Goal: Task Accomplishment & Management: Manage account settings

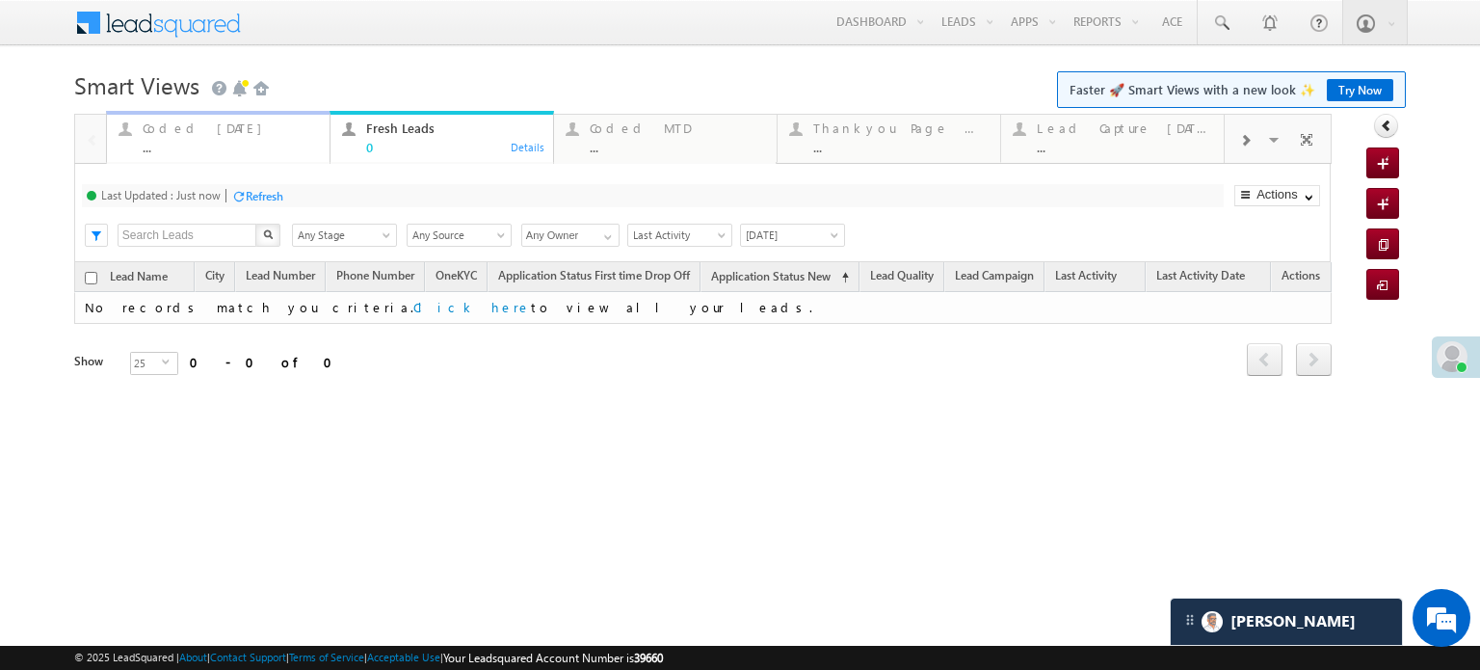
click at [200, 128] on div "Coded Today" at bounding box center [230, 127] width 175 height 15
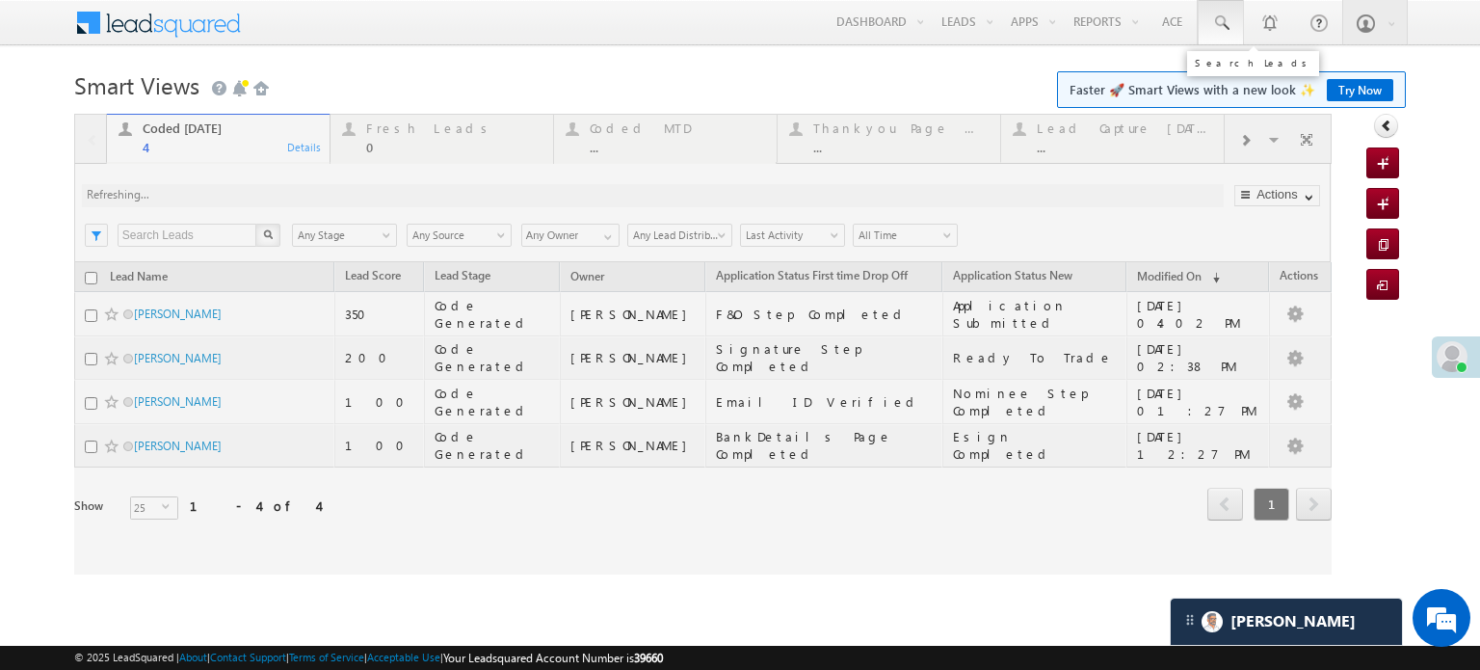
click at [1231, 33] on link at bounding box center [1221, 22] width 46 height 44
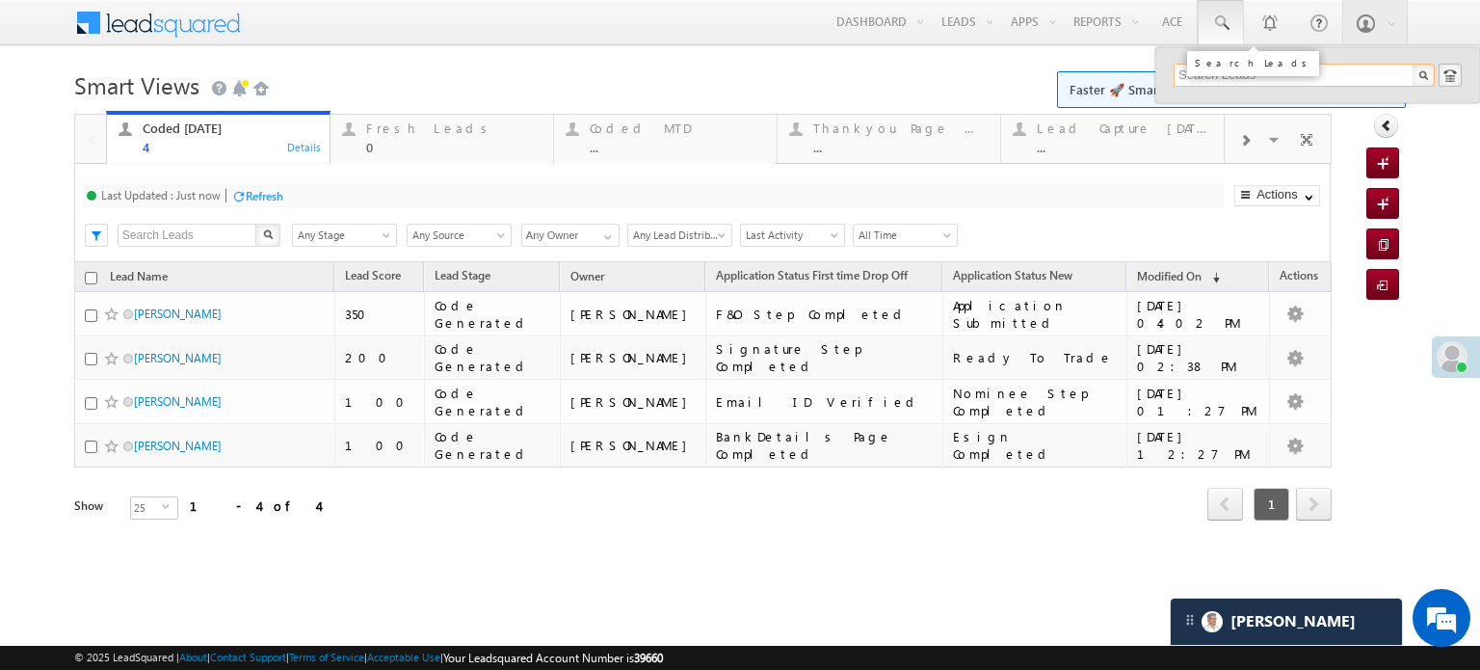
paste input "8235584921"
type input "8235584921"
drag, startPoint x: 1288, startPoint y: 83, endPoint x: 1122, endPoint y: 79, distance: 166.7
click at [1122, 79] on body "Menu Priya Rathore priya .rath ore@a ngelb rokin g.com" at bounding box center [740, 287] width 1480 height 574
click at [1307, 68] on input "text" at bounding box center [1304, 75] width 261 height 23
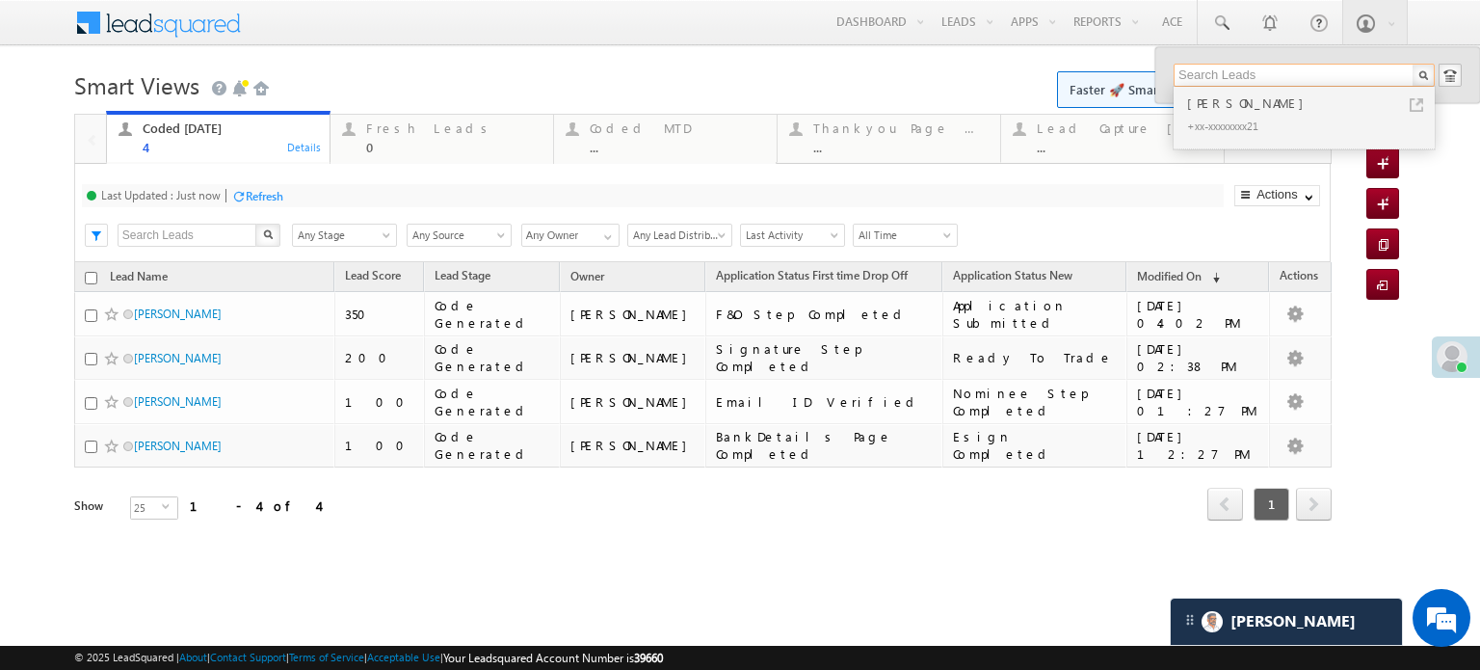
paste input "EQ22780322"
type input "EQ22780322"
click at [1283, 126] on div "+xx-xxxxxxxx20" at bounding box center [1312, 125] width 258 height 23
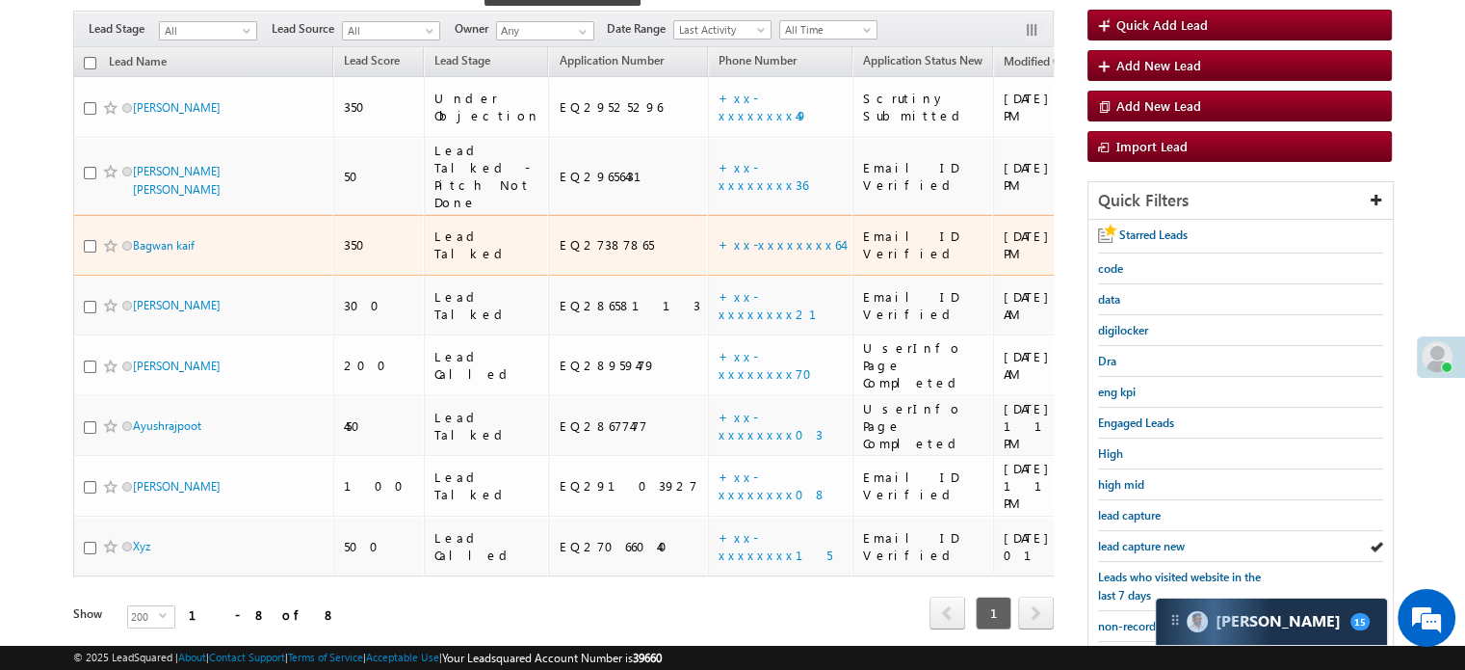
scroll to position [193, 0]
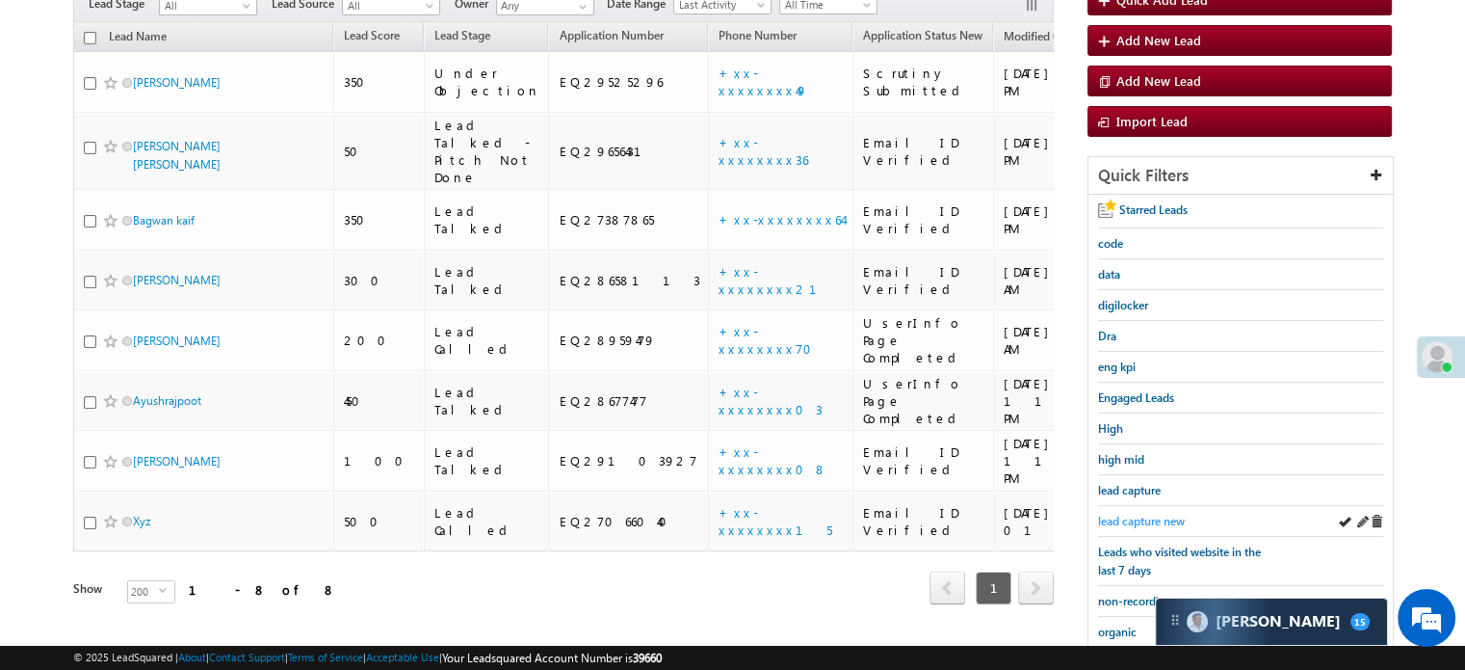
click at [1126, 516] on span "lead capture new" at bounding box center [1141, 521] width 87 height 14
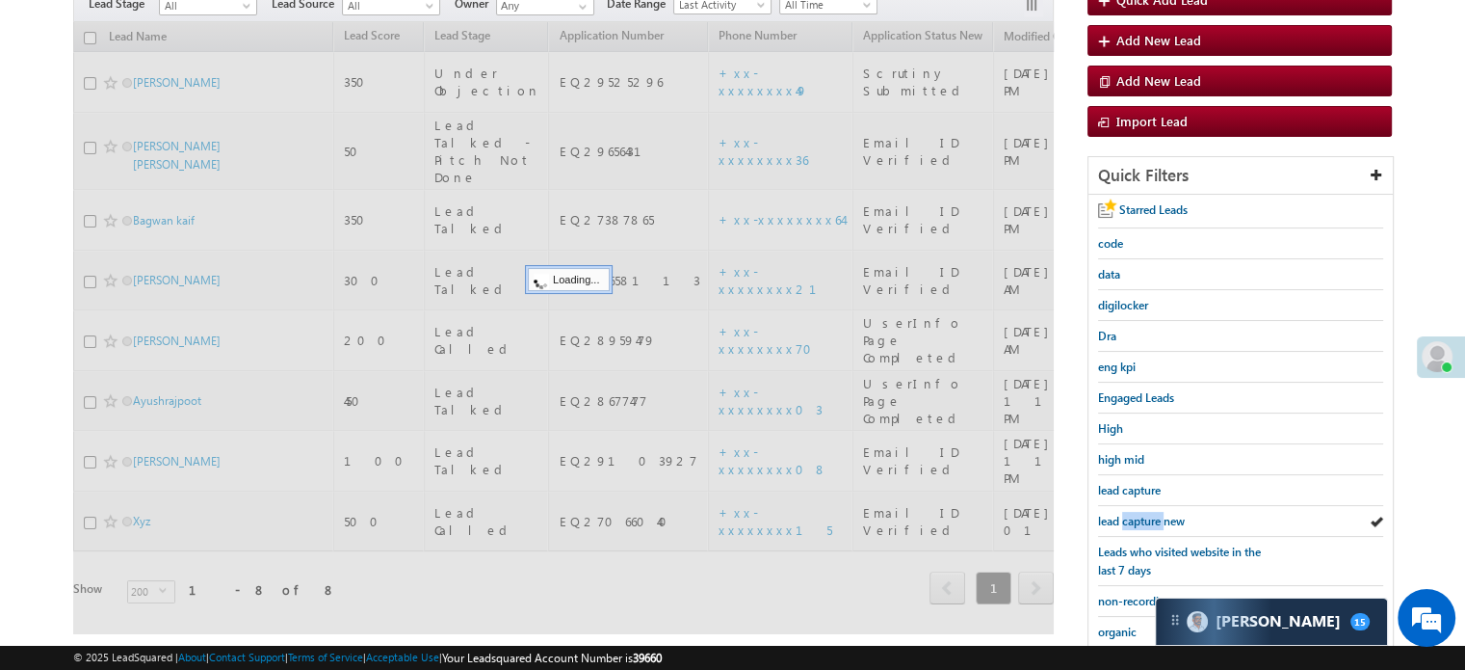
click at [1126, 516] on span "lead capture new" at bounding box center [1141, 521] width 87 height 14
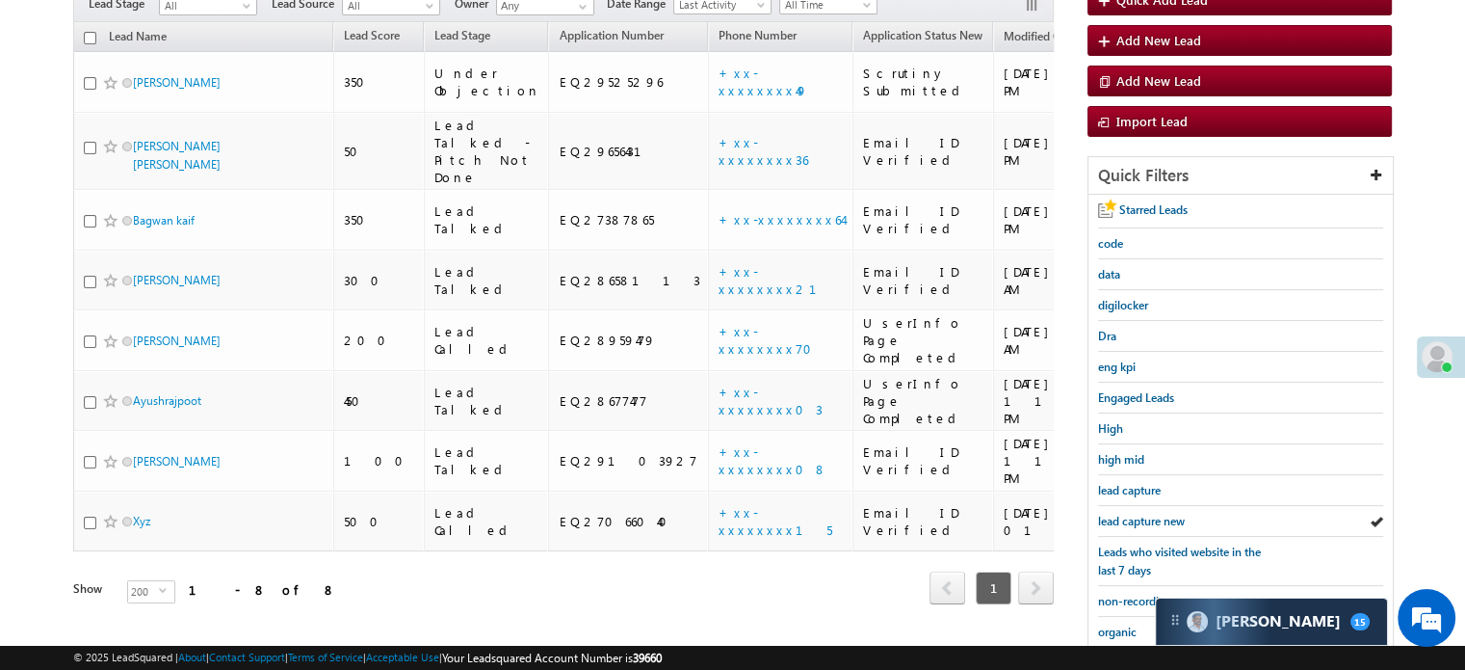
click at [1126, 516] on span "lead capture new" at bounding box center [1141, 521] width 87 height 14
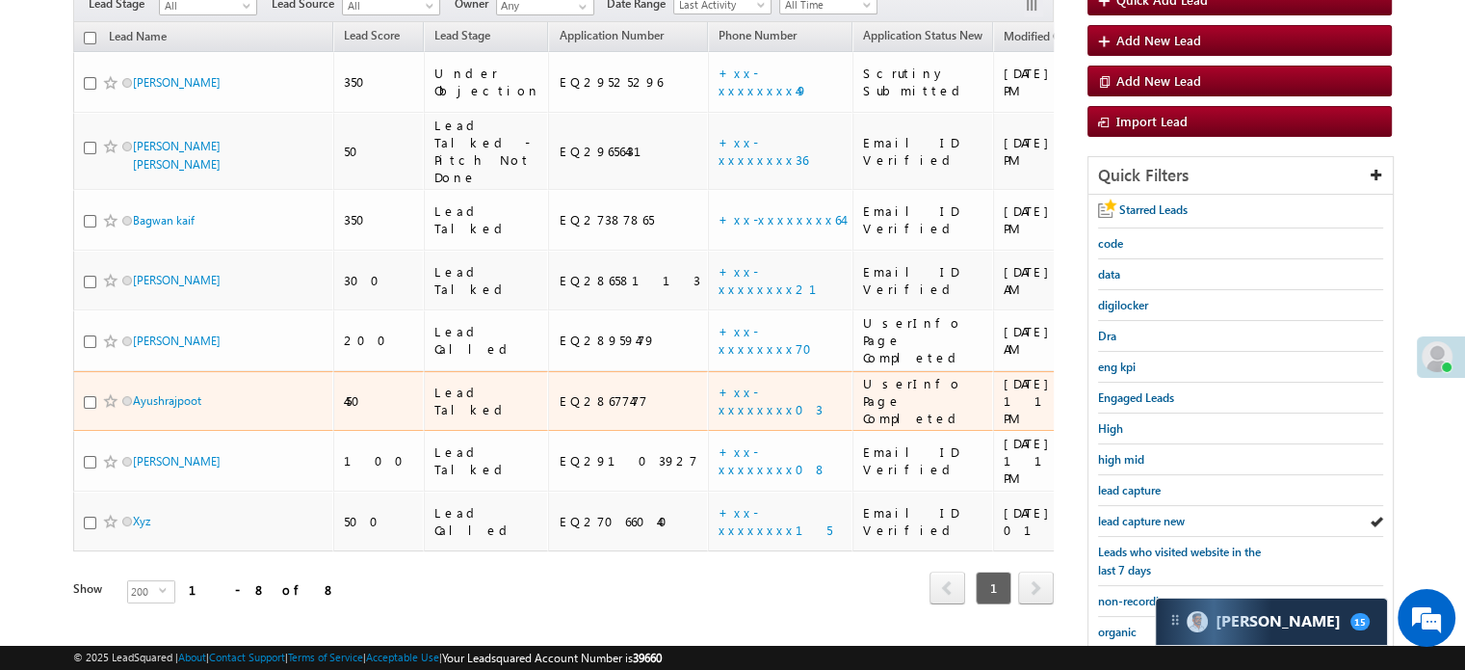
scroll to position [0, 0]
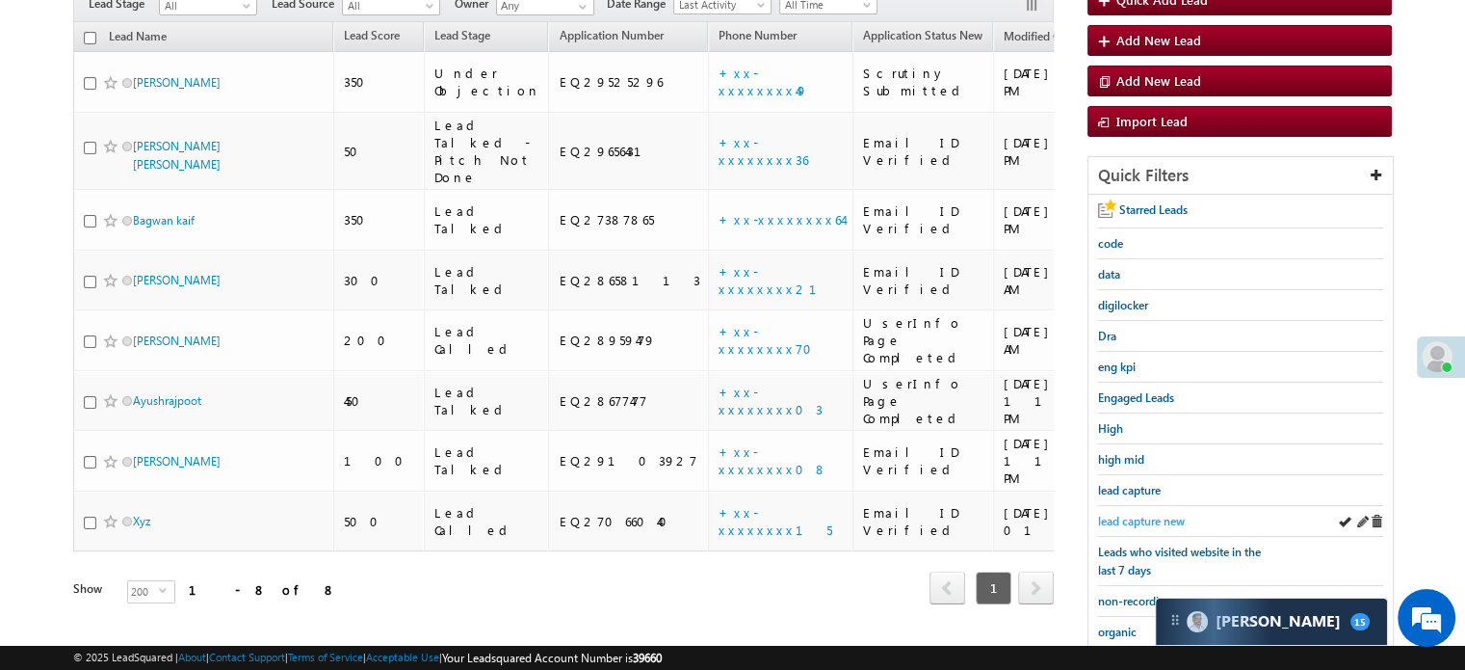
click at [1141, 514] on span "lead capture new" at bounding box center [1141, 521] width 87 height 14
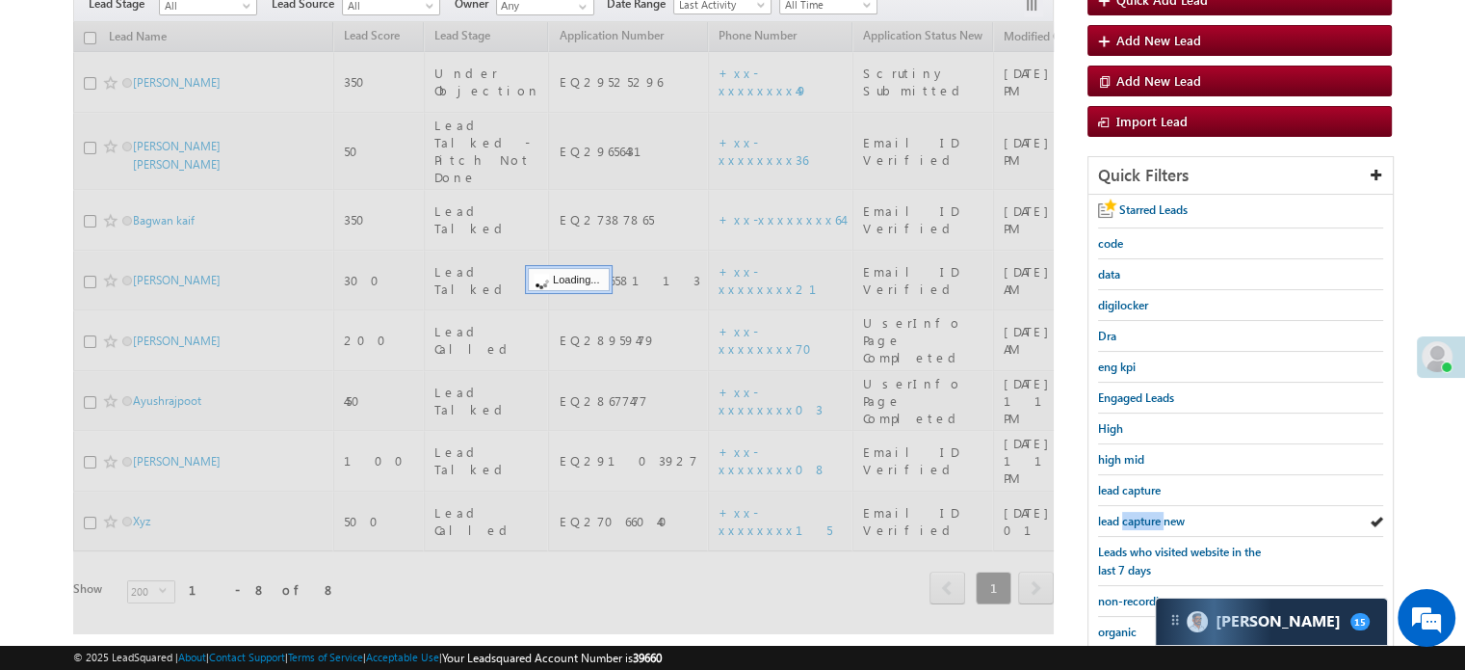
click at [1141, 514] on span "lead capture new" at bounding box center [1141, 521] width 87 height 14
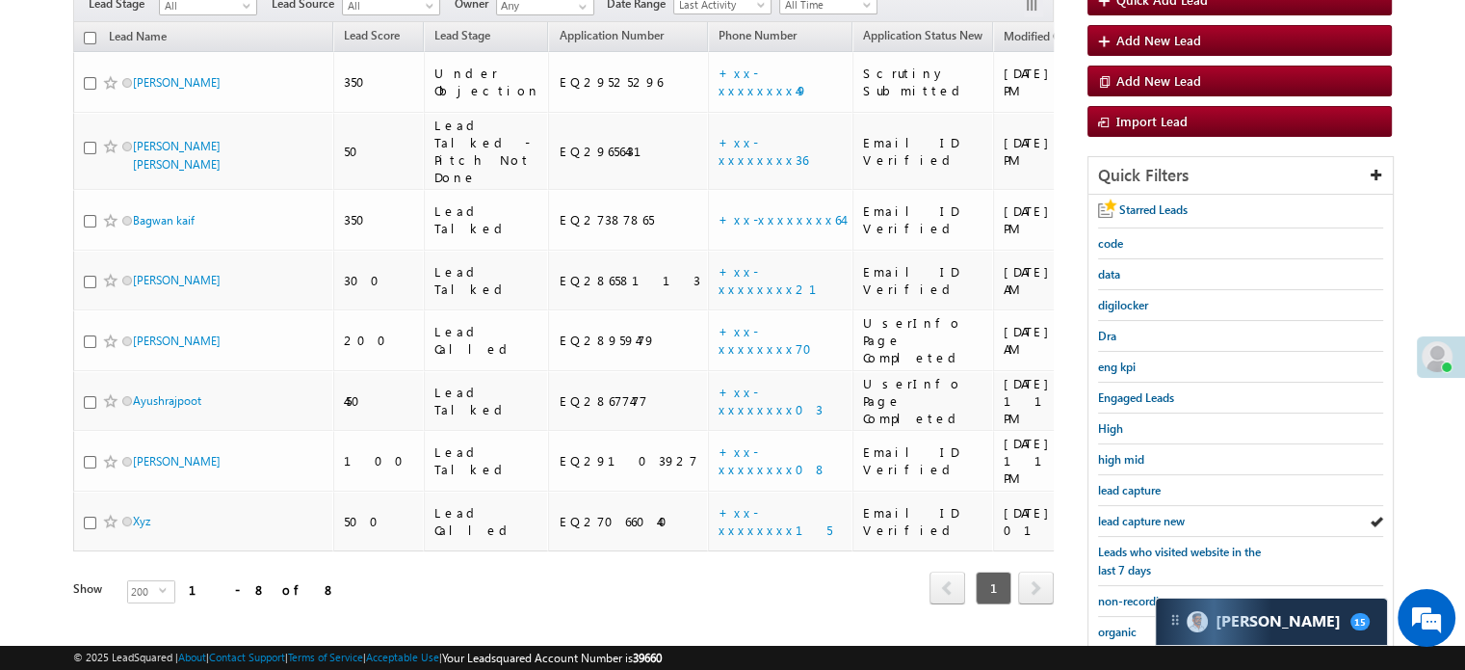
click at [1141, 514] on span "lead capture new" at bounding box center [1141, 521] width 87 height 14
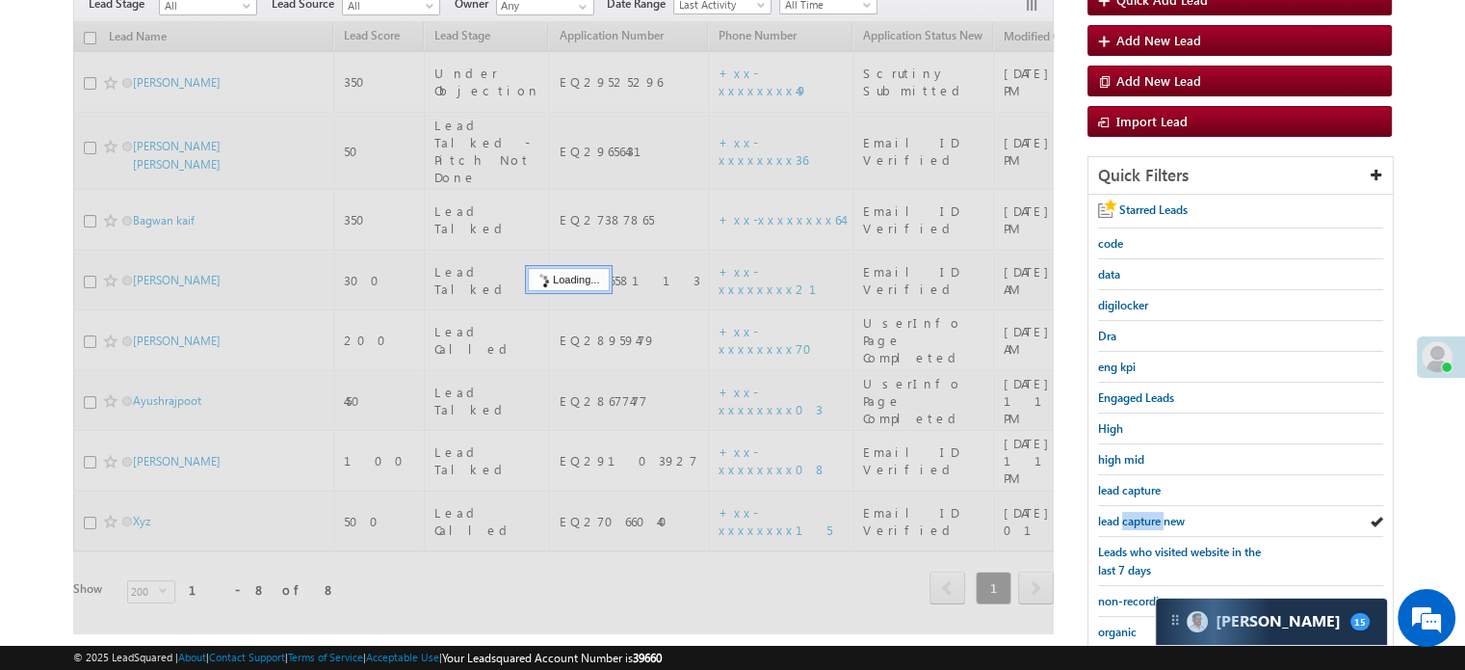
click at [1141, 514] on span "lead capture new" at bounding box center [1141, 521] width 87 height 14
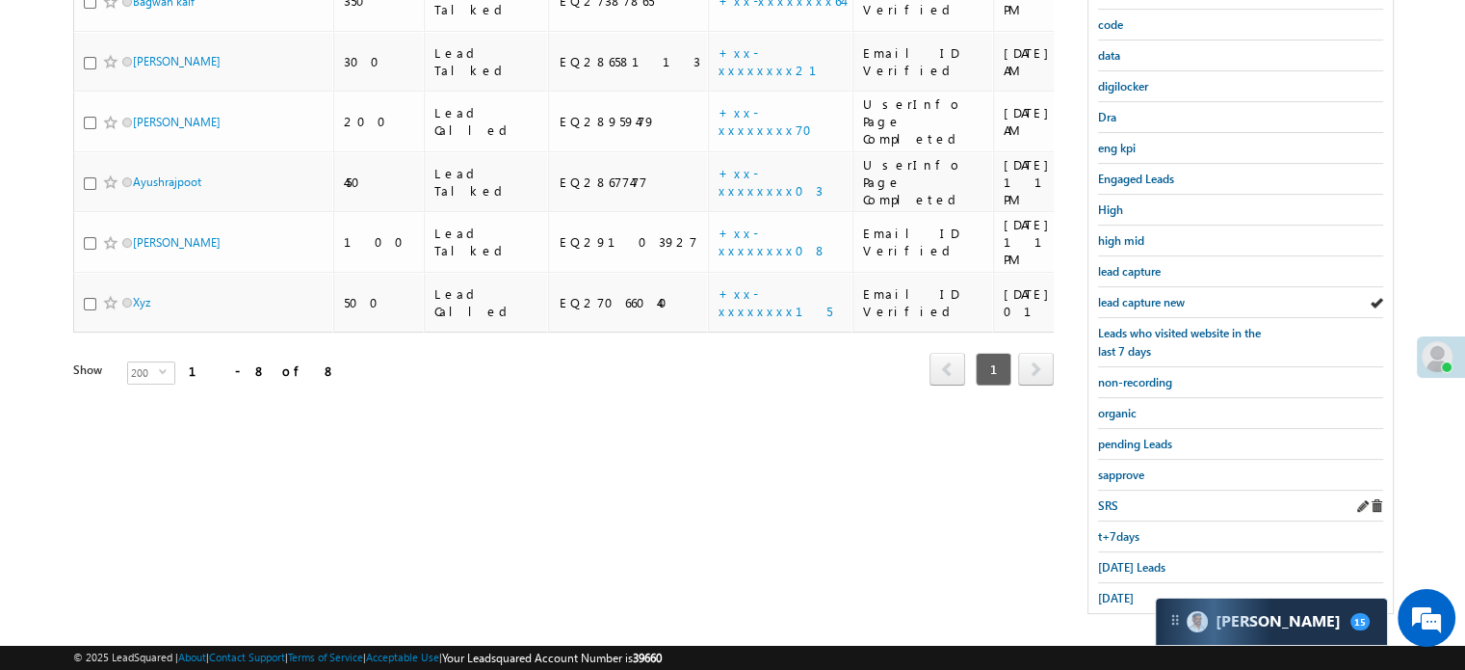
scroll to position [413, 0]
click at [1139, 558] on span "Today's Leads" at bounding box center [1131, 565] width 67 height 14
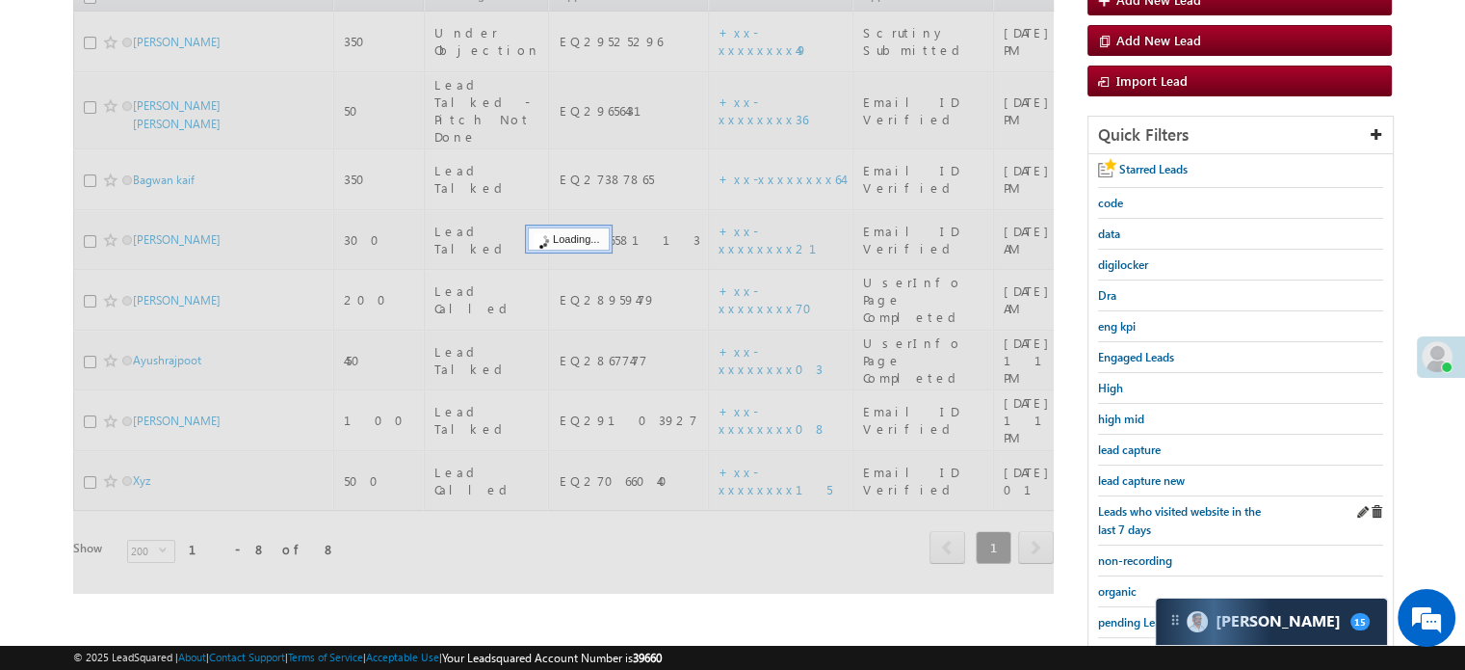
scroll to position [221, 0]
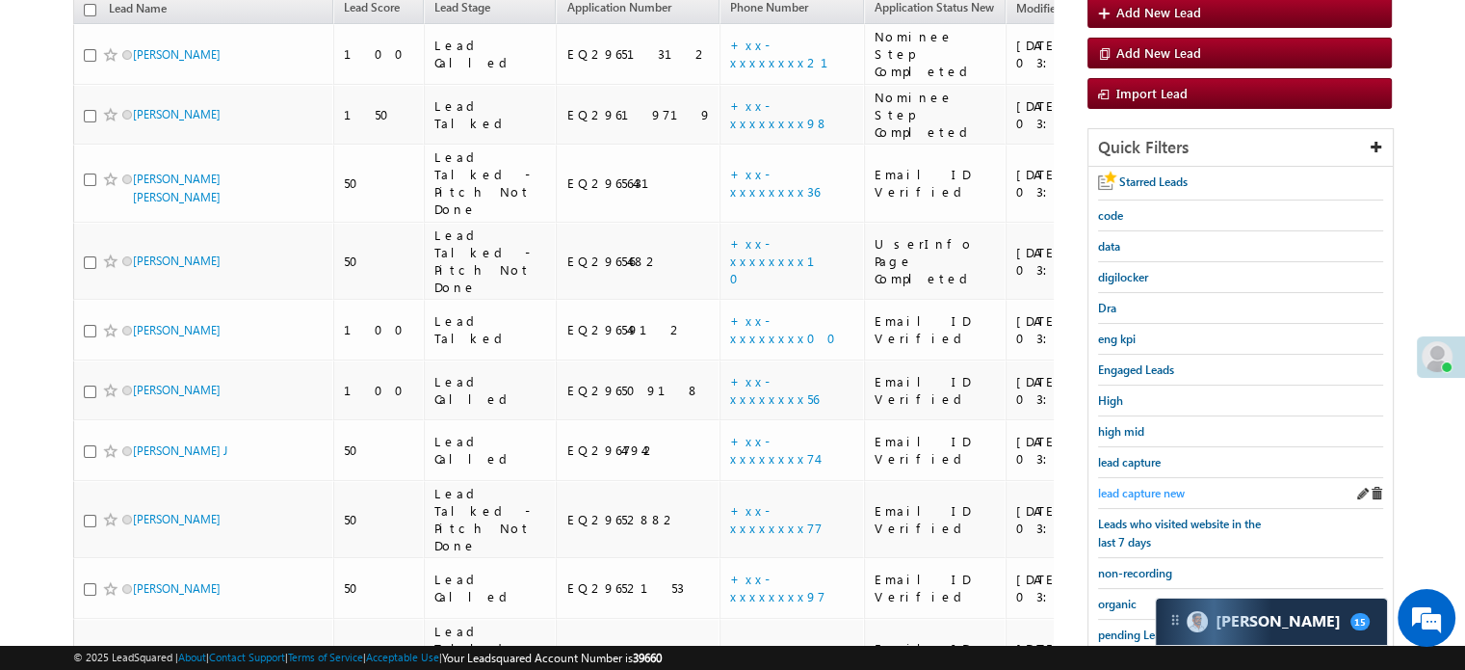
click at [1144, 488] on span "lead capture new" at bounding box center [1141, 493] width 87 height 14
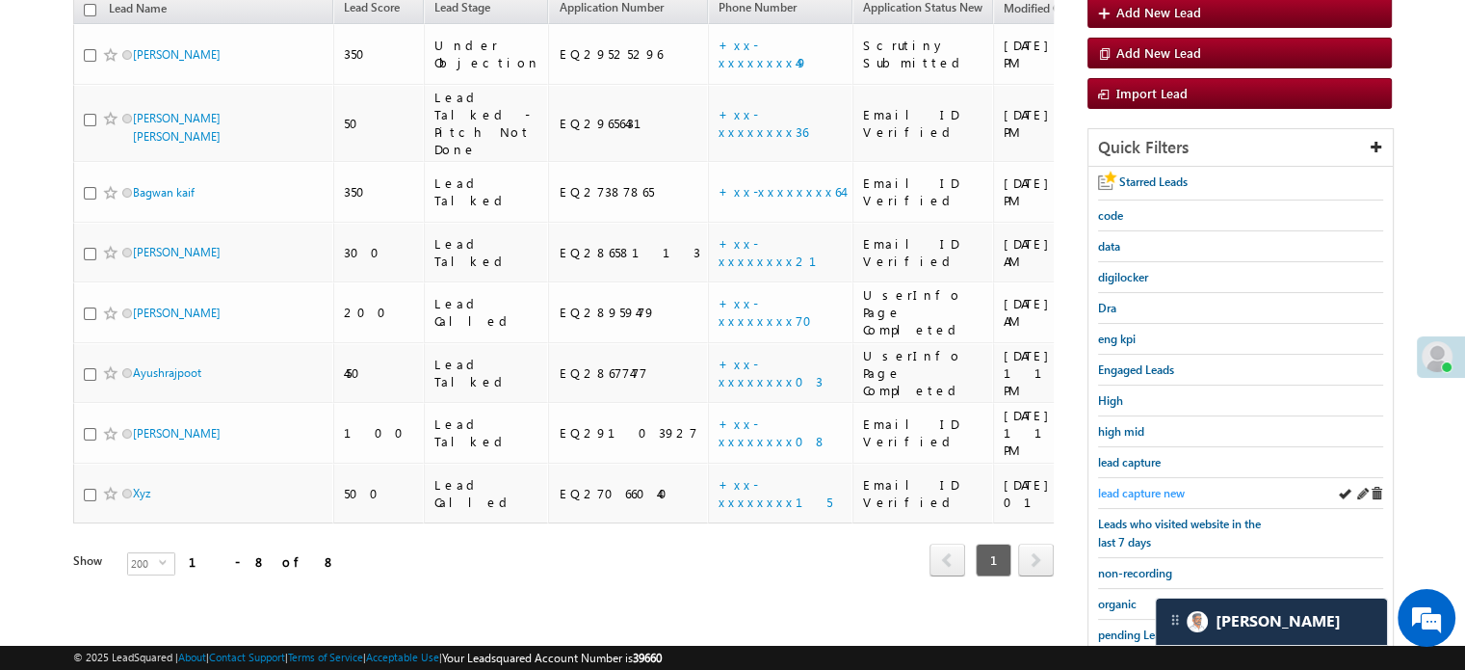
click at [1144, 486] on span "lead capture new" at bounding box center [1141, 493] width 87 height 14
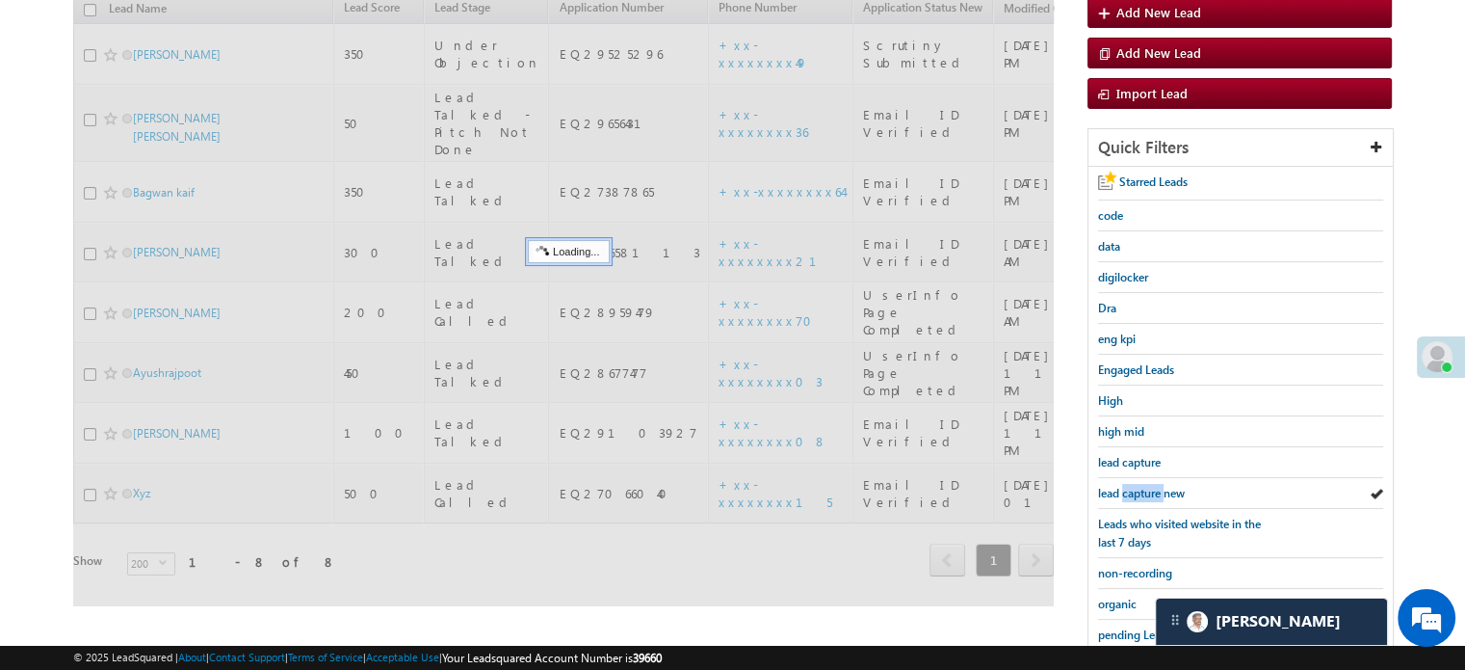
click at [1144, 486] on span "lead capture new" at bounding box center [1141, 493] width 87 height 14
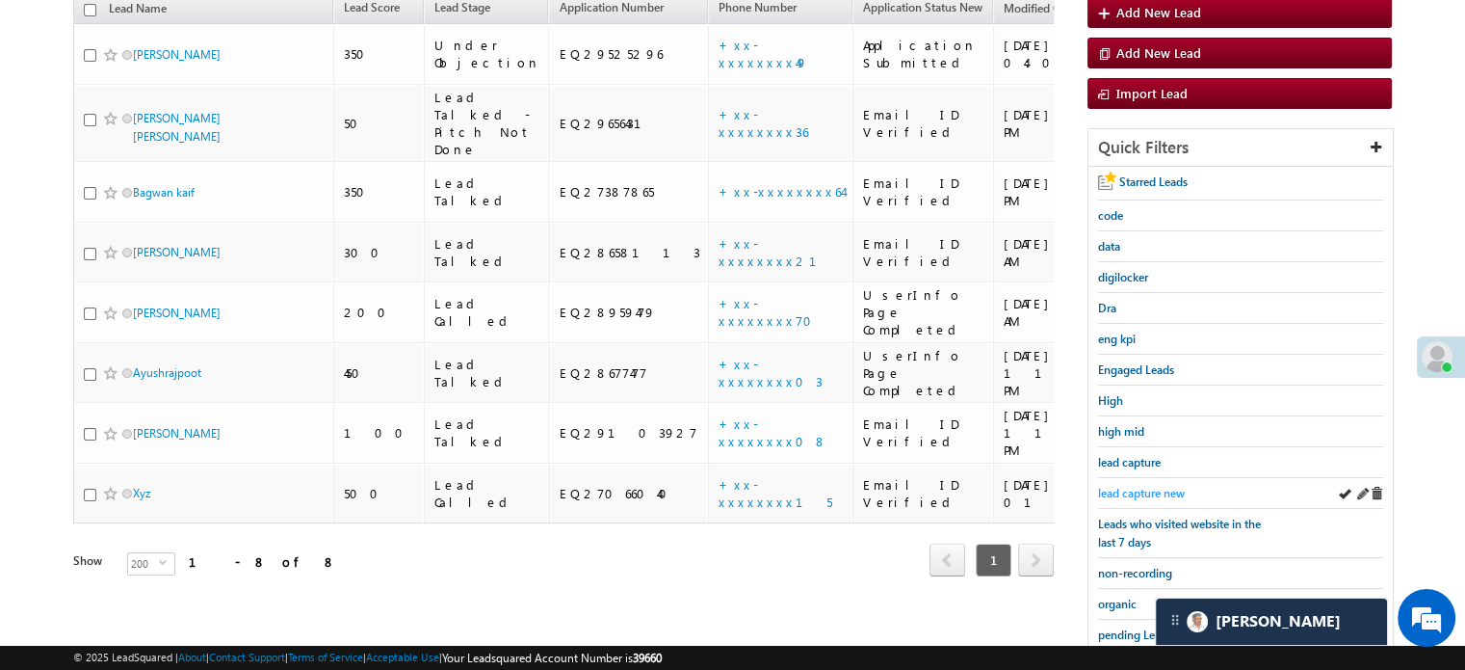
click at [1144, 487] on span "lead capture new" at bounding box center [1141, 493] width 87 height 14
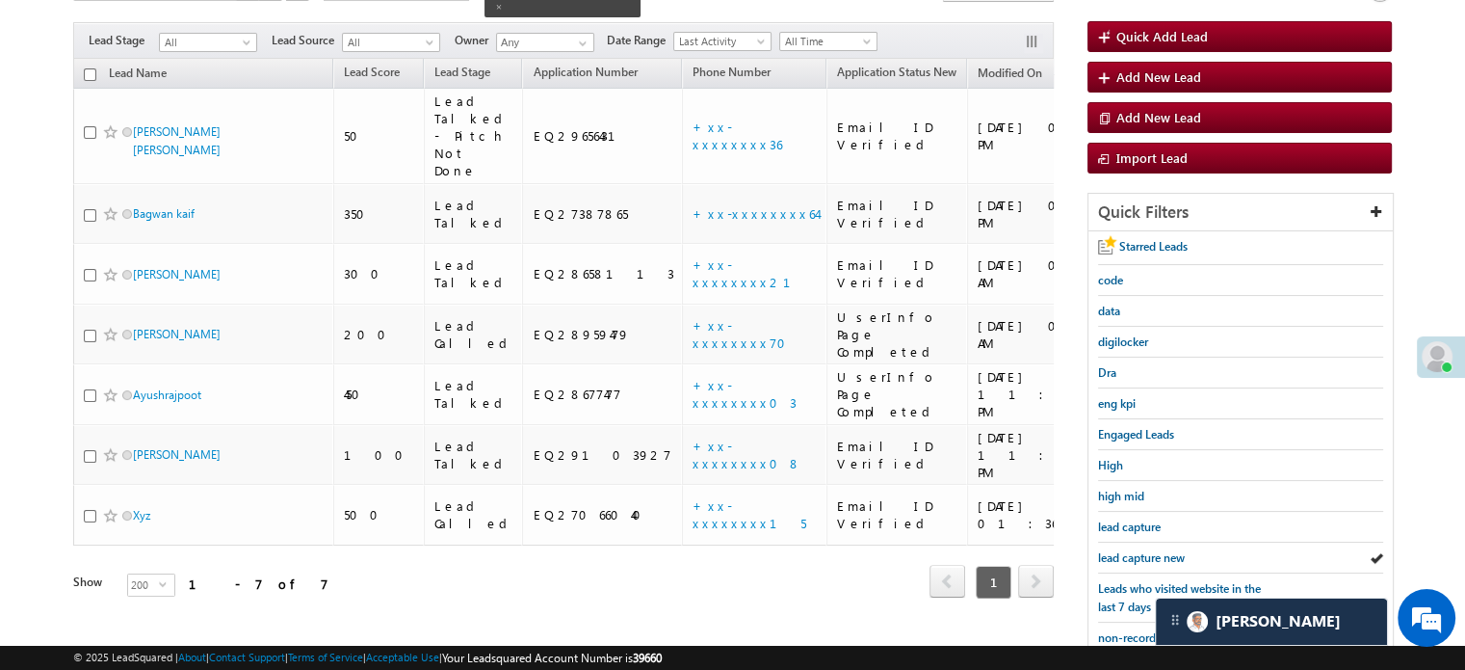
scroll to position [124, 0]
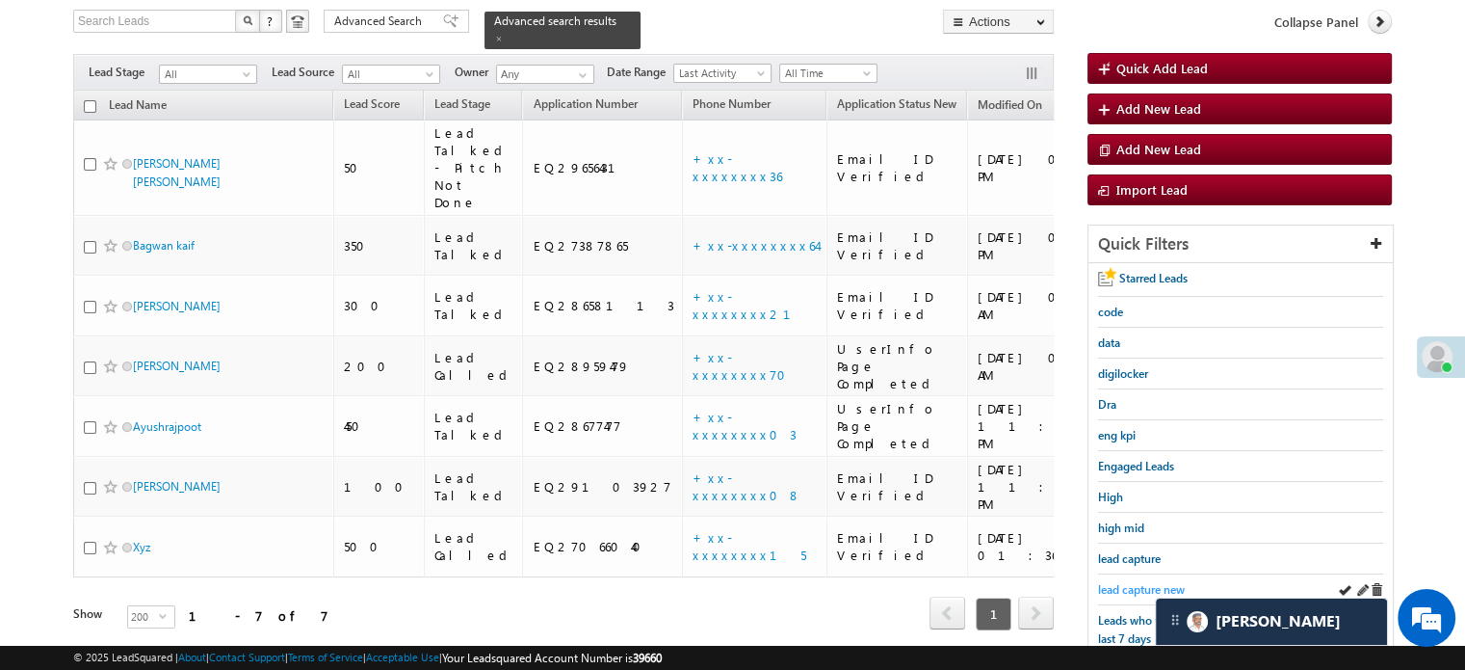
click at [1148, 583] on span "lead capture new" at bounding box center [1141, 589] width 87 height 14
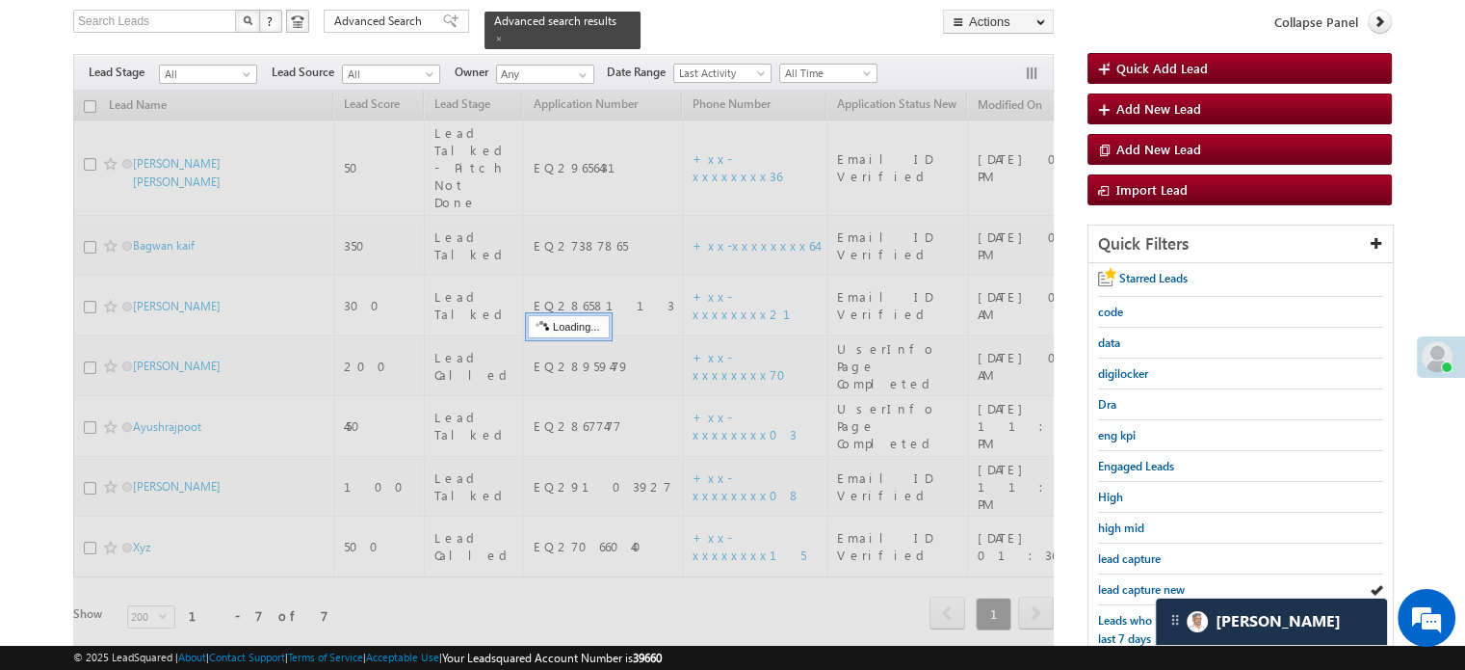
click at [1148, 583] on span "lead capture new" at bounding box center [1141, 589] width 87 height 14
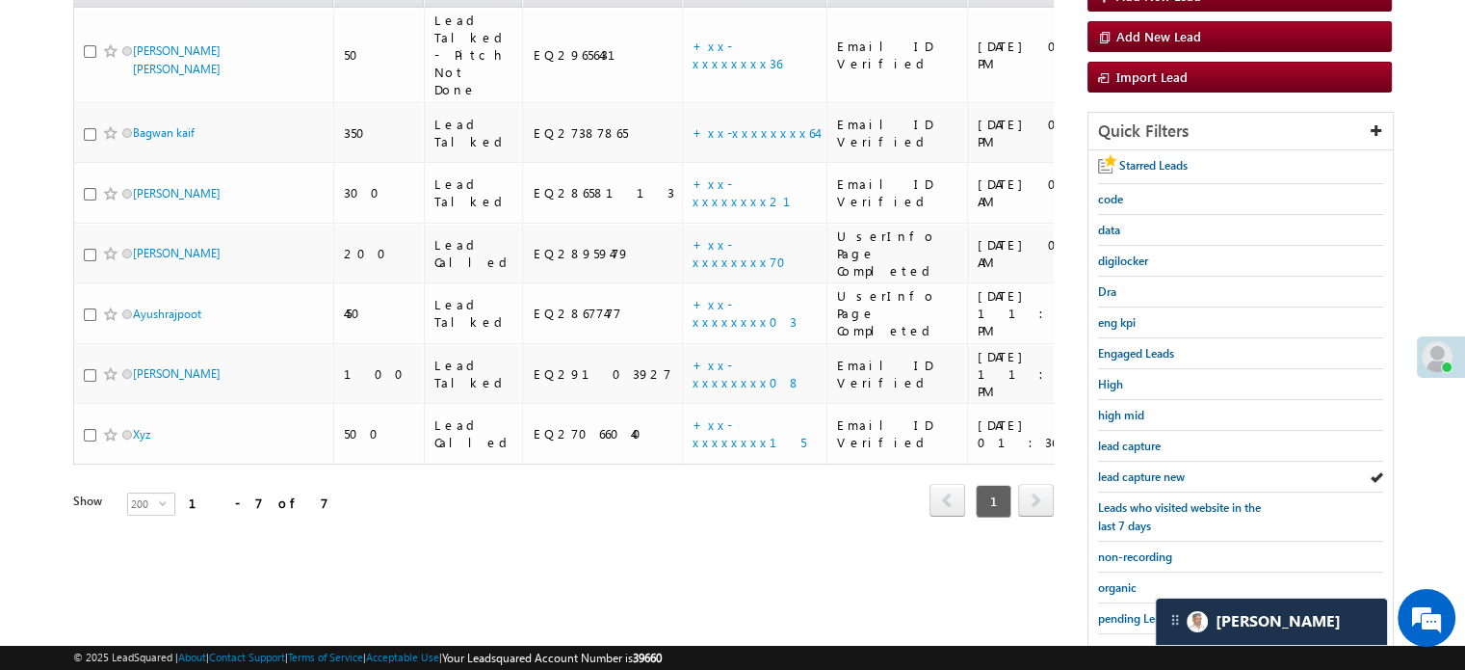
scroll to position [413, 0]
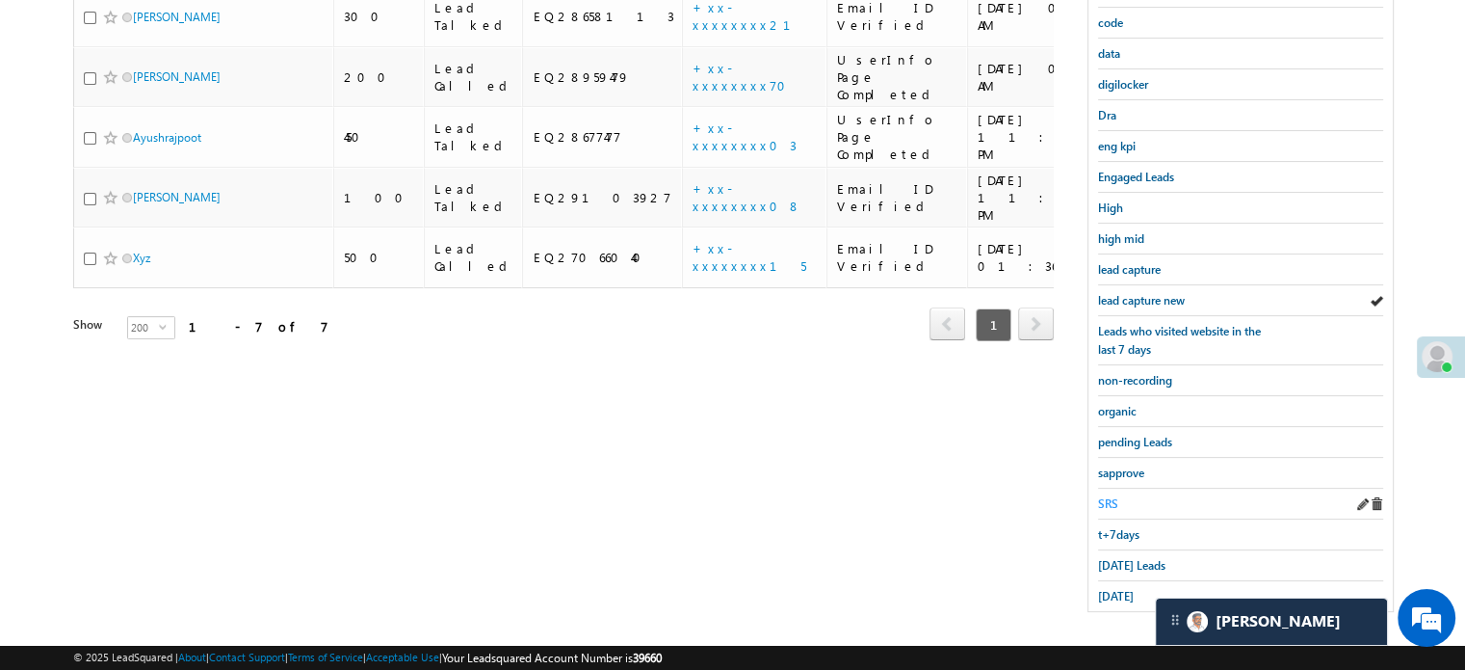
click at [1110, 496] on span "SRS" at bounding box center [1108, 503] width 20 height 14
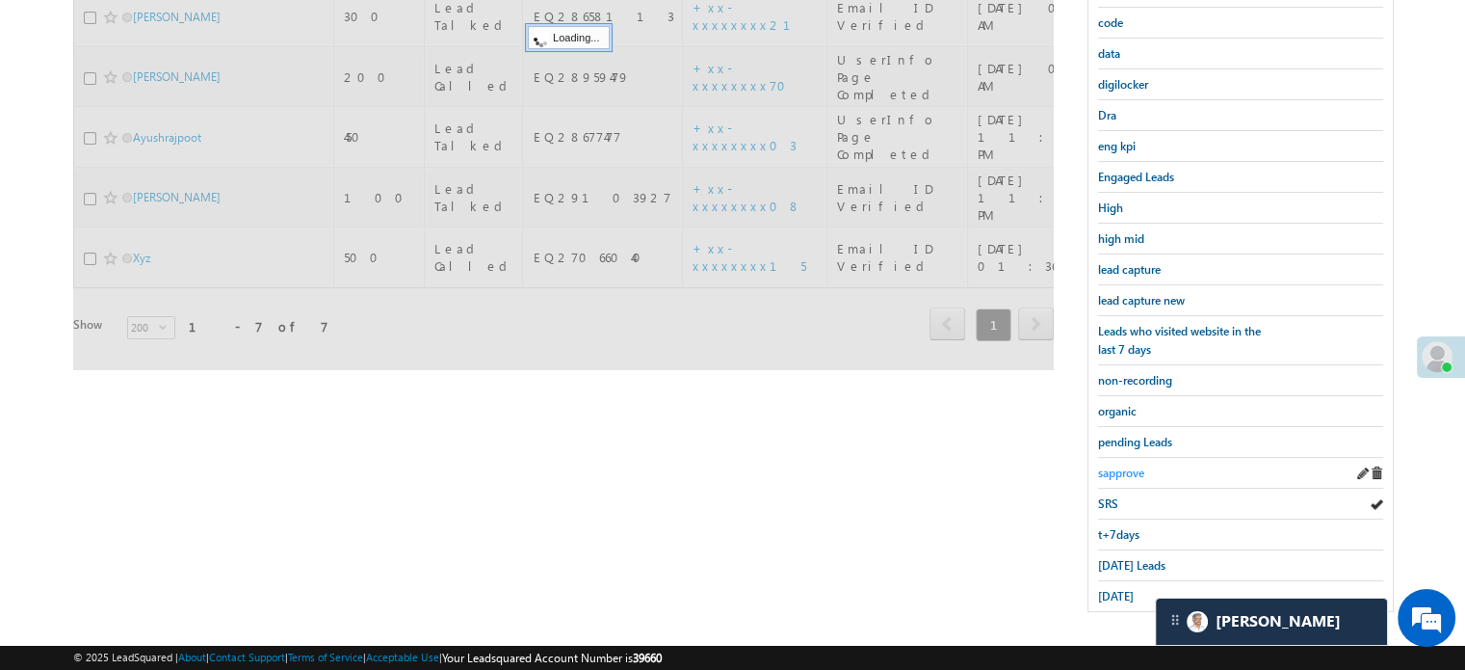
click at [1119, 471] on span "sapprove" at bounding box center [1121, 472] width 46 height 14
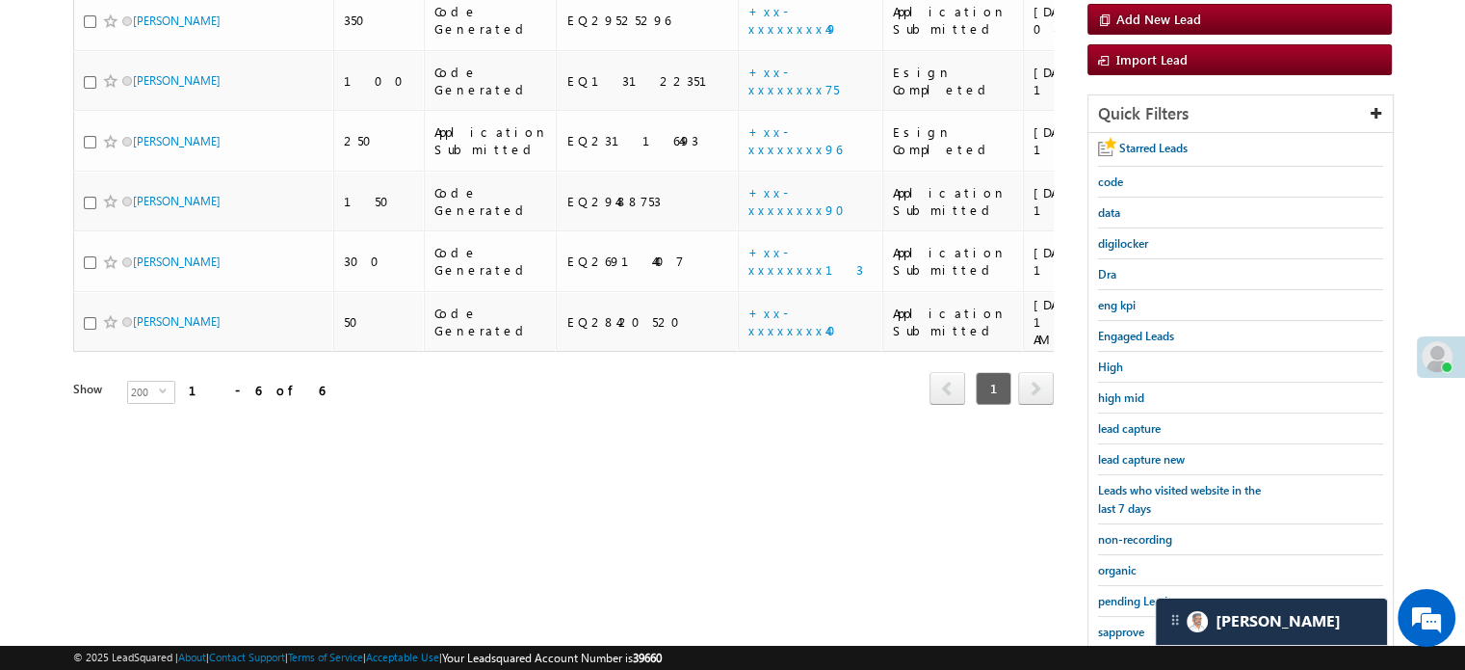
scroll to position [221, 0]
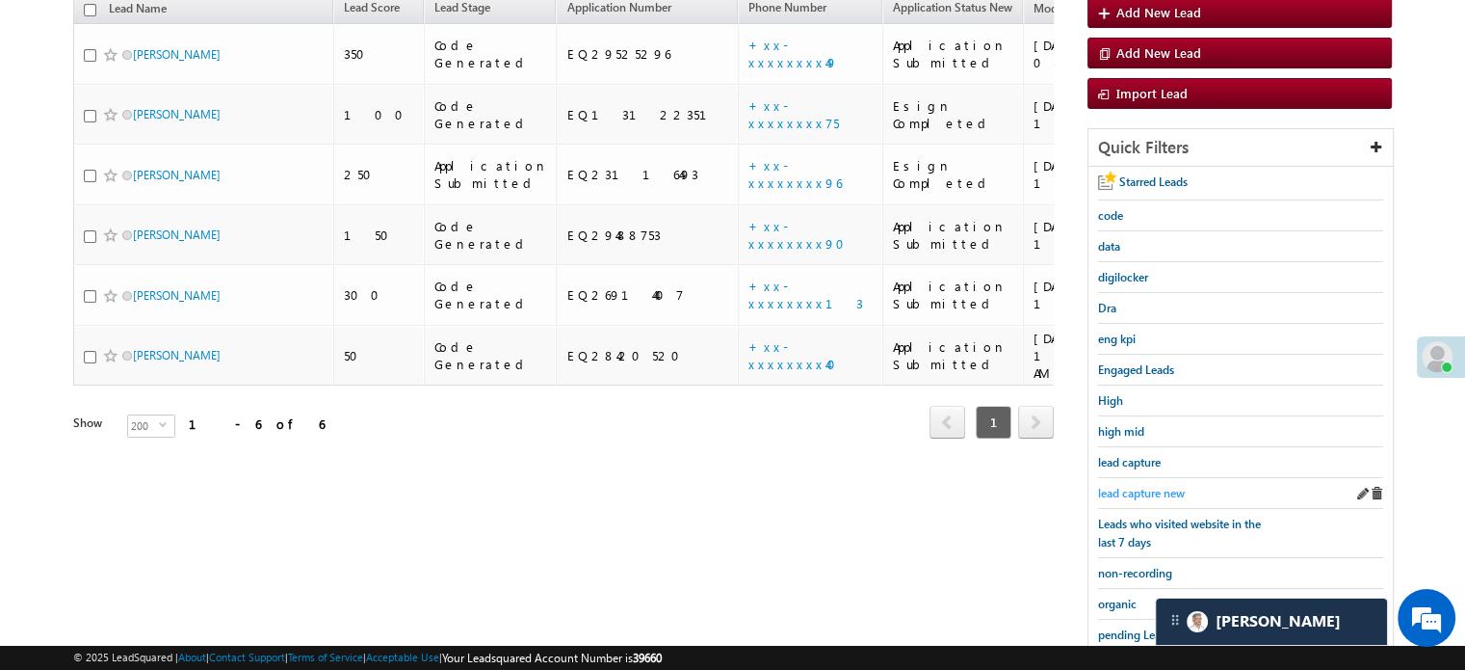
click at [1141, 489] on span "lead capture new" at bounding box center [1141, 493] width 87 height 14
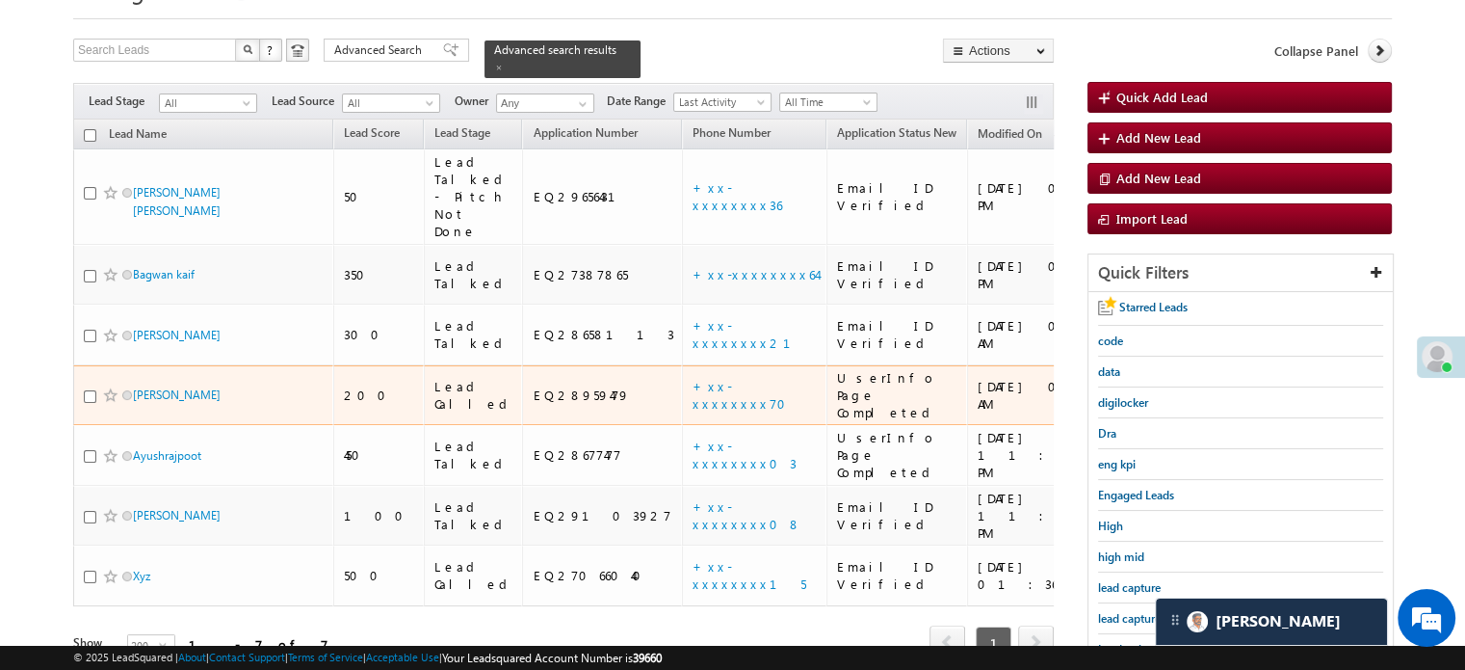
scroll to position [124, 0]
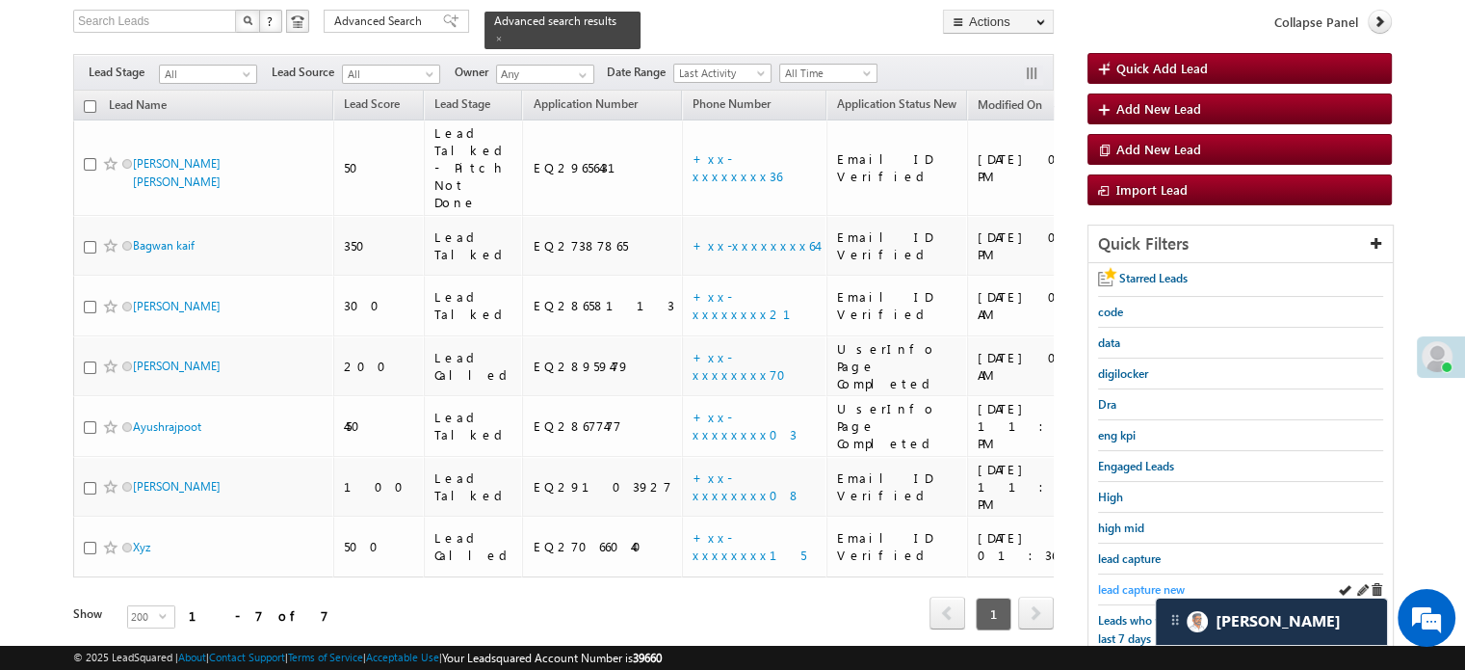
click at [1135, 585] on span "lead capture new" at bounding box center [1141, 589] width 87 height 14
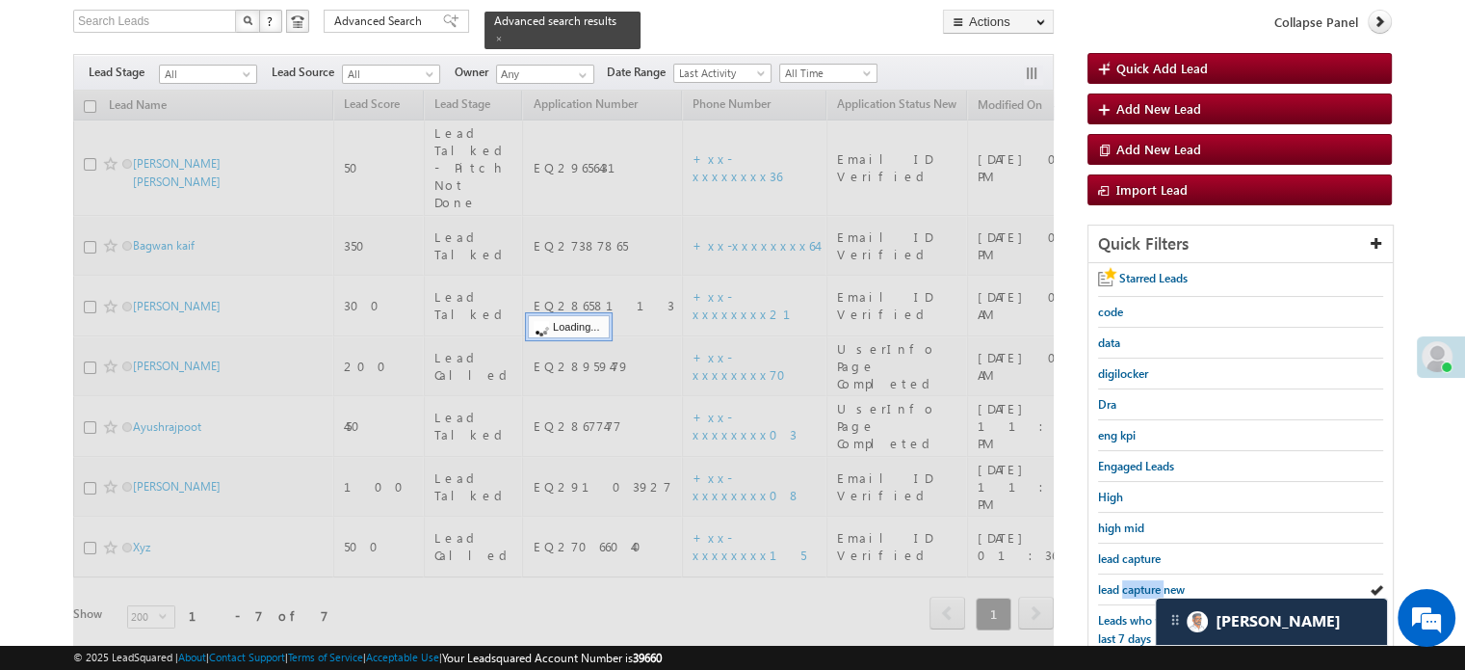
click at [1135, 585] on span "lead capture new" at bounding box center [1141, 589] width 87 height 14
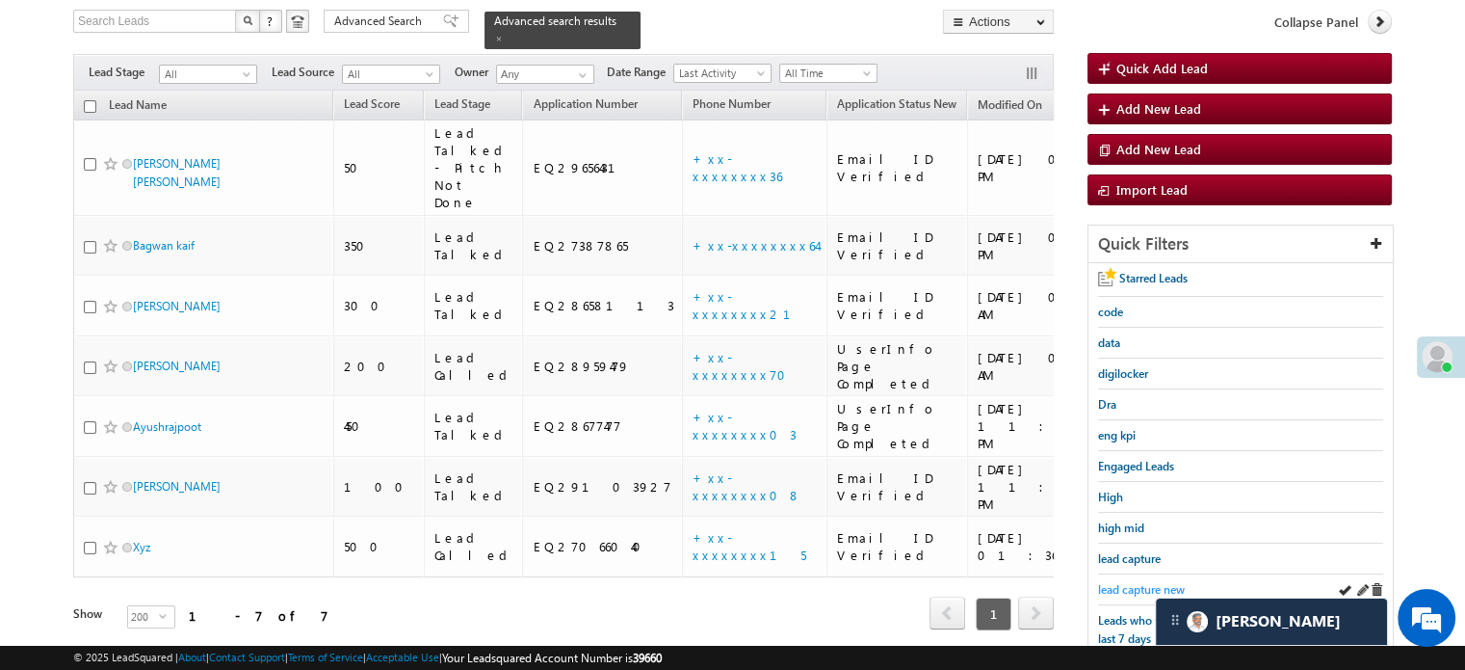
click at [1136, 587] on span "lead capture new" at bounding box center [1141, 589] width 87 height 14
click at [1131, 582] on span "lead capture new" at bounding box center [1141, 589] width 87 height 14
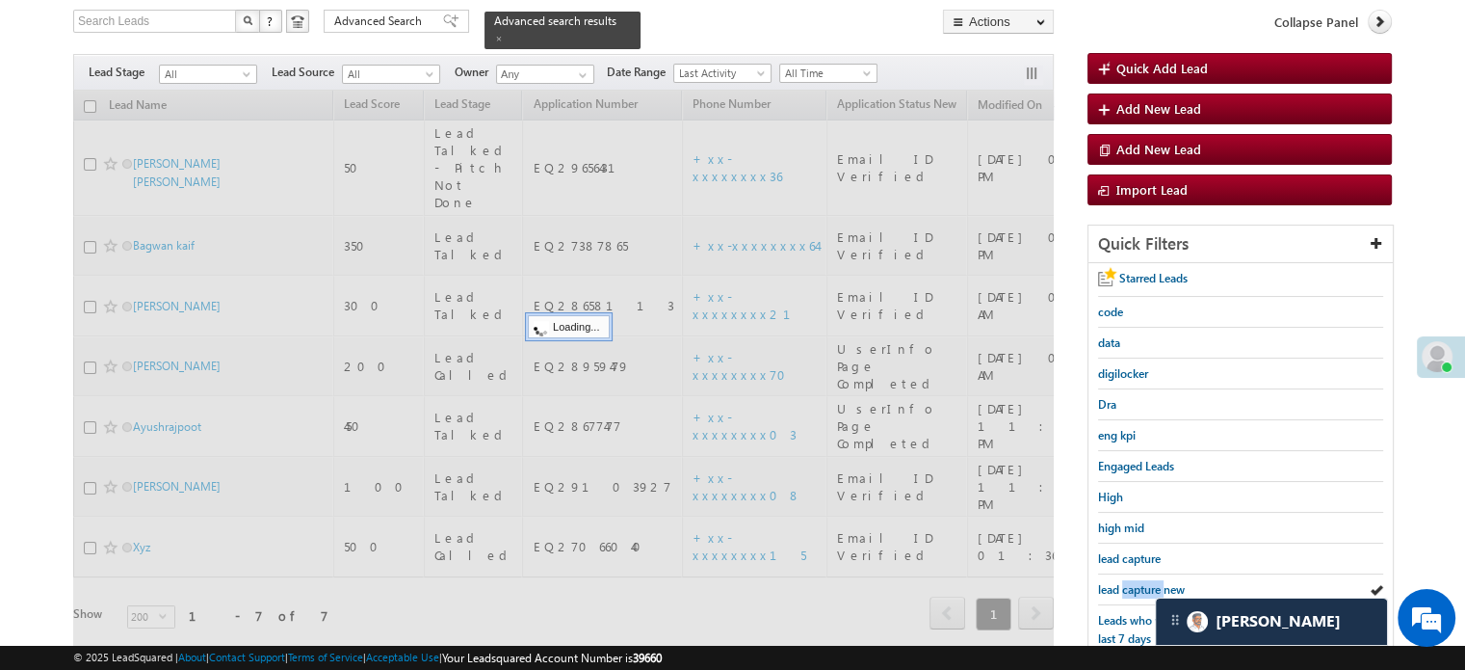
click at [1131, 582] on span "lead capture new" at bounding box center [1141, 589] width 87 height 14
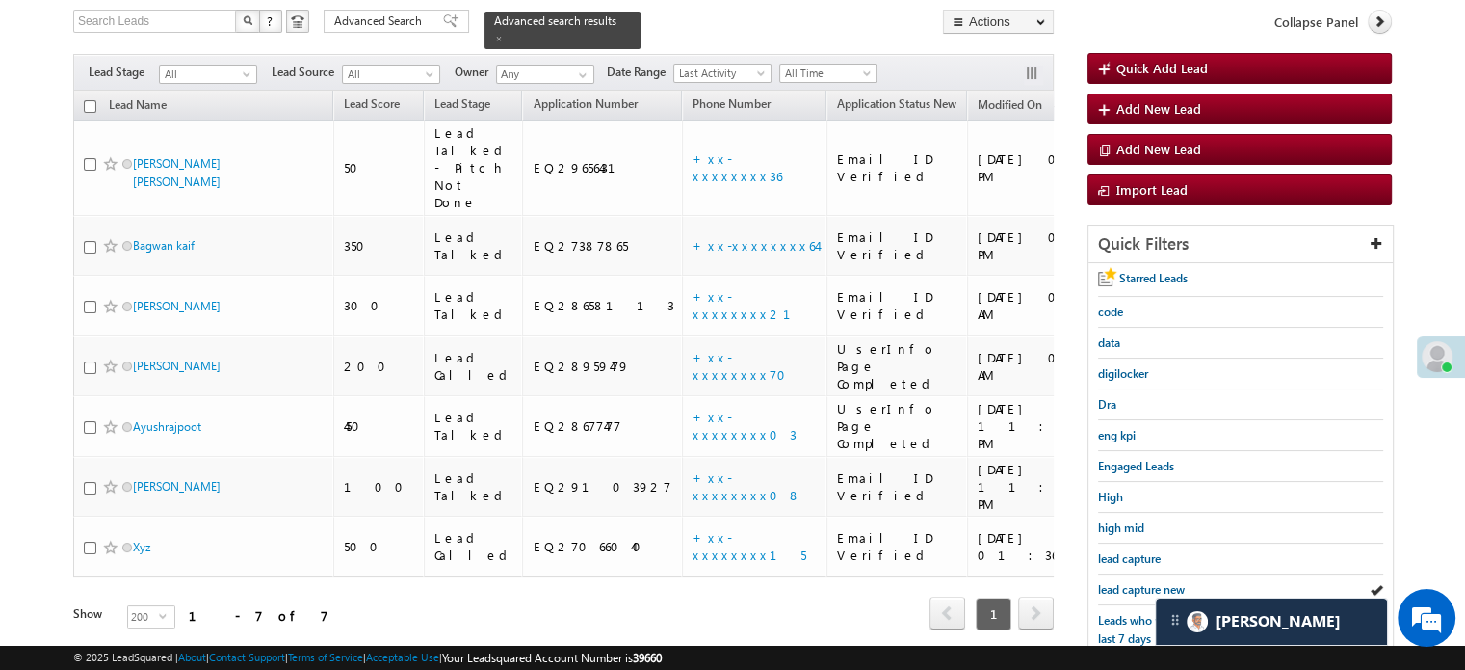
click at [1131, 582] on span "lead capture new" at bounding box center [1141, 589] width 87 height 14
click at [1126, 582] on span "lead capture new" at bounding box center [1141, 589] width 87 height 14
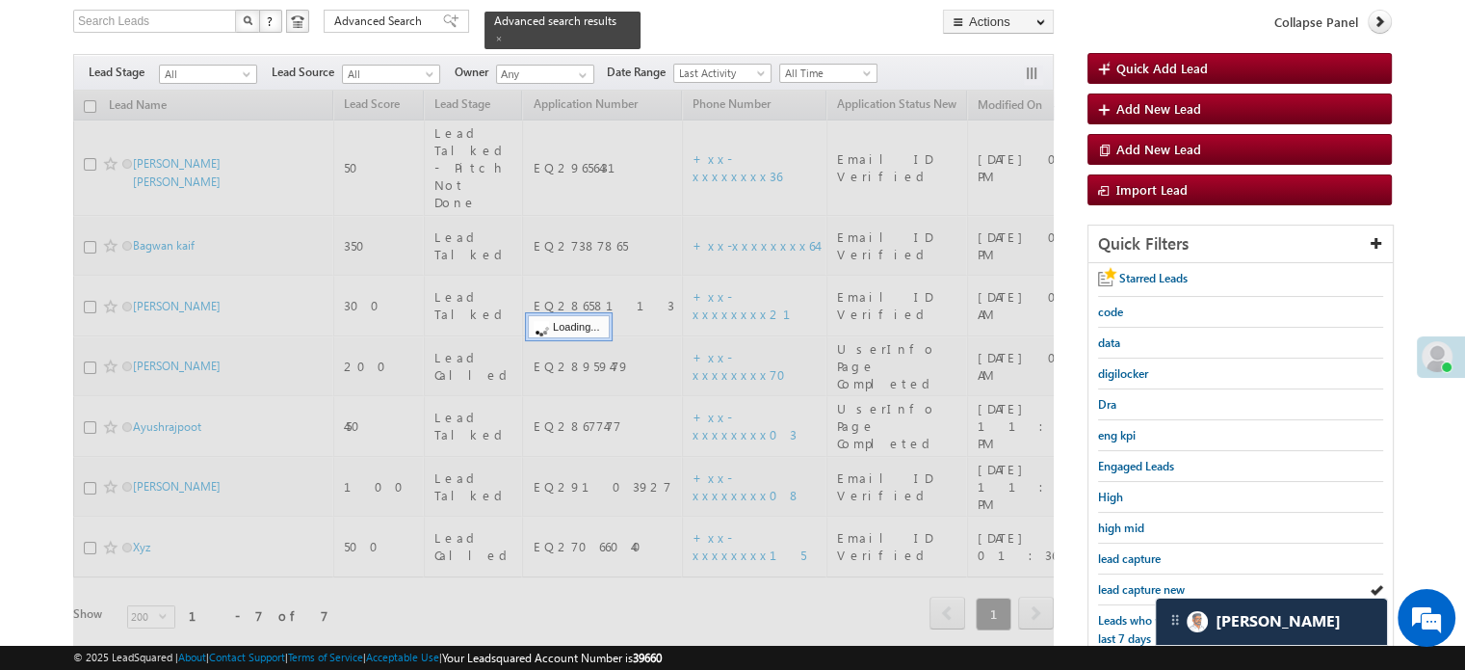
click at [1127, 583] on span "lead capture new" at bounding box center [1141, 589] width 87 height 14
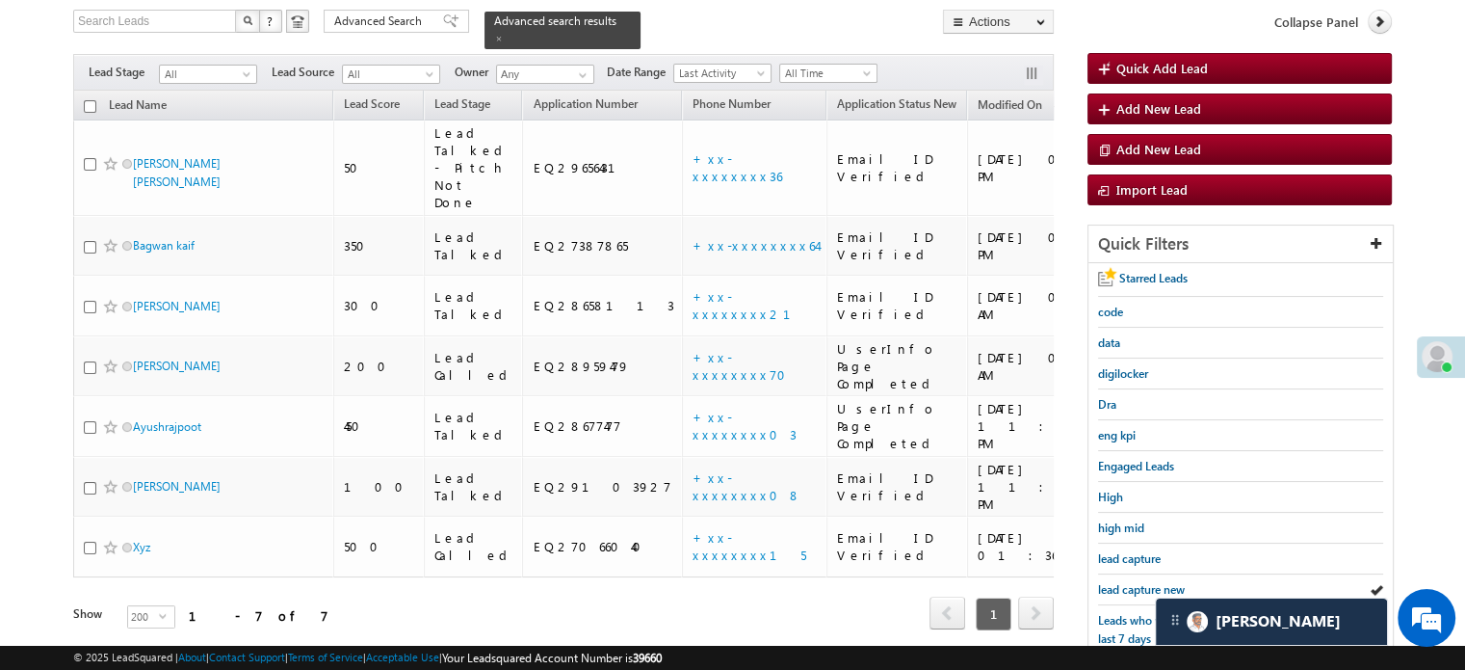
click at [1127, 583] on span "lead capture new" at bounding box center [1141, 589] width 87 height 14
click at [1156, 582] on span "lead capture new" at bounding box center [1141, 589] width 87 height 14
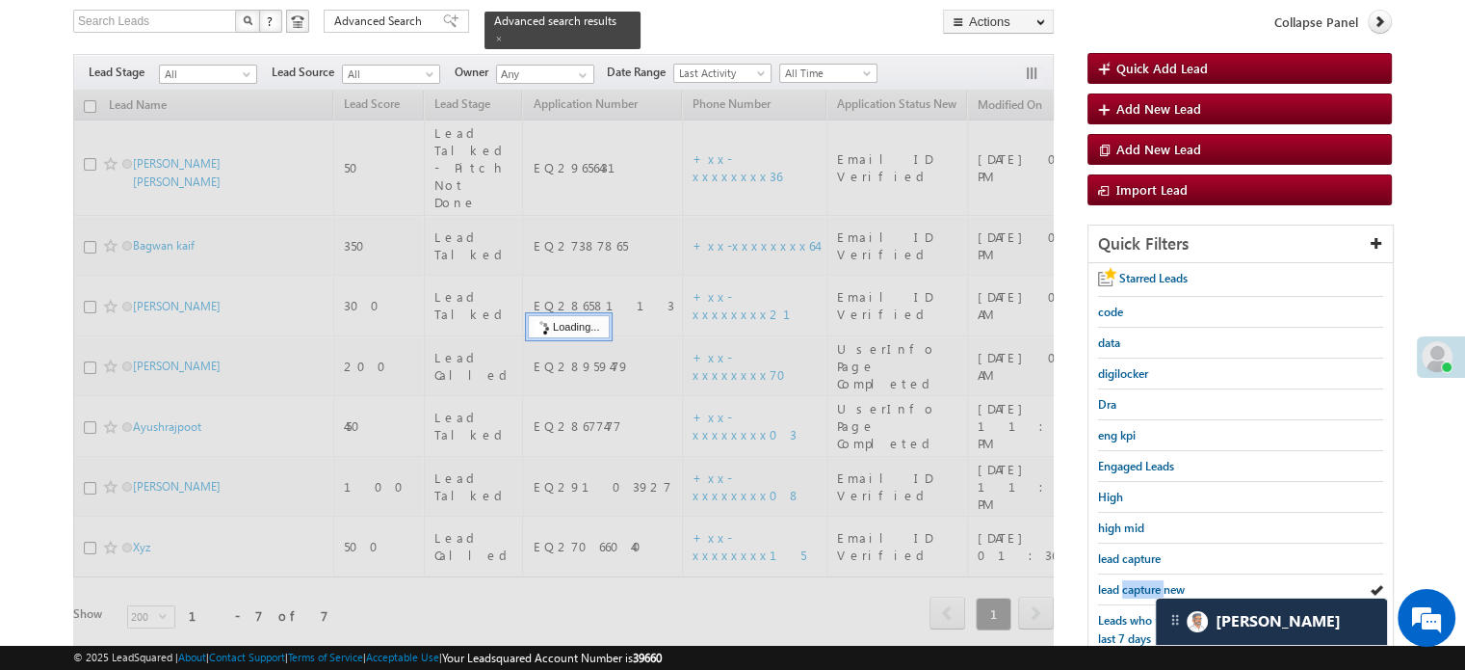
click at [1154, 582] on span "lead capture new" at bounding box center [1141, 589] width 87 height 14
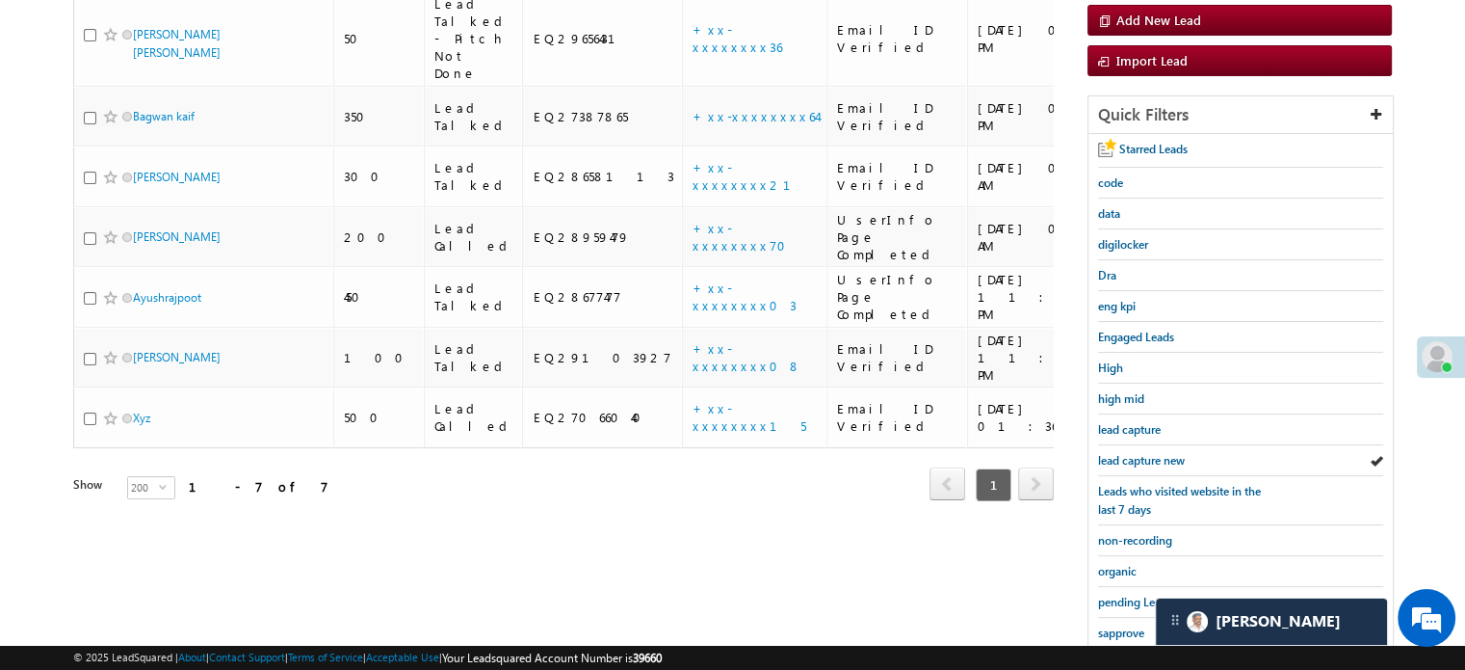
scroll to position [413, 0]
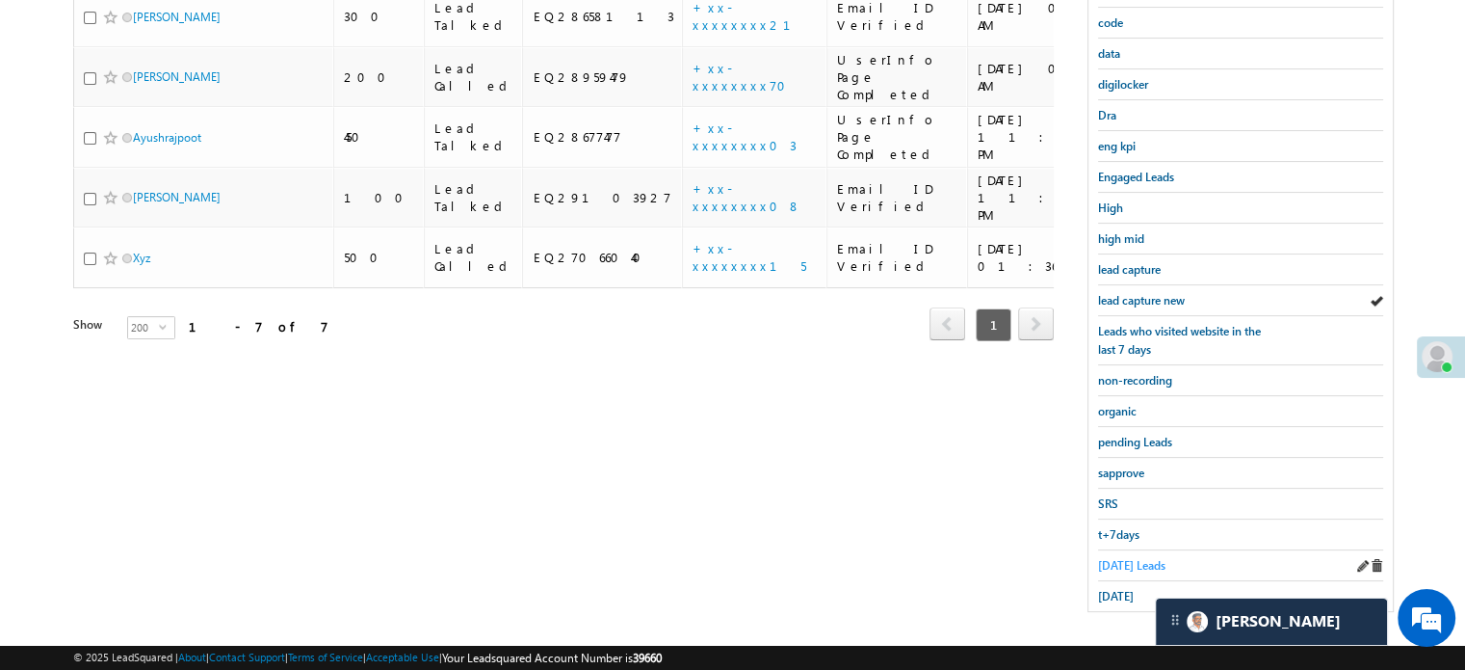
click at [1114, 564] on span "Today's Leads" at bounding box center [1131, 565] width 67 height 14
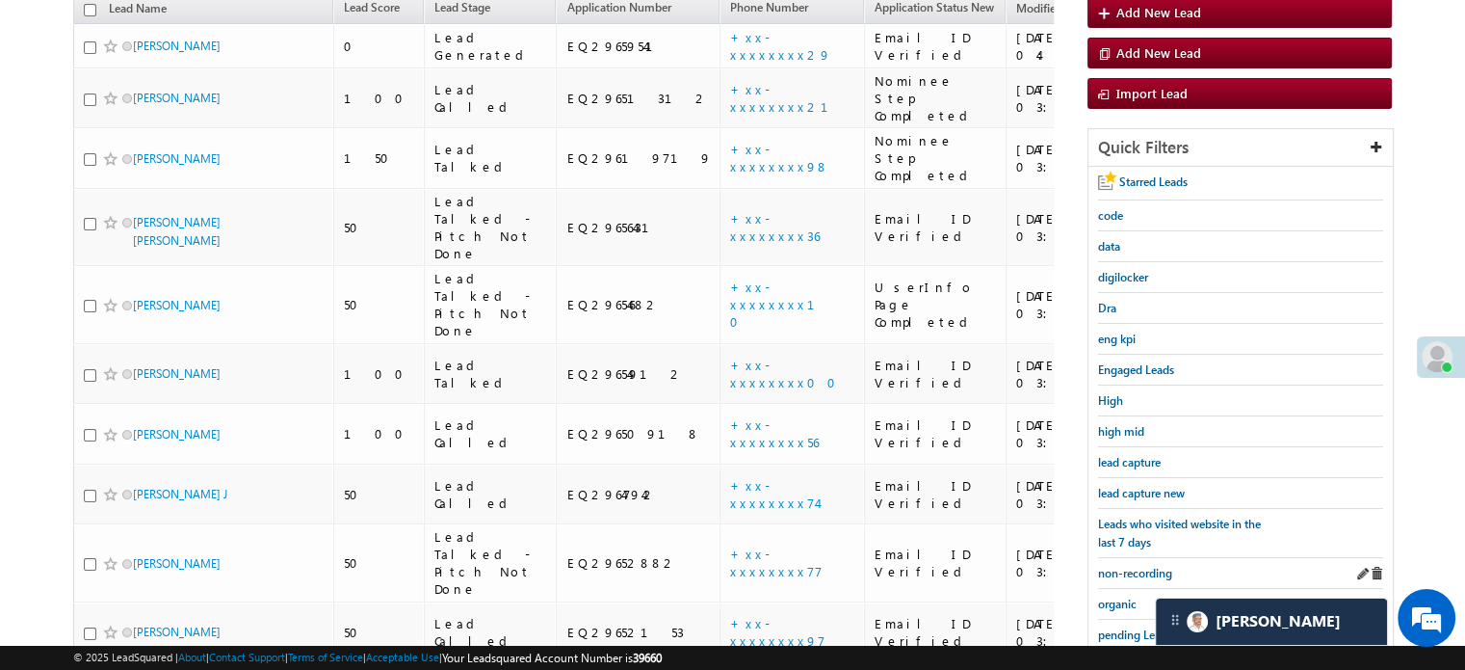
scroll to position [28, 0]
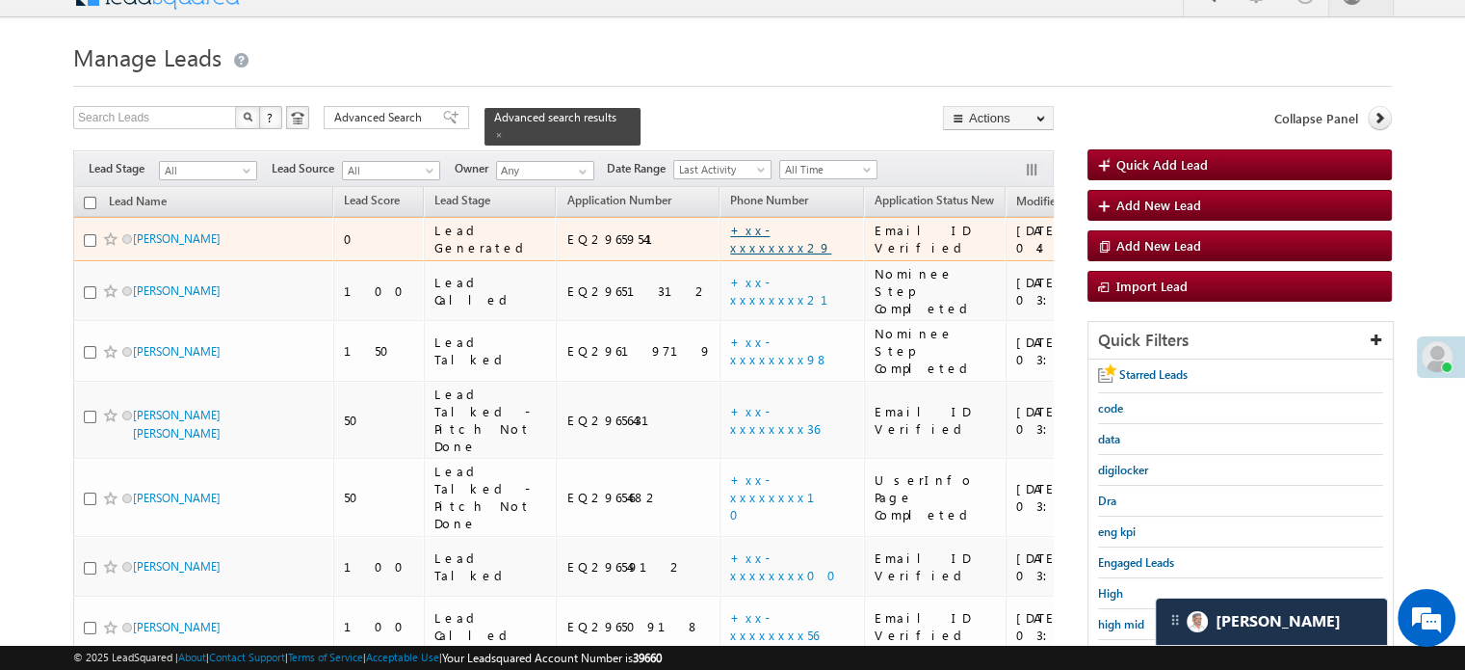
click at [730, 222] on link "+xx-xxxxxxxx29" at bounding box center [780, 239] width 101 height 34
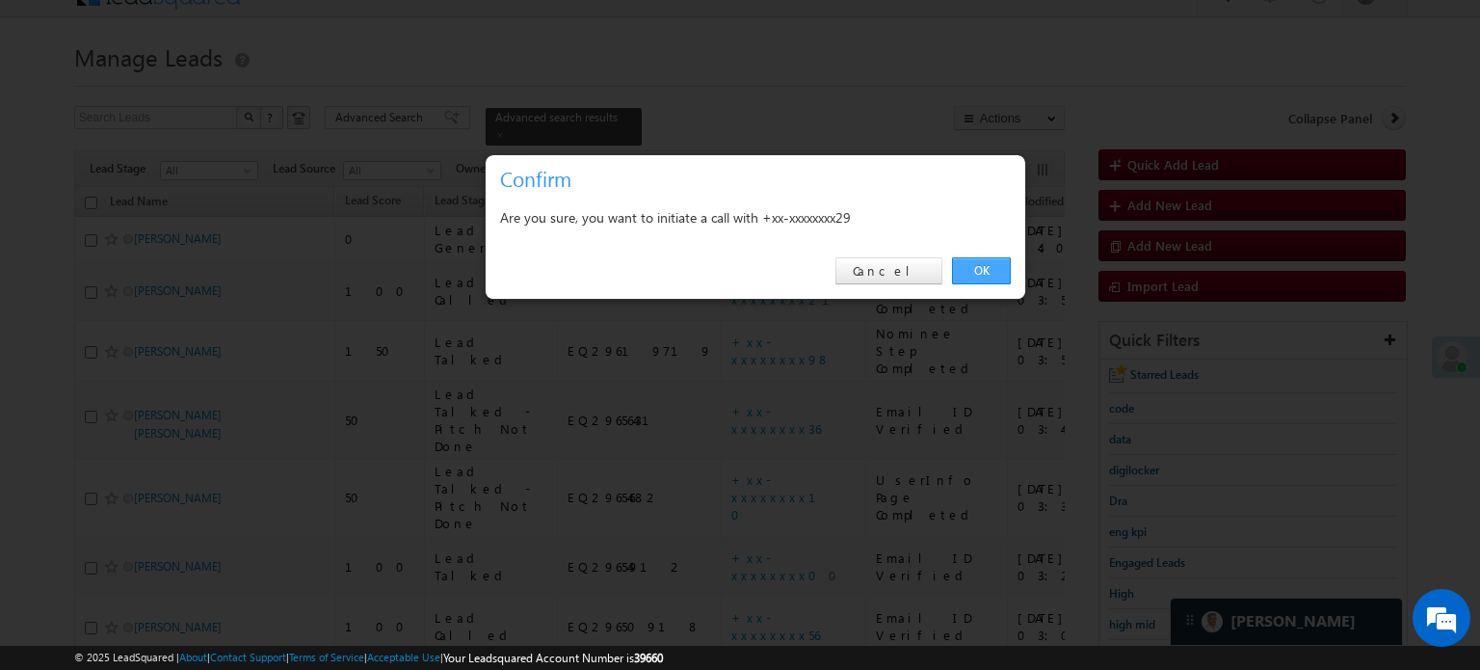
click at [974, 269] on link "OK" at bounding box center [981, 270] width 59 height 27
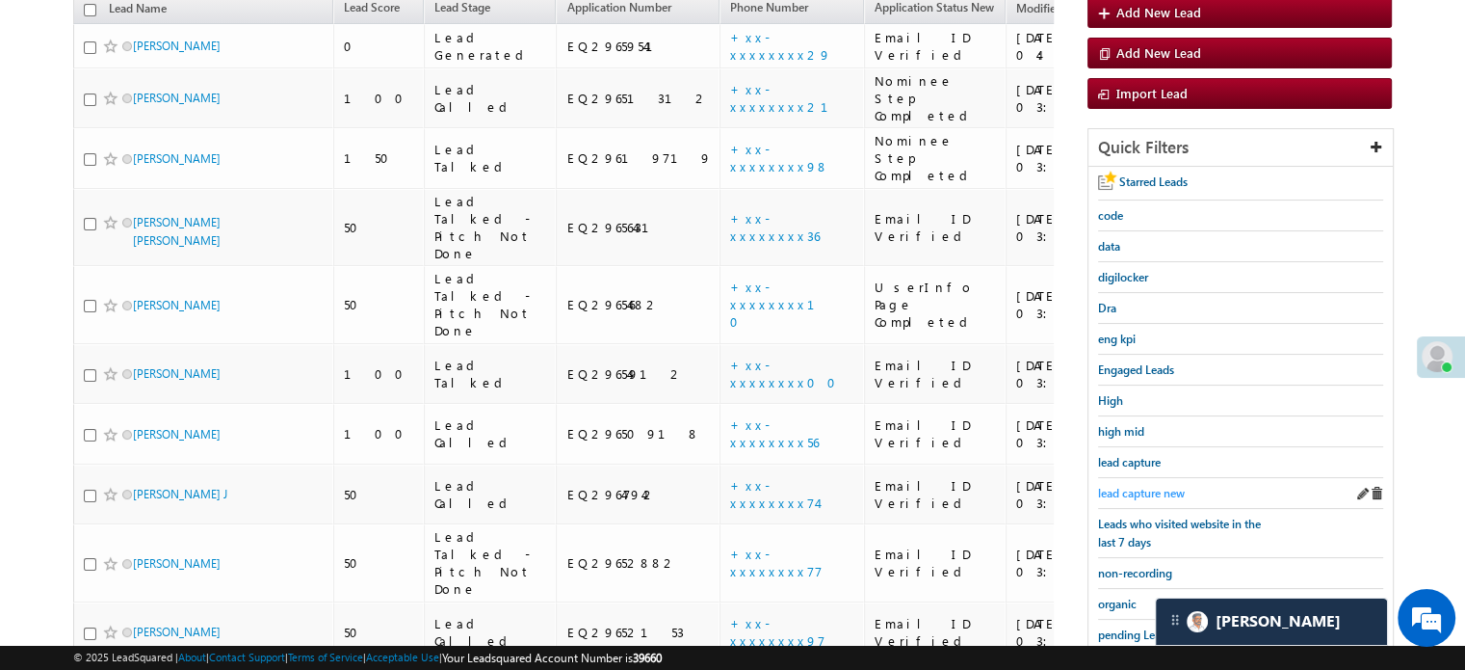
click at [1129, 488] on span "lead capture new" at bounding box center [1141, 493] width 87 height 14
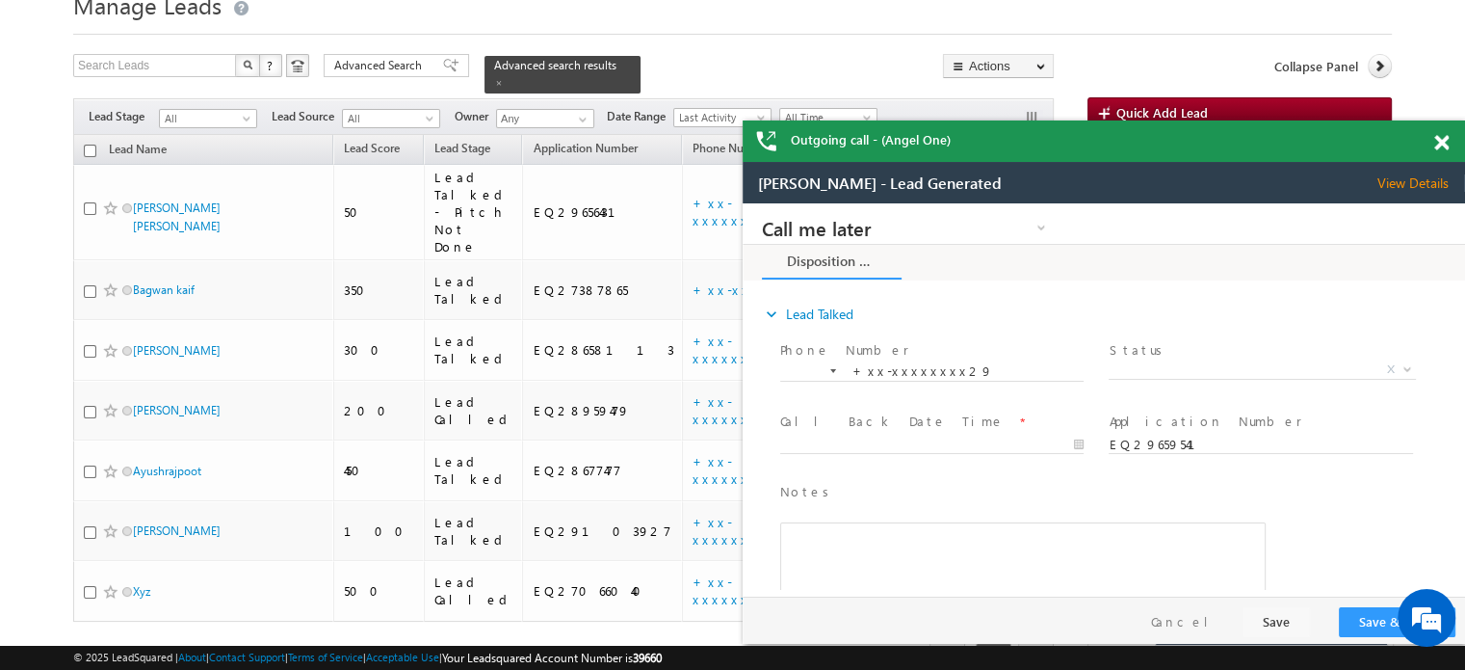
scroll to position [0, 0]
click at [1439, 142] on span at bounding box center [1442, 143] width 14 height 16
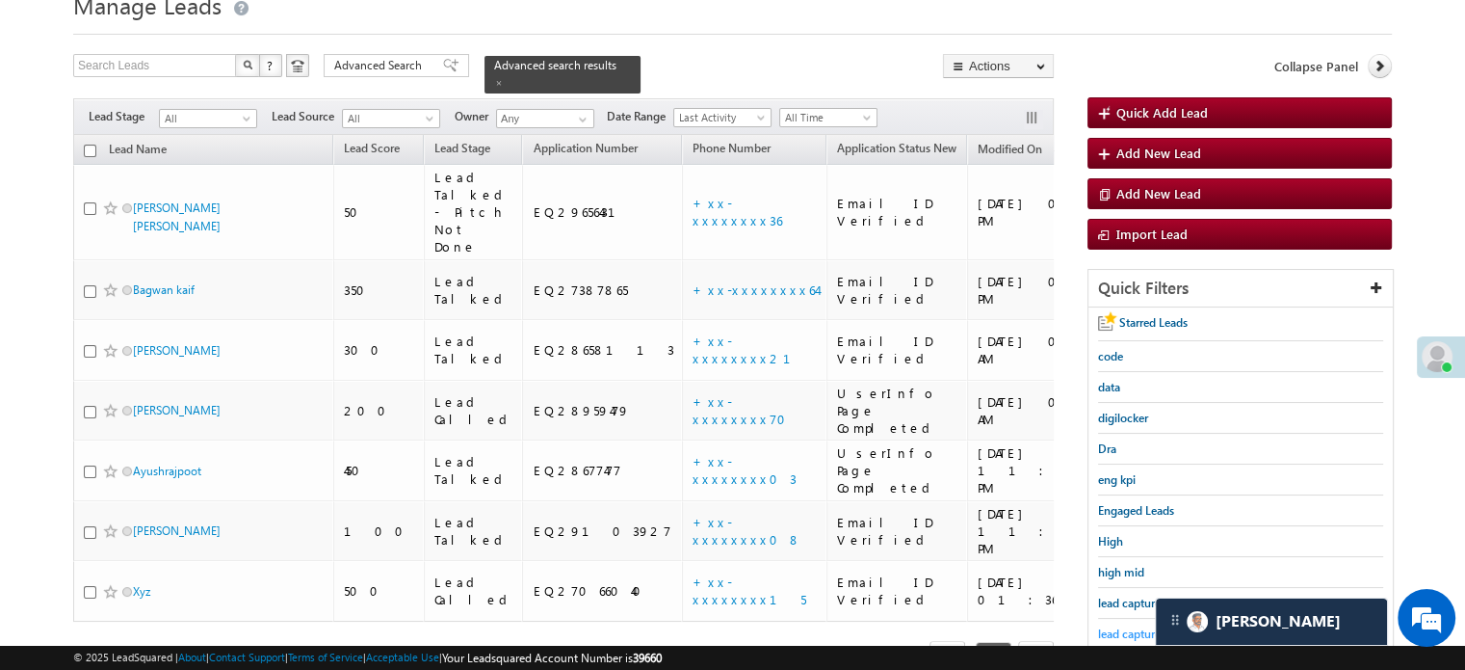
click at [1121, 631] on span "lead capture new" at bounding box center [1141, 633] width 87 height 14
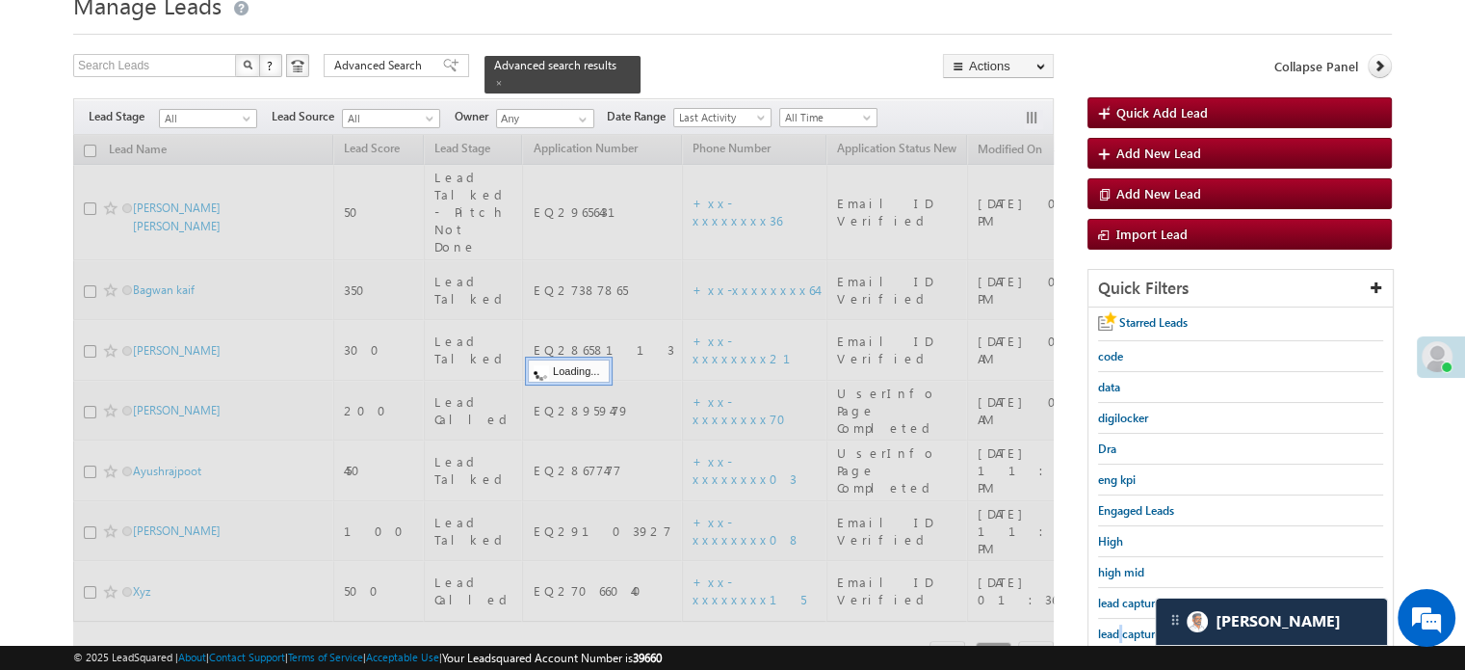
click at [1121, 631] on span "lead capture new" at bounding box center [1141, 633] width 87 height 14
click at [1122, 633] on span "lead capture new" at bounding box center [1141, 633] width 87 height 14
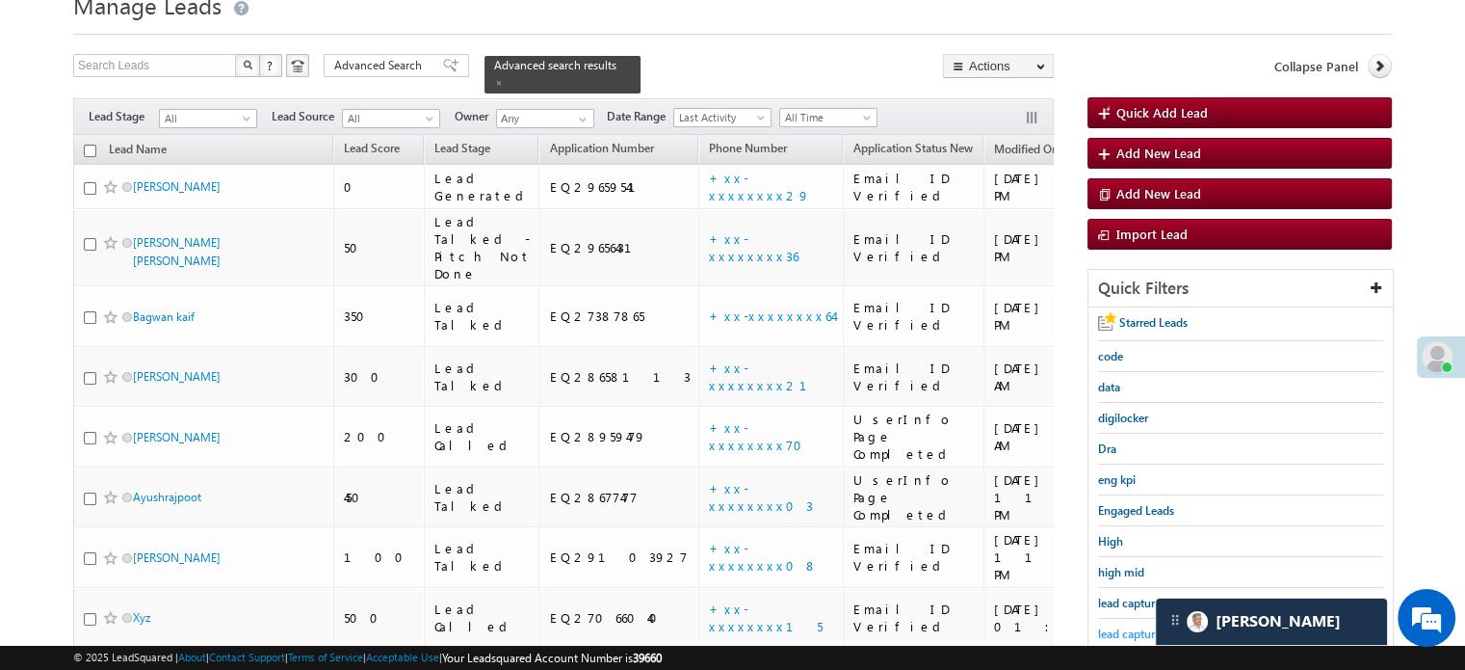
click at [1131, 626] on span "lead capture new" at bounding box center [1141, 633] width 87 height 14
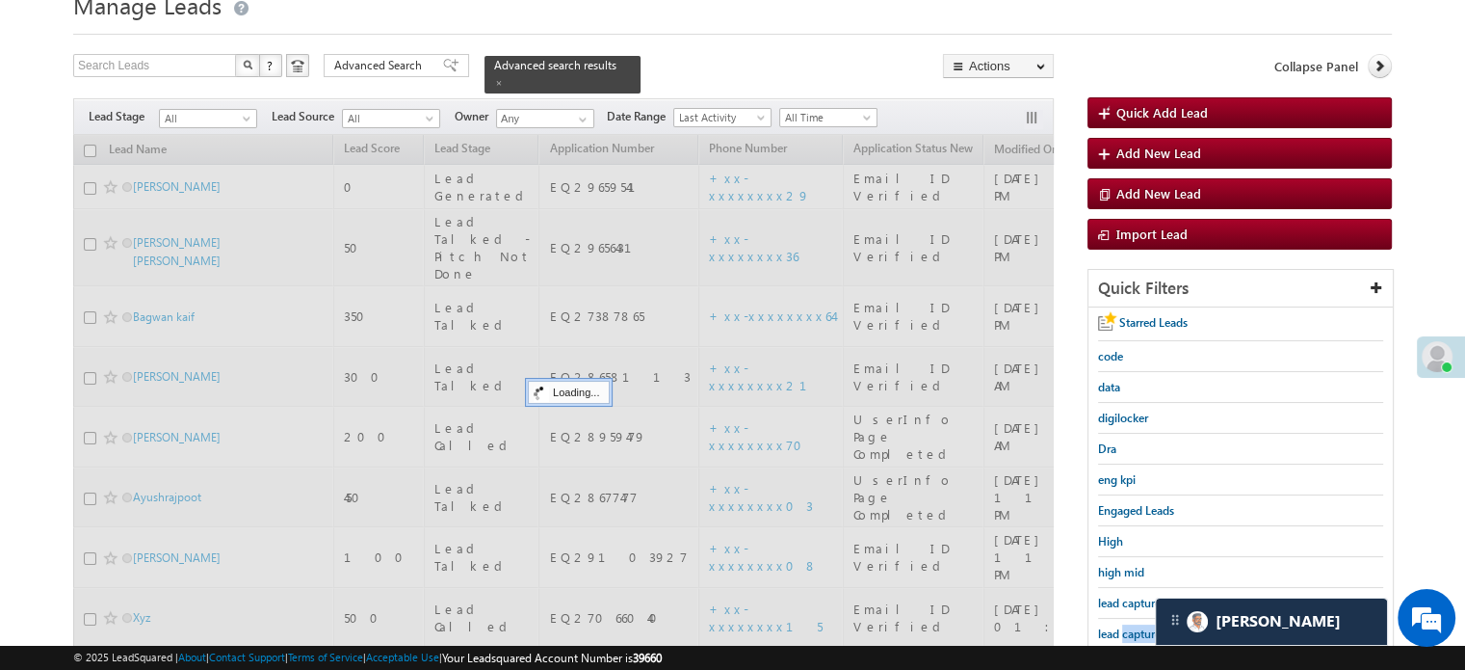
click at [1131, 626] on span "lead capture new" at bounding box center [1141, 633] width 87 height 14
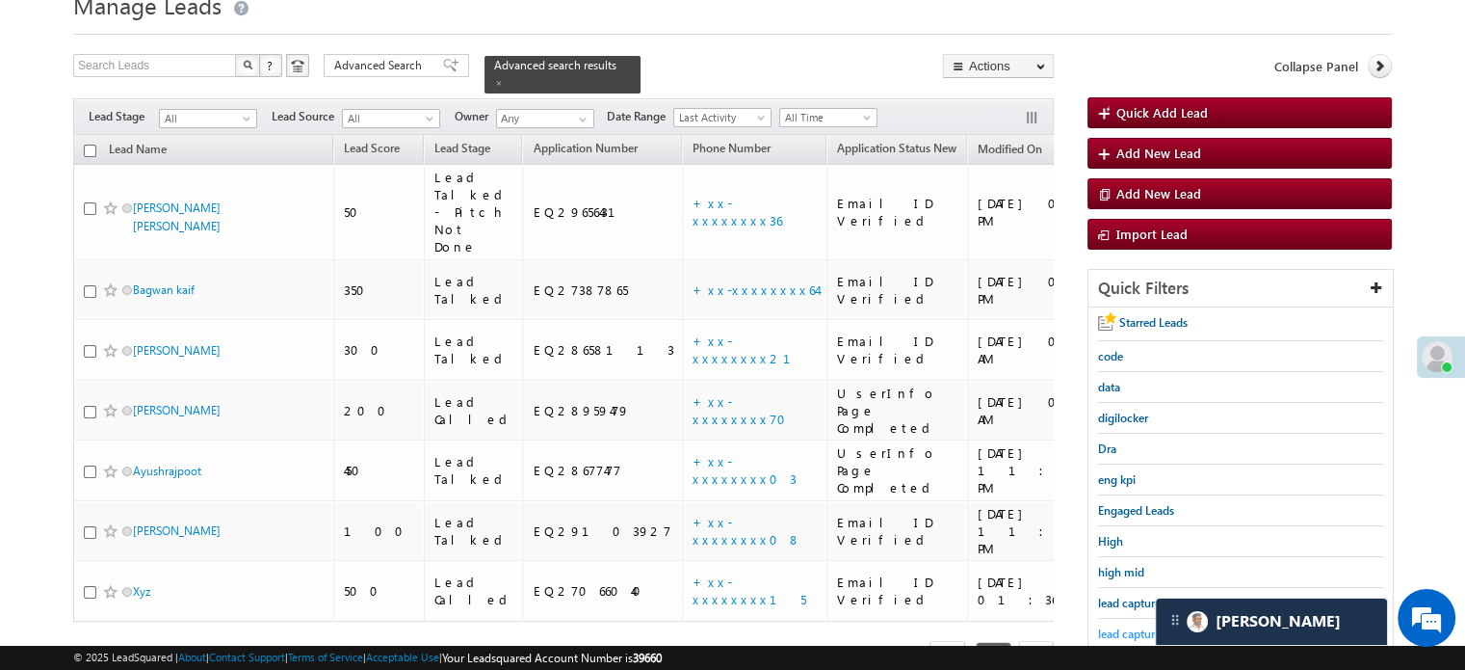
click at [1142, 626] on span "lead capture new" at bounding box center [1141, 633] width 87 height 14
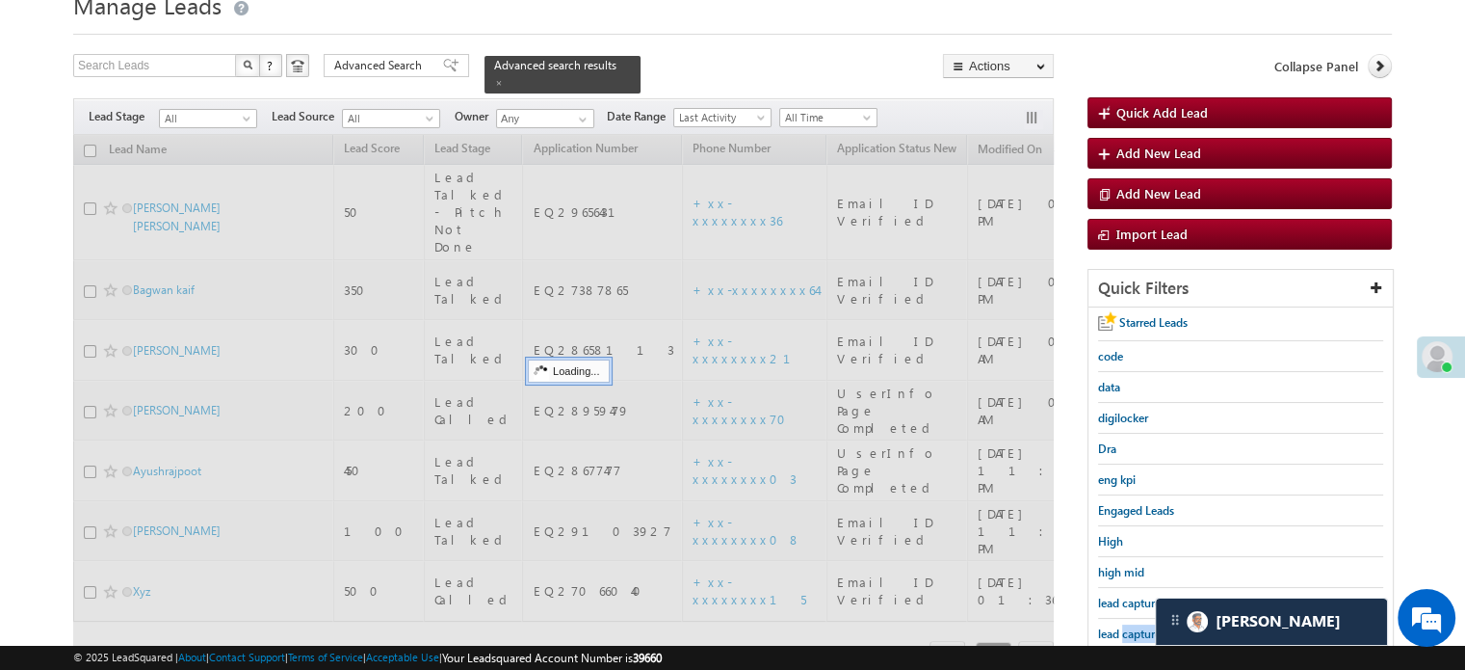
click at [1142, 626] on span "lead capture new" at bounding box center [1141, 633] width 87 height 14
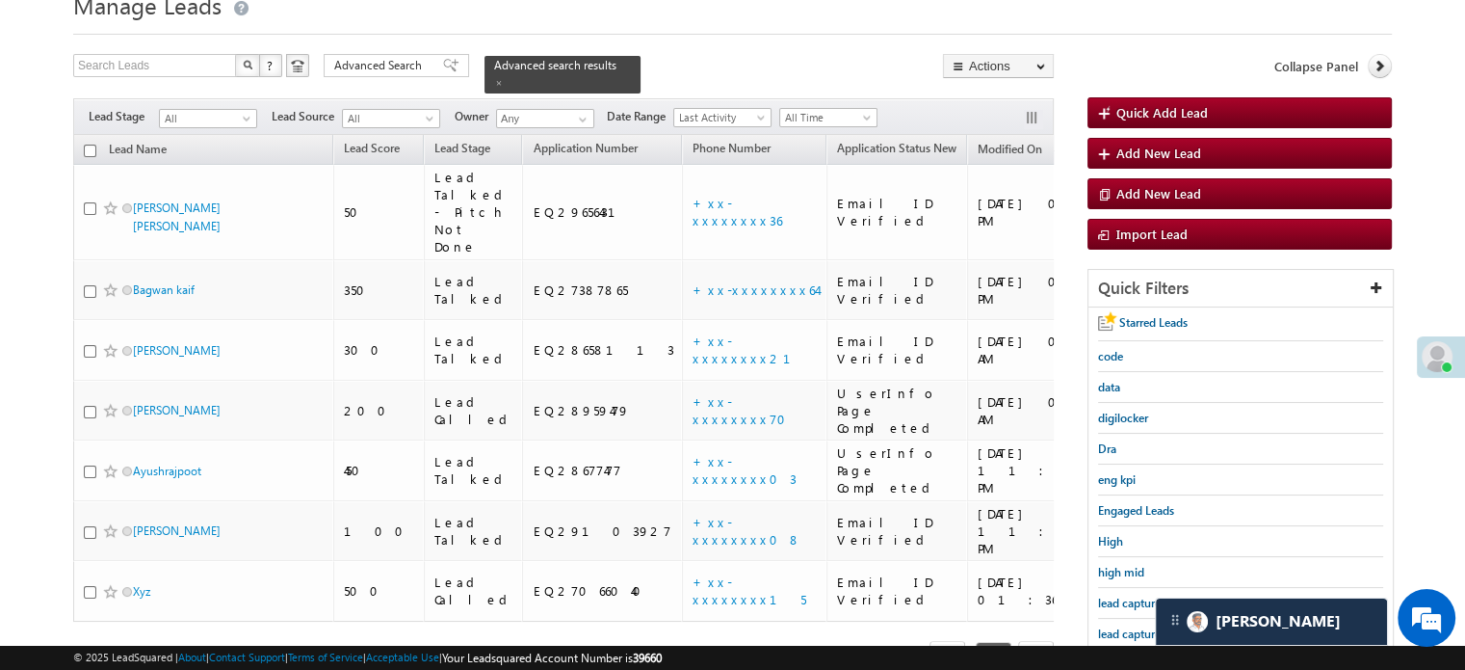
click at [1140, 619] on div "lead capture new" at bounding box center [1240, 634] width 285 height 31
click at [1126, 626] on span "lead capture new" at bounding box center [1141, 633] width 87 height 14
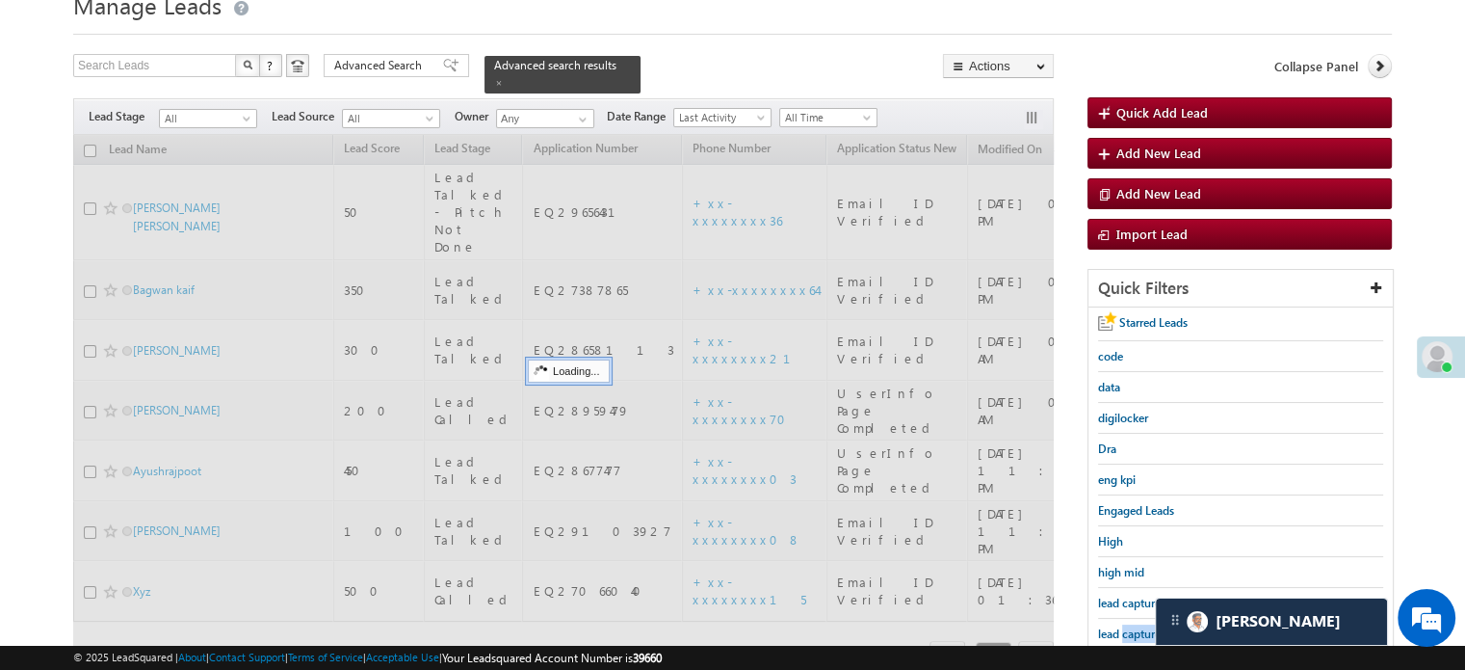
click at [1126, 626] on span "lead capture new" at bounding box center [1141, 633] width 87 height 14
click at [1127, 626] on span "lead capture new" at bounding box center [1141, 633] width 87 height 14
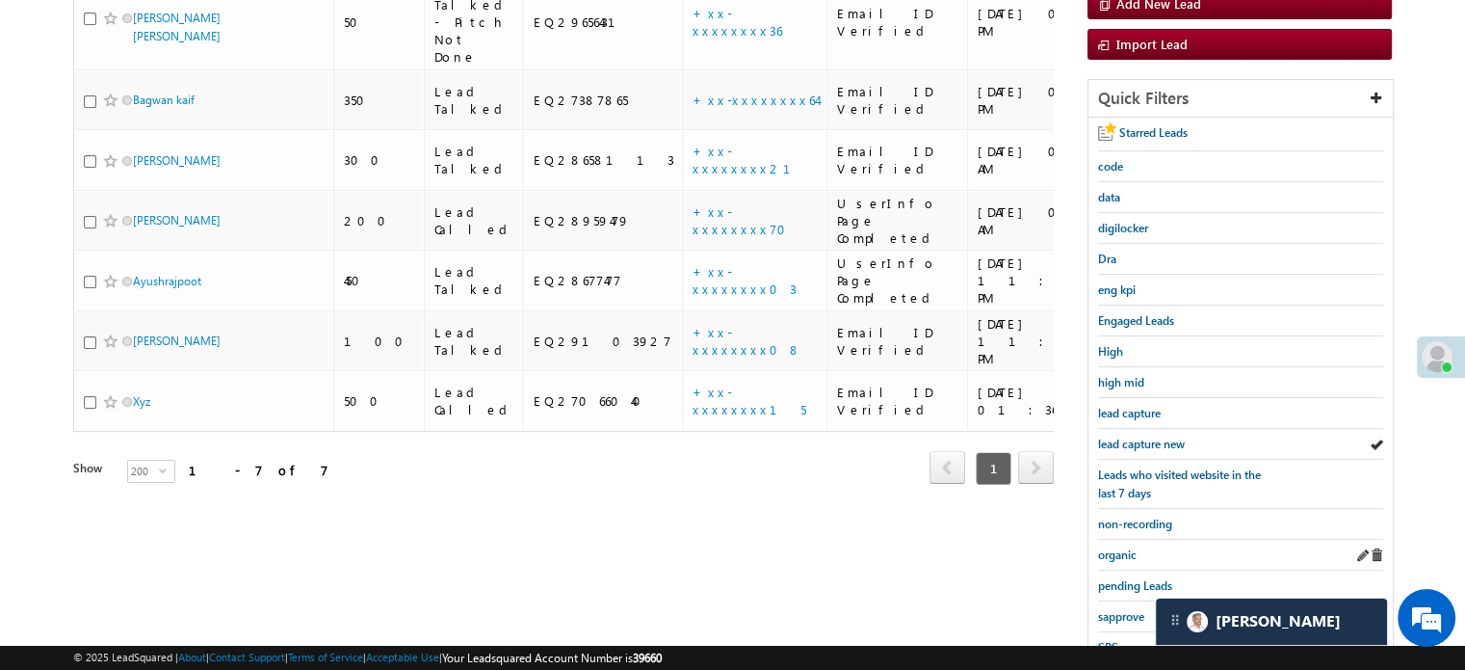
scroll to position [273, 0]
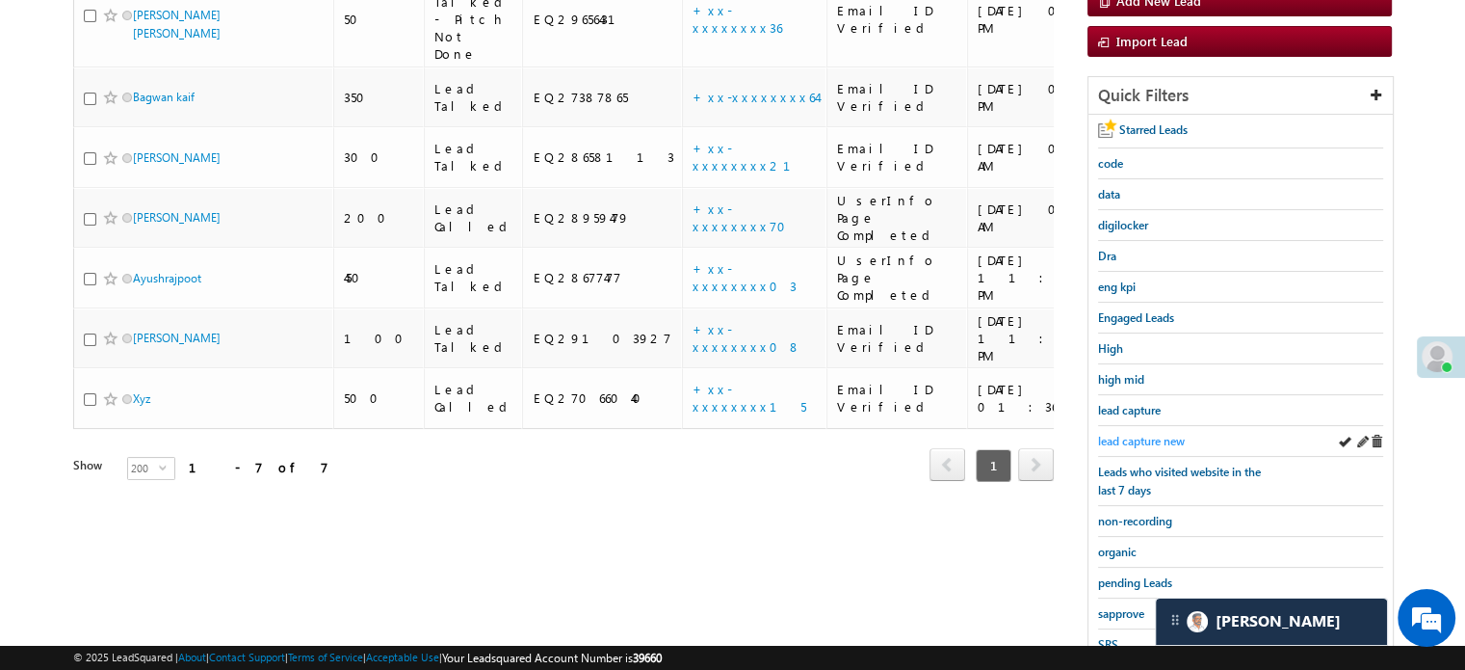
click at [1148, 434] on span "lead capture new" at bounding box center [1141, 441] width 87 height 14
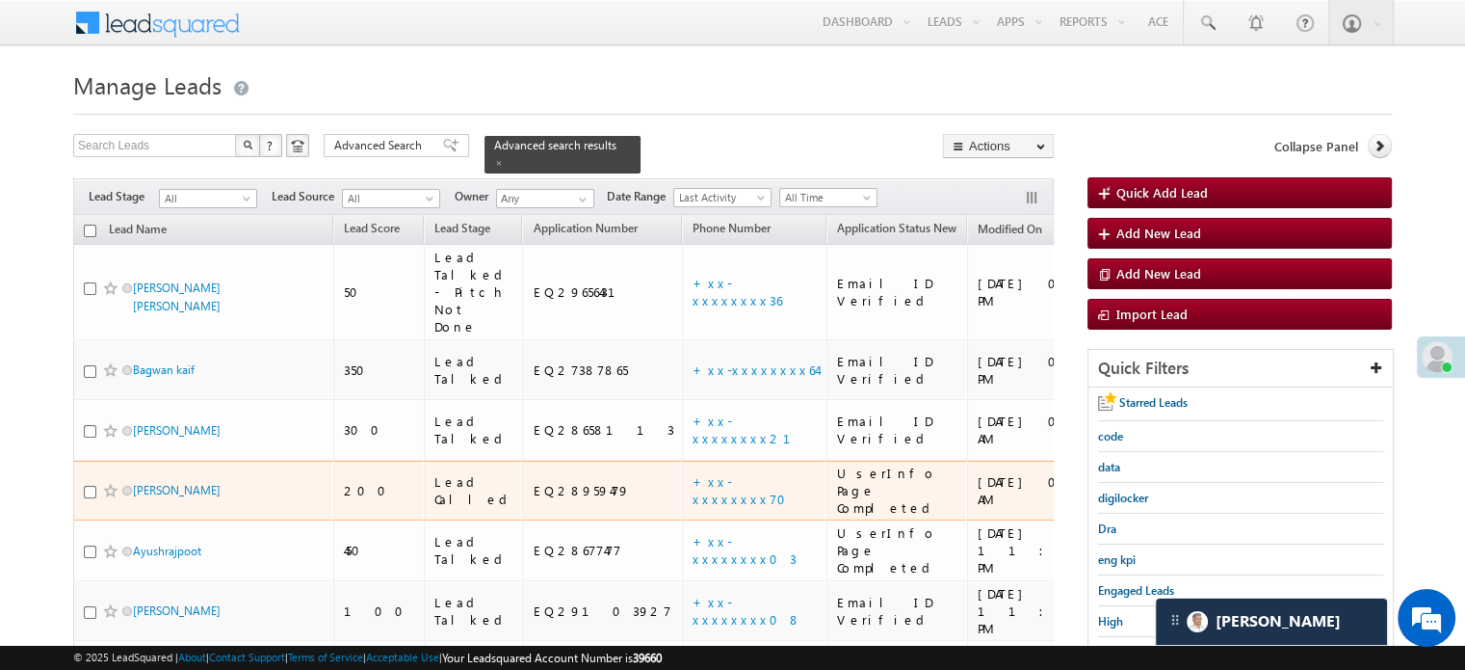
scroll to position [385, 0]
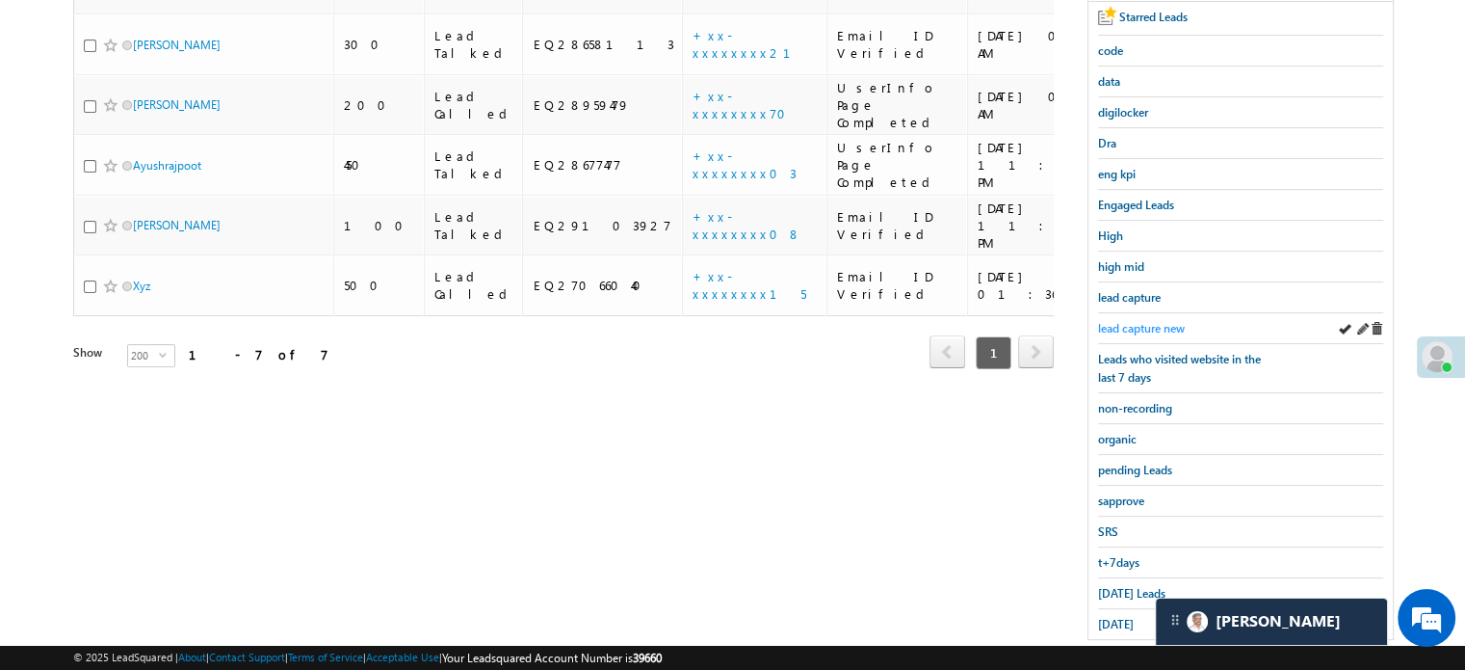
click at [1124, 326] on span "lead capture new" at bounding box center [1141, 328] width 87 height 14
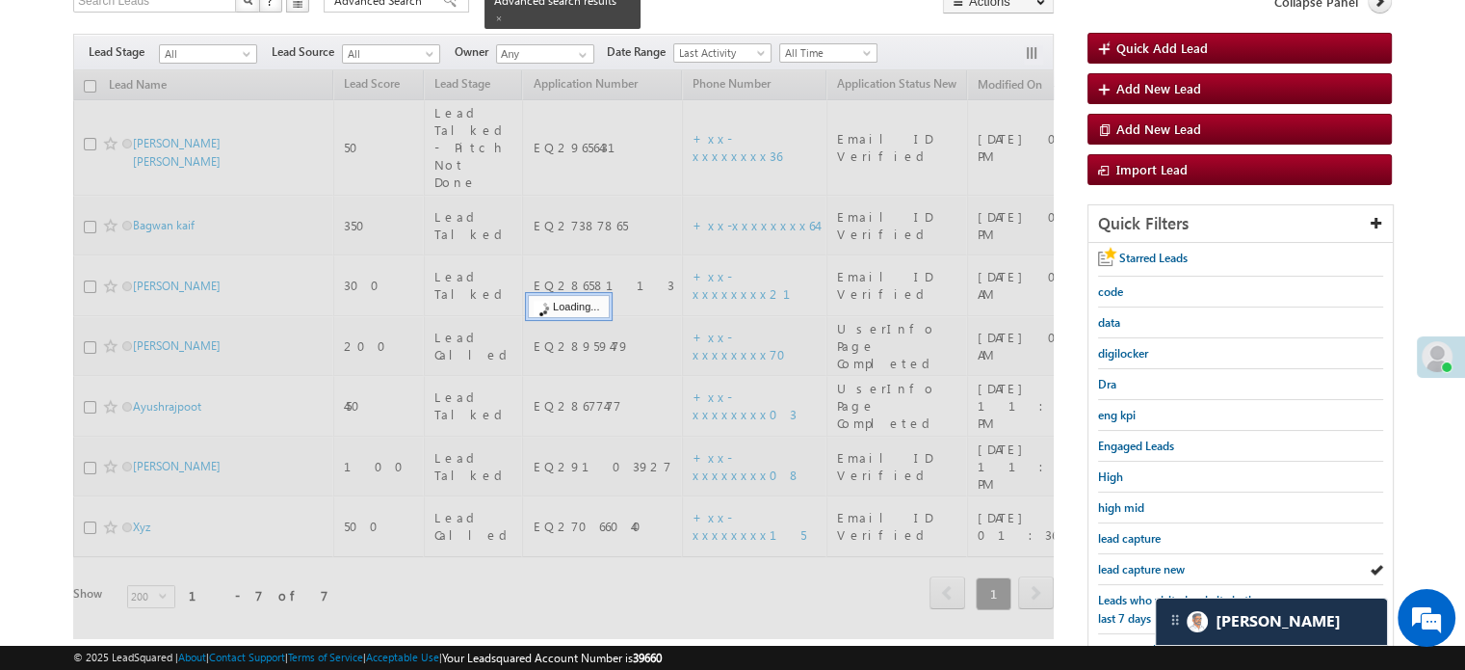
scroll to position [96, 0]
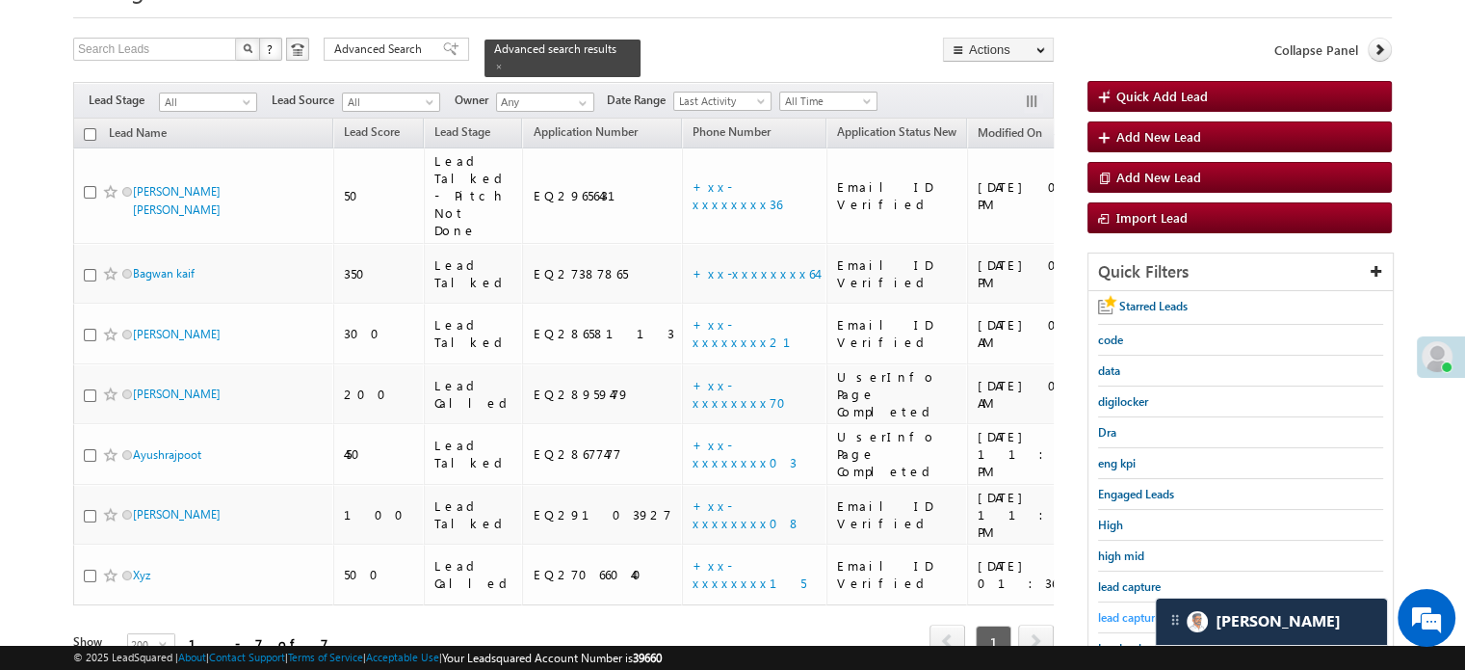
click at [1135, 616] on span "lead capture new" at bounding box center [1141, 617] width 87 height 14
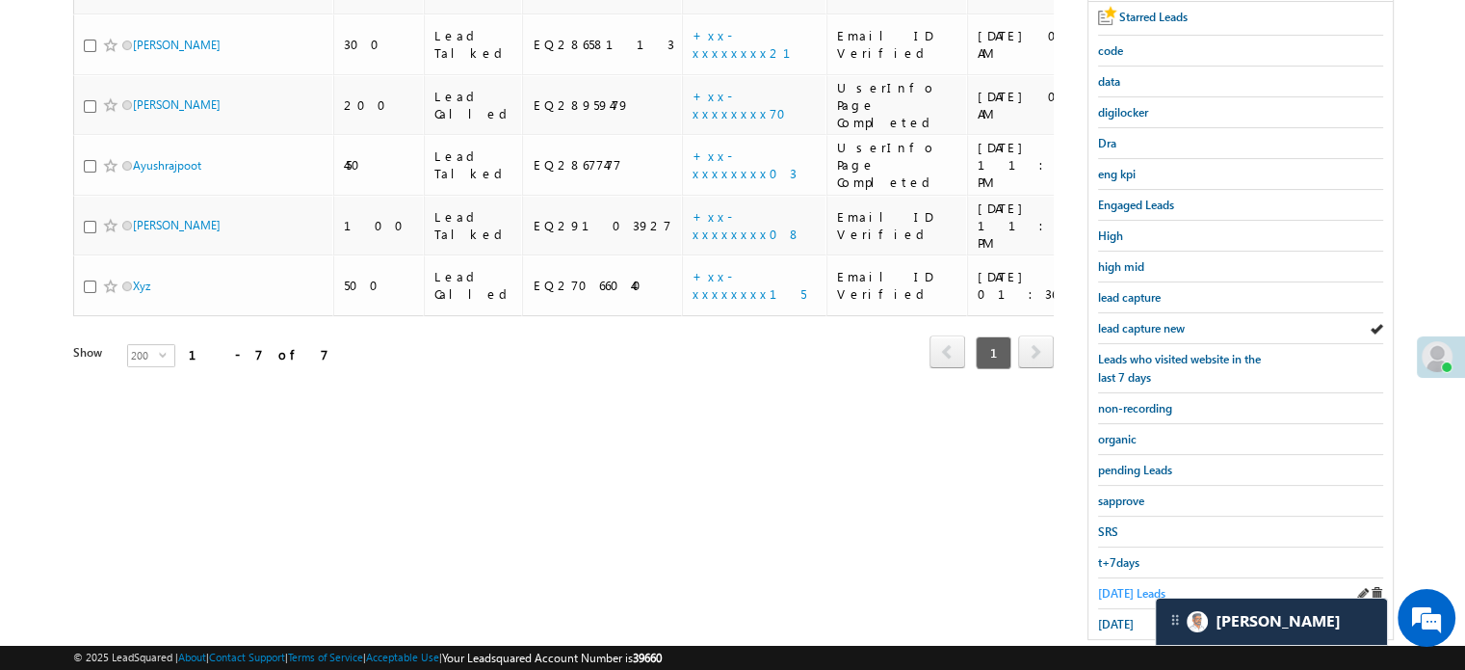
click at [1125, 591] on span "Today's Leads" at bounding box center [1131, 593] width 67 height 14
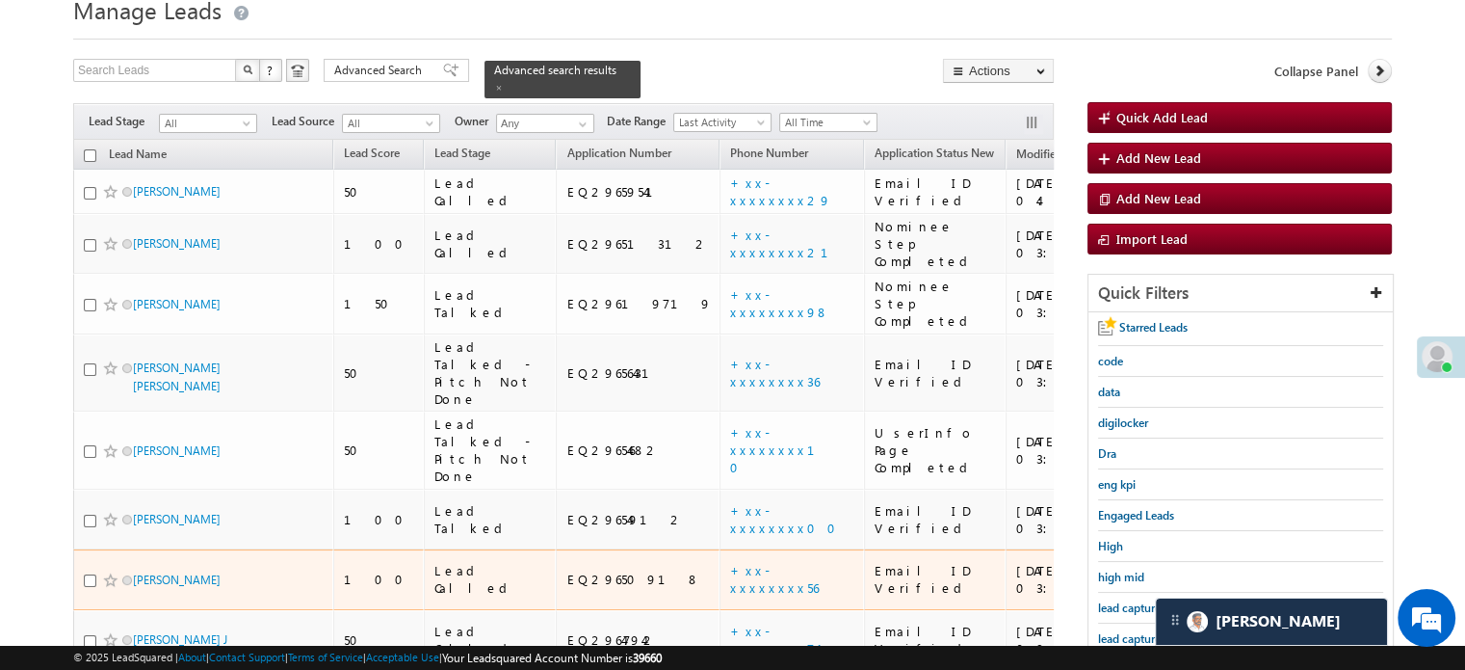
scroll to position [268, 0]
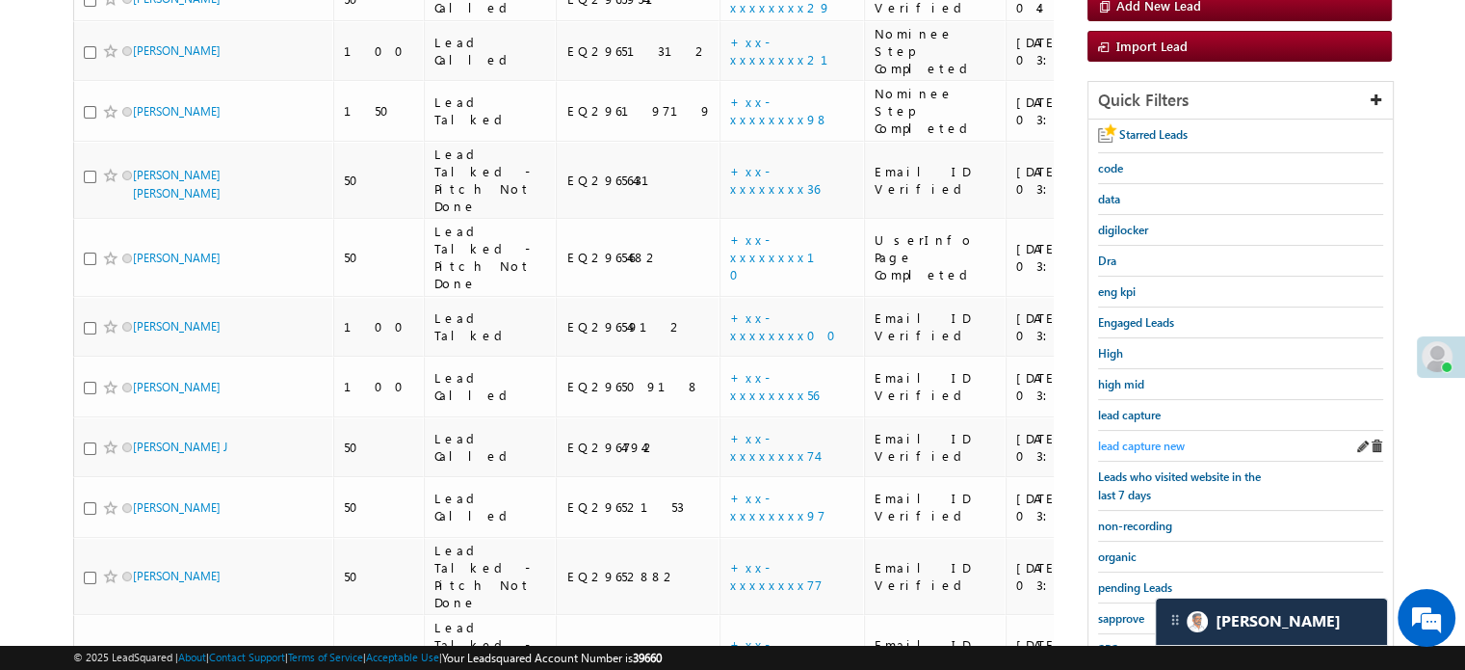
click at [1168, 438] on span "lead capture new" at bounding box center [1141, 445] width 87 height 14
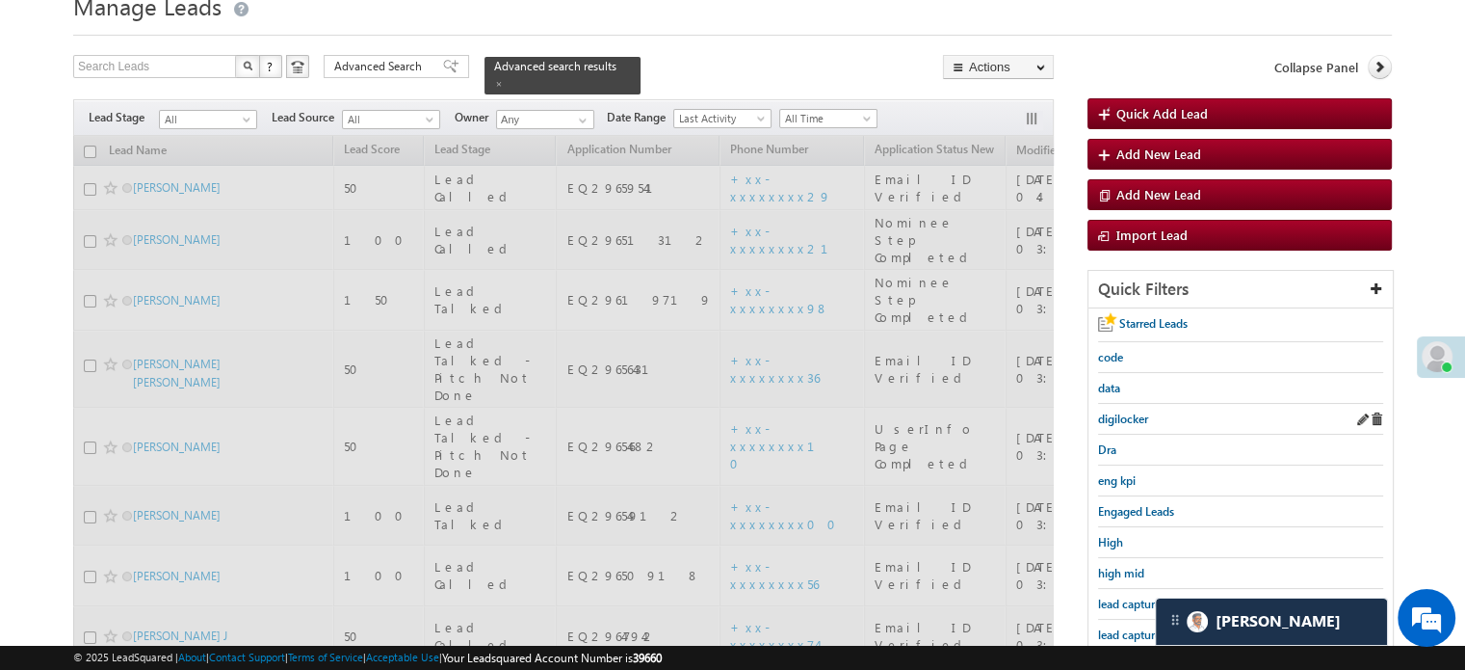
scroll to position [75, 0]
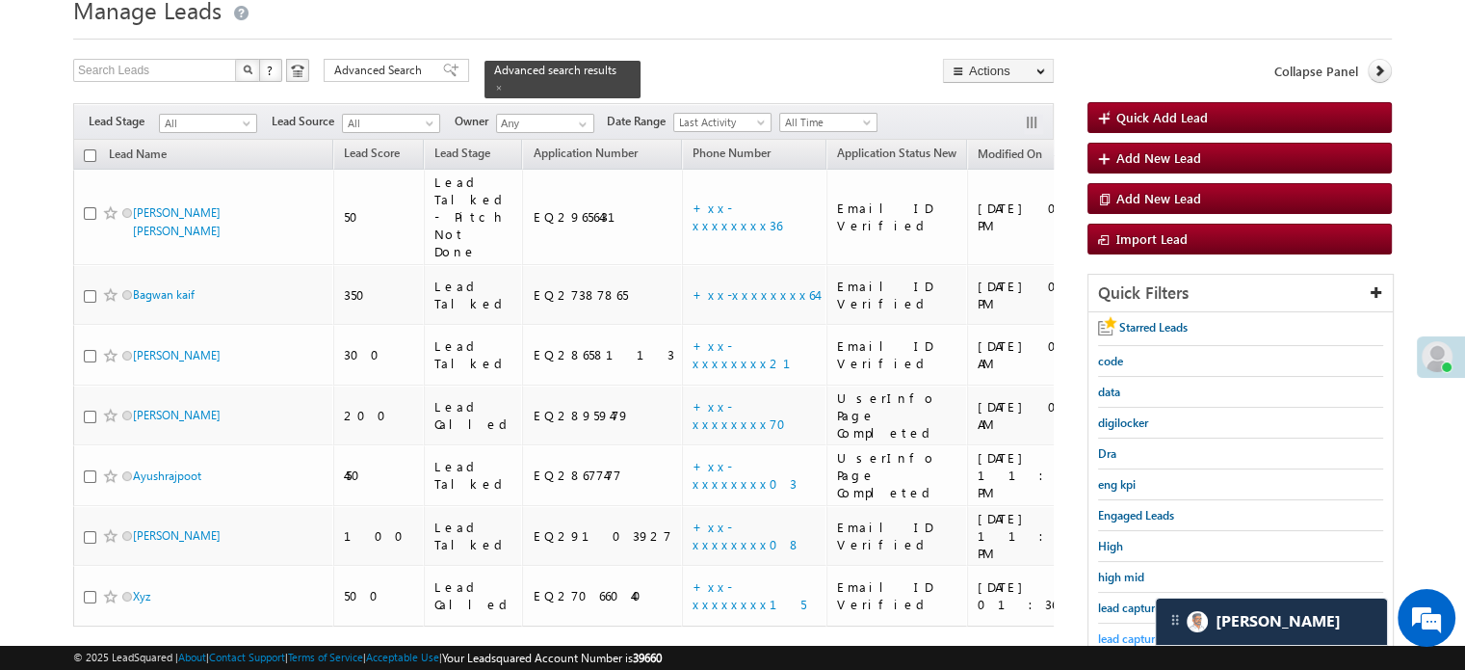
click at [1118, 631] on span "lead capture new" at bounding box center [1141, 638] width 87 height 14
click at [1110, 631] on span "lead capture new" at bounding box center [1141, 638] width 87 height 14
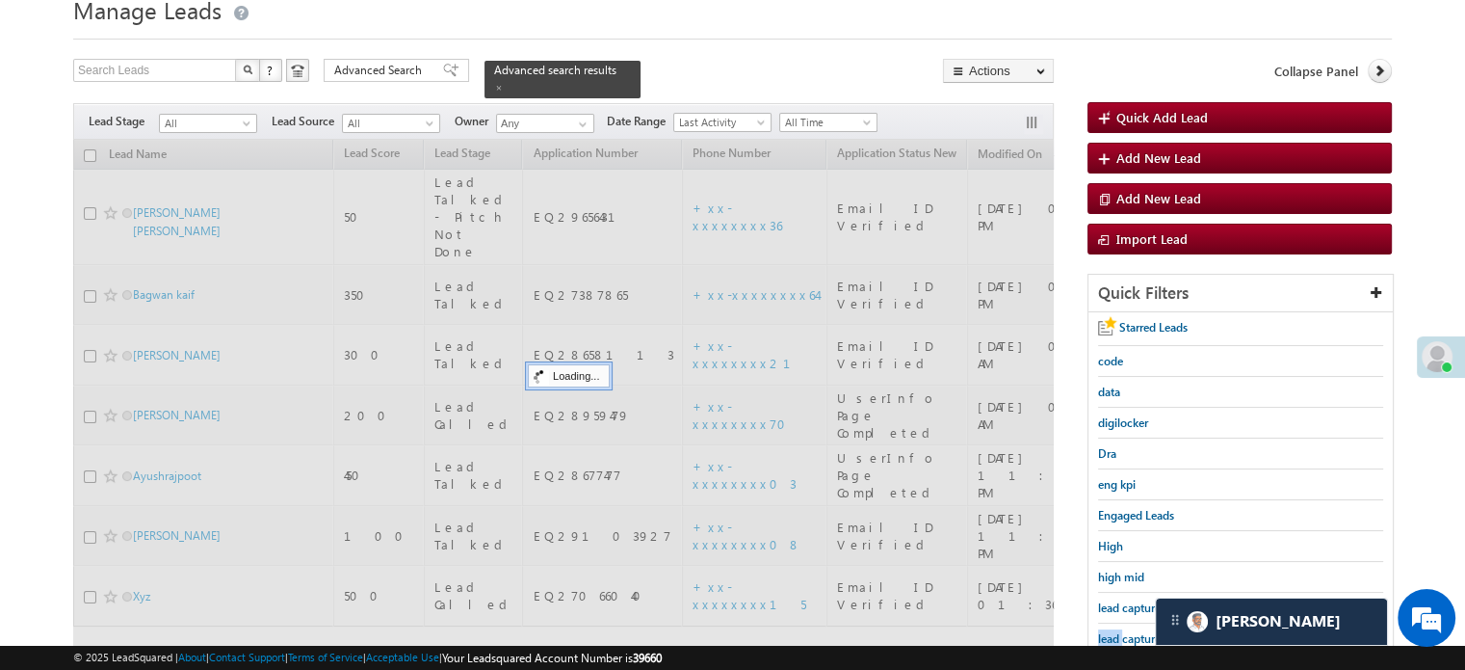
click at [1110, 631] on span "lead capture new" at bounding box center [1141, 638] width 87 height 14
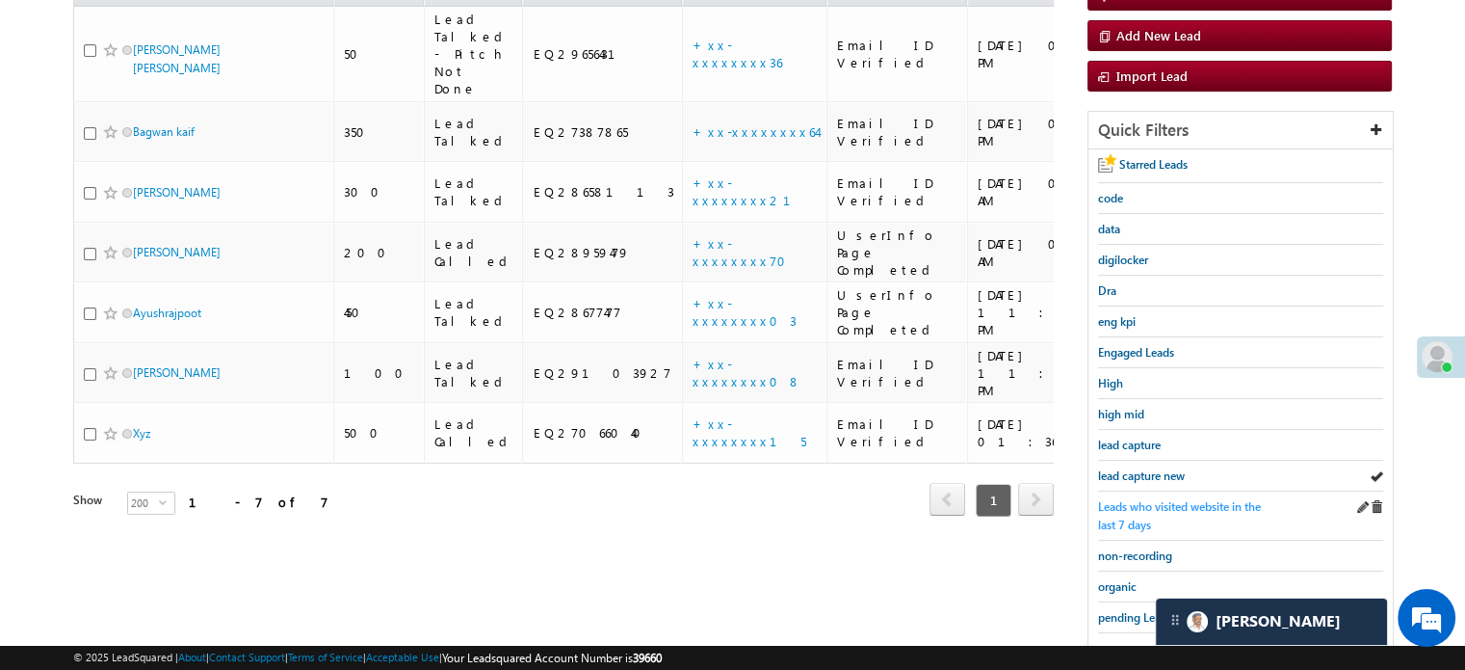
scroll to position [268, 0]
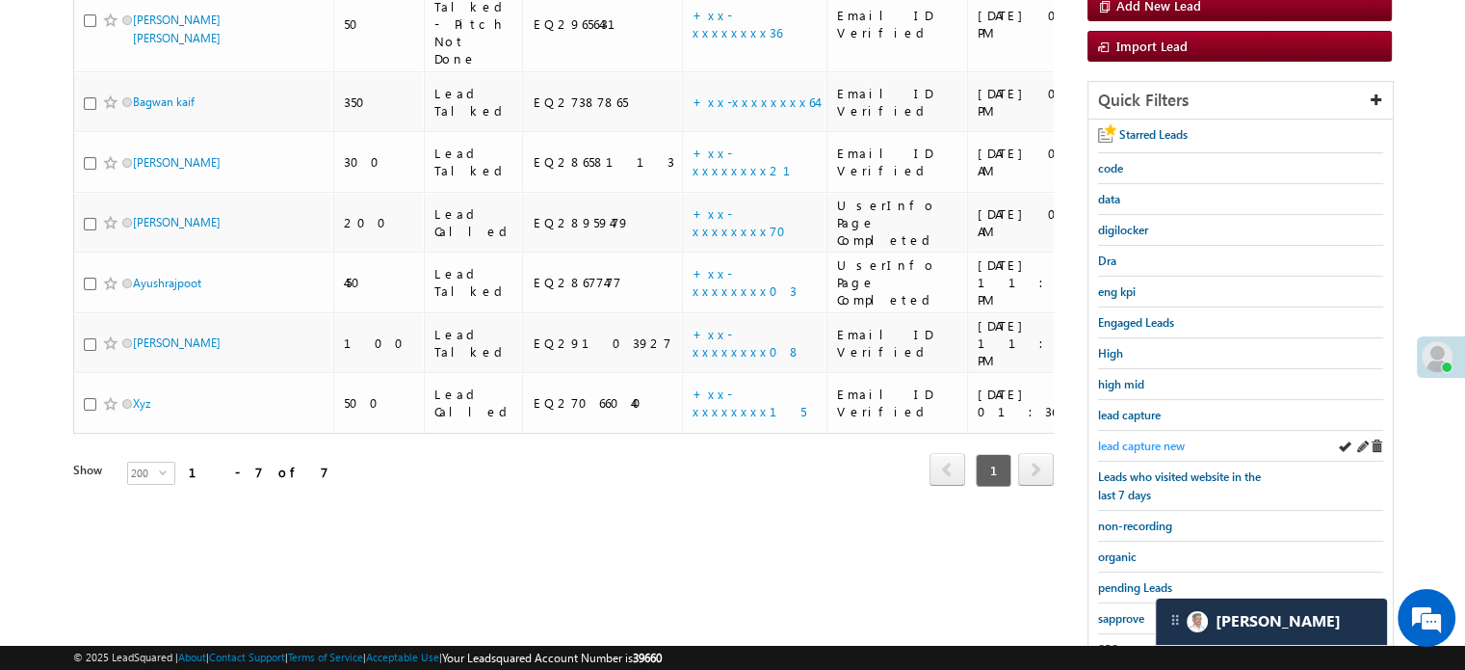
click at [1150, 438] on span "lead capture new" at bounding box center [1141, 445] width 87 height 14
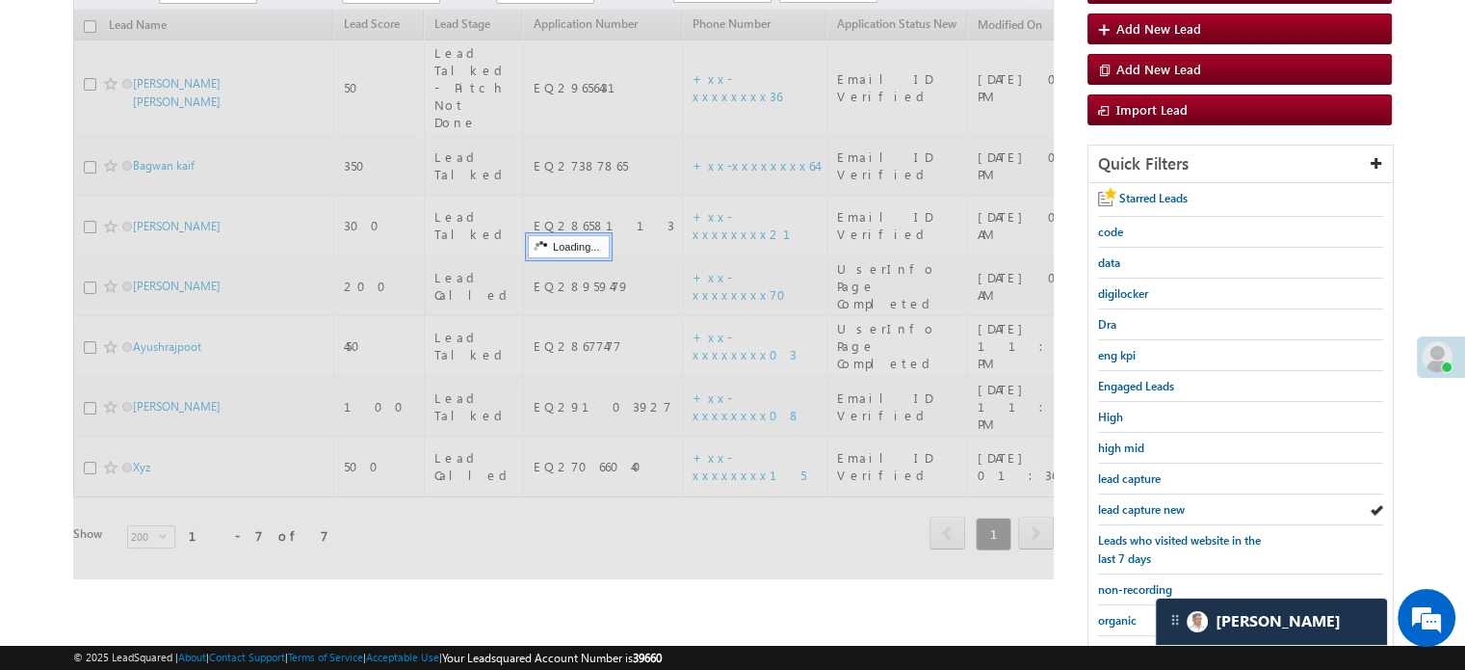
scroll to position [75, 0]
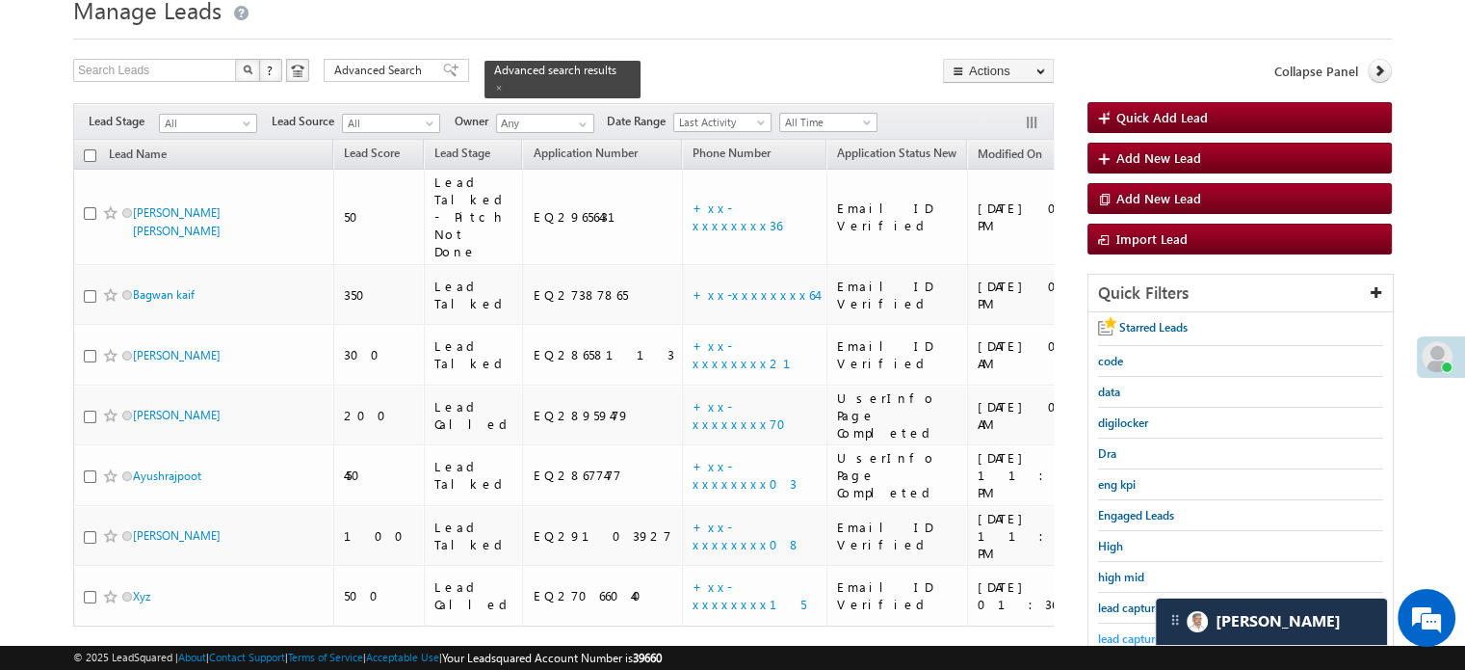
click at [1131, 631] on span "lead capture new" at bounding box center [1141, 638] width 87 height 14
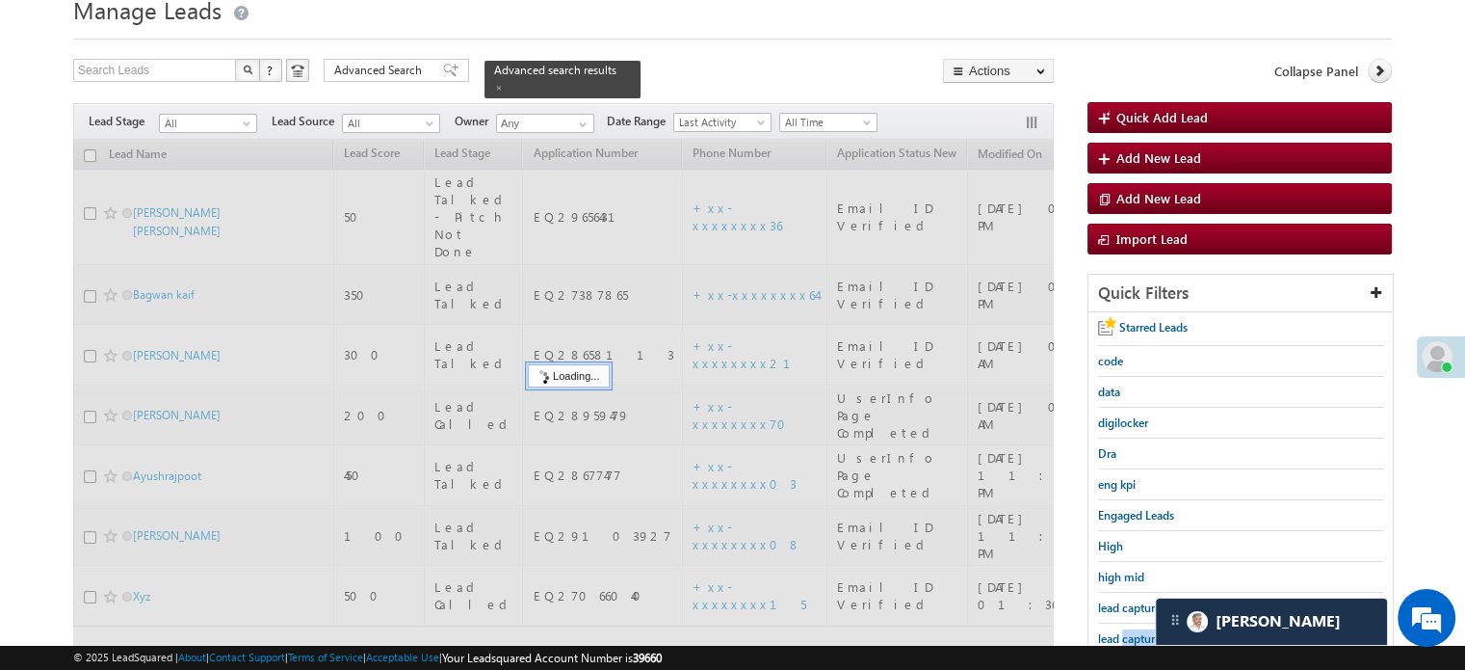
click at [1131, 631] on span "lead capture new" at bounding box center [1141, 638] width 87 height 14
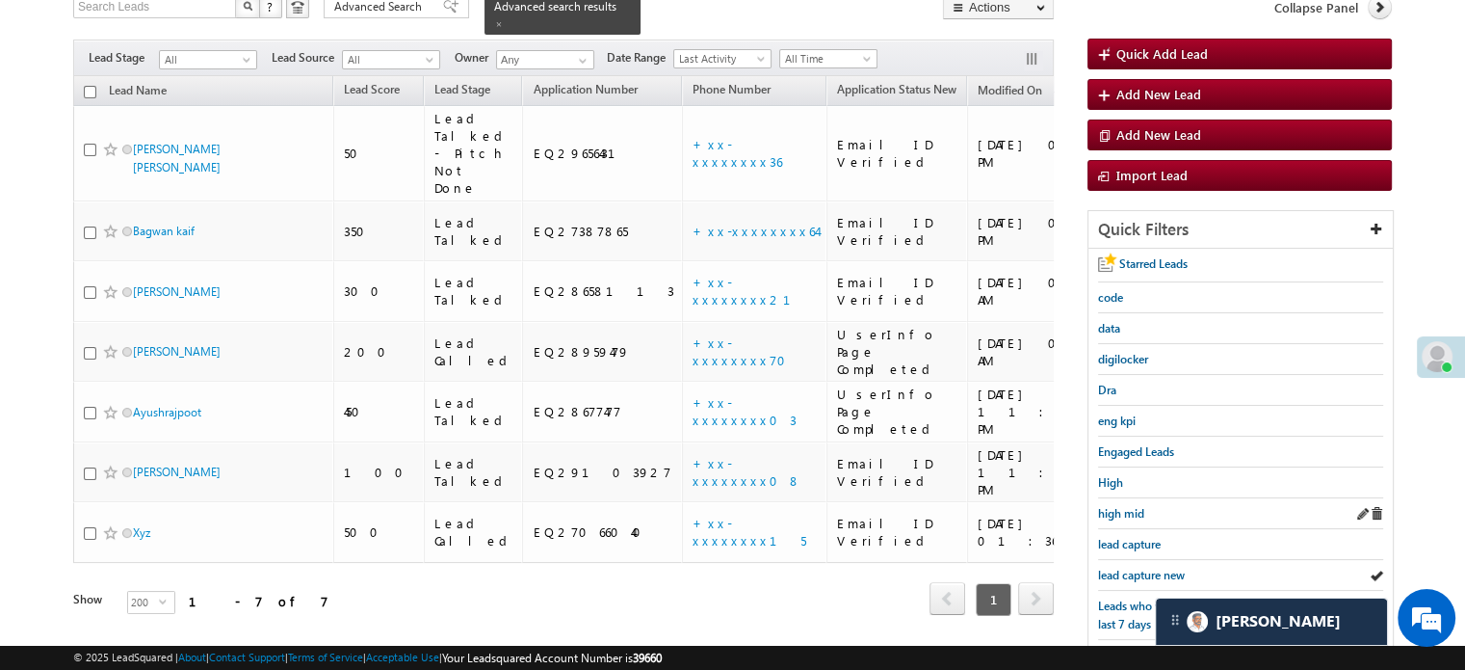
scroll to position [172, 0]
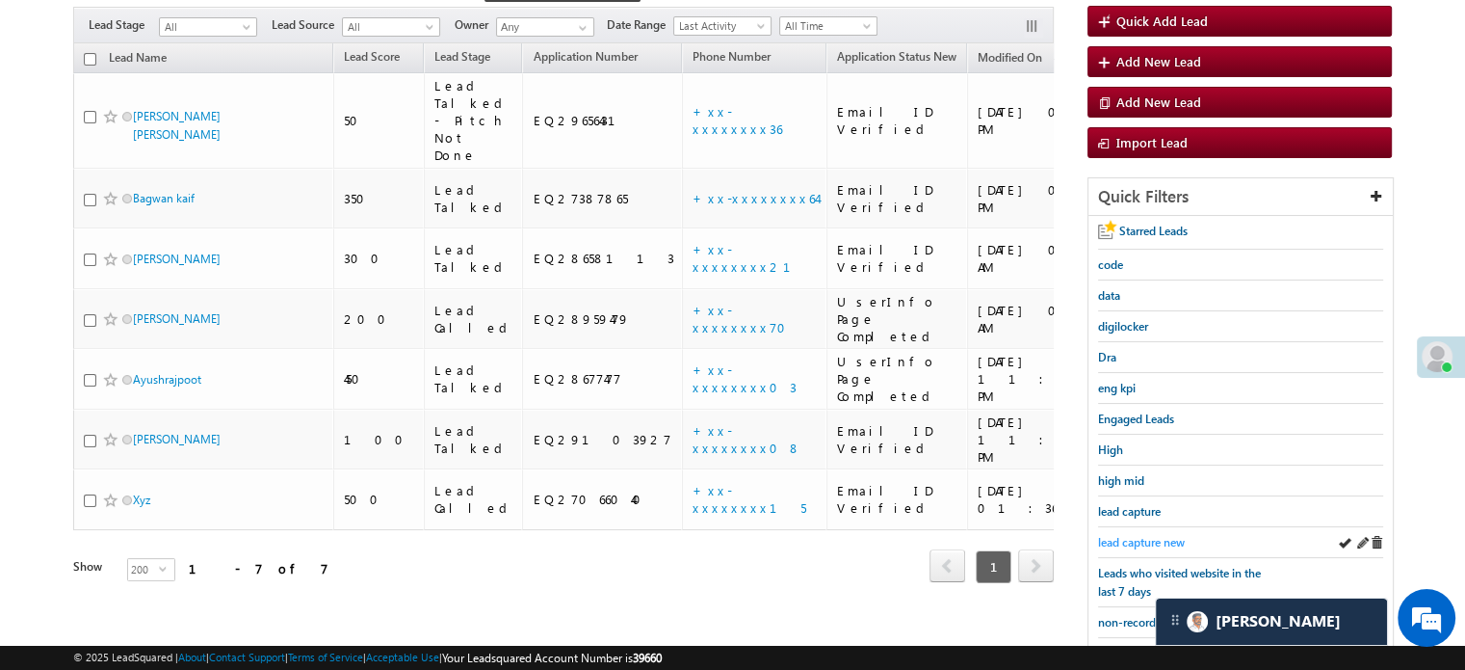
click at [1152, 535] on span "lead capture new" at bounding box center [1141, 542] width 87 height 14
click at [1148, 540] on span "lead capture new" at bounding box center [1141, 542] width 87 height 14
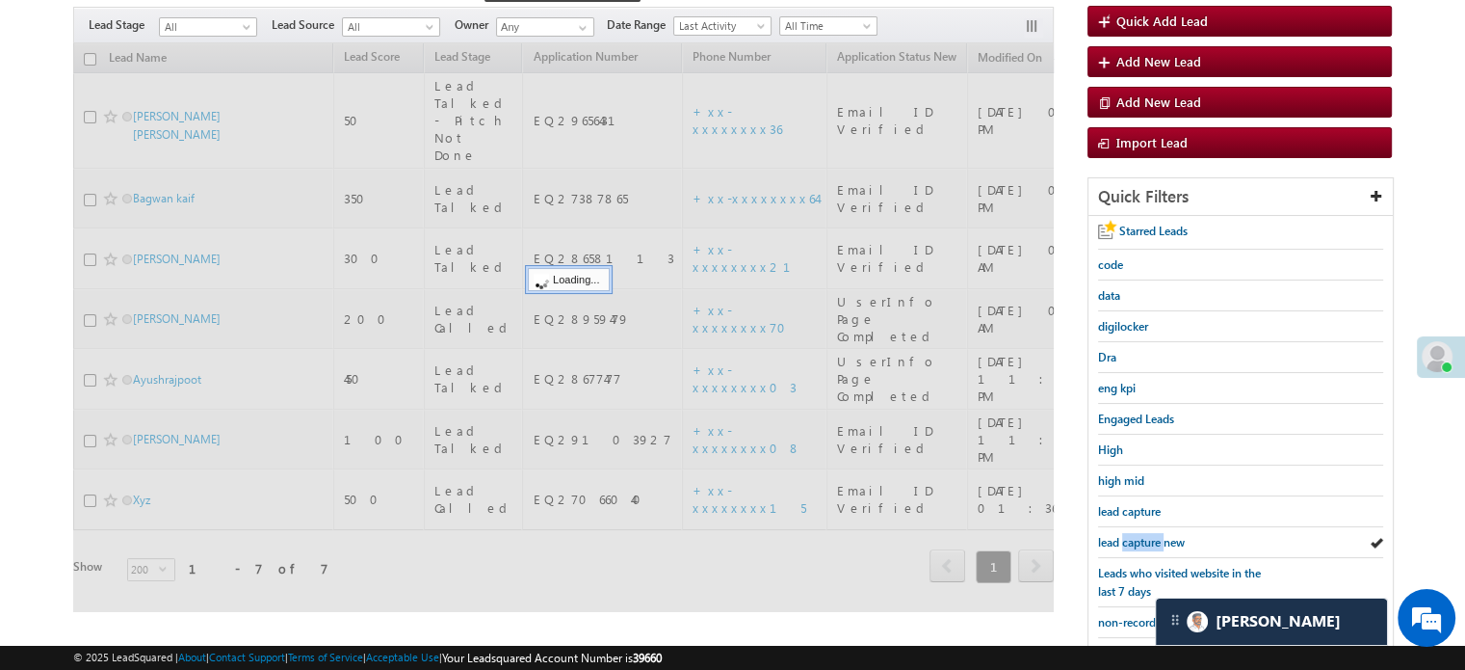
click at [1148, 540] on span "lead capture new" at bounding box center [1141, 542] width 87 height 14
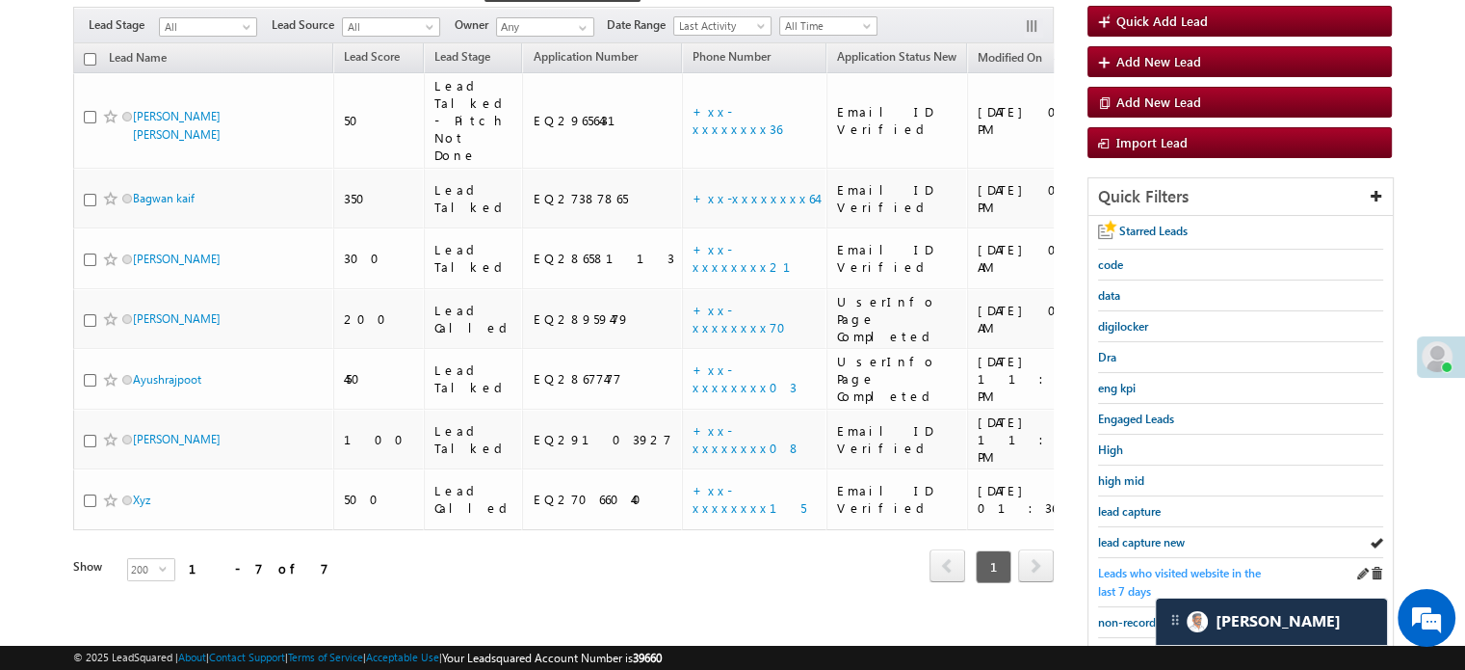
scroll to position [413, 0]
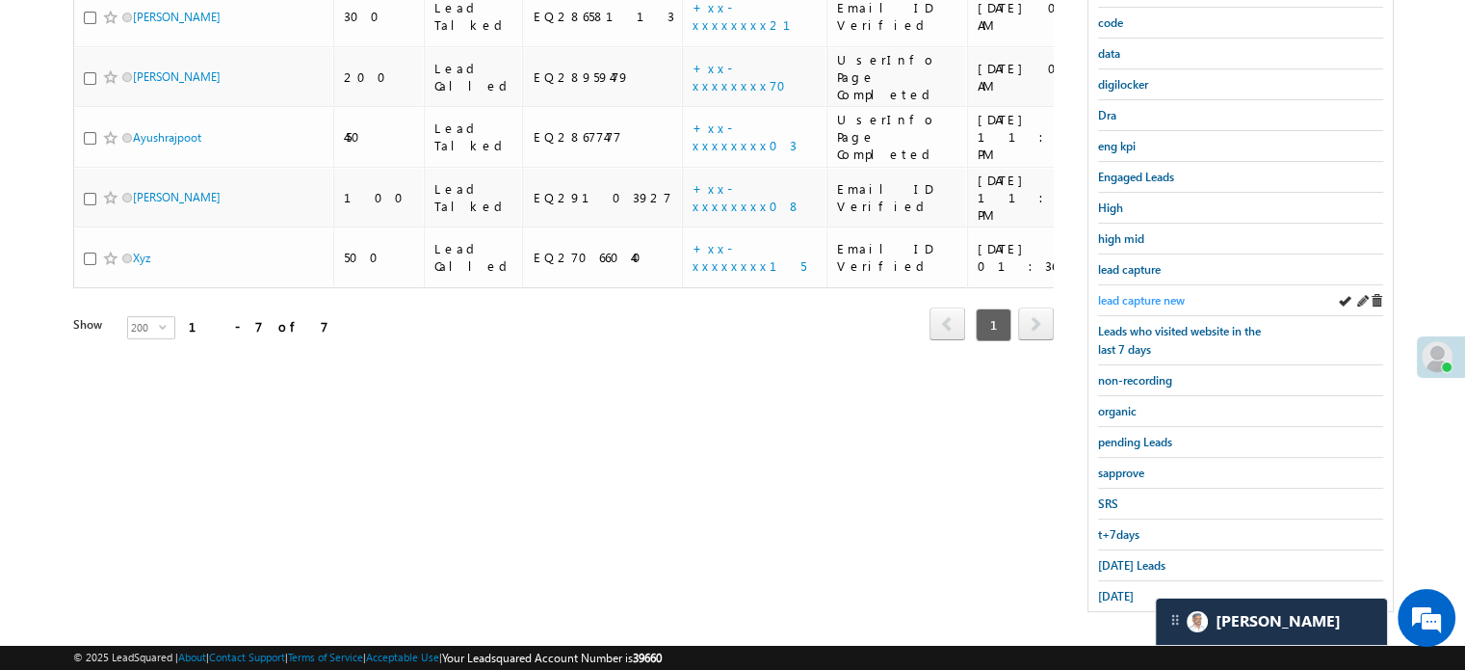
click at [1133, 297] on span "lead capture new" at bounding box center [1141, 300] width 87 height 14
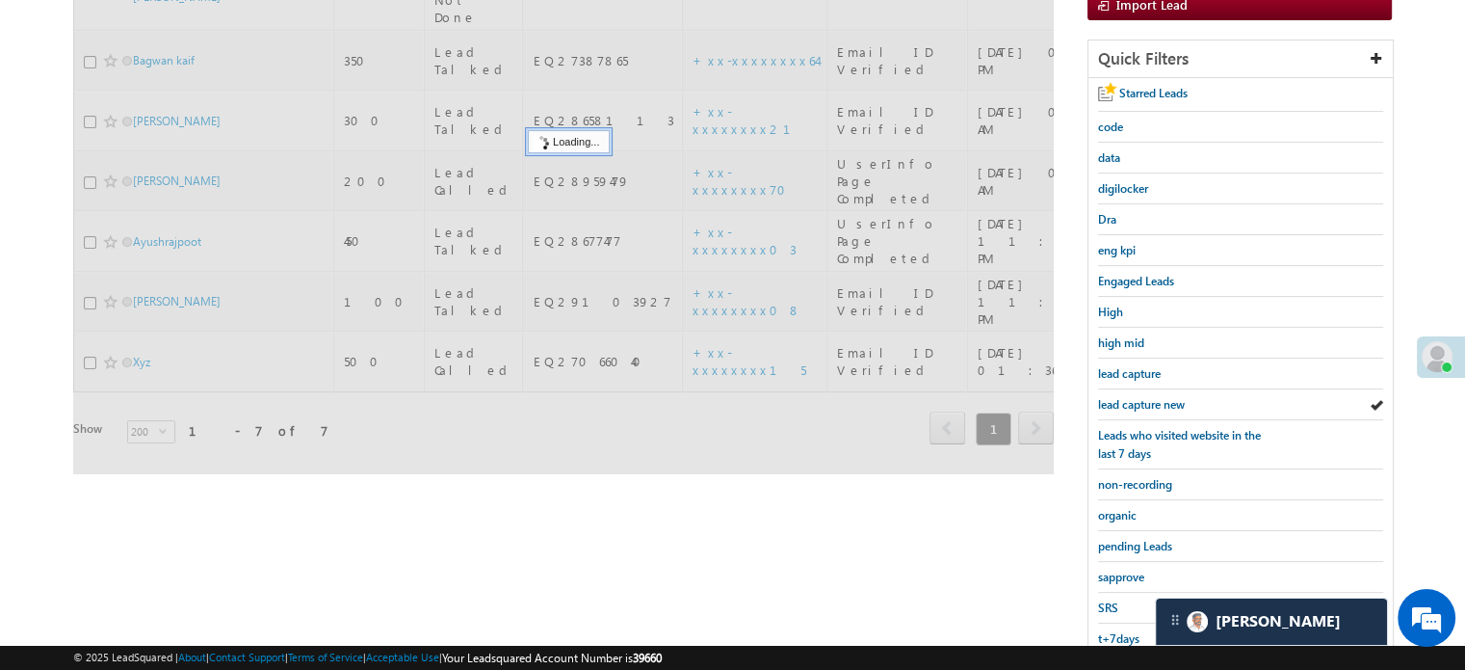
scroll to position [124, 0]
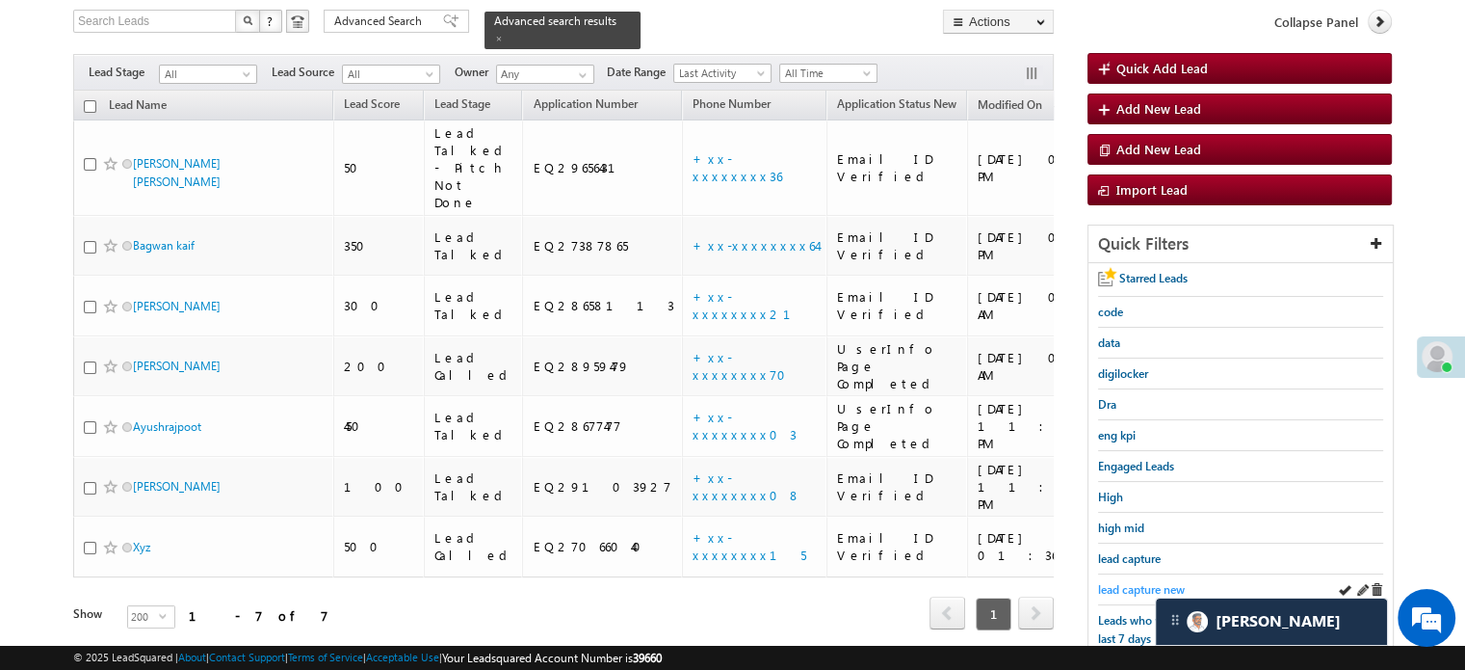
click at [1133, 582] on span "lead capture new" at bounding box center [1141, 589] width 87 height 14
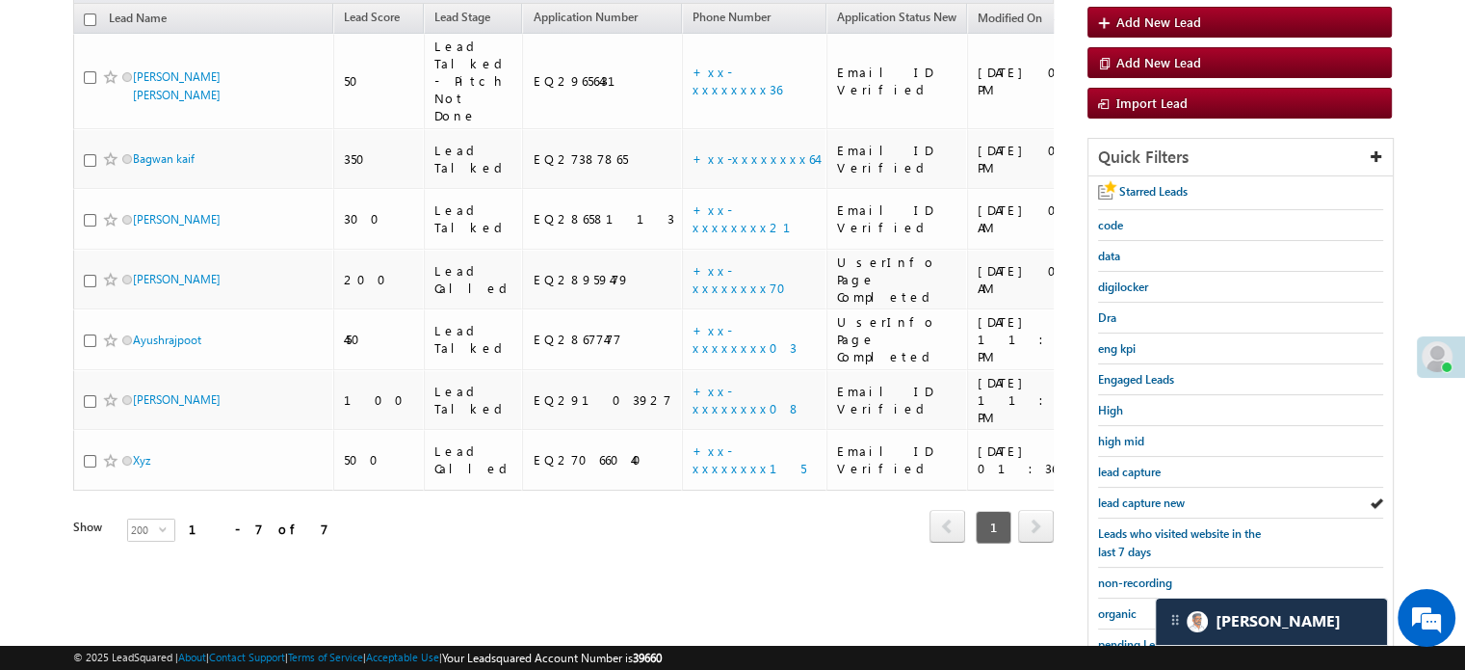
scroll to position [317, 0]
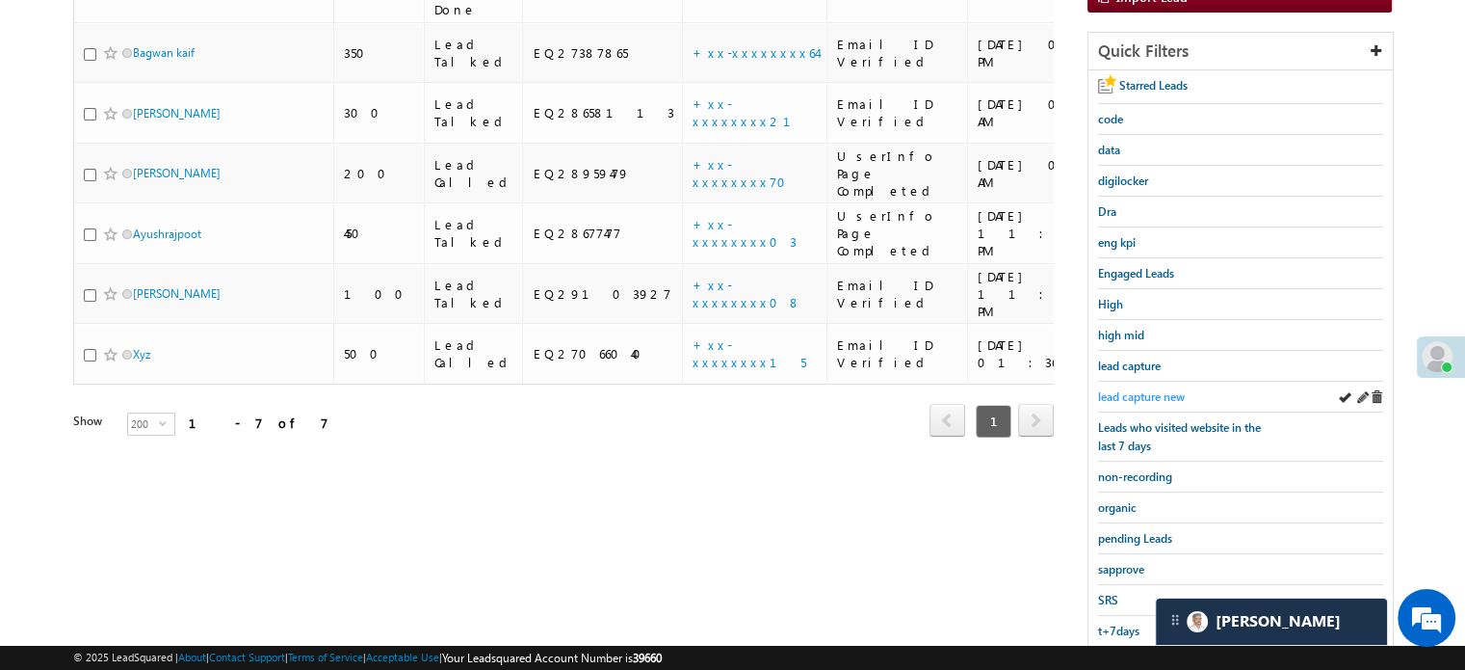
click at [1125, 389] on span "lead capture new" at bounding box center [1141, 396] width 87 height 14
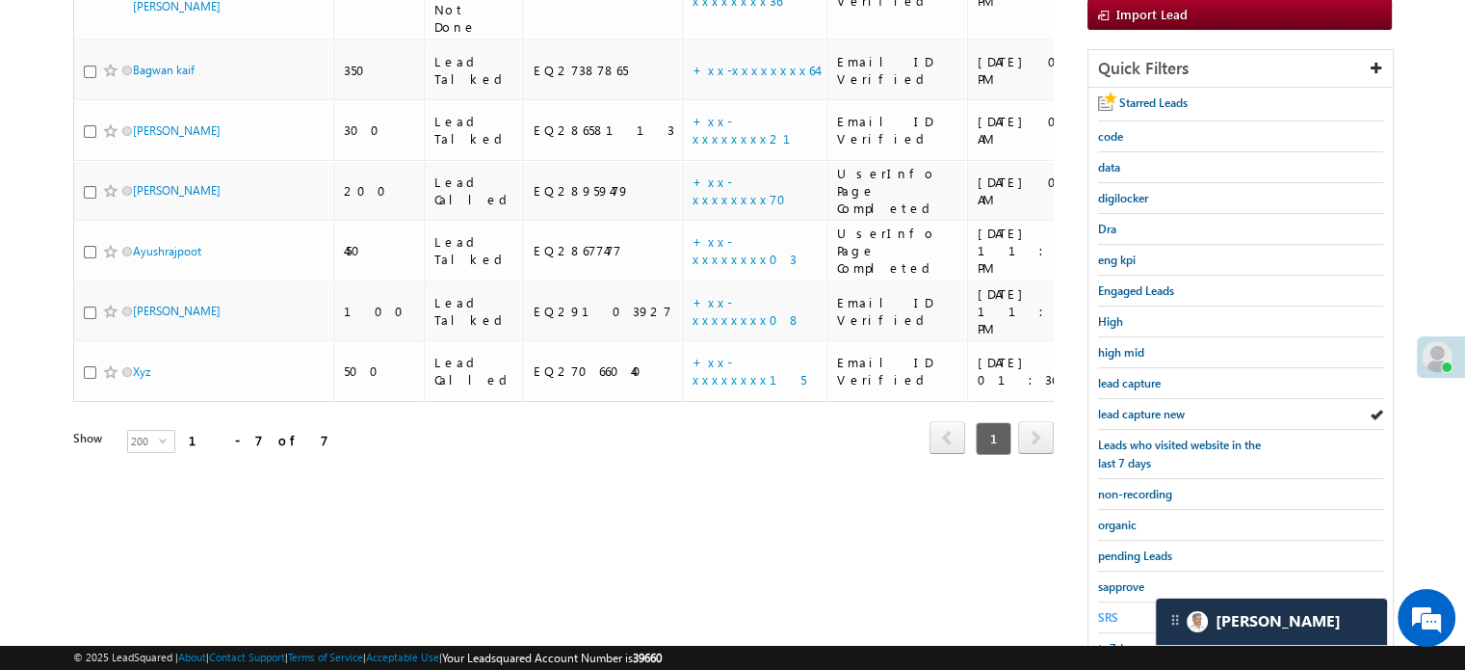
scroll to position [413, 0]
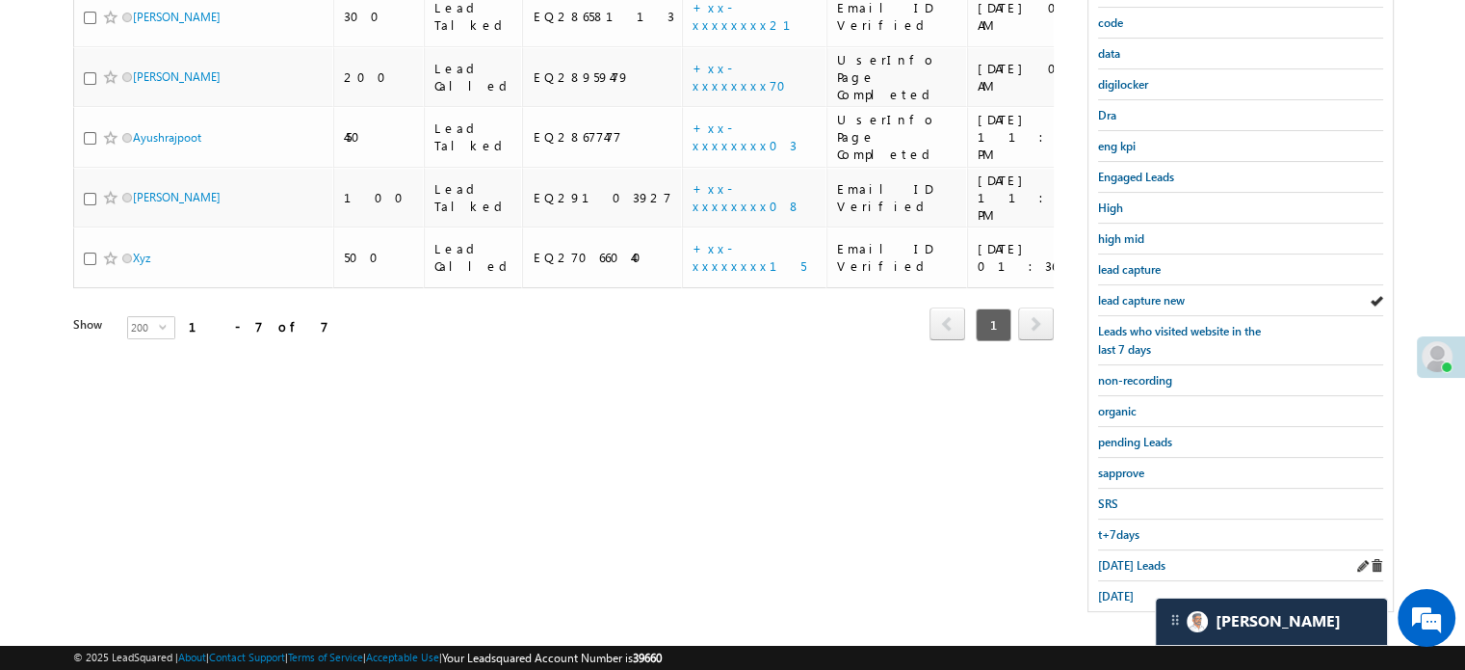
click at [1113, 566] on div "Today's Leads" at bounding box center [1240, 565] width 285 height 31
click at [1111, 558] on span "Today's Leads" at bounding box center [1131, 565] width 67 height 14
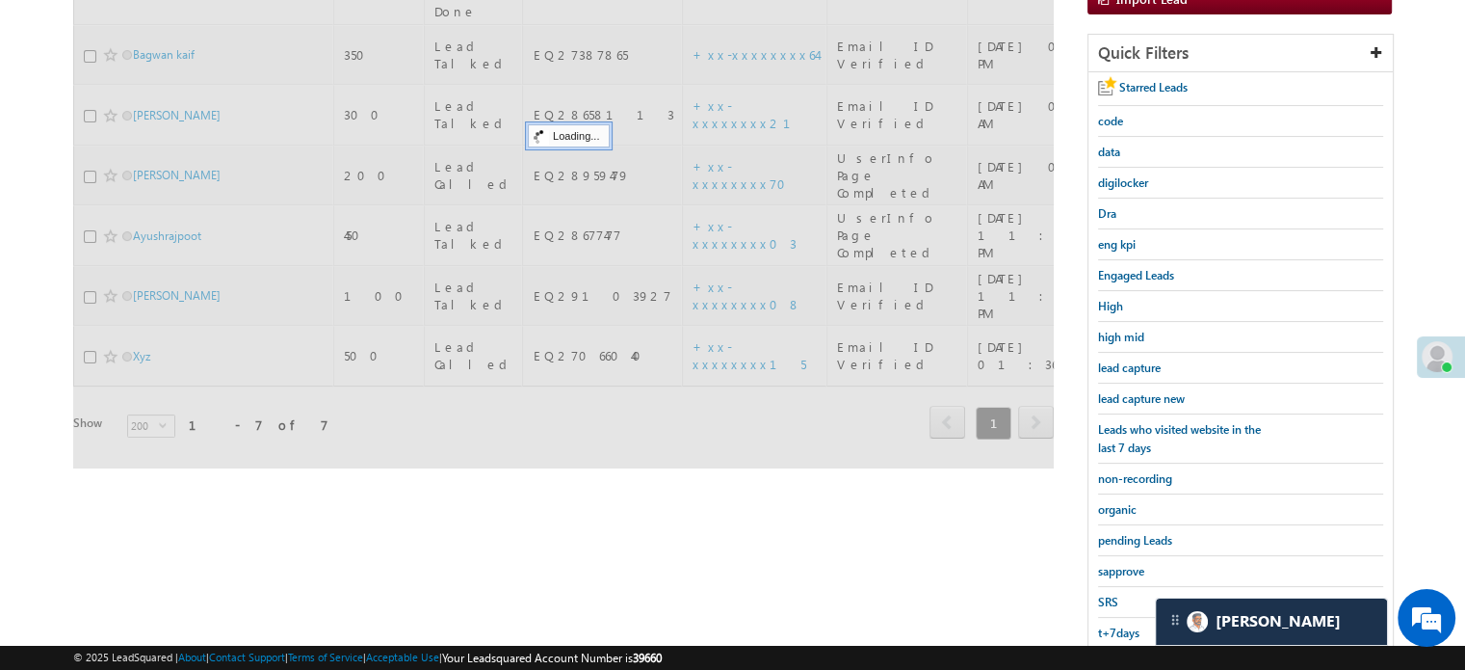
scroll to position [221, 0]
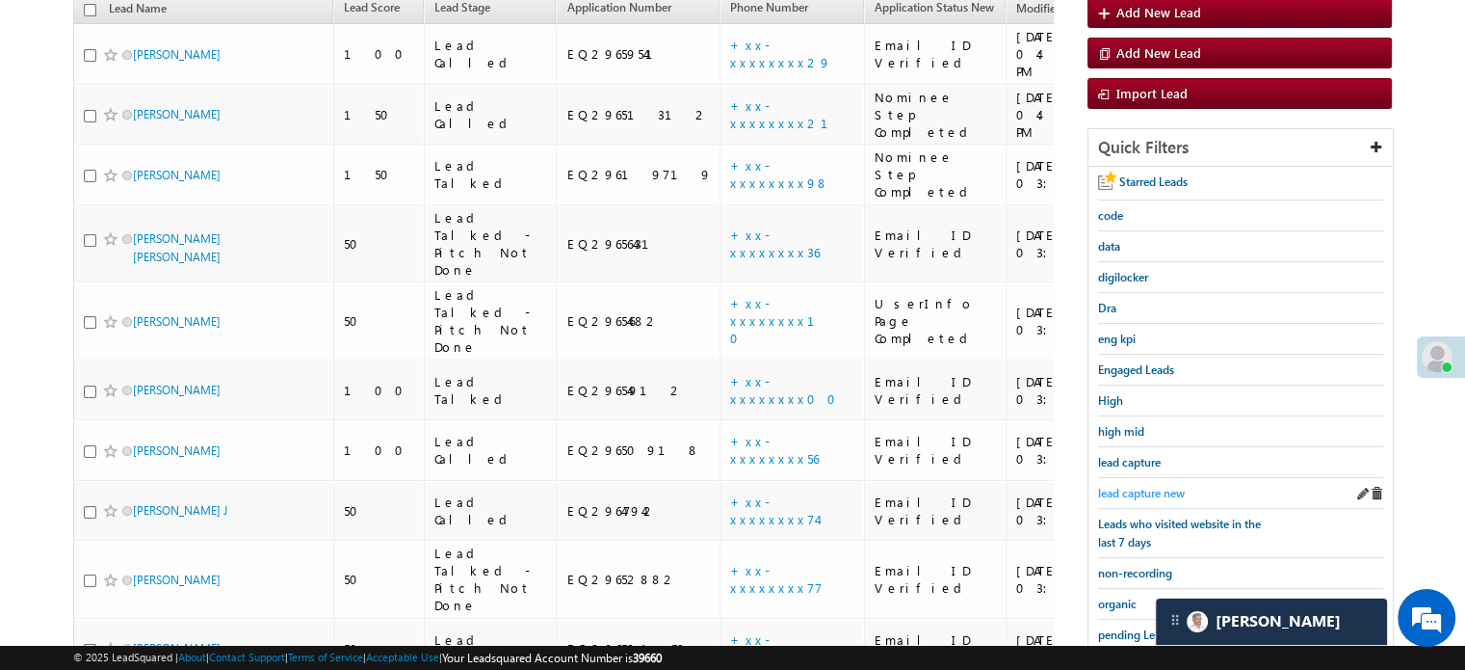
click at [1118, 491] on span "lead capture new" at bounding box center [1141, 493] width 87 height 14
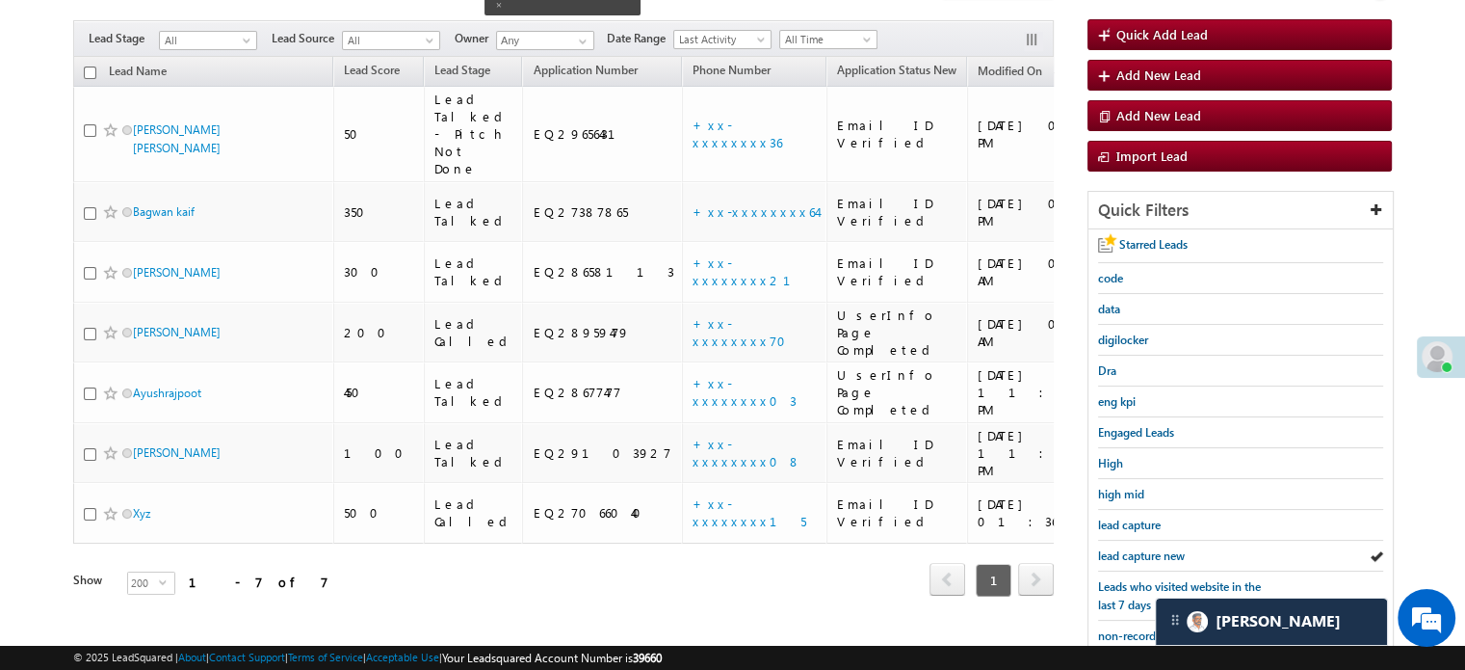
scroll to position [124, 0]
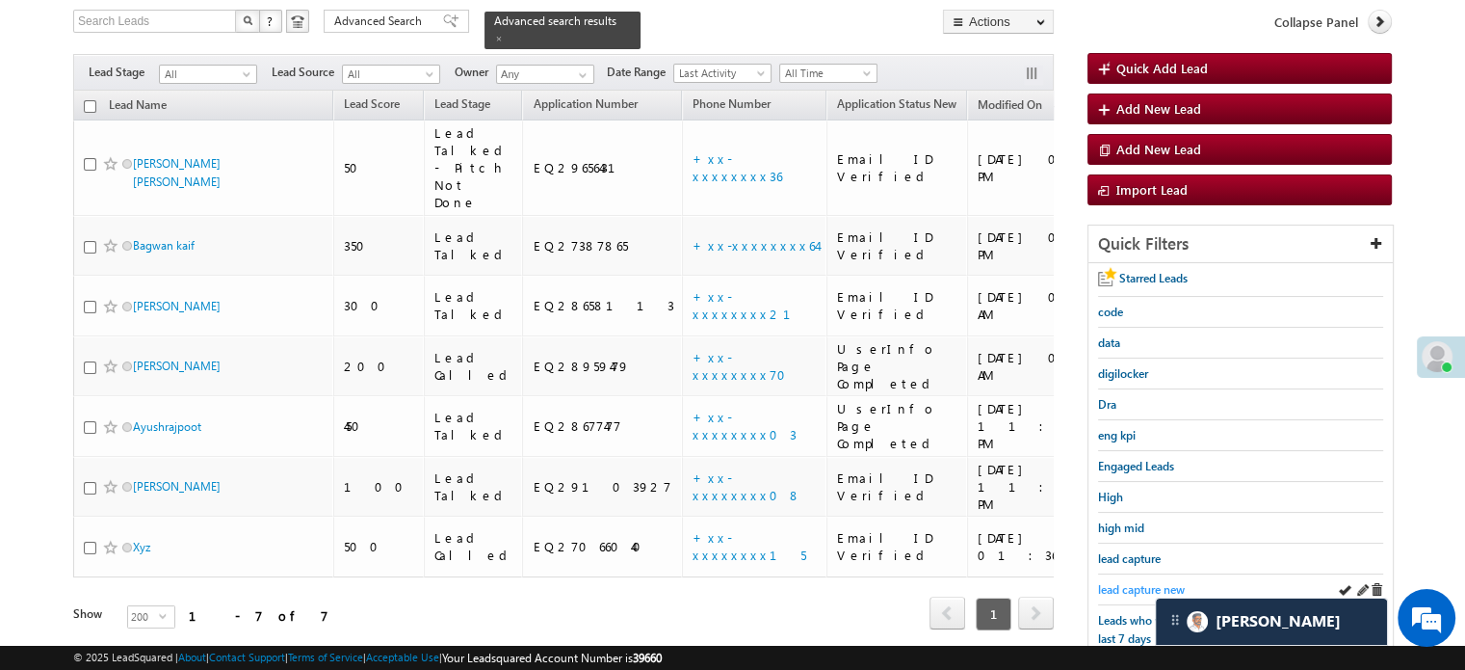
click at [1115, 582] on span "lead capture new" at bounding box center [1141, 589] width 87 height 14
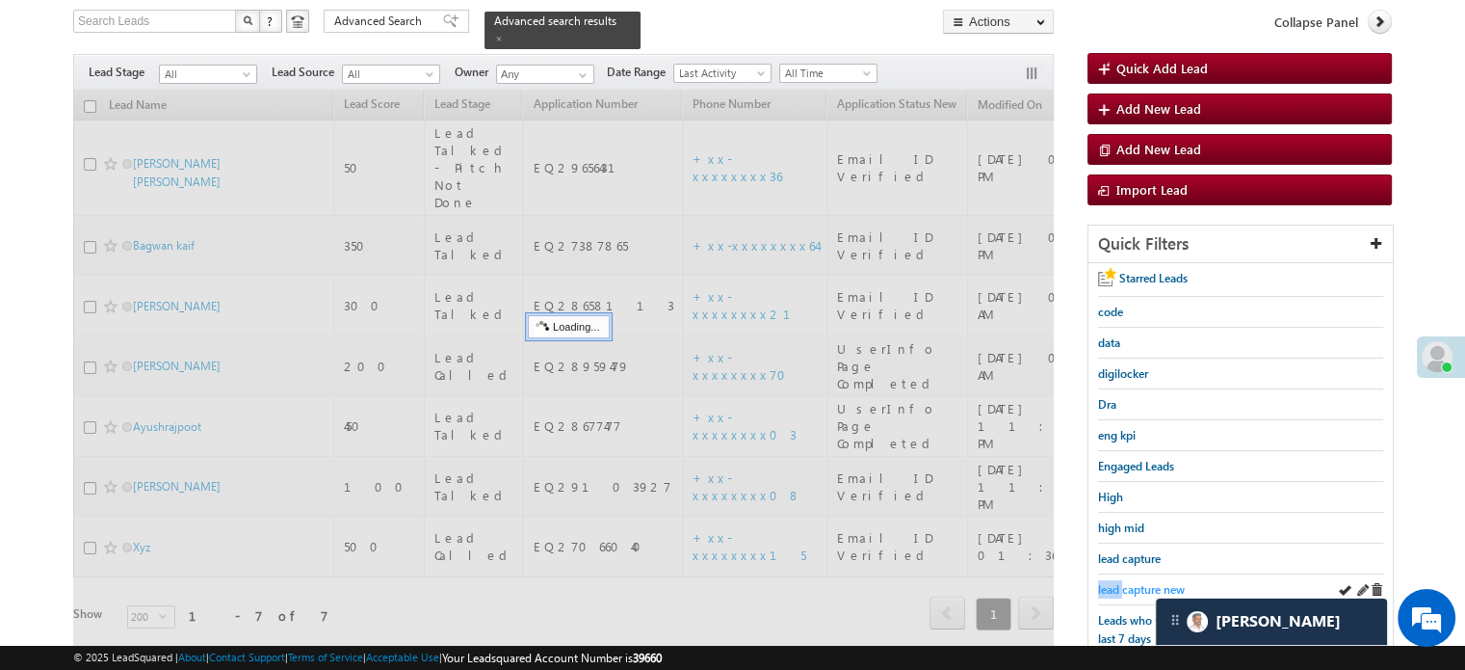
click at [1116, 582] on span "lead capture new" at bounding box center [1141, 589] width 87 height 14
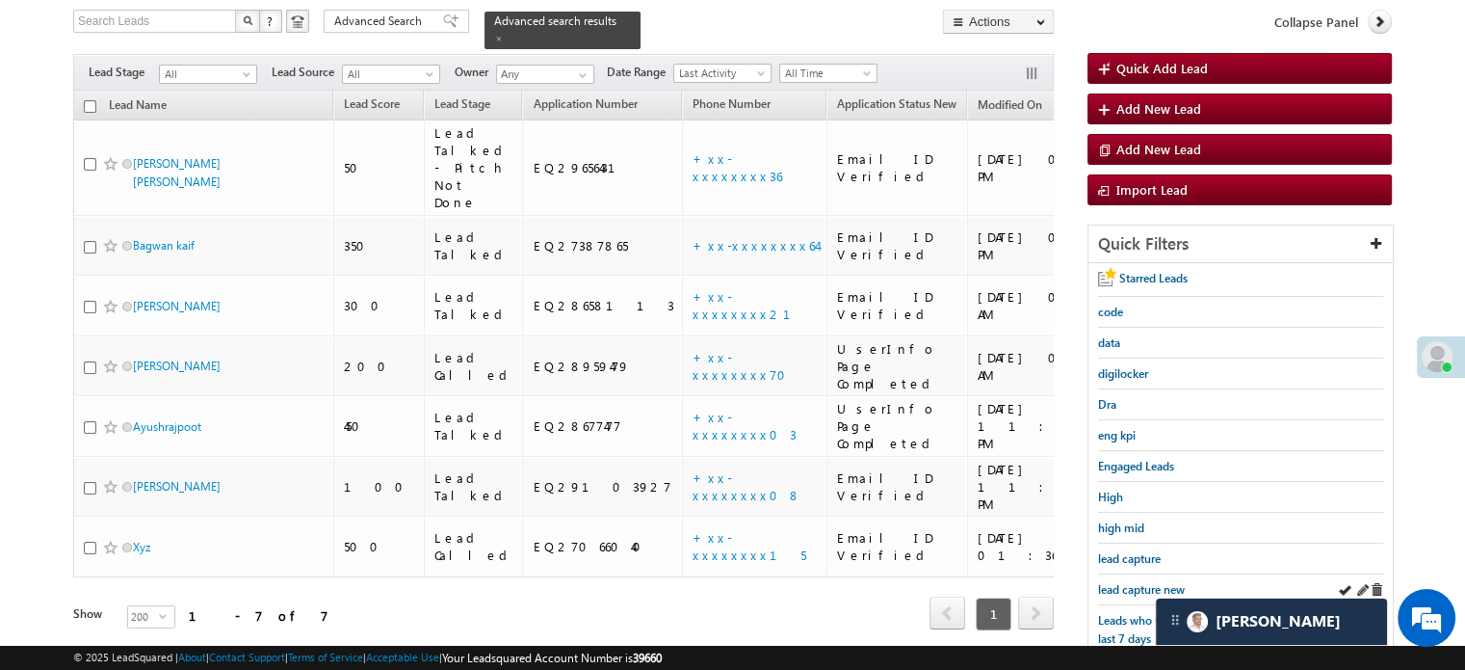
click at [1148, 574] on div "lead capture new" at bounding box center [1240, 589] width 285 height 31
click at [1148, 582] on span "lead capture new" at bounding box center [1141, 589] width 87 height 14
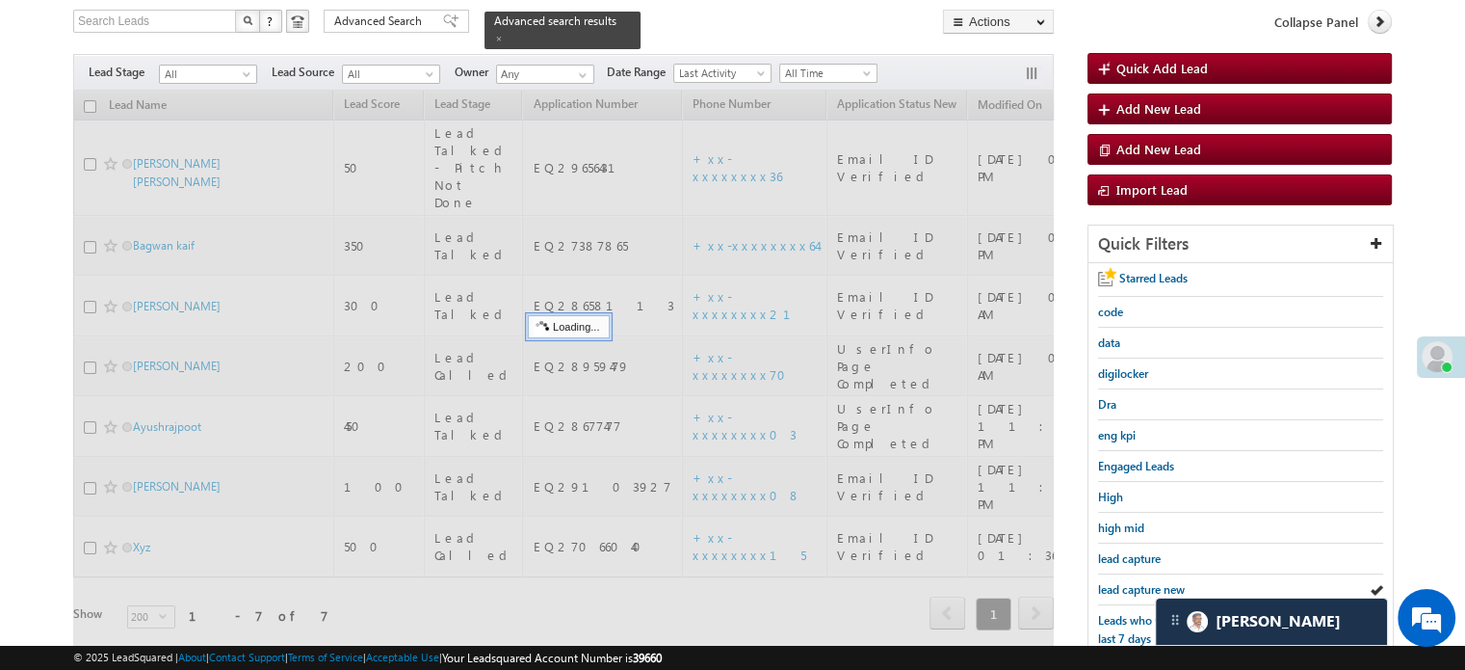
click at [1148, 582] on span "lead capture new" at bounding box center [1141, 589] width 87 height 14
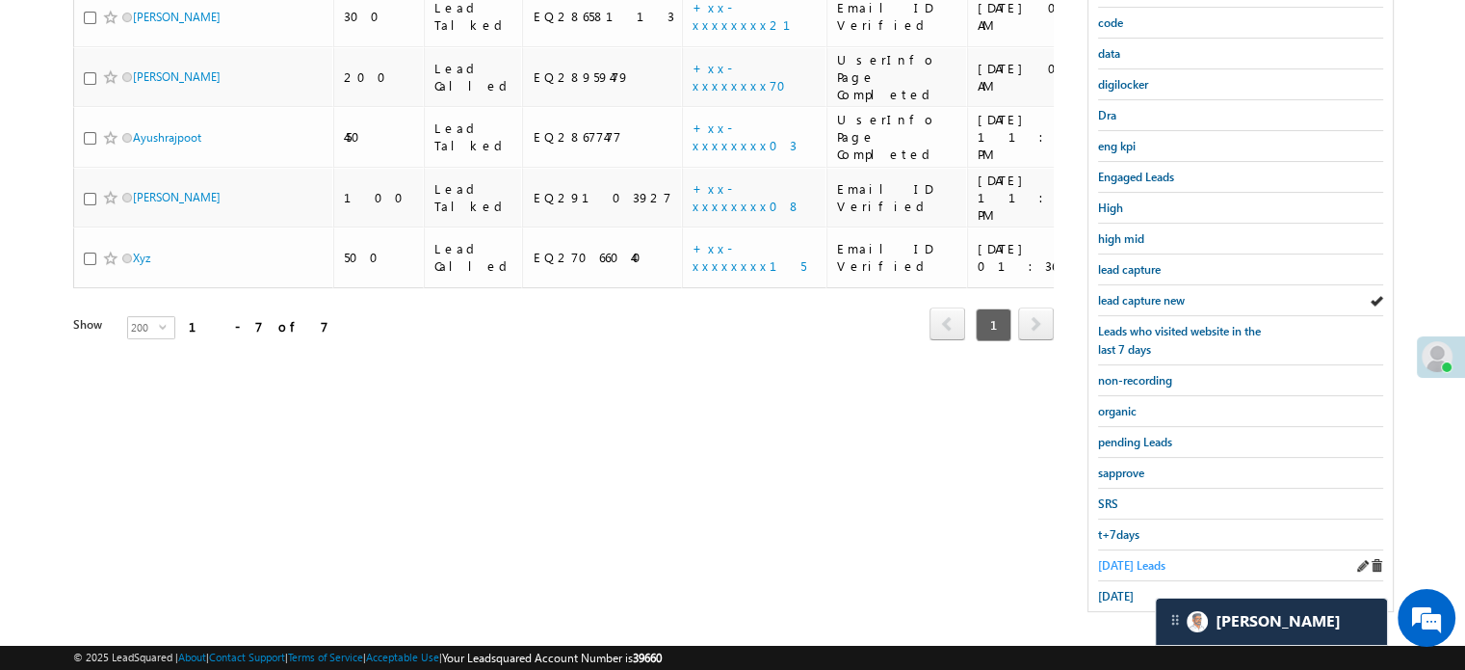
click at [1132, 558] on span "Today's Leads" at bounding box center [1131, 565] width 67 height 14
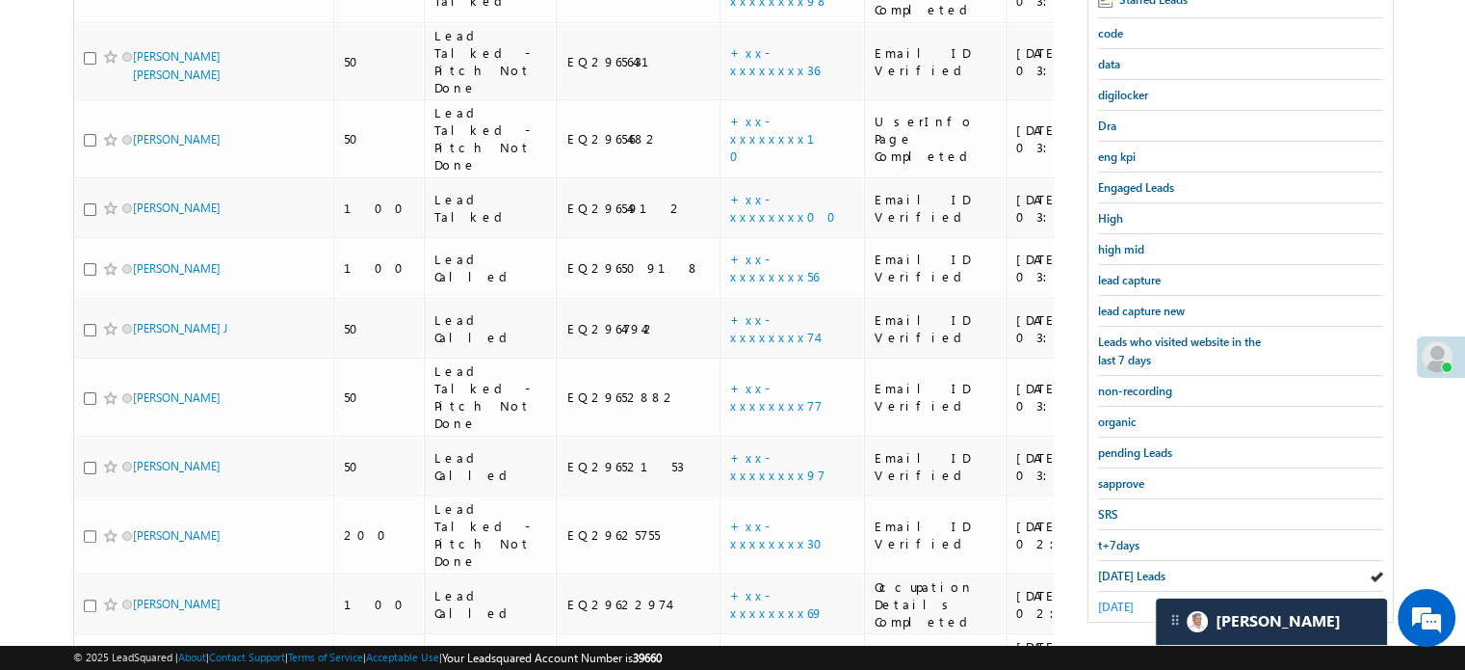
click at [1126, 599] on span "yesterday" at bounding box center [1116, 606] width 36 height 14
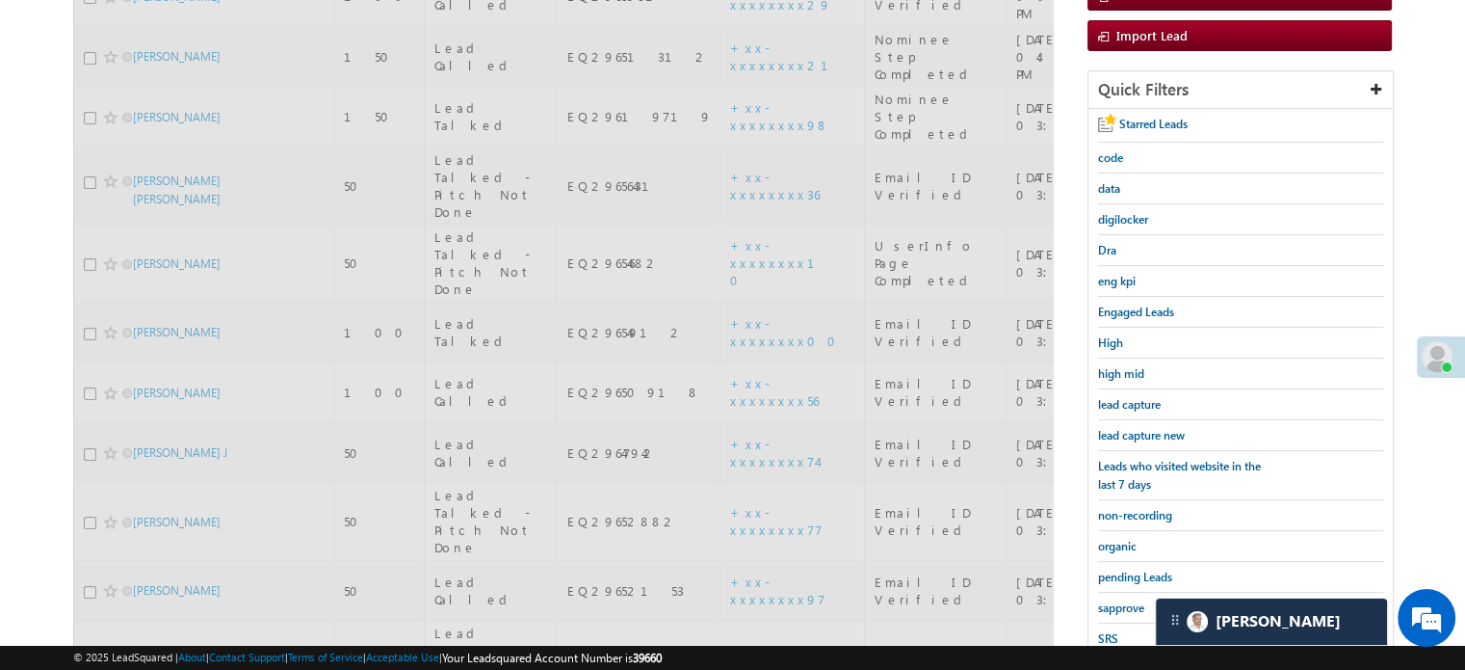
scroll to position [114, 0]
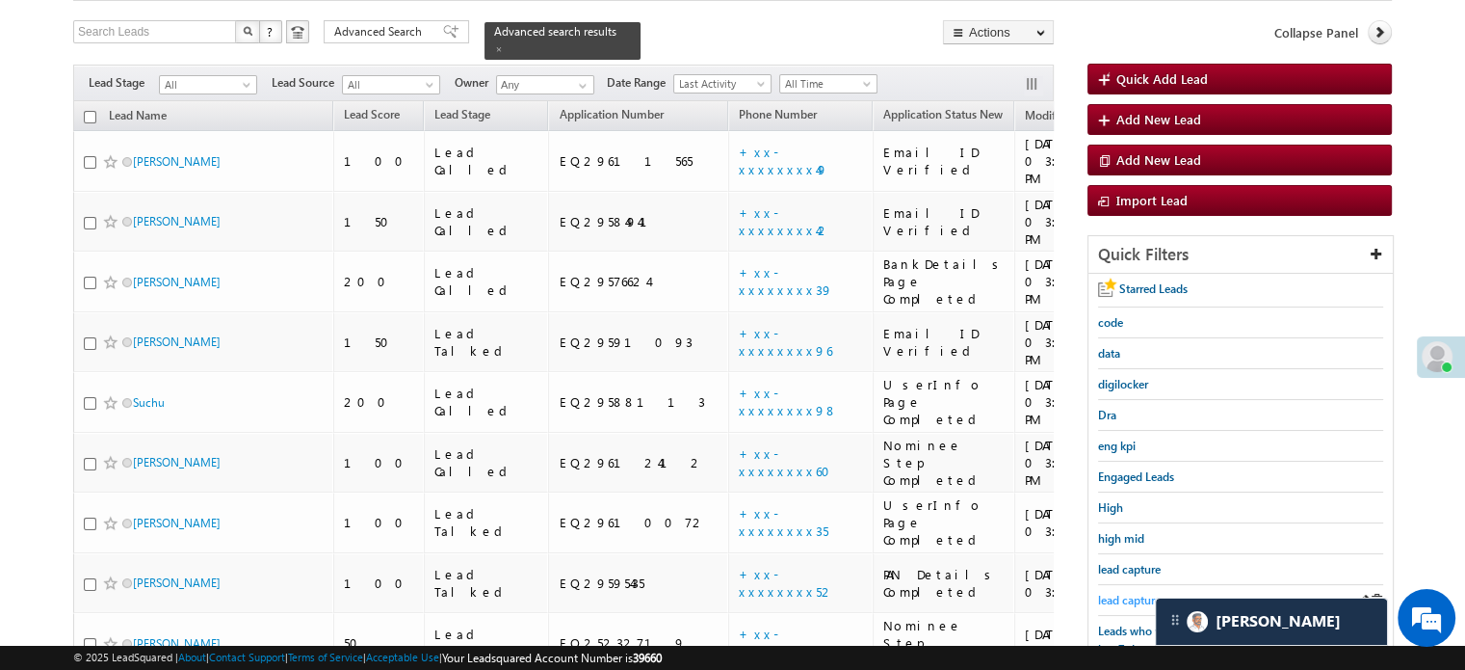
click at [1119, 591] on link "lead capture new" at bounding box center [1141, 600] width 87 height 18
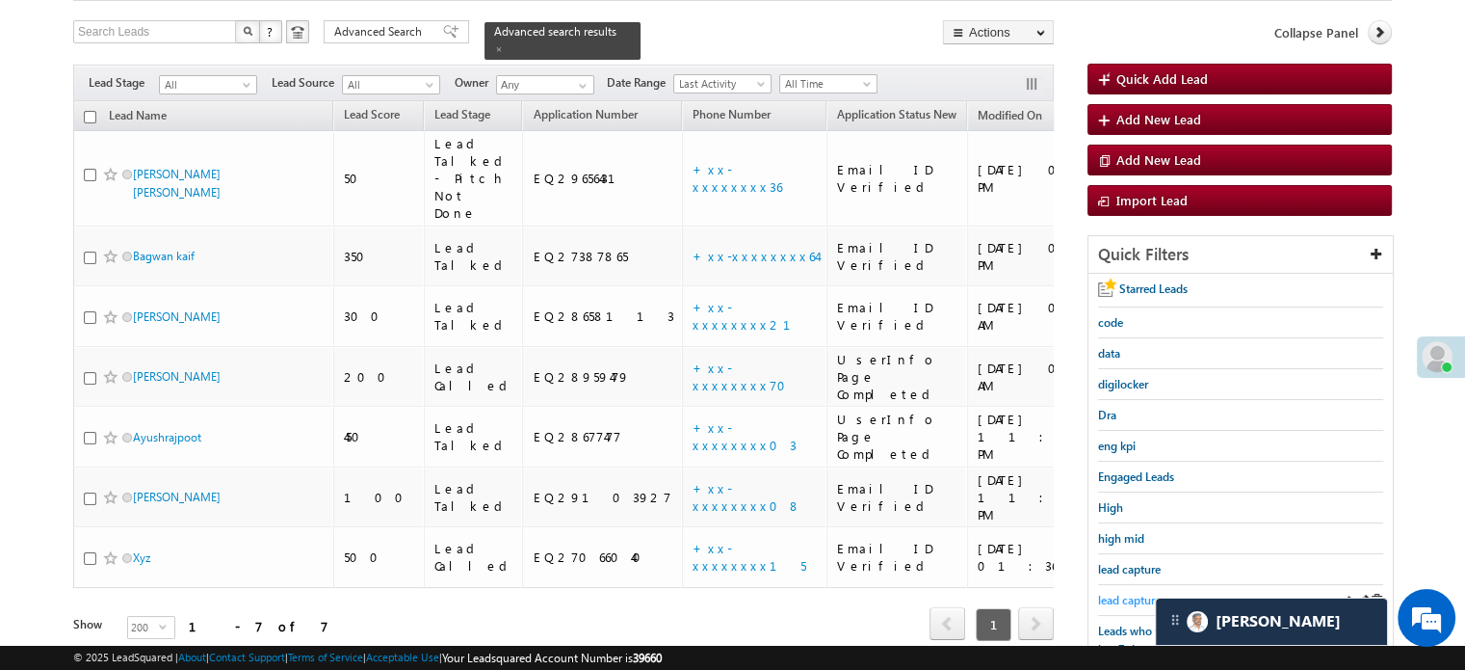
click at [1106, 593] on span "lead capture new" at bounding box center [1141, 600] width 87 height 14
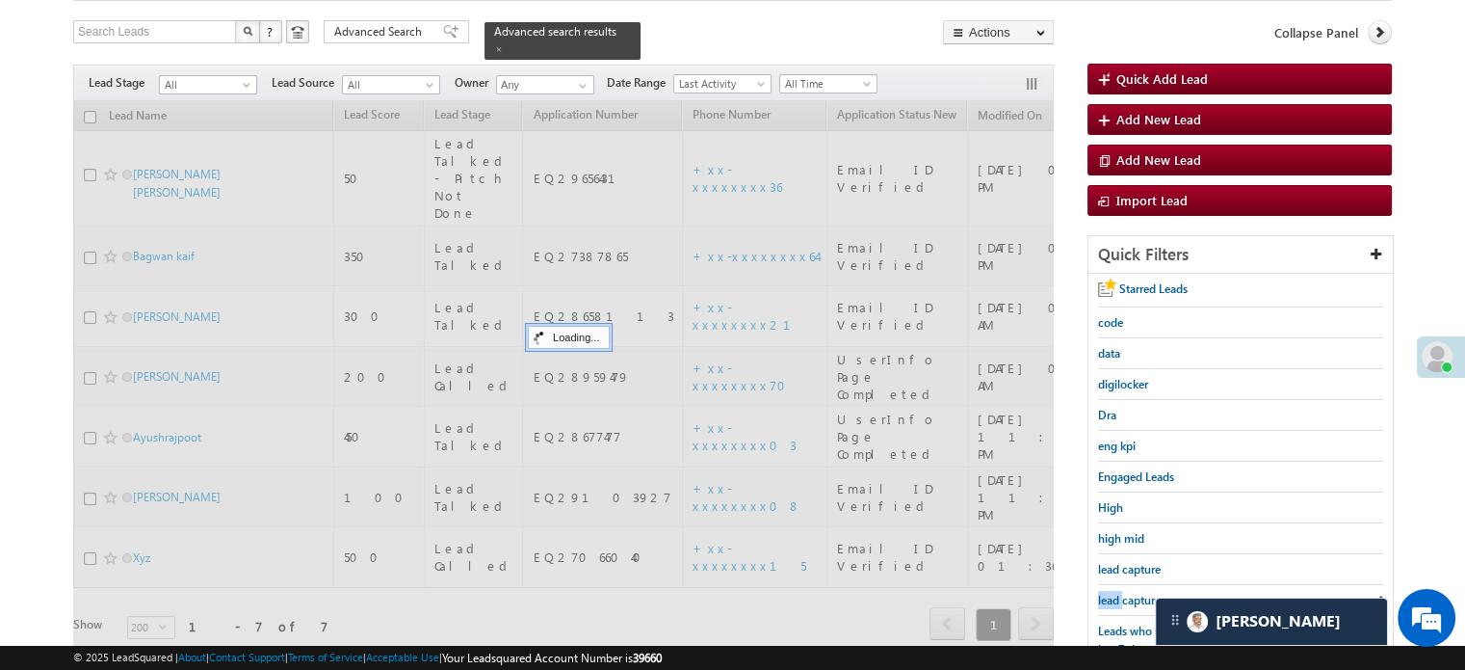
click at [1106, 593] on span "lead capture new" at bounding box center [1141, 600] width 87 height 14
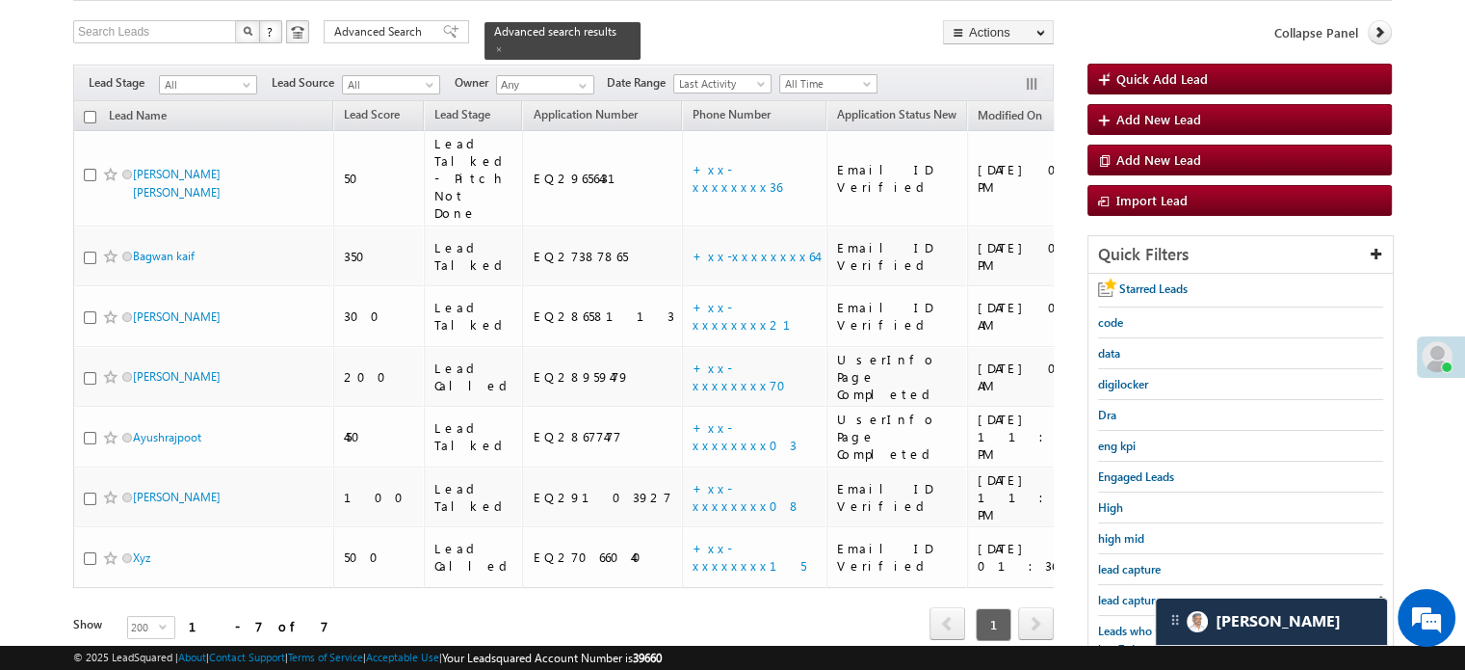
click at [1106, 593] on span "lead capture new" at bounding box center [1141, 600] width 87 height 14
click at [1129, 596] on span "lead capture new" at bounding box center [1141, 600] width 87 height 14
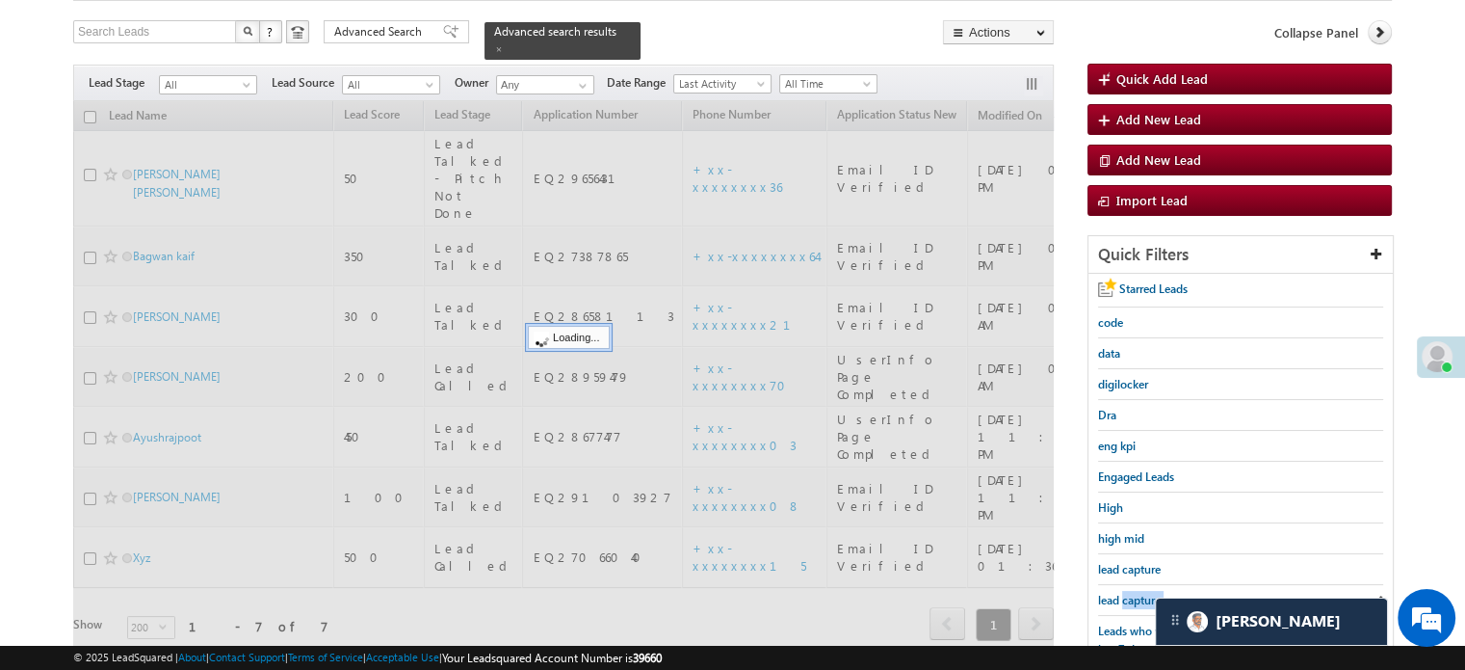
click at [1129, 596] on span "lead capture new" at bounding box center [1141, 600] width 87 height 14
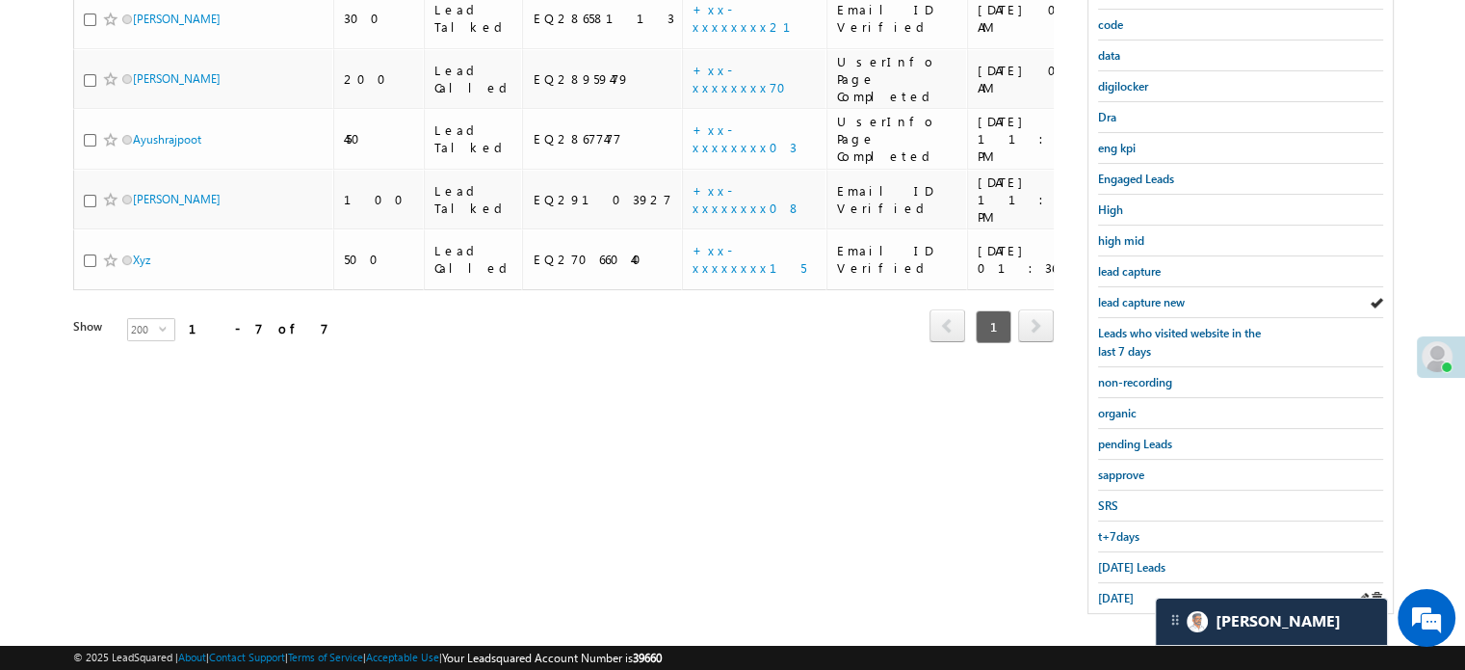
scroll to position [413, 0]
click at [1125, 563] on span "Today's Leads" at bounding box center [1131, 565] width 67 height 14
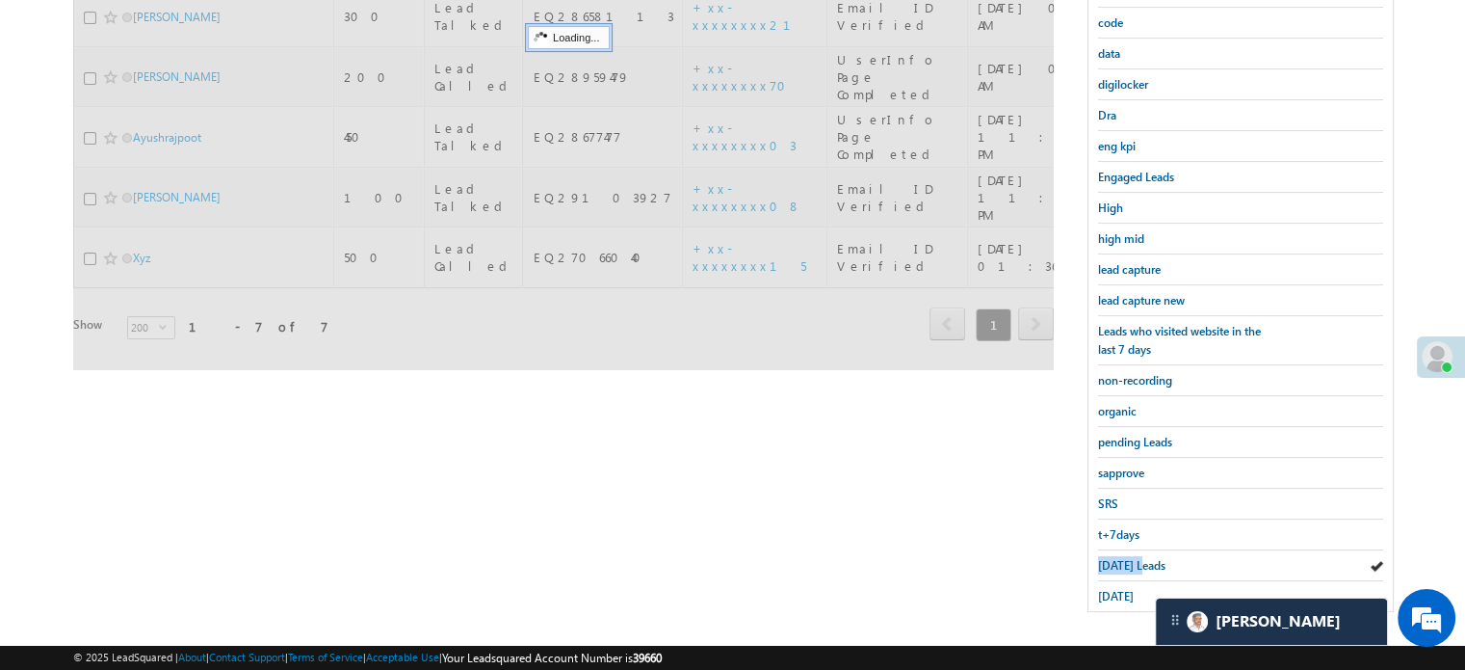
click at [1125, 563] on span "Today's Leads" at bounding box center [1131, 565] width 67 height 14
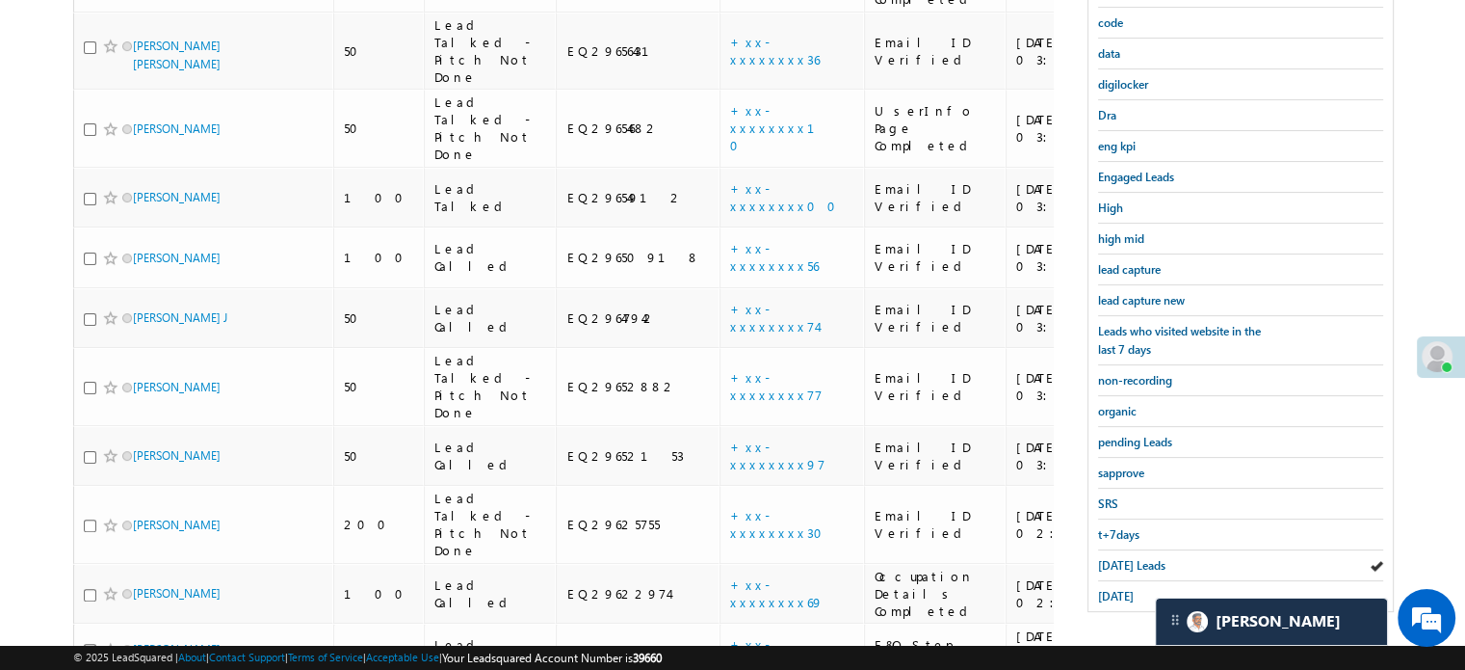
scroll to position [124, 0]
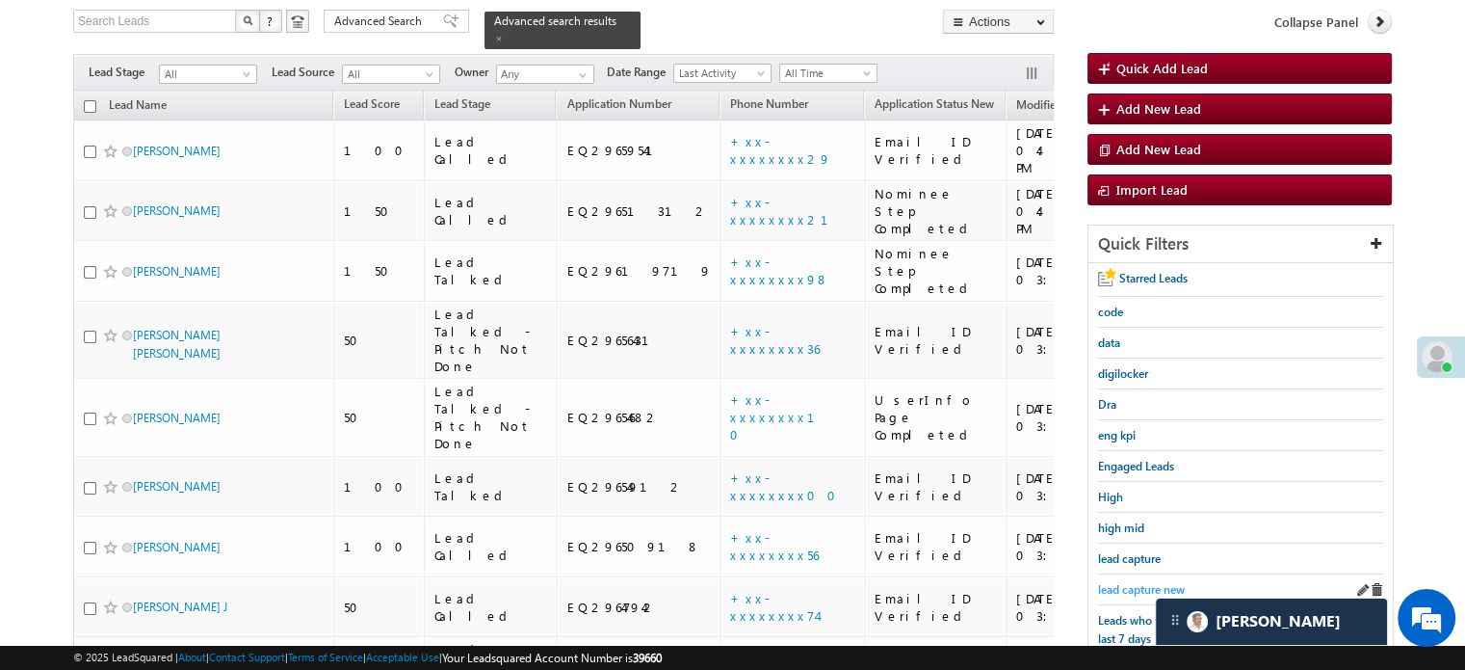
click at [1152, 582] on span "lead capture new" at bounding box center [1141, 589] width 87 height 14
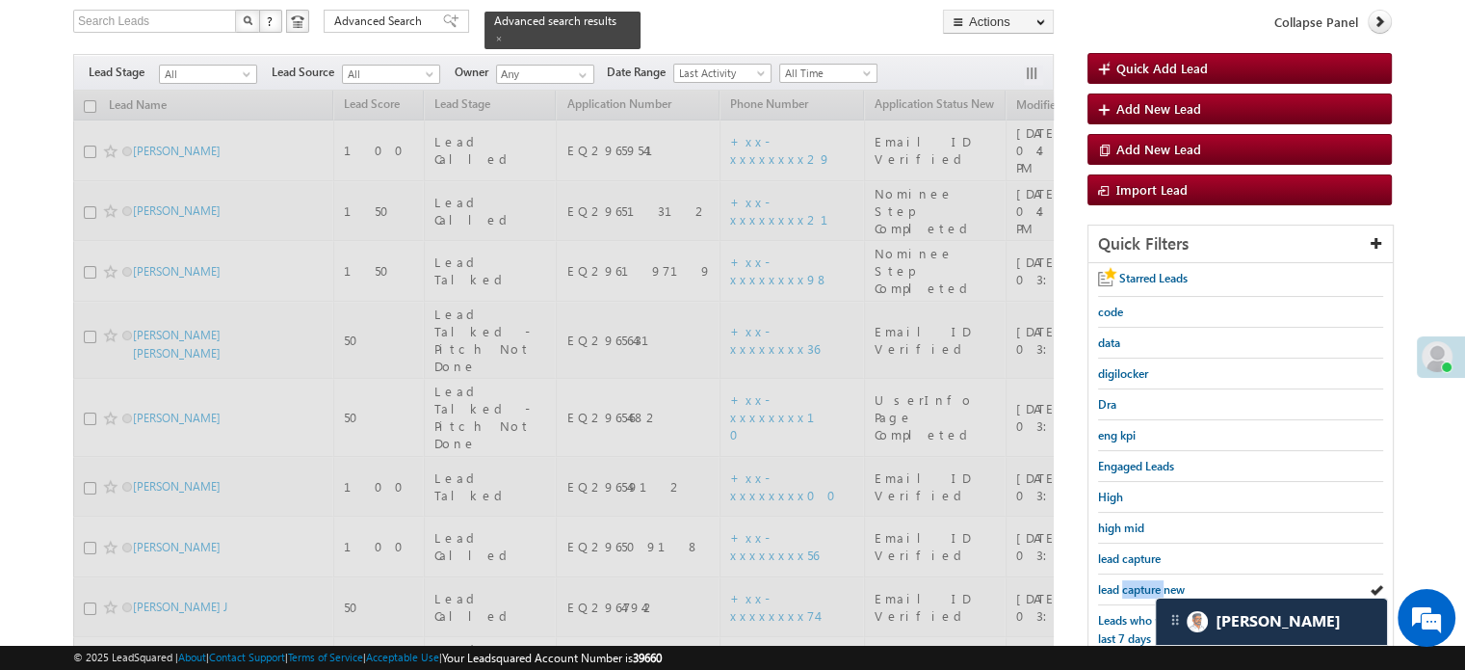
click at [1152, 582] on span "lead capture new" at bounding box center [1141, 589] width 87 height 14
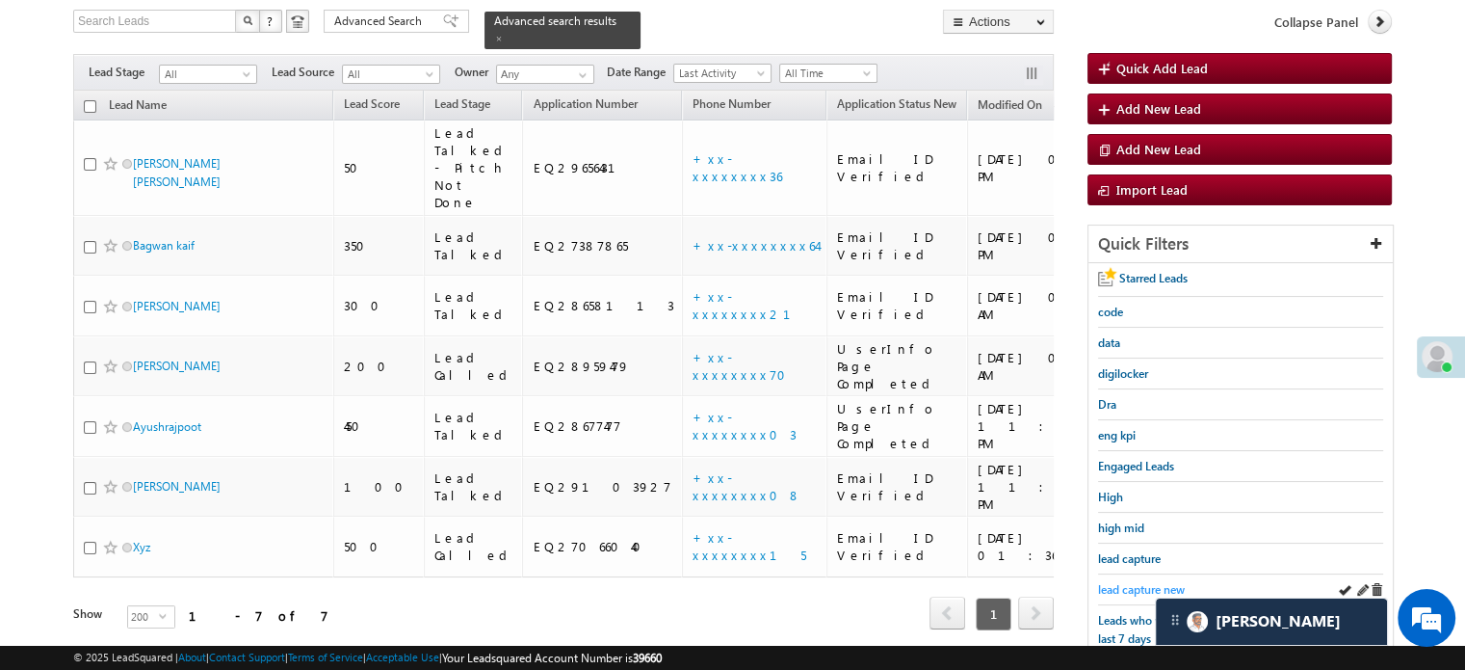
click at [1126, 583] on span "lead capture new" at bounding box center [1141, 589] width 87 height 14
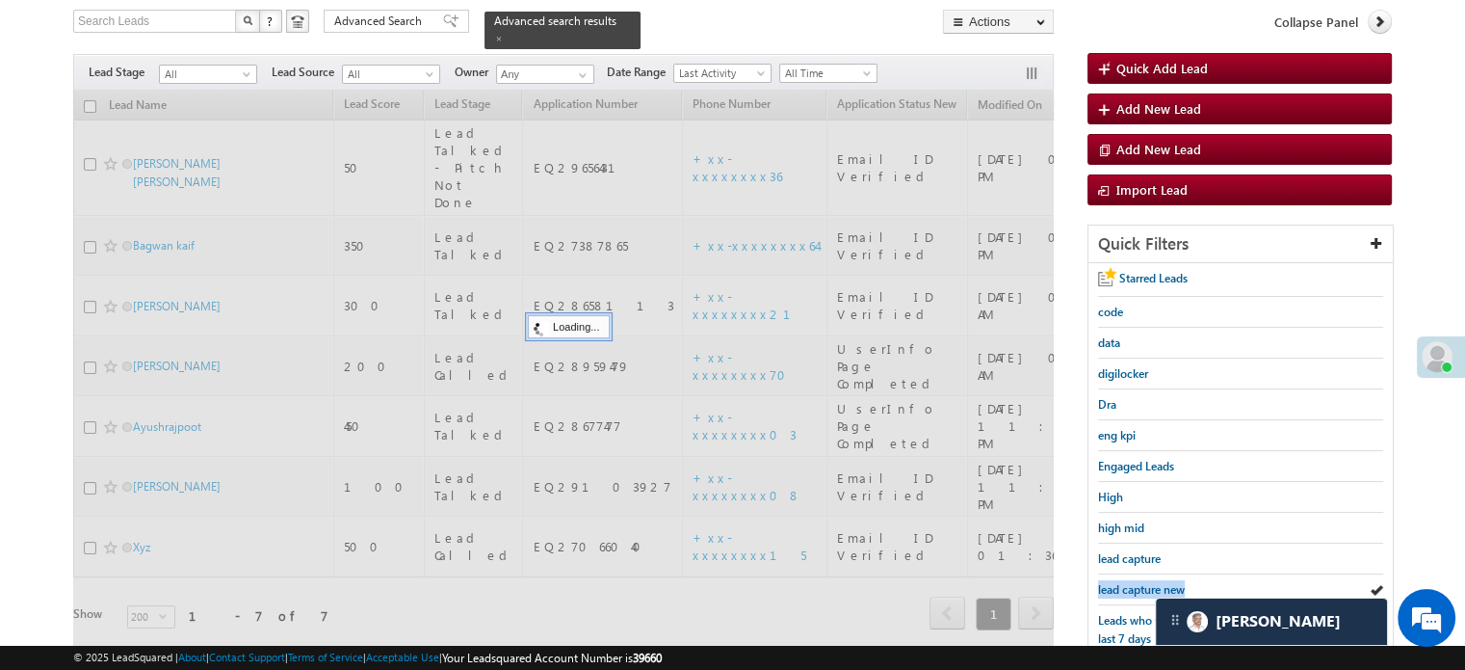
click at [1126, 583] on span "lead capture new" at bounding box center [1141, 589] width 87 height 14
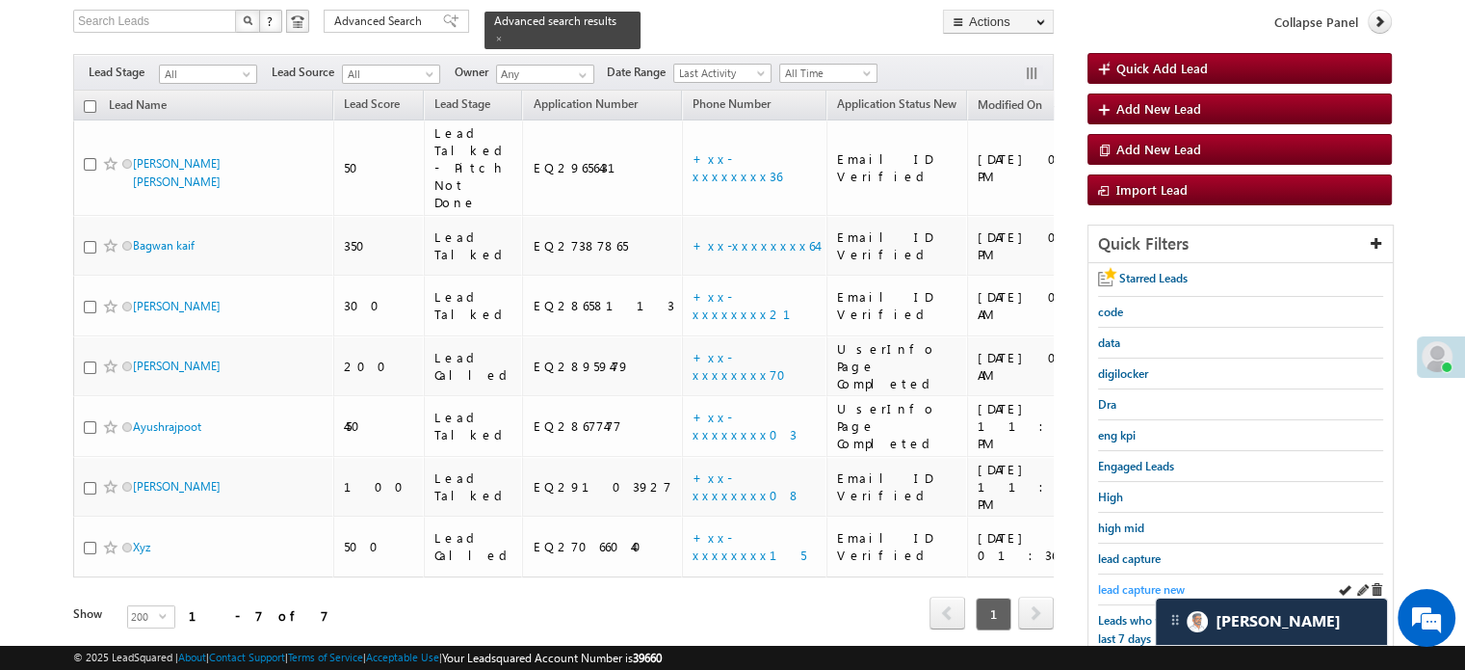
click at [1133, 582] on span "lead capture new" at bounding box center [1141, 589] width 87 height 14
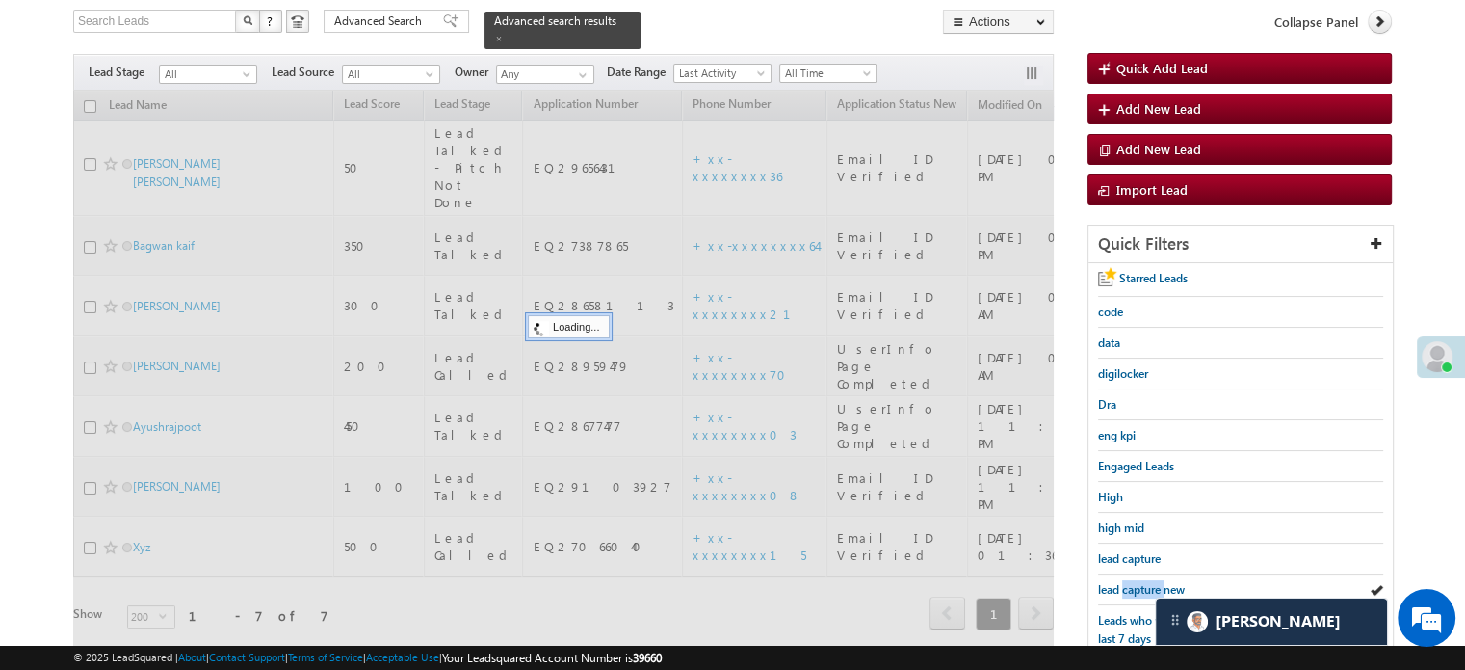
click at [1133, 582] on span "lead capture new" at bounding box center [1141, 589] width 87 height 14
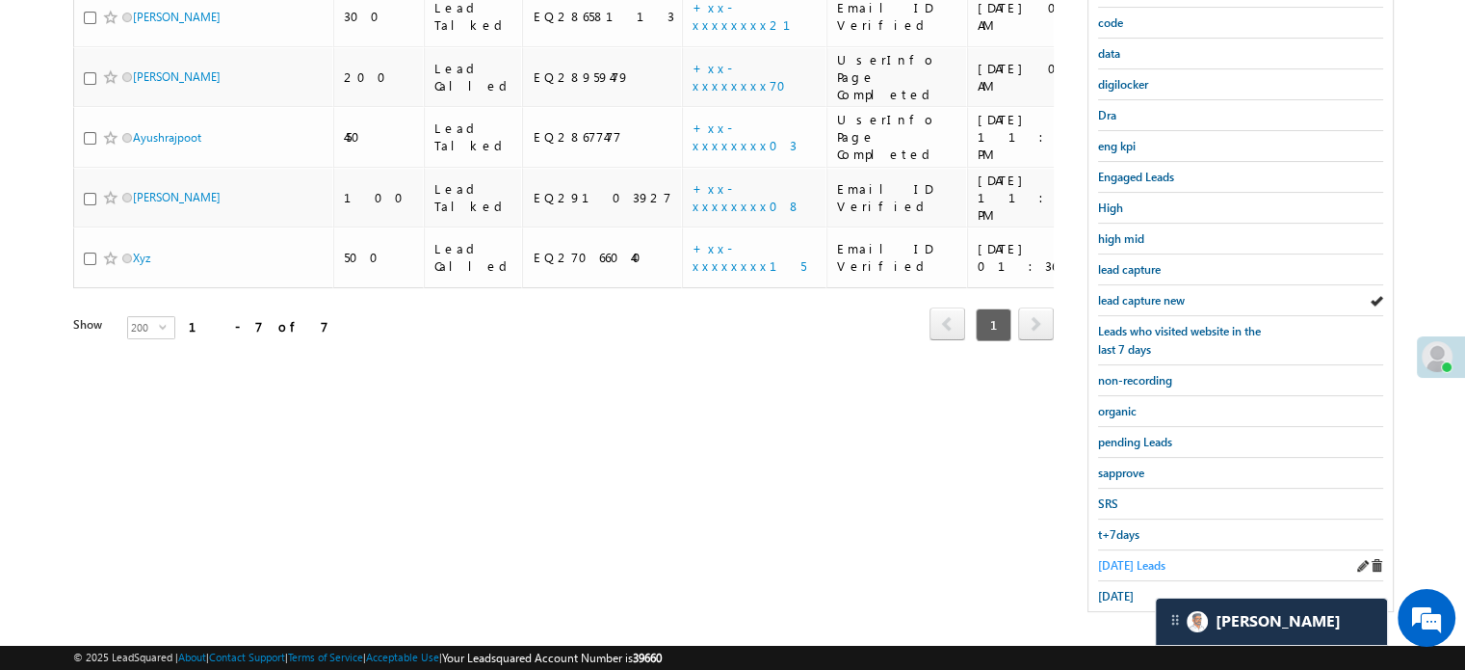
click at [1125, 558] on span "Today's Leads" at bounding box center [1131, 565] width 67 height 14
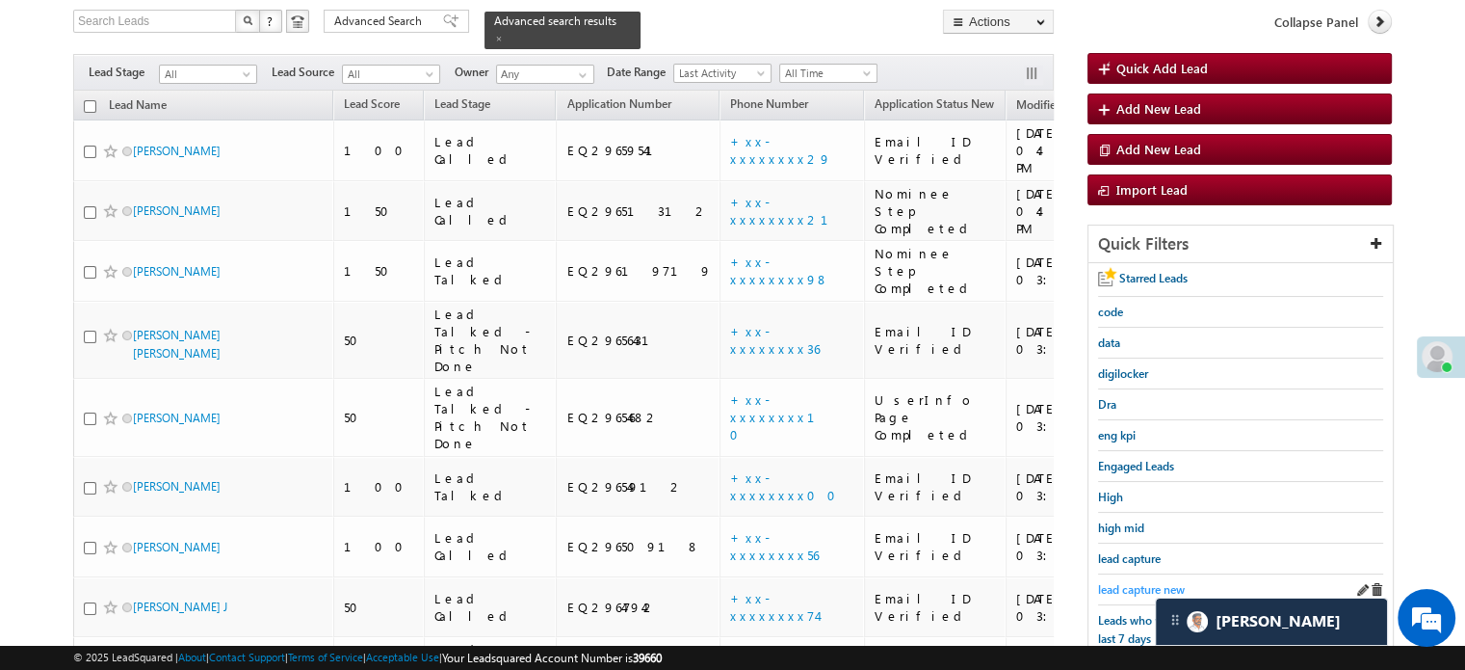
click at [1141, 582] on span "lead capture new" at bounding box center [1141, 589] width 87 height 14
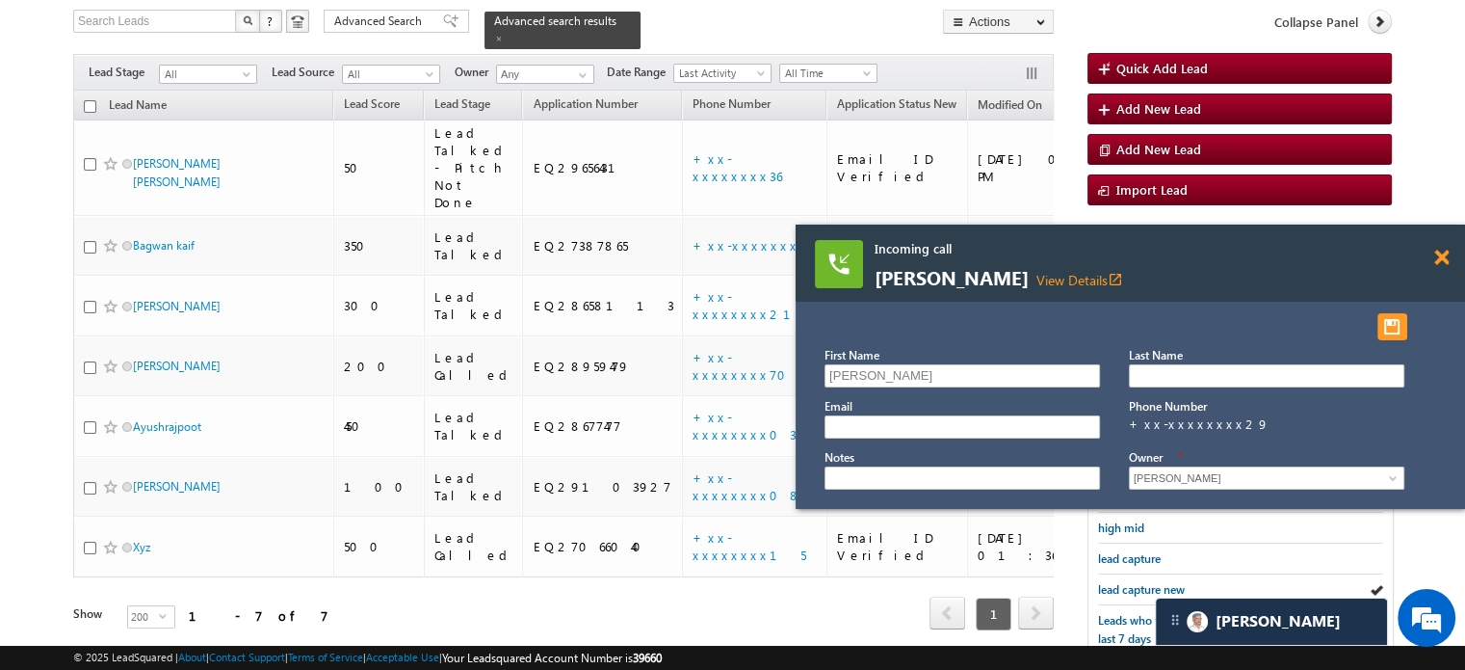
click at [1438, 261] on span at bounding box center [1442, 258] width 14 height 16
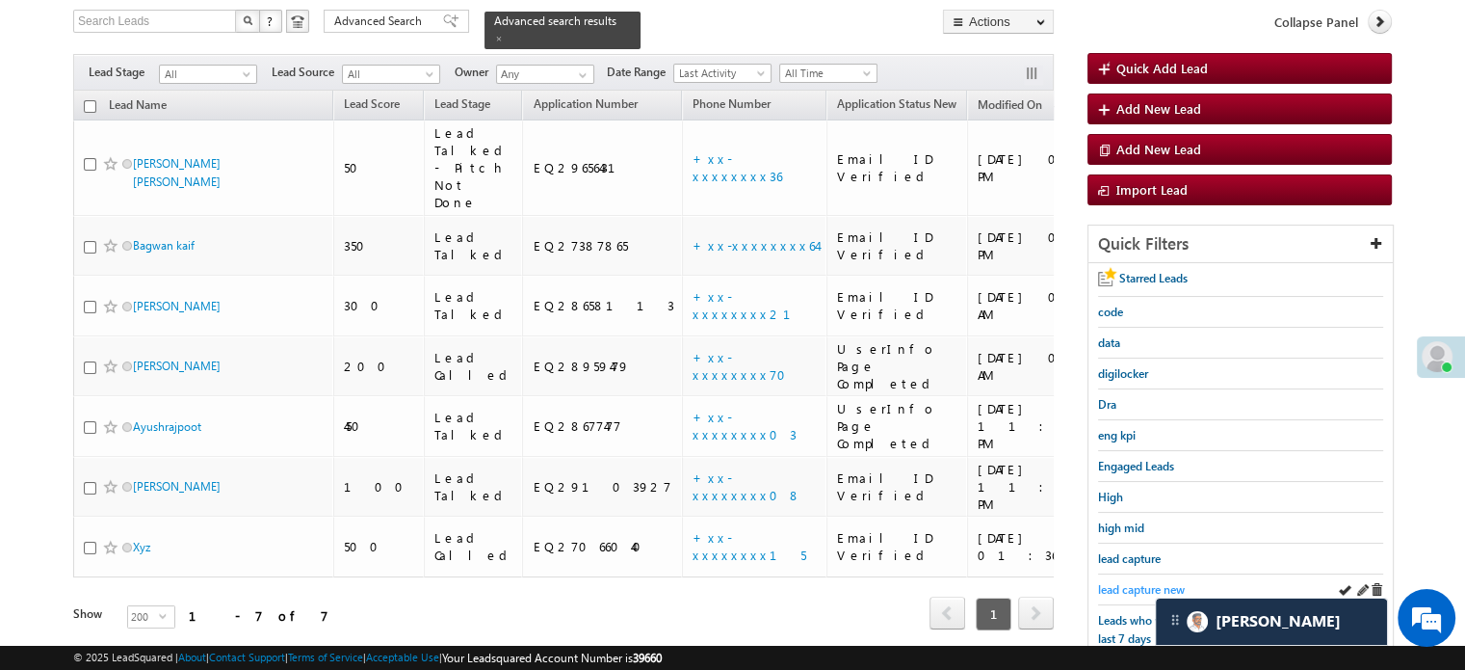
click at [1107, 590] on span "lead capture new" at bounding box center [1141, 589] width 87 height 14
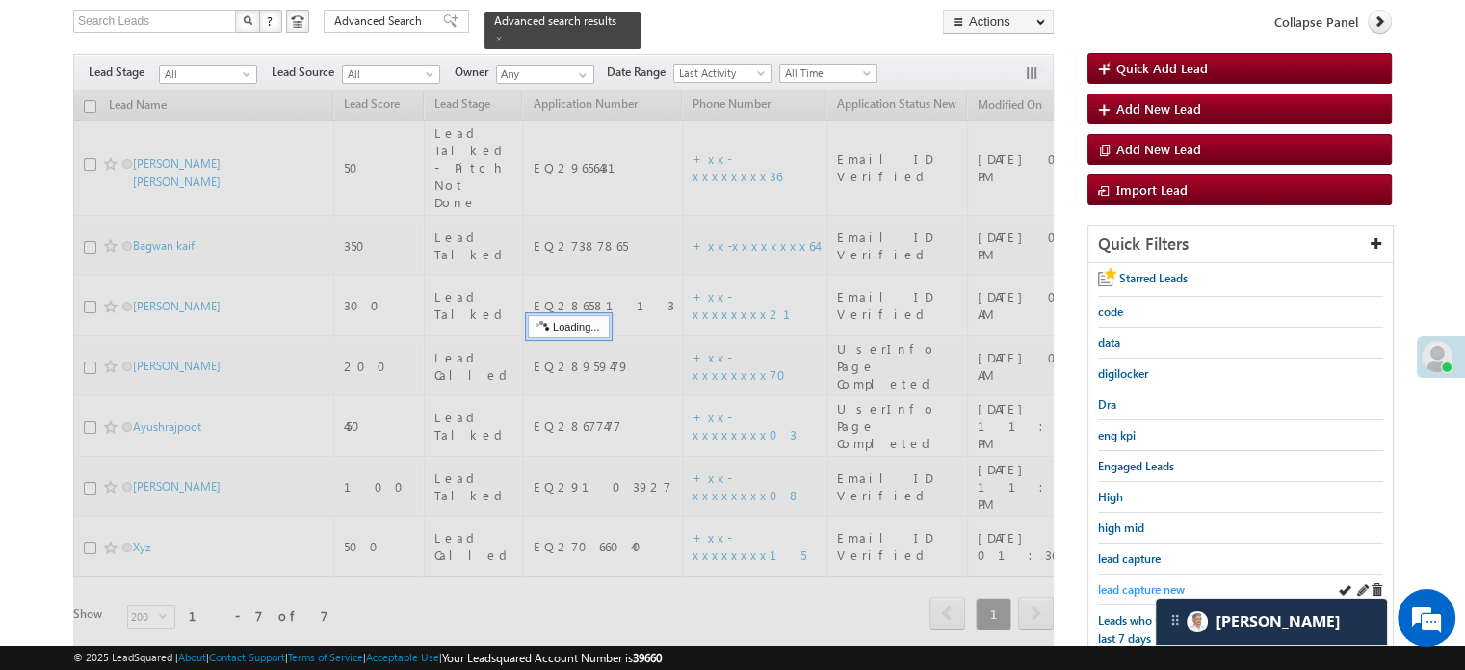
click at [1109, 587] on span "lead capture new" at bounding box center [1141, 589] width 87 height 14
click at [1109, 586] on span "lead capture new" at bounding box center [1141, 589] width 87 height 14
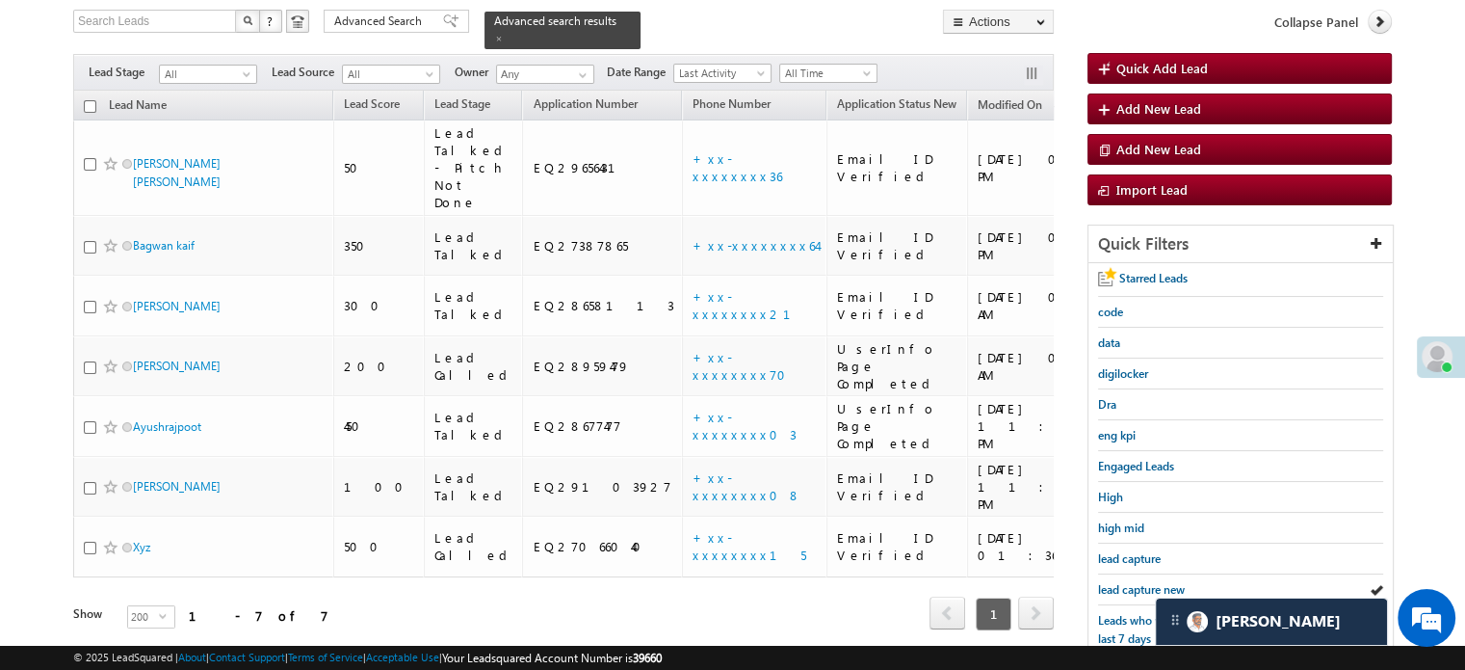
click at [1109, 586] on span "lead capture new" at bounding box center [1141, 589] width 87 height 14
click at [1139, 587] on span "lead capture new" at bounding box center [1141, 589] width 87 height 14
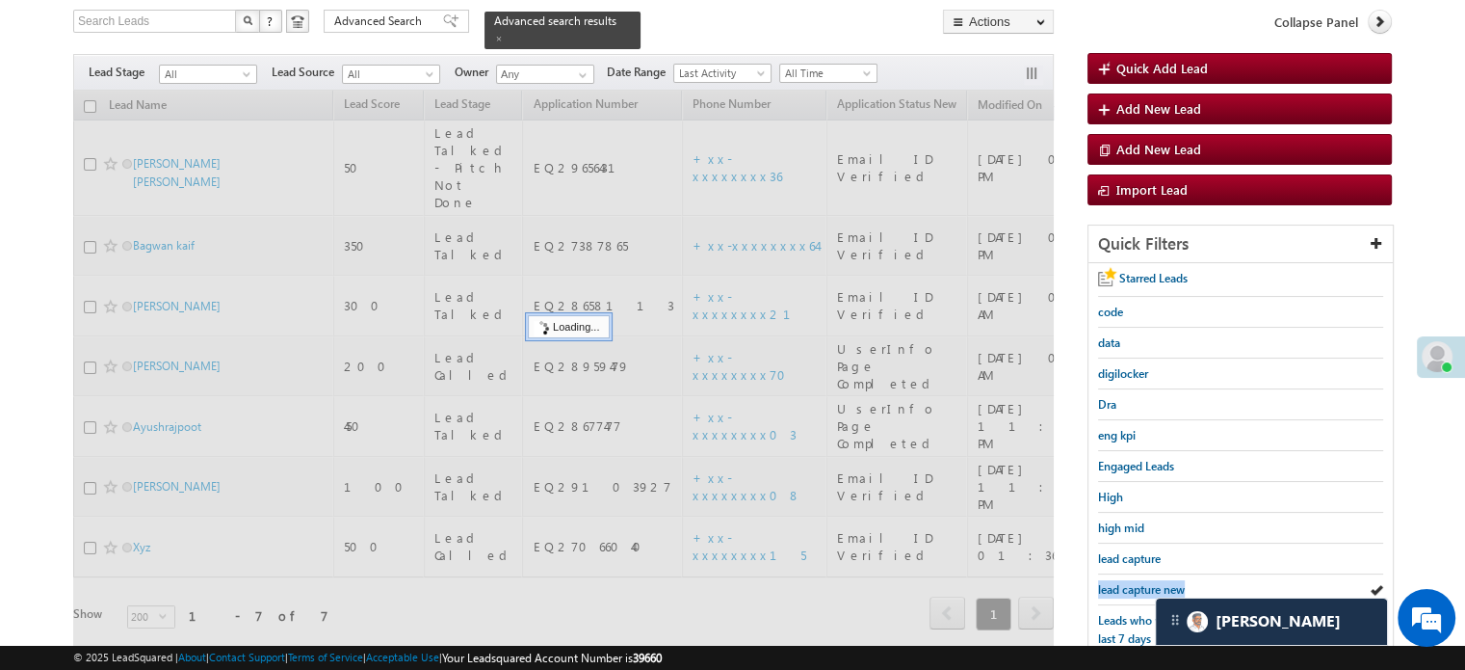
click at [1139, 587] on span "lead capture new" at bounding box center [1141, 589] width 87 height 14
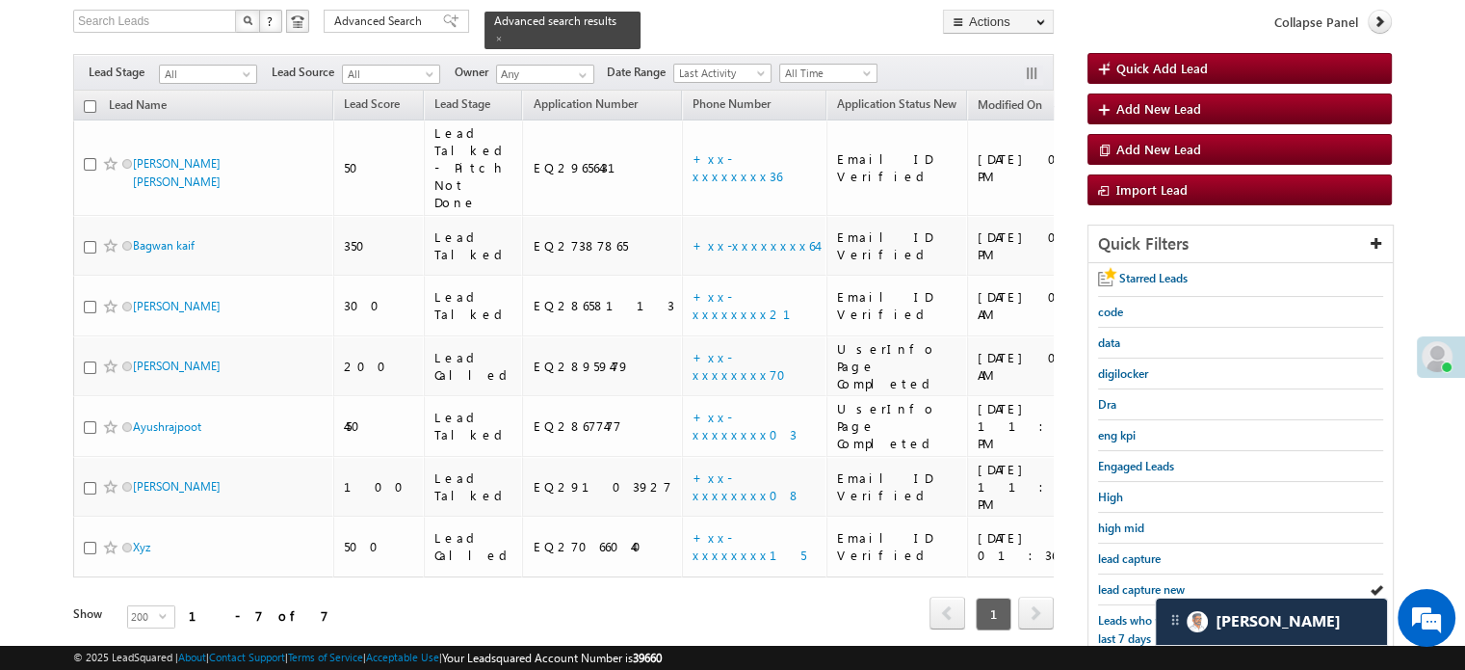
click at [1139, 587] on span "lead capture new" at bounding box center [1141, 589] width 87 height 14
click at [1103, 593] on div "lead capture new" at bounding box center [1240, 589] width 285 height 31
click at [1111, 590] on span "lead capture new" at bounding box center [1141, 589] width 87 height 14
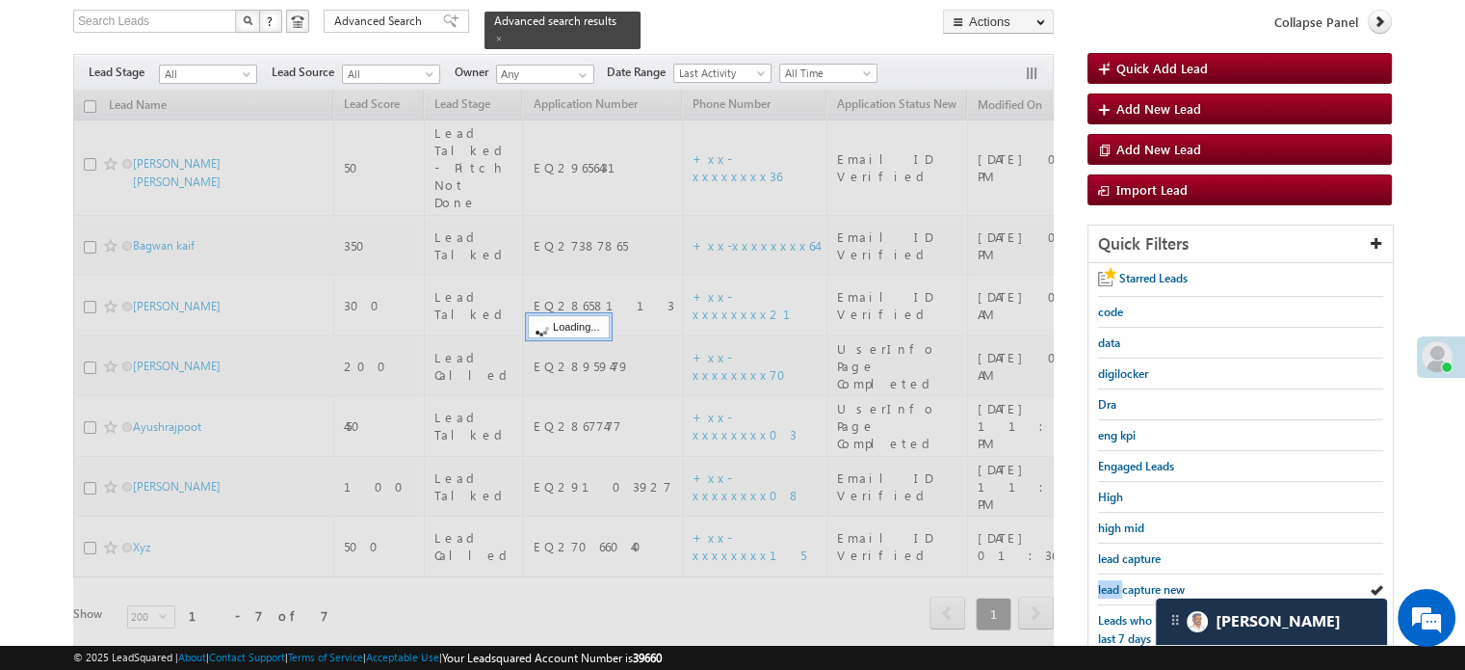
click at [1111, 590] on span "lead capture new" at bounding box center [1141, 589] width 87 height 14
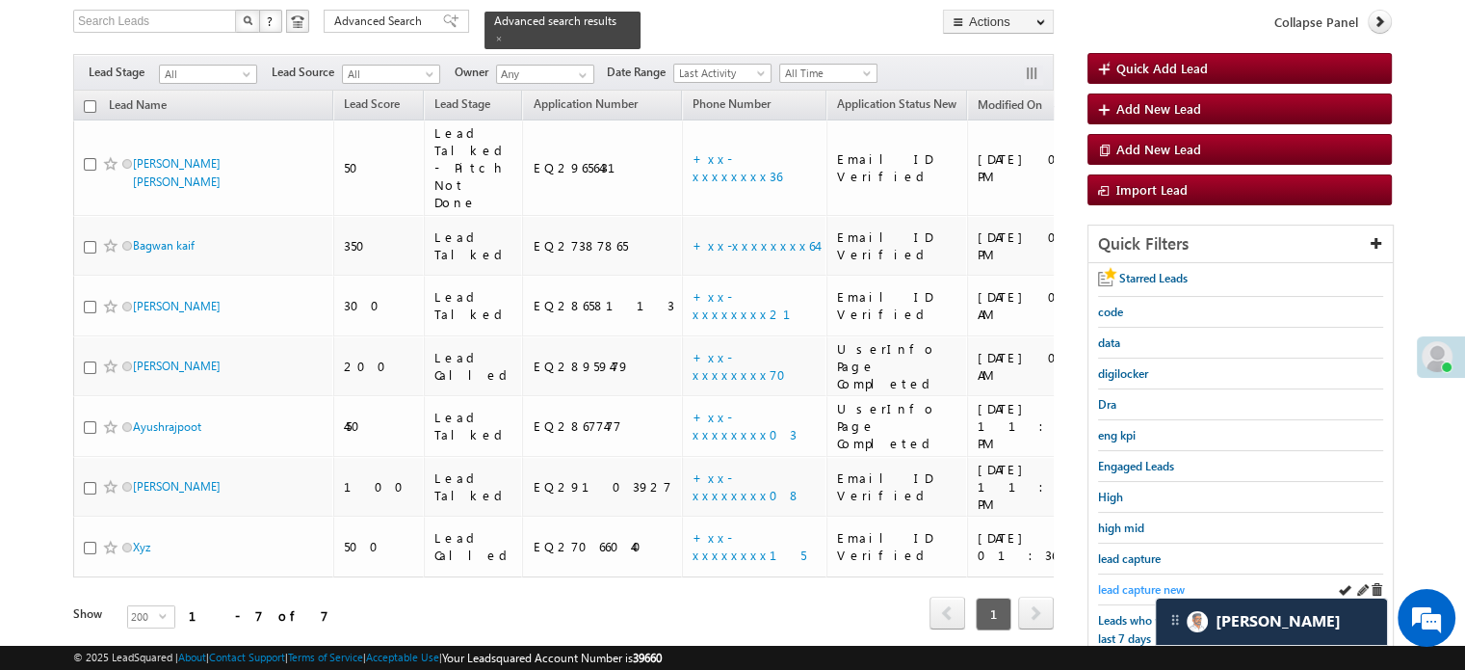
click at [1116, 582] on span "lead capture new" at bounding box center [1141, 589] width 87 height 14
click at [1141, 582] on span "lead capture new" at bounding box center [1141, 589] width 87 height 14
click at [1118, 582] on span "lead capture new" at bounding box center [1141, 589] width 87 height 14
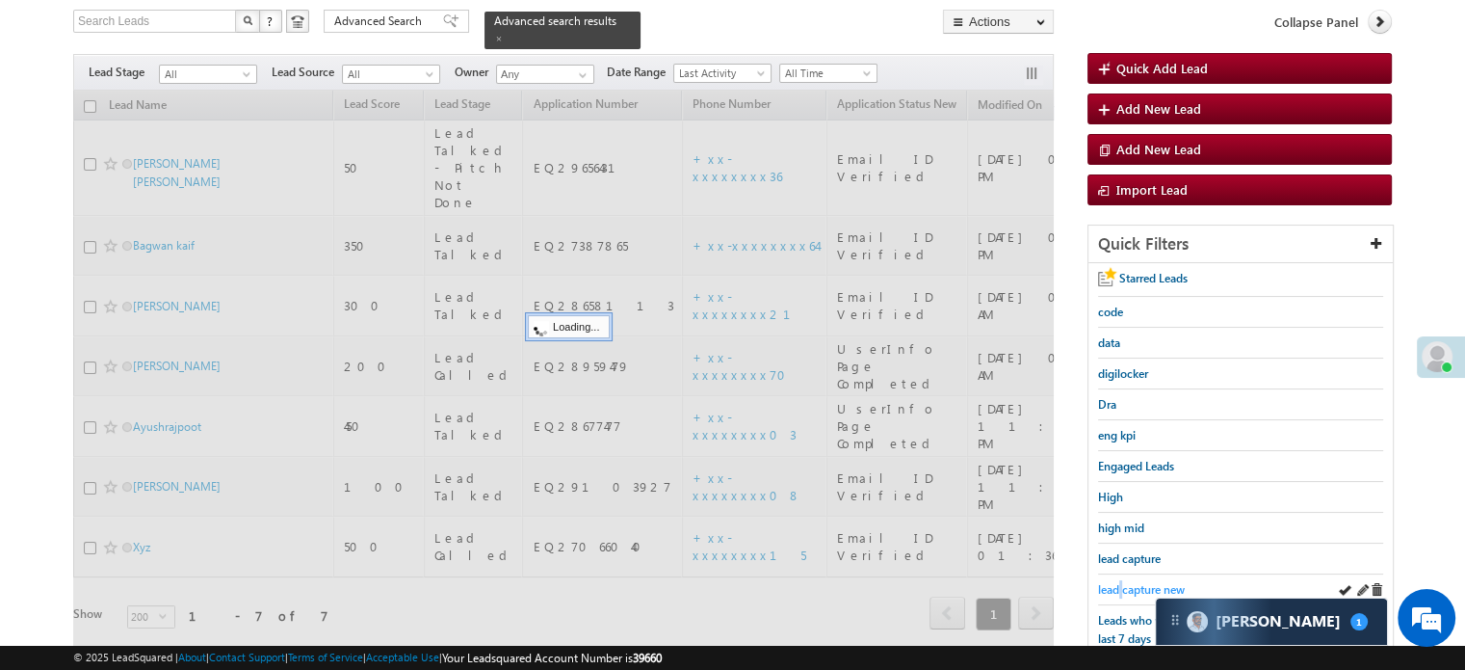
click at [1119, 582] on span "lead capture new" at bounding box center [1141, 589] width 87 height 14
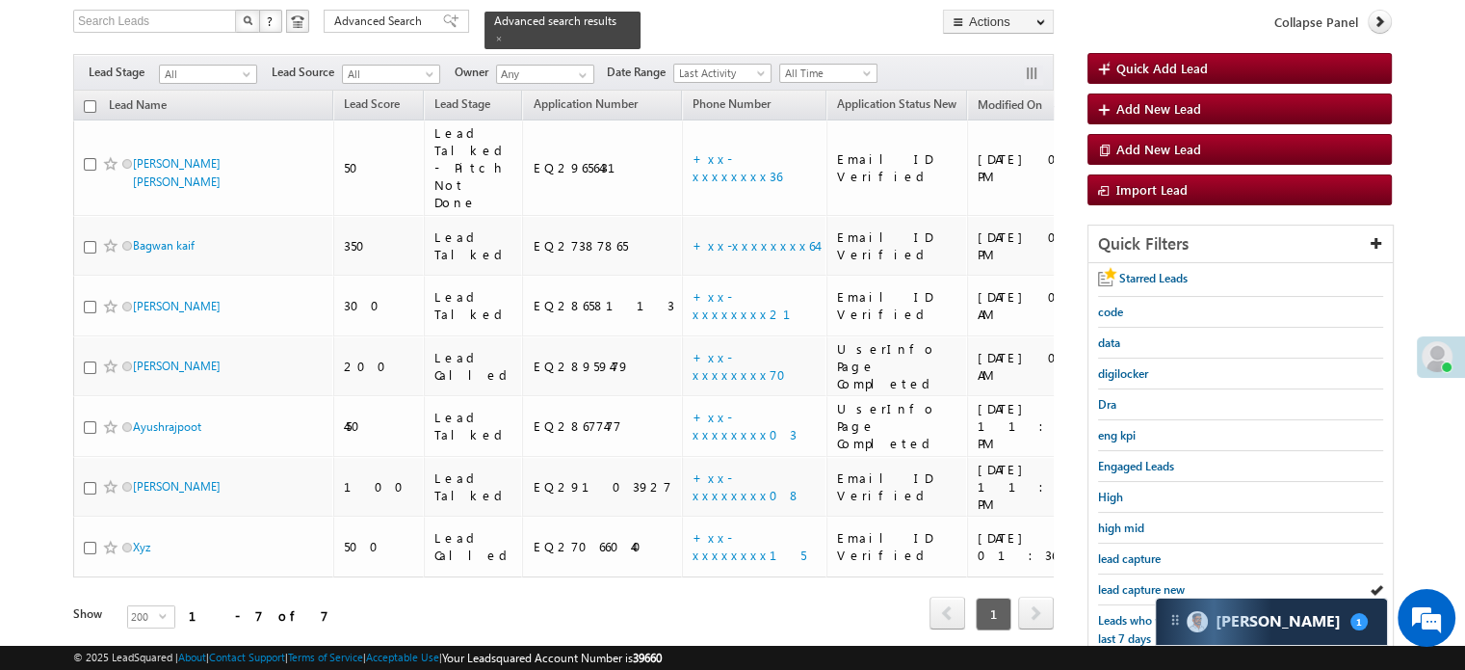
click at [1119, 582] on span "lead capture new" at bounding box center [1141, 589] width 87 height 14
click at [1128, 585] on span "lead capture new" at bounding box center [1141, 589] width 87 height 14
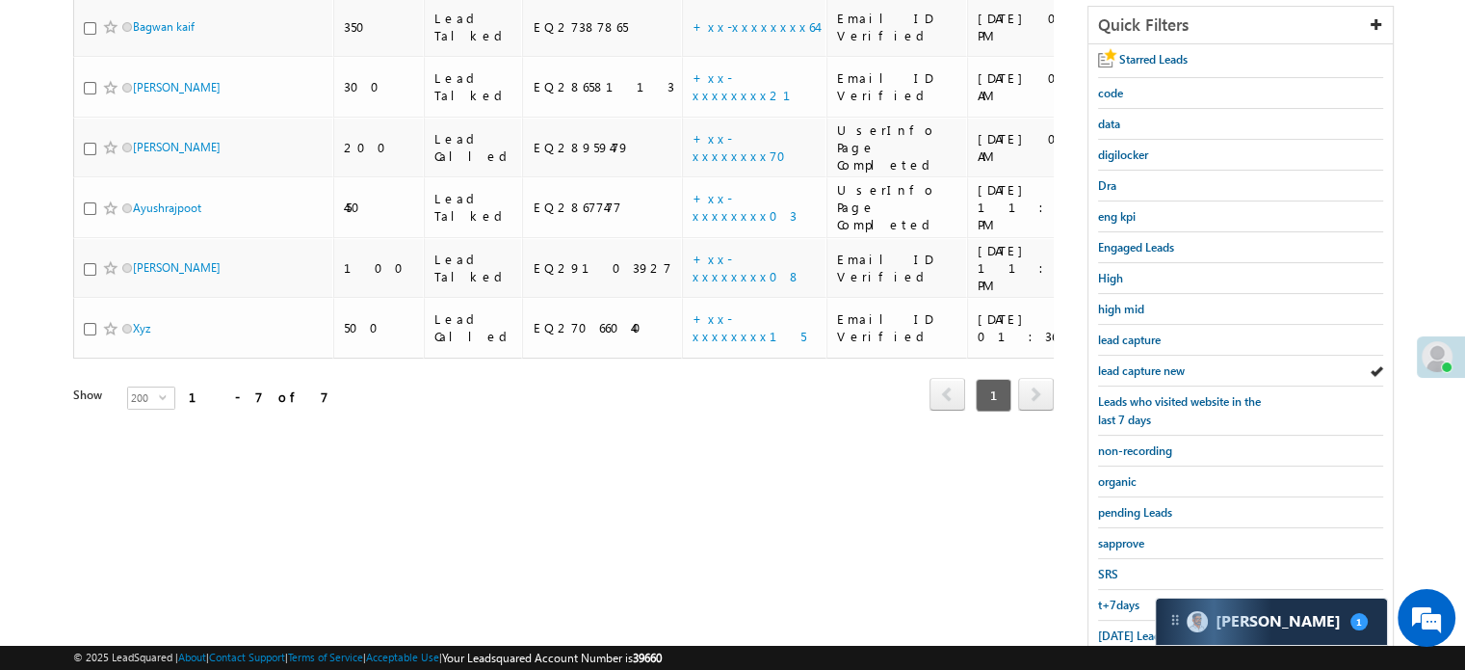
scroll to position [413, 0]
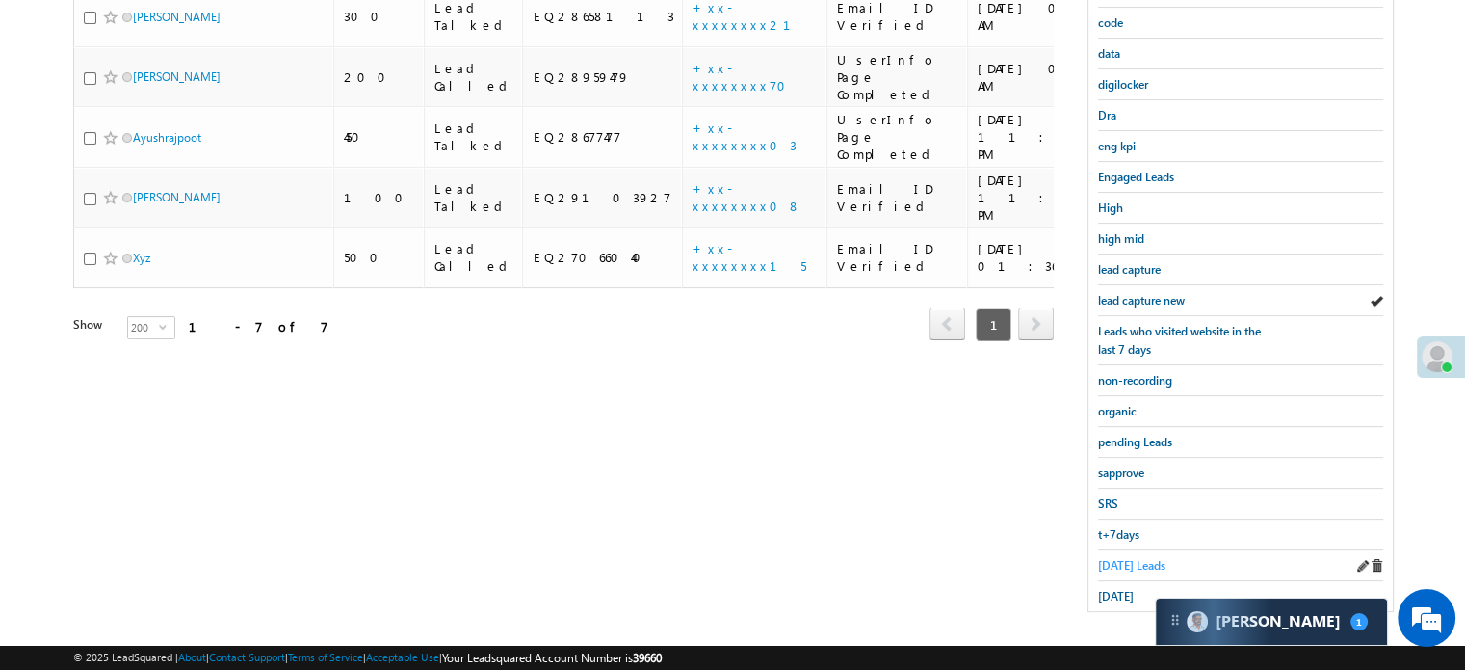
click at [1131, 565] on link "Today's Leads" at bounding box center [1131, 565] width 67 height 18
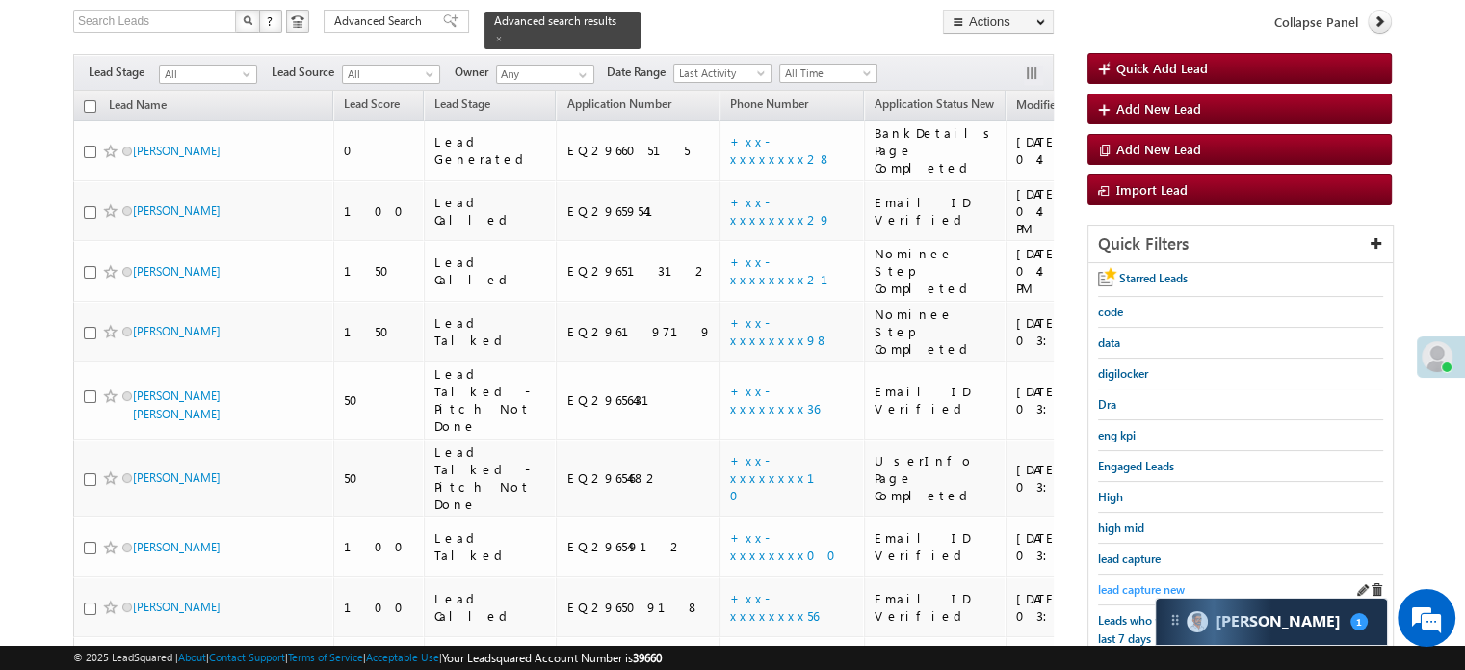
click at [1141, 584] on span "lead capture new" at bounding box center [1141, 589] width 87 height 14
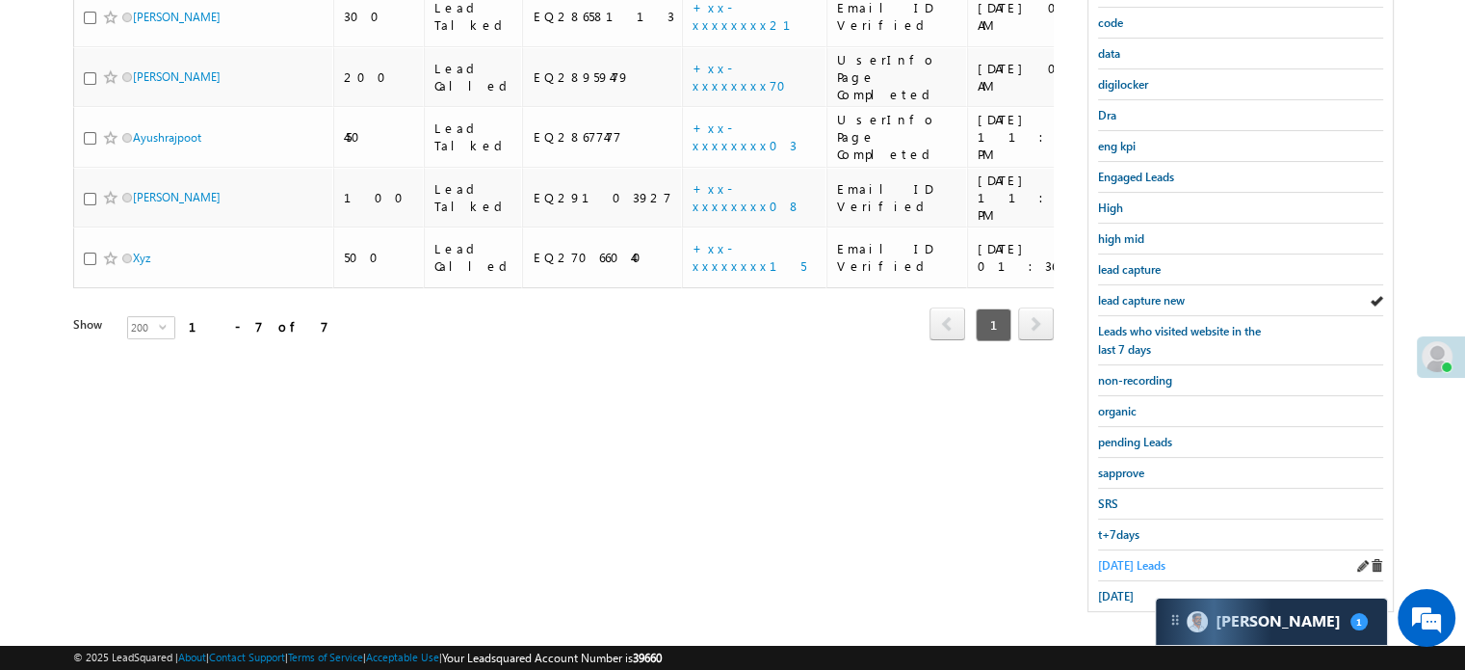
click at [1133, 559] on span "Today's Leads" at bounding box center [1131, 565] width 67 height 14
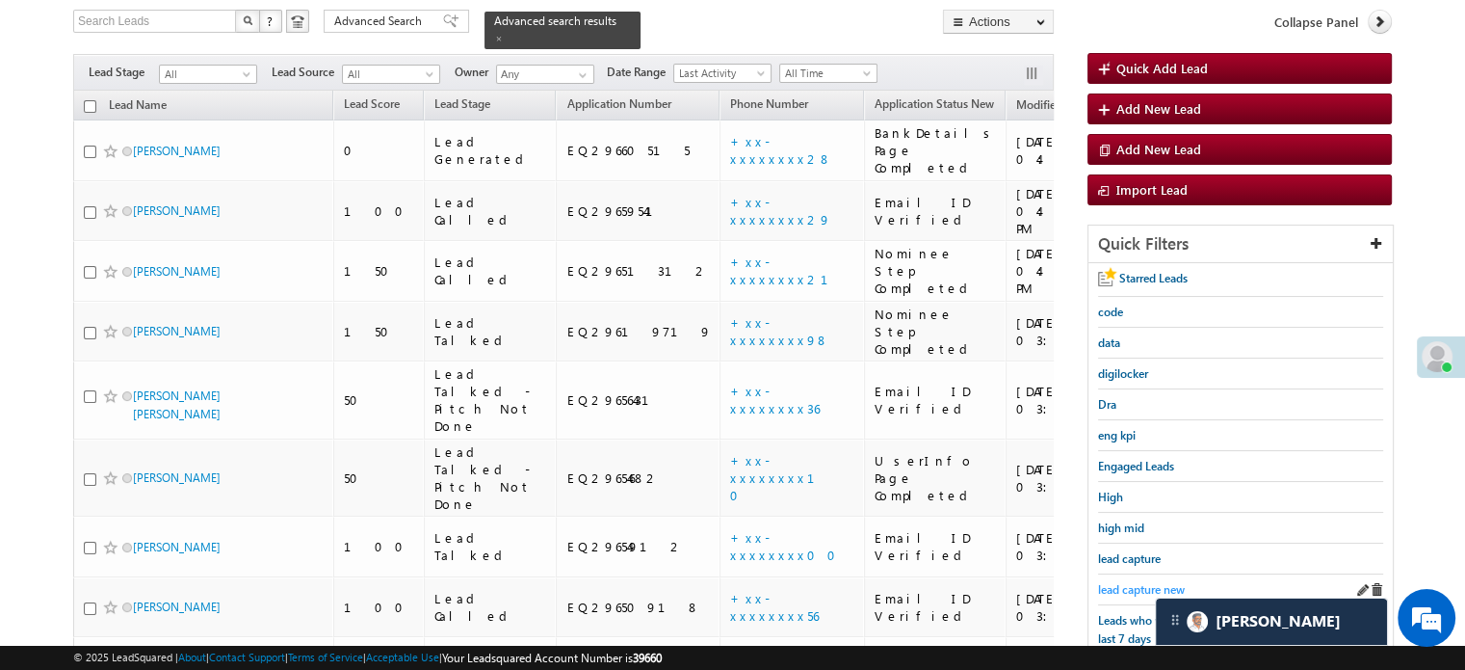
click at [1139, 589] on span "lead capture new" at bounding box center [1141, 589] width 87 height 14
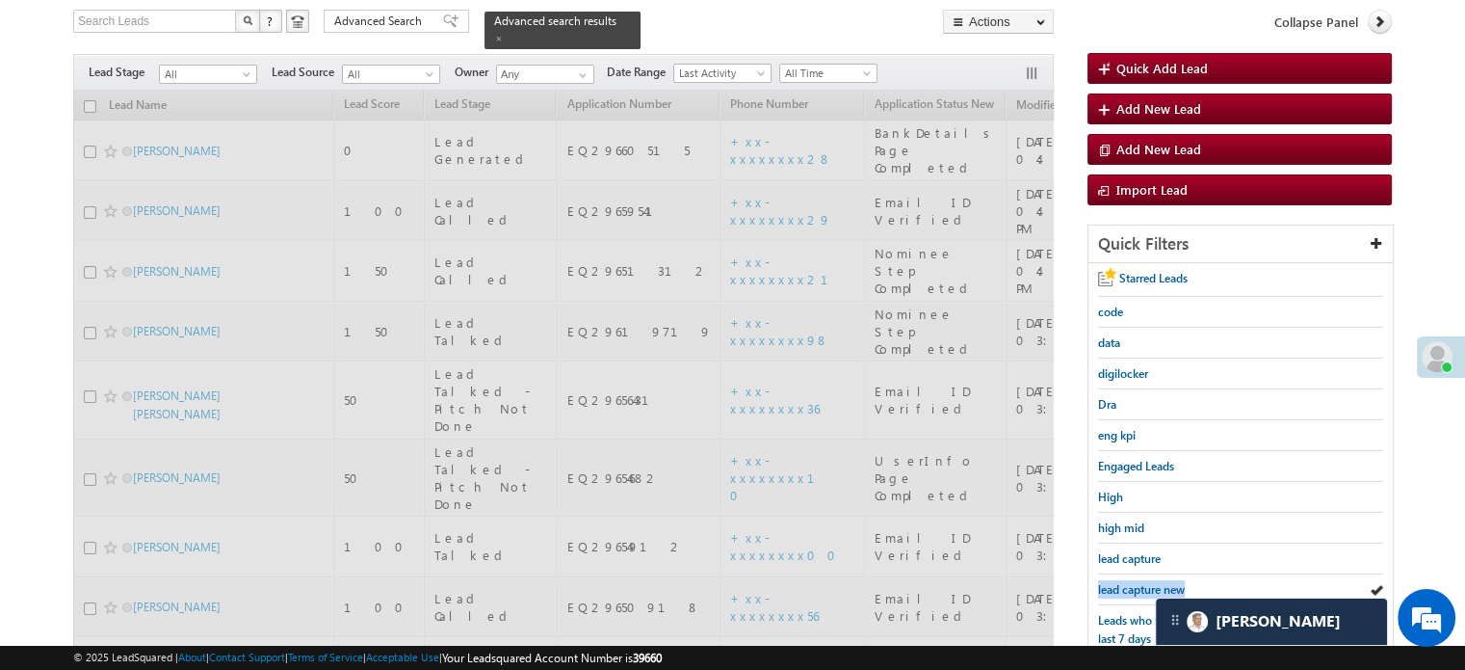
click at [1139, 589] on span "lead capture new" at bounding box center [1141, 589] width 87 height 14
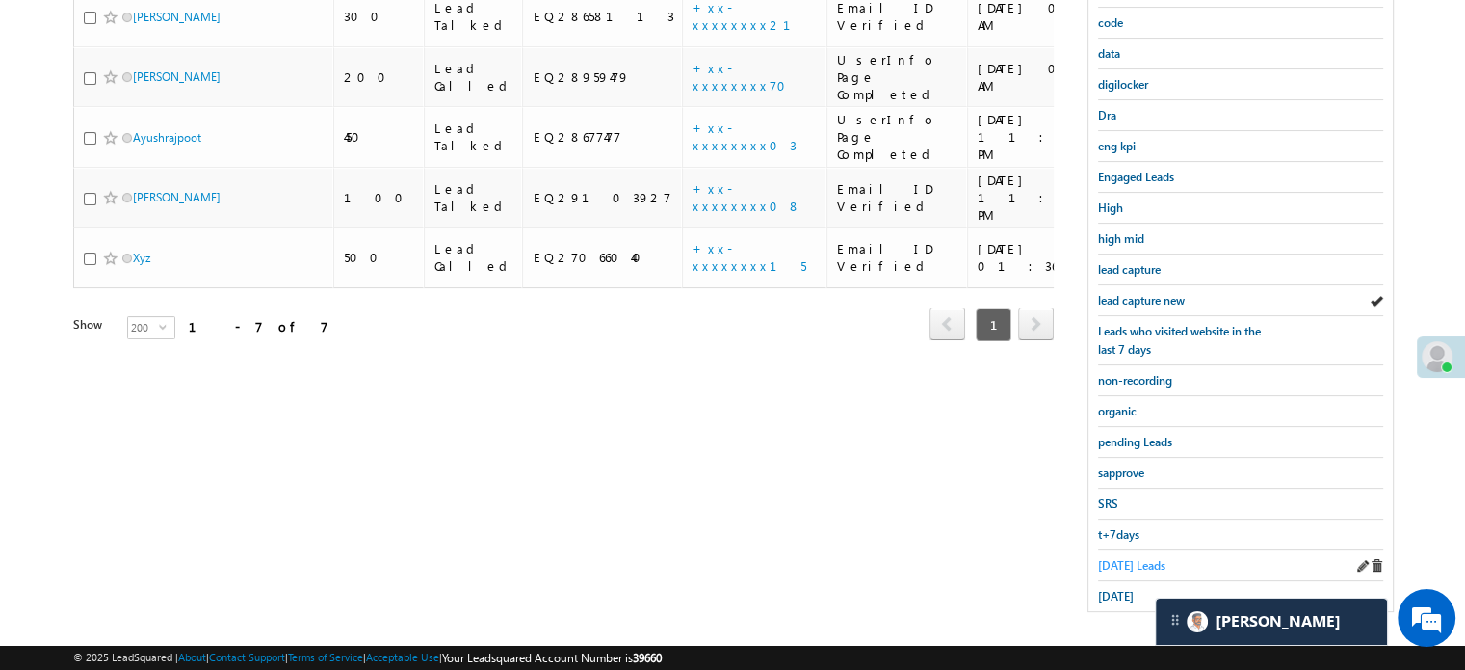
click at [1120, 562] on span "Today's Leads" at bounding box center [1131, 565] width 67 height 14
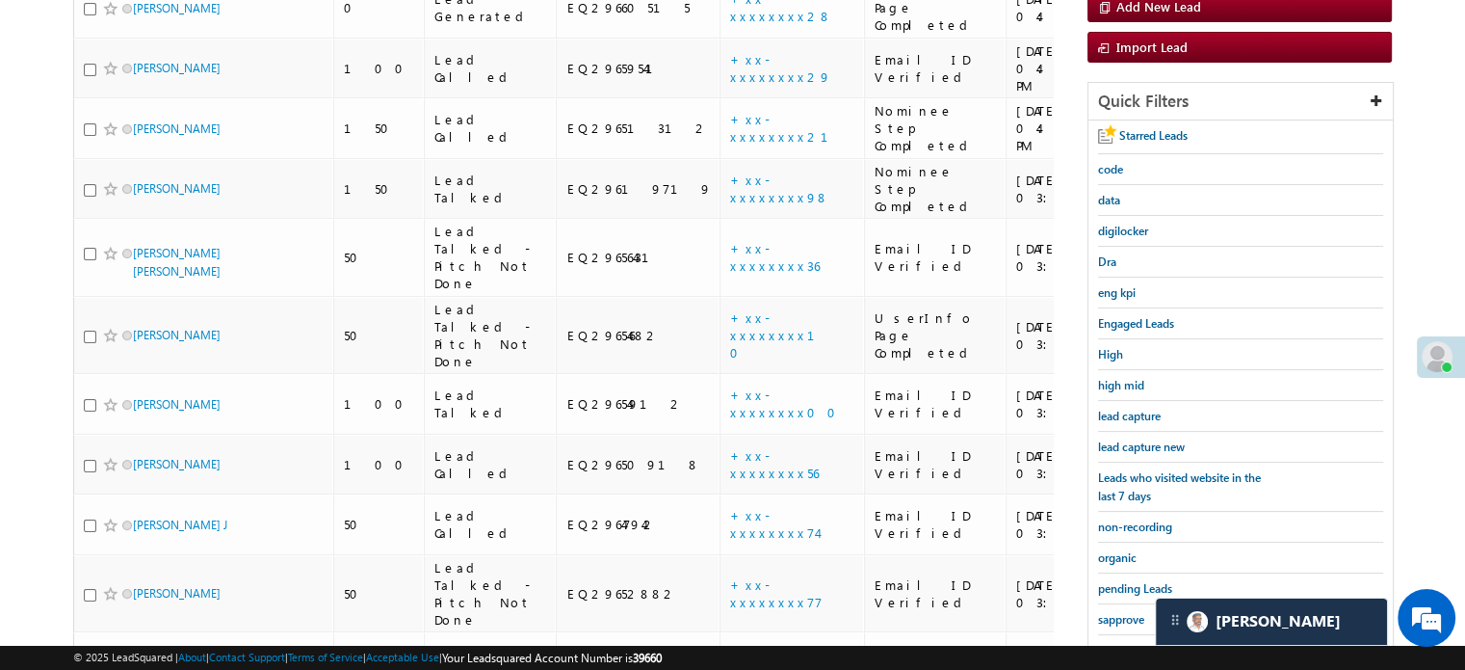
scroll to position [413, 0]
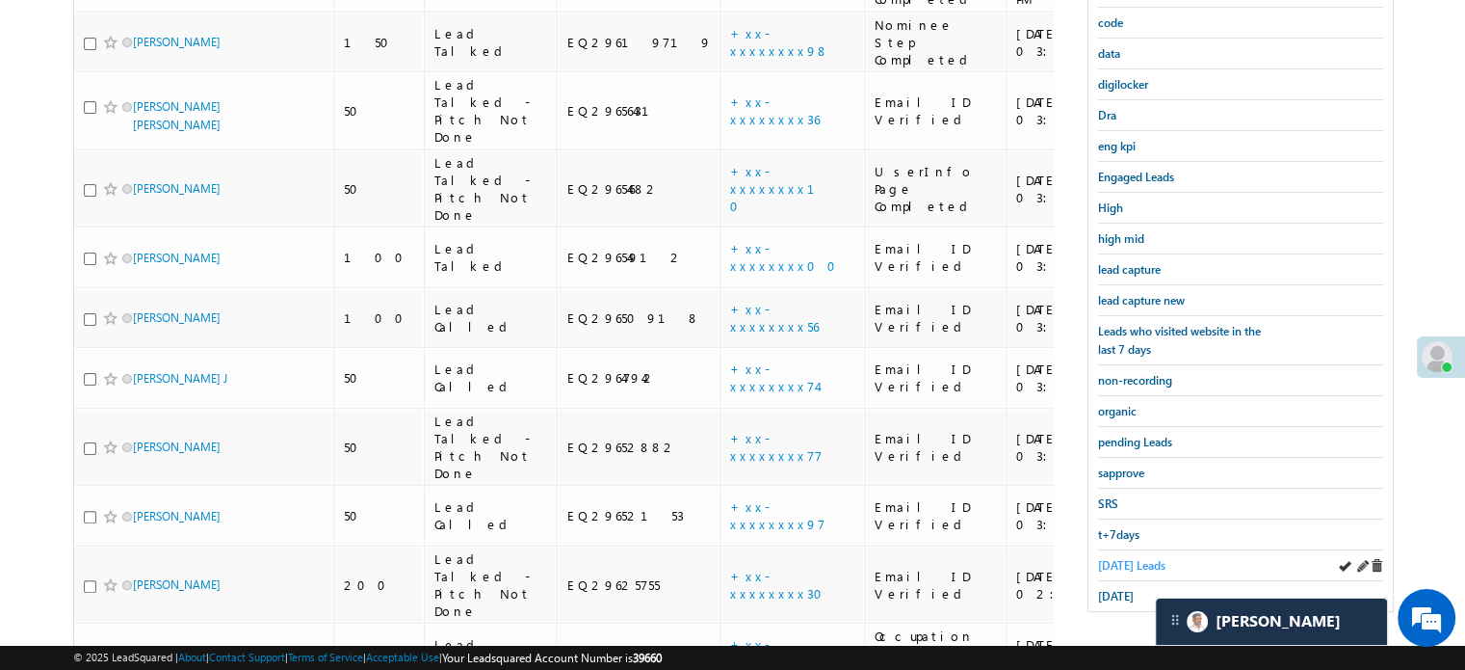
click at [1133, 558] on span "Today's Leads" at bounding box center [1131, 565] width 67 height 14
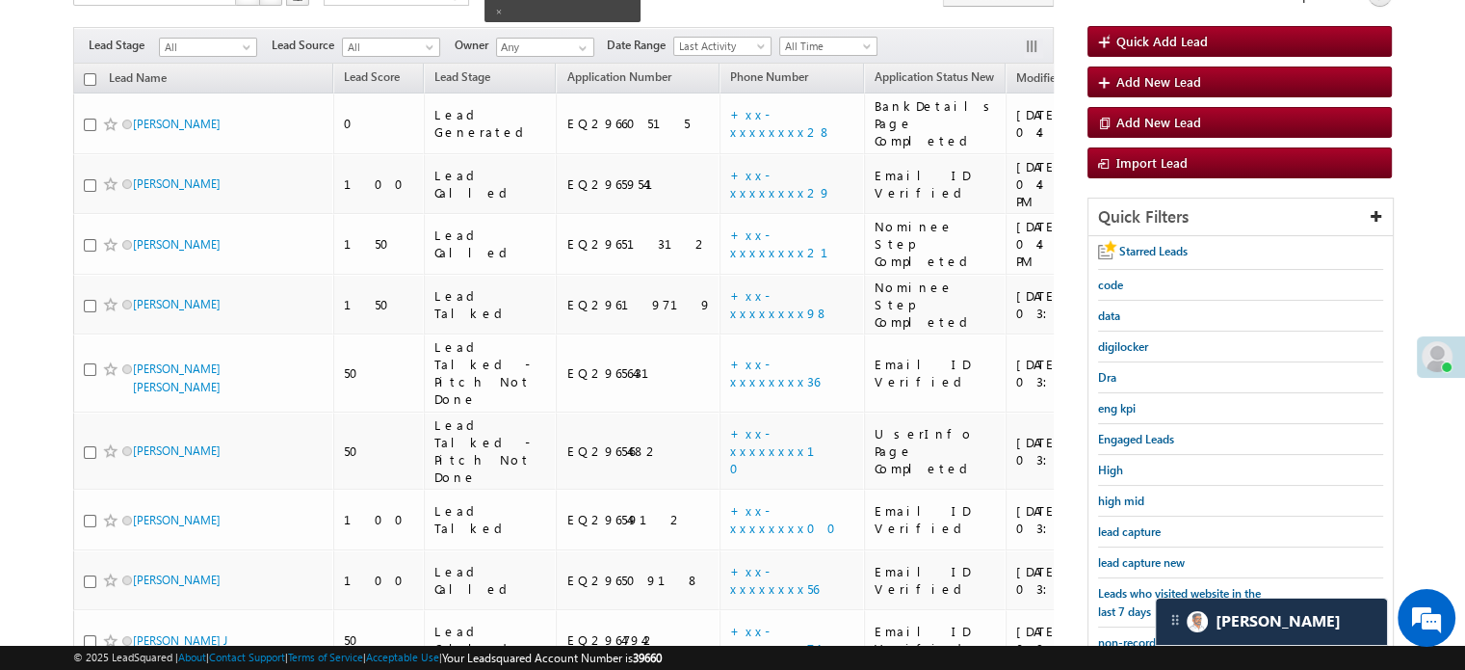
scroll to position [289, 0]
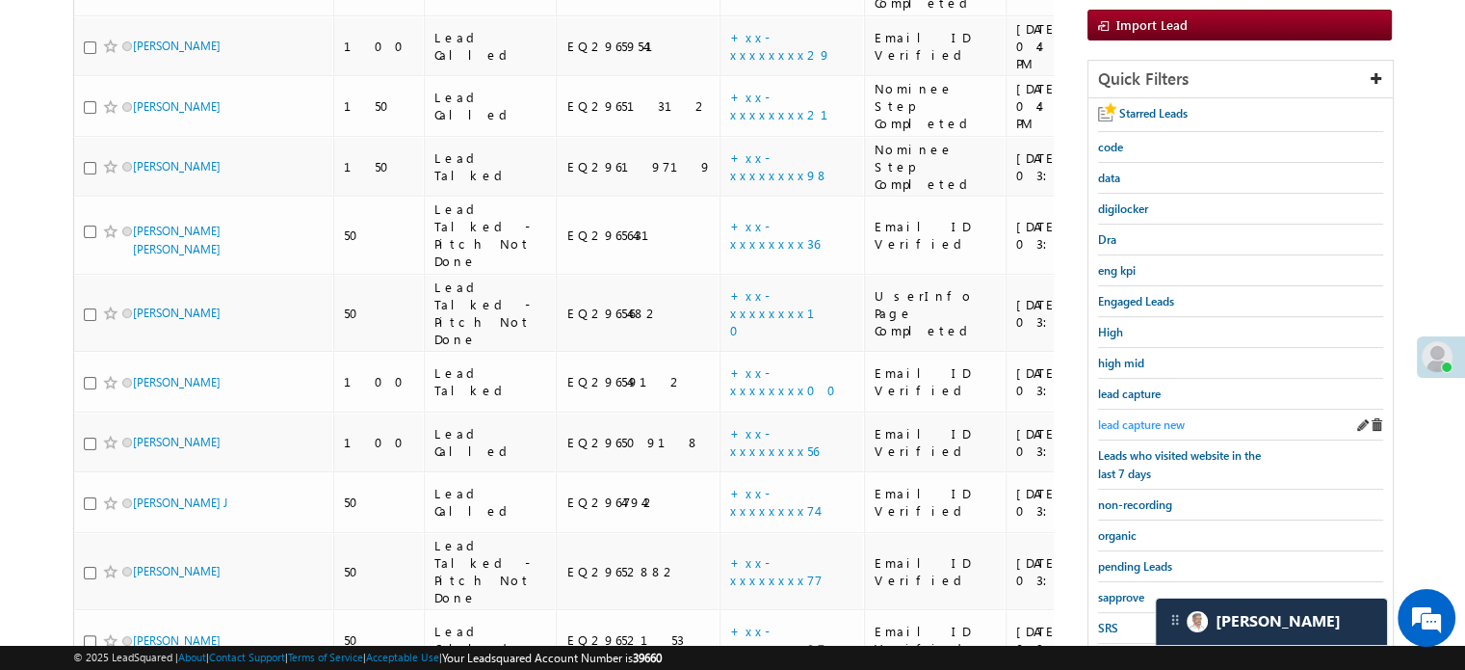
click at [1141, 419] on span "lead capture new" at bounding box center [1141, 424] width 87 height 14
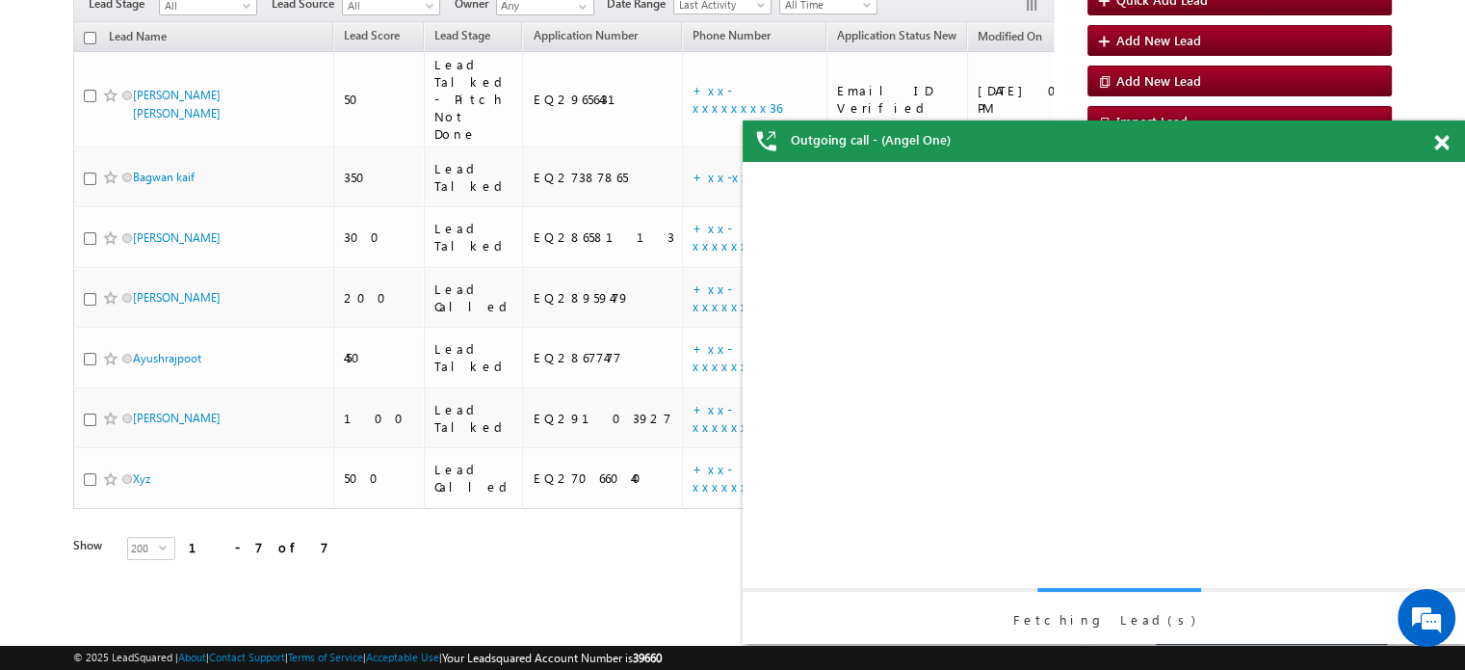
scroll to position [0, 0]
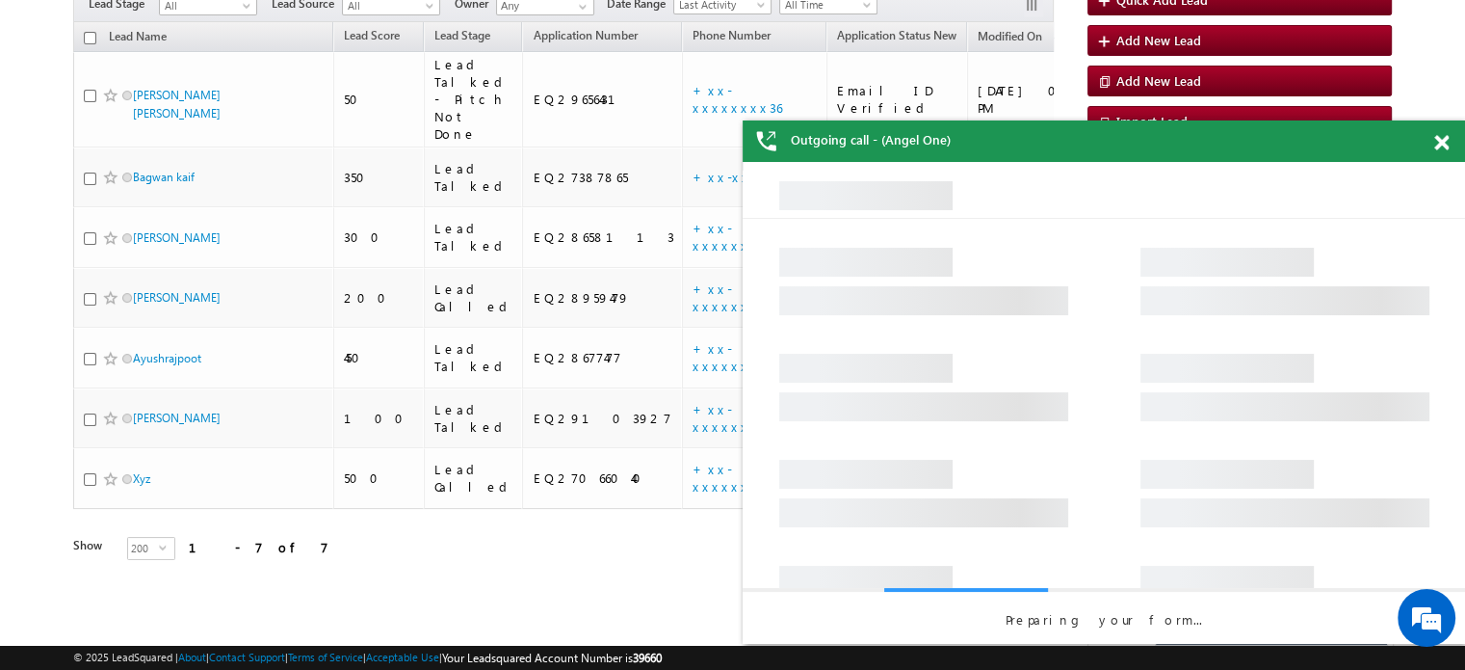
click at [1447, 145] on span at bounding box center [1442, 143] width 14 height 16
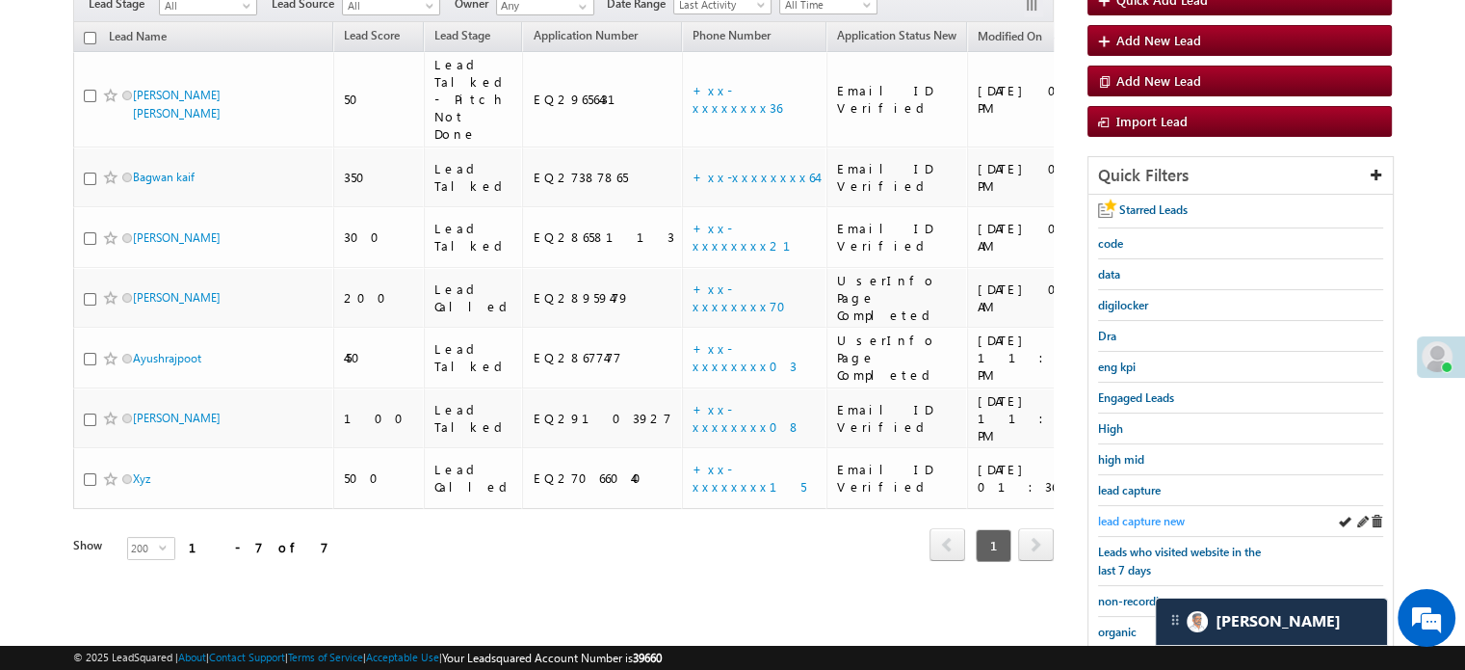
click at [1148, 520] on span "lead capture new" at bounding box center [1141, 521] width 87 height 14
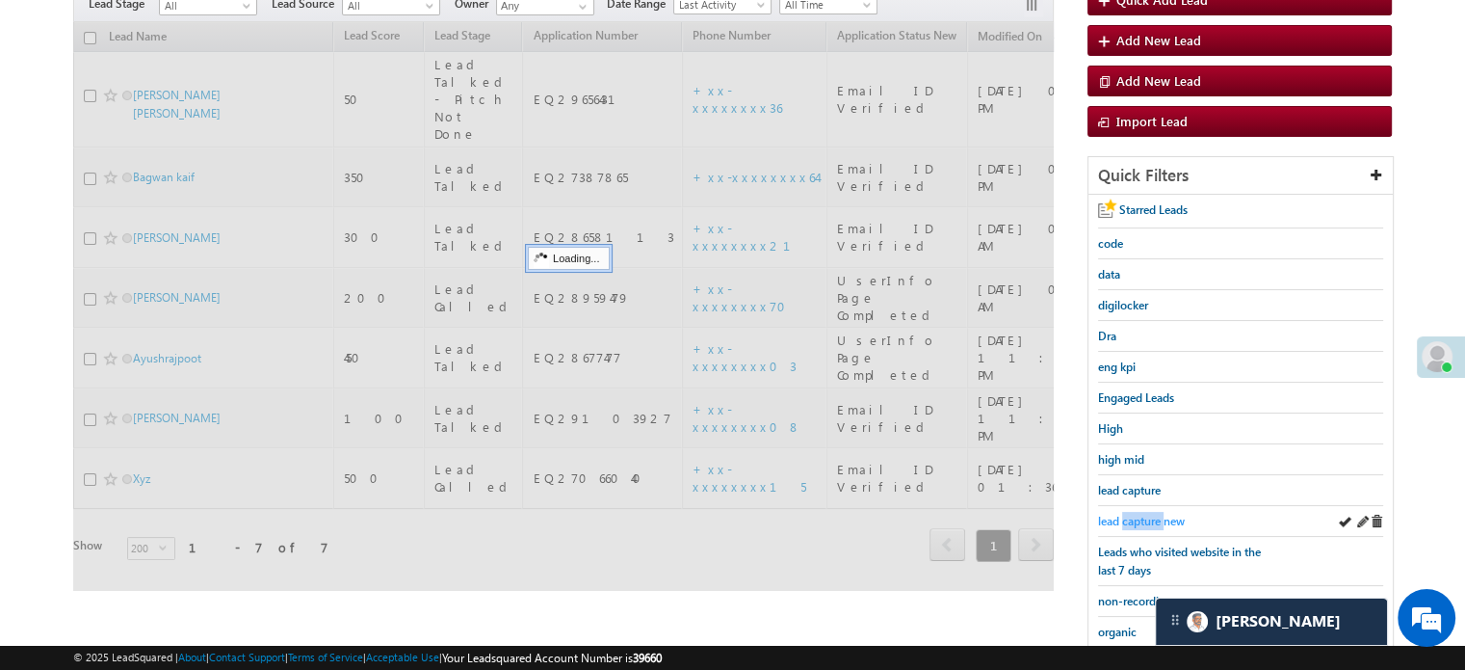
click at [1148, 520] on span "lead capture new" at bounding box center [1141, 521] width 87 height 14
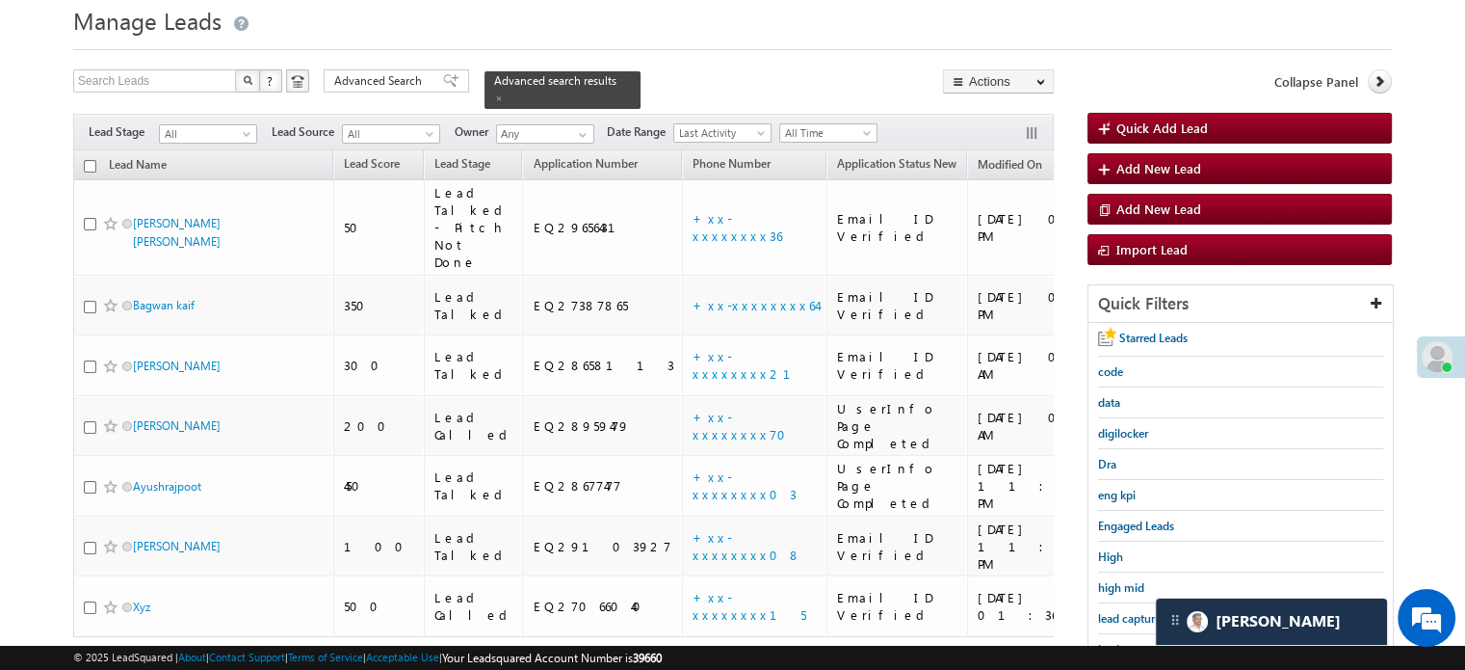
scroll to position [193, 0]
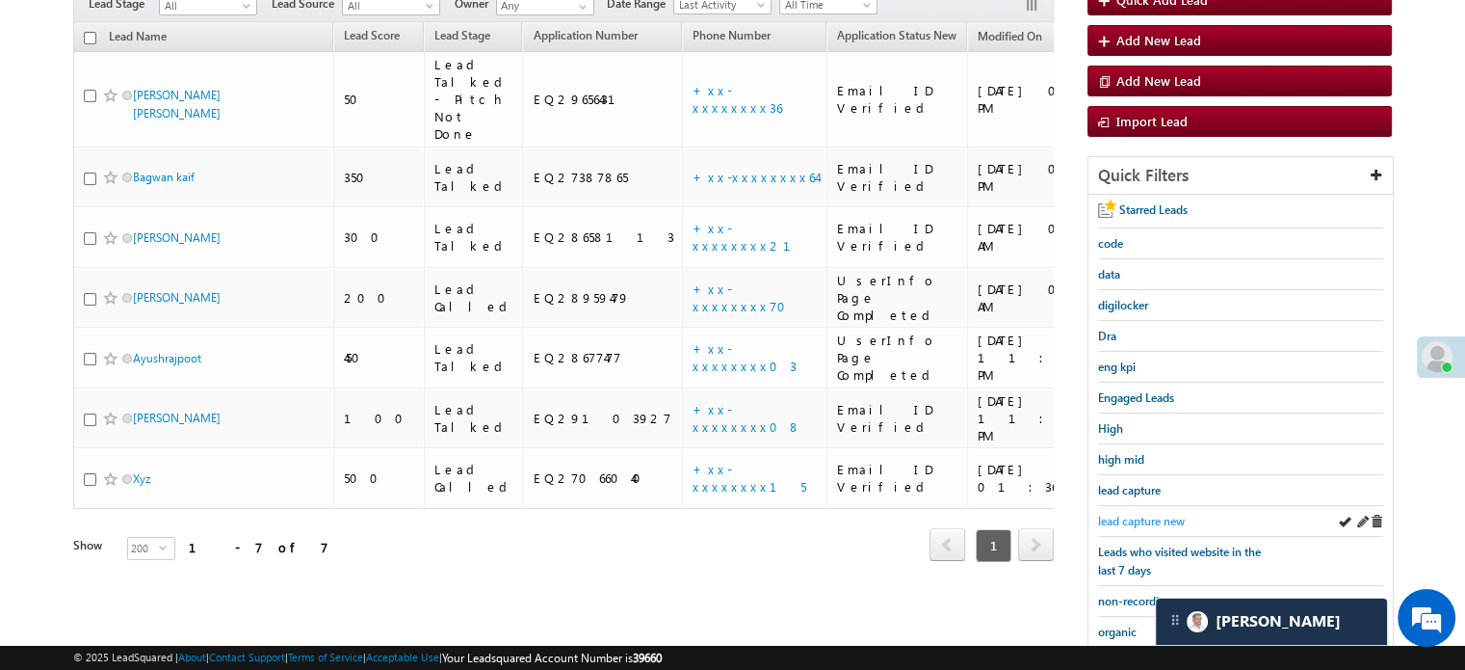
click at [1145, 521] on span "lead capture new" at bounding box center [1141, 521] width 87 height 14
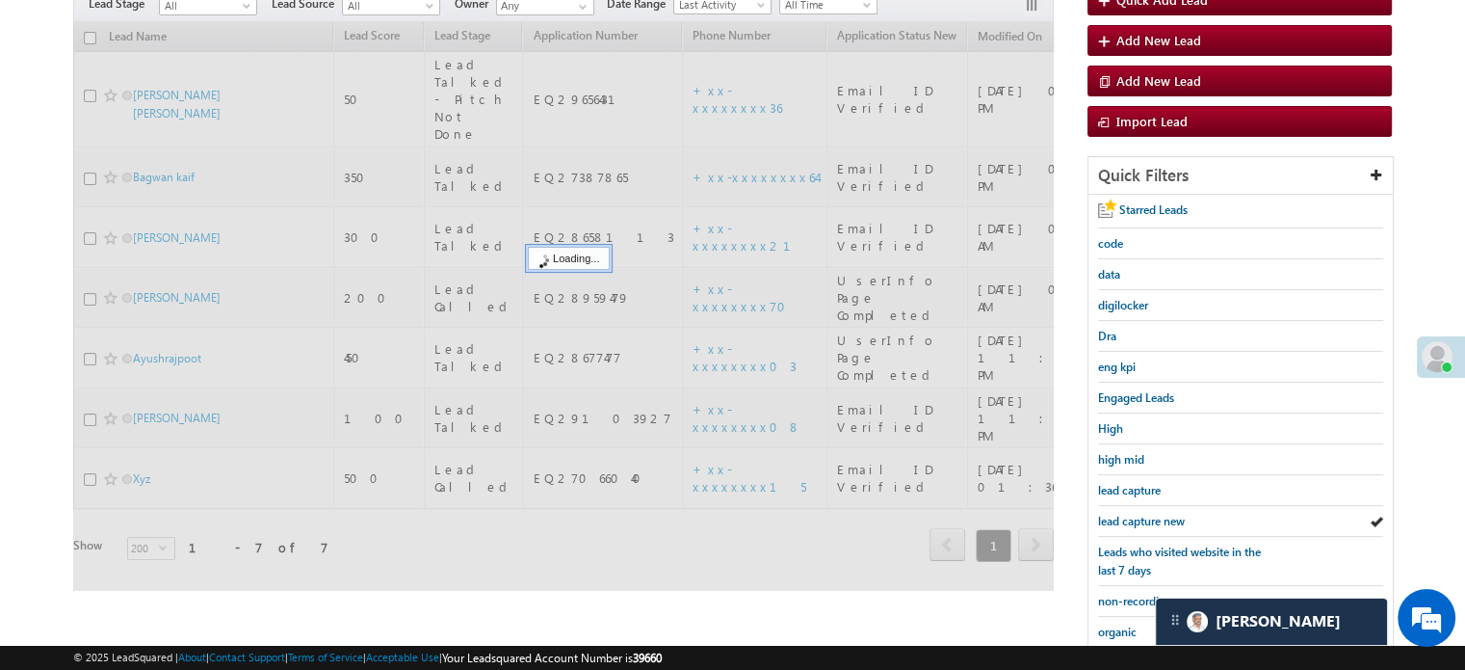
click at [1145, 520] on span "lead capture new" at bounding box center [1141, 521] width 87 height 14
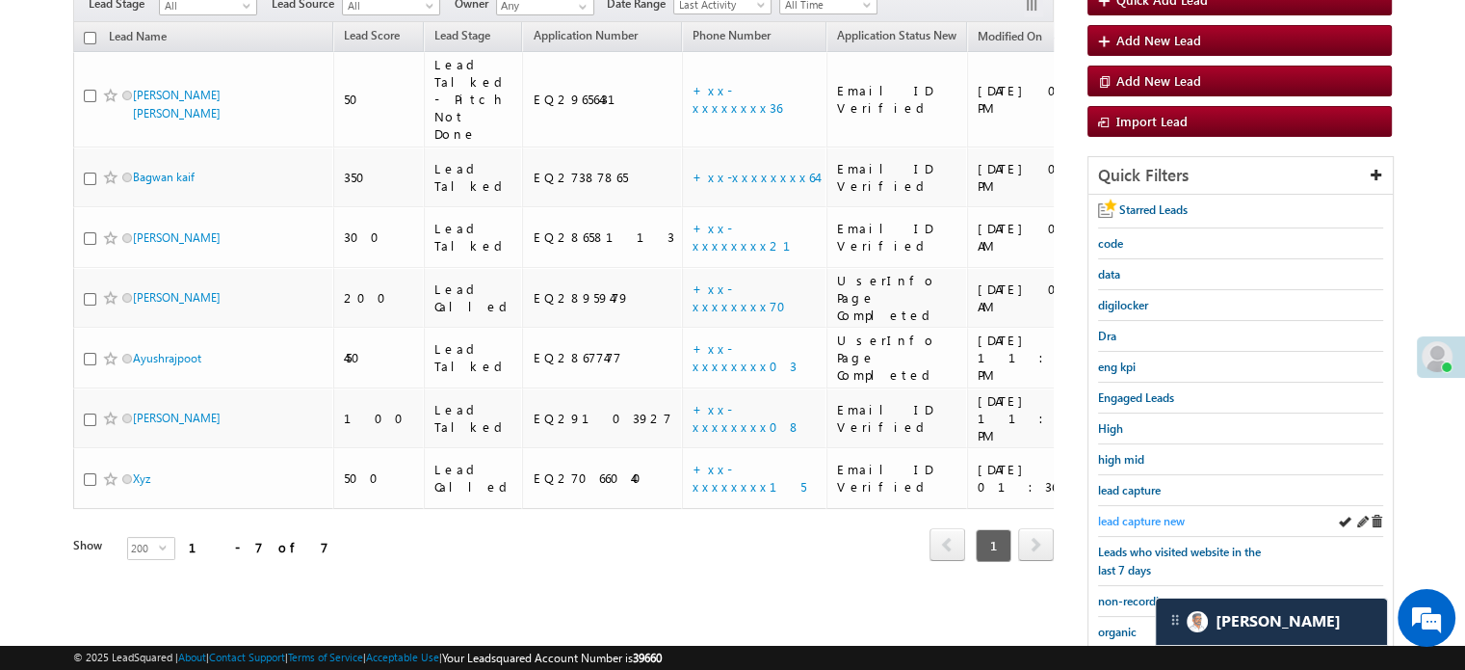
click at [1137, 514] on span "lead capture new" at bounding box center [1141, 521] width 87 height 14
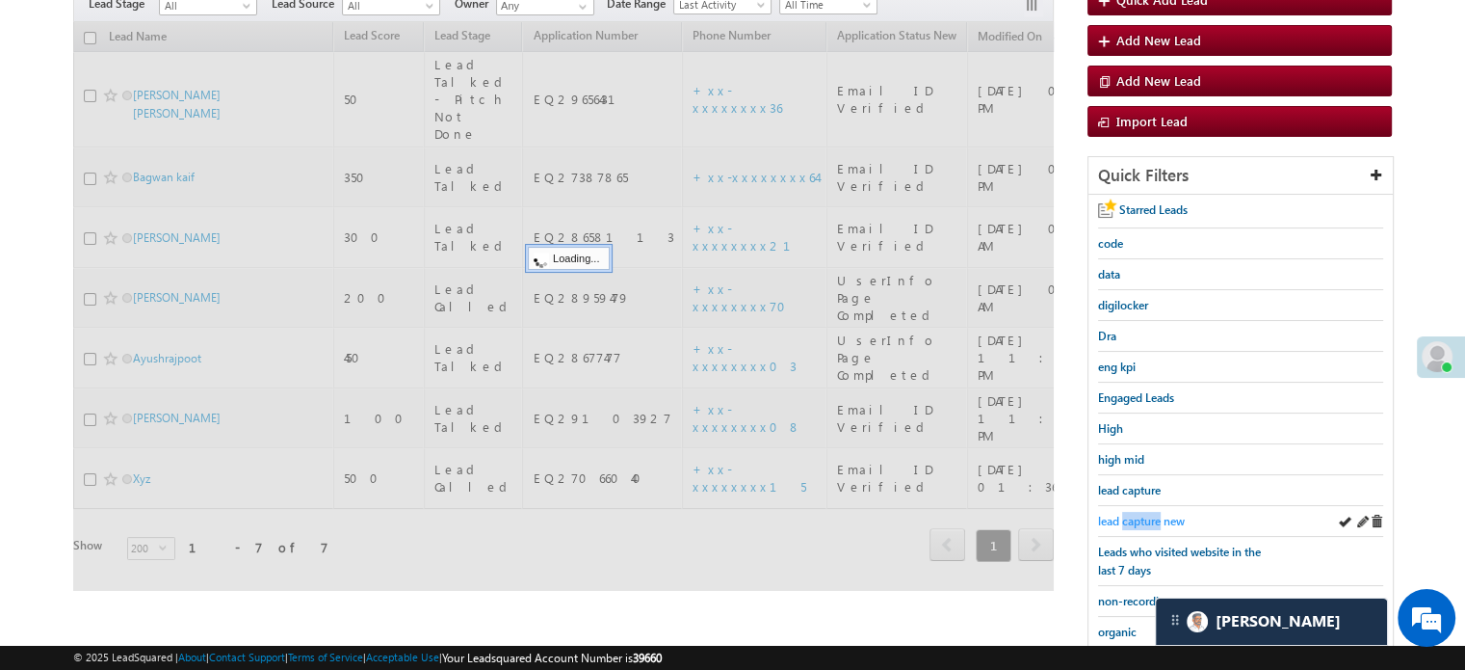
click at [1137, 514] on span "lead capture new" at bounding box center [1141, 521] width 87 height 14
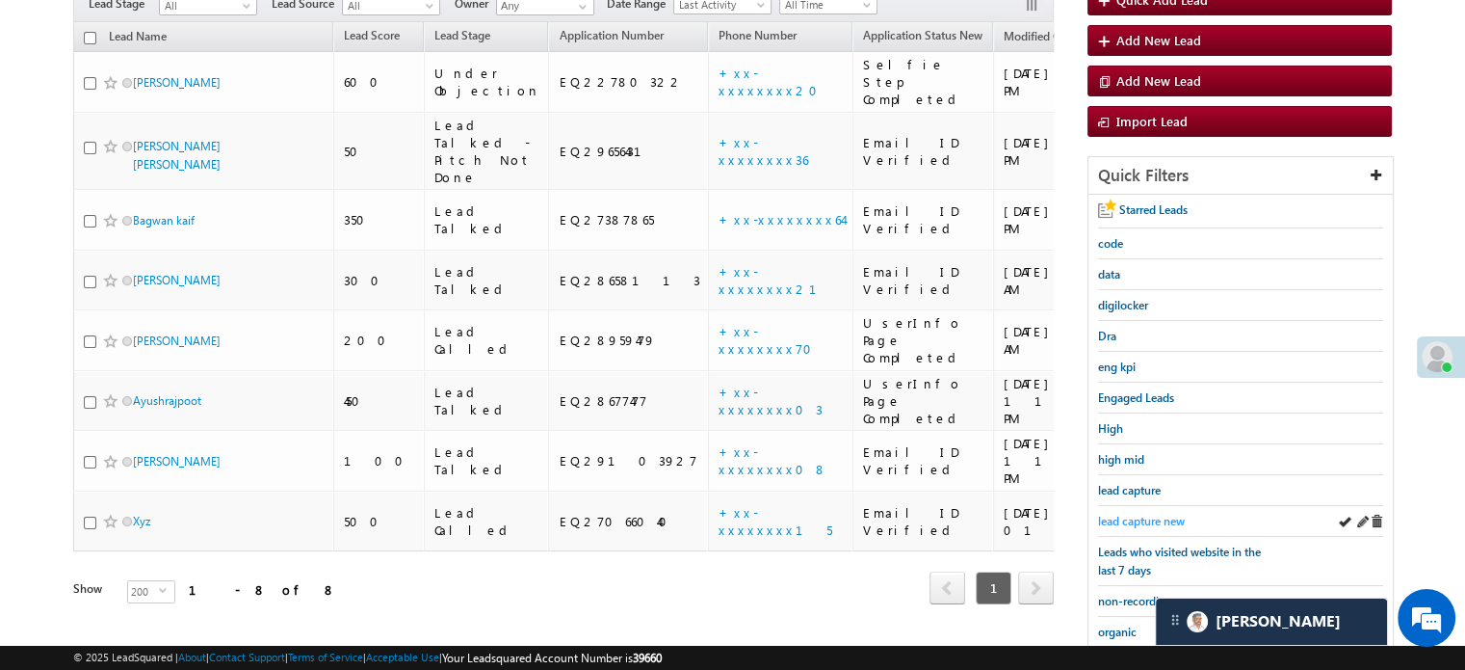
click at [1156, 519] on span "lead capture new" at bounding box center [1141, 521] width 87 height 14
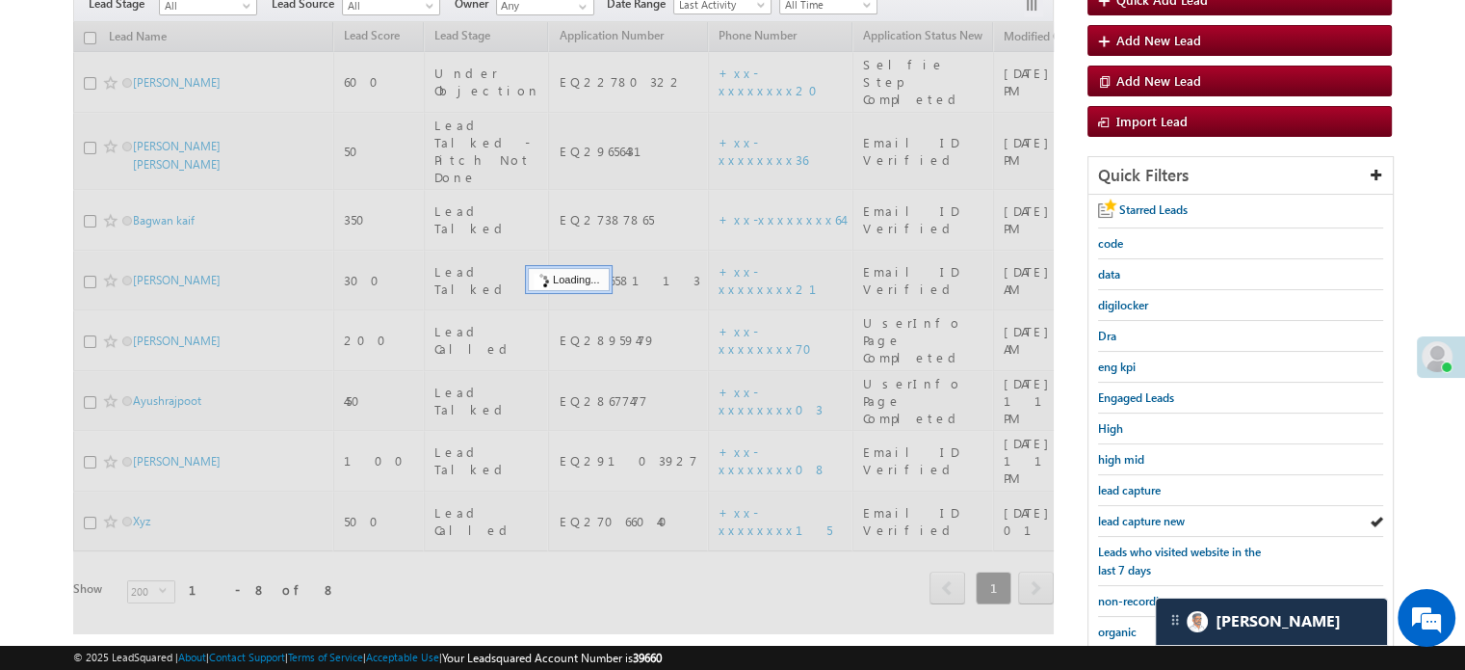
click at [1148, 516] on span "lead capture new" at bounding box center [1141, 521] width 87 height 14
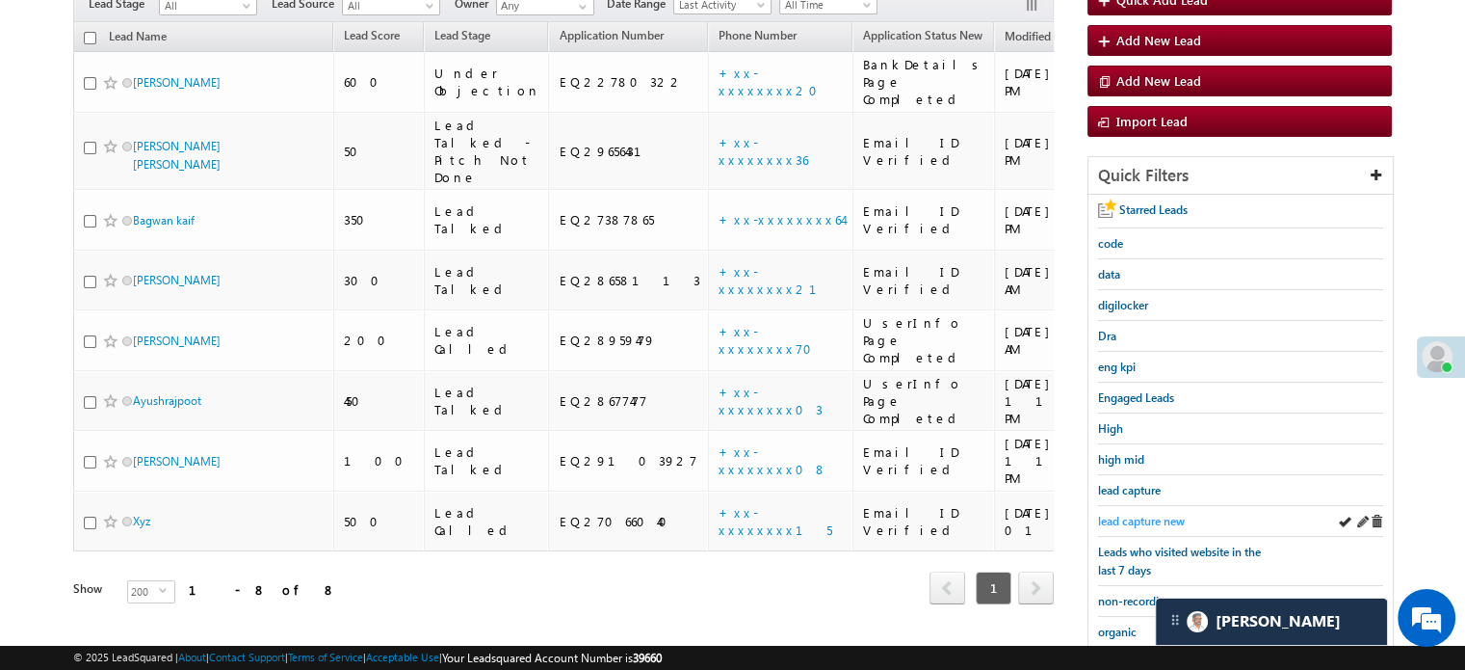
click at [1150, 515] on span "lead capture new" at bounding box center [1141, 521] width 87 height 14
click at [1125, 498] on div "lead capture" at bounding box center [1240, 490] width 285 height 31
click at [1132, 515] on span "lead capture new" at bounding box center [1141, 521] width 87 height 14
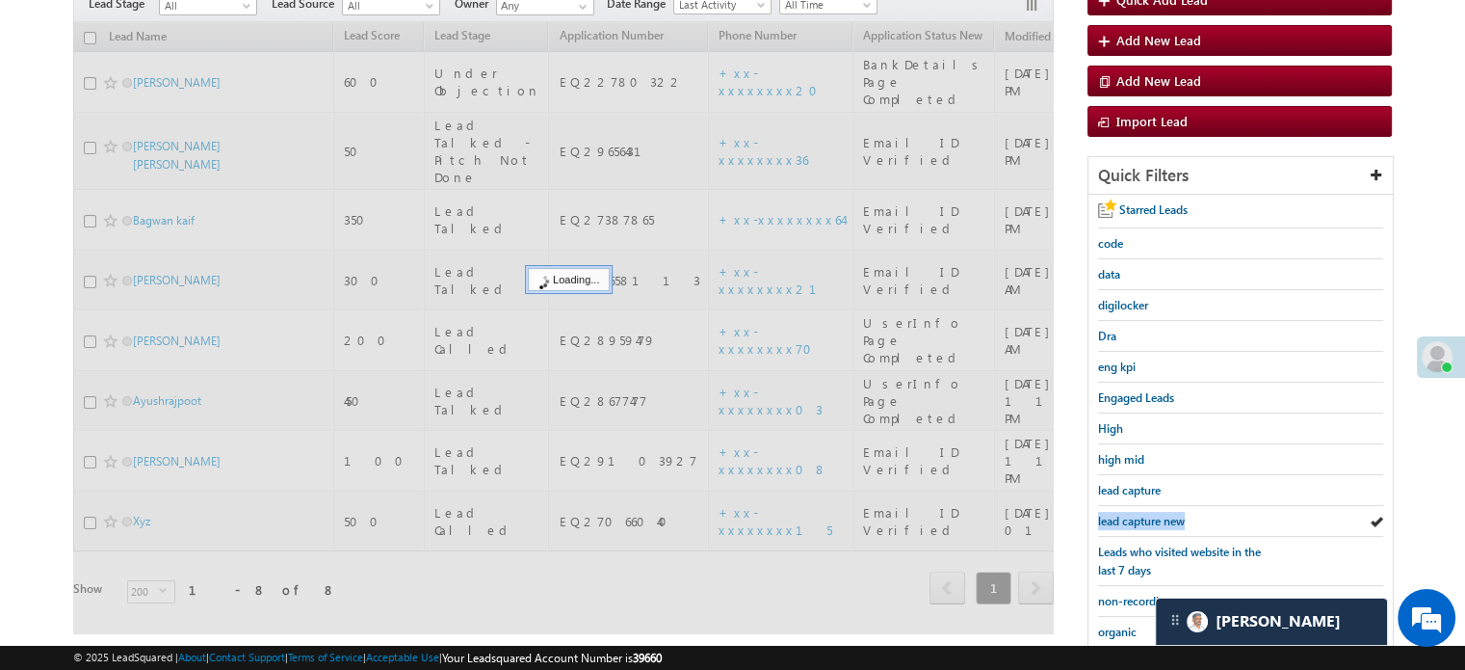
click at [1132, 515] on span "lead capture new" at bounding box center [1141, 521] width 87 height 14
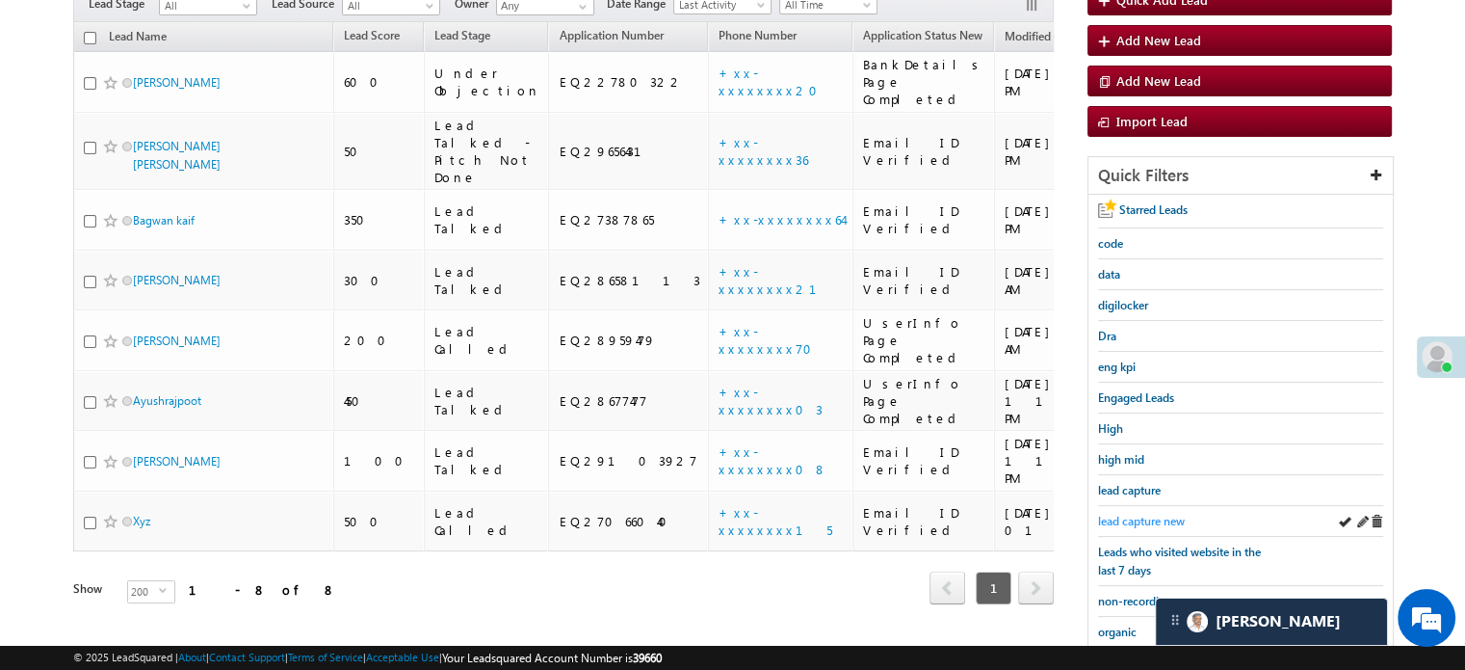
click at [1114, 518] on span "lead capture new" at bounding box center [1141, 521] width 87 height 14
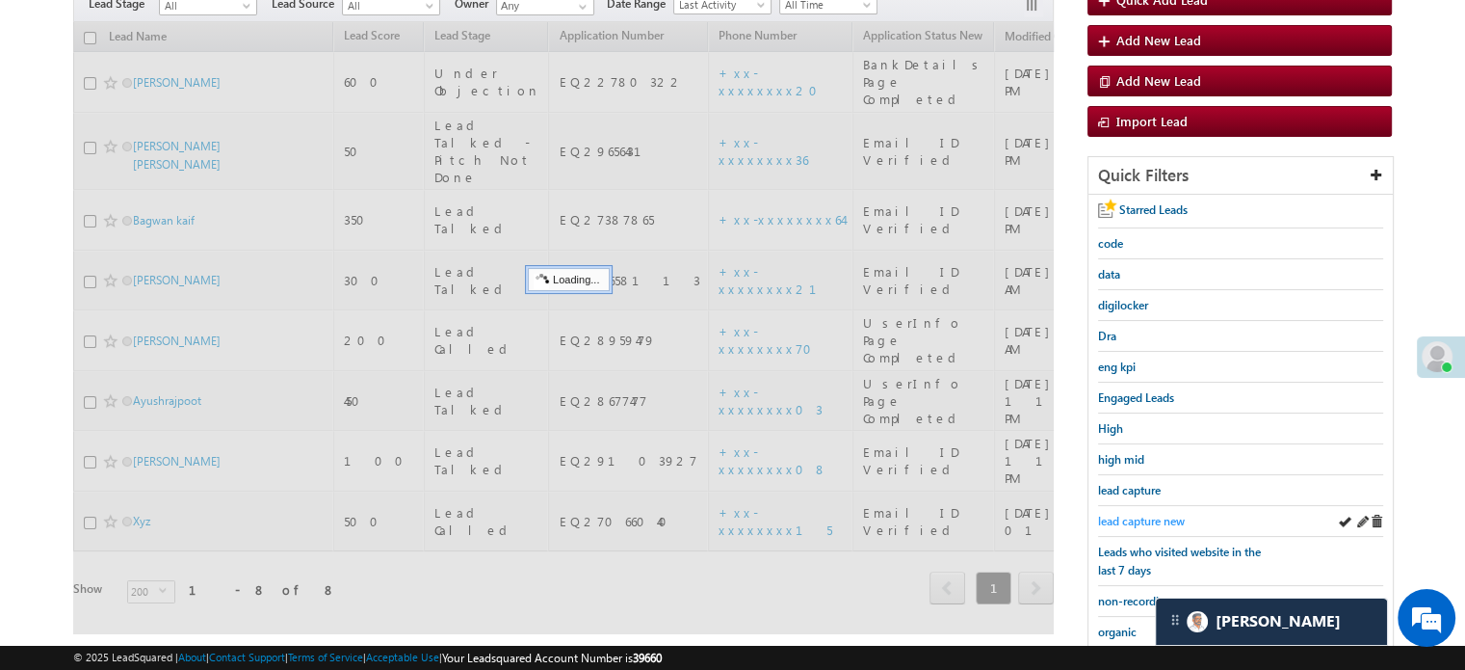
click at [1115, 516] on span "lead capture new" at bounding box center [1141, 521] width 87 height 14
click at [1116, 515] on span "lead capture new" at bounding box center [1141, 521] width 87 height 14
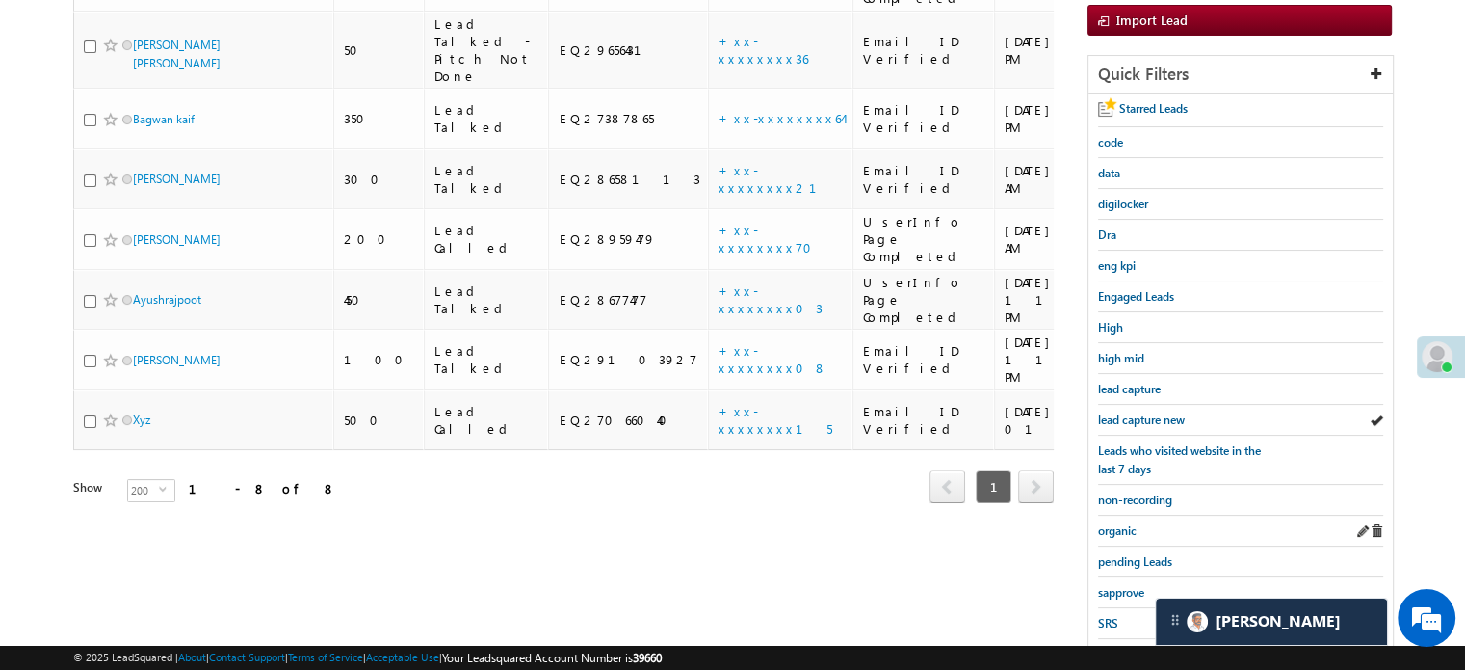
scroll to position [413, 0]
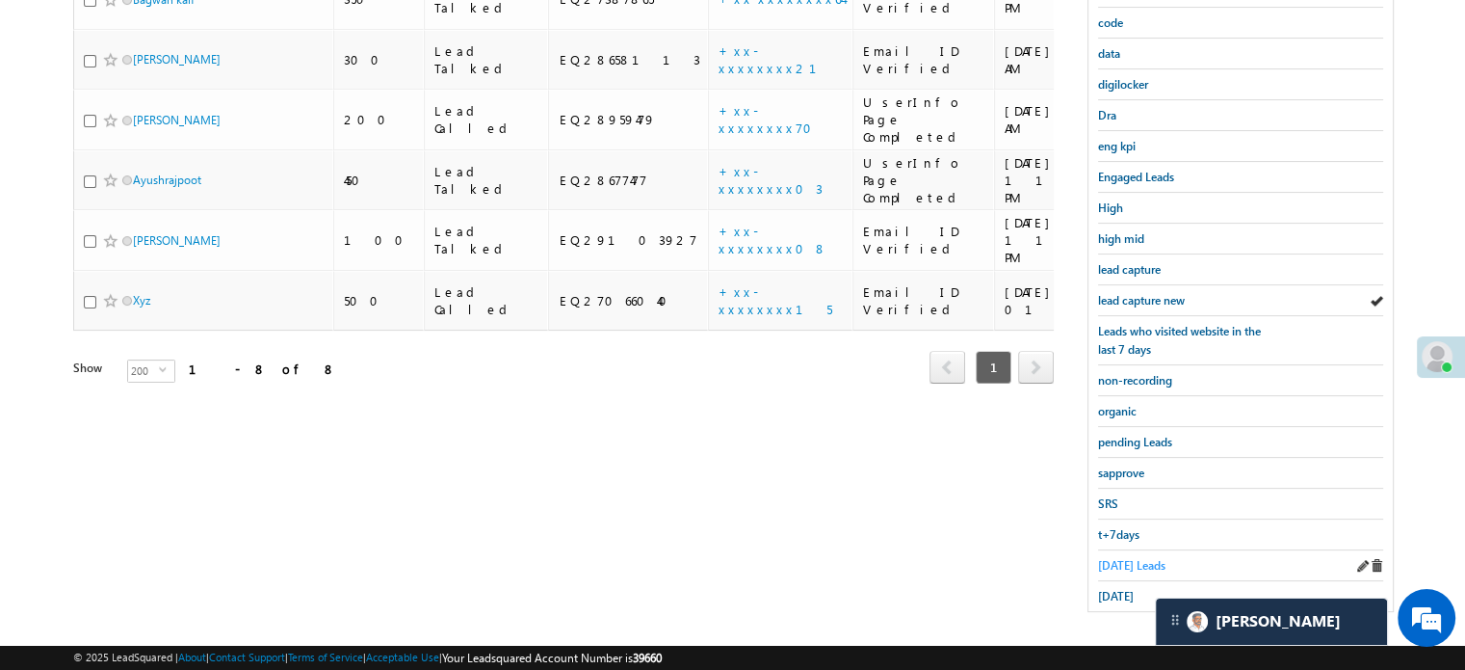
click at [1122, 563] on span "Today's Leads" at bounding box center [1131, 565] width 67 height 14
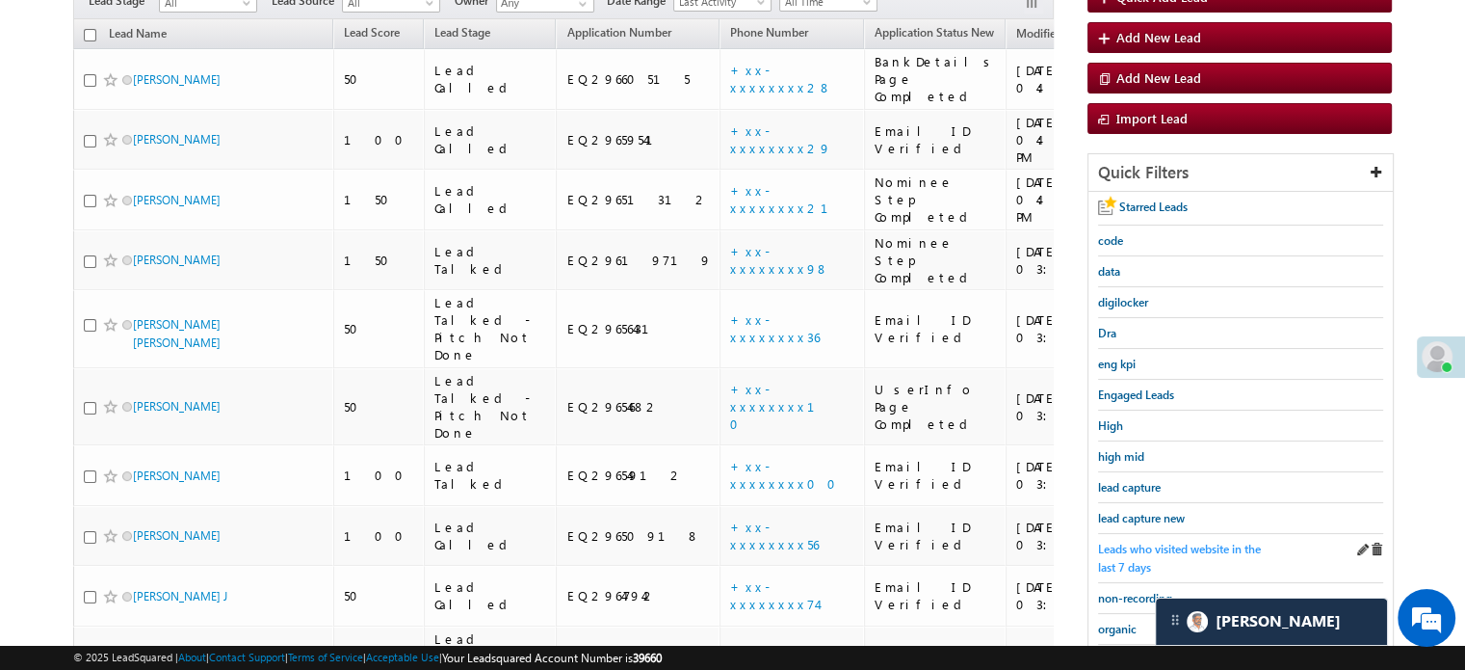
scroll to position [124, 0]
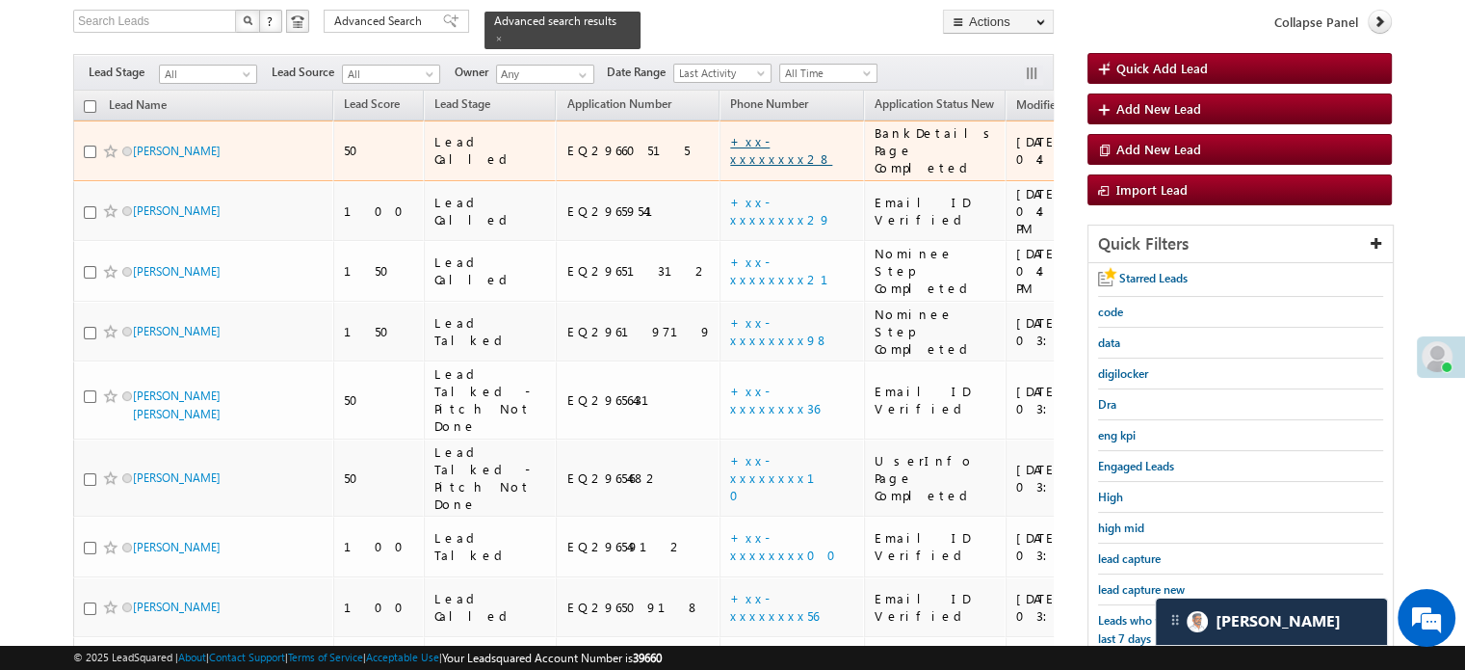
click at [730, 133] on link "+xx-xxxxxxxx28" at bounding box center [781, 150] width 102 height 34
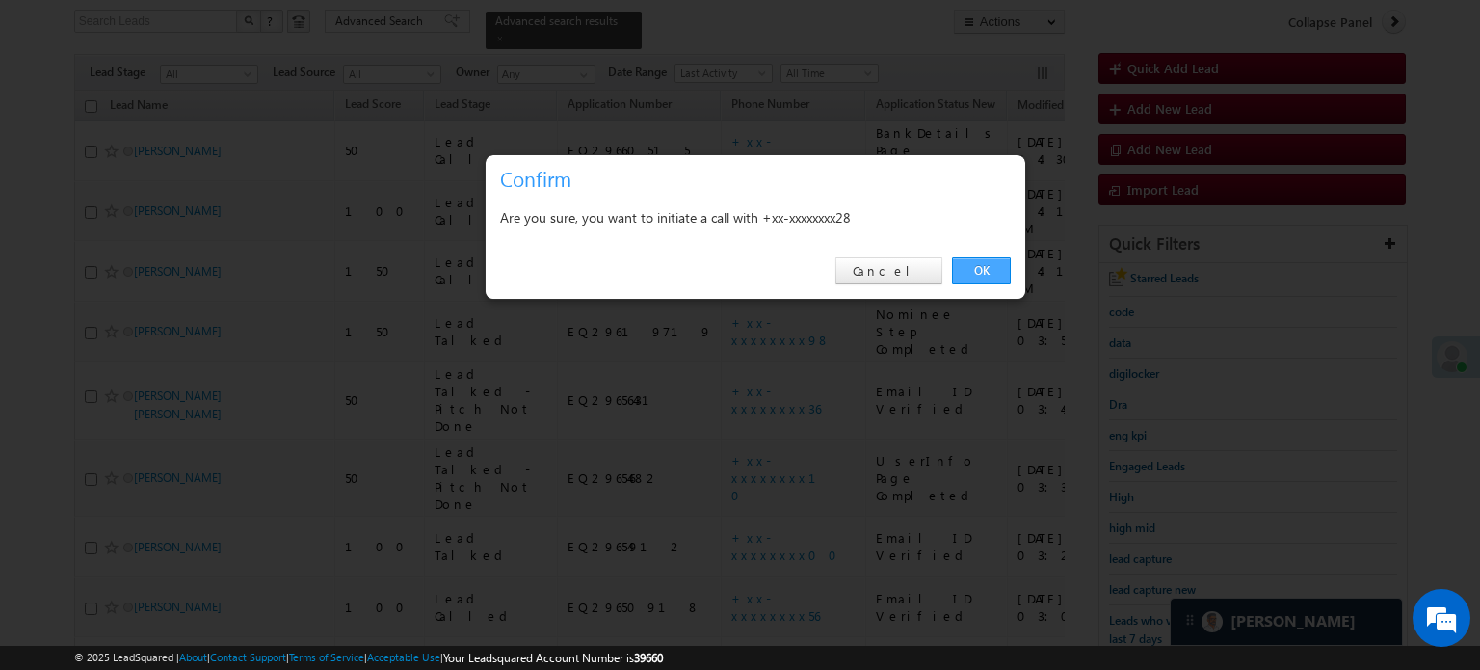
click at [983, 278] on link "OK" at bounding box center [981, 270] width 59 height 27
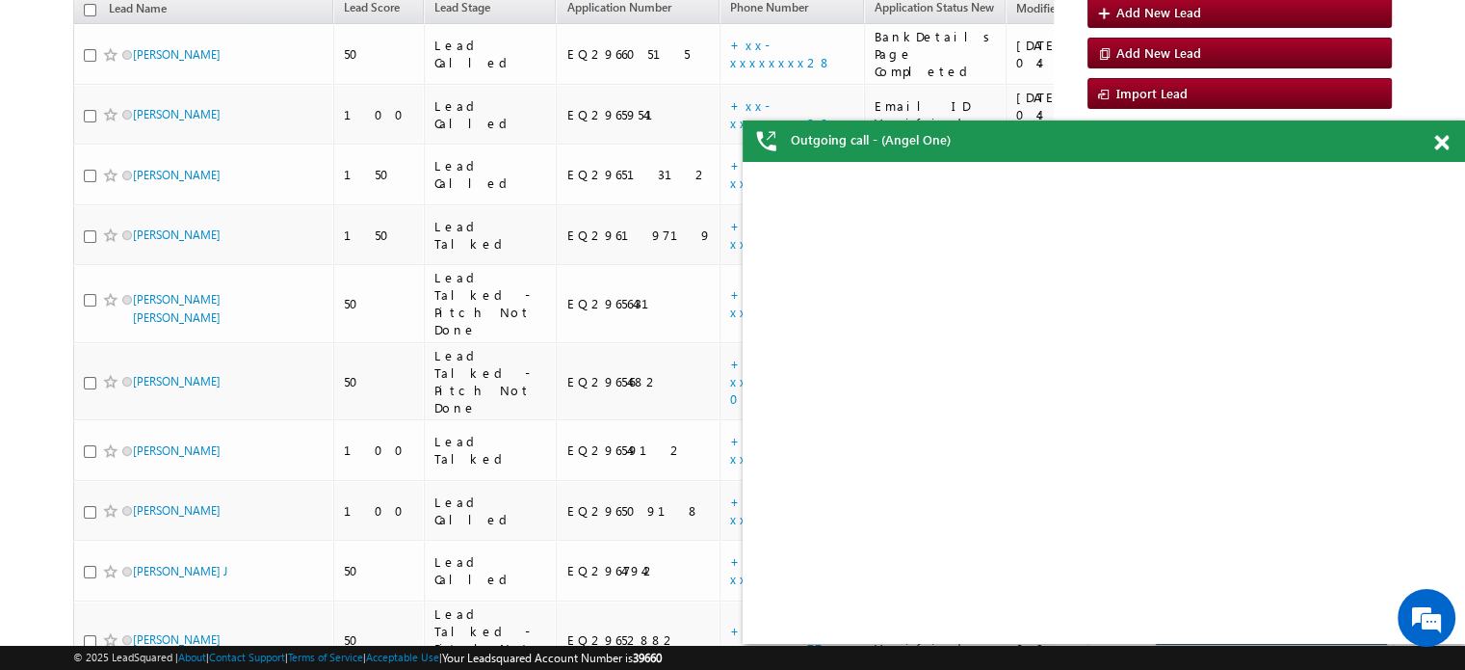
scroll to position [0, 0]
click at [1141, 492] on div "Arpit verma - Lead Called View Details Change Lead View Details Change Opportun…" at bounding box center [1104, 403] width 684 height 482
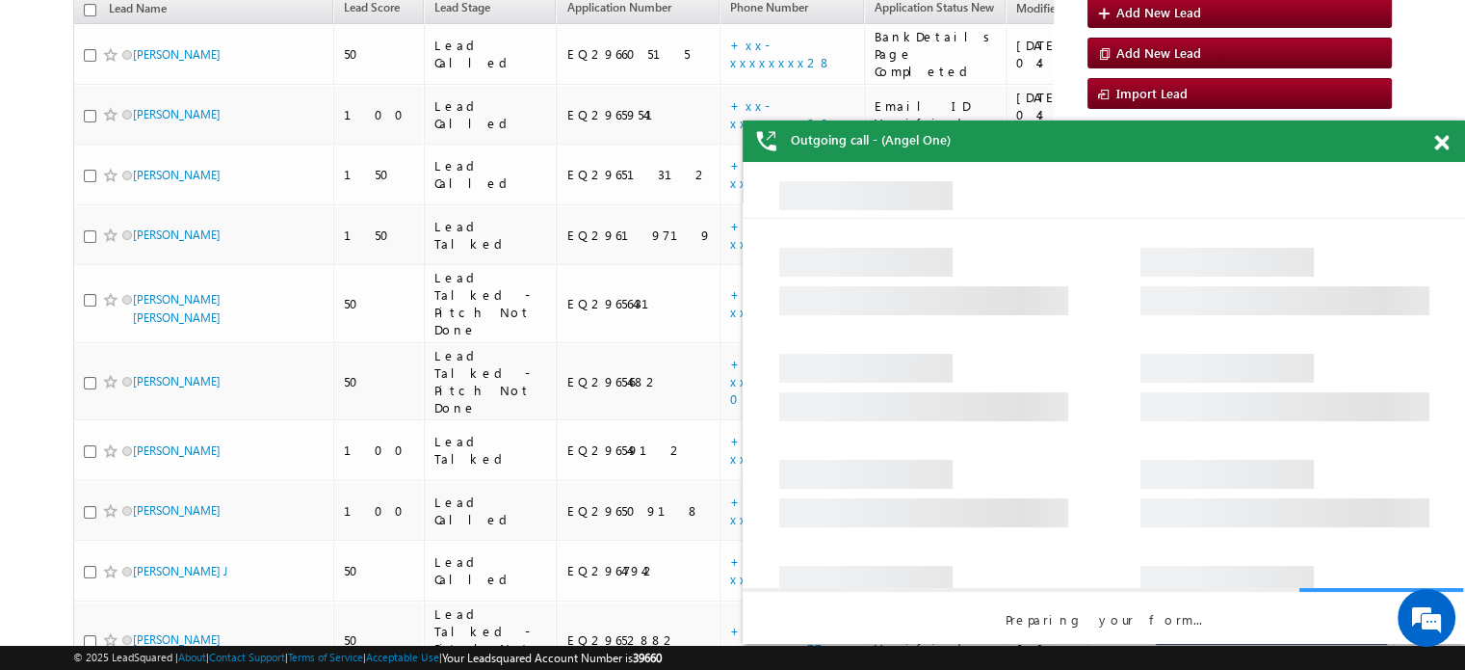
click at [1444, 145] on span at bounding box center [1442, 143] width 14 height 16
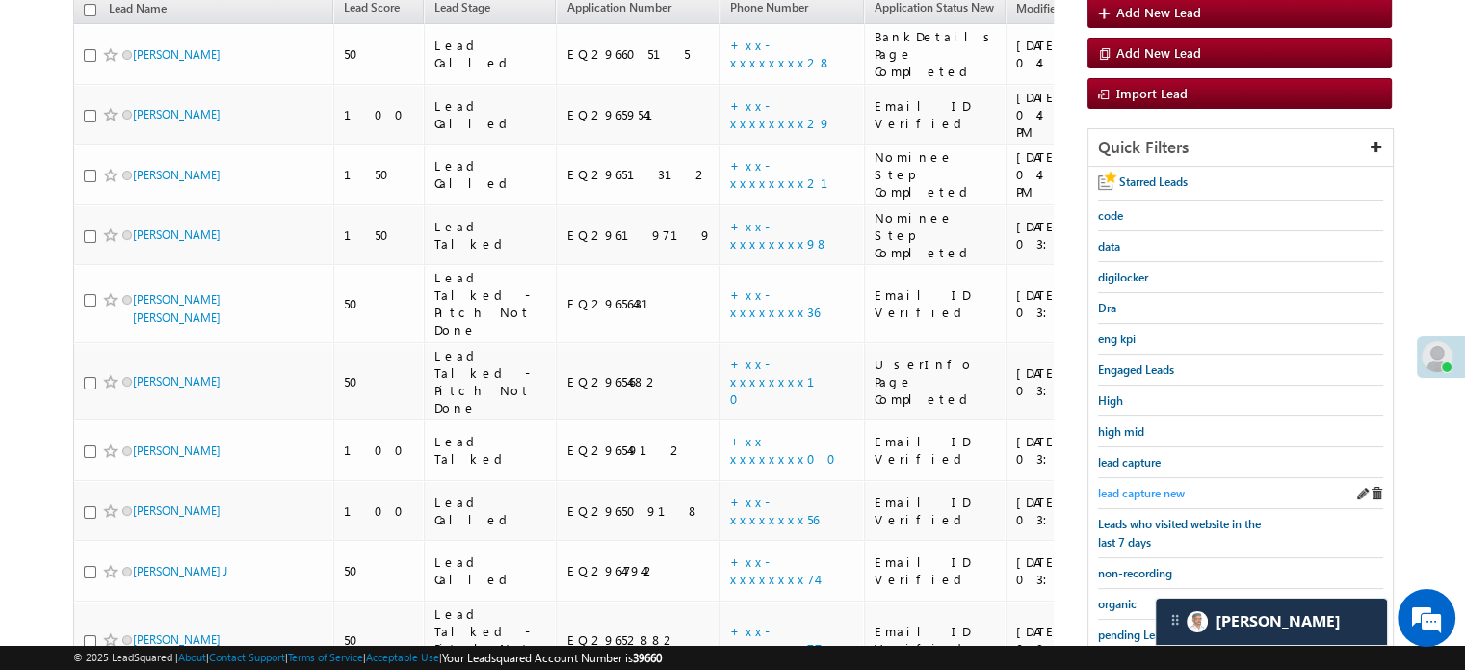
click at [1129, 486] on span "lead capture new" at bounding box center [1141, 493] width 87 height 14
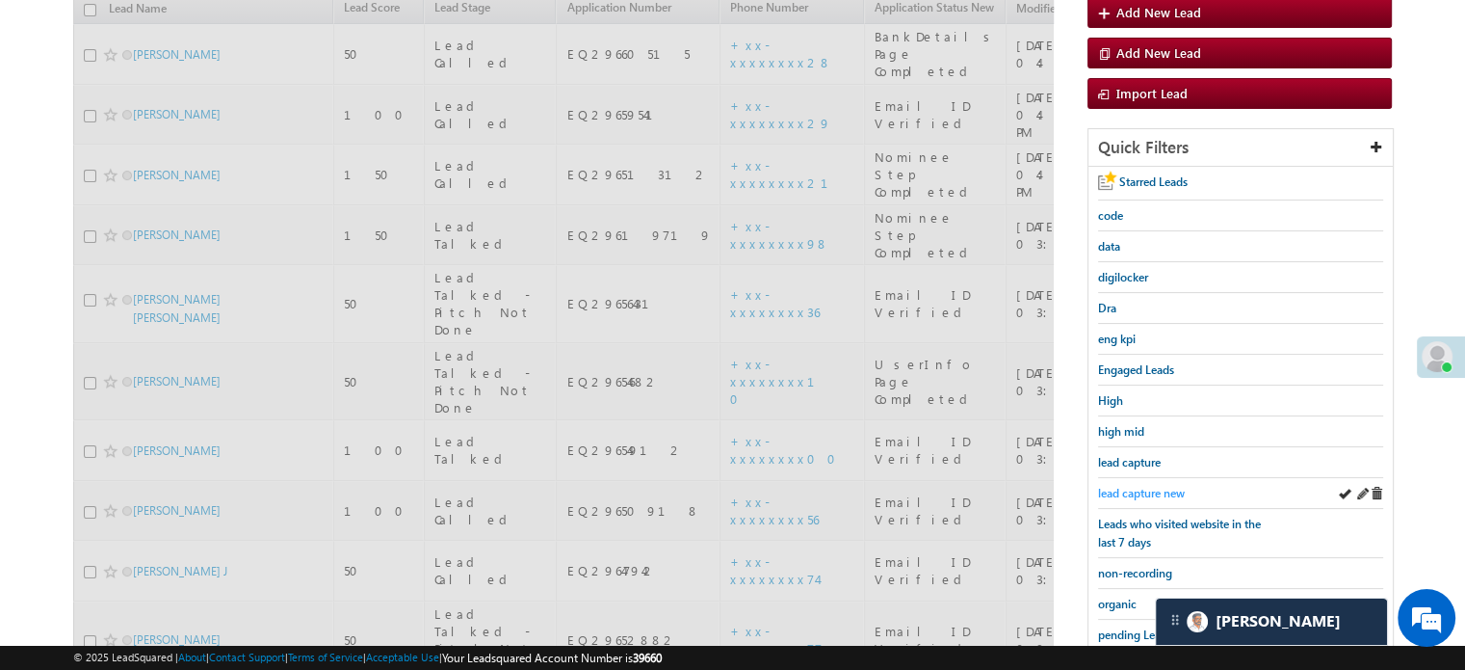
click at [1131, 486] on span "lead capture new" at bounding box center [1141, 493] width 87 height 14
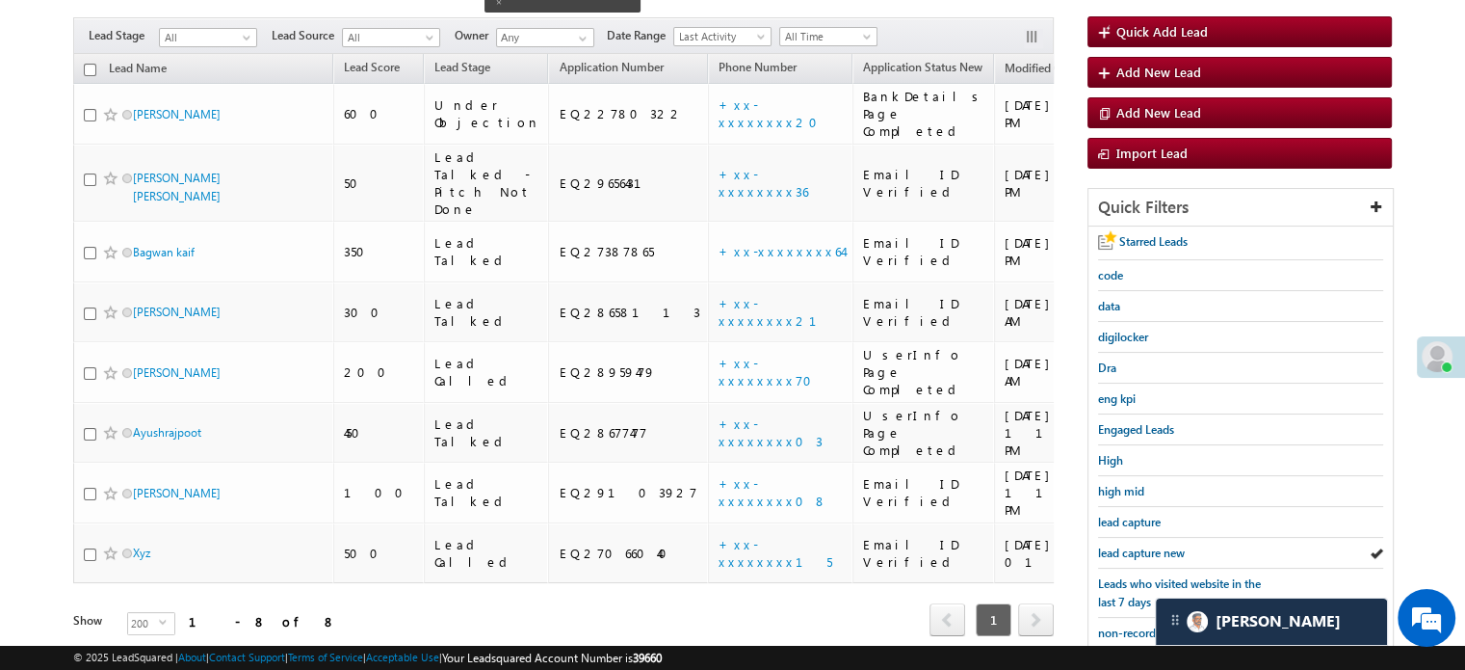
scroll to position [273, 0]
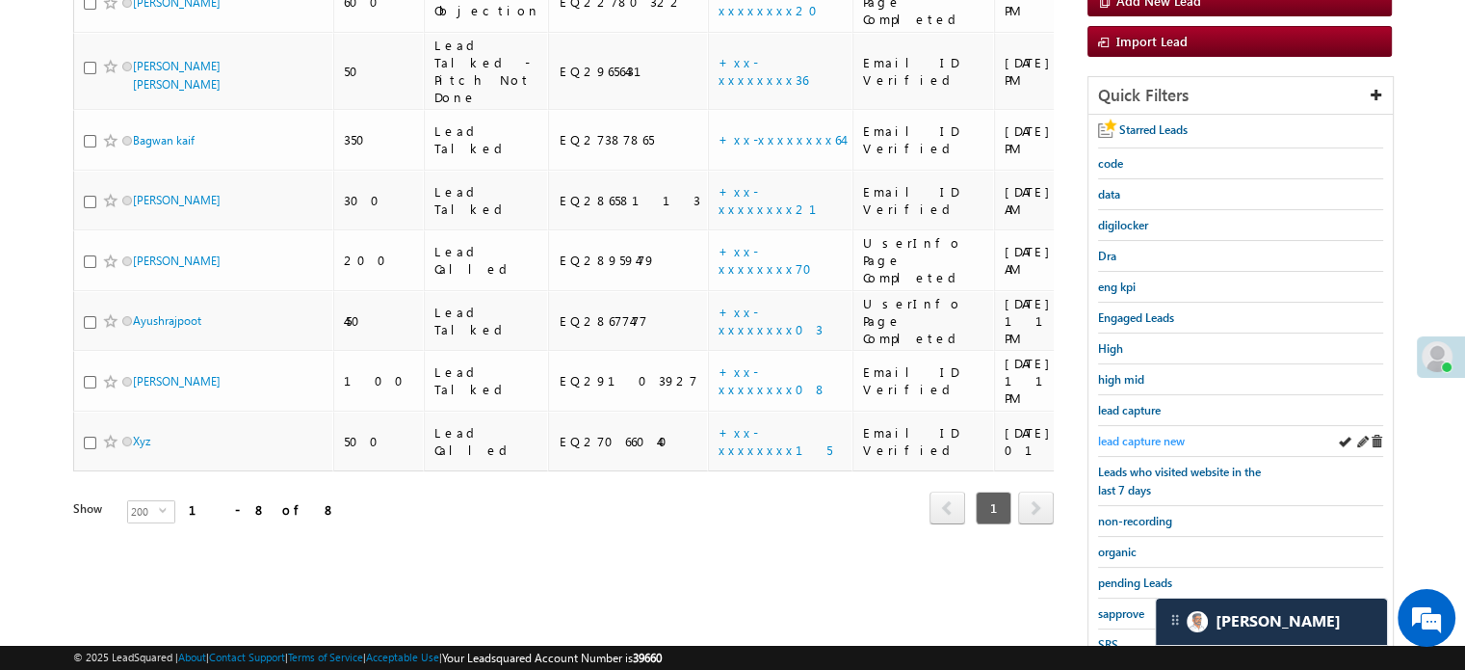
click at [1160, 434] on span "lead capture new" at bounding box center [1141, 441] width 87 height 14
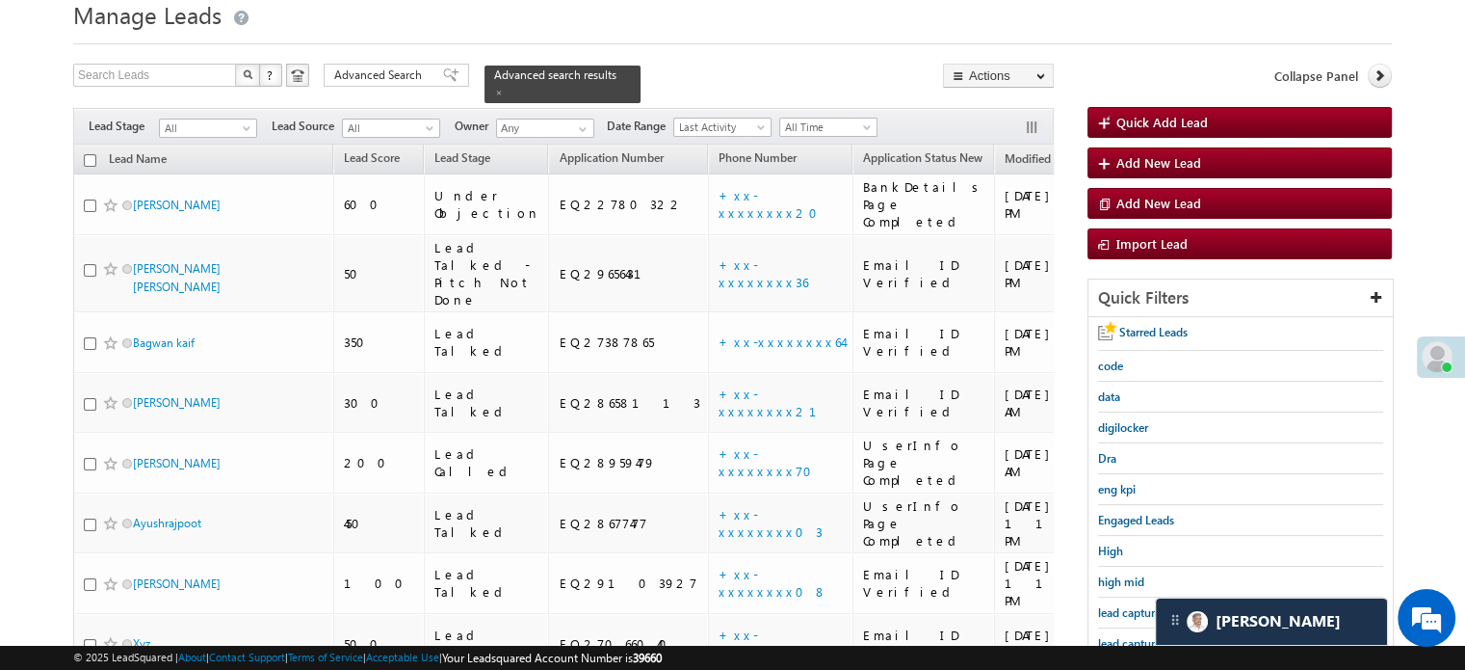
scroll to position [193, 0]
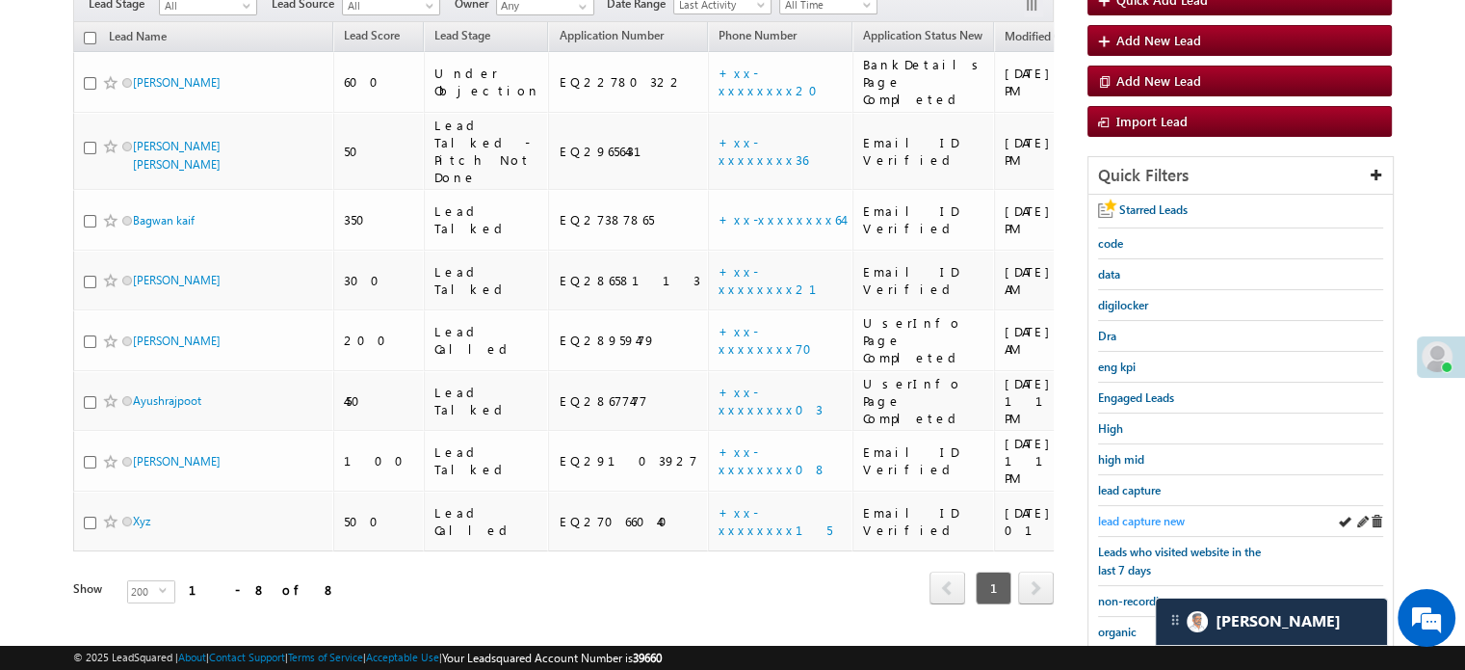
click at [1142, 518] on span "lead capture new" at bounding box center [1141, 521] width 87 height 14
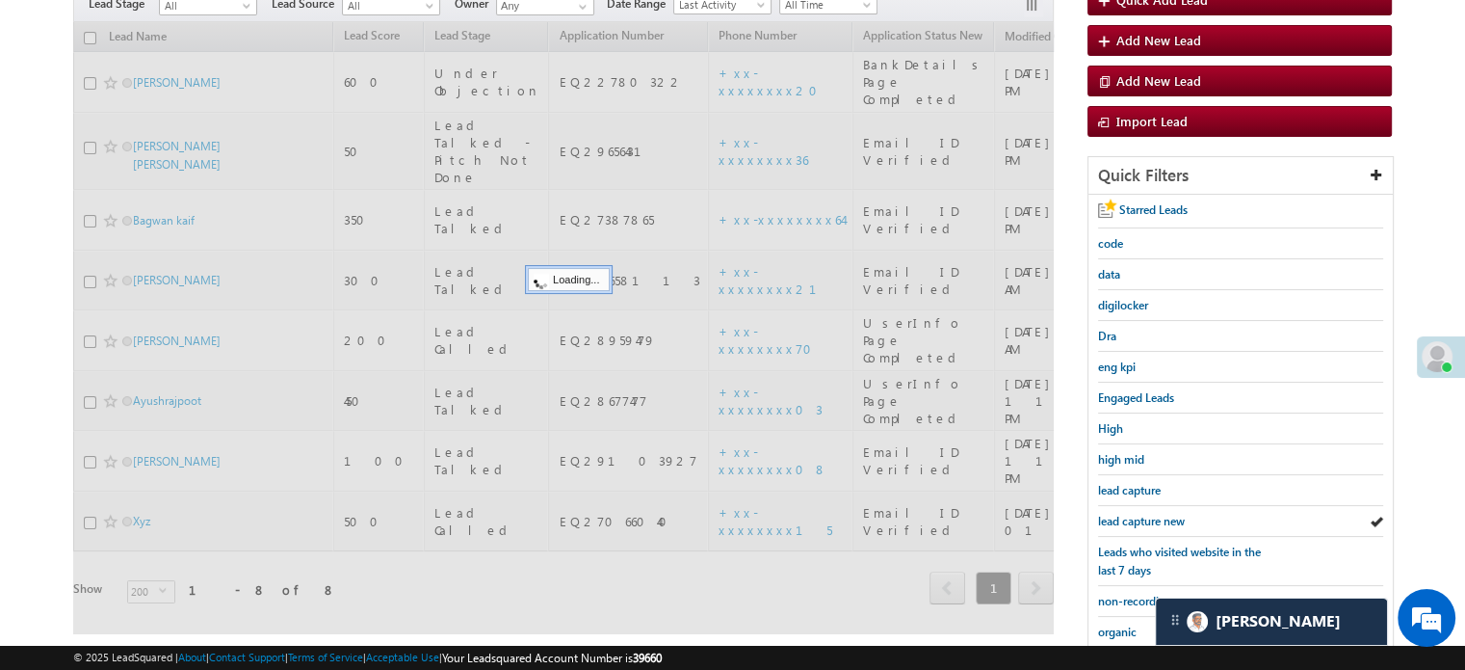
click at [1142, 518] on span "lead capture new" at bounding box center [1141, 521] width 87 height 14
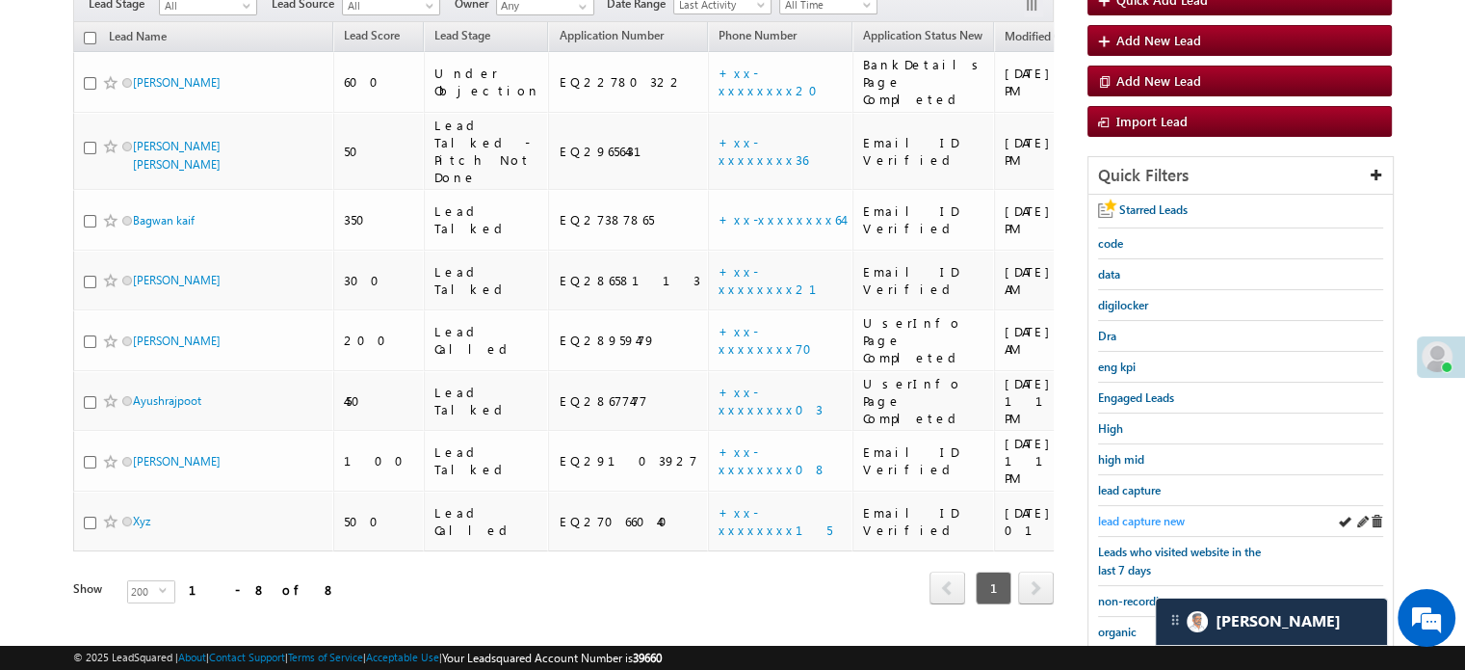
click at [1142, 515] on span "lead capture new" at bounding box center [1141, 521] width 87 height 14
click at [1146, 514] on span "lead capture new" at bounding box center [1141, 521] width 87 height 14
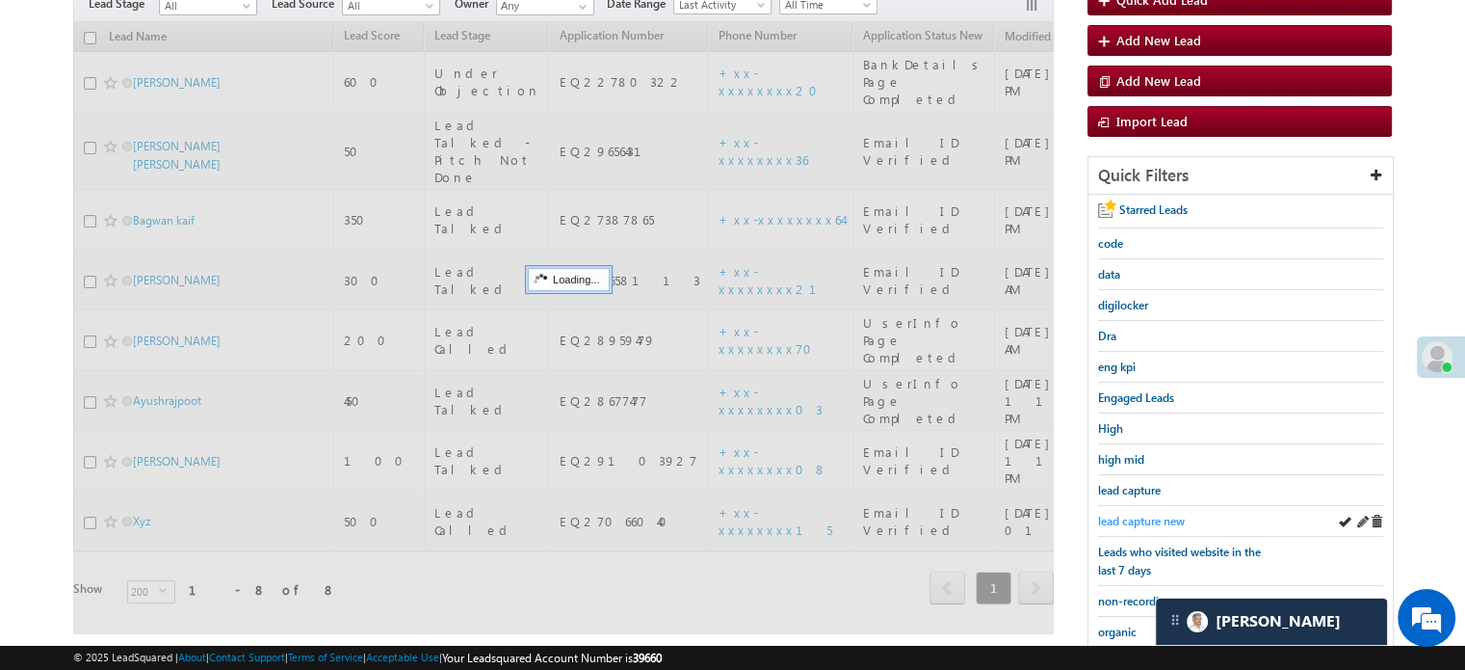
click at [1146, 514] on span "lead capture new" at bounding box center [1141, 521] width 87 height 14
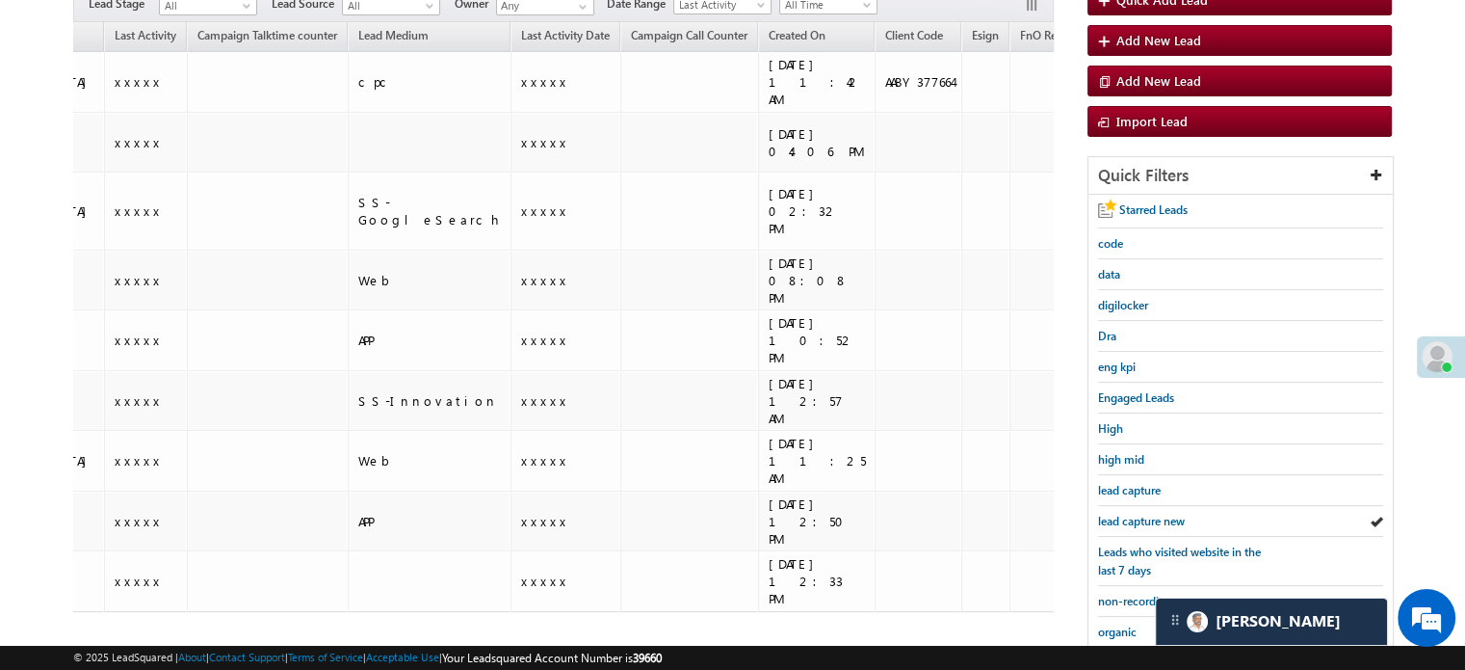
scroll to position [0, 0]
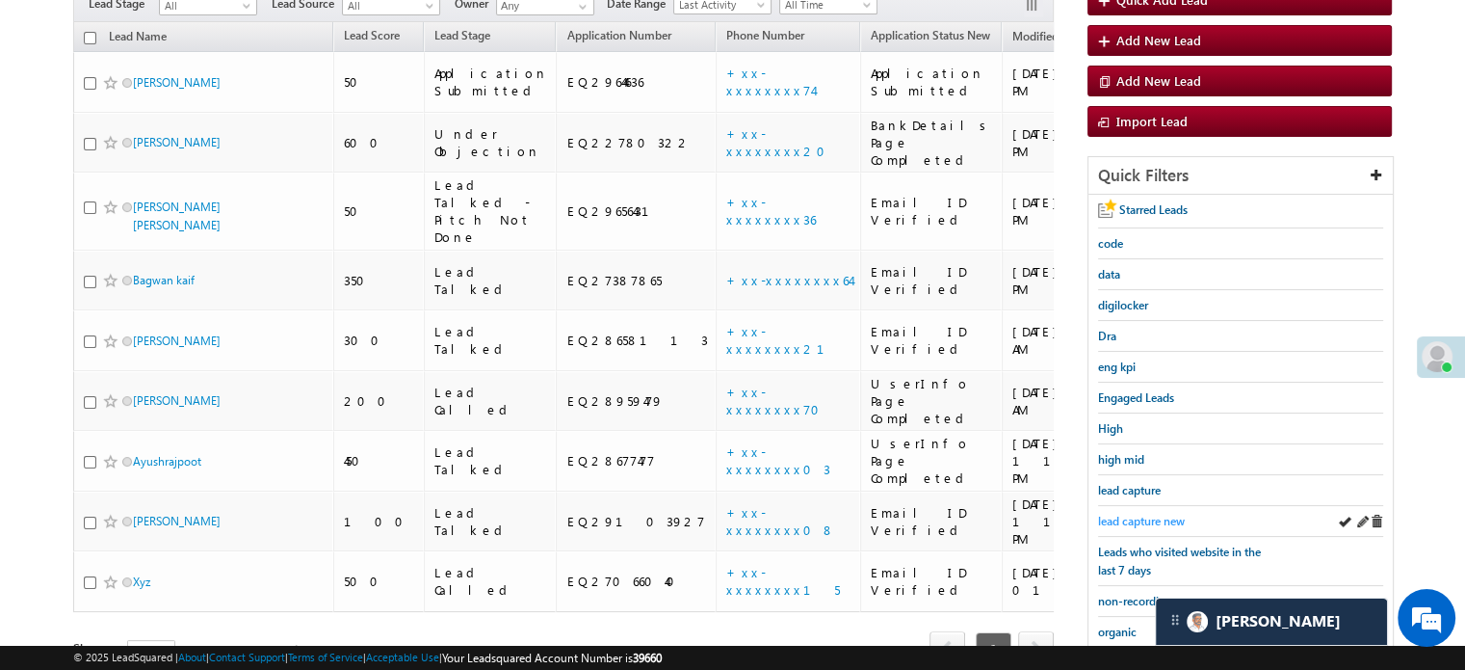
click at [1160, 516] on span "lead capture new" at bounding box center [1141, 521] width 87 height 14
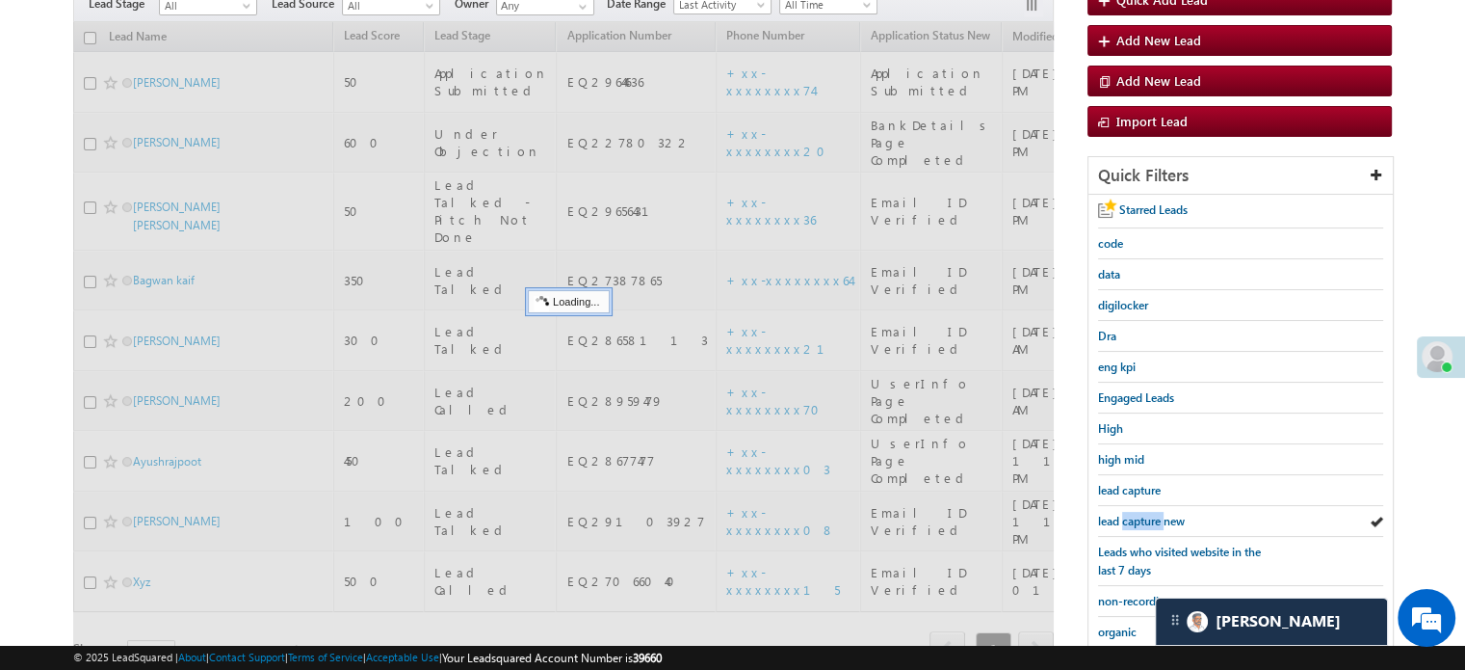
click at [1160, 516] on span "lead capture new" at bounding box center [1141, 521] width 87 height 14
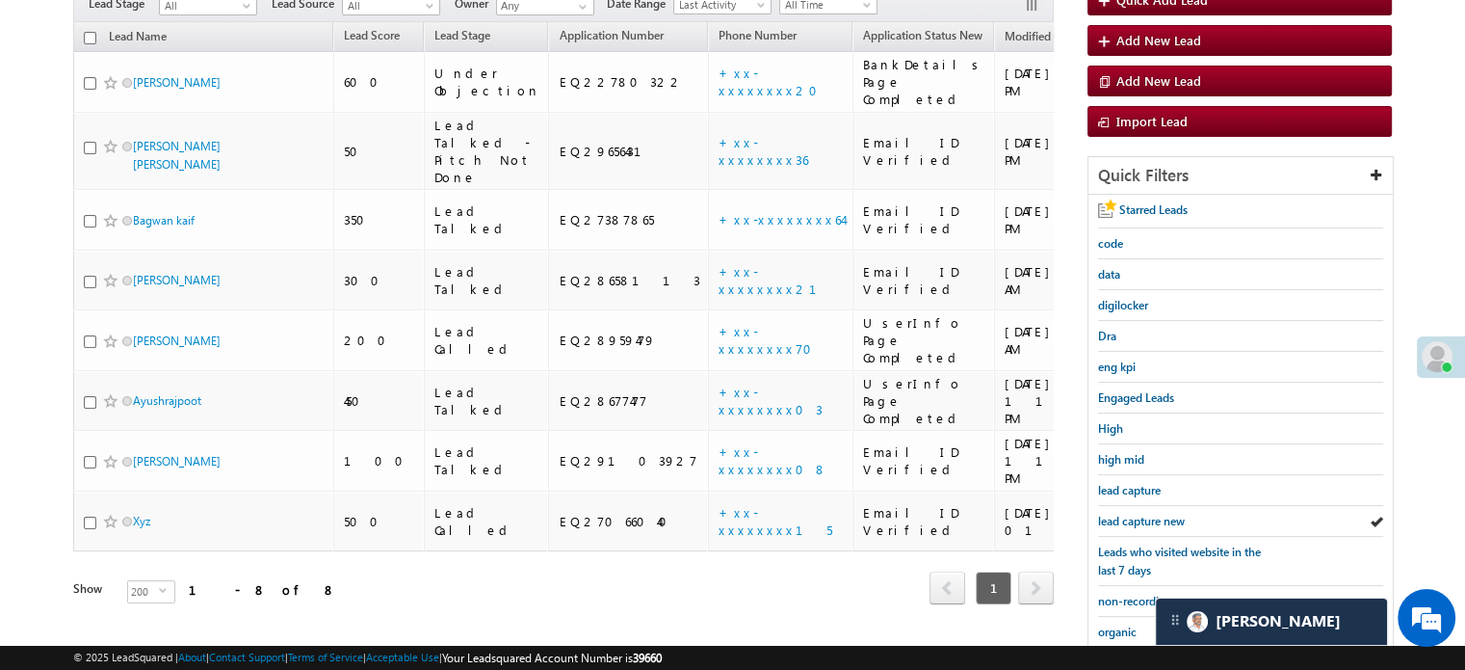
click at [1160, 516] on span "lead capture new" at bounding box center [1141, 521] width 87 height 14
click at [1136, 506] on div "lead capture new" at bounding box center [1240, 521] width 285 height 31
click at [1136, 514] on span "lead capture new" at bounding box center [1141, 521] width 87 height 14
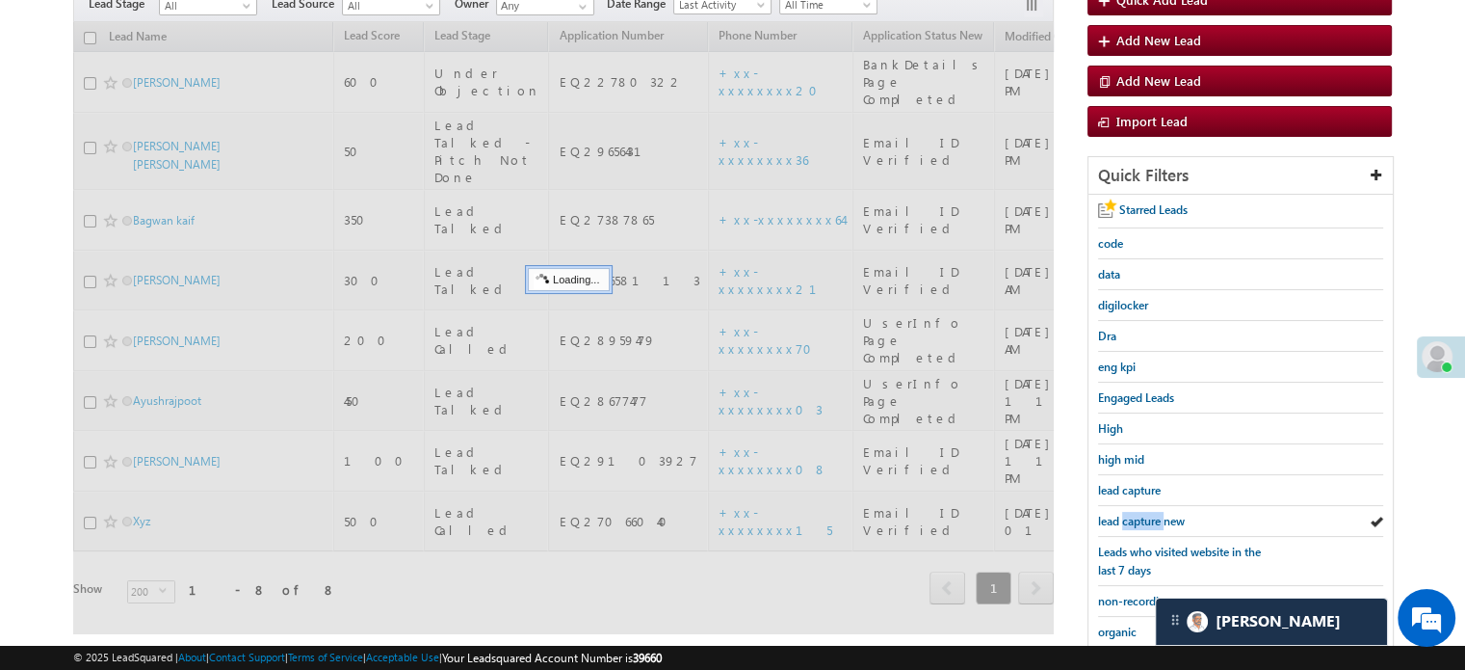
click at [1137, 514] on span "lead capture new" at bounding box center [1141, 521] width 87 height 14
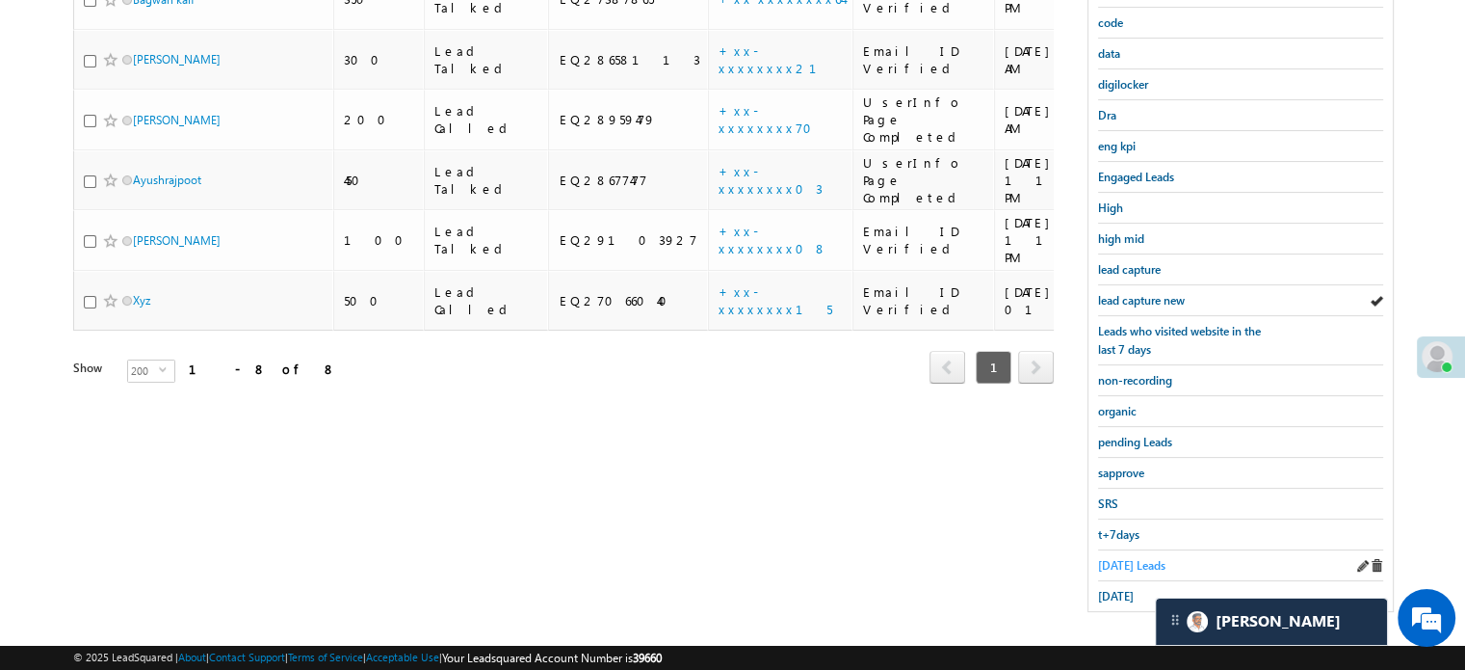
click at [1110, 560] on span "Today's Leads" at bounding box center [1131, 565] width 67 height 14
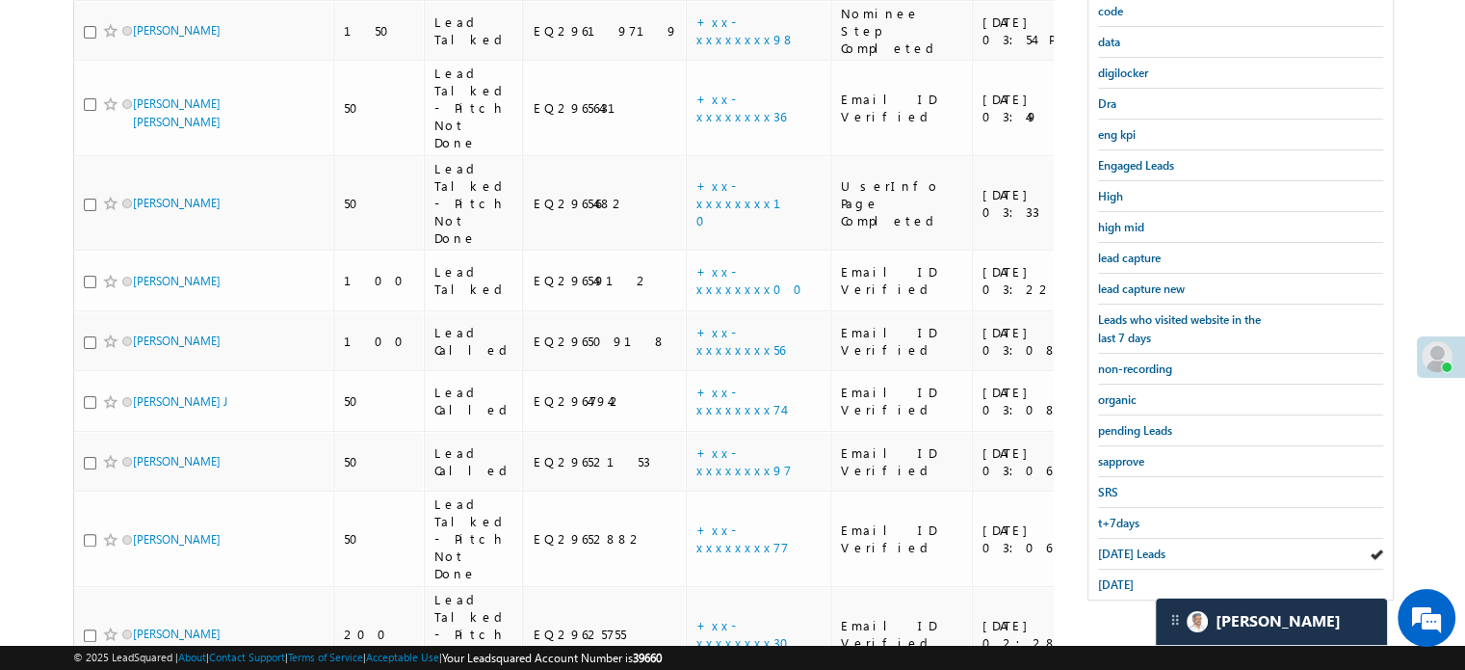
scroll to position [172, 0]
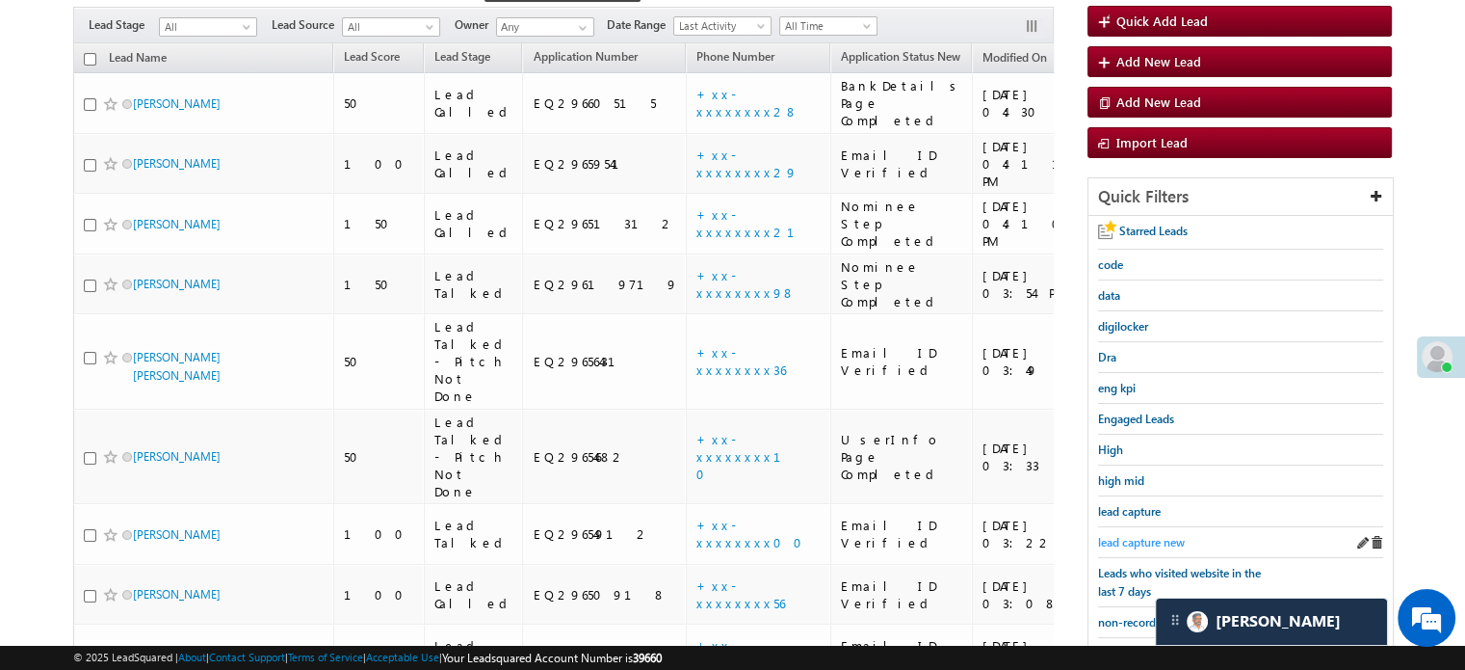
click at [1141, 536] on span "lead capture new" at bounding box center [1141, 542] width 87 height 14
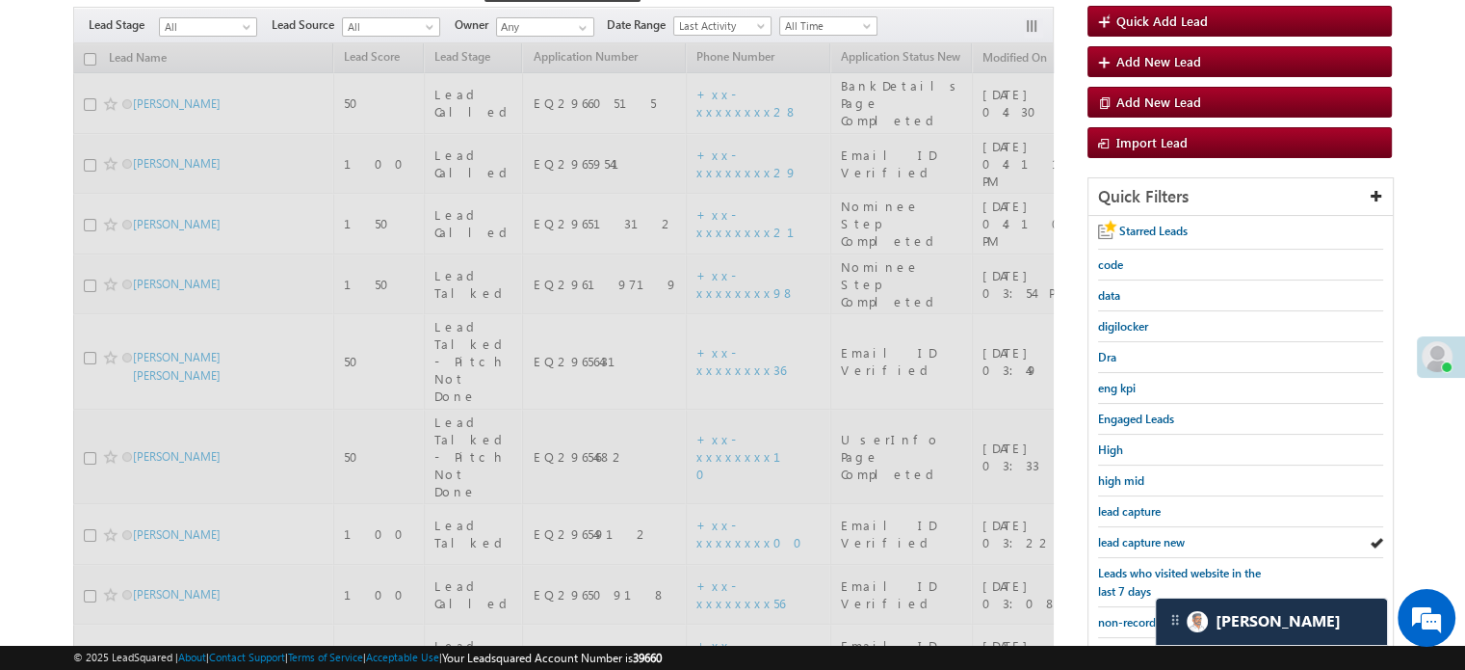
click at [1142, 538] on span "lead capture new" at bounding box center [1141, 542] width 87 height 14
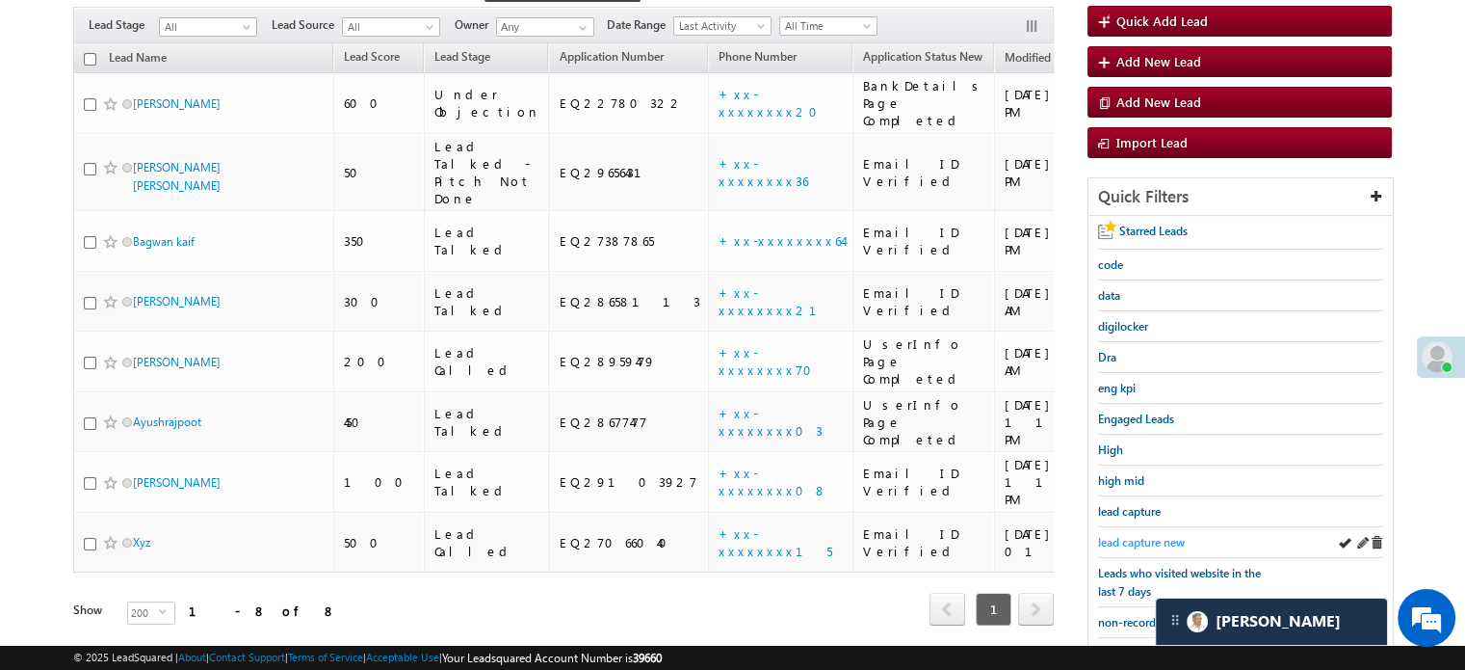
click at [1158, 538] on span "lead capture new" at bounding box center [1141, 542] width 87 height 14
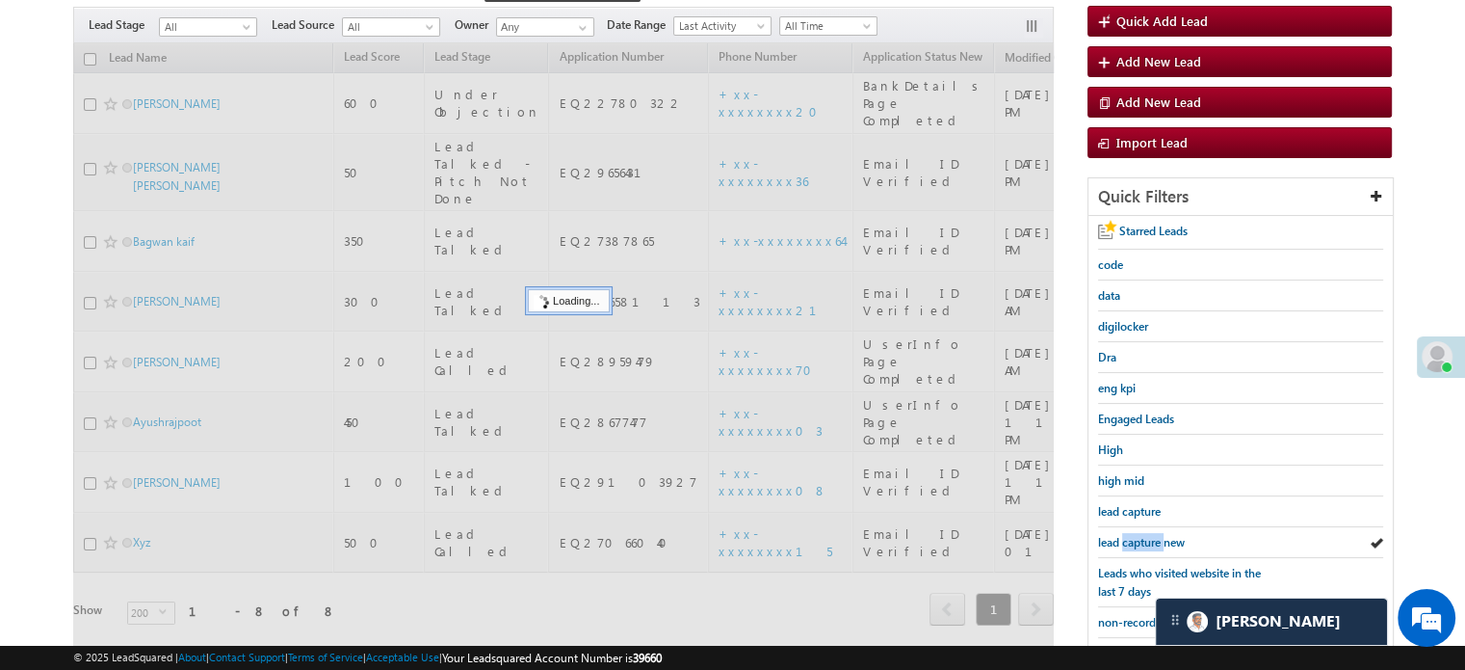
click at [1158, 538] on span "lead capture new" at bounding box center [1141, 542] width 87 height 14
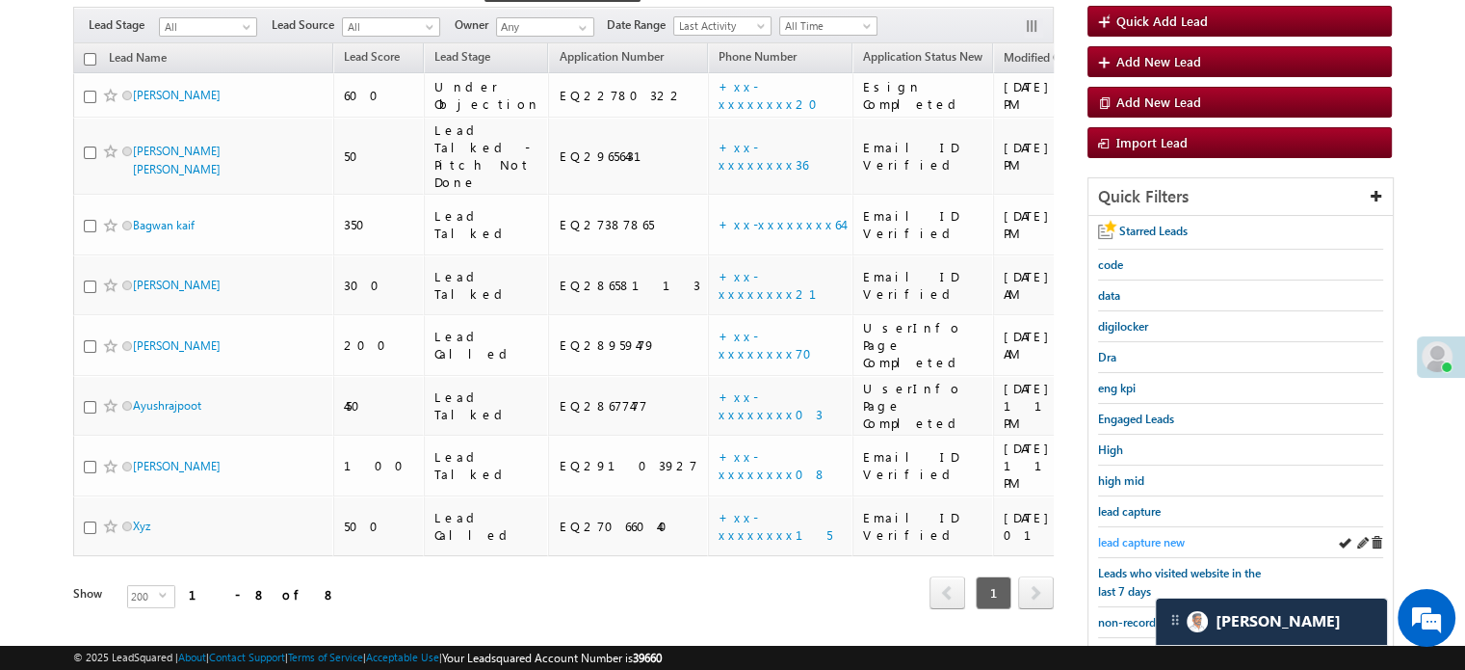
click at [1159, 537] on span "lead capture new" at bounding box center [1141, 542] width 87 height 14
click at [1148, 538] on span "lead capture new" at bounding box center [1141, 542] width 87 height 14
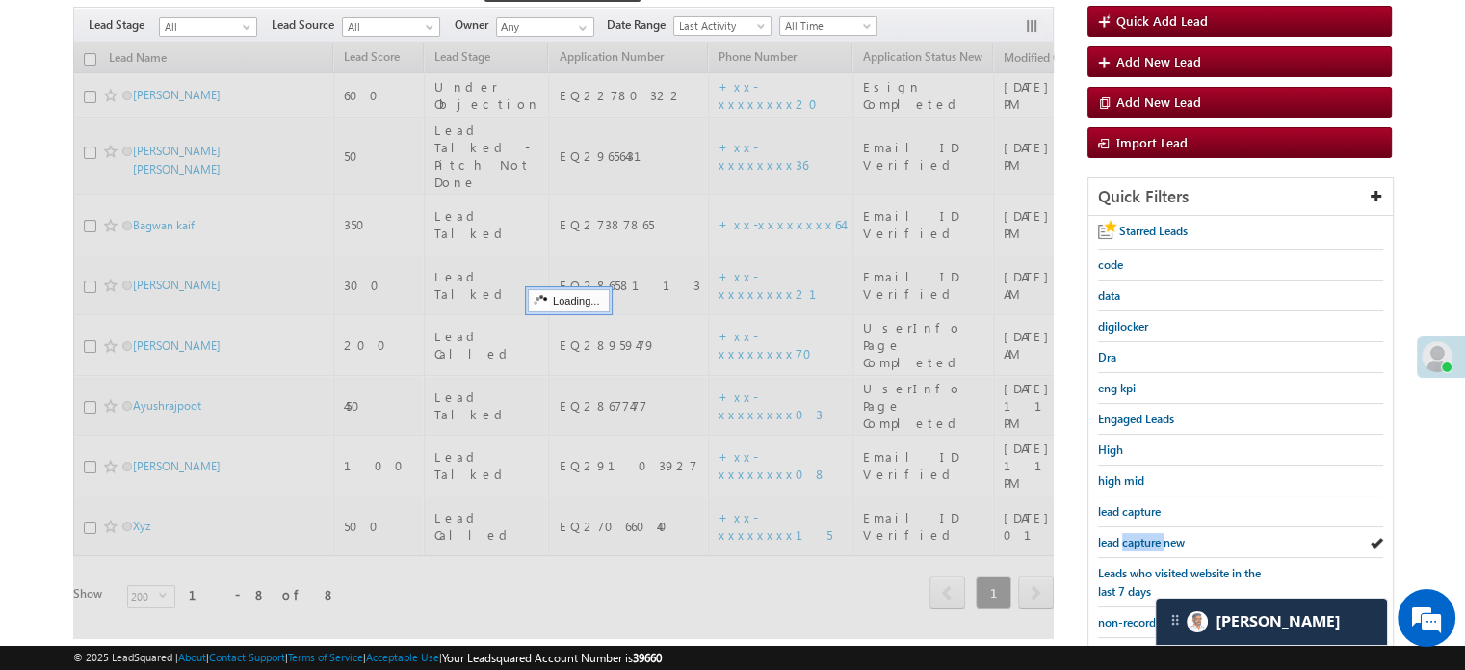
click at [1148, 538] on span "lead capture new" at bounding box center [1141, 542] width 87 height 14
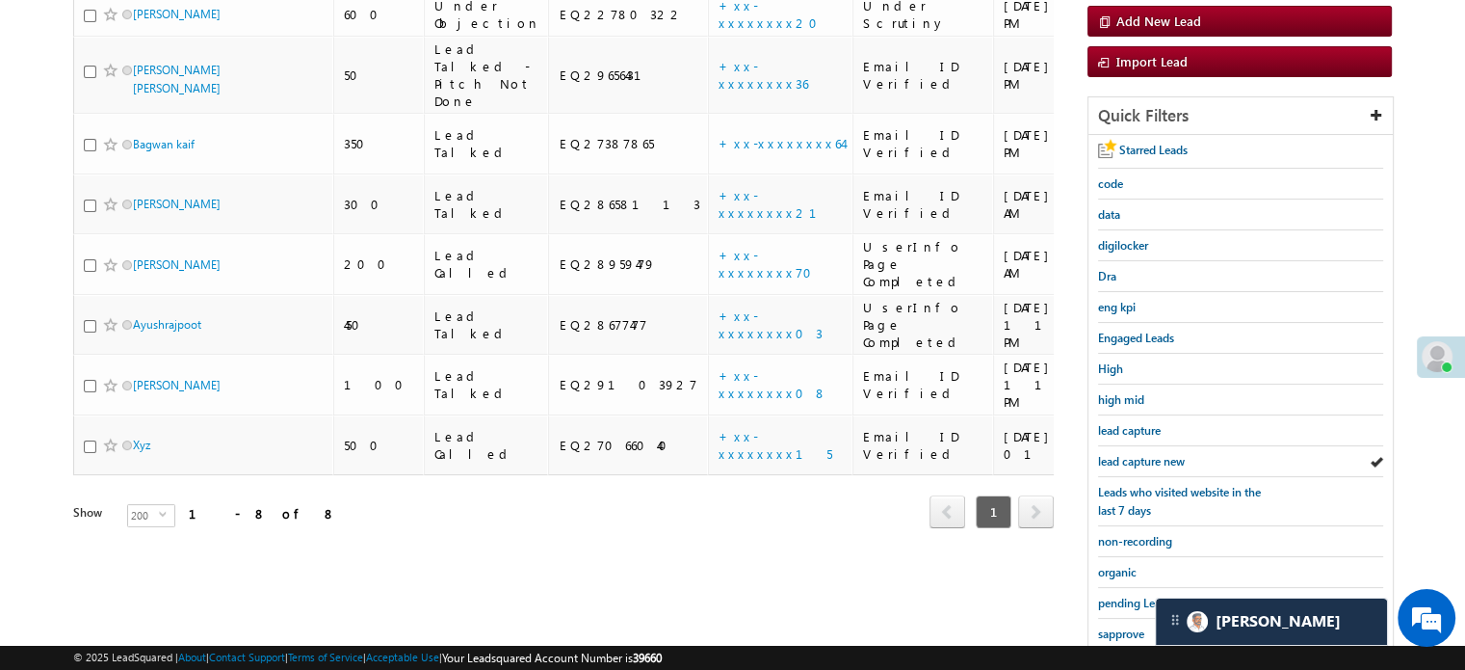
scroll to position [413, 0]
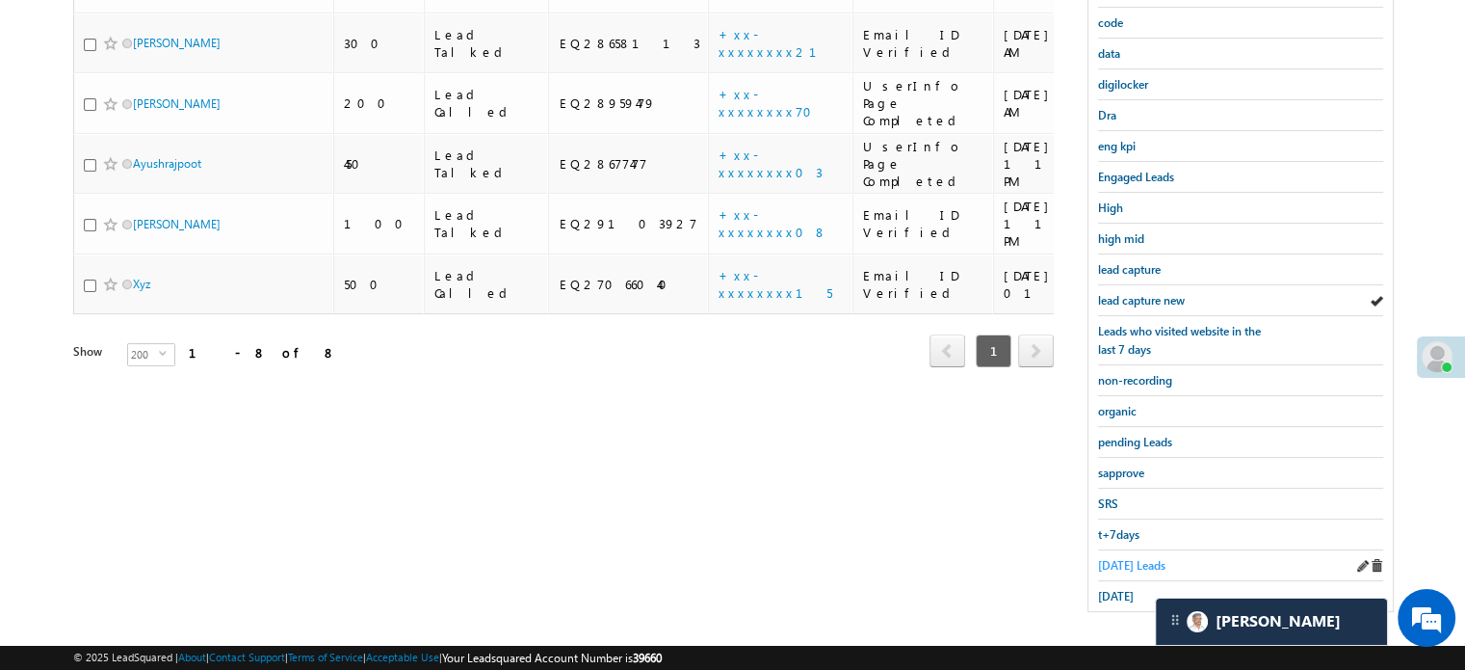
click at [1135, 558] on span "Today's Leads" at bounding box center [1131, 565] width 67 height 14
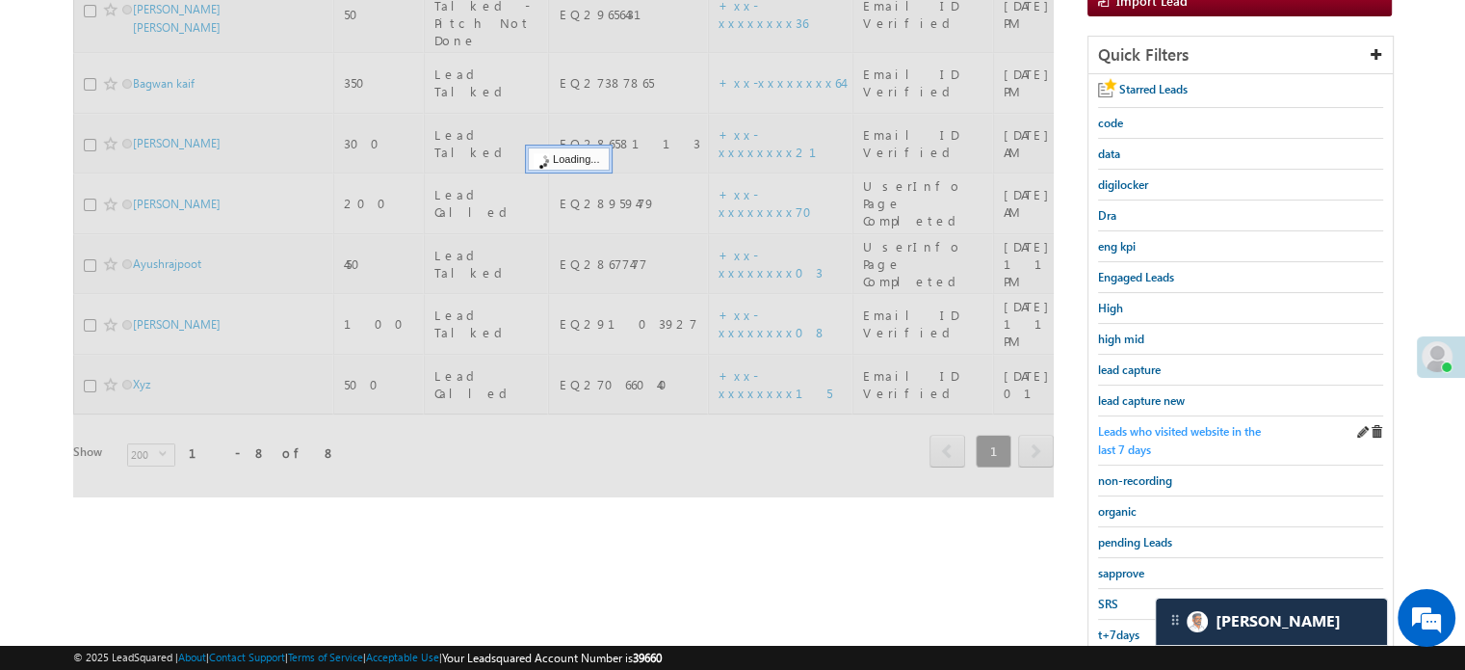
scroll to position [221, 0]
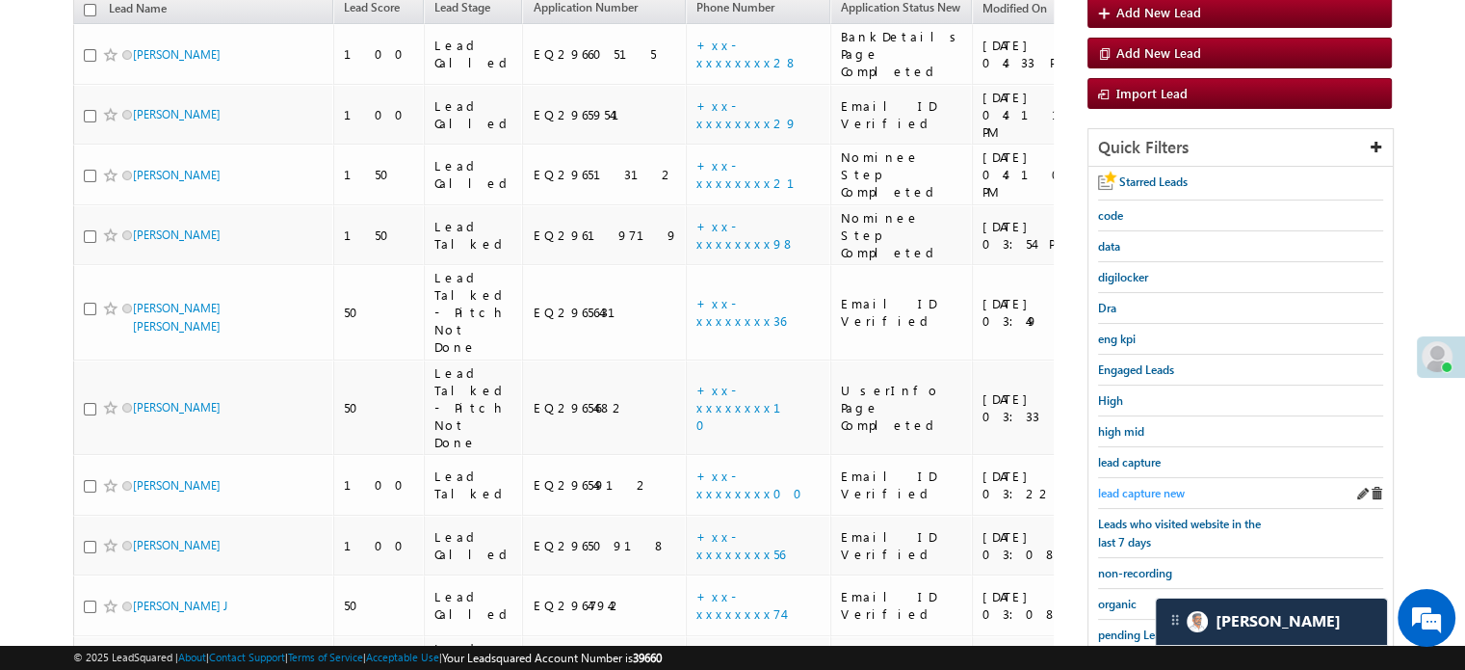
click at [1144, 490] on span "lead capture new" at bounding box center [1141, 493] width 87 height 14
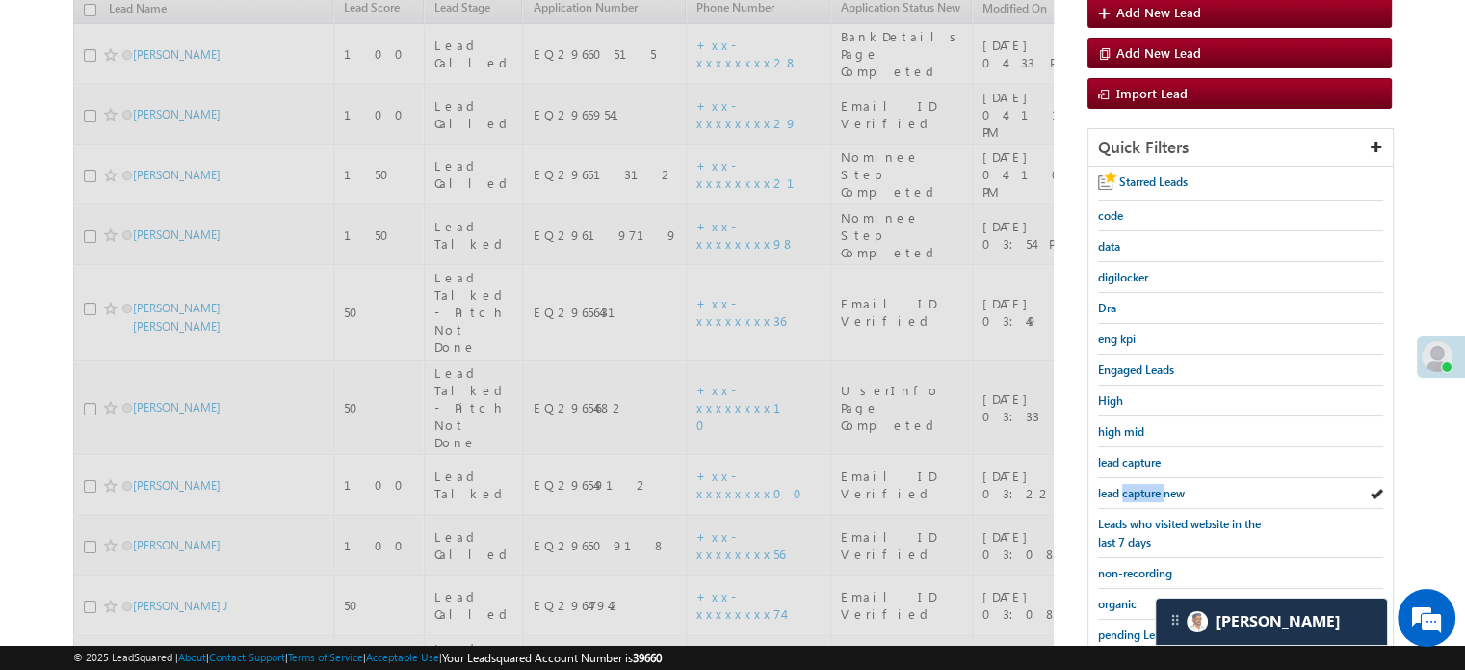
click at [1144, 490] on span "lead capture new" at bounding box center [1141, 493] width 87 height 14
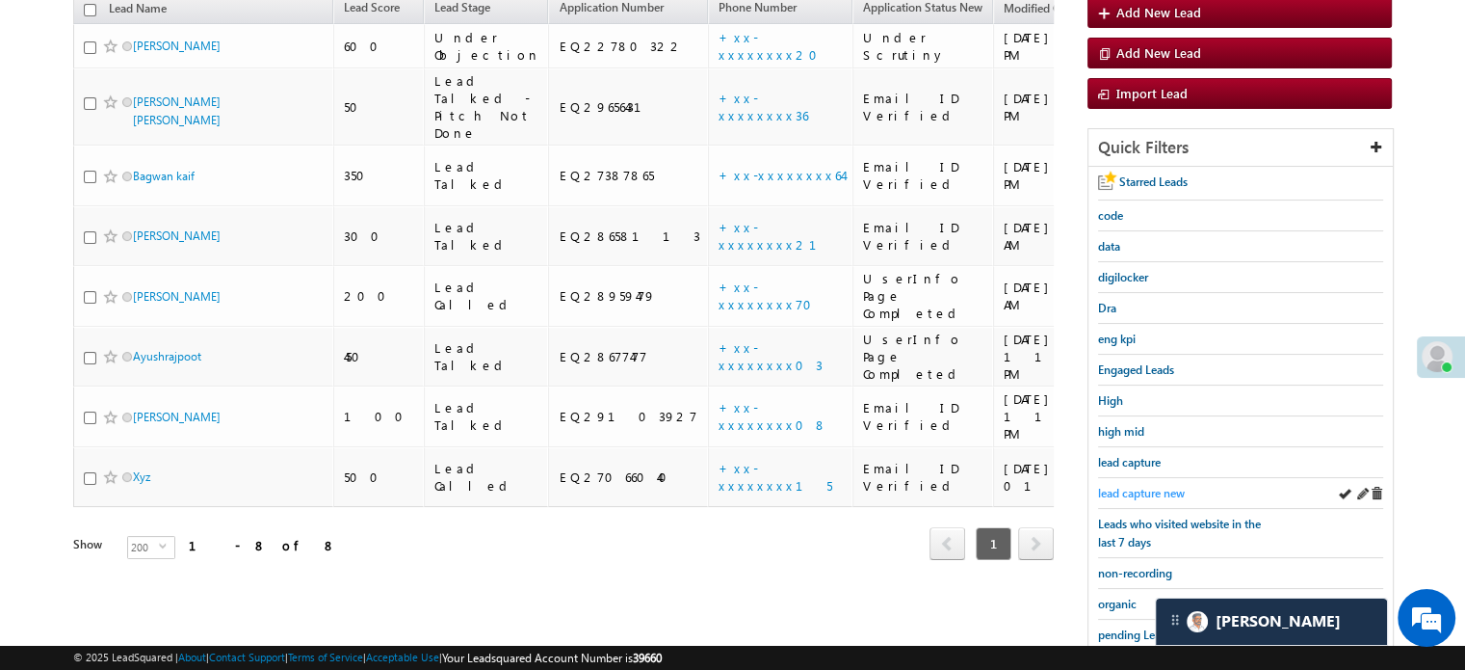
click at [1159, 489] on span "lead capture new" at bounding box center [1141, 493] width 87 height 14
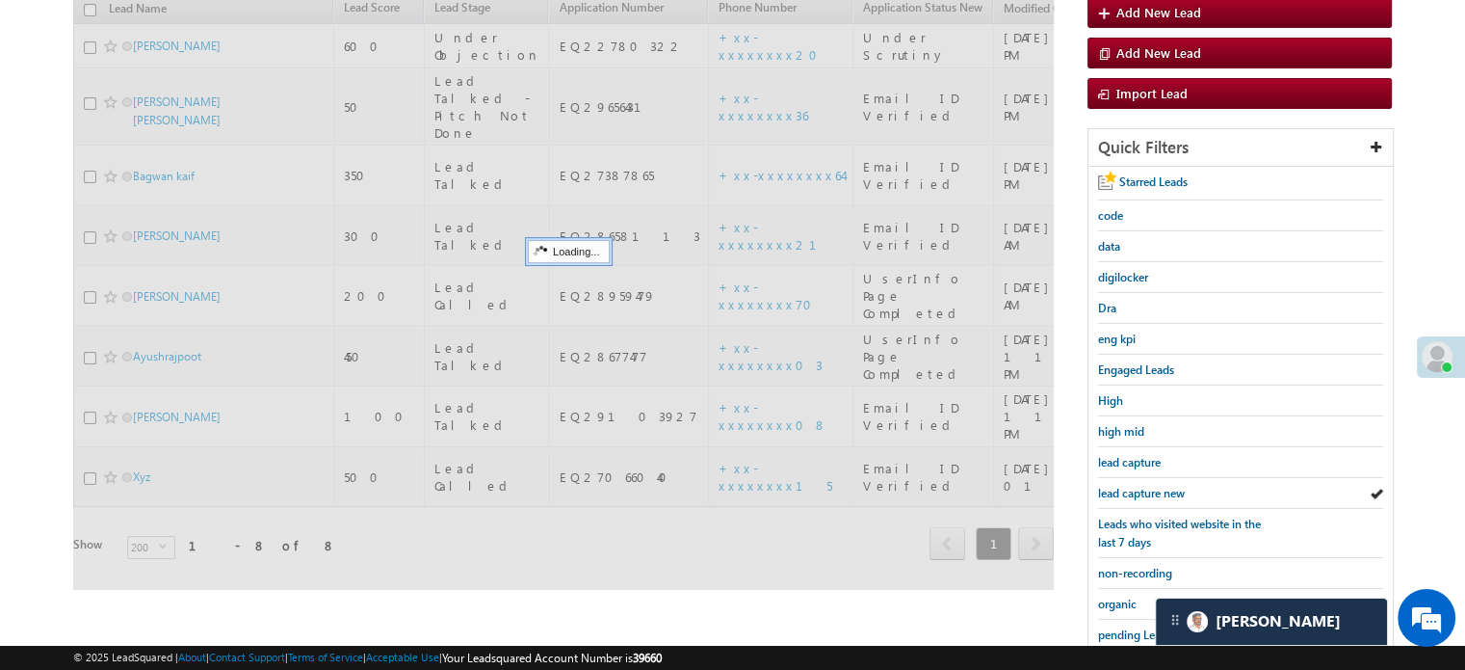
click at [1161, 491] on span "lead capture new" at bounding box center [1141, 493] width 87 height 14
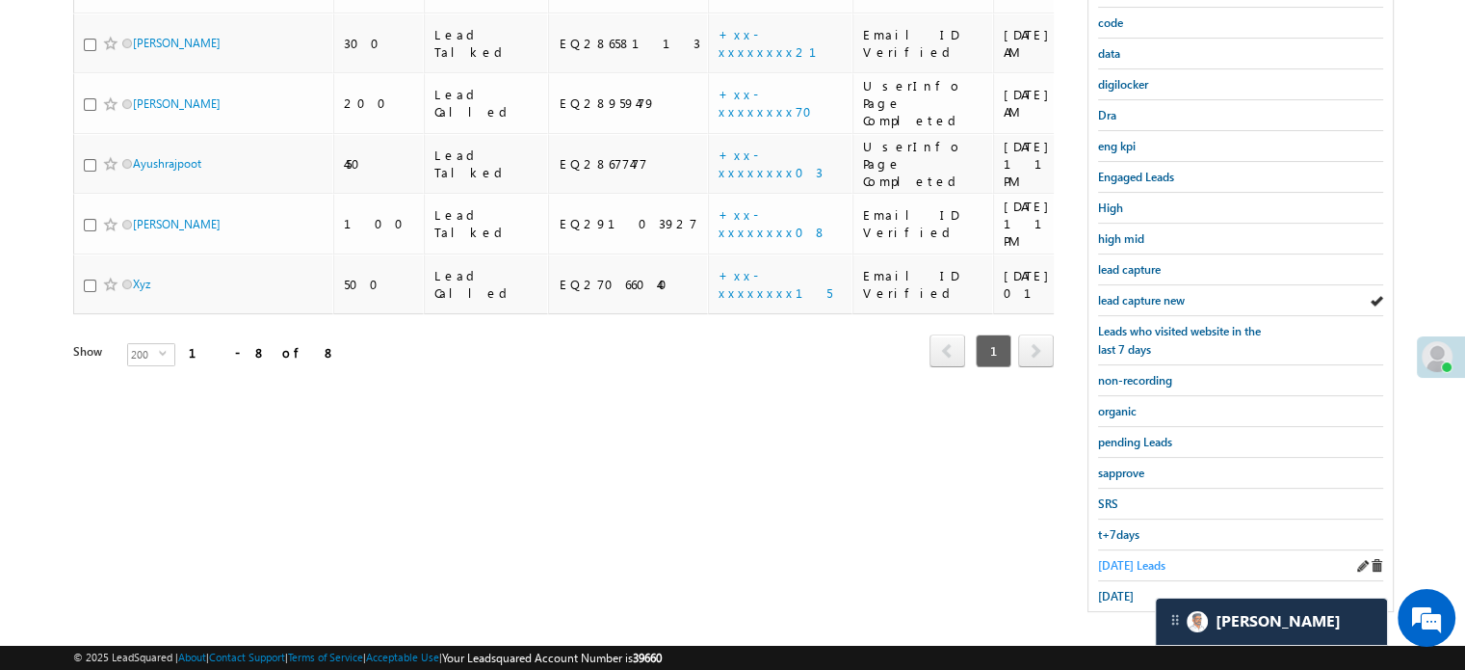
click at [1120, 558] on span "Today's Leads" at bounding box center [1131, 565] width 67 height 14
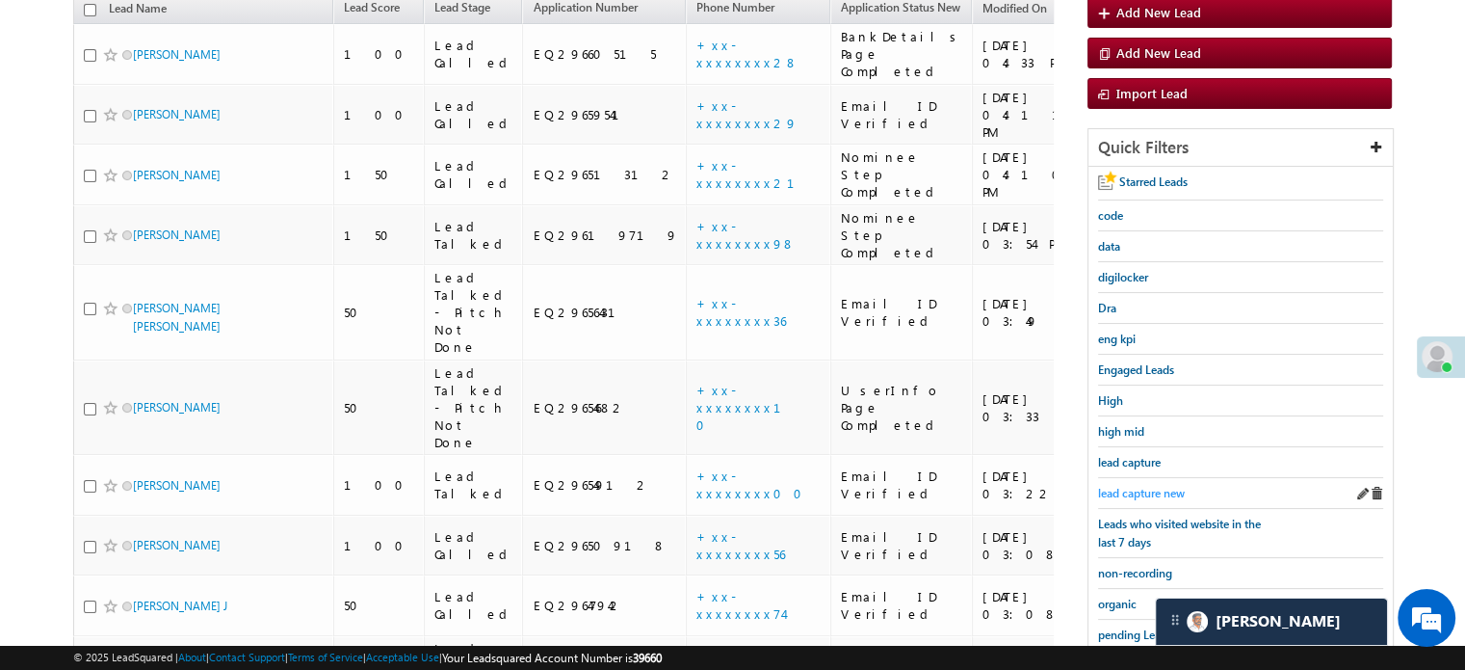
click at [1133, 486] on span "lead capture new" at bounding box center [1141, 493] width 87 height 14
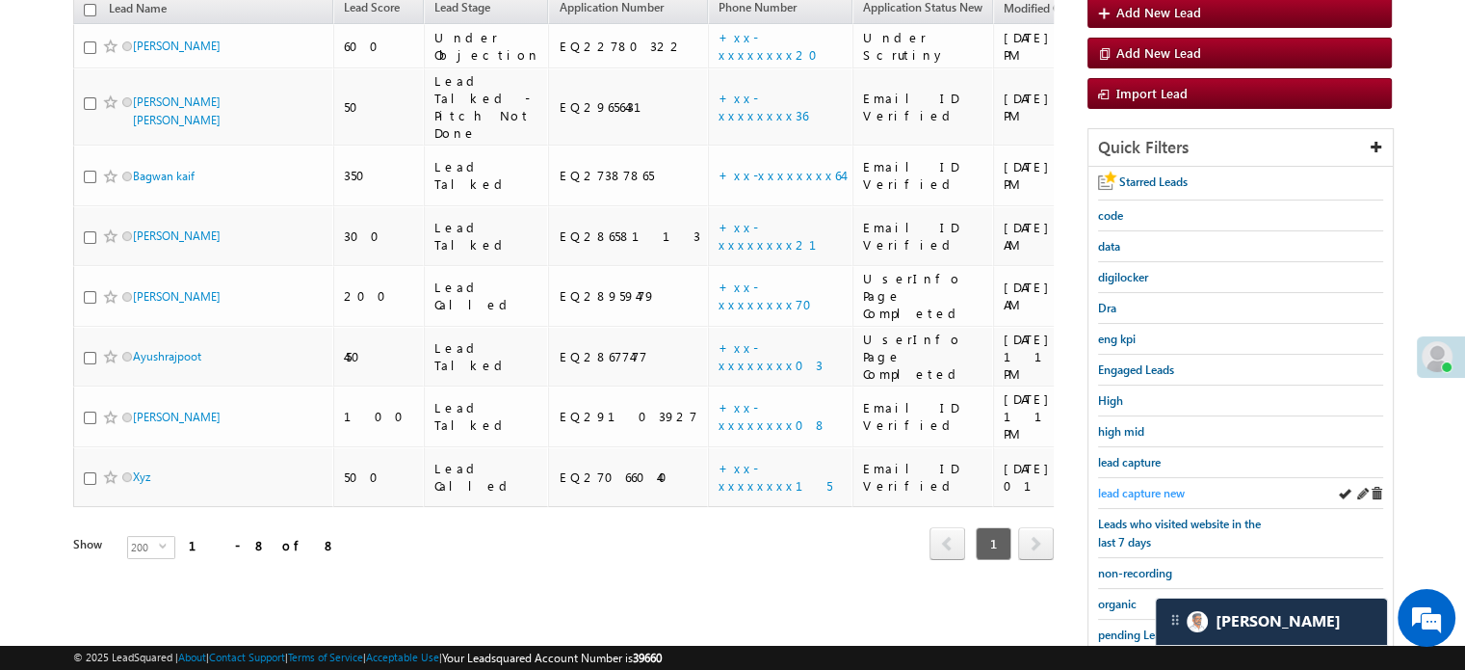
click at [1160, 486] on span "lead capture new" at bounding box center [1141, 493] width 87 height 14
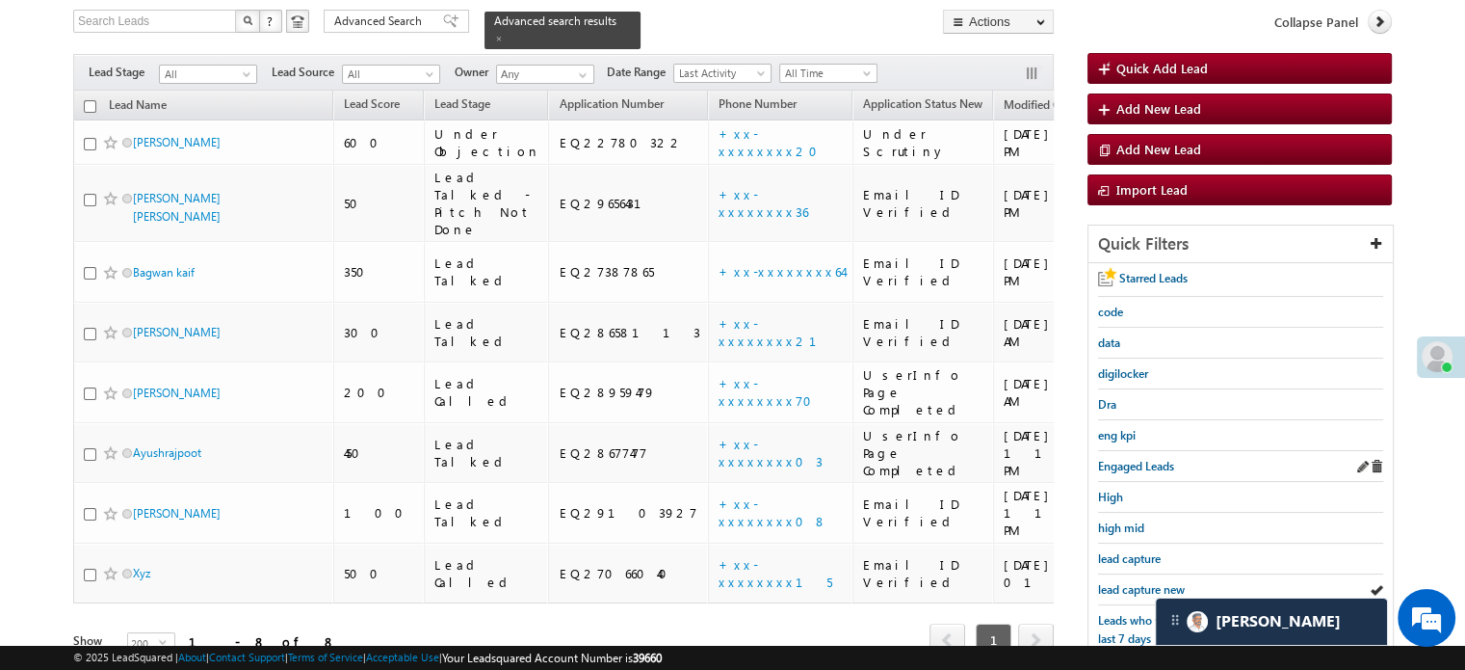
scroll to position [413, 0]
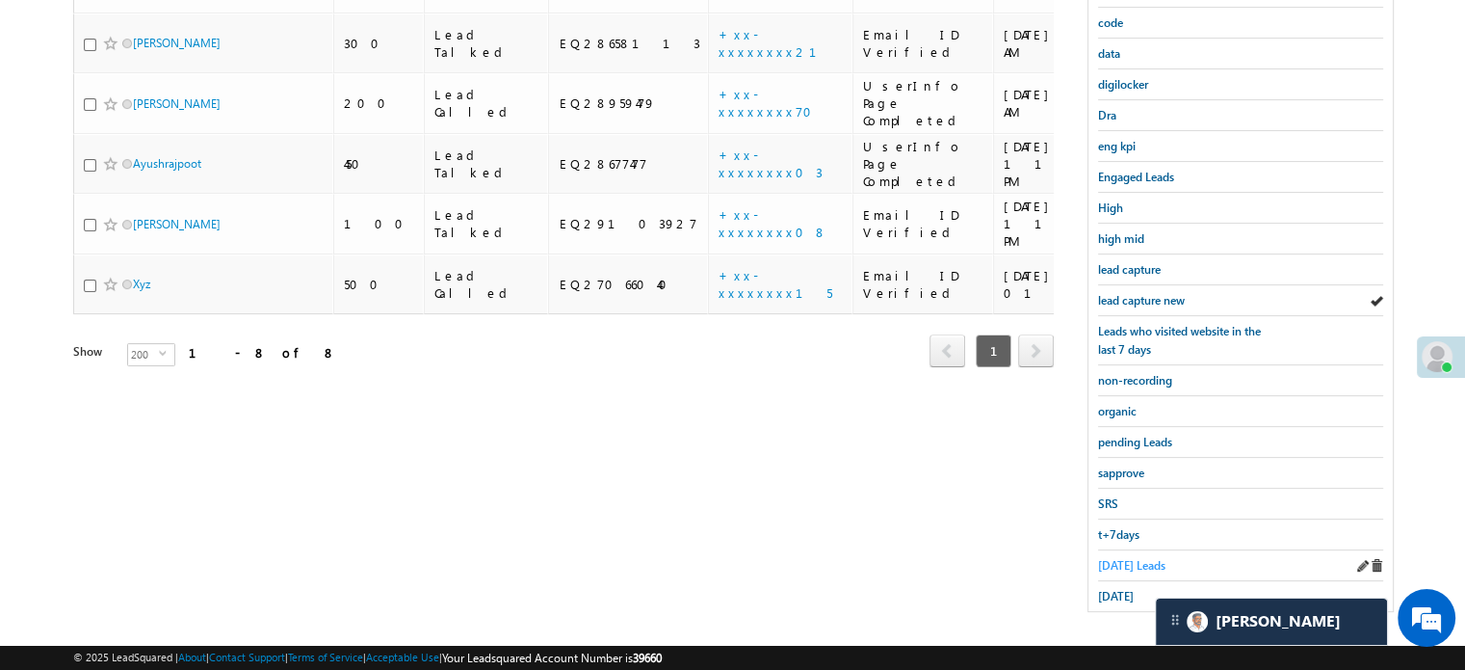
click at [1119, 560] on span "Today's Leads" at bounding box center [1131, 565] width 67 height 14
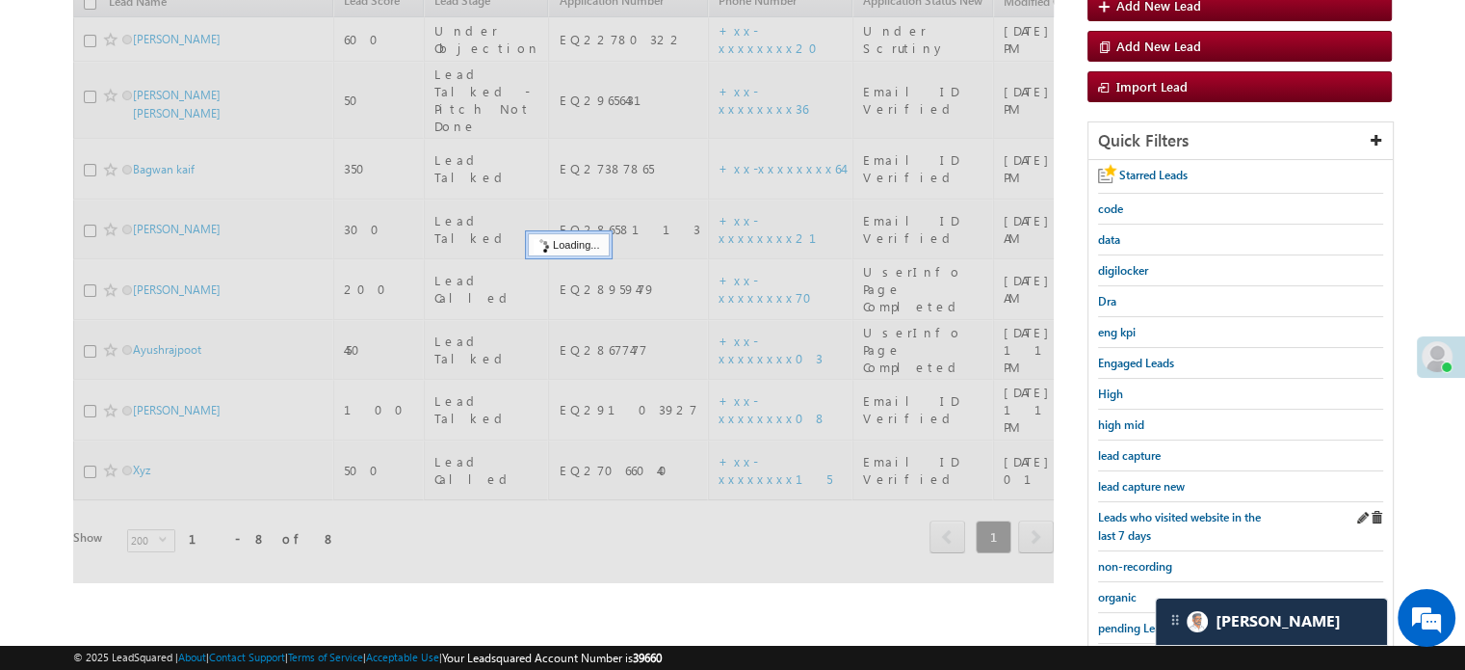
scroll to position [221, 0]
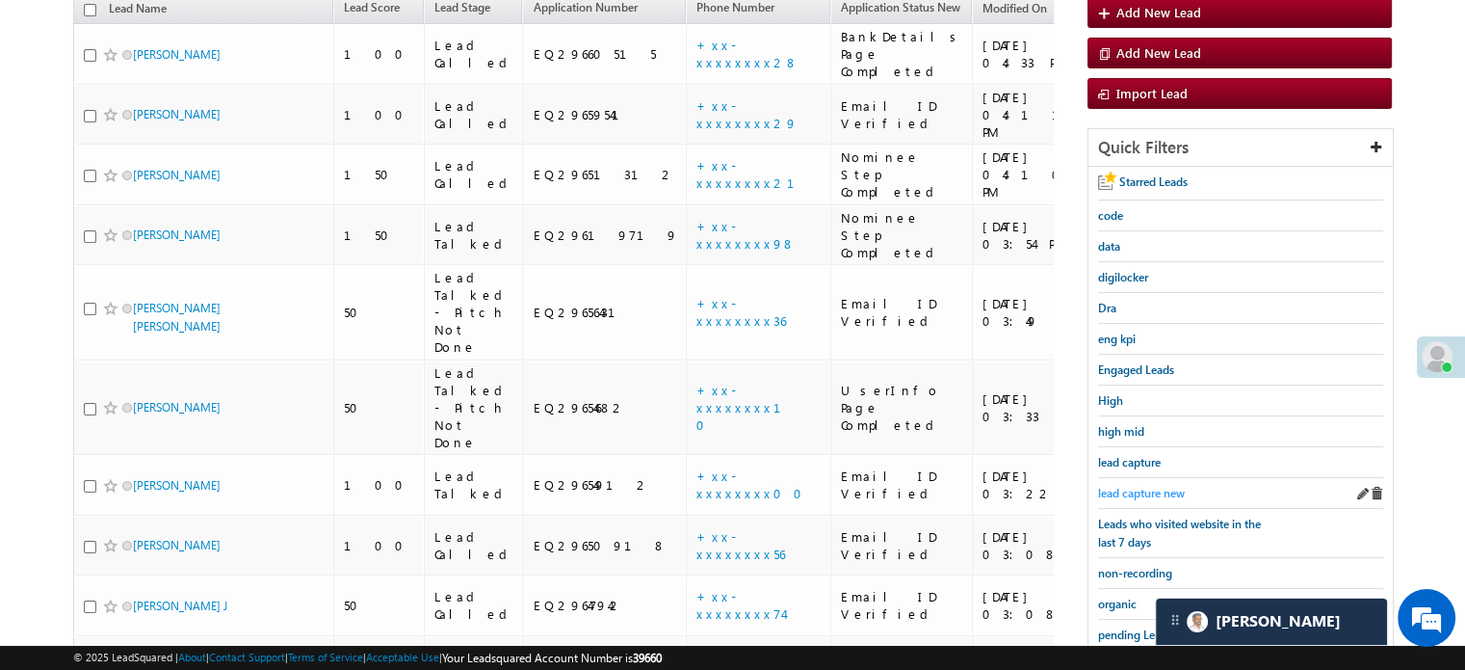
click at [1138, 486] on span "lead capture new" at bounding box center [1141, 493] width 87 height 14
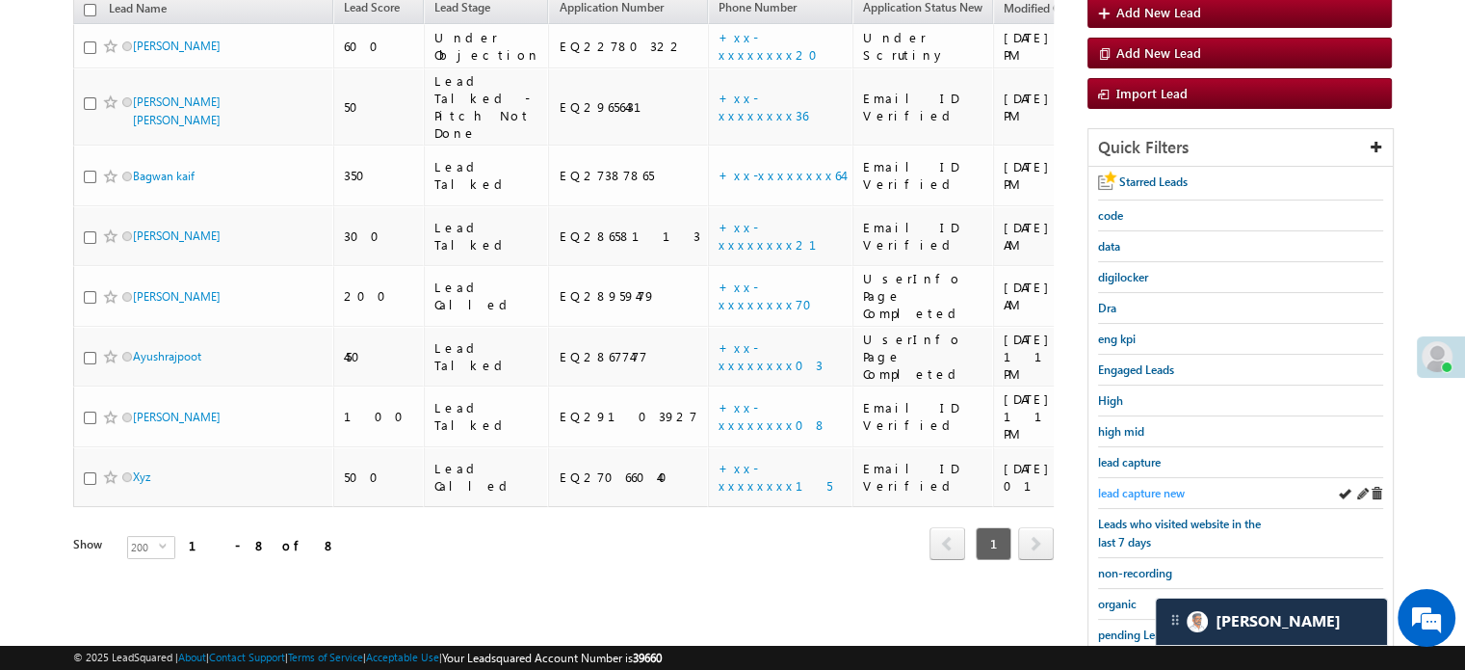
click at [1133, 492] on div "lead capture new" at bounding box center [1240, 493] width 285 height 31
click at [1133, 489] on span "lead capture new" at bounding box center [1141, 493] width 87 height 14
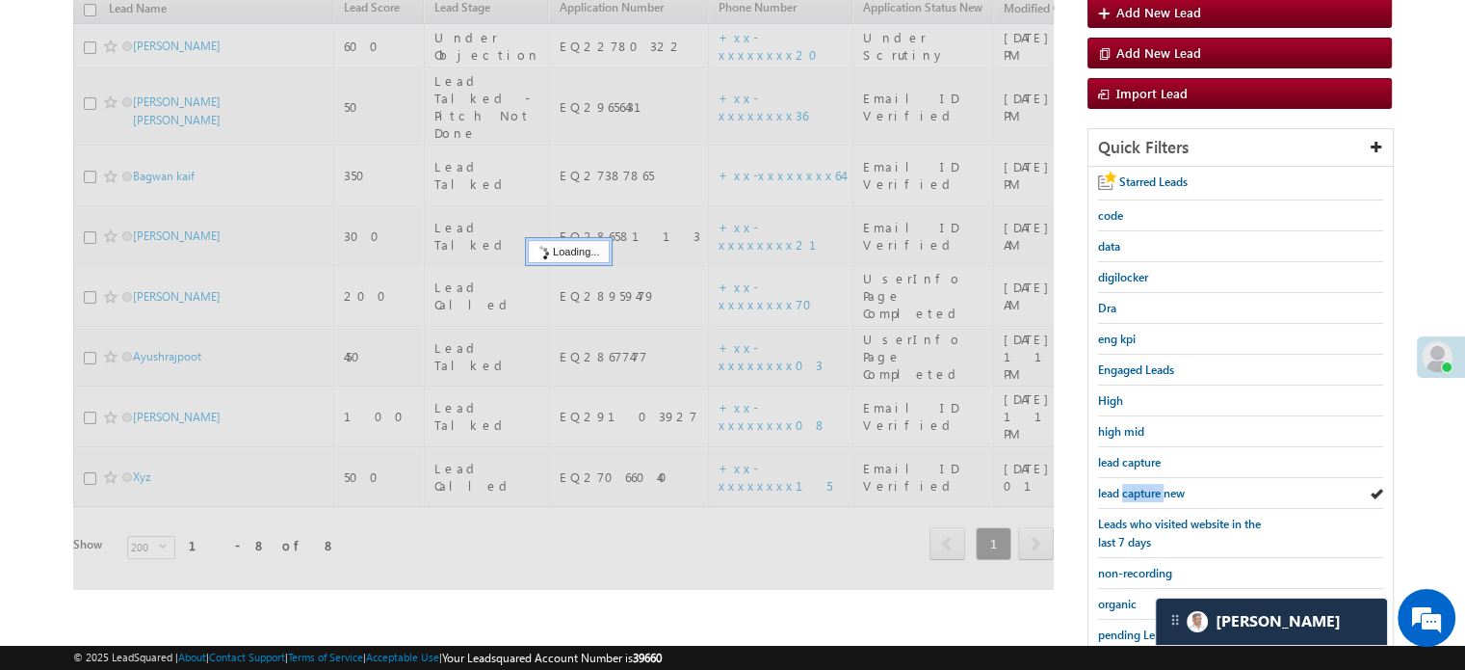
click at [1133, 489] on span "lead capture new" at bounding box center [1141, 493] width 87 height 14
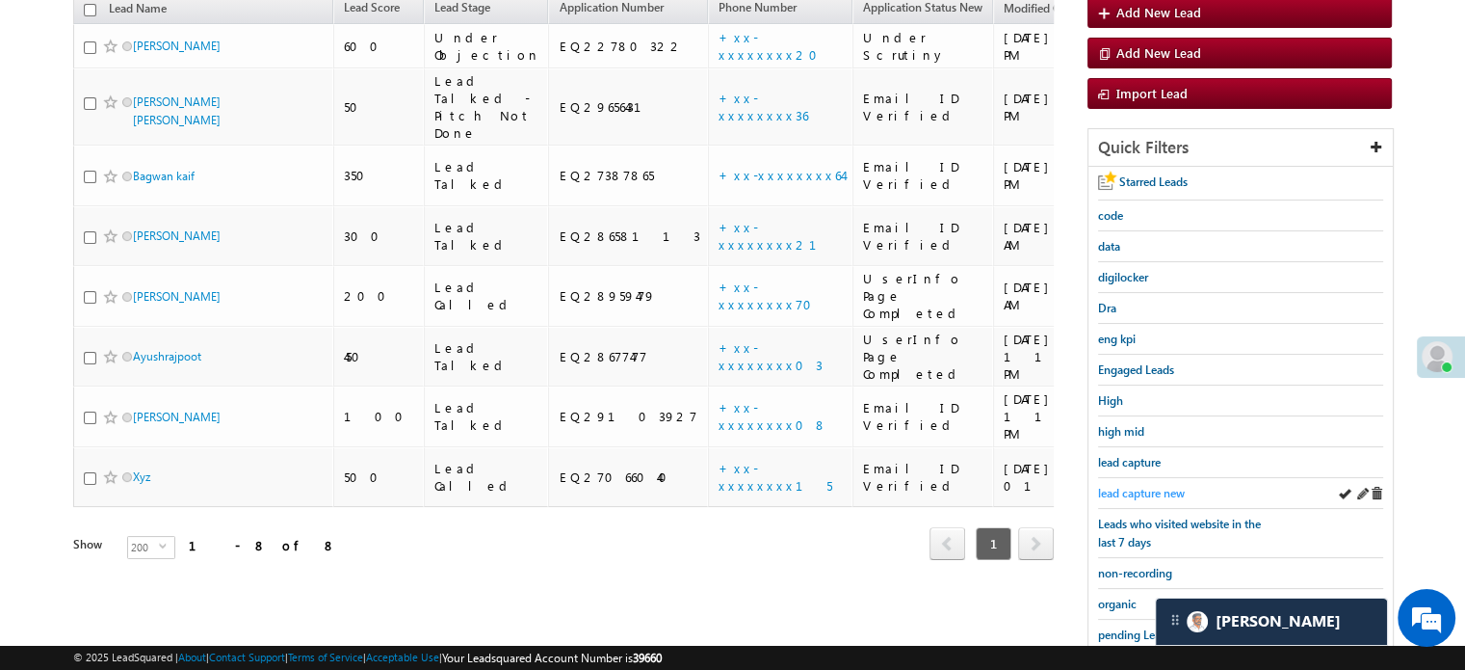
click at [1132, 490] on span "lead capture new" at bounding box center [1141, 493] width 87 height 14
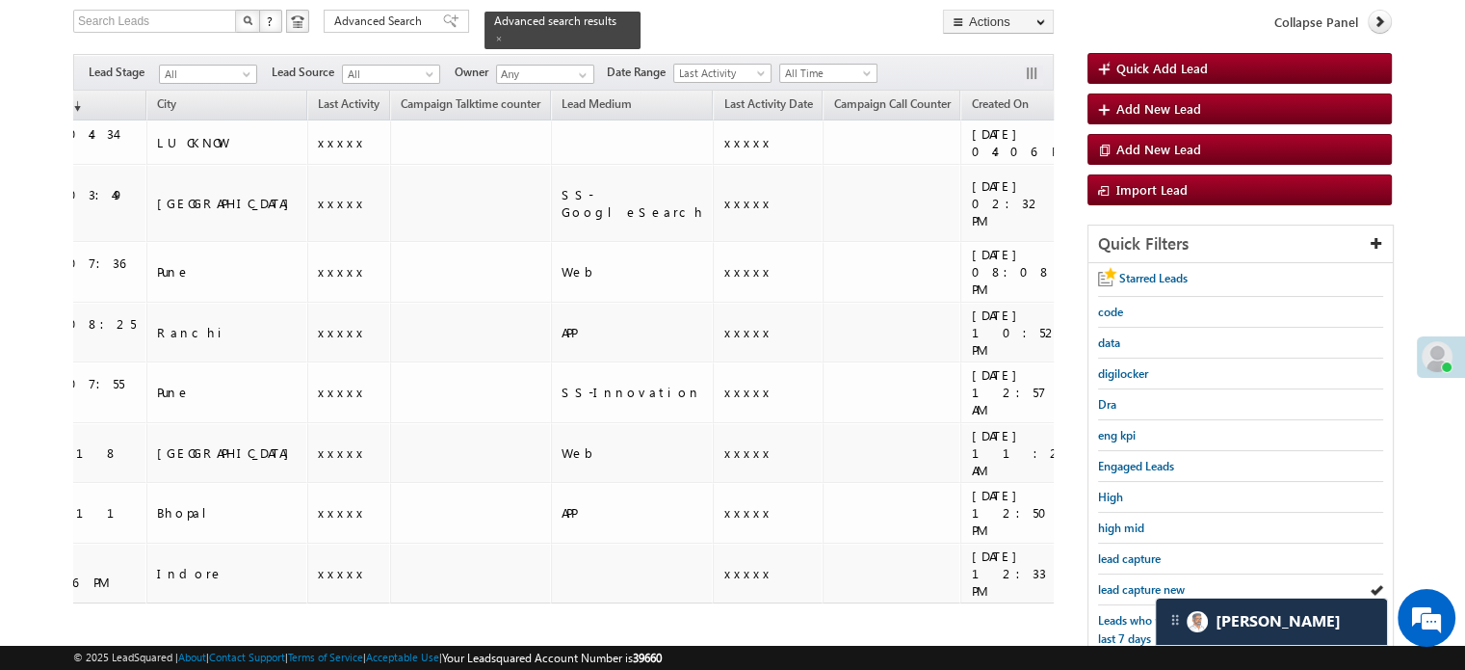
scroll to position [0, 0]
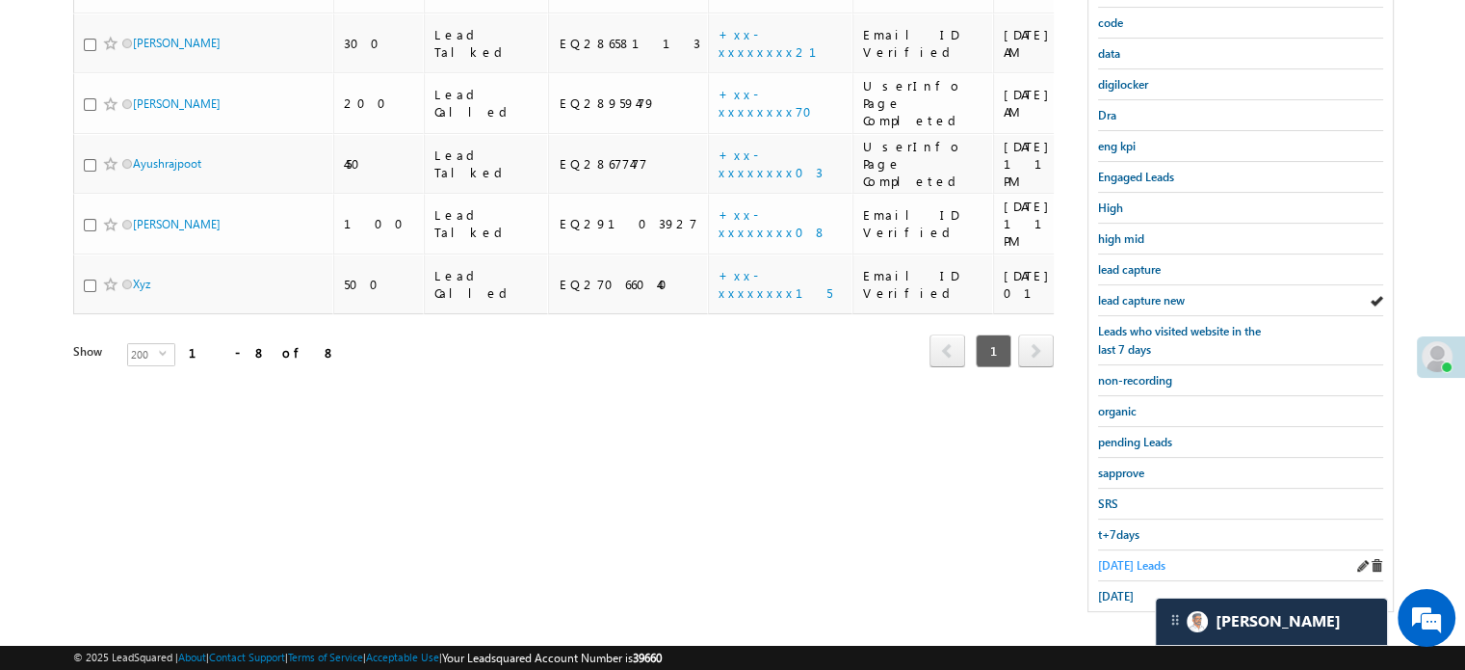
click at [1132, 558] on span "Today's Leads" at bounding box center [1131, 565] width 67 height 14
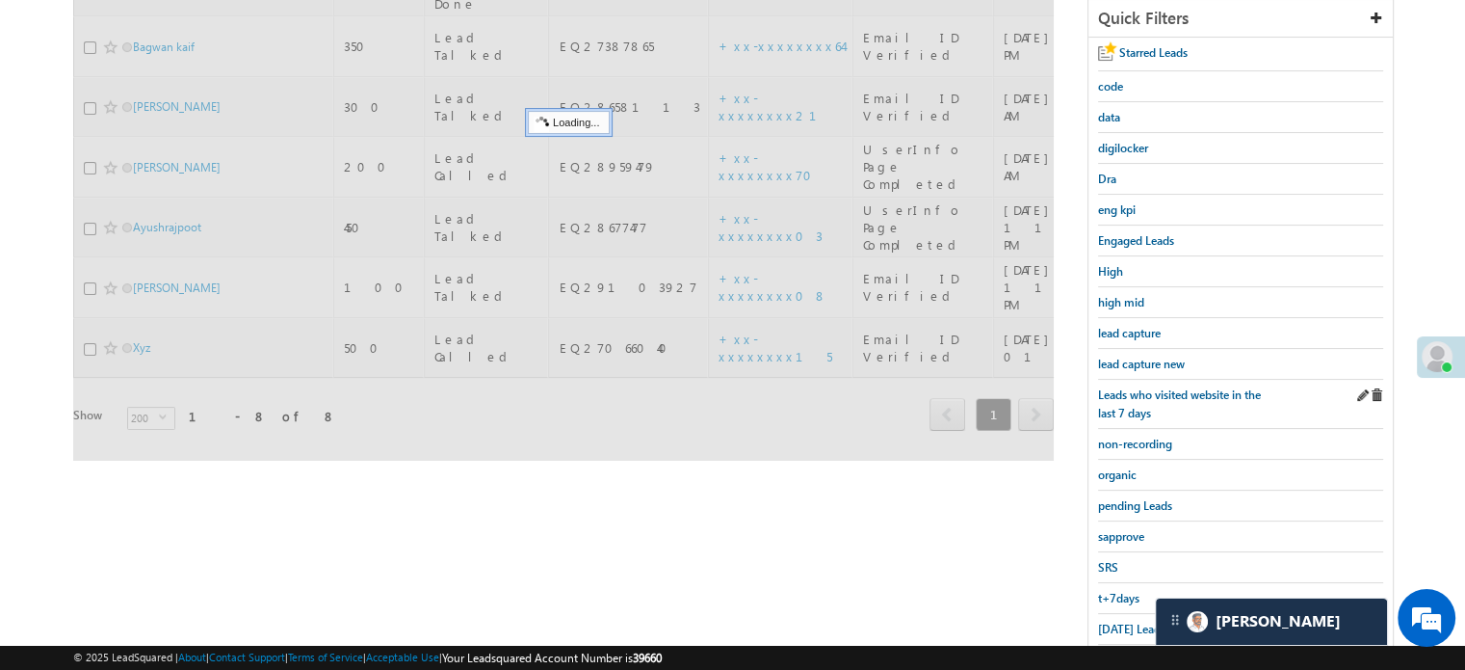
scroll to position [221, 0]
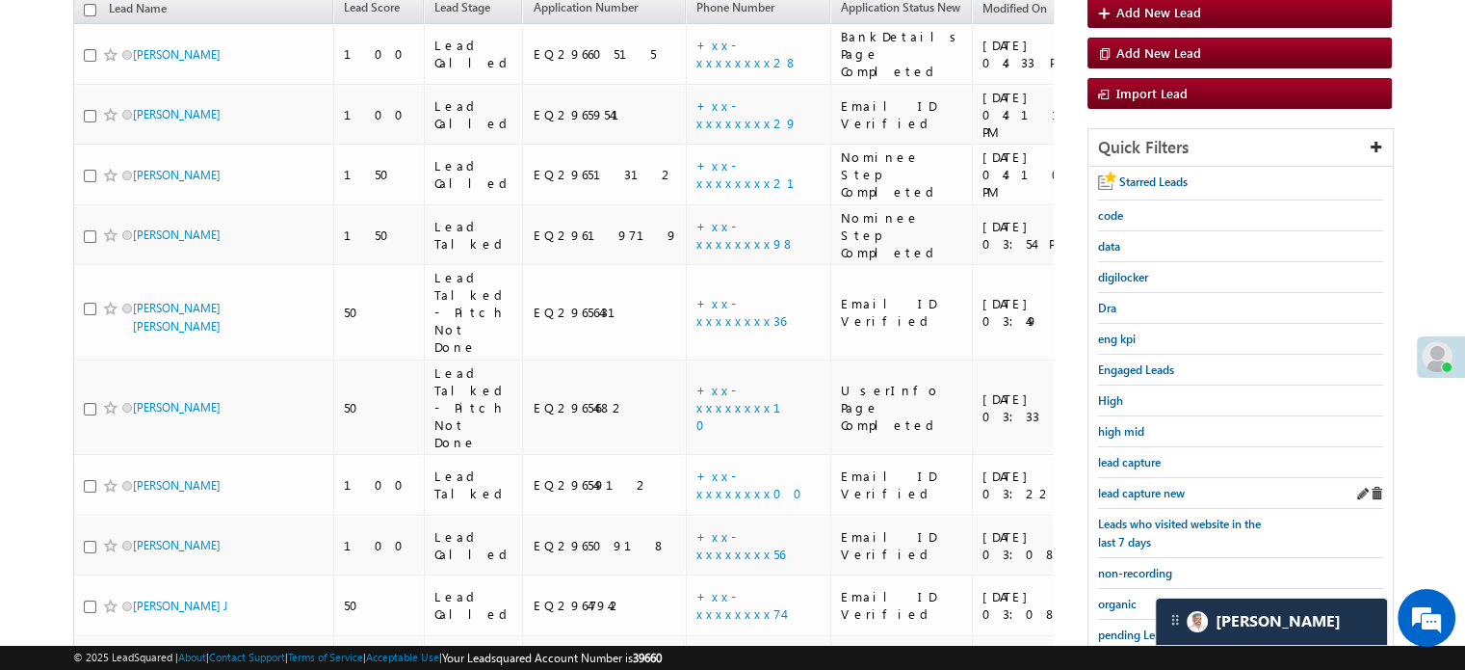
click at [1133, 478] on div "lead capture new" at bounding box center [1240, 493] width 285 height 31
click at [1135, 486] on span "lead capture new" at bounding box center [1141, 493] width 87 height 14
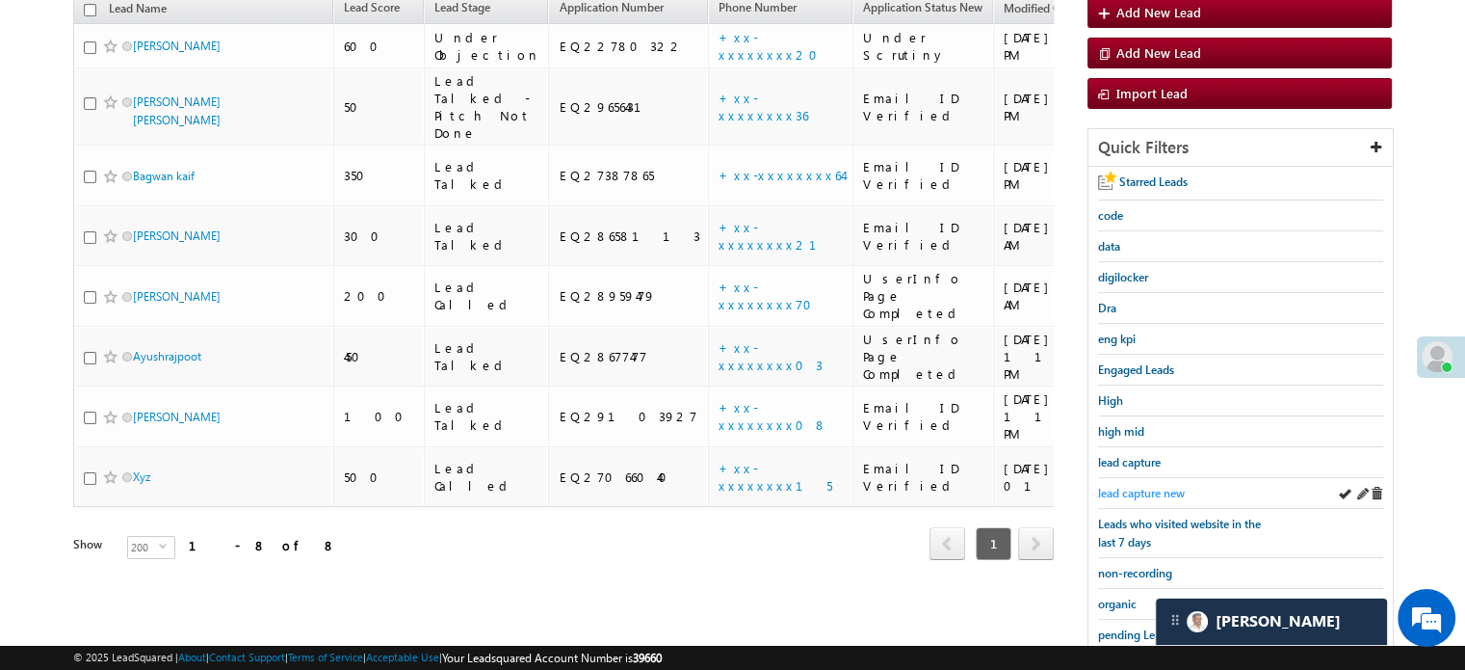
click at [1148, 489] on span "lead capture new" at bounding box center [1141, 493] width 87 height 14
click at [1145, 486] on span "lead capture new" at bounding box center [1141, 493] width 87 height 14
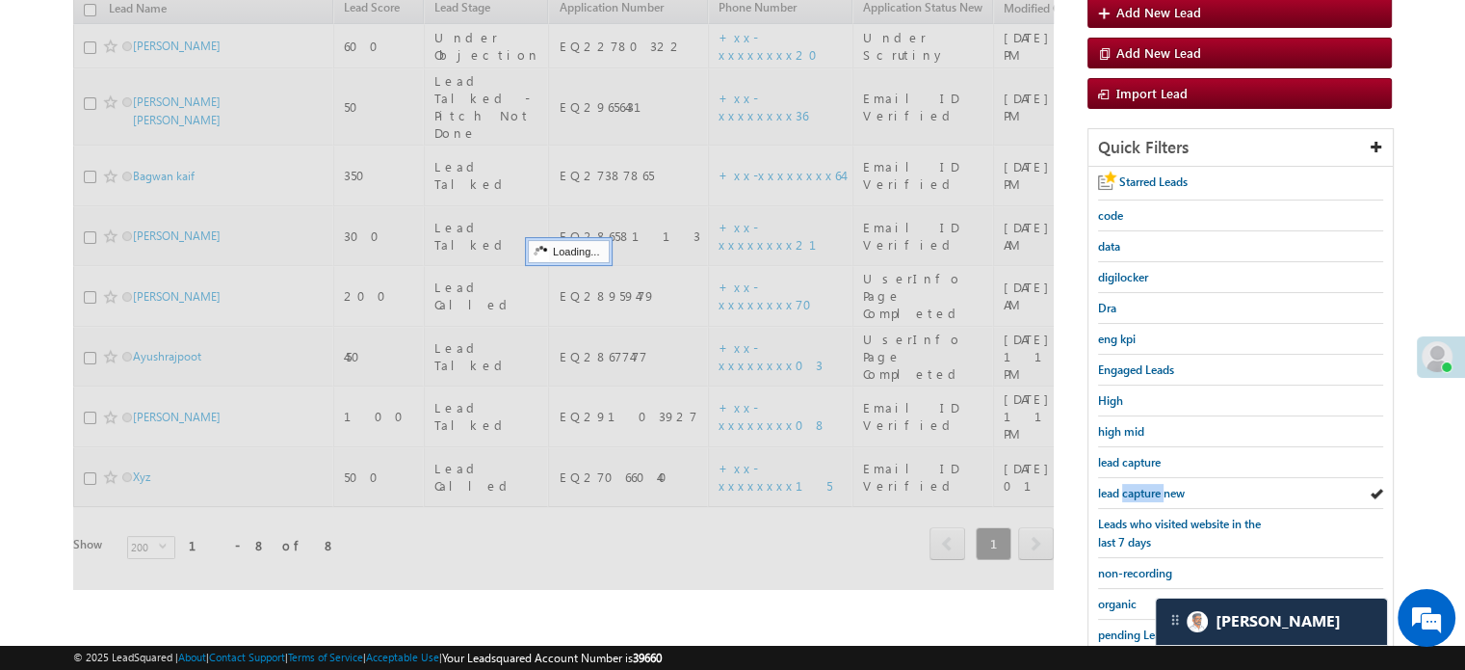
click at [1144, 486] on span "lead capture new" at bounding box center [1141, 493] width 87 height 14
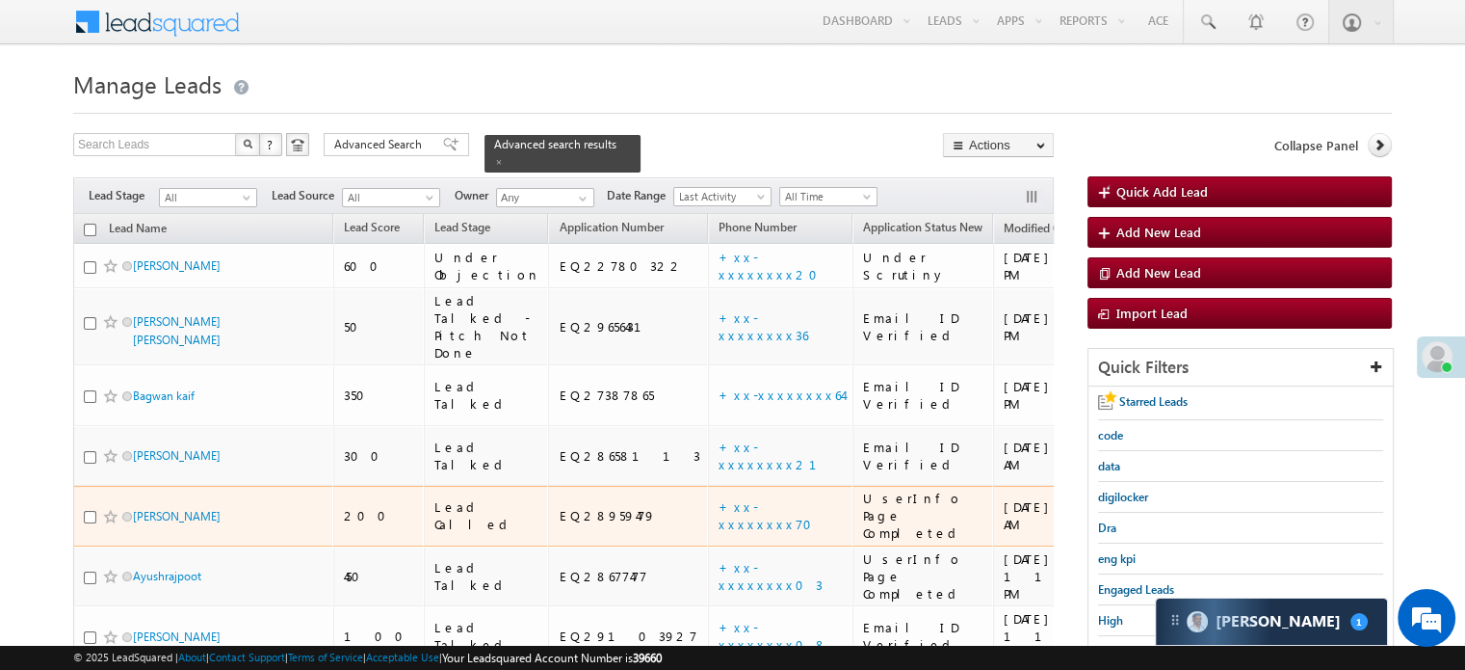
scroll to position [193, 0]
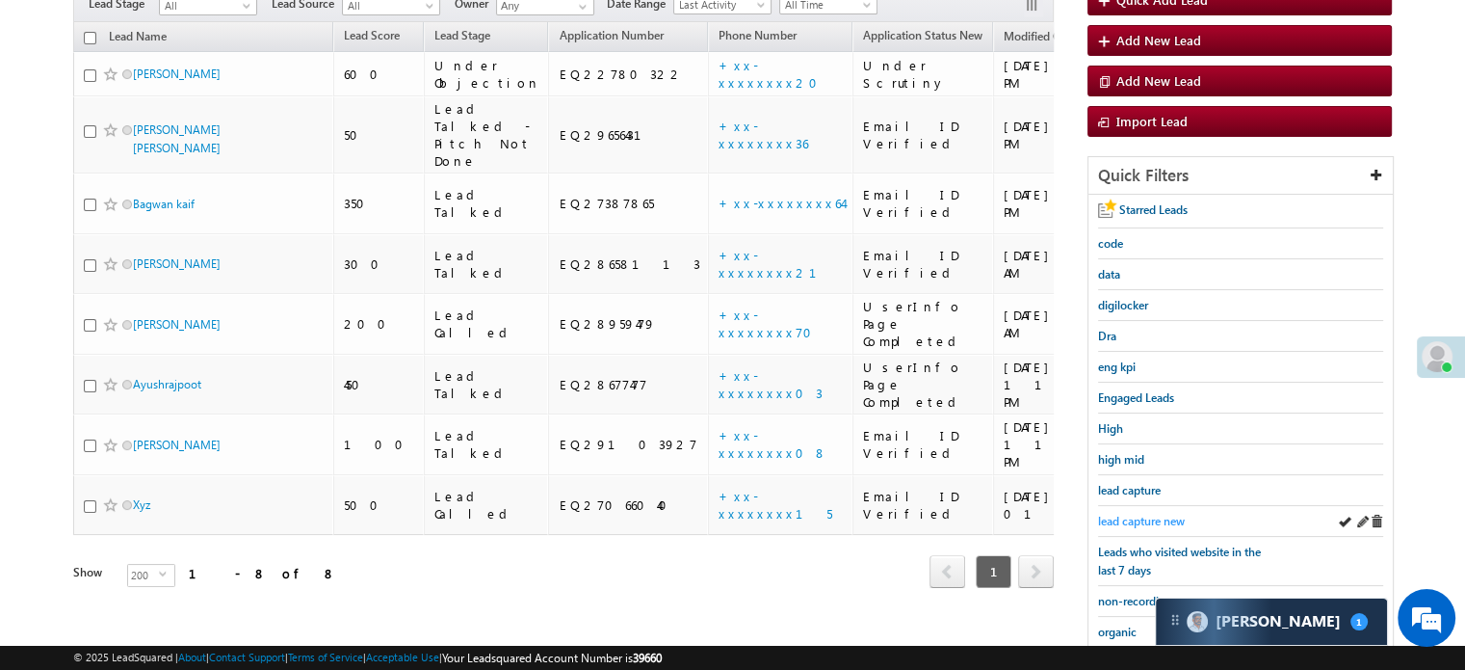
click at [1134, 516] on span "lead capture new" at bounding box center [1141, 521] width 87 height 14
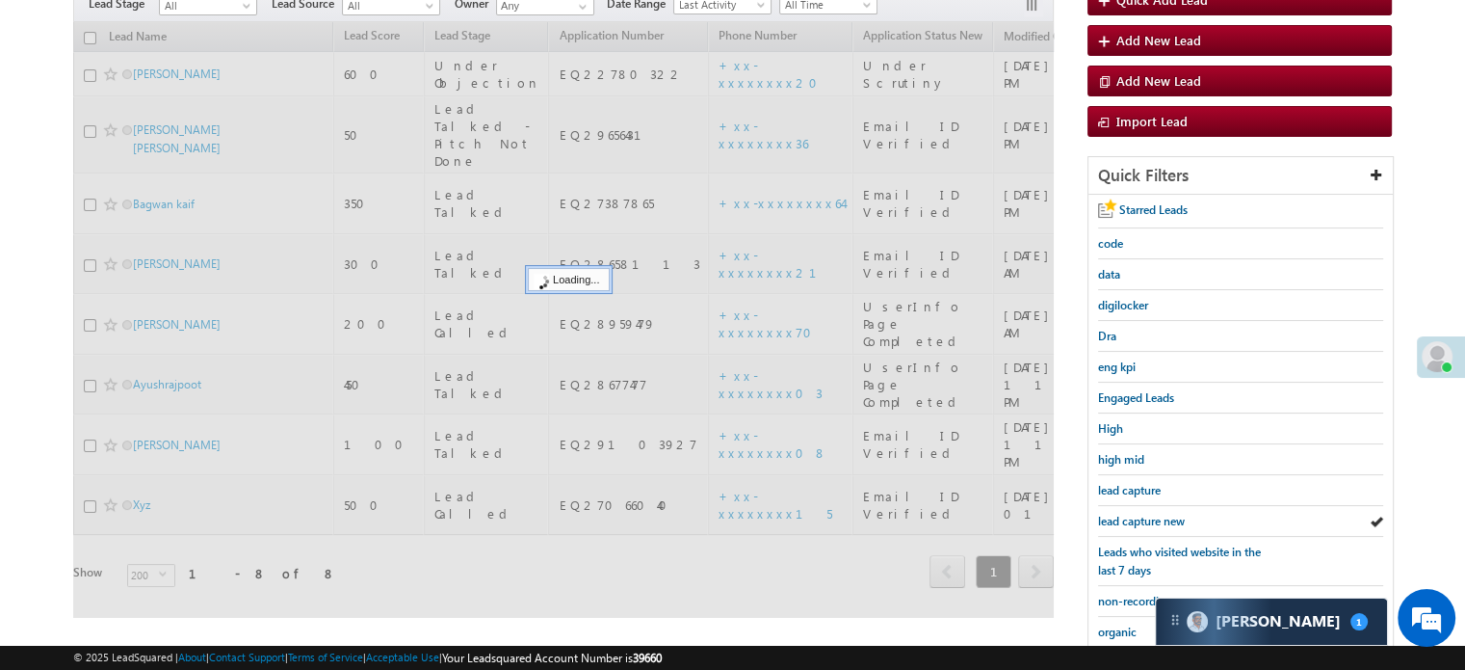
click at [1134, 516] on span "lead capture new" at bounding box center [1141, 521] width 87 height 14
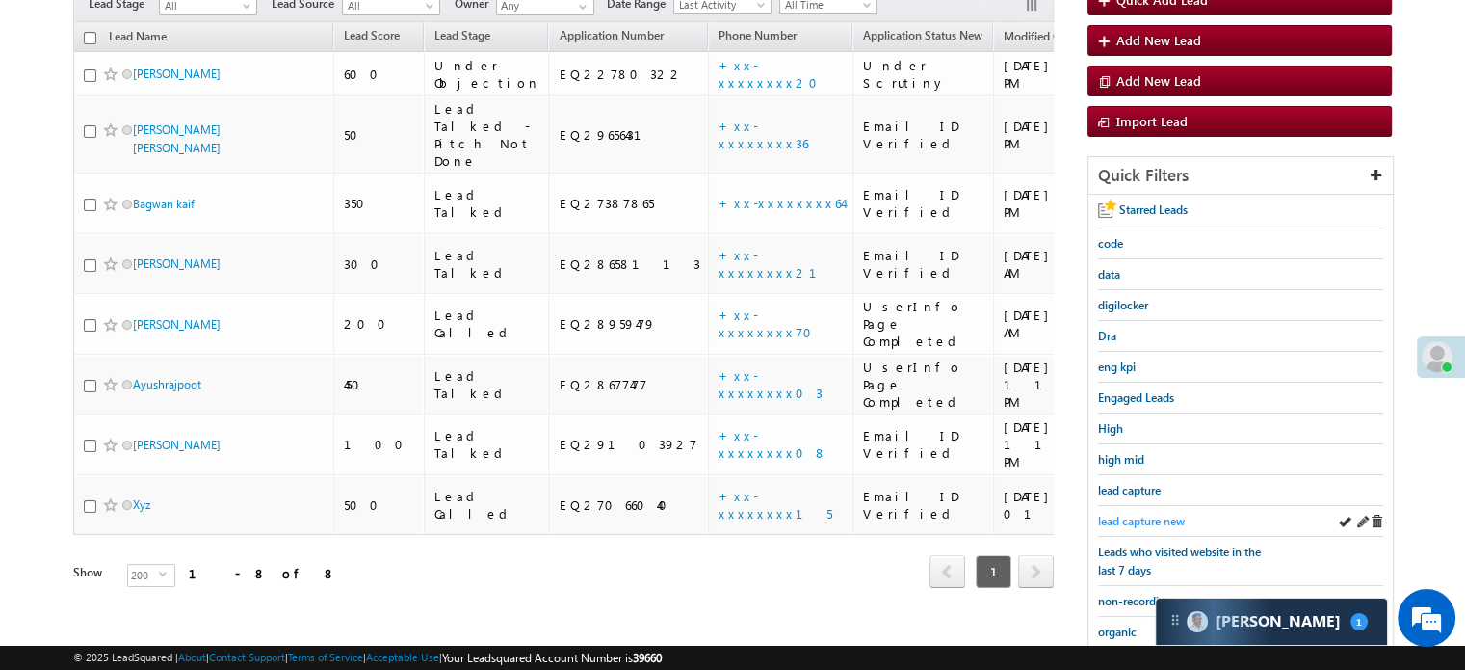
click at [1163, 514] on span "lead capture new" at bounding box center [1141, 521] width 87 height 14
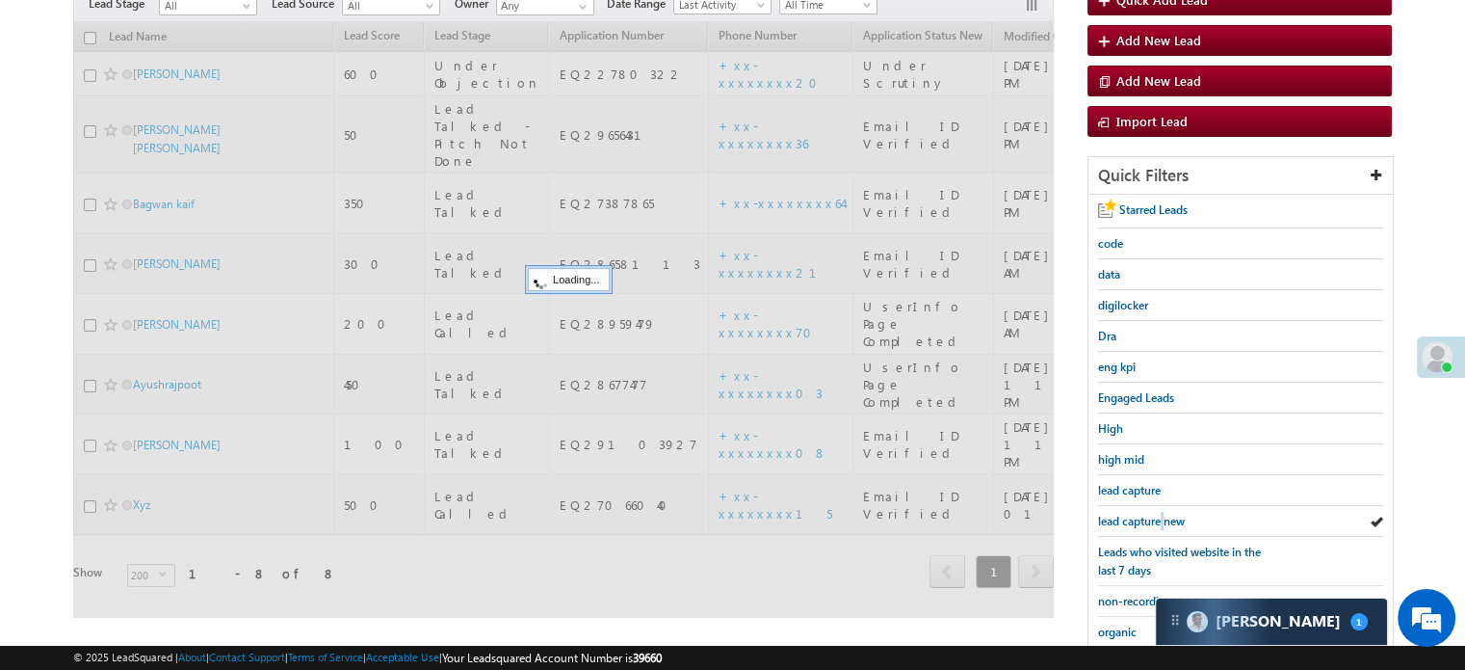
click at [1163, 514] on span "lead capture new" at bounding box center [1141, 521] width 87 height 14
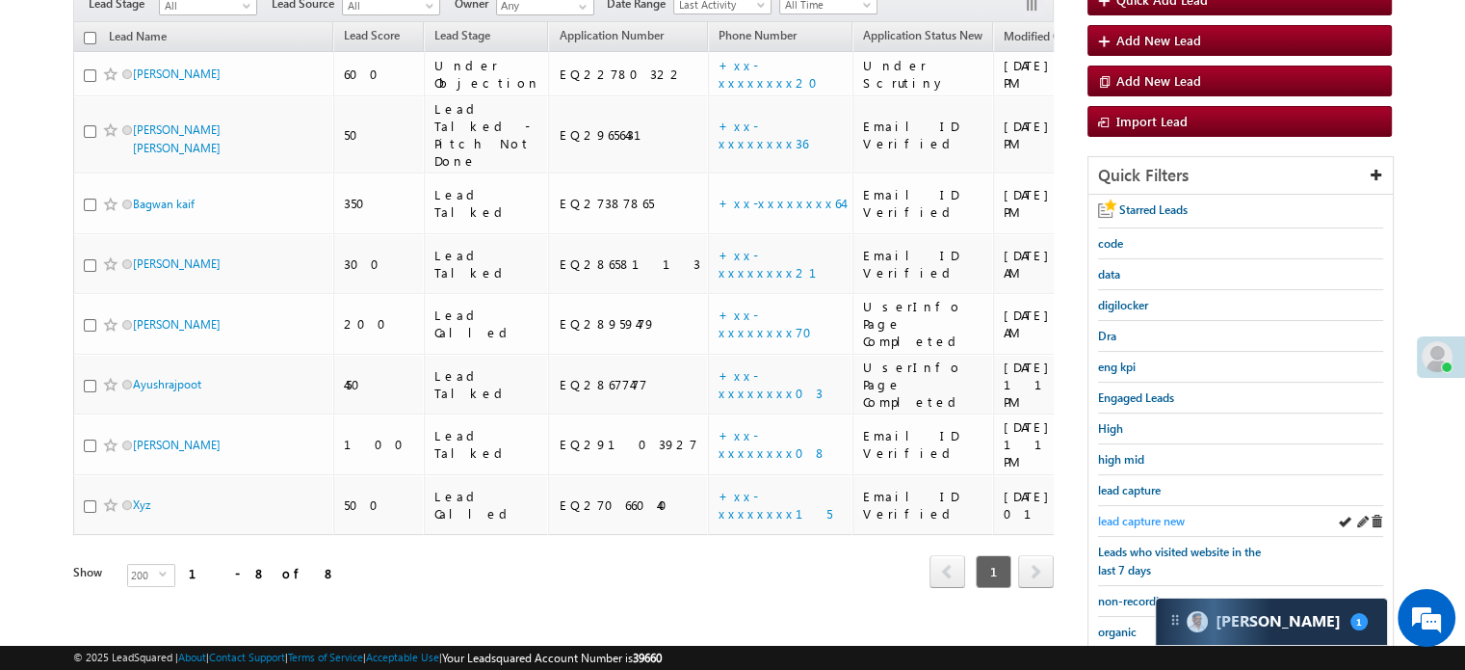
click at [1150, 514] on span "lead capture new" at bounding box center [1141, 521] width 87 height 14
click at [1137, 529] on div "lead capture new" at bounding box center [1240, 521] width 285 height 31
click at [1141, 522] on span "lead capture new" at bounding box center [1141, 521] width 87 height 14
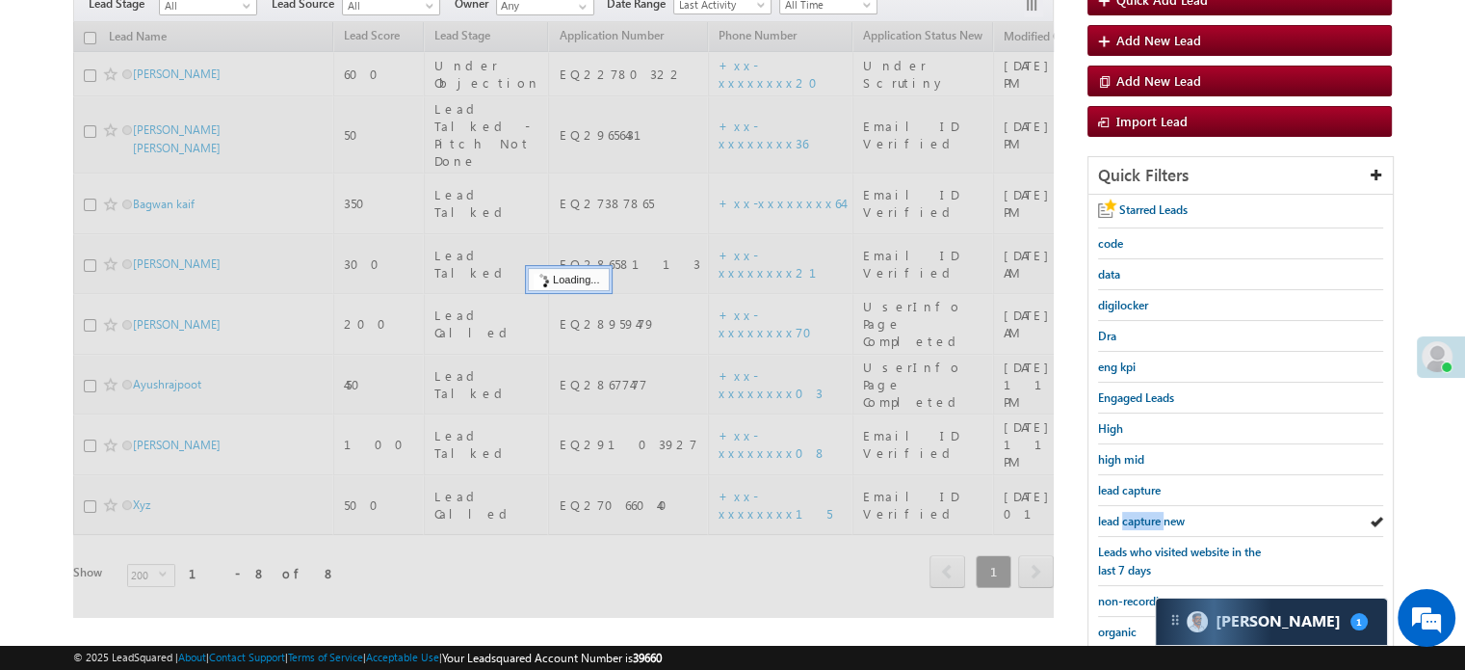
click at [1141, 522] on span "lead capture new" at bounding box center [1141, 521] width 87 height 14
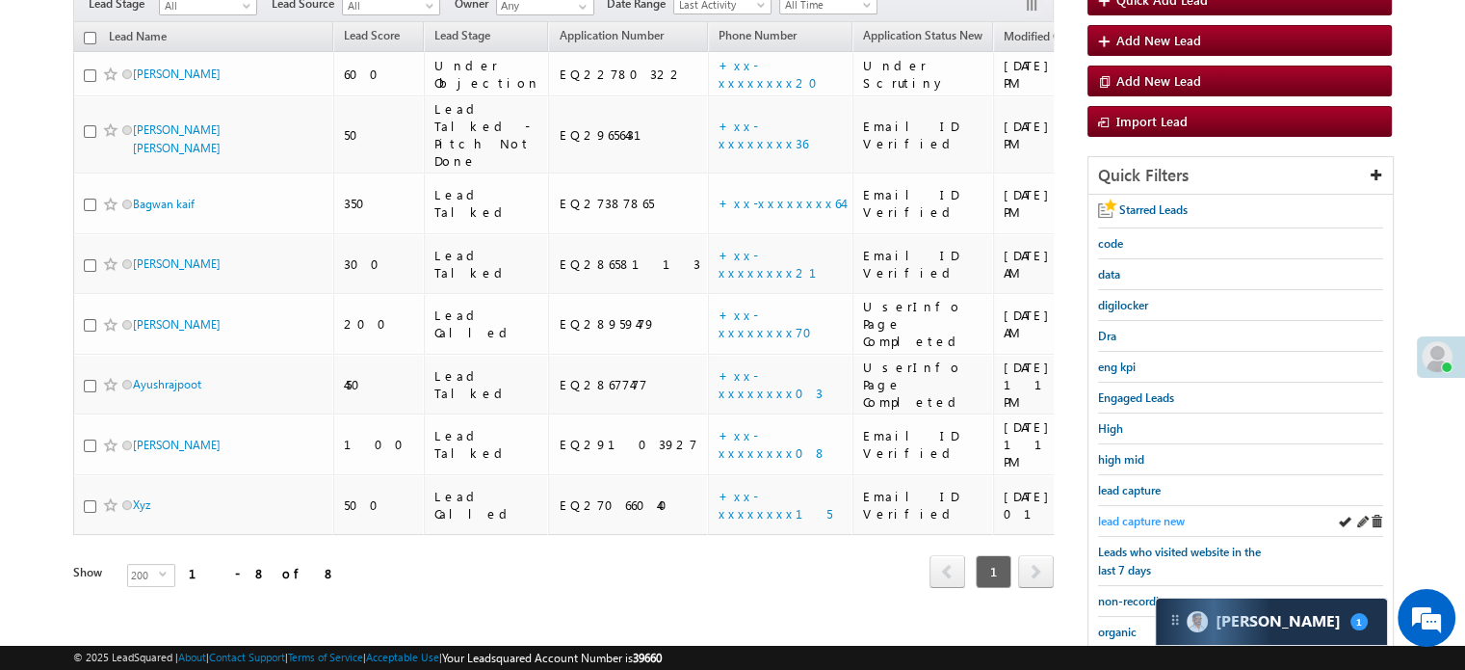
click at [1141, 517] on span "lead capture new" at bounding box center [1141, 521] width 87 height 14
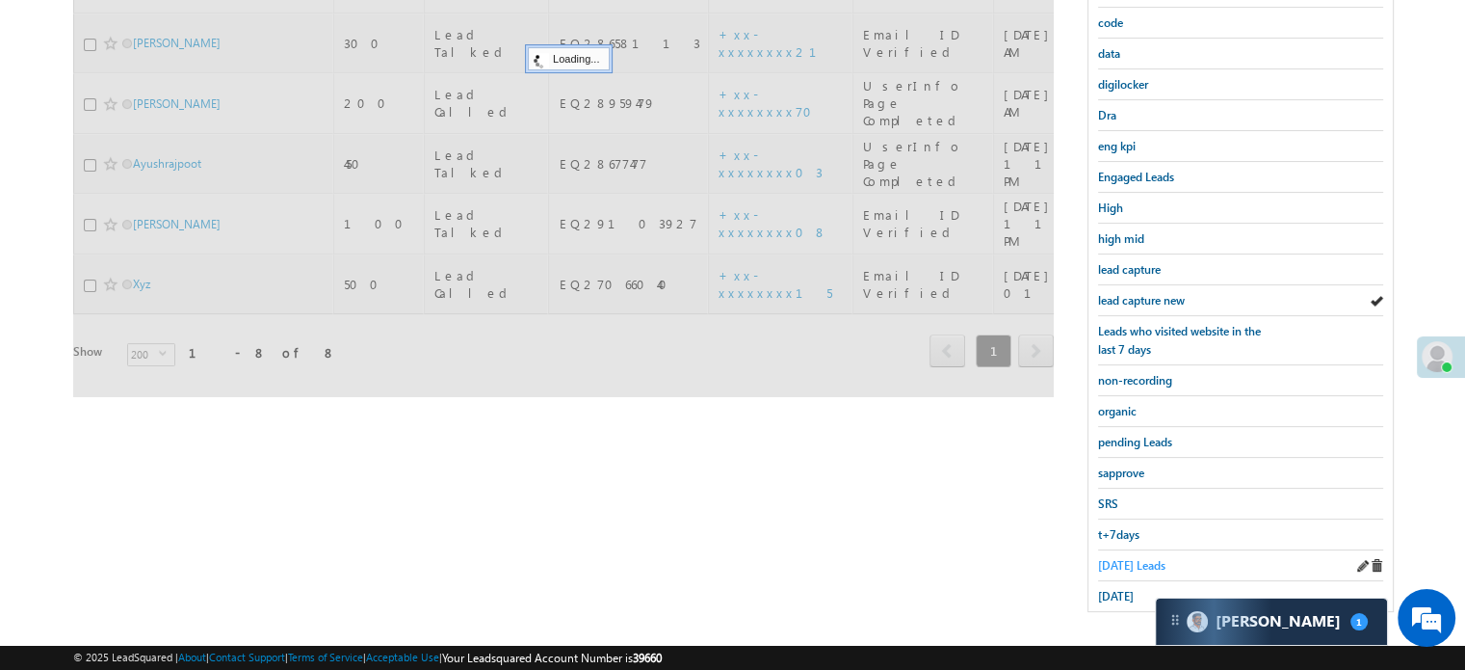
click at [1118, 558] on span "Today's Leads" at bounding box center [1131, 565] width 67 height 14
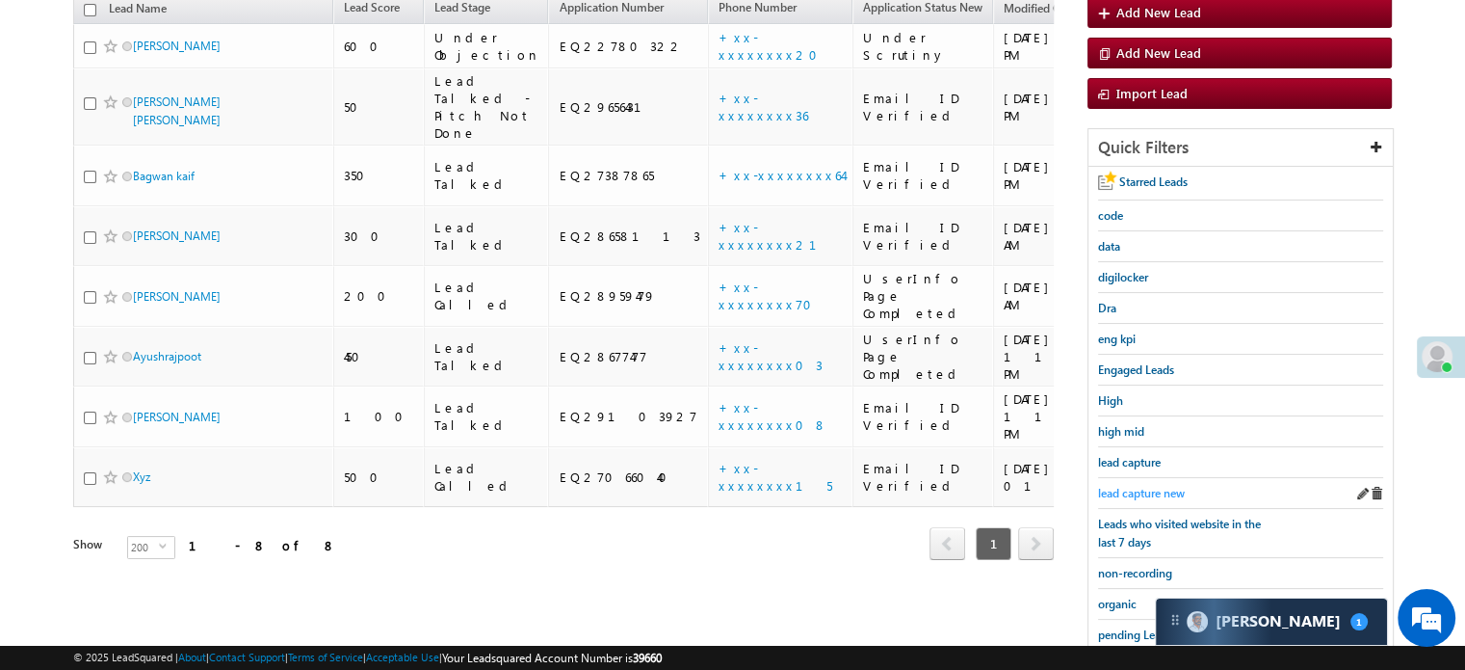
click at [1156, 488] on span "lead capture new" at bounding box center [1141, 493] width 87 height 14
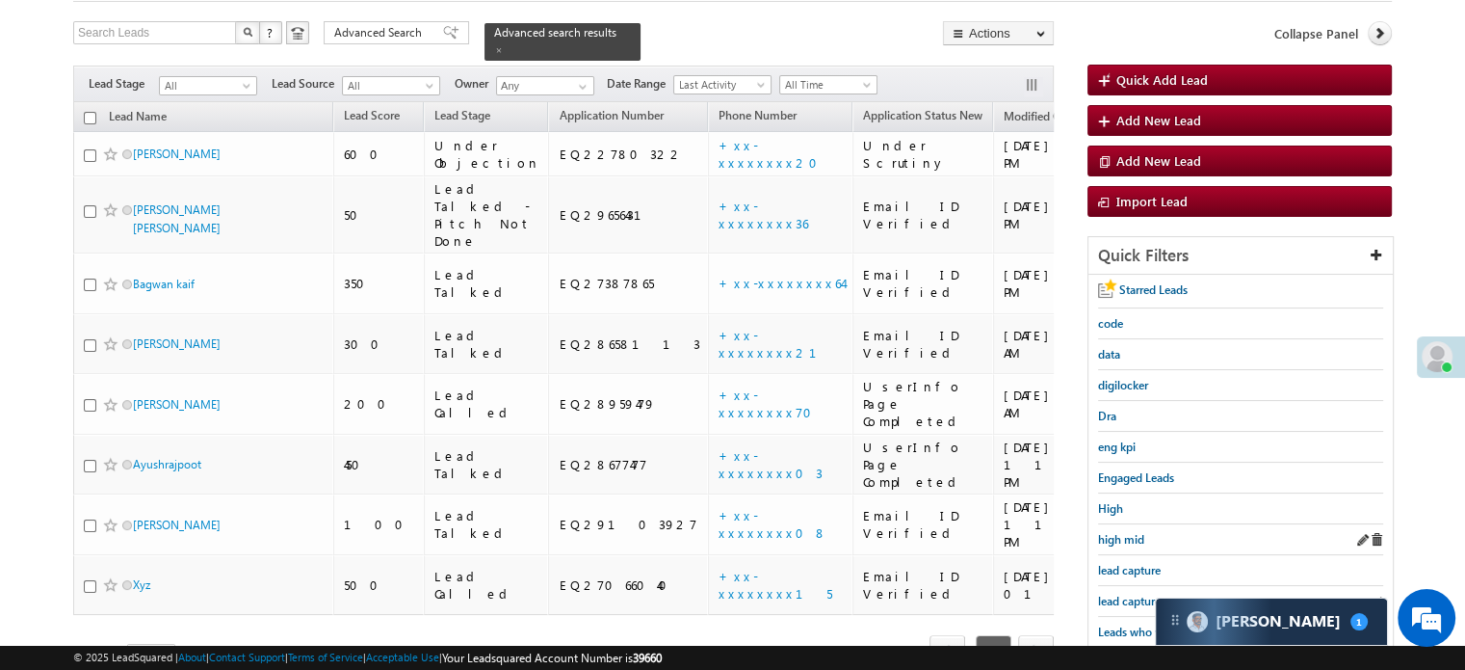
scroll to position [193, 0]
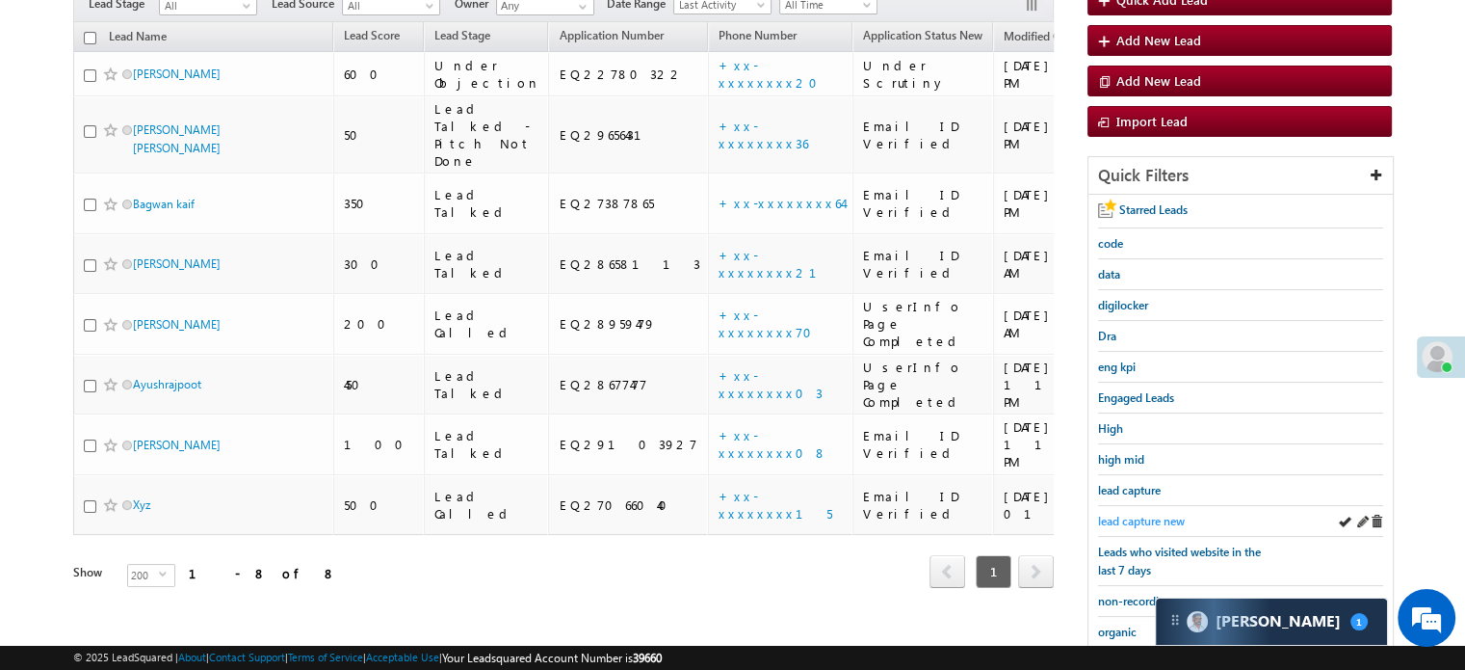
click at [1140, 514] on span "lead capture new" at bounding box center [1141, 521] width 87 height 14
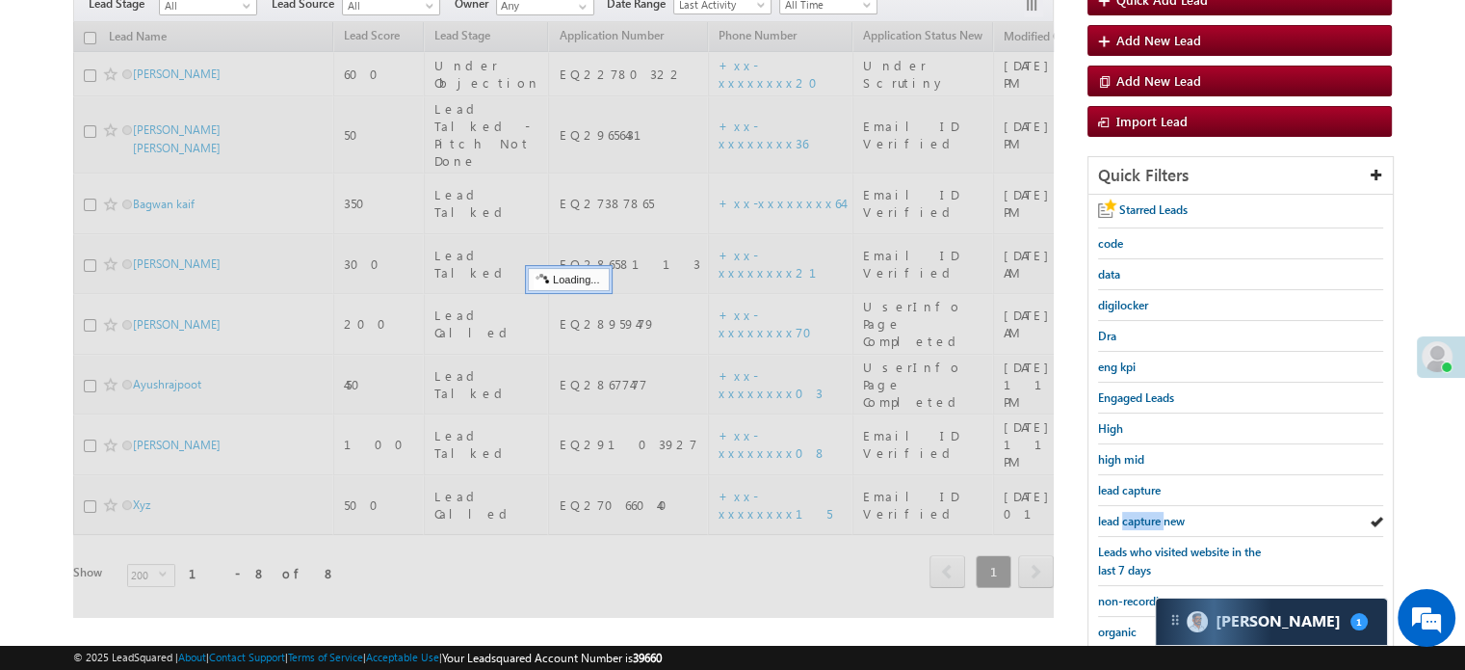
click at [1140, 514] on span "lead capture new" at bounding box center [1141, 521] width 87 height 14
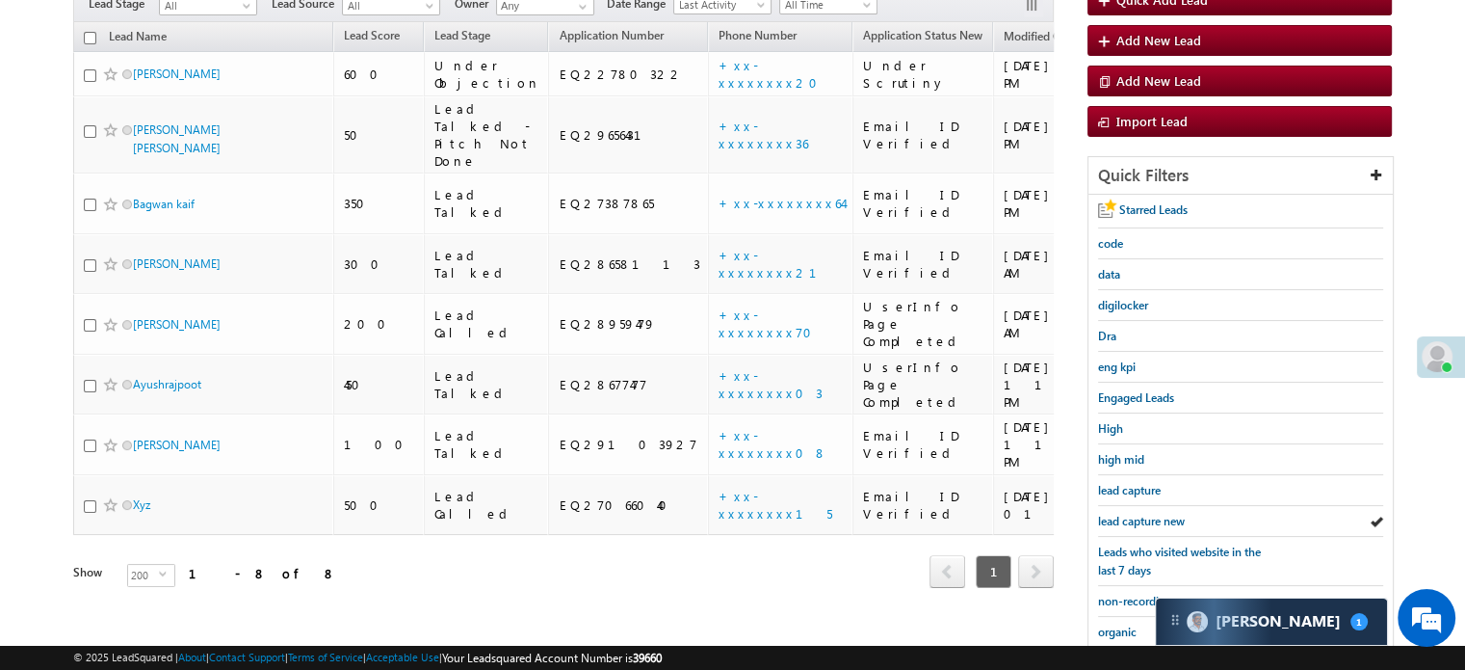
click at [1141, 514] on span "lead capture new" at bounding box center [1141, 521] width 87 height 14
click at [1139, 519] on span "lead capture new" at bounding box center [1141, 521] width 87 height 14
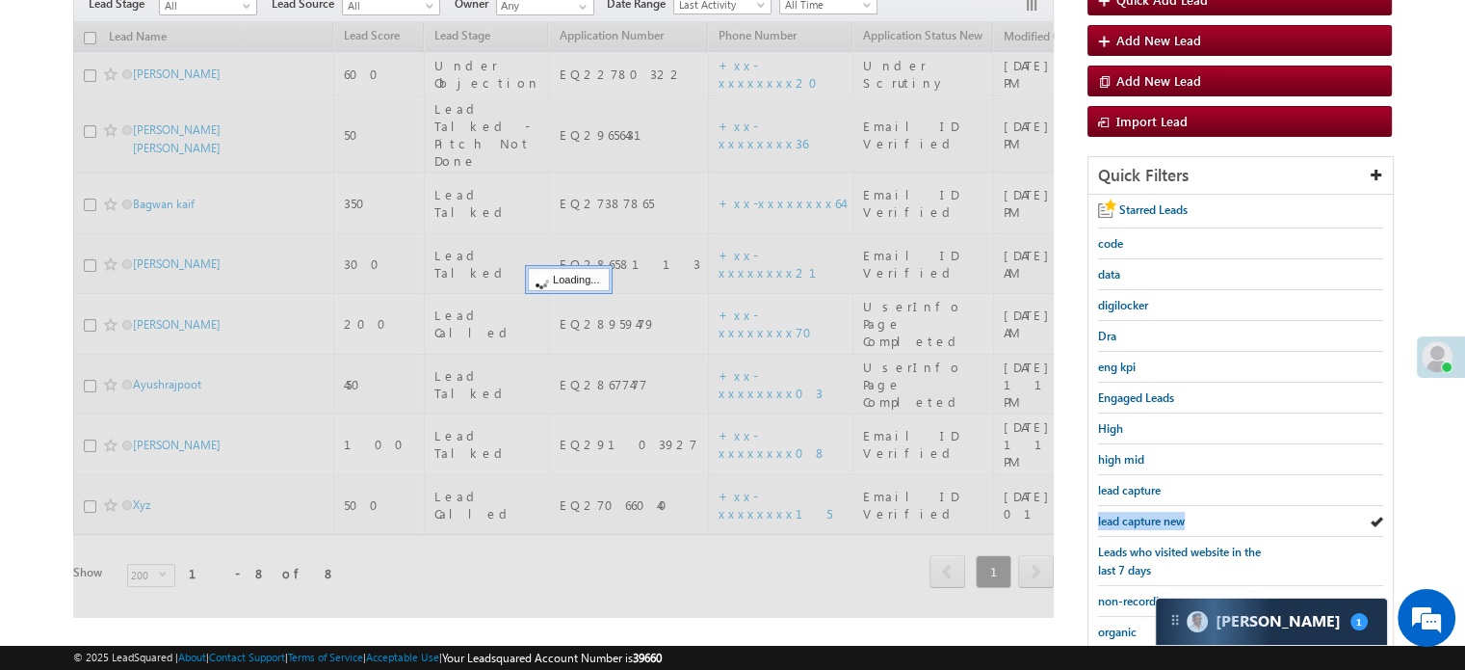
click at [1139, 519] on span "lead capture new" at bounding box center [1141, 521] width 87 height 14
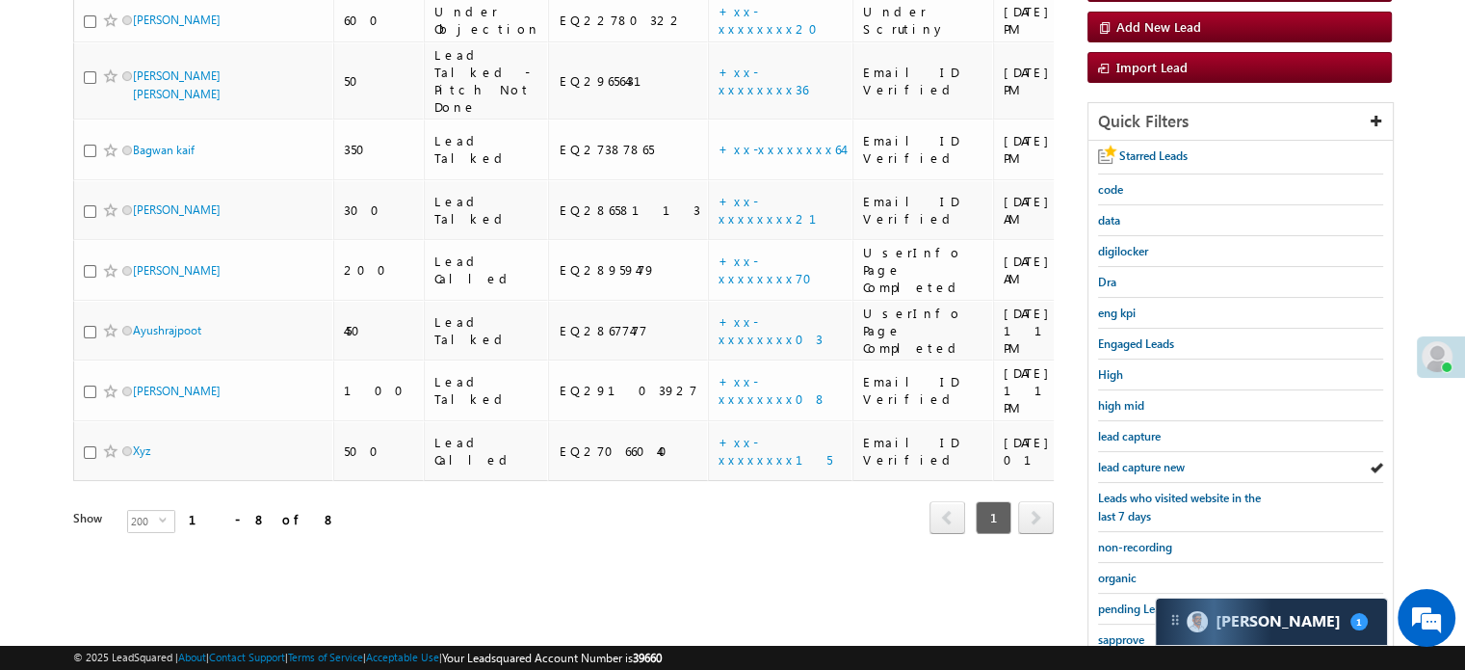
scroll to position [413, 0]
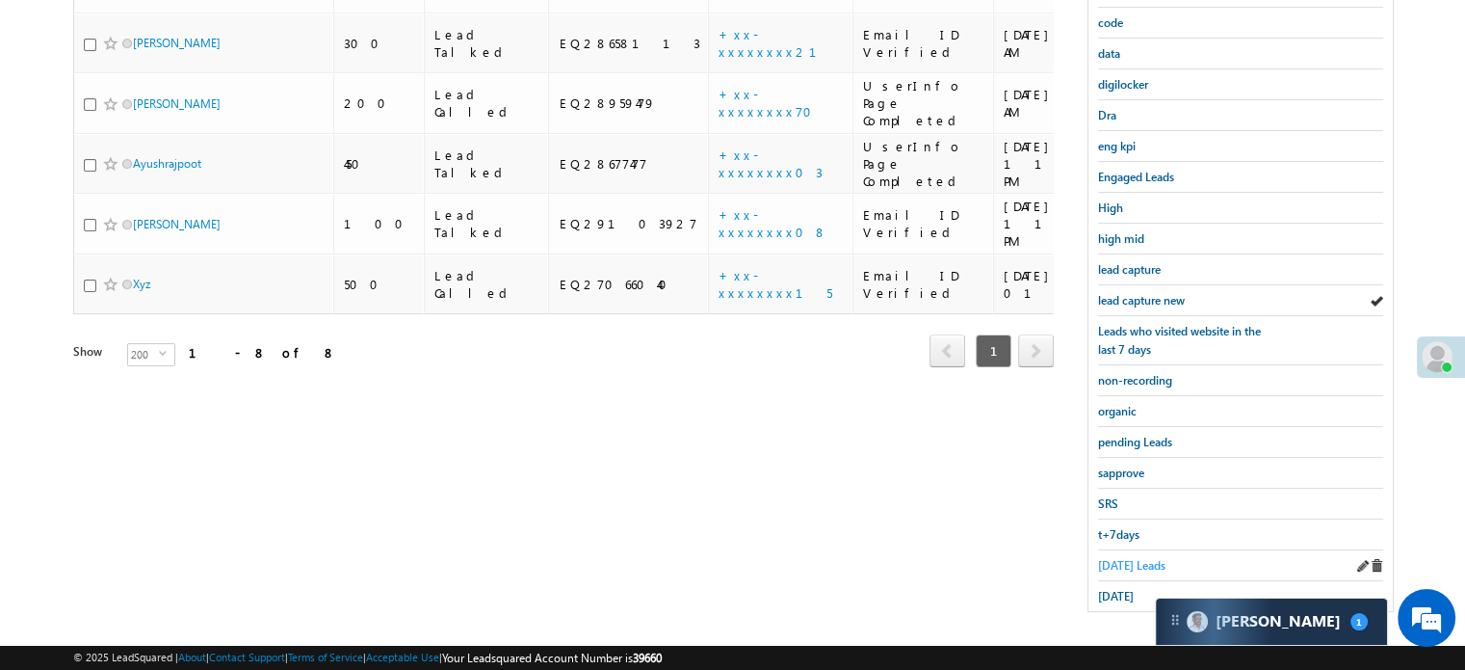
click at [1131, 558] on span "Today's Leads" at bounding box center [1131, 565] width 67 height 14
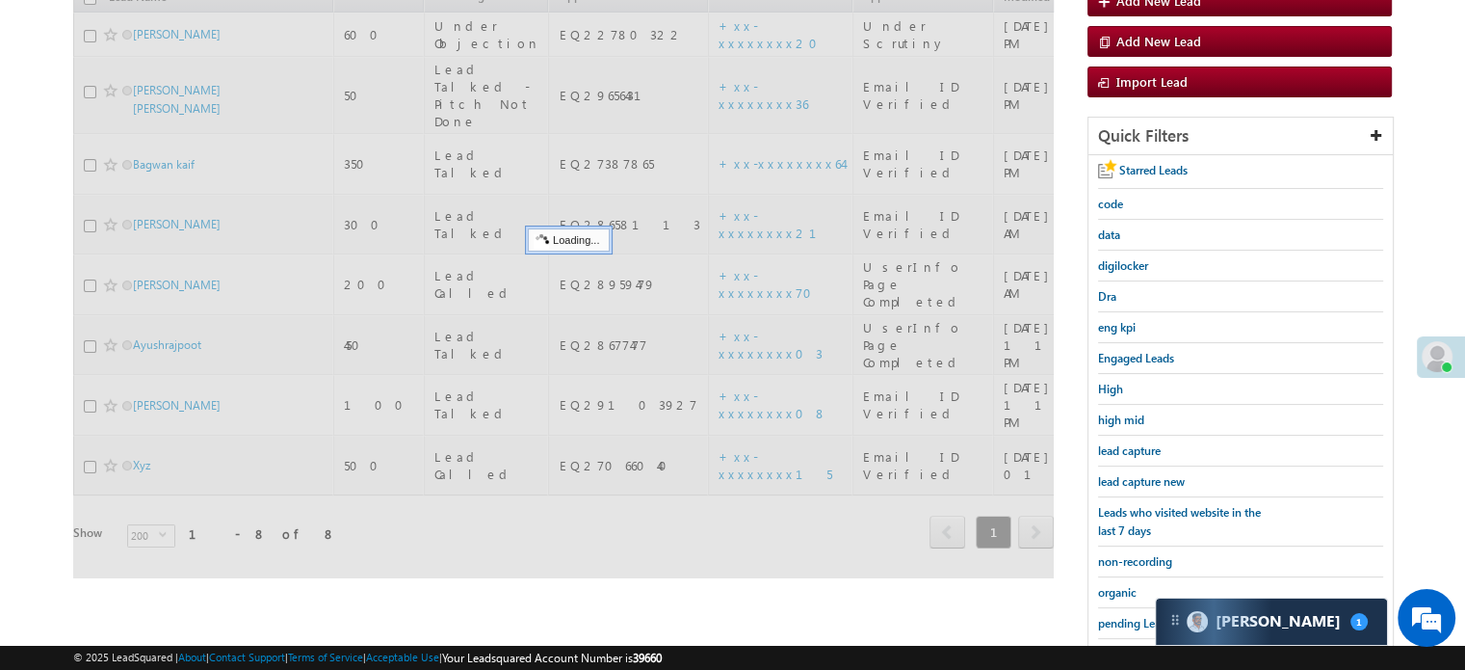
scroll to position [221, 0]
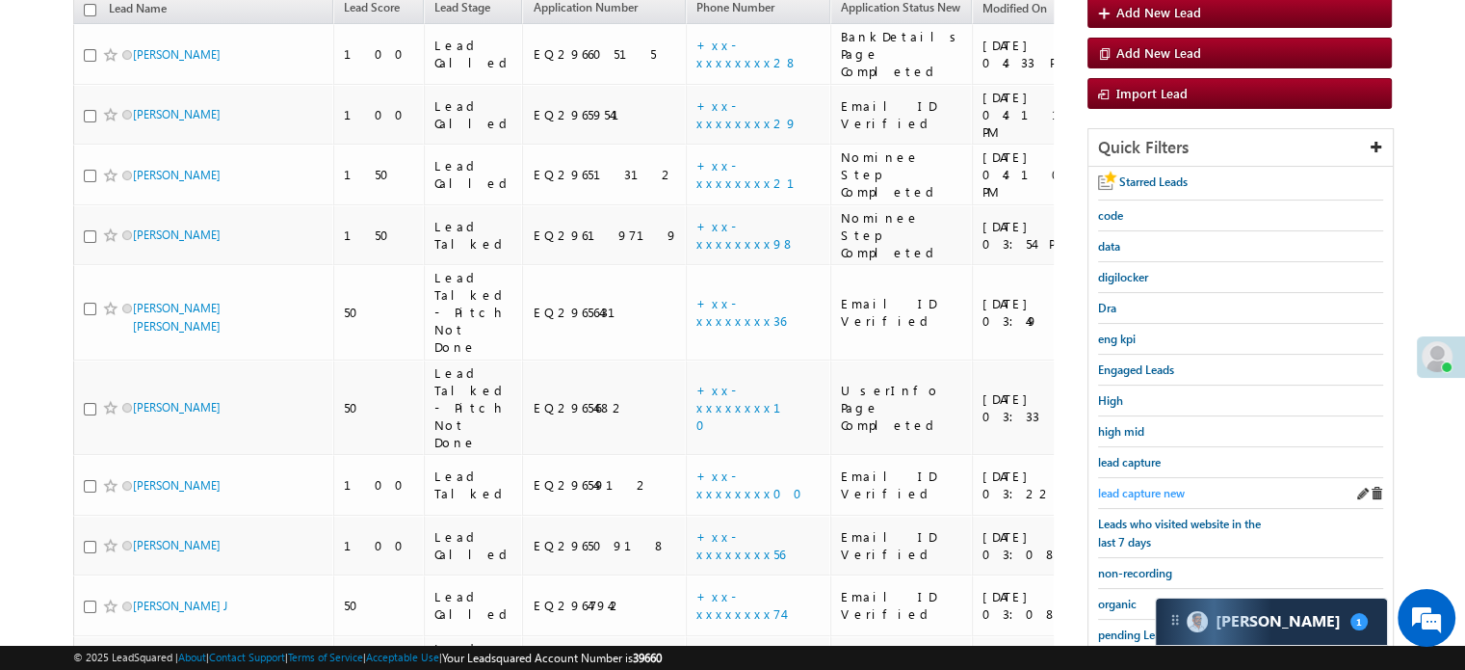
click at [1136, 493] on span "lead capture new" at bounding box center [1141, 493] width 87 height 14
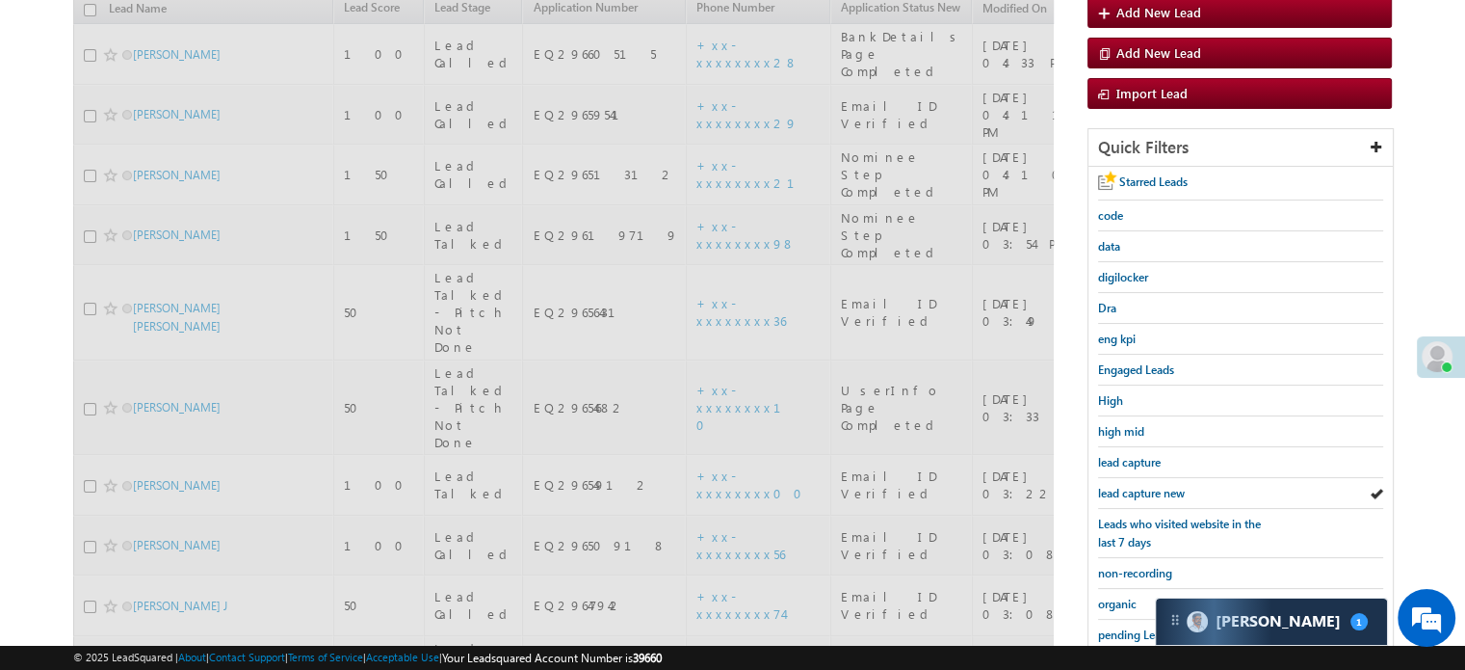
click at [1136, 493] on span "lead capture new" at bounding box center [1141, 493] width 87 height 14
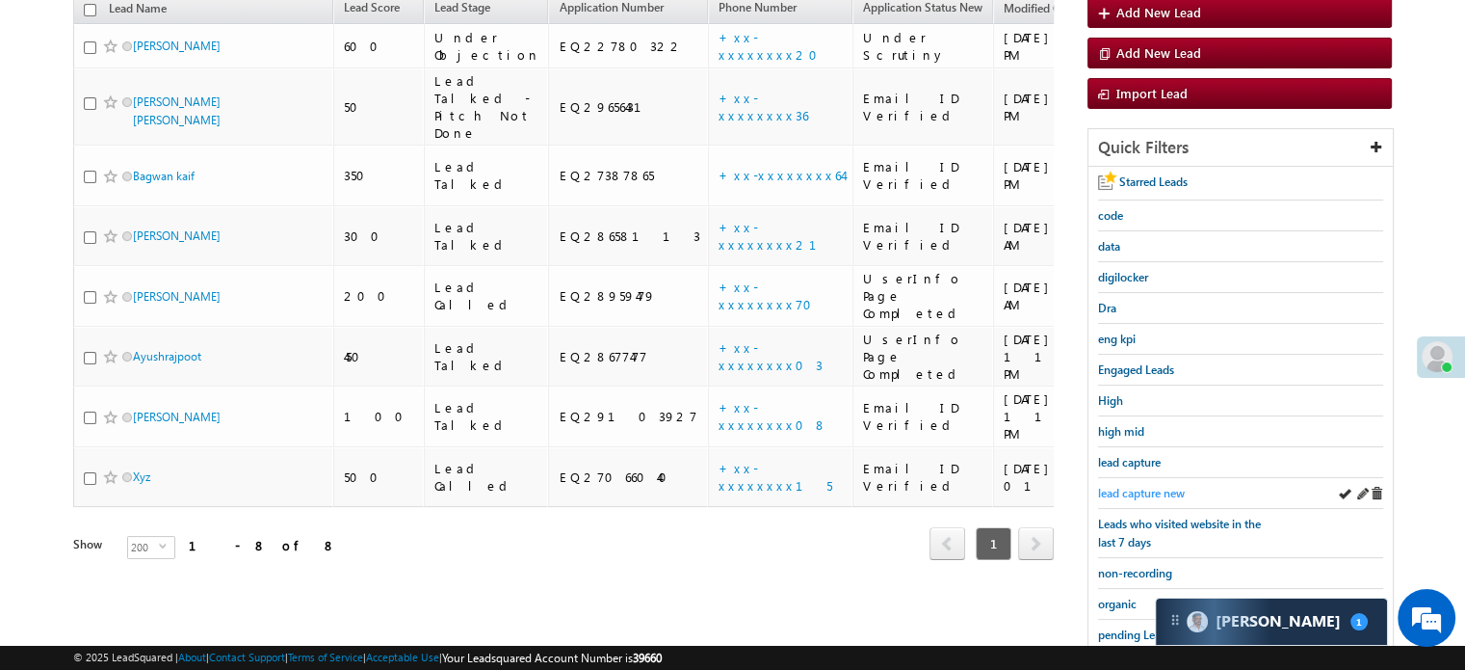
click at [1149, 486] on span "lead capture new" at bounding box center [1141, 493] width 87 height 14
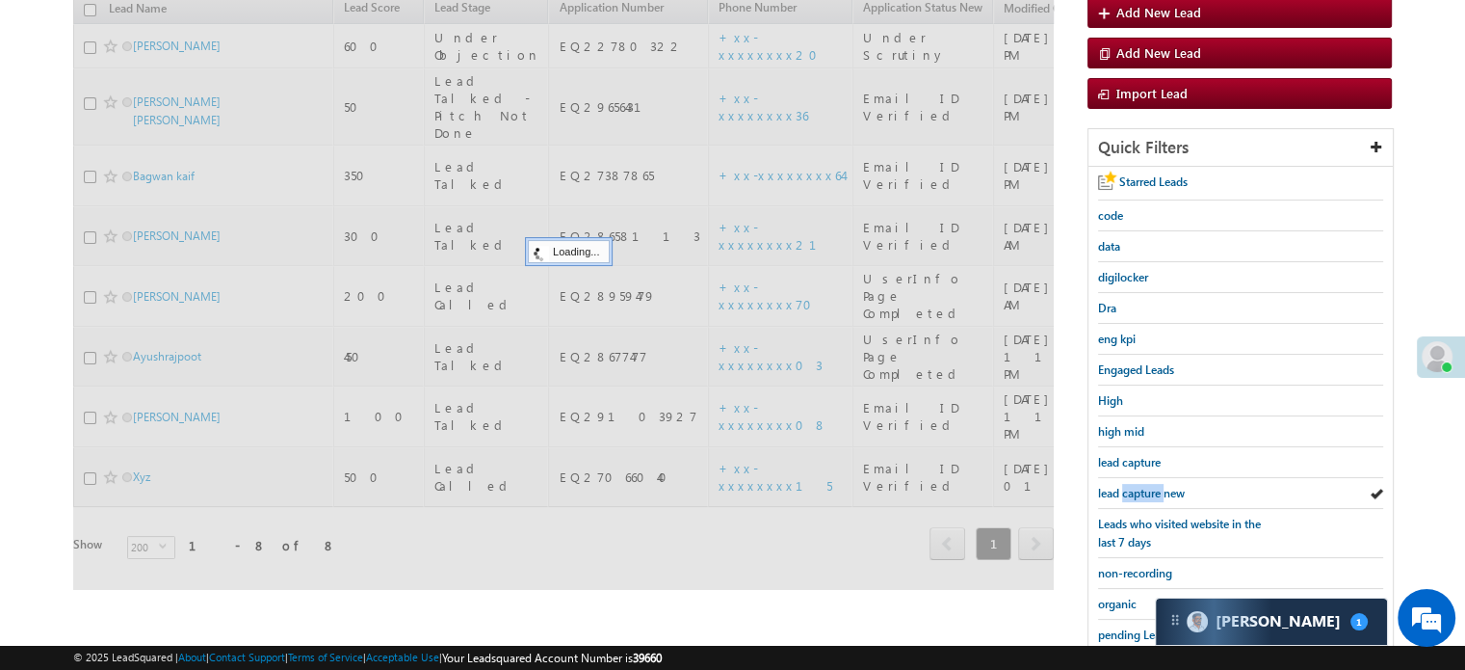
click at [1149, 486] on span "lead capture new" at bounding box center [1141, 493] width 87 height 14
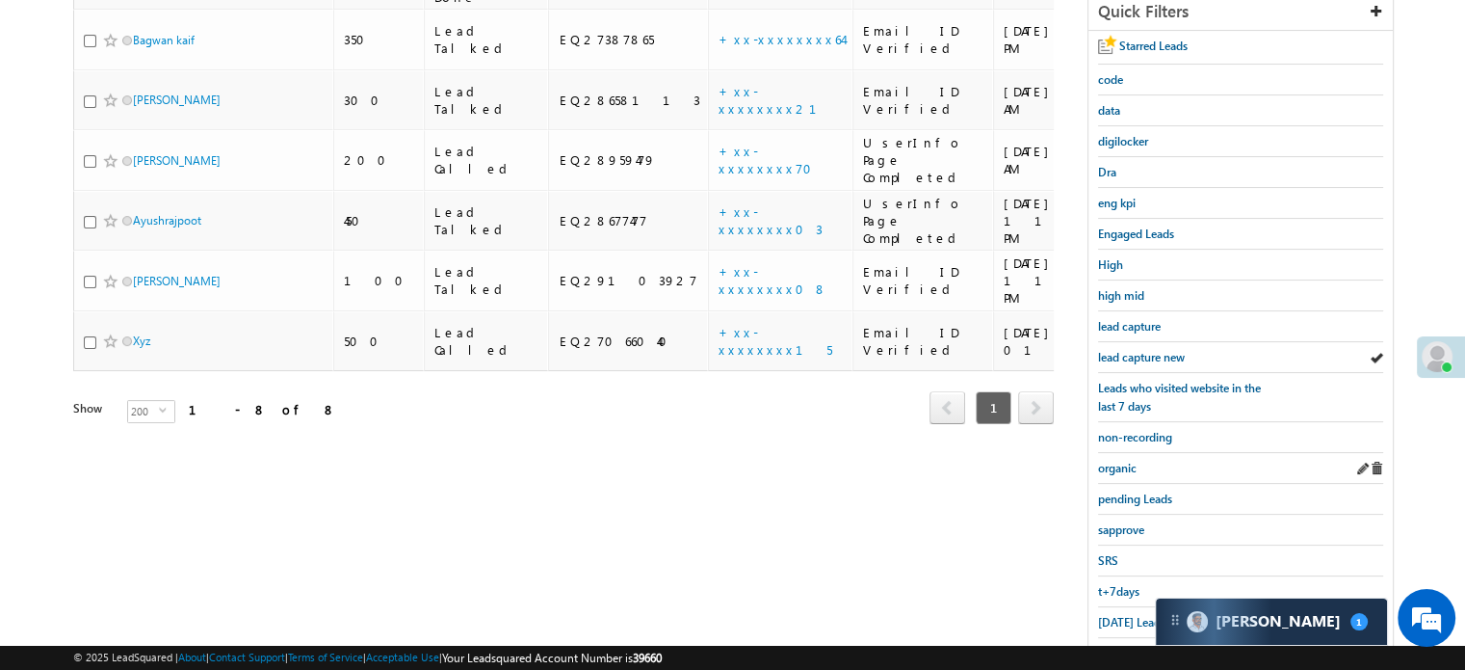
scroll to position [413, 0]
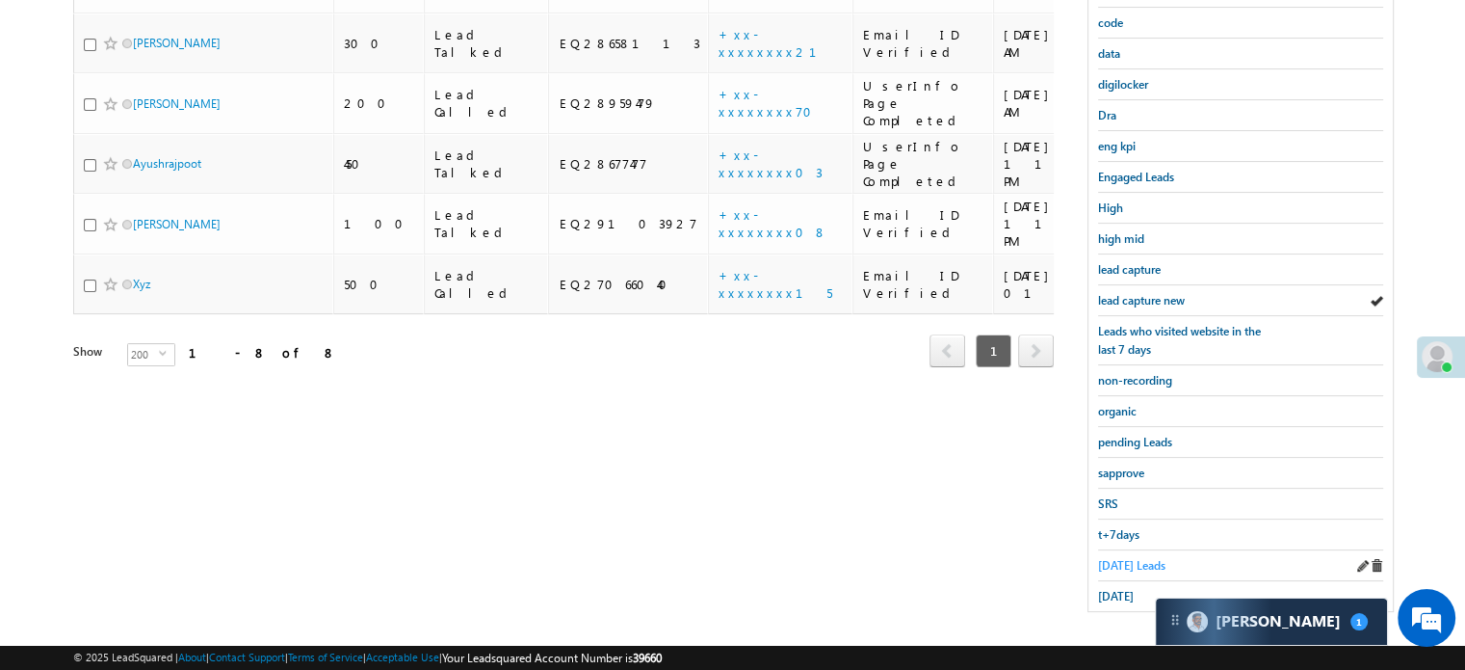
click at [1119, 558] on span "Today's Leads" at bounding box center [1131, 565] width 67 height 14
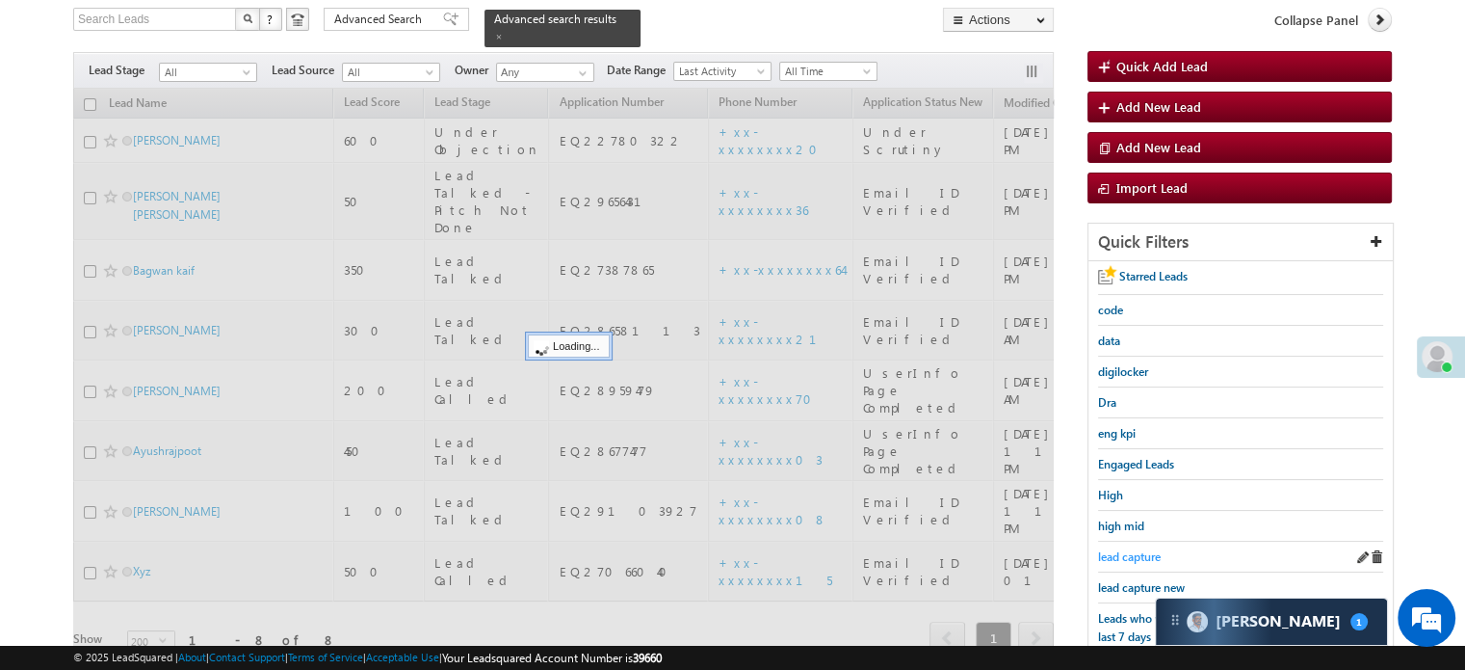
scroll to position [124, 0]
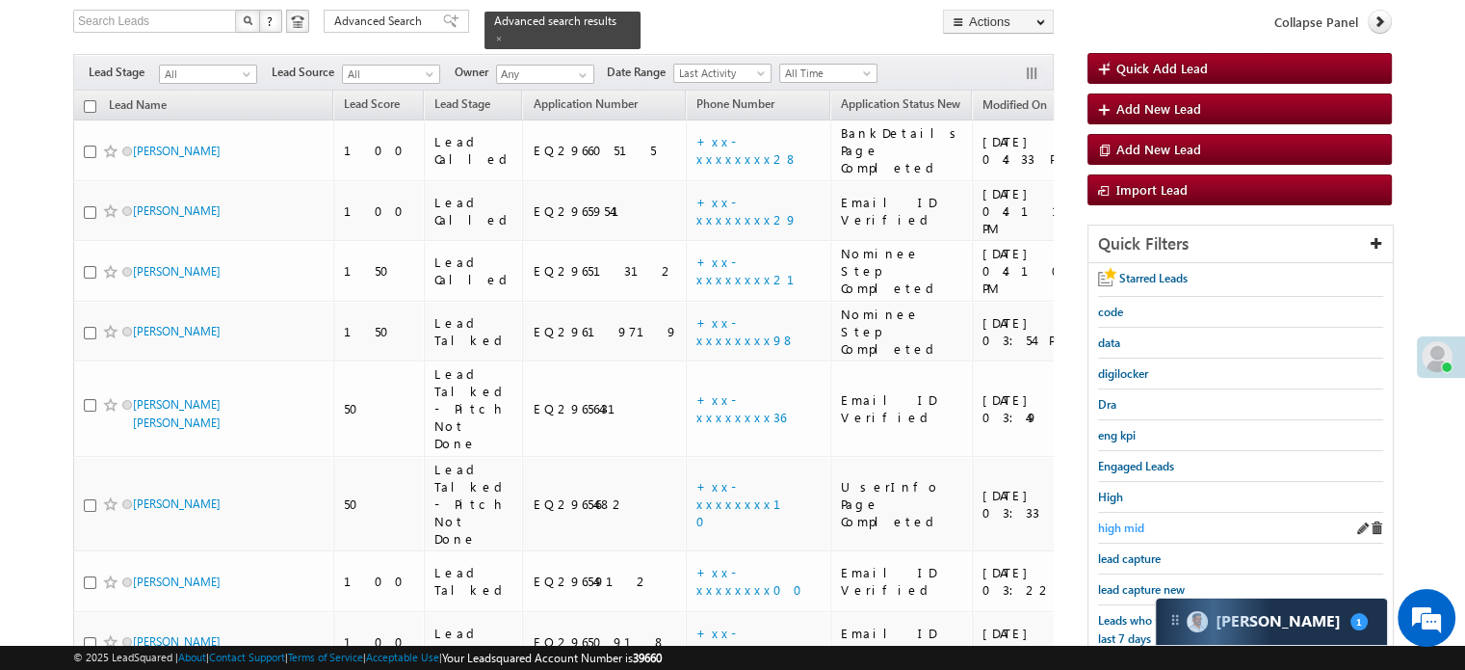
click at [1110, 529] on span "high mid" at bounding box center [1121, 527] width 46 height 14
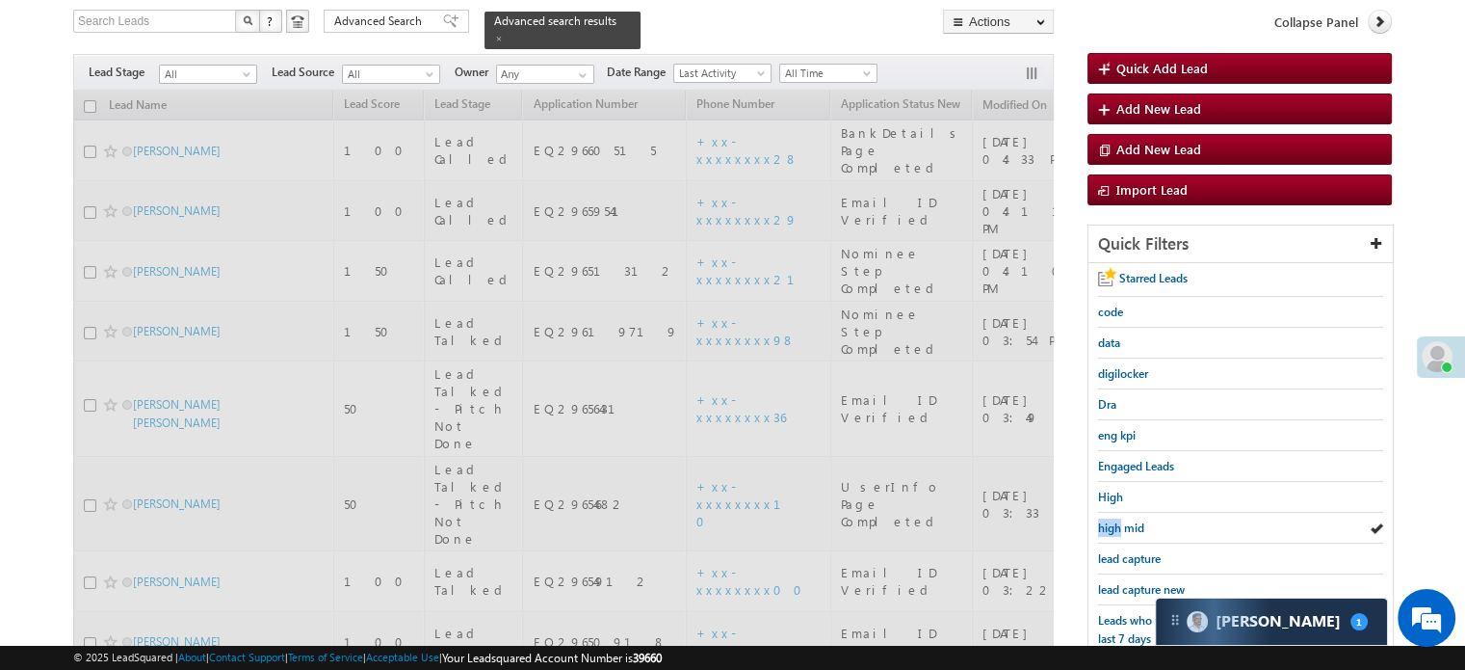
click at [1095, 525] on div "Starred Leads code data digilocker Dra eng kpi Engaged Leads High high mid lead…" at bounding box center [1241, 581] width 304 height 637
drag, startPoint x: 1095, startPoint y: 525, endPoint x: 1094, endPoint y: 539, distance: 13.5
click at [1094, 531] on div "Starred Leads code data digilocker Dra eng kpi Engaged Leads High high mid lead…" at bounding box center [1241, 581] width 304 height 637
click at [1126, 589] on span "lead capture new" at bounding box center [1141, 589] width 87 height 14
click at [1126, 588] on span "lead capture new" at bounding box center [1141, 589] width 87 height 14
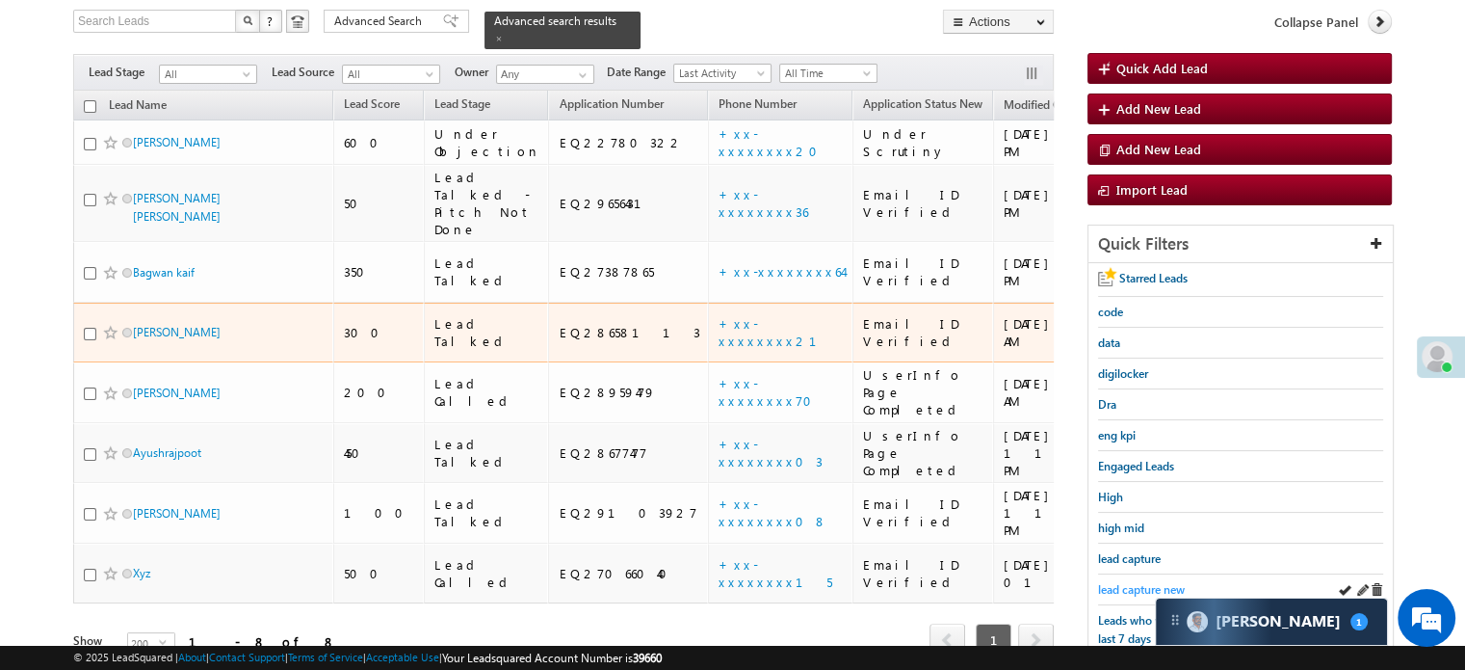
click at [1122, 582] on span "lead capture new" at bounding box center [1141, 589] width 87 height 14
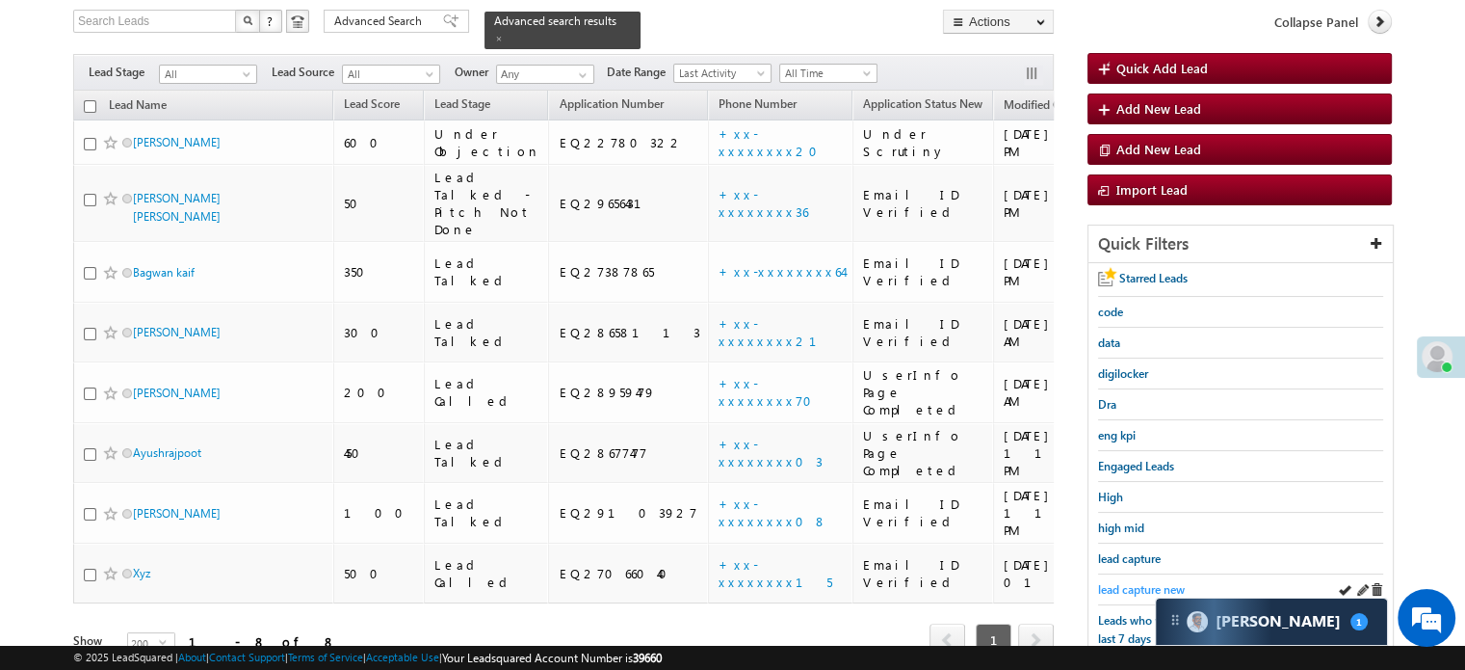
click at [1131, 582] on span "lead capture new" at bounding box center [1141, 589] width 87 height 14
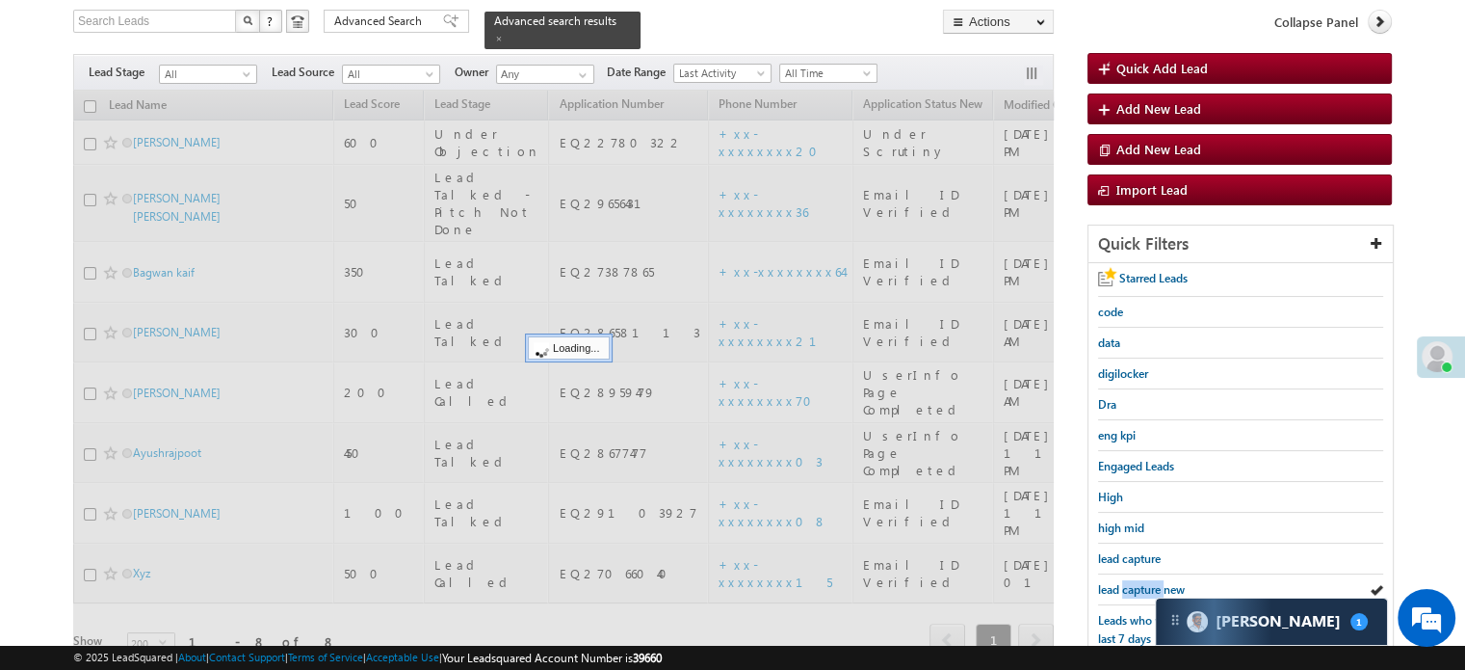
click at [1131, 582] on span "lead capture new" at bounding box center [1141, 589] width 87 height 14
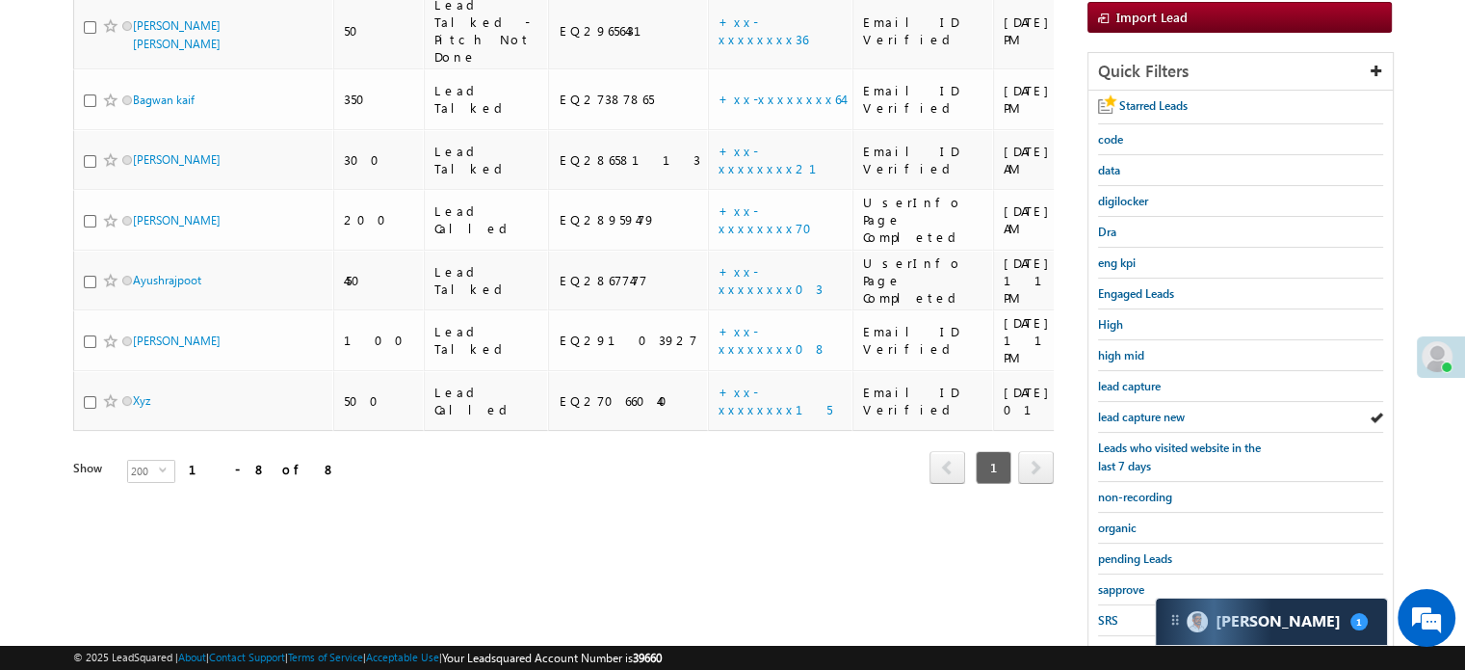
scroll to position [413, 0]
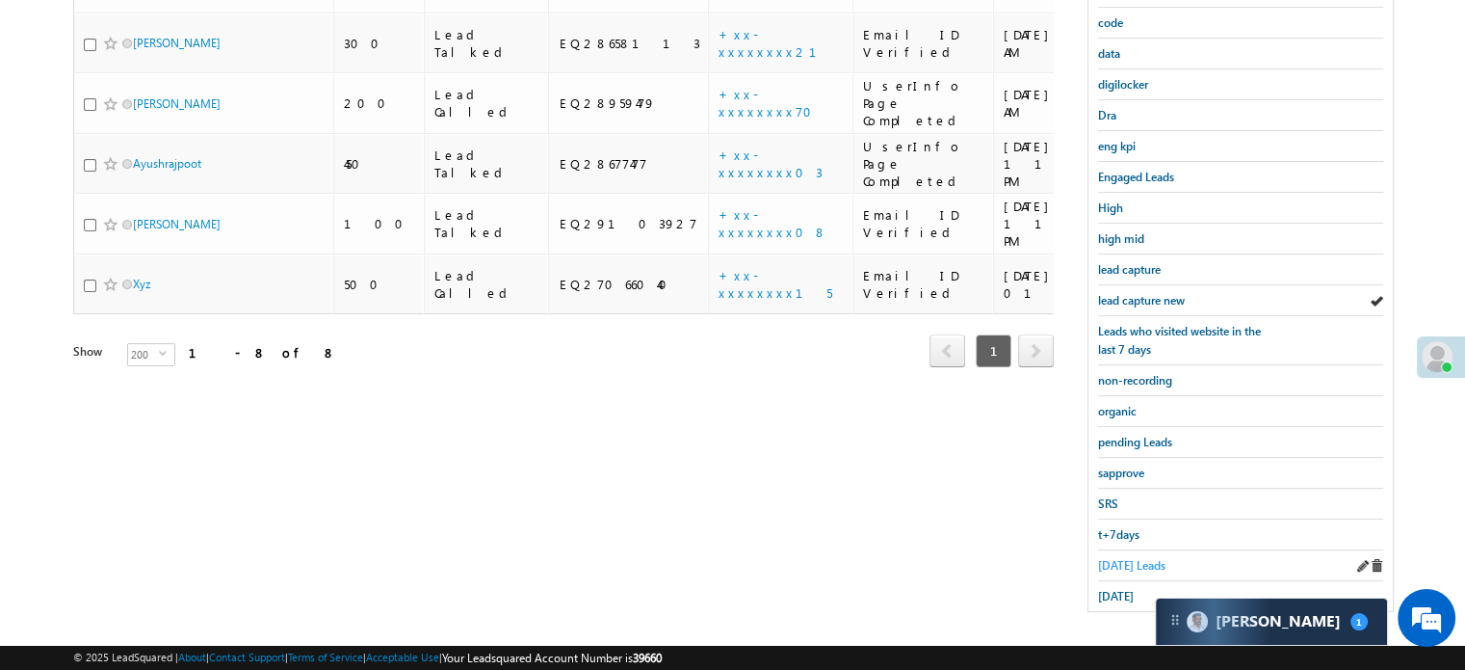
click at [1115, 558] on span "Today's Leads" at bounding box center [1131, 565] width 67 height 14
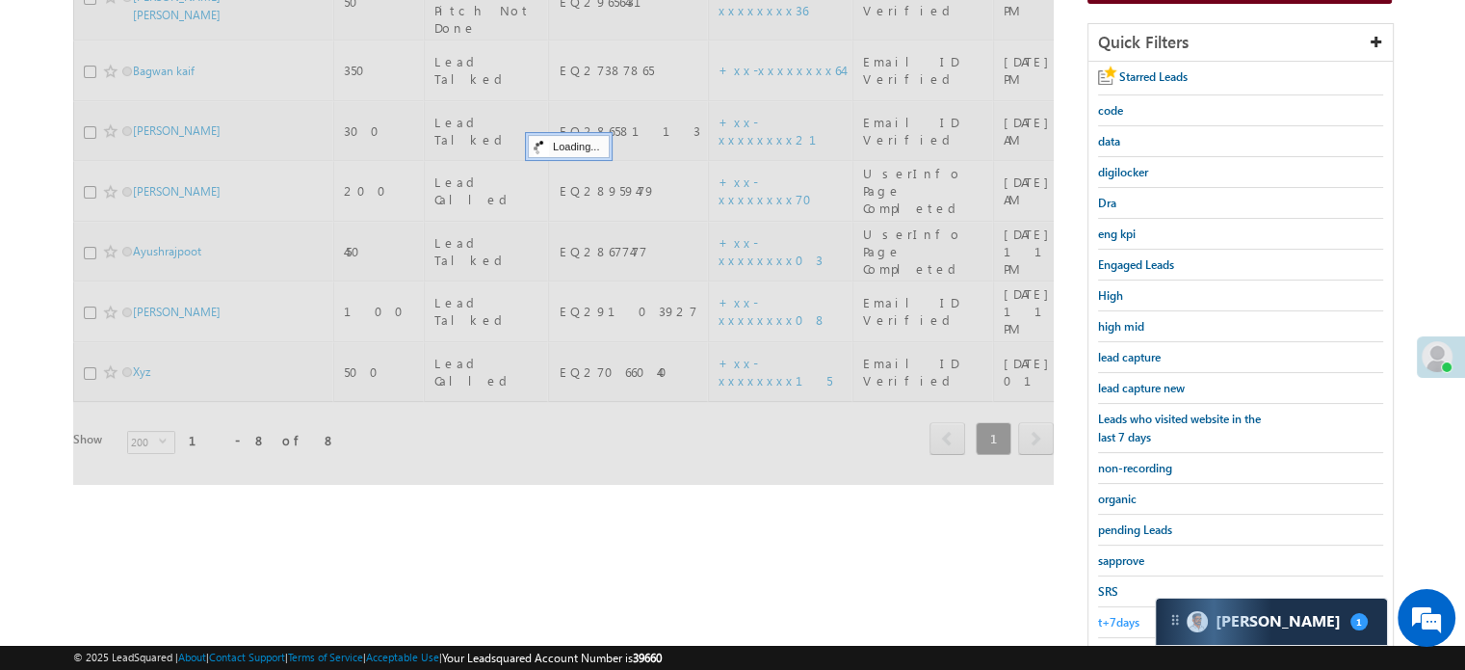
scroll to position [124, 0]
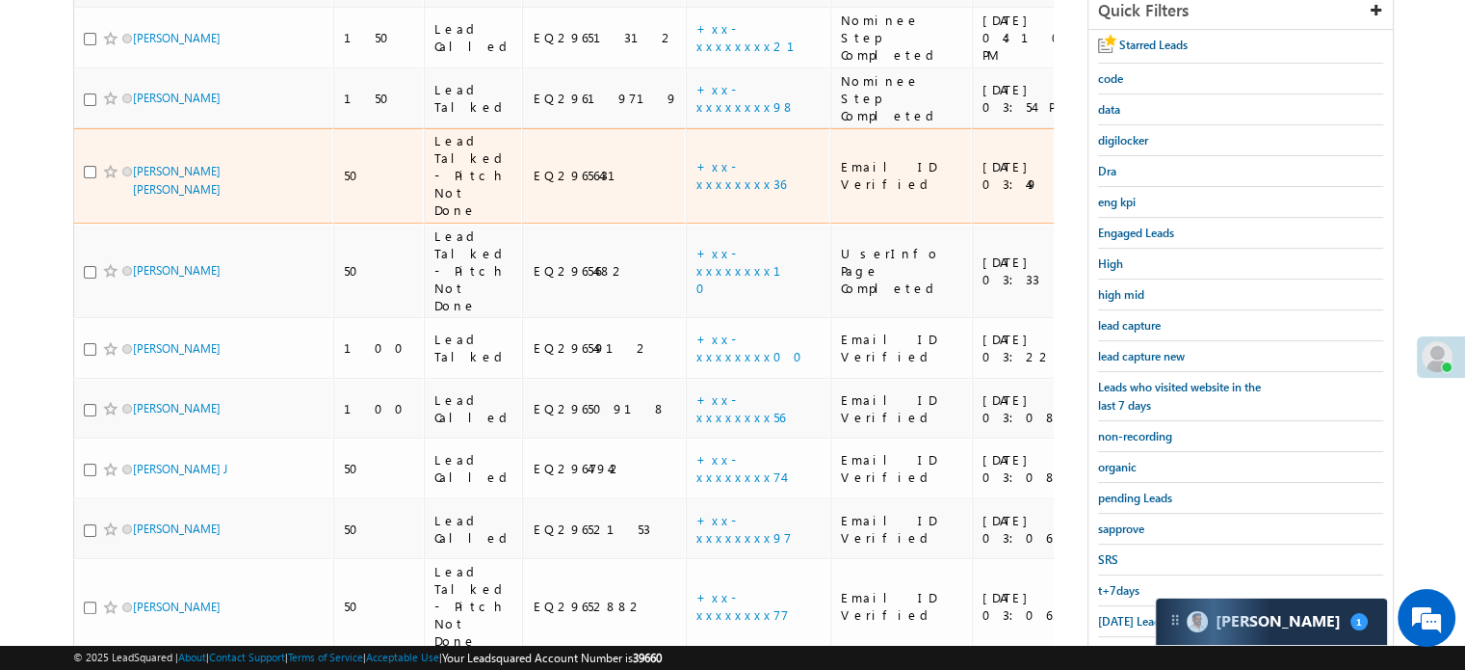
scroll to position [172, 0]
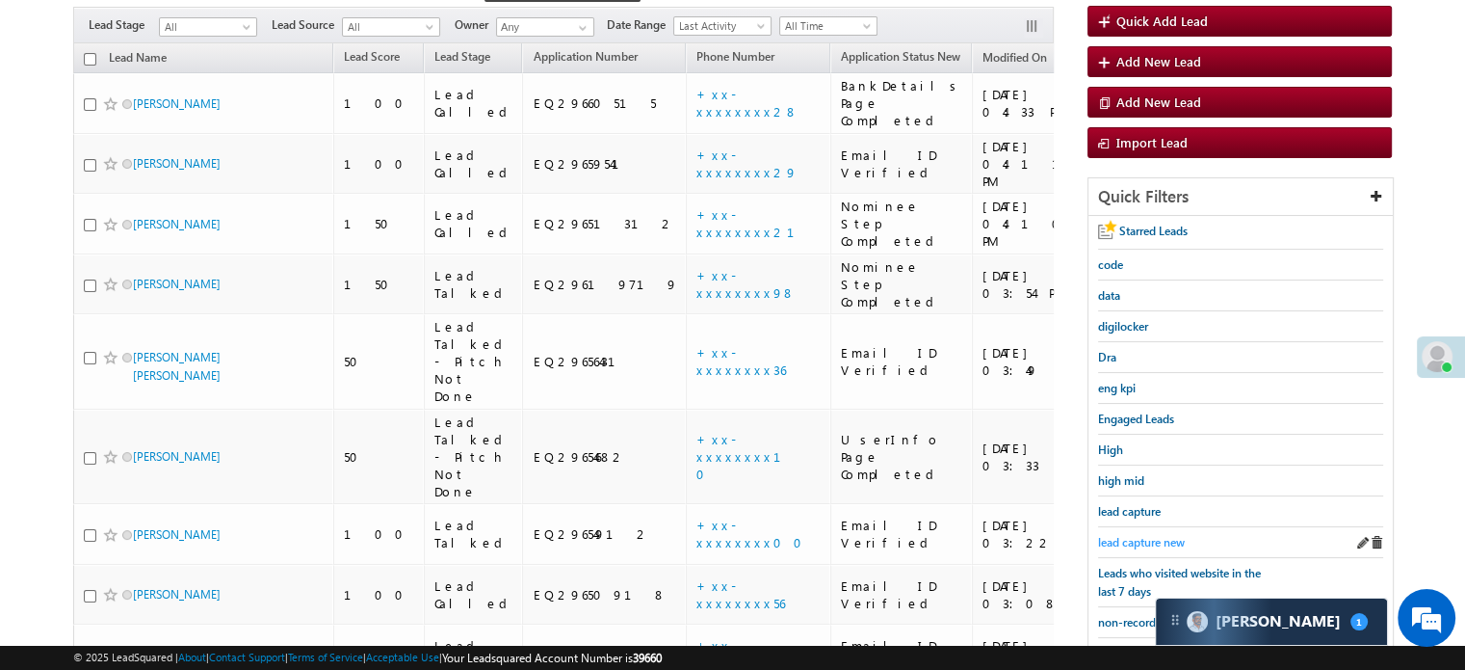
click at [1147, 535] on span "lead capture new" at bounding box center [1141, 542] width 87 height 14
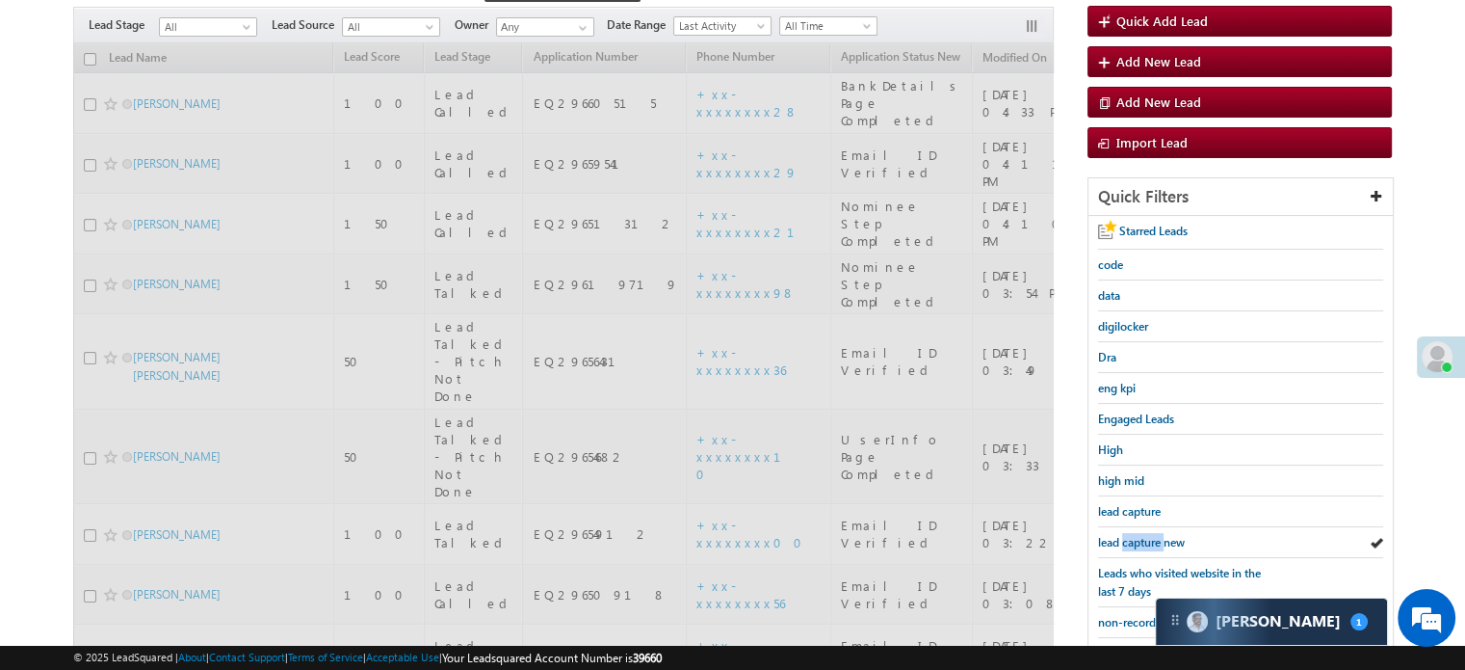
click at [1147, 535] on span "lead capture new" at bounding box center [1141, 542] width 87 height 14
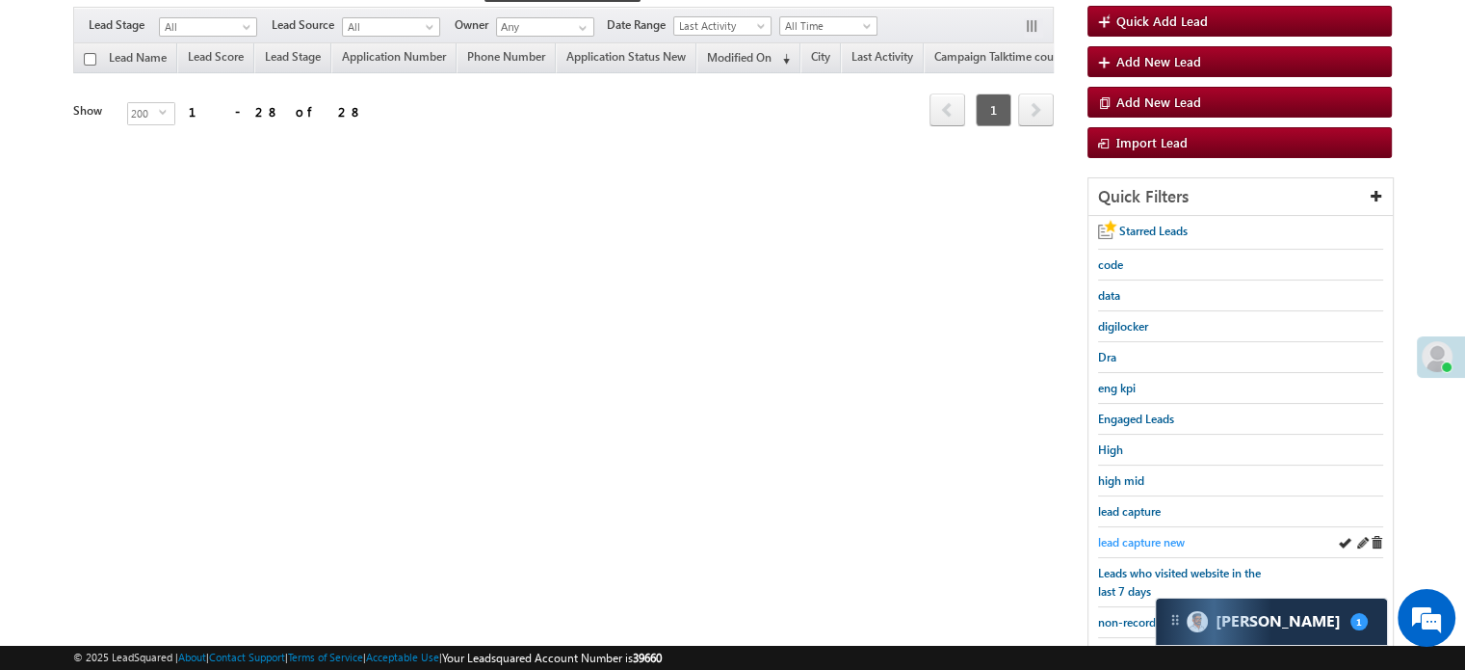
click at [1163, 535] on span "lead capture new" at bounding box center [1141, 542] width 87 height 14
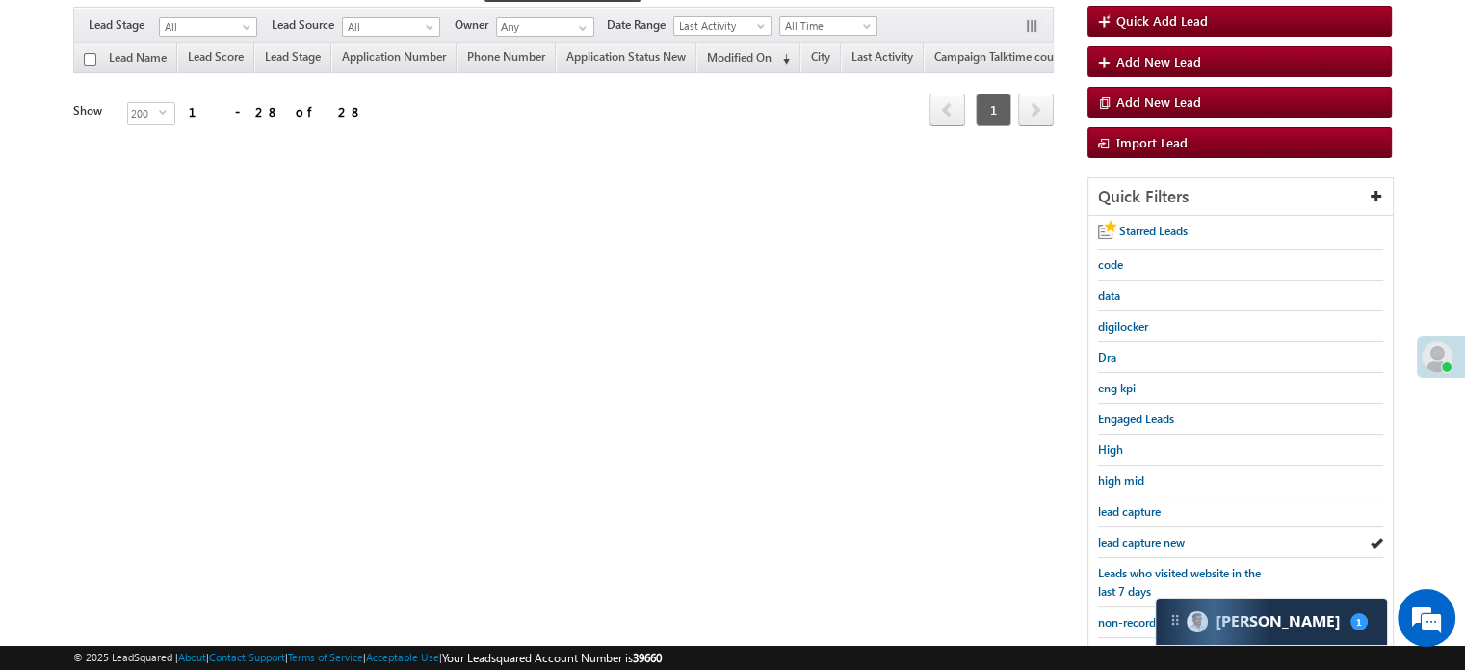
click at [1163, 535] on span "lead capture new" at bounding box center [1141, 542] width 87 height 14
click at [1144, 542] on span "lead capture new" at bounding box center [1141, 542] width 87 height 14
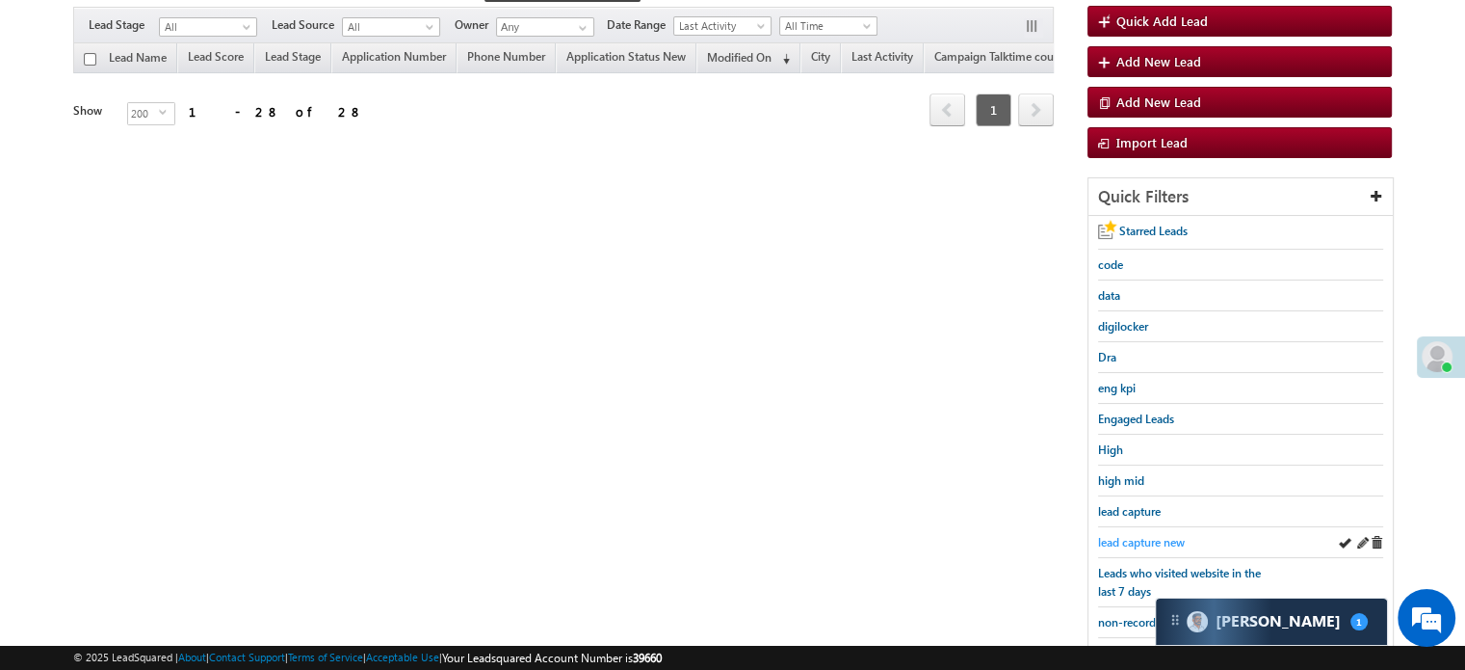
click at [1140, 535] on span "lead capture new" at bounding box center [1141, 542] width 87 height 14
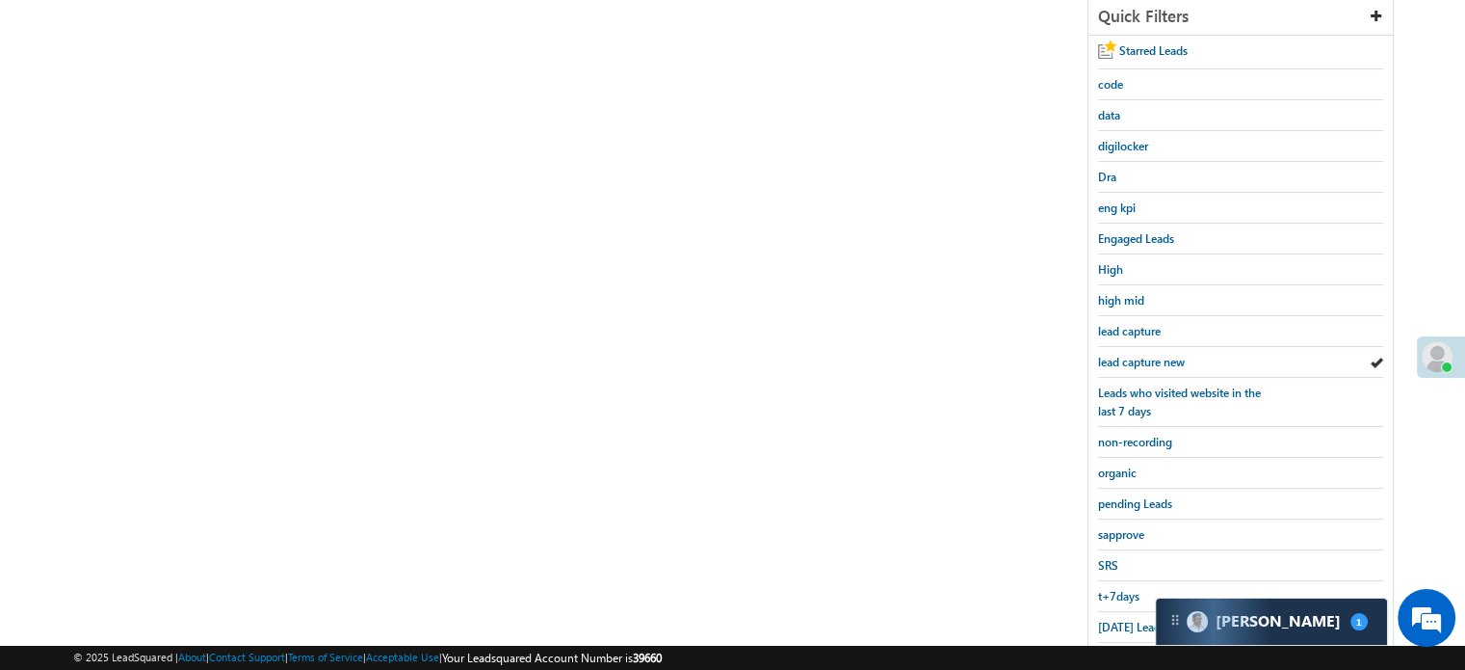
scroll to position [364, 0]
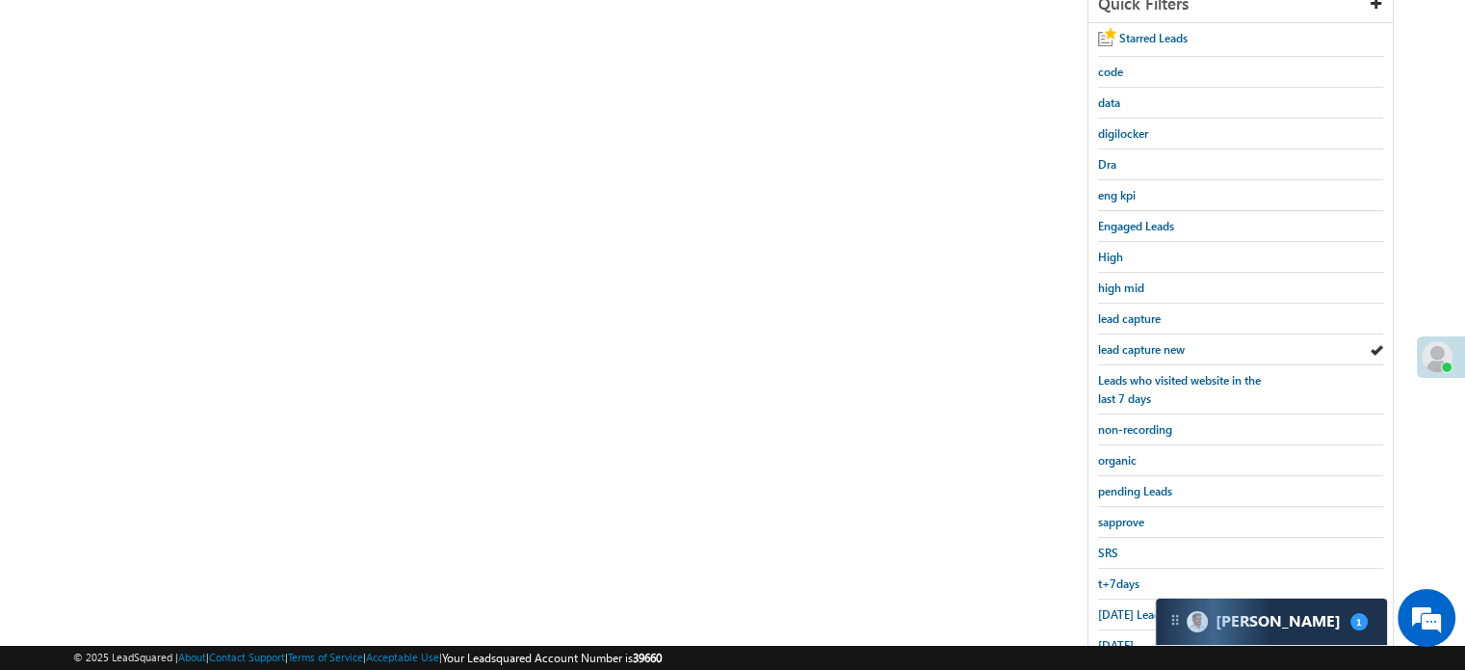
click at [768, 436] on div "Search Leads X ? 28 results found Advanced Search Advanced Search Advanced sear…" at bounding box center [732, 225] width 1319 height 911
click at [1131, 346] on span "lead capture new" at bounding box center [1141, 349] width 87 height 14
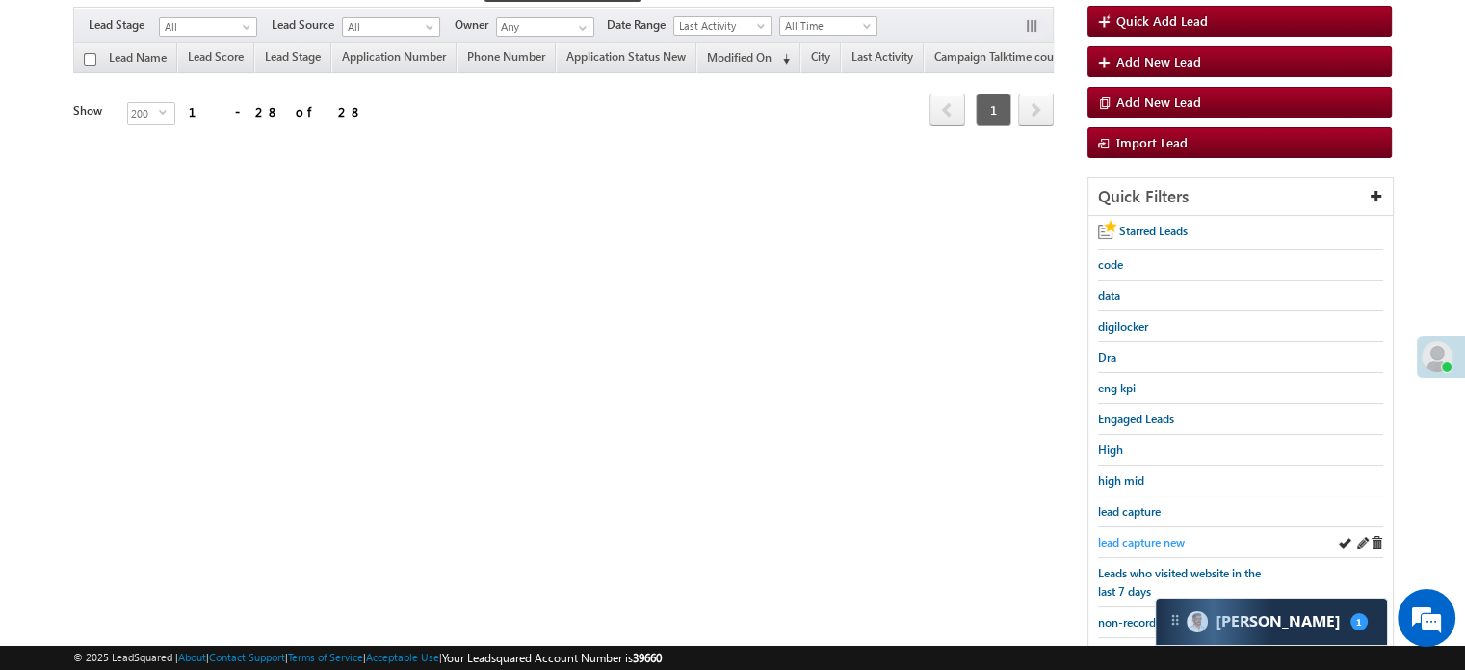
click at [1136, 533] on link "lead capture new" at bounding box center [1141, 542] width 87 height 18
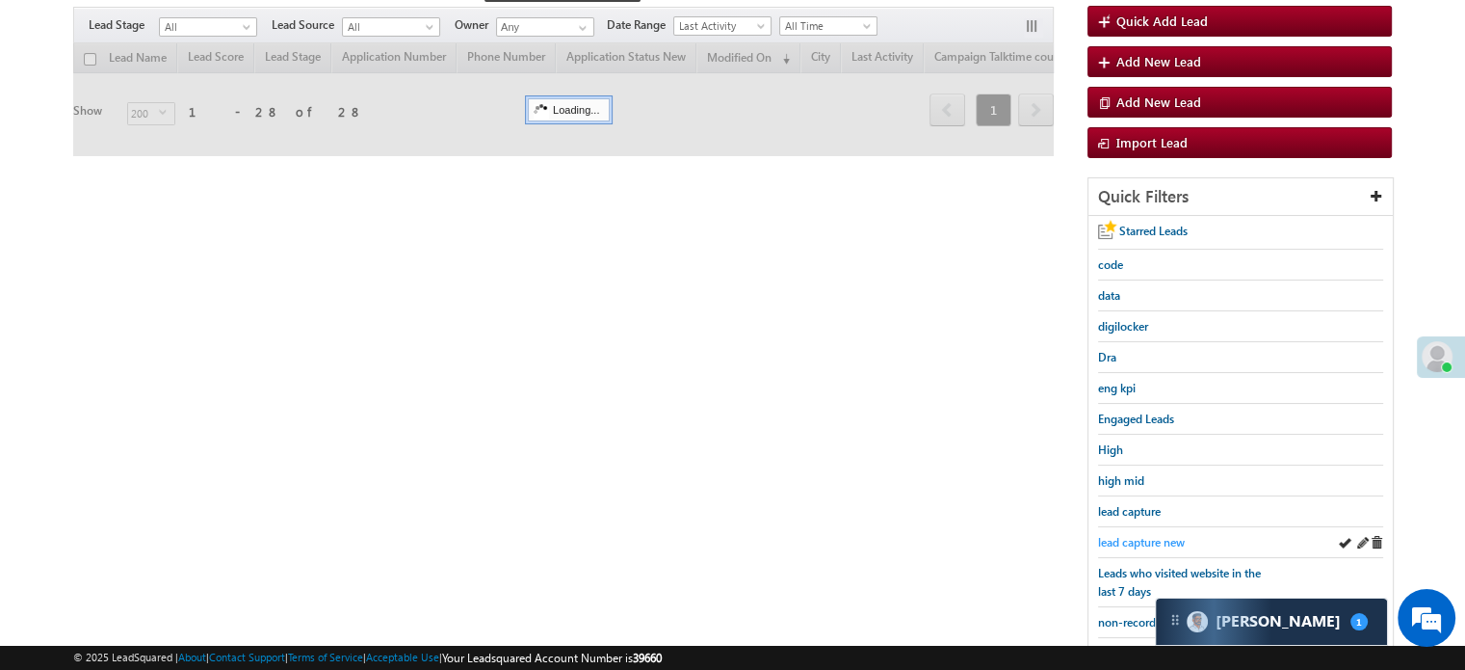
click at [1139, 535] on span "lead capture new" at bounding box center [1141, 542] width 87 height 14
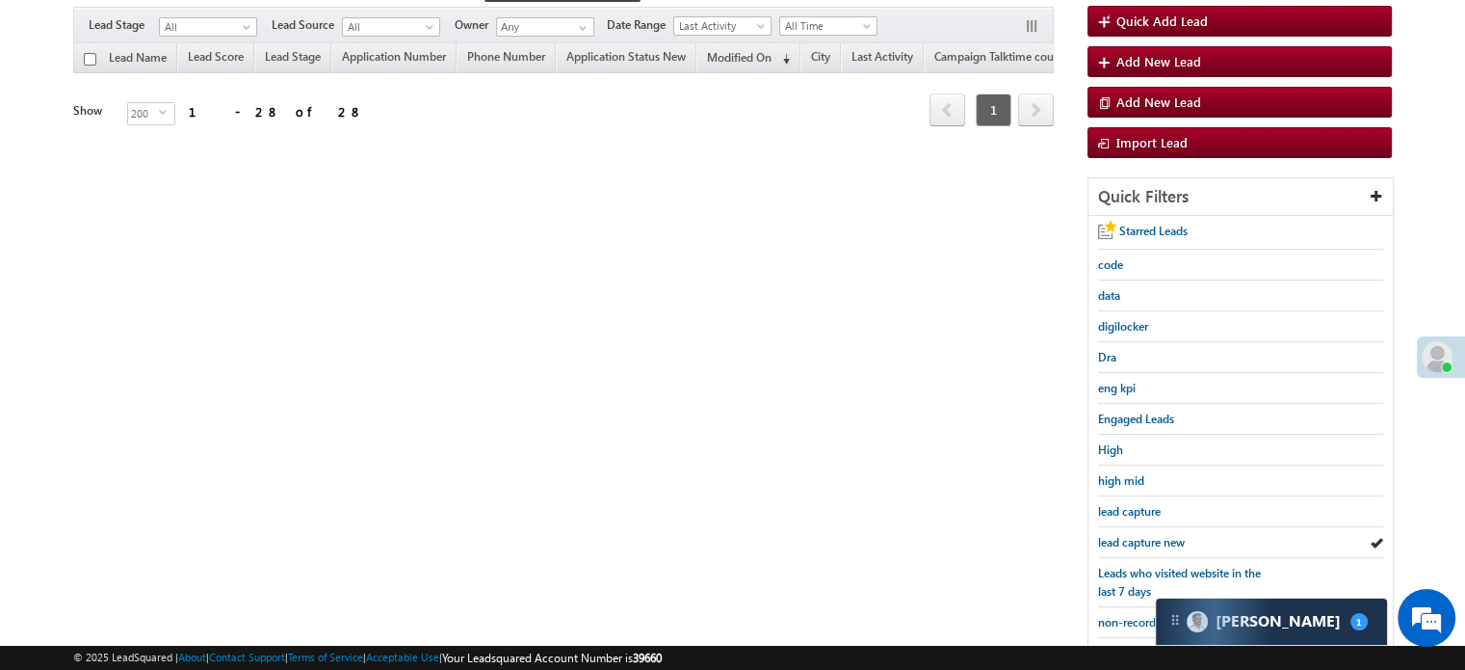
click at [1139, 535] on span "lead capture new" at bounding box center [1141, 542] width 87 height 14
click at [1133, 538] on span "lead capture new" at bounding box center [1141, 542] width 87 height 14
click at [922, 412] on div "Search Leads X ? 28 results found Advanced Search Advanced Search Advanced sear…" at bounding box center [732, 417] width 1319 height 911
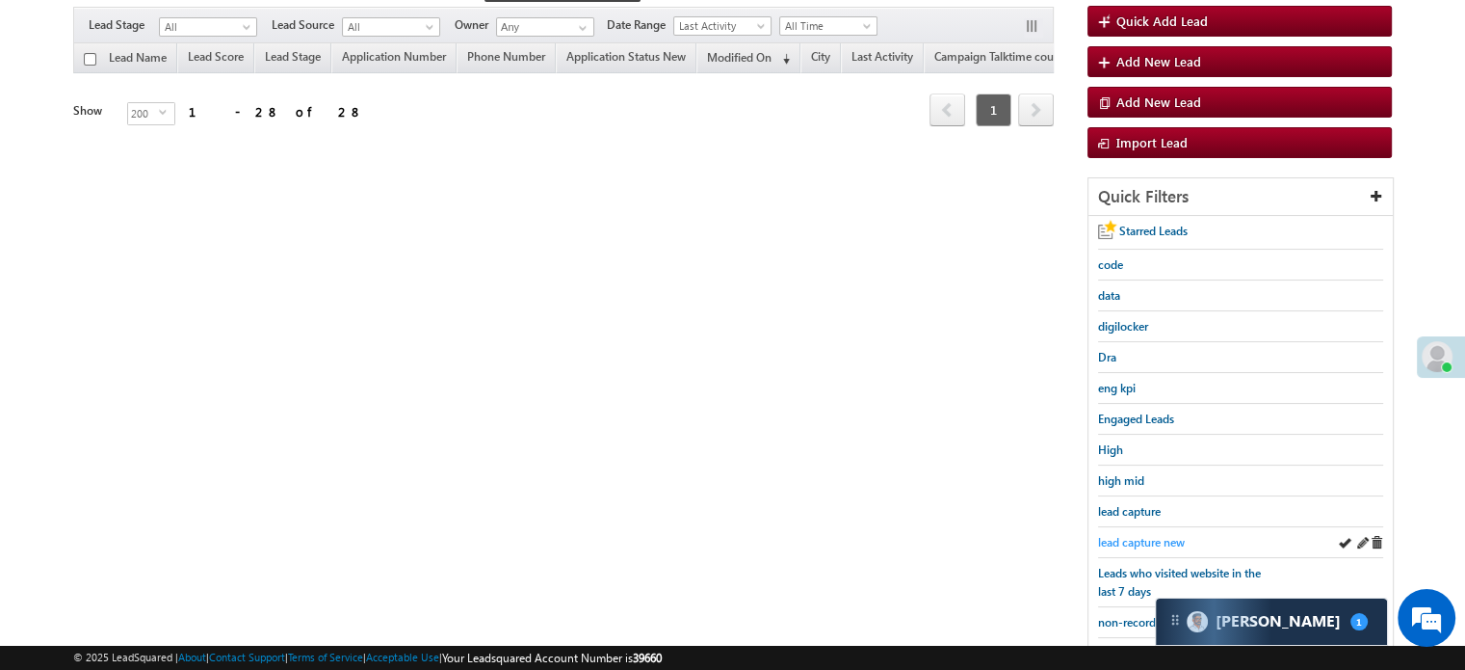
click at [1136, 542] on span "lead capture new" at bounding box center [1141, 542] width 87 height 14
click at [1139, 536] on span "lead capture new" at bounding box center [1141, 542] width 87 height 14
click at [1147, 540] on span "lead capture new" at bounding box center [1141, 542] width 87 height 14
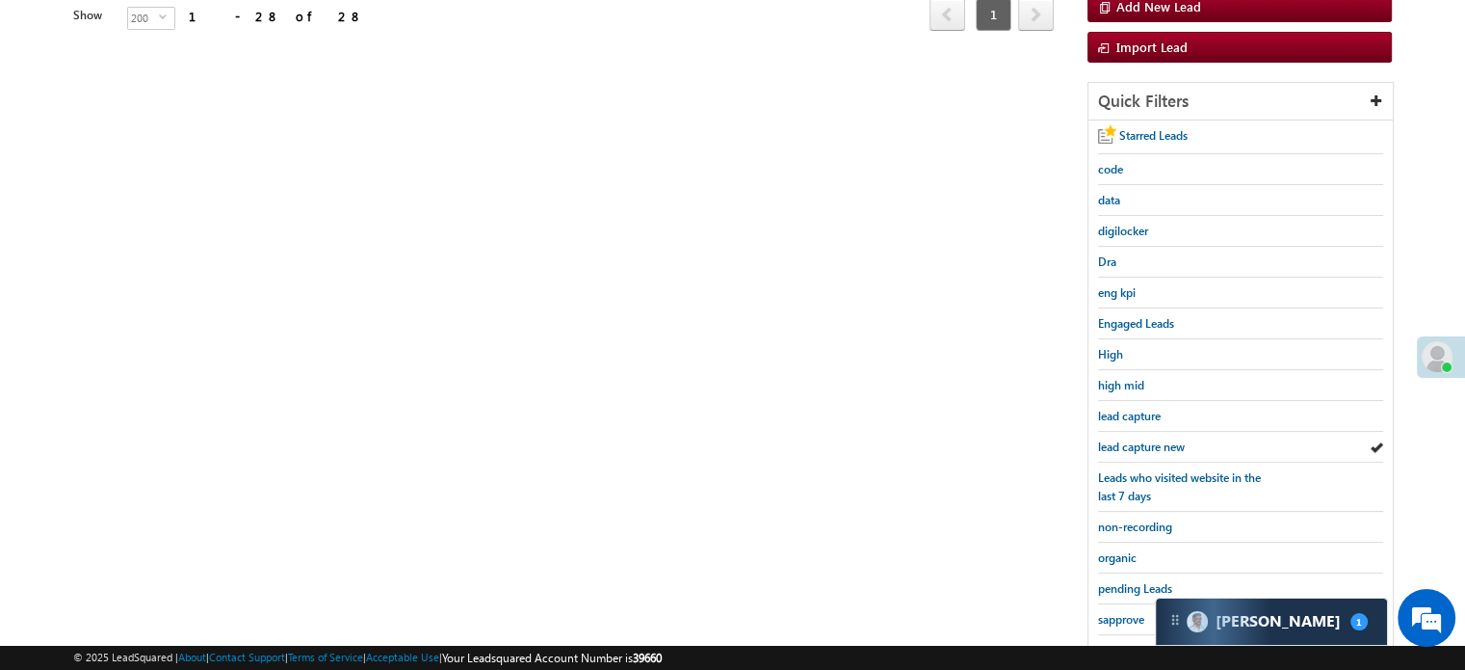
scroll to position [413, 0]
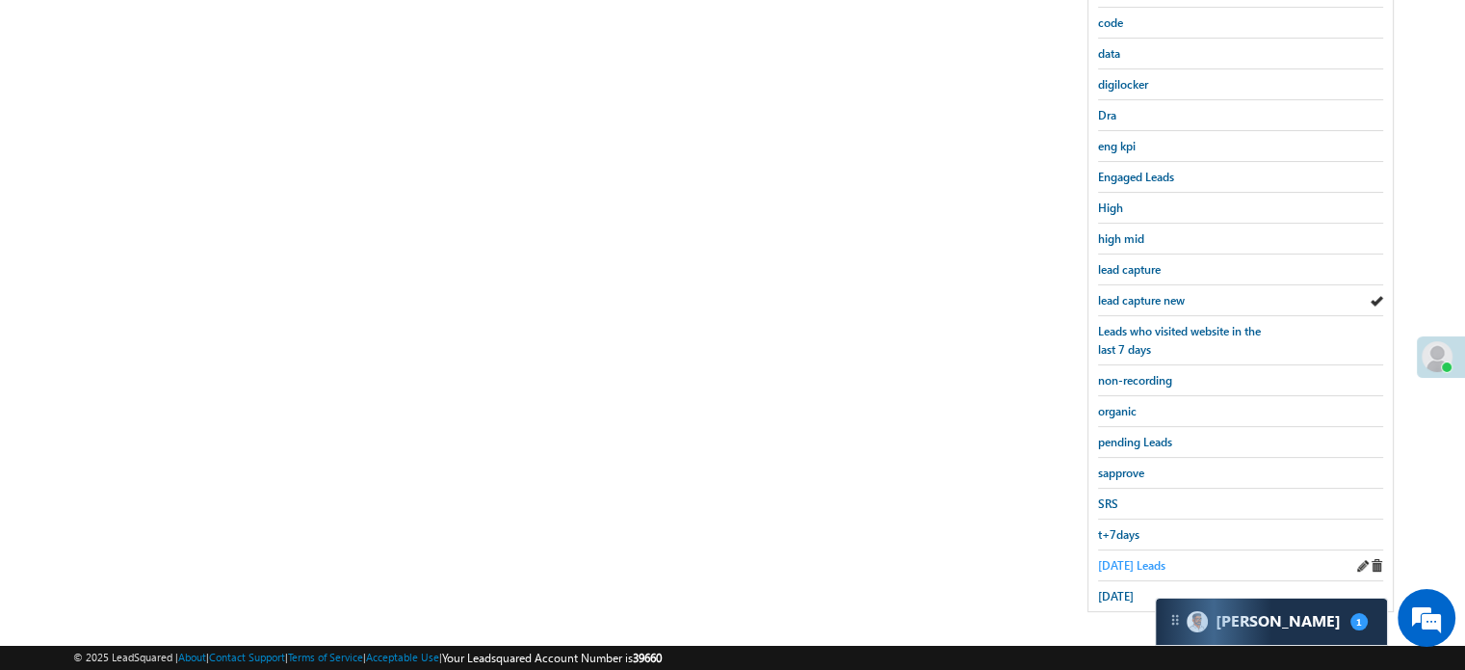
click at [1139, 558] on span "Today's Leads" at bounding box center [1131, 565] width 67 height 14
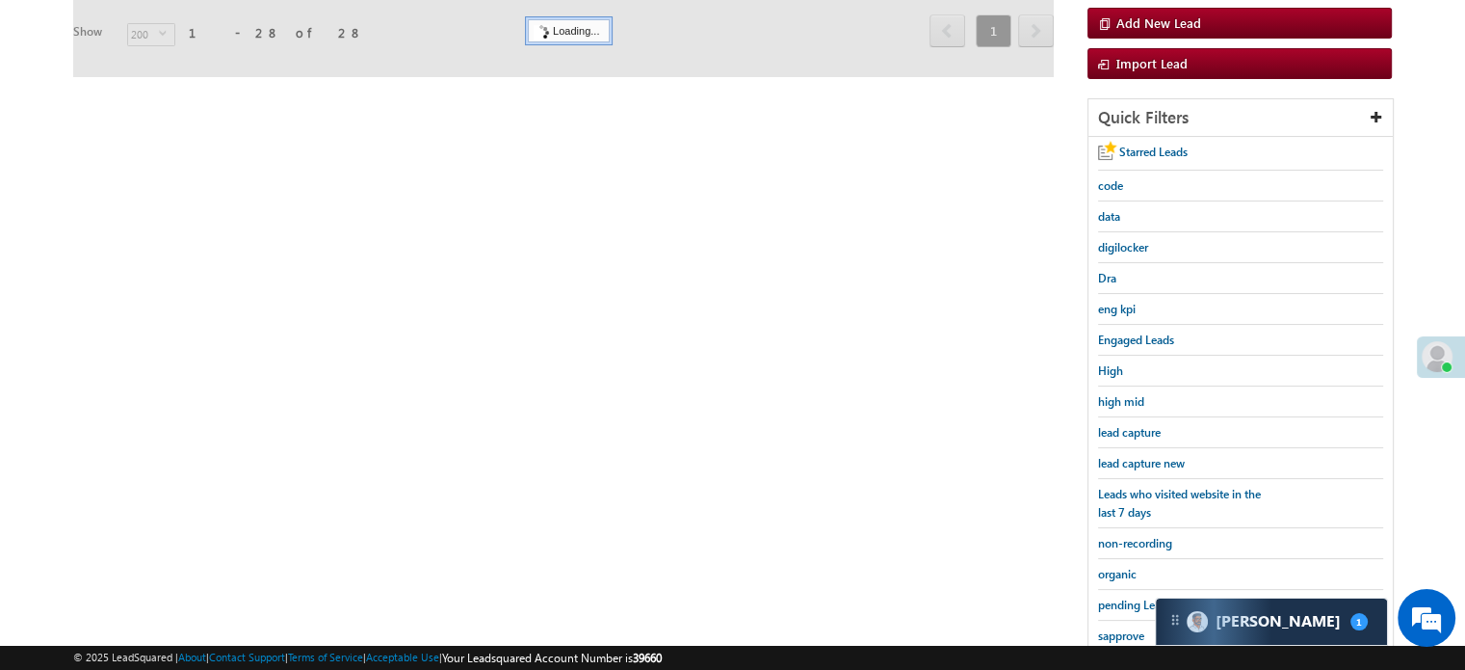
scroll to position [221, 0]
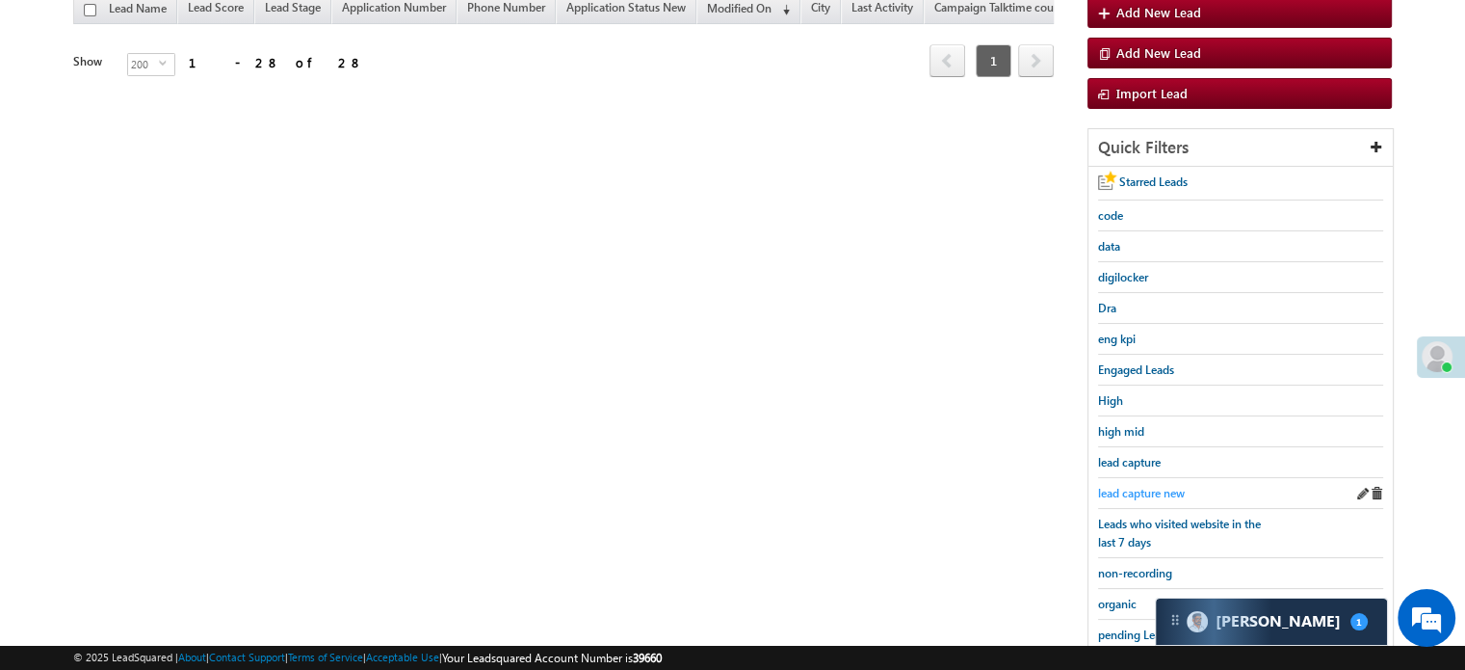
click at [1149, 488] on span "lead capture new" at bounding box center [1141, 493] width 87 height 14
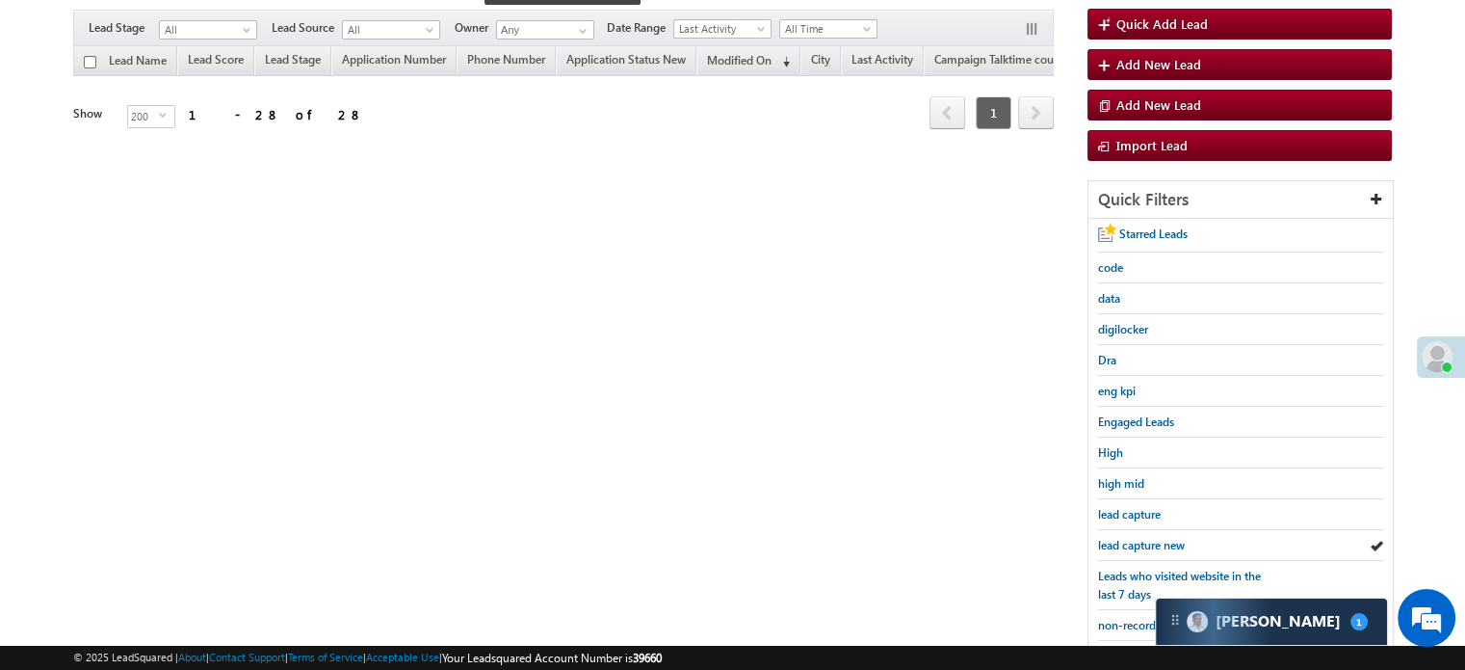
scroll to position [317, 0]
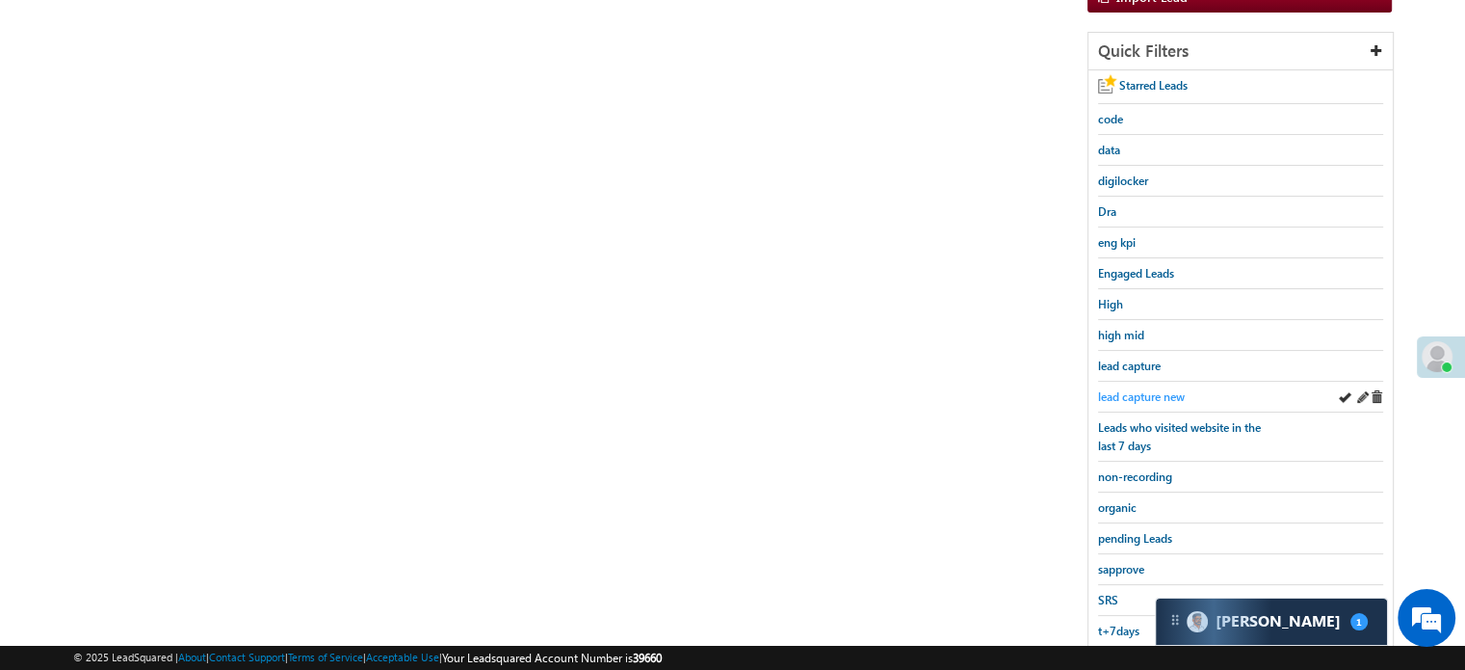
click at [1139, 391] on span "lead capture new" at bounding box center [1141, 396] width 87 height 14
click at [1142, 391] on span "lead capture new" at bounding box center [1141, 396] width 87 height 14
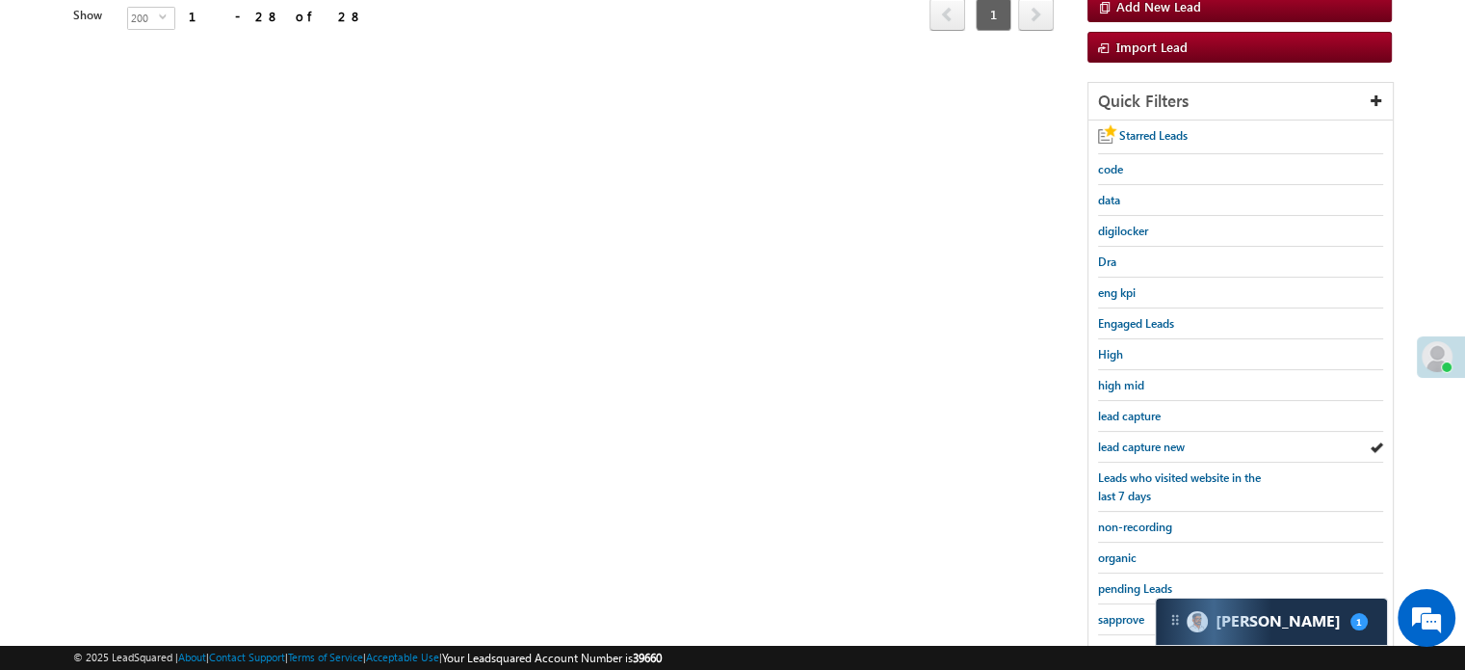
scroll to position [221, 0]
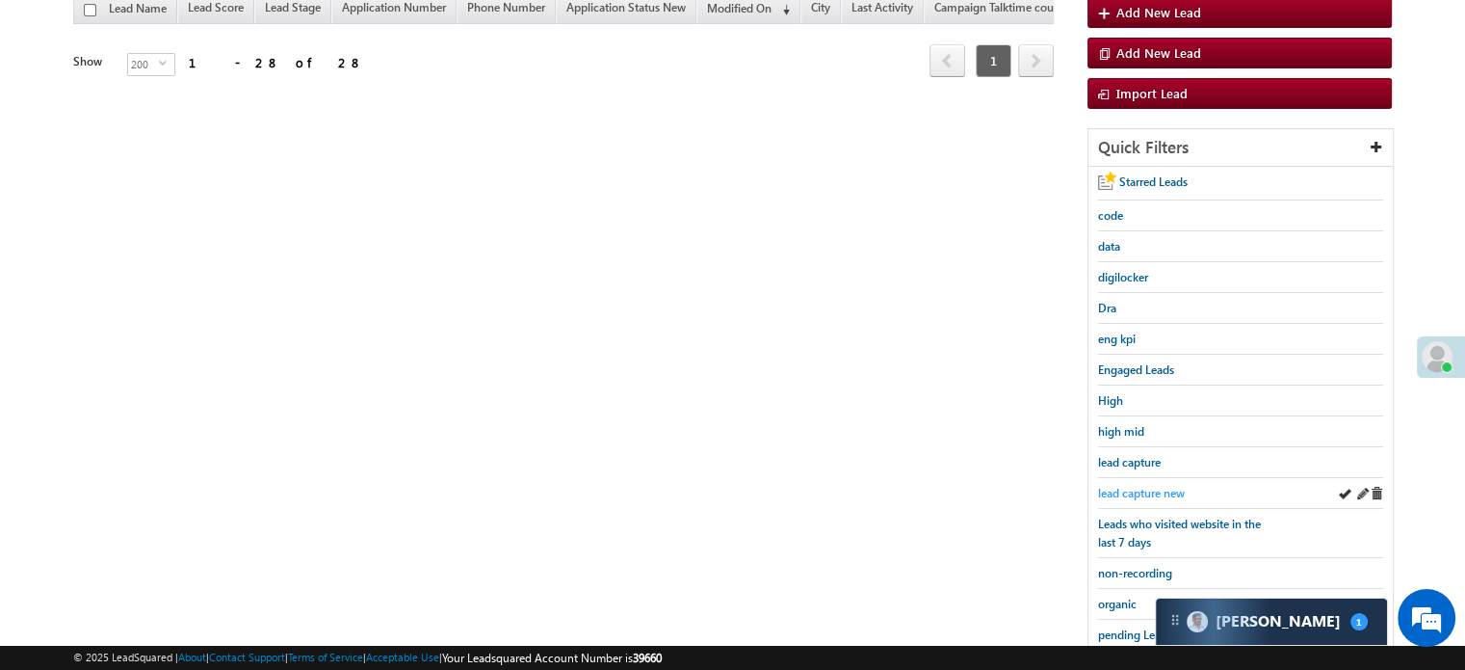
click at [1155, 486] on span "lead capture new" at bounding box center [1141, 493] width 87 height 14
click at [1151, 486] on span "lead capture new" at bounding box center [1141, 493] width 87 height 14
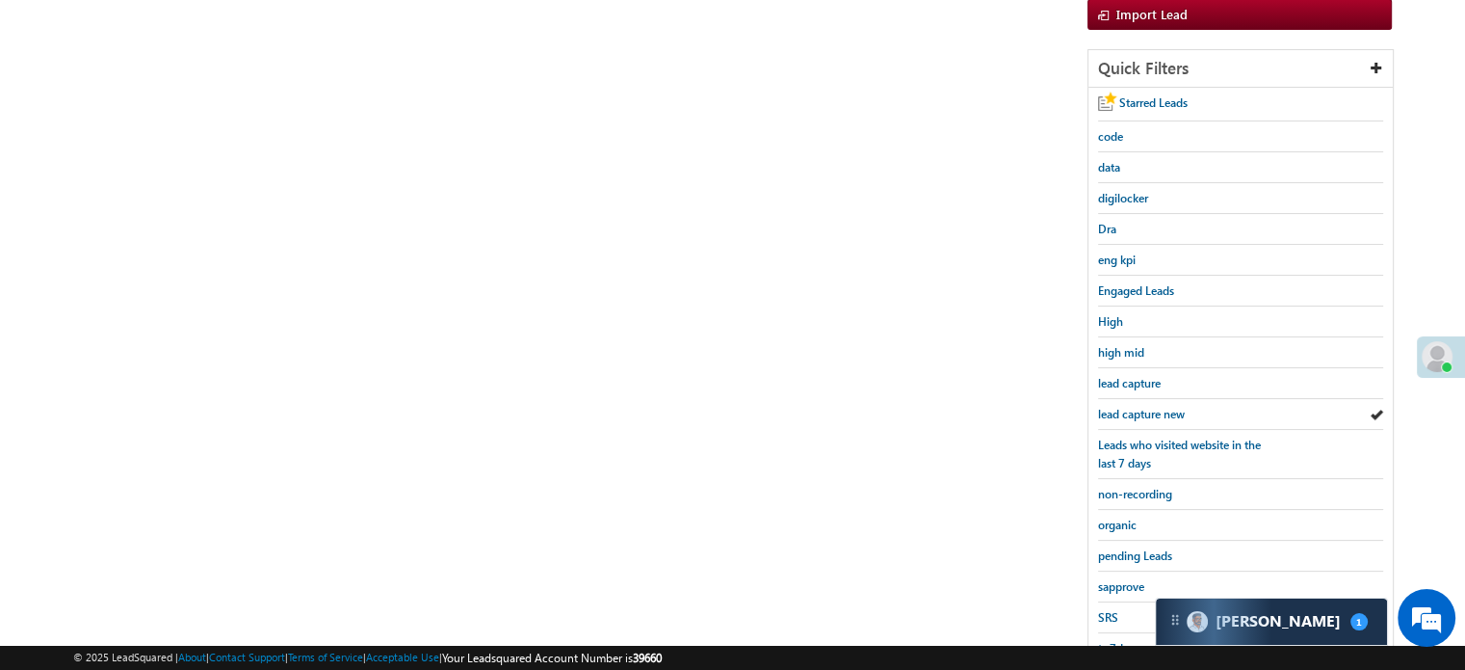
scroll to position [413, 0]
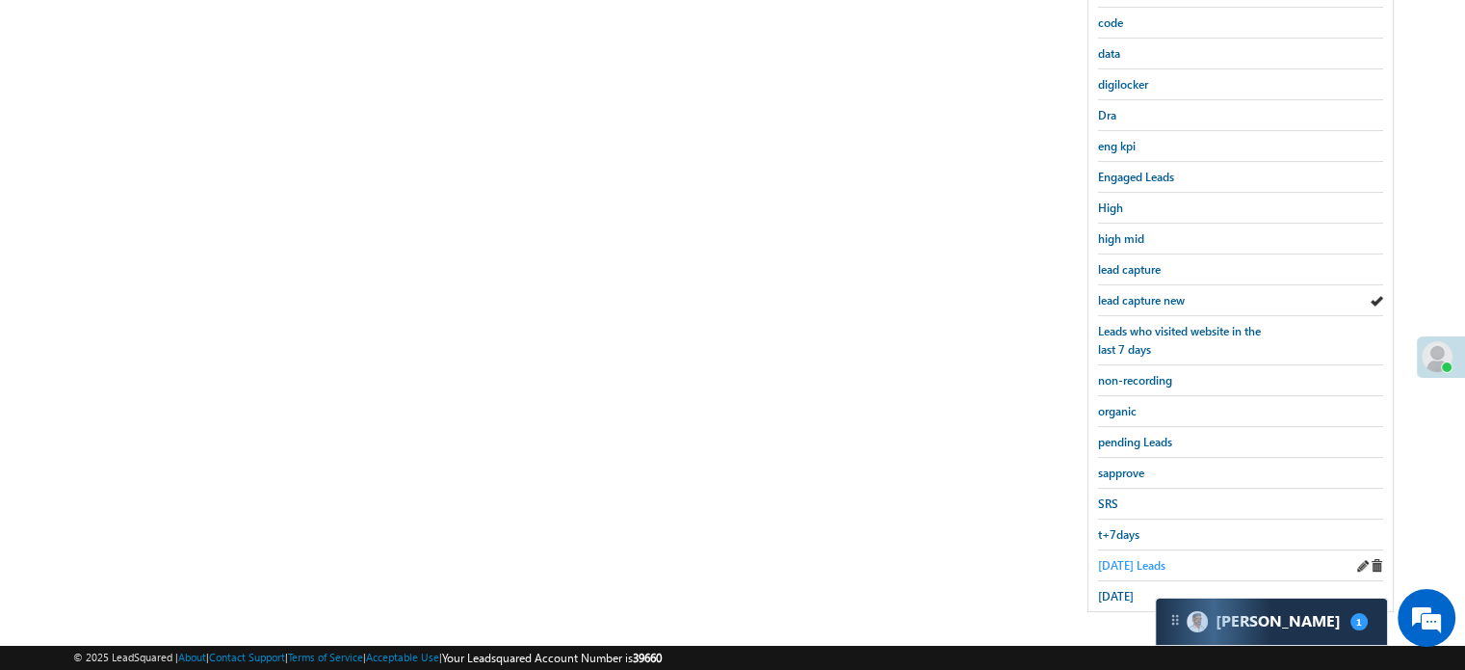
click at [1137, 558] on span "Today's Leads" at bounding box center [1131, 565] width 67 height 14
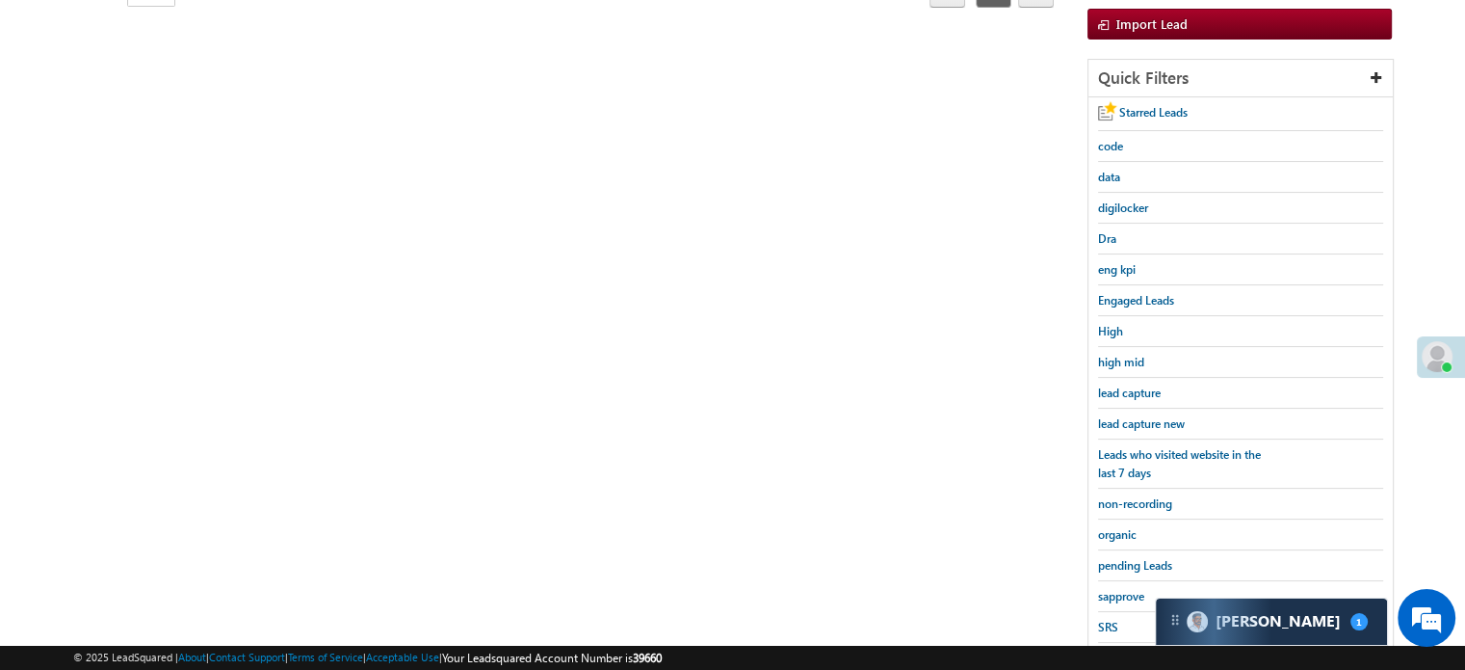
scroll to position [124, 0]
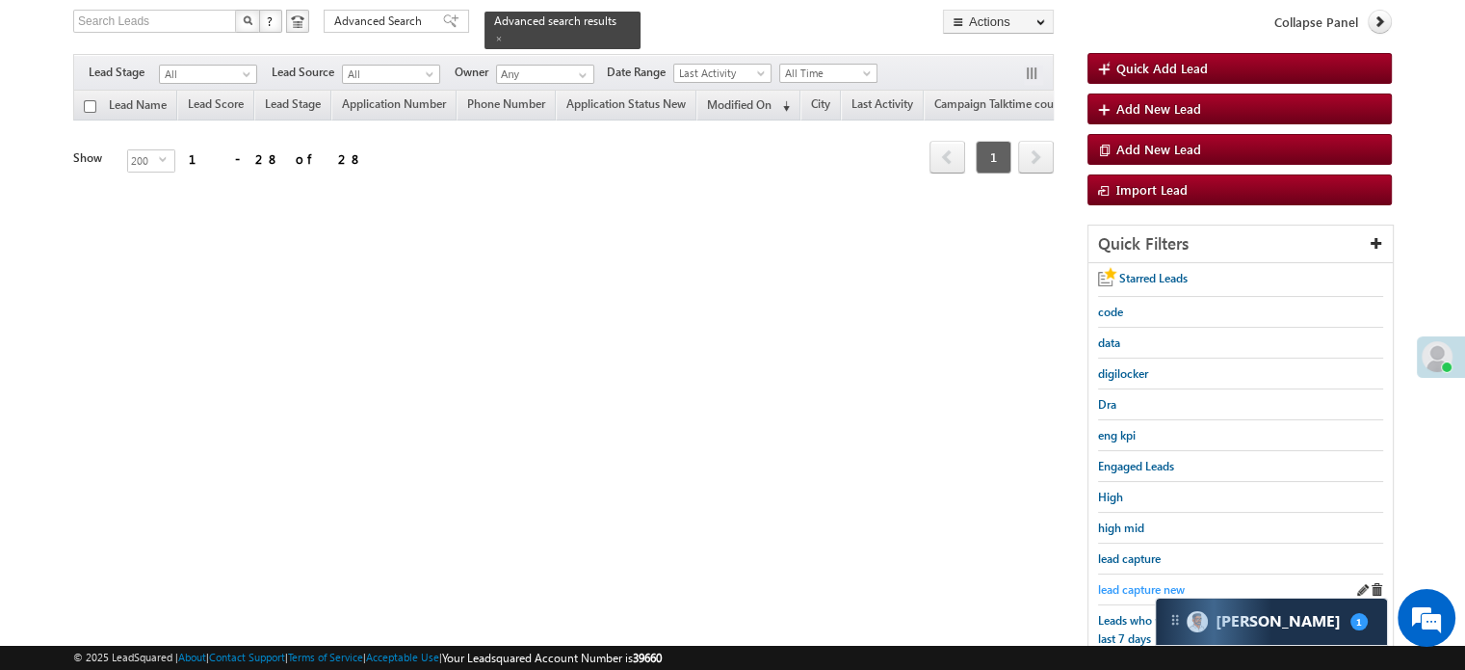
click at [1139, 582] on span "lead capture new" at bounding box center [1141, 589] width 87 height 14
click at [1145, 583] on span "lead capture new" at bounding box center [1141, 589] width 87 height 14
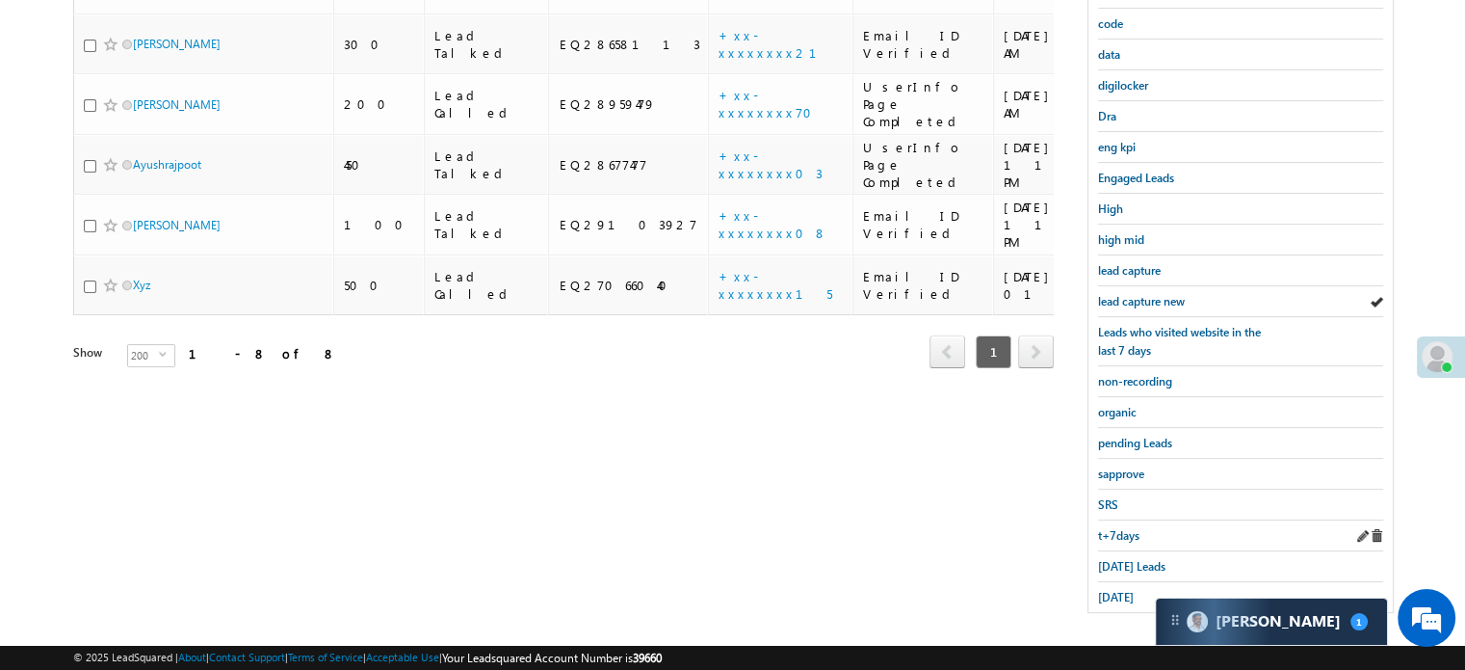
scroll to position [413, 0]
click at [1122, 558] on span "Today's Leads" at bounding box center [1131, 565] width 67 height 14
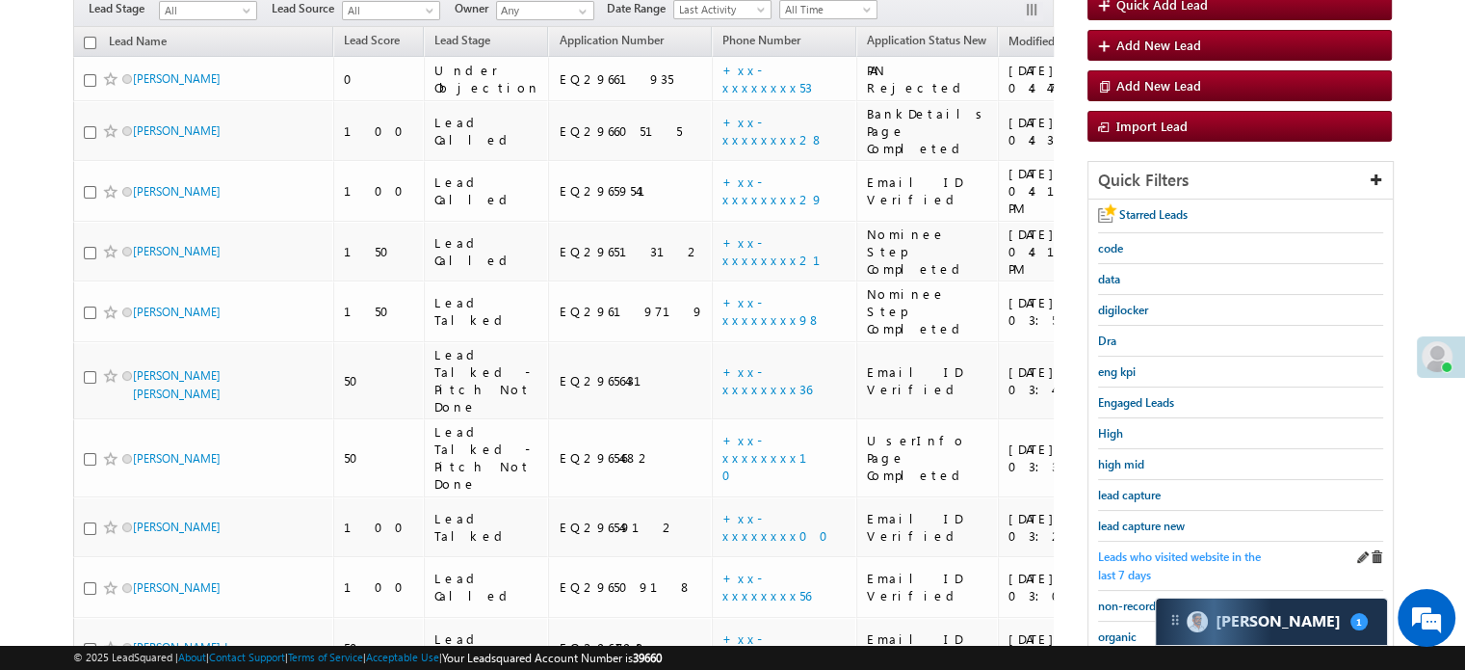
scroll to position [221, 0]
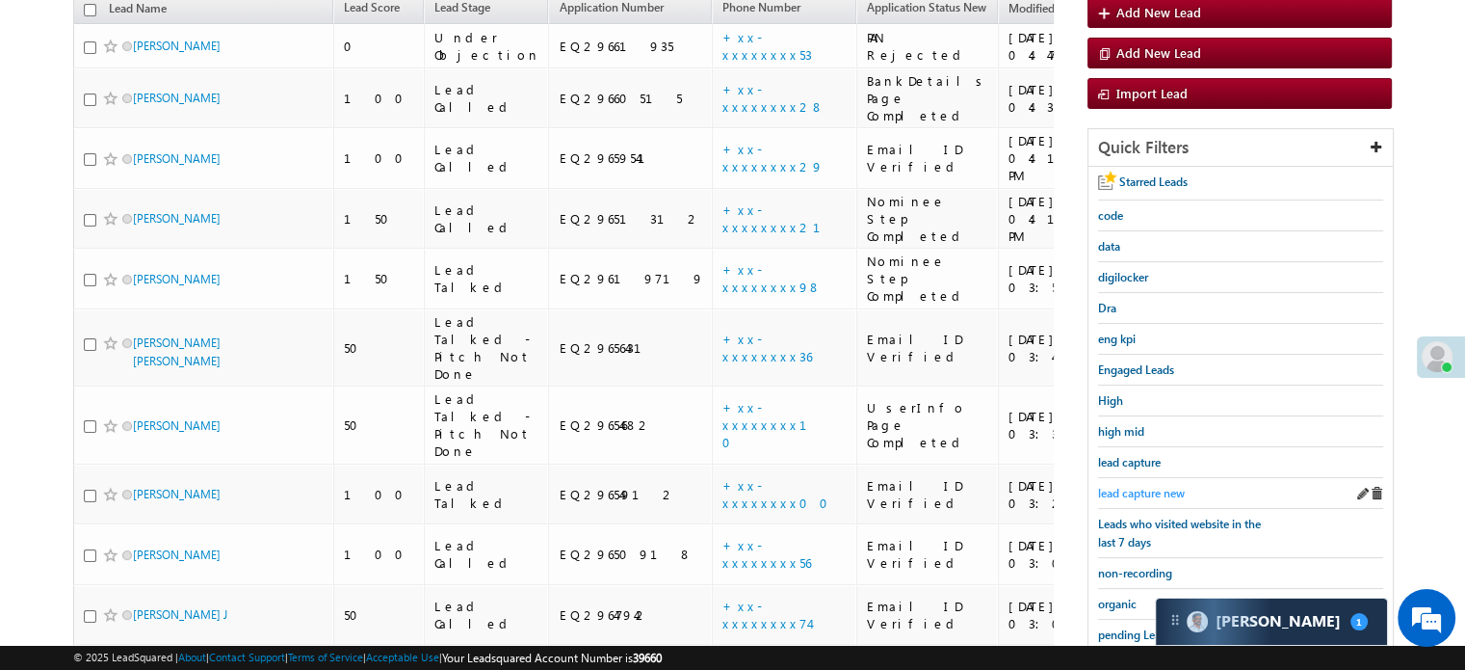
click at [1160, 493] on span "lead capture new" at bounding box center [1141, 493] width 87 height 14
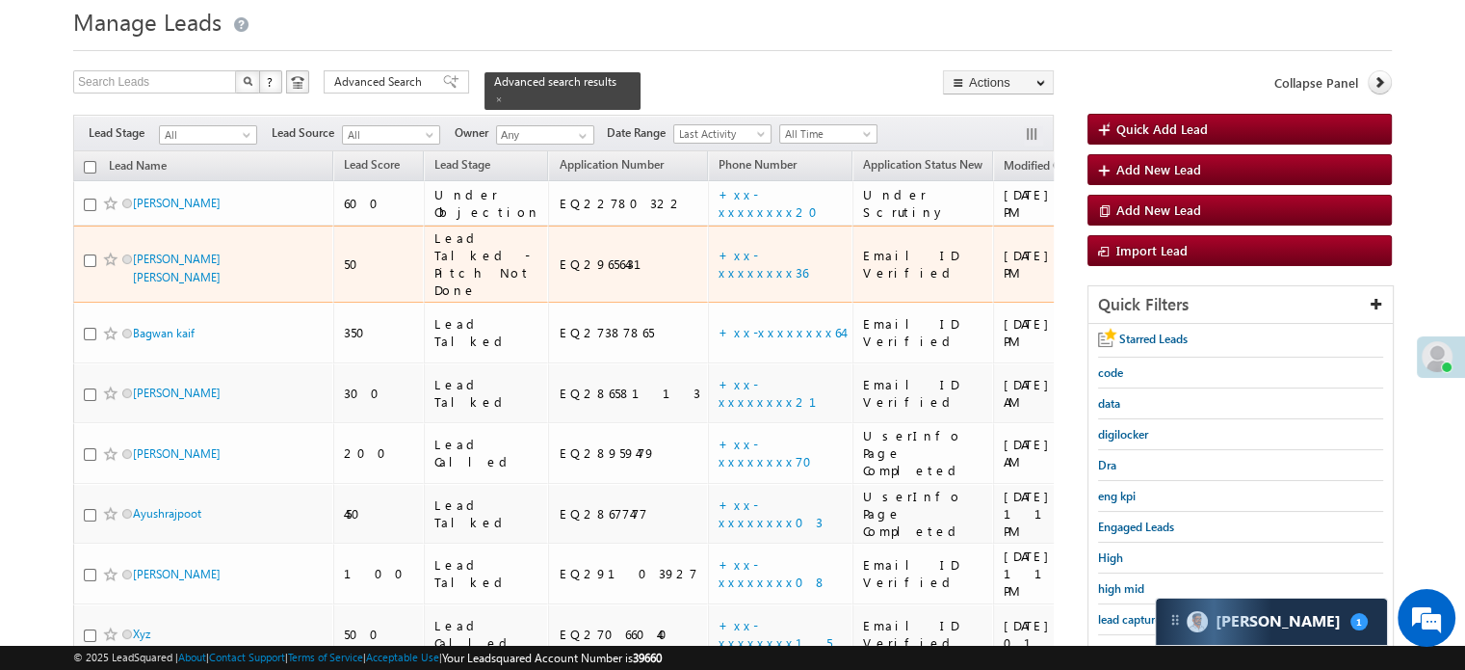
scroll to position [124, 0]
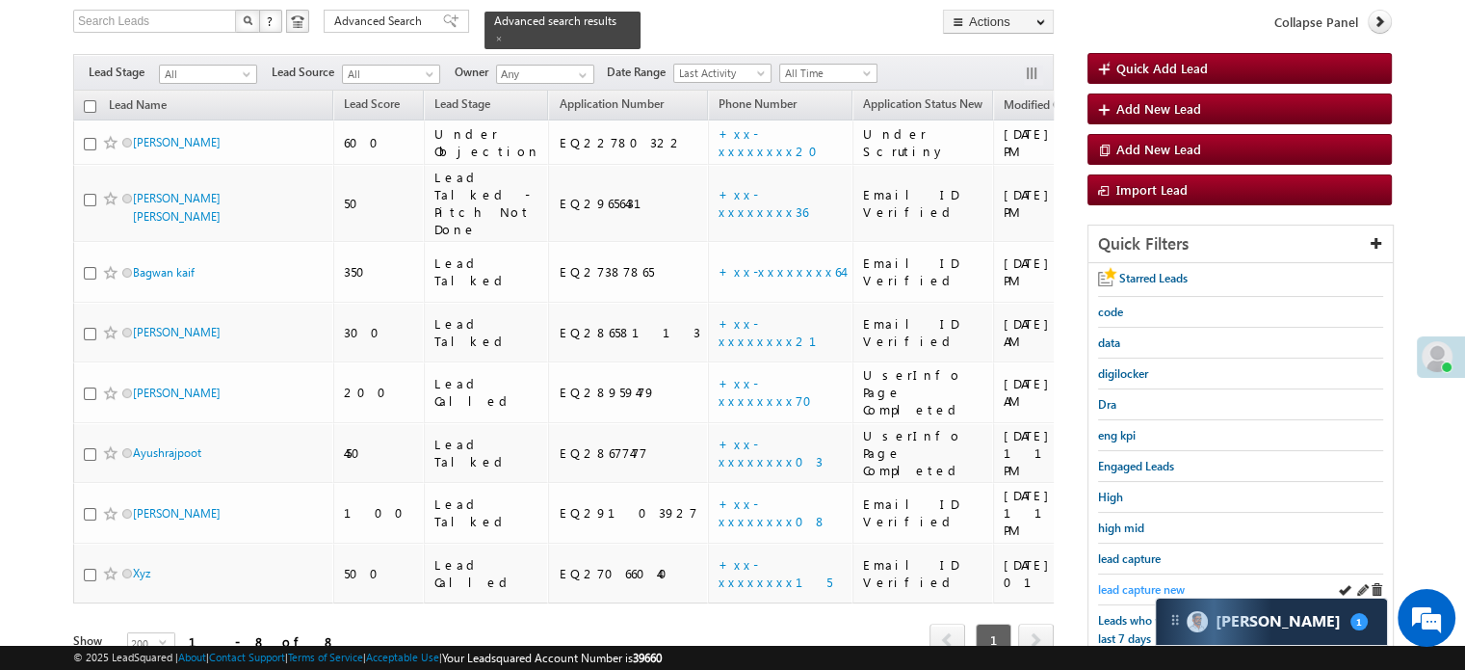
click at [1115, 589] on span "lead capture new" at bounding box center [1141, 589] width 87 height 14
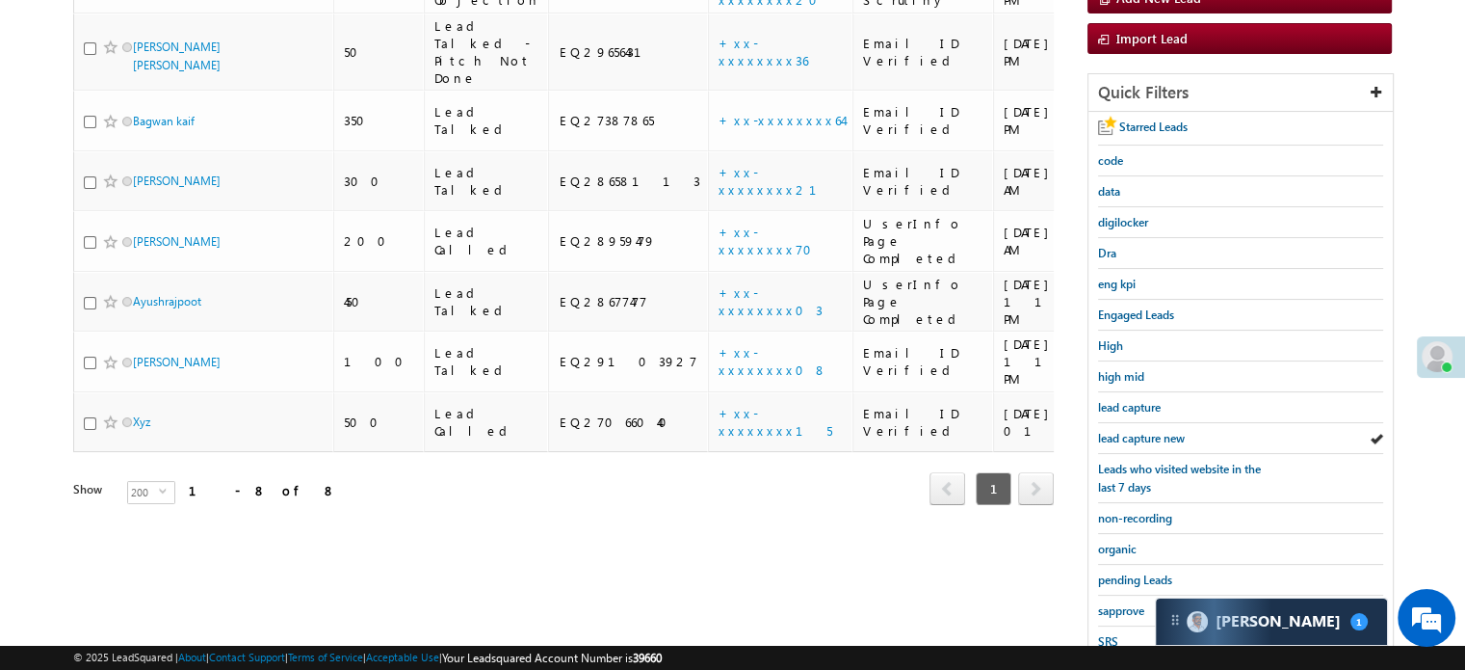
scroll to position [317, 0]
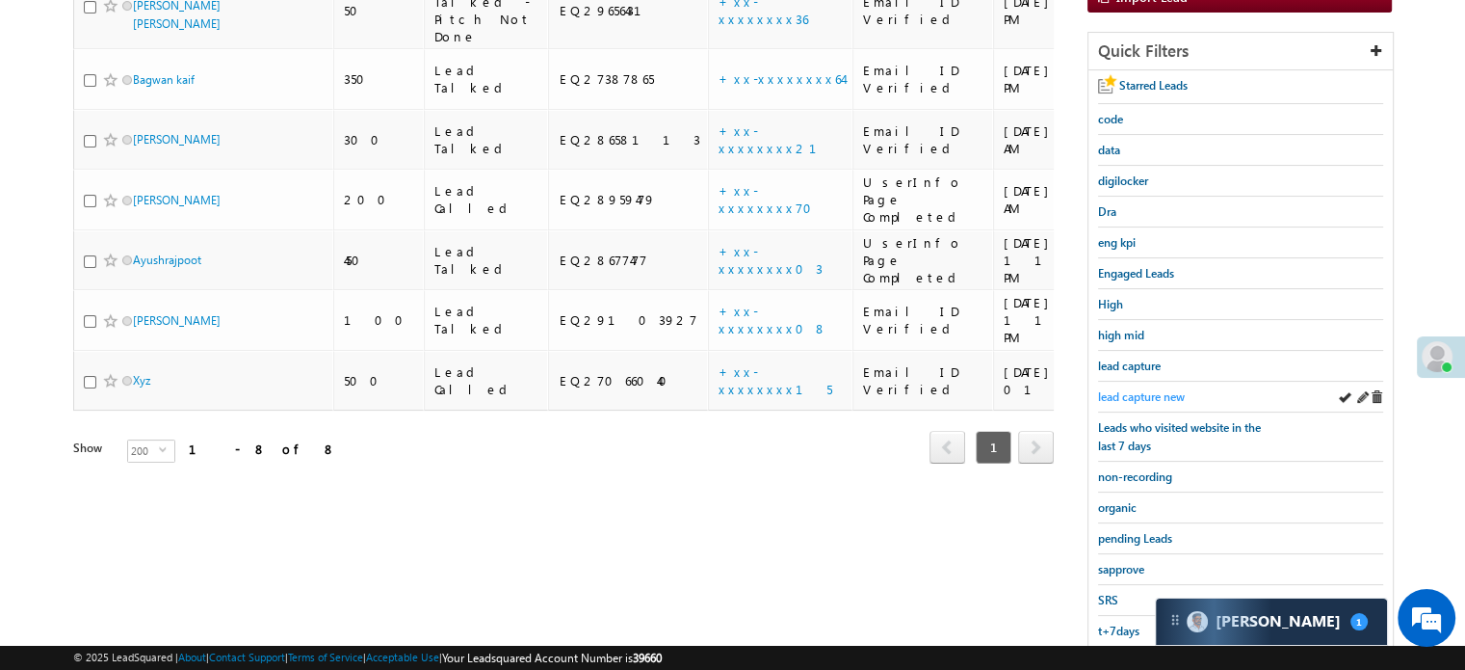
click at [1130, 389] on span "lead capture new" at bounding box center [1141, 396] width 87 height 14
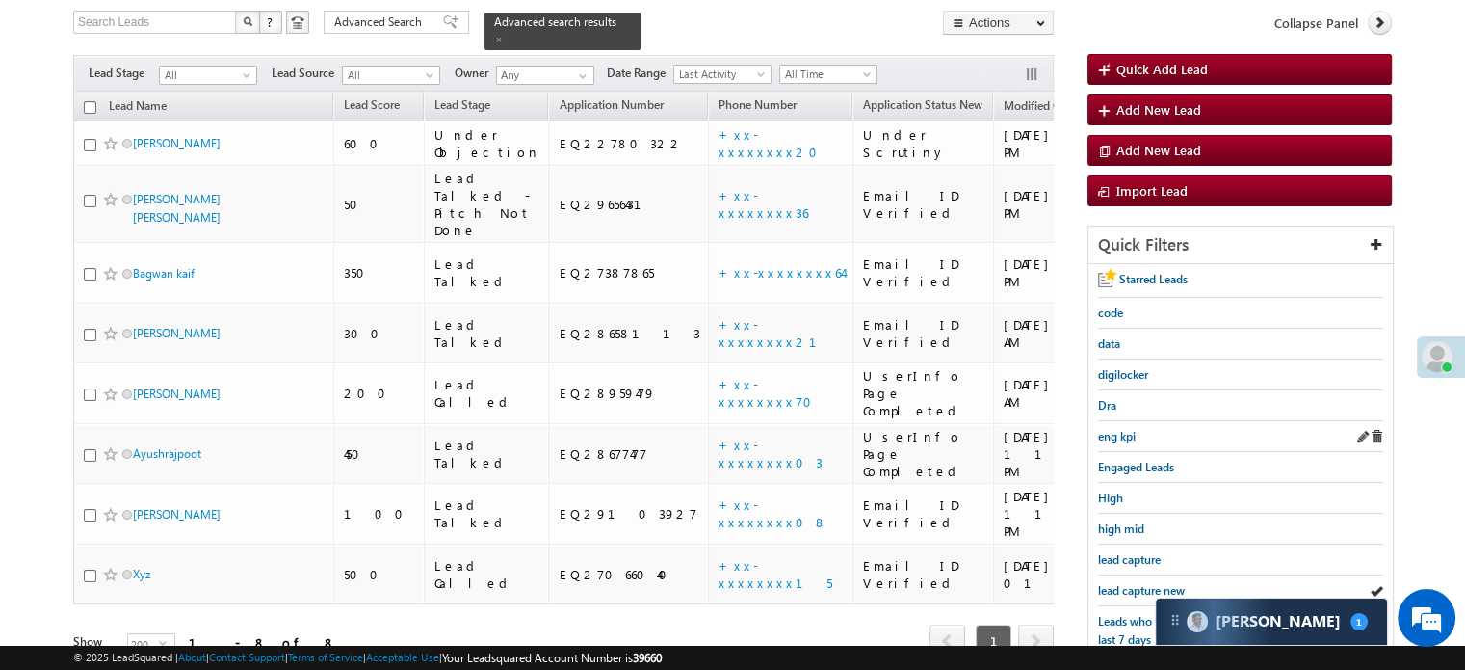
scroll to position [221, 0]
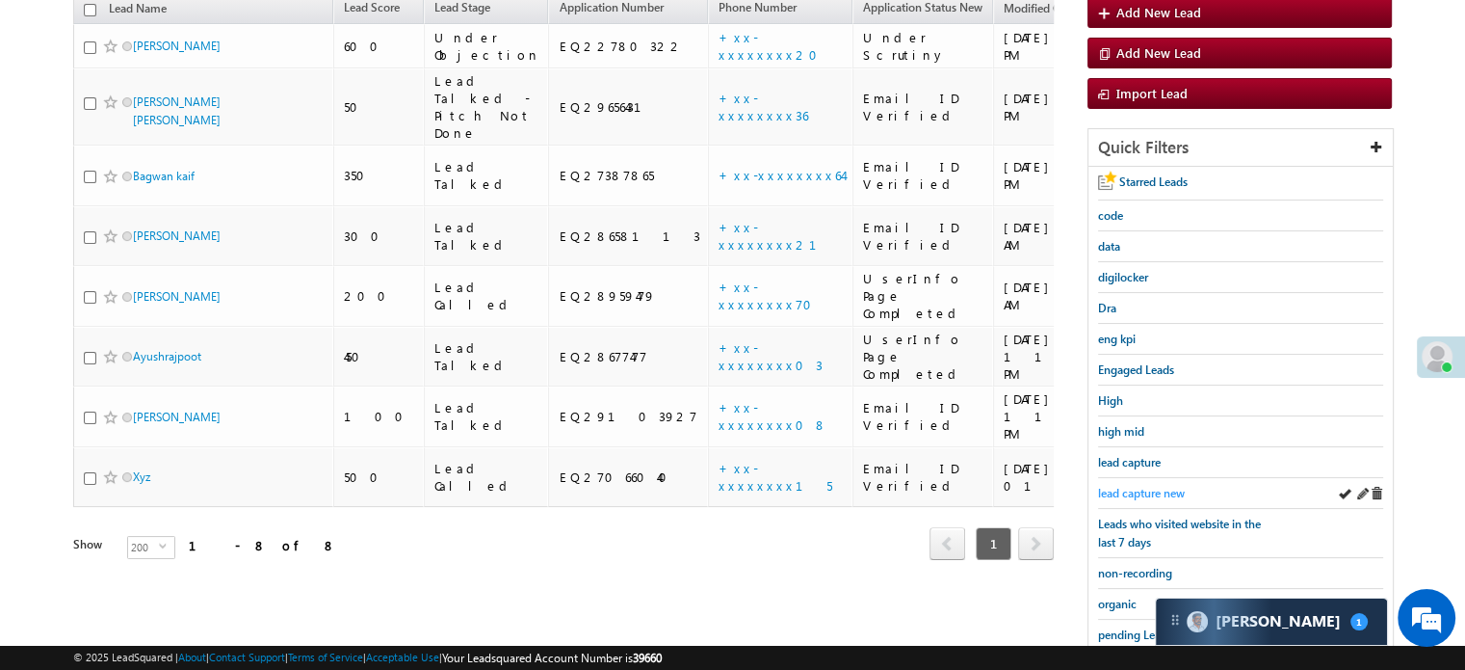
click at [1134, 490] on span "lead capture new" at bounding box center [1141, 493] width 87 height 14
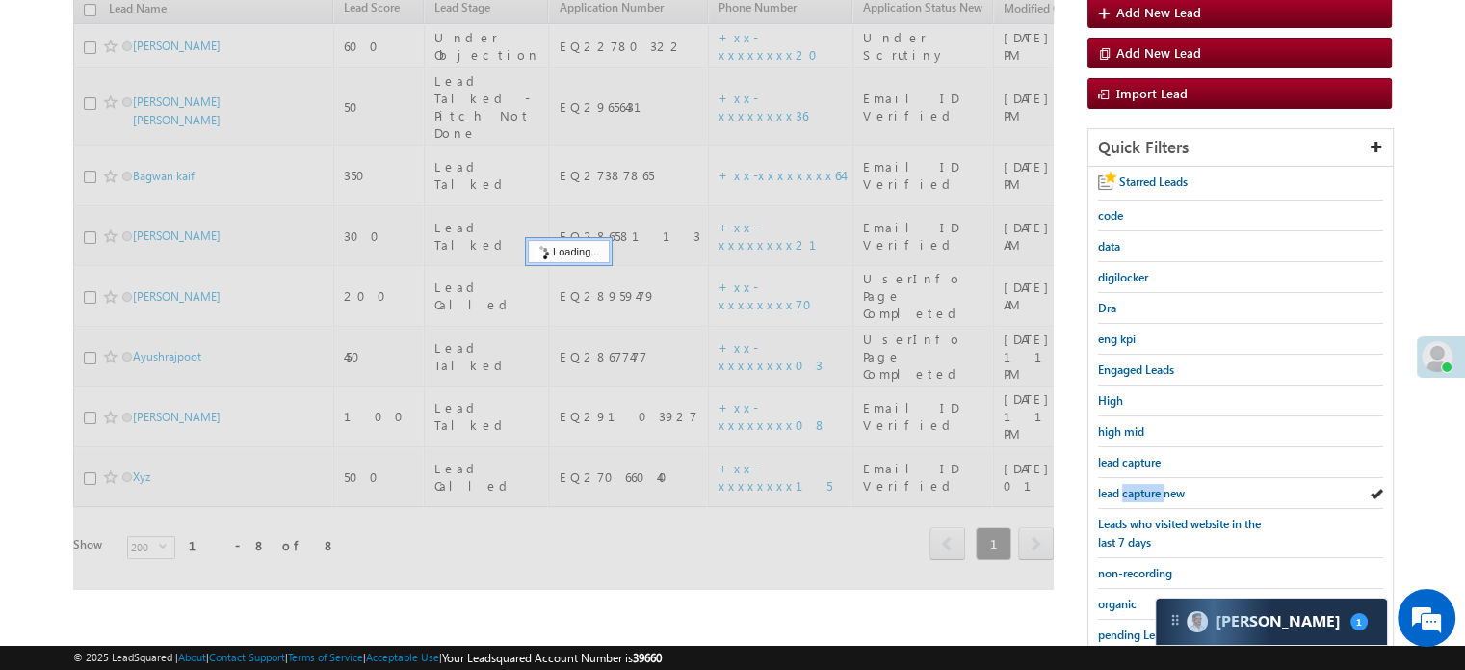
click at [1134, 490] on span "lead capture new" at bounding box center [1141, 493] width 87 height 14
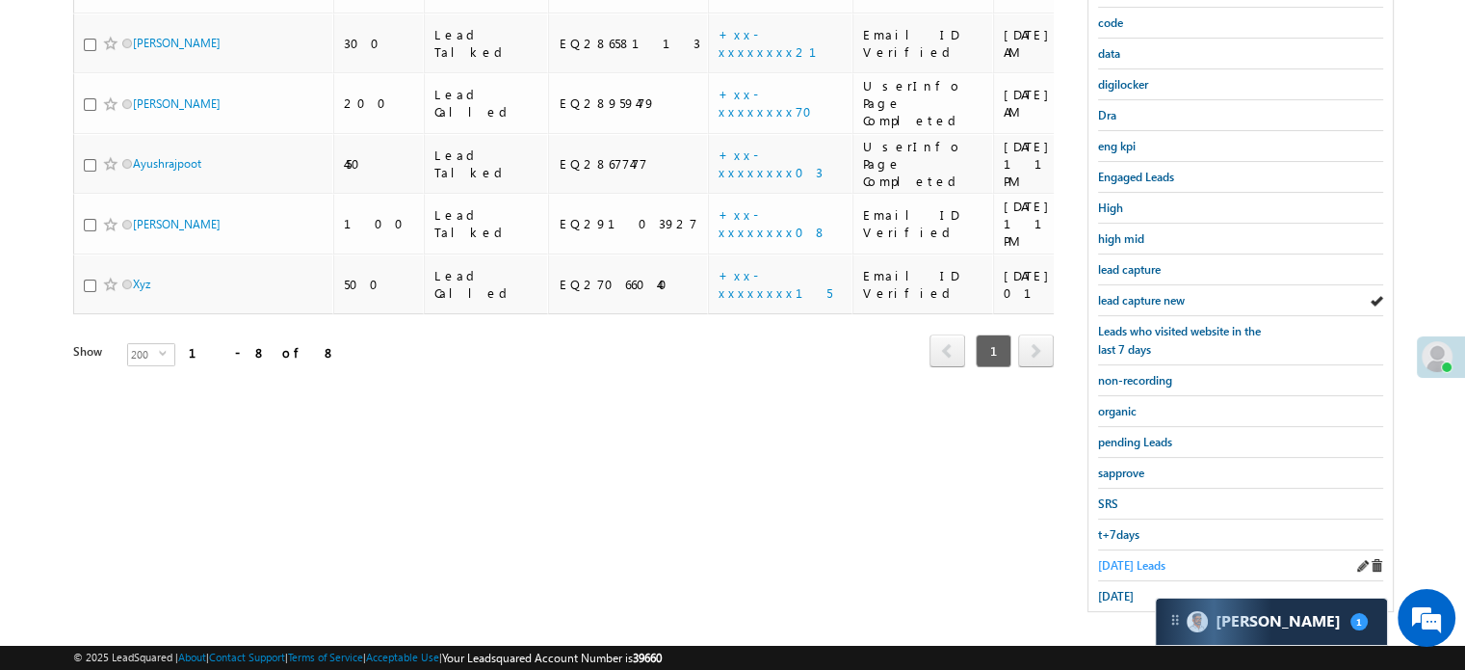
click at [1129, 558] on span "Today's Leads" at bounding box center [1131, 565] width 67 height 14
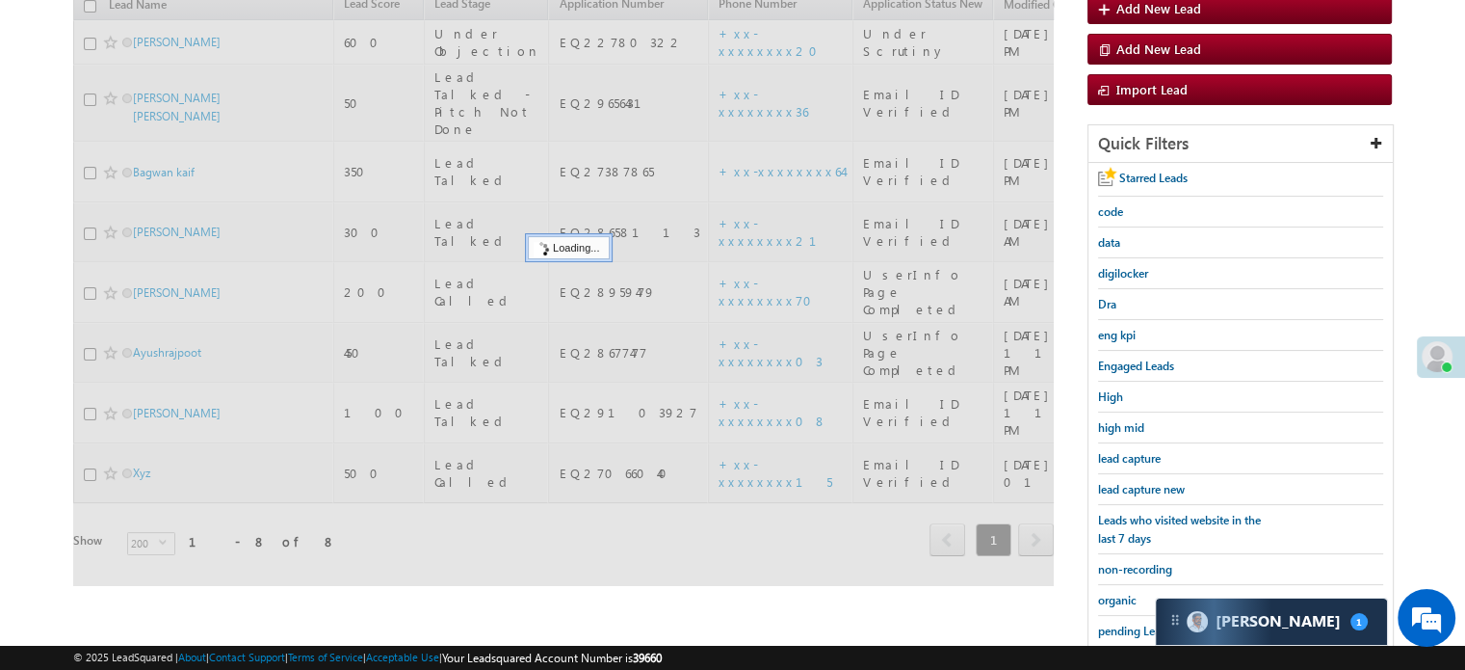
scroll to position [124, 0]
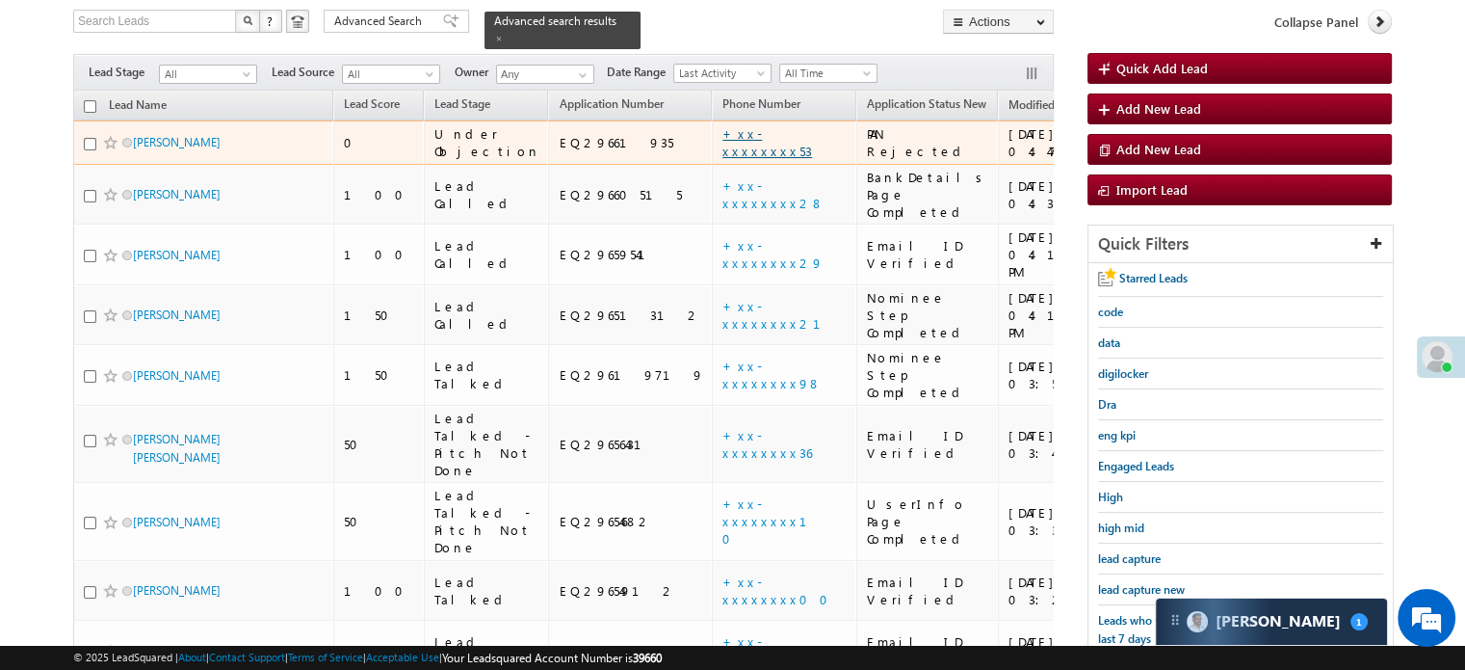
click at [723, 133] on link "+xx-xxxxxxxx53" at bounding box center [768, 142] width 90 height 34
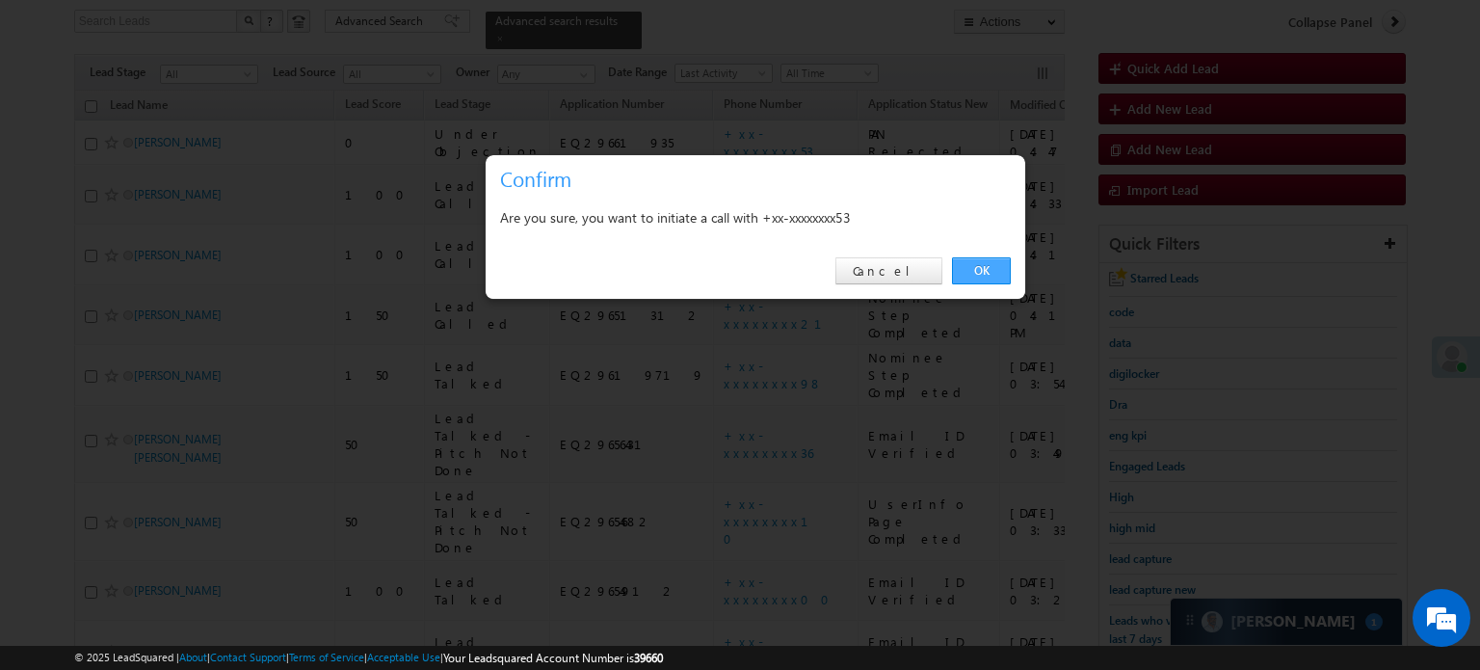
click at [961, 272] on link "OK" at bounding box center [981, 270] width 59 height 27
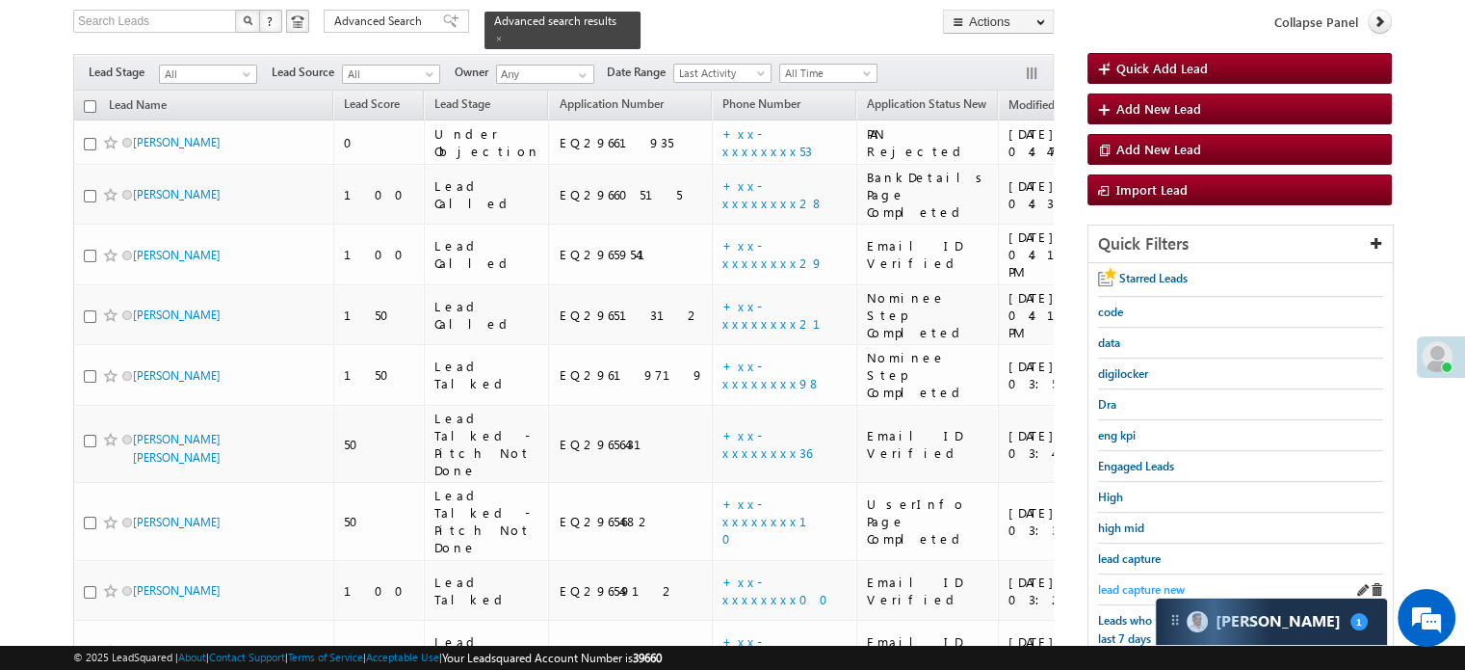
click at [1136, 588] on span "lead capture new" at bounding box center [1141, 589] width 87 height 14
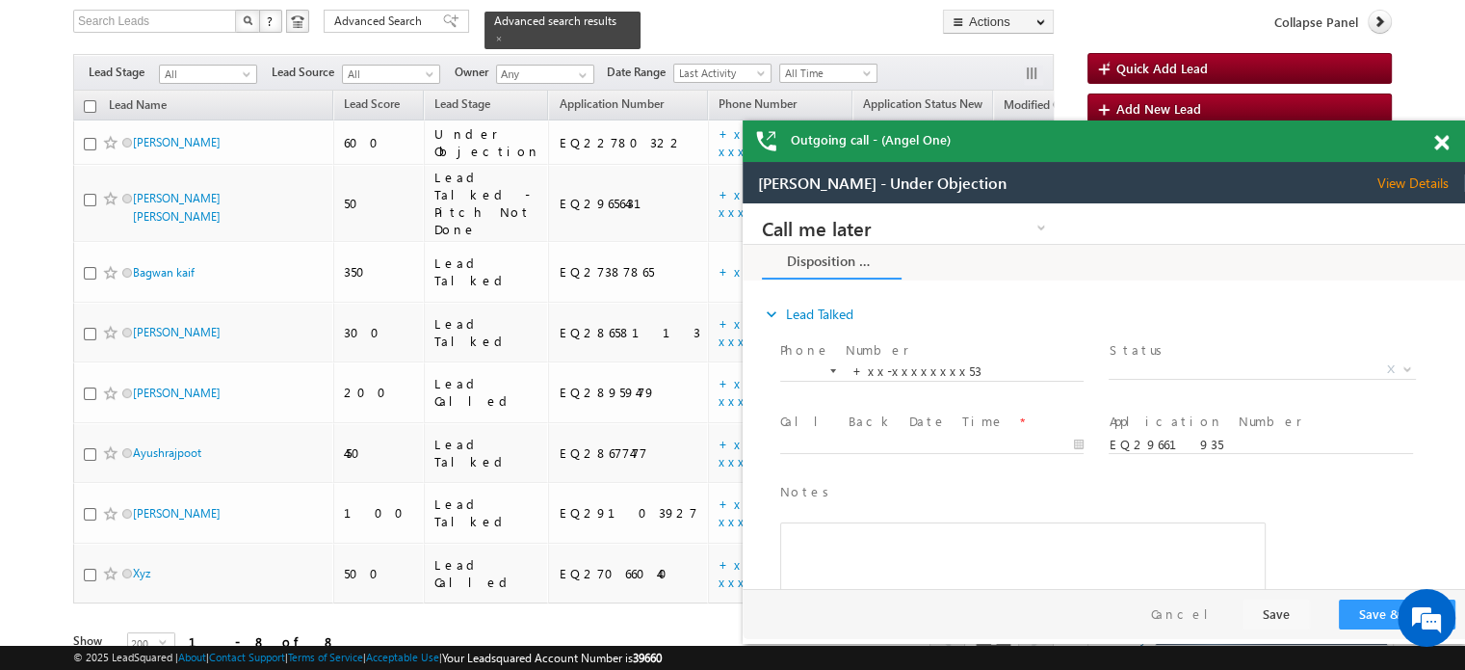
scroll to position [0, 0]
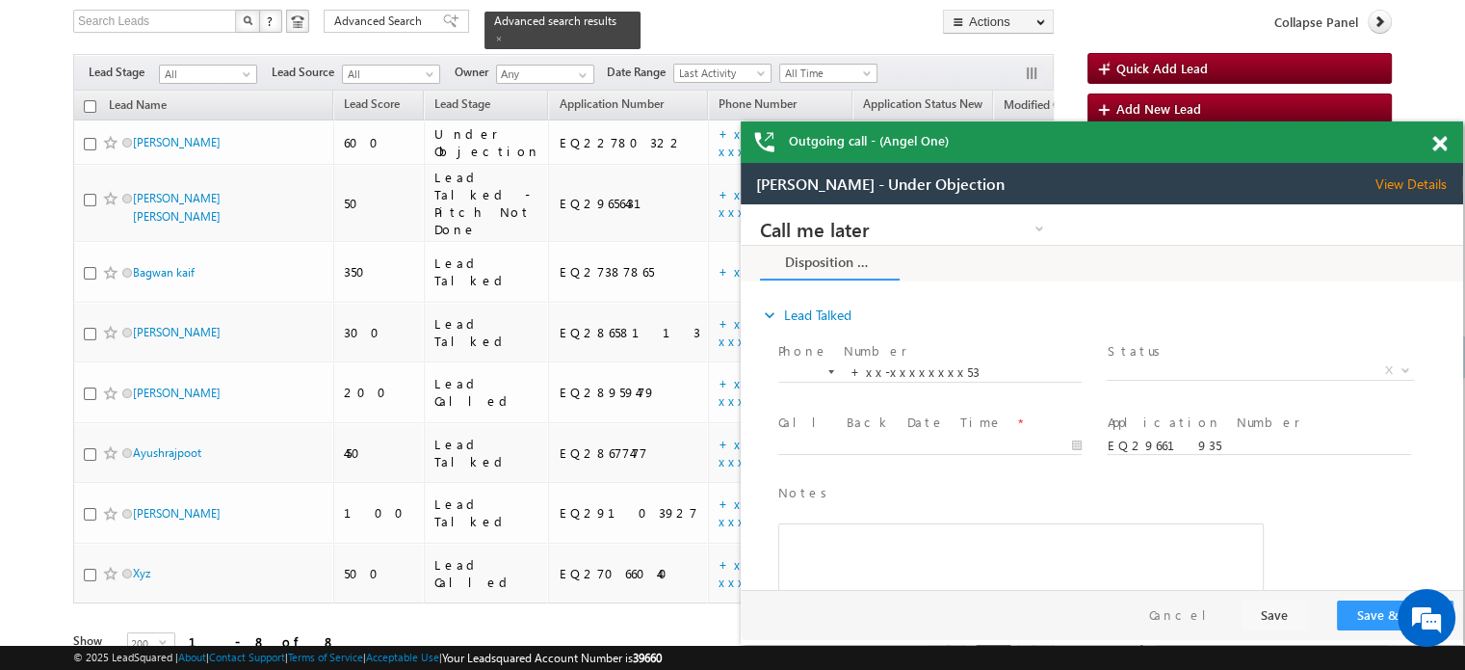
click at [1442, 145] on div "Outgoing call - (Angel One)" at bounding box center [1102, 141] width 723 height 41
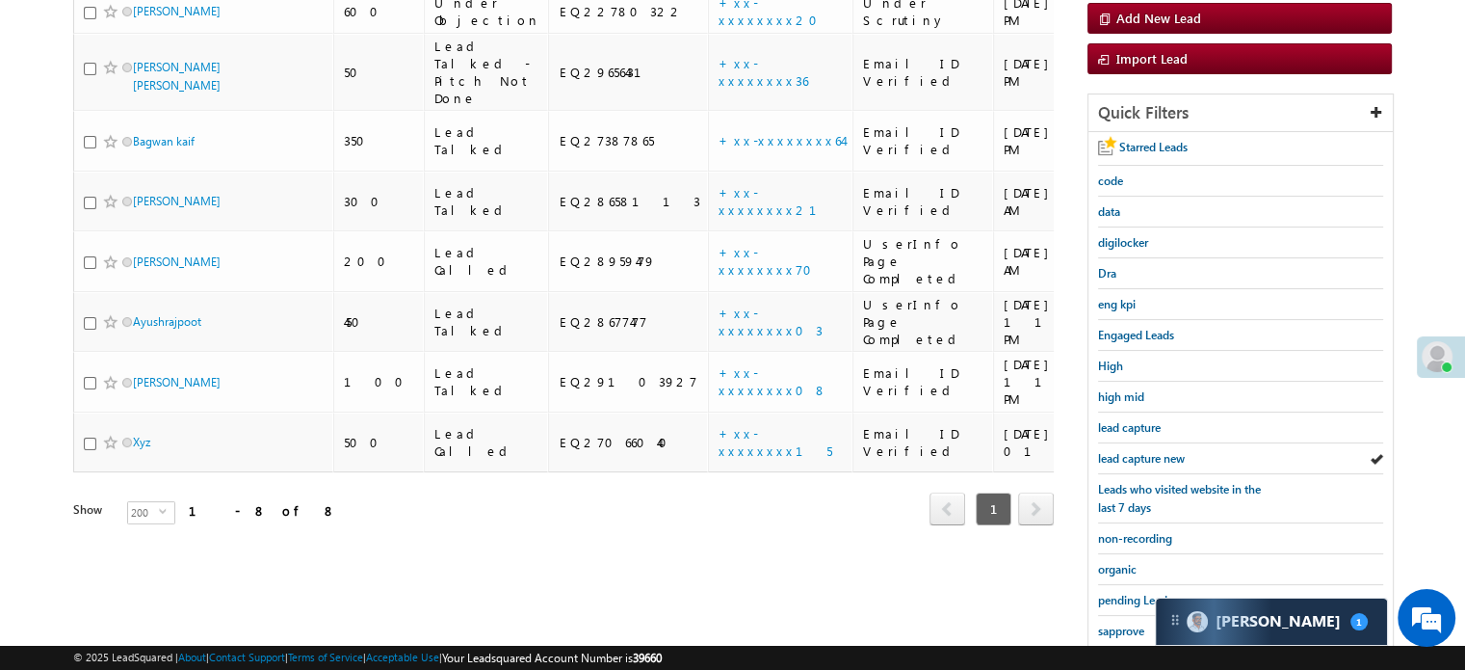
scroll to position [465, 0]
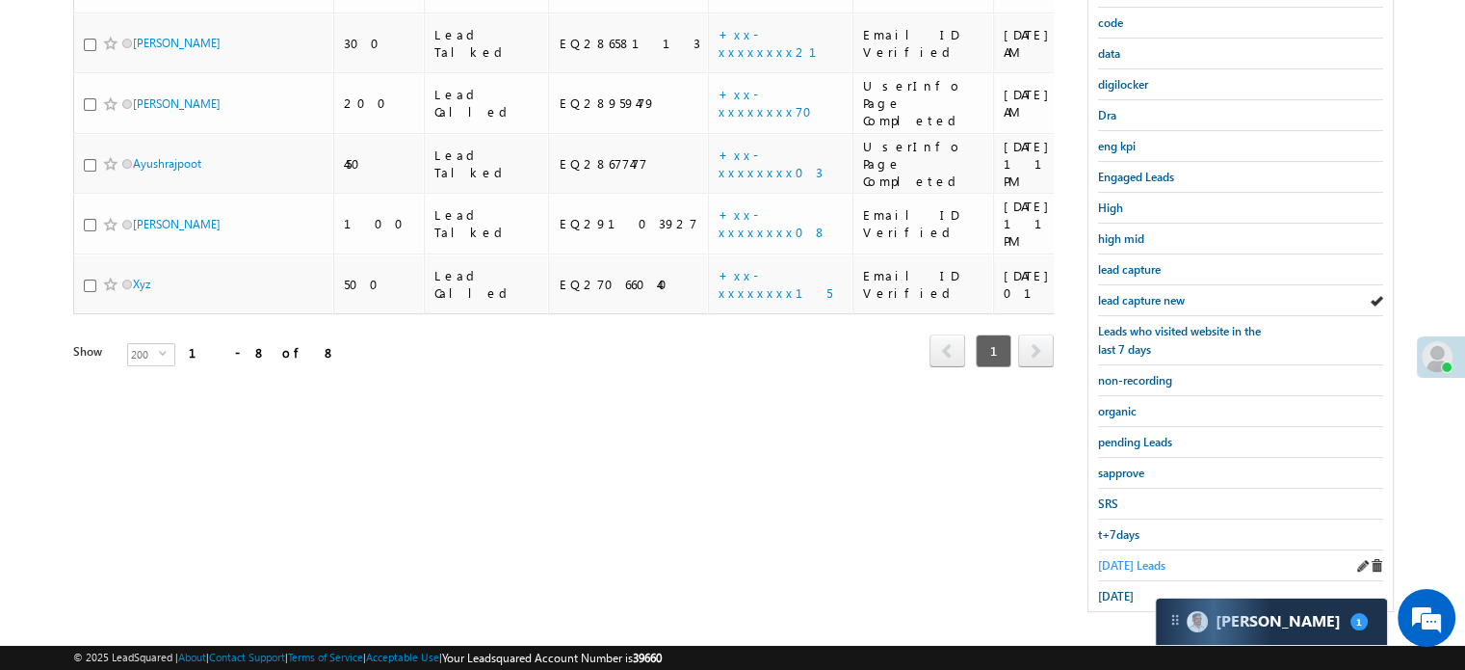
click at [1129, 558] on span "Today's Leads" at bounding box center [1131, 565] width 67 height 14
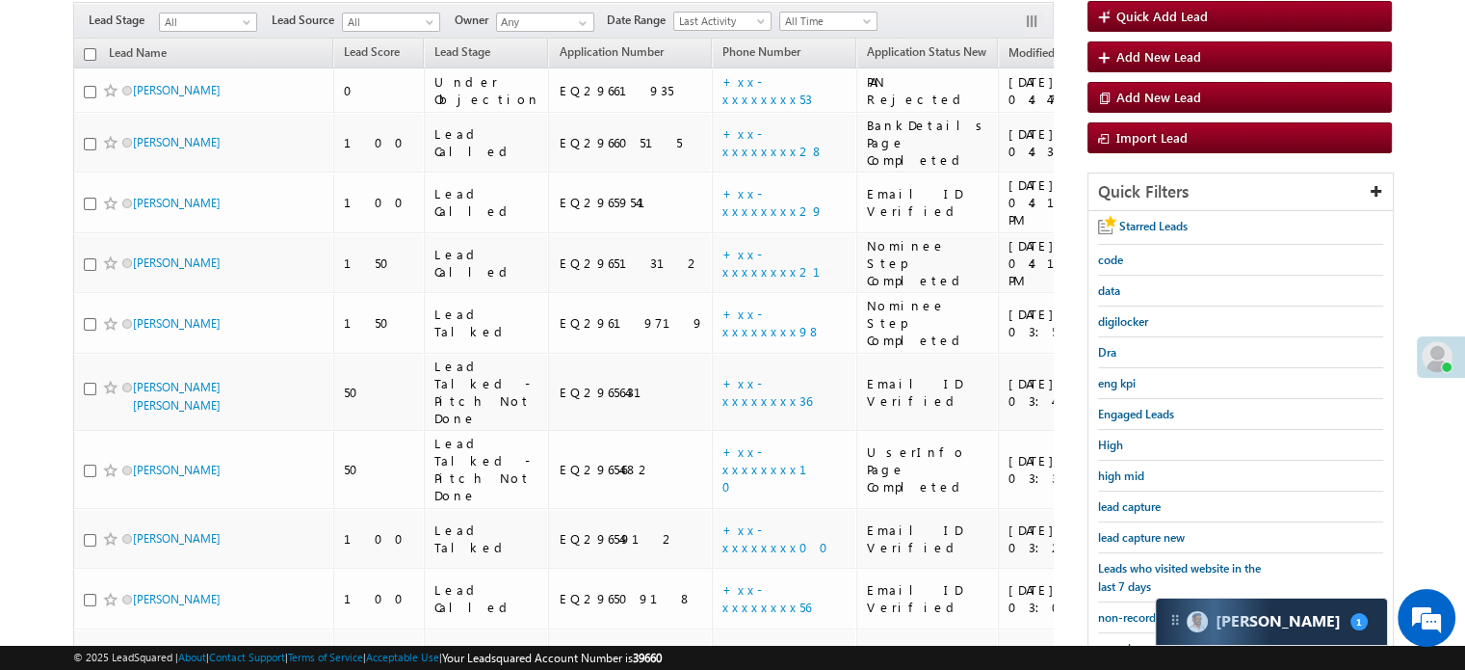
scroll to position [124, 0]
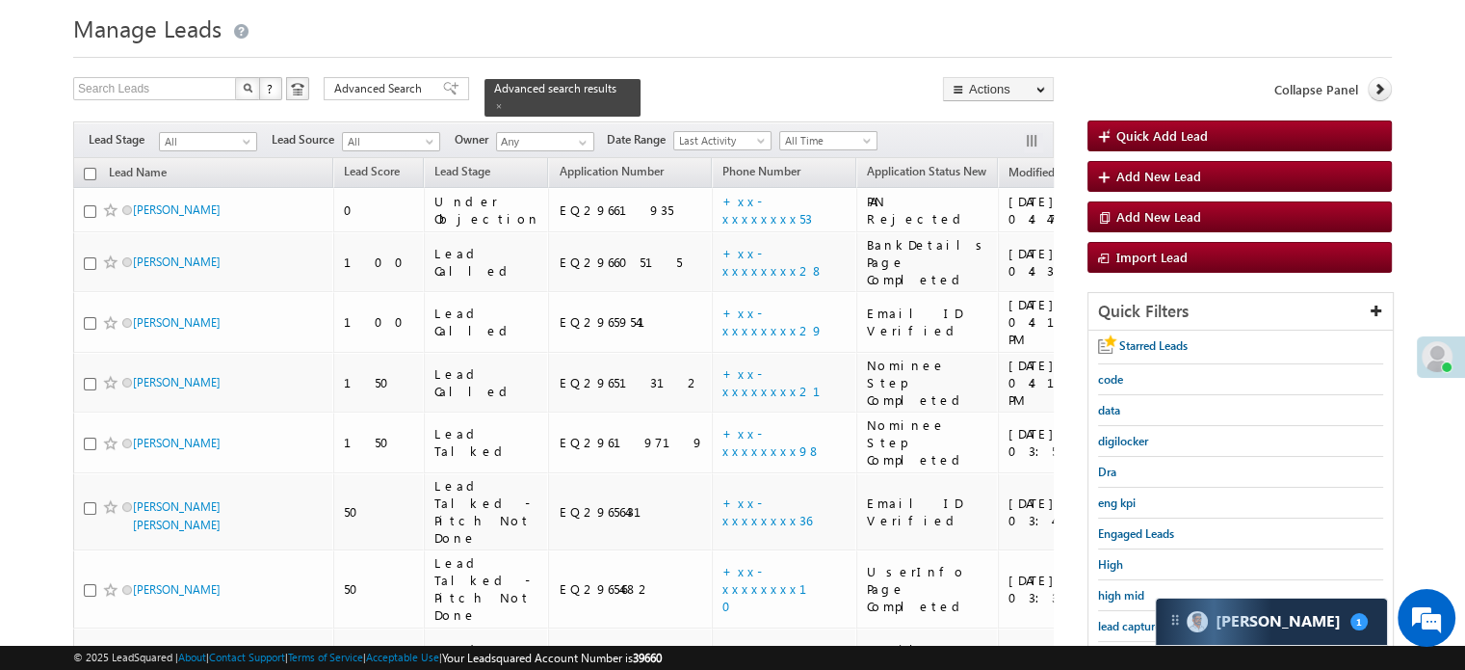
click at [1129, 583] on div "Starred Leads code data digilocker Dra eng kpi Engaged Leads High high mid lead…" at bounding box center [1241, 648] width 304 height 637
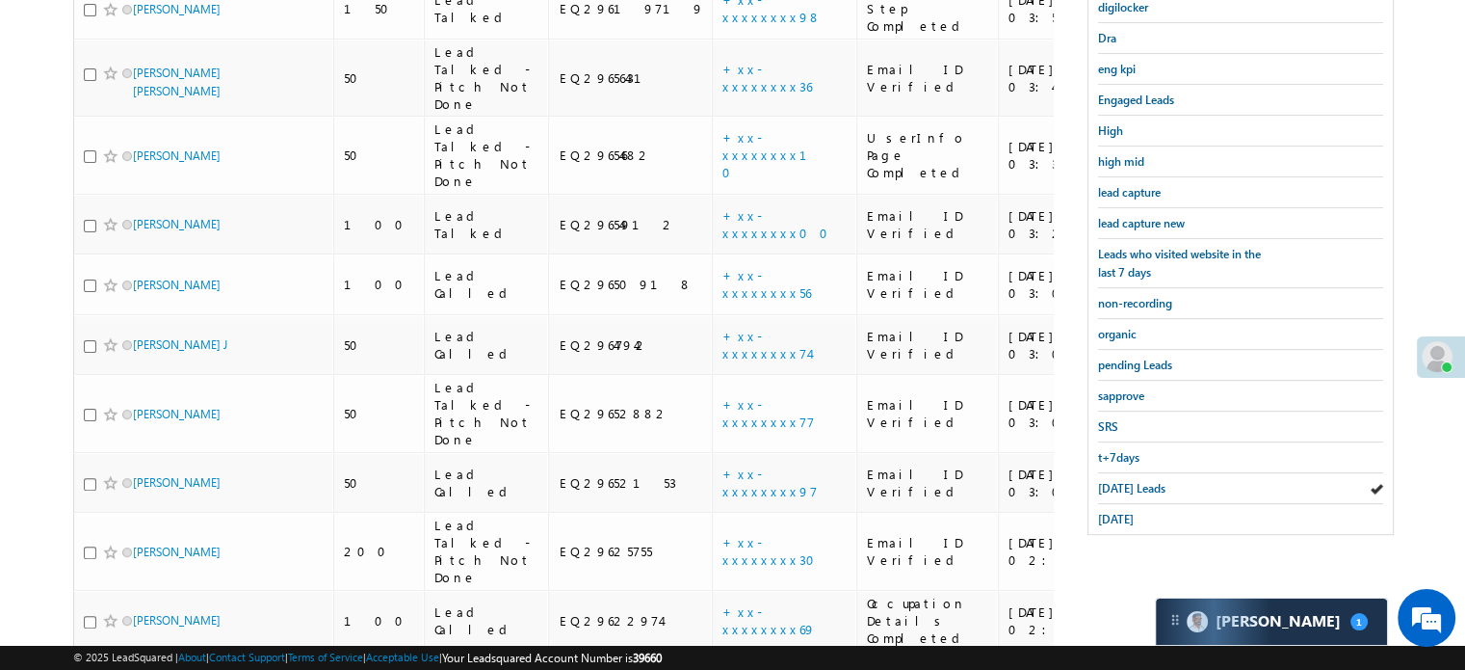
scroll to position [510, 0]
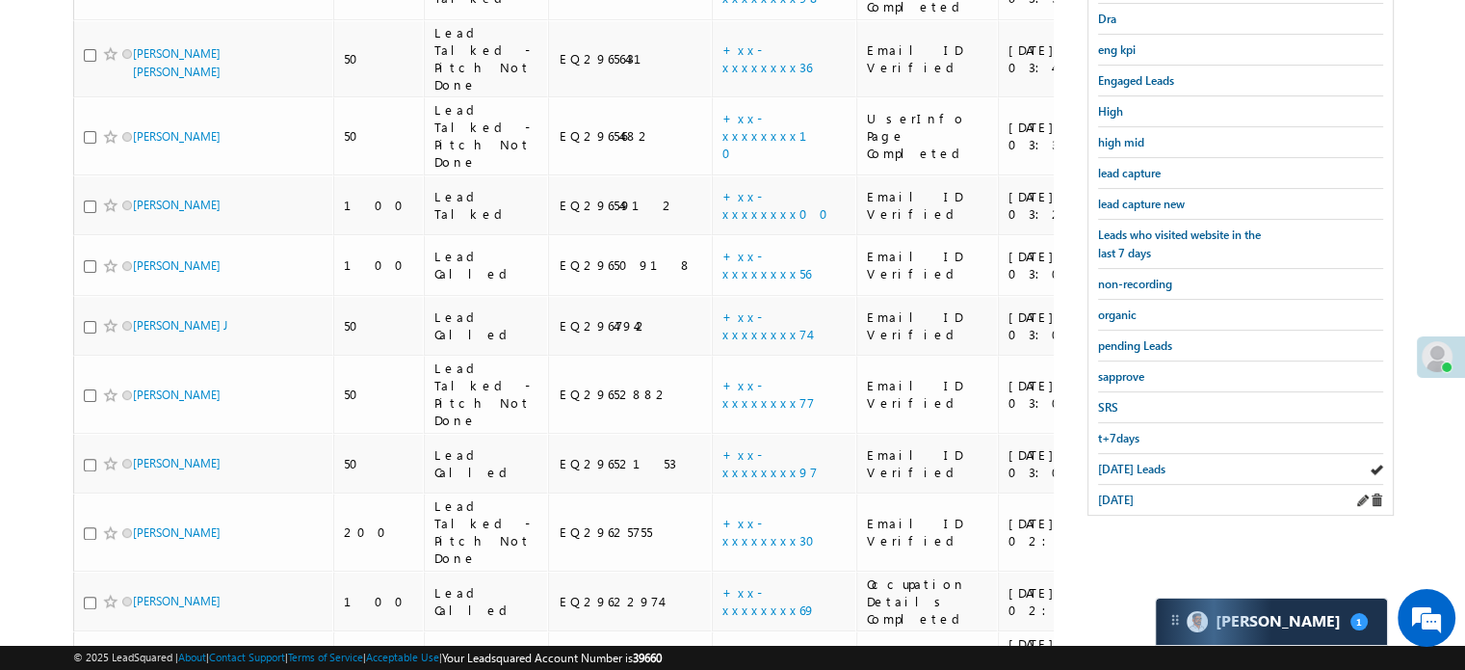
click at [1126, 485] on div "yesterday" at bounding box center [1240, 500] width 285 height 30
click at [1124, 492] on span "yesterday" at bounding box center [1116, 499] width 36 height 14
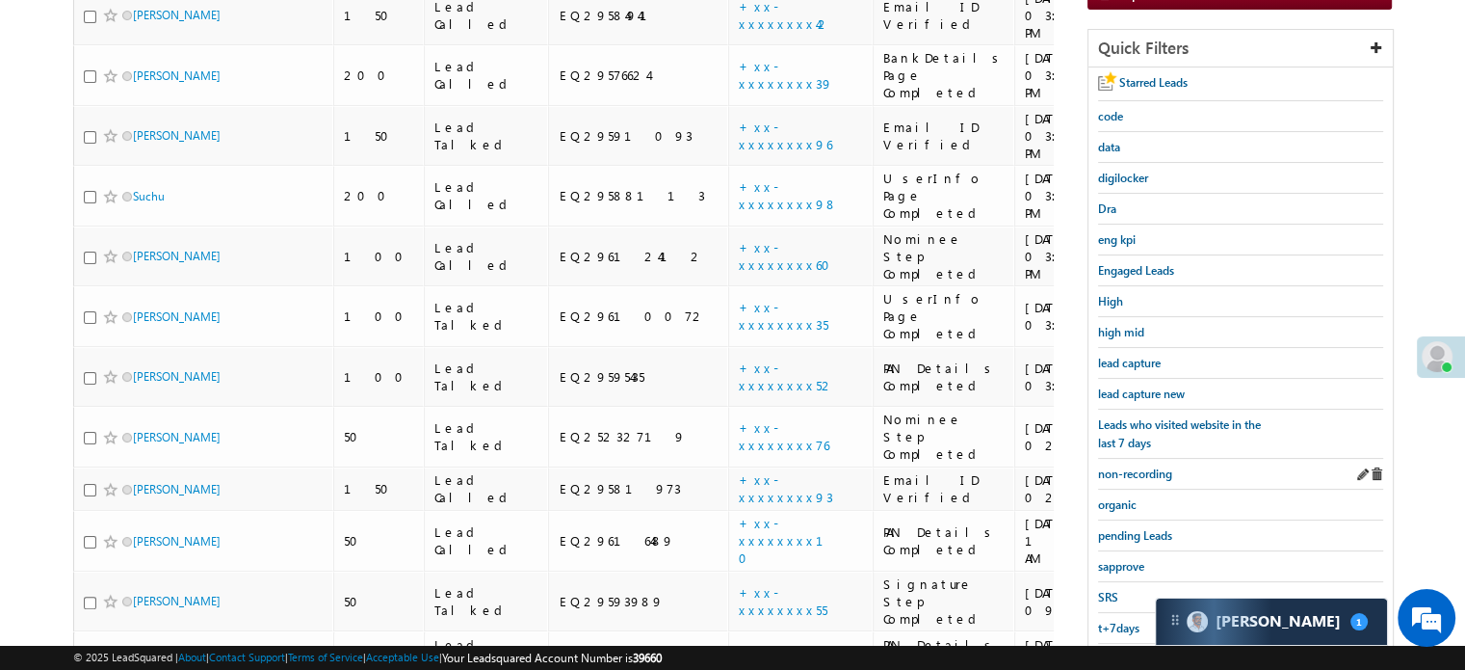
scroll to position [224, 0]
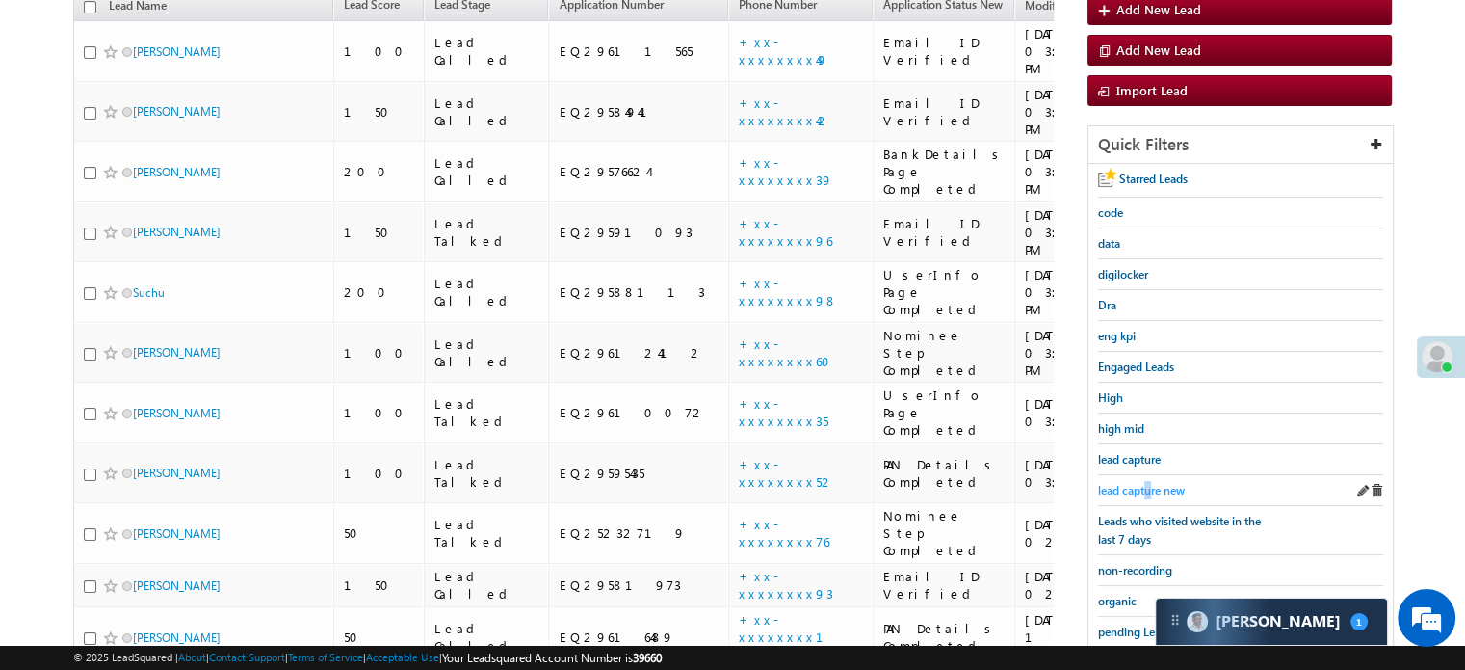
click at [1147, 491] on span "lead capture new" at bounding box center [1141, 490] width 87 height 14
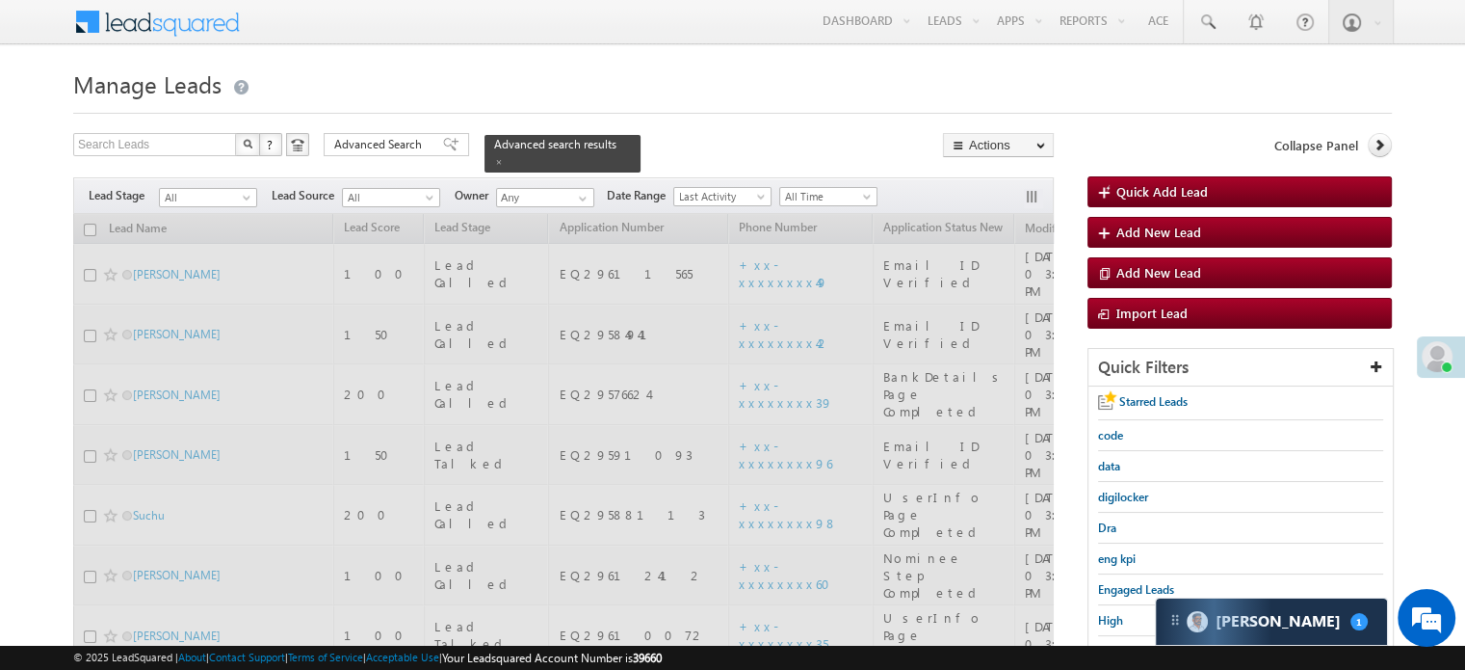
scroll to position [0, 0]
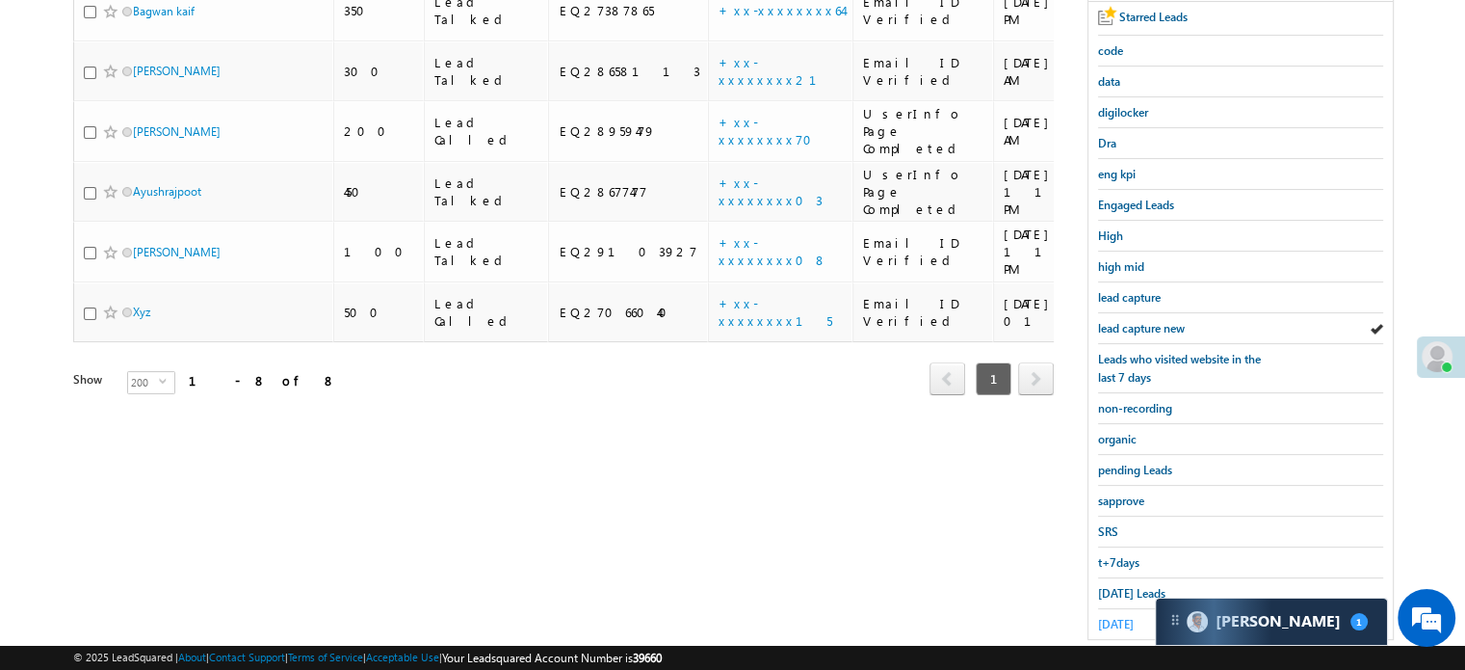
click at [1102, 617] on span "yesterday" at bounding box center [1116, 624] width 36 height 14
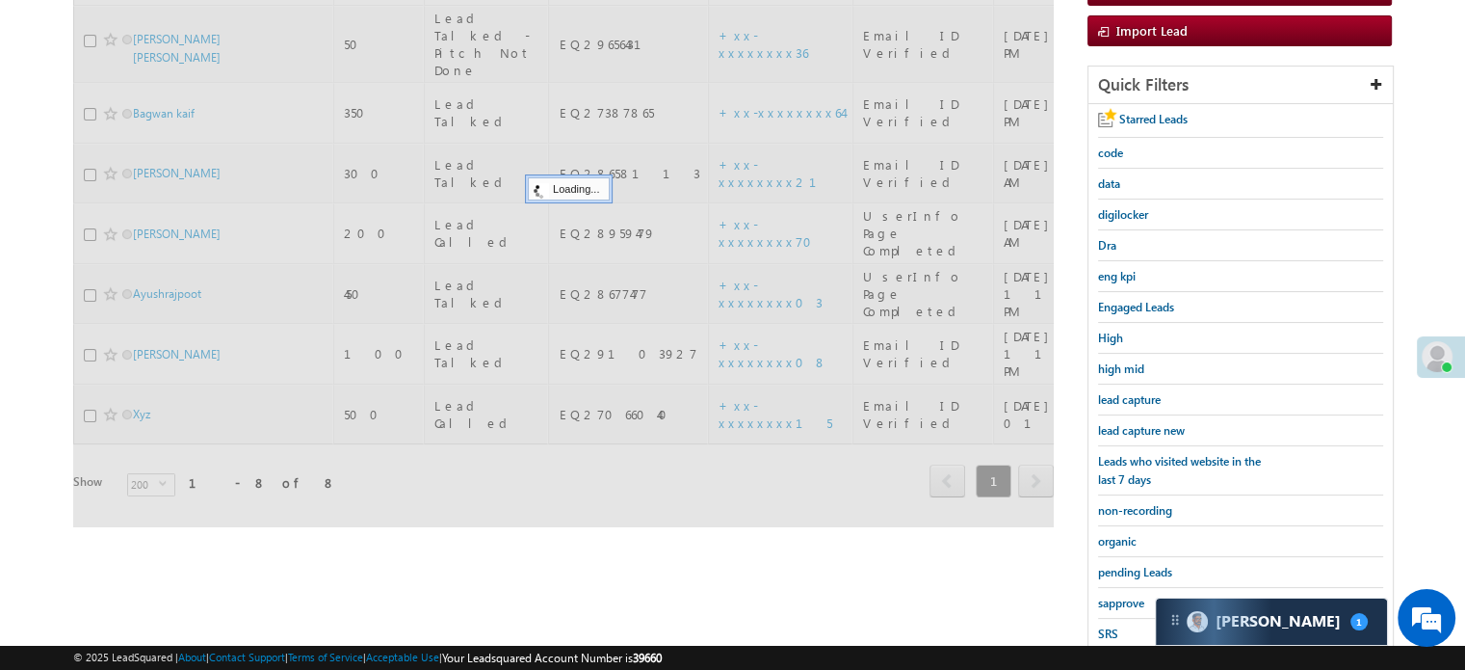
scroll to position [193, 0]
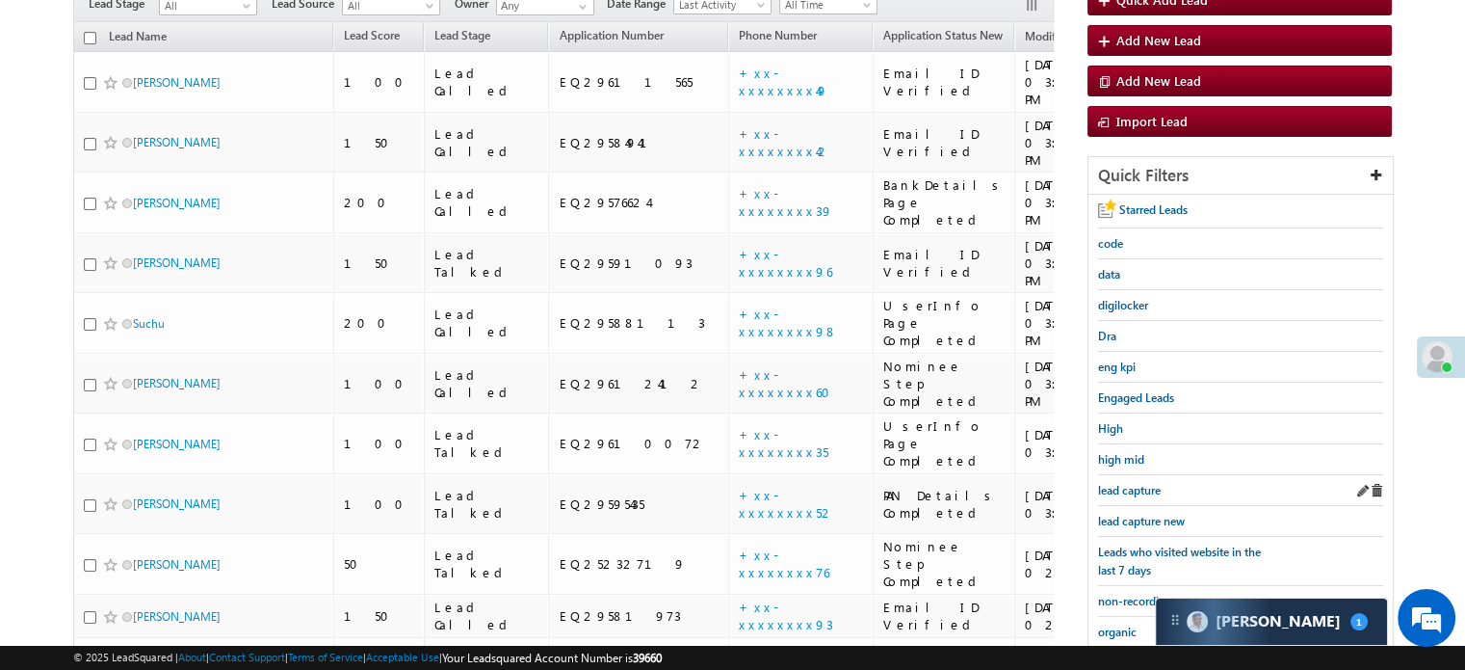
click at [1137, 496] on div "lead capture" at bounding box center [1240, 490] width 285 height 31
click at [1136, 512] on link "lead capture new" at bounding box center [1141, 521] width 87 height 18
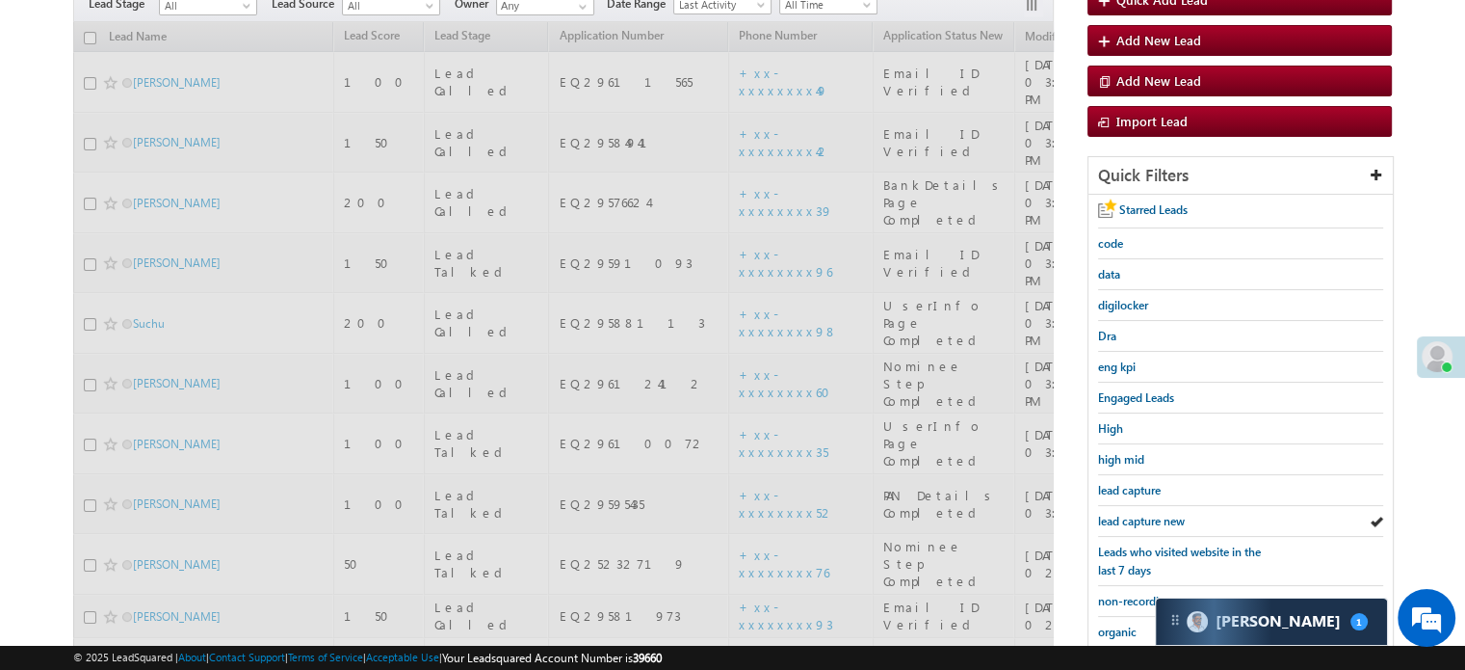
click at [1136, 514] on span "lead capture new" at bounding box center [1141, 521] width 87 height 14
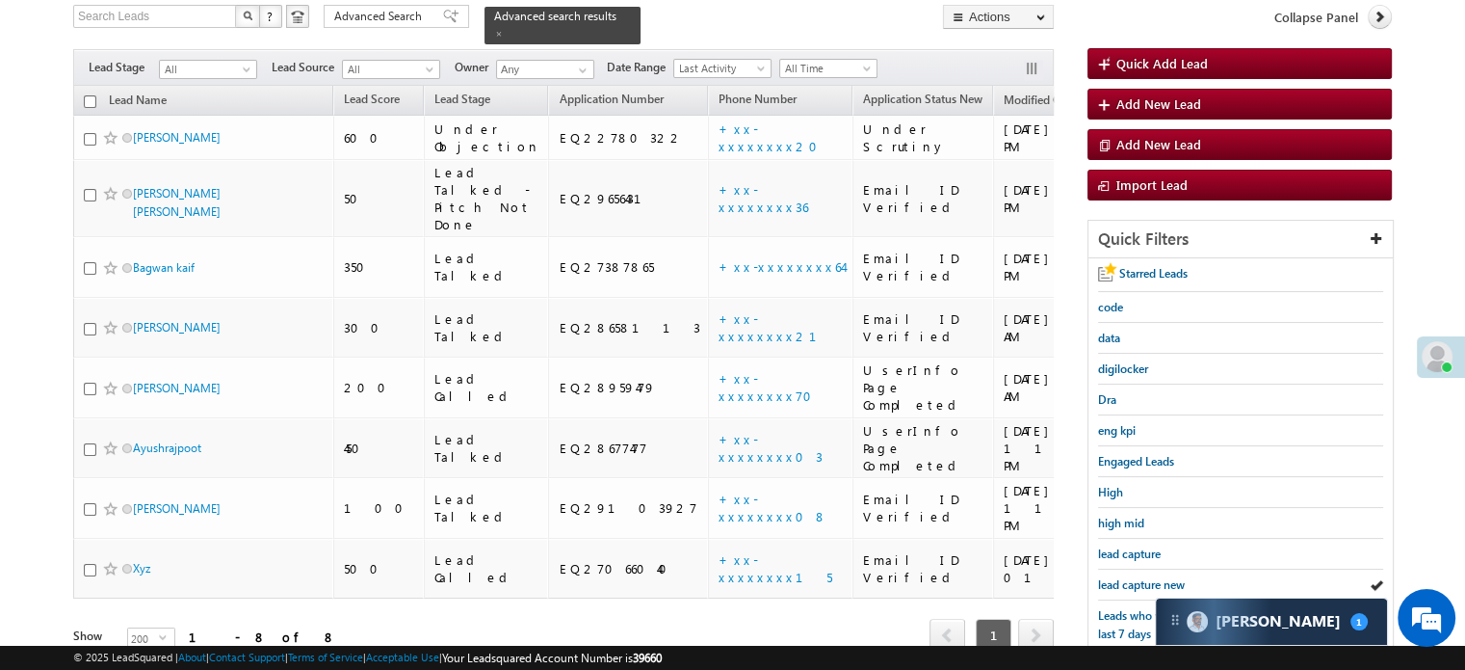
scroll to position [96, 0]
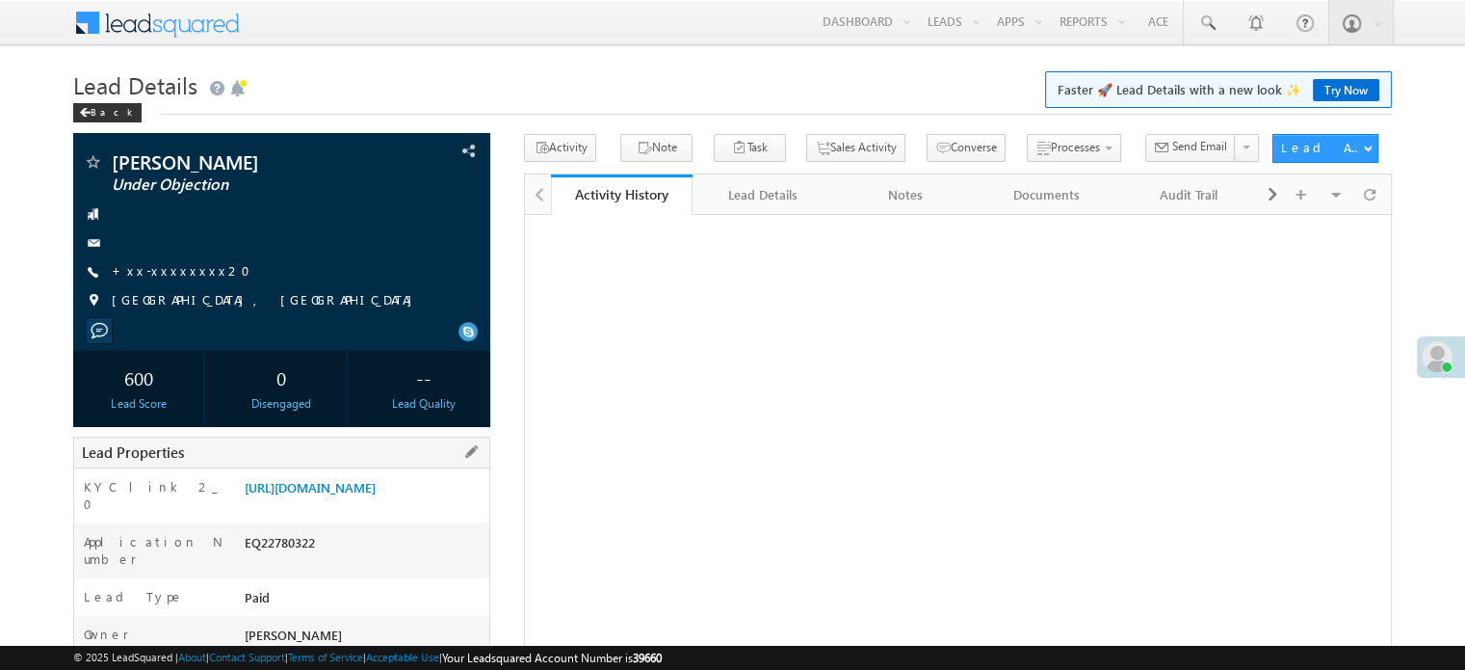
drag, startPoint x: 243, startPoint y: 484, endPoint x: 439, endPoint y: 524, distance: 200.7
click at [439, 505] on div "[URL][DOMAIN_NAME]" at bounding box center [365, 491] width 250 height 27
copy link "[URL][DOMAIN_NAME]"
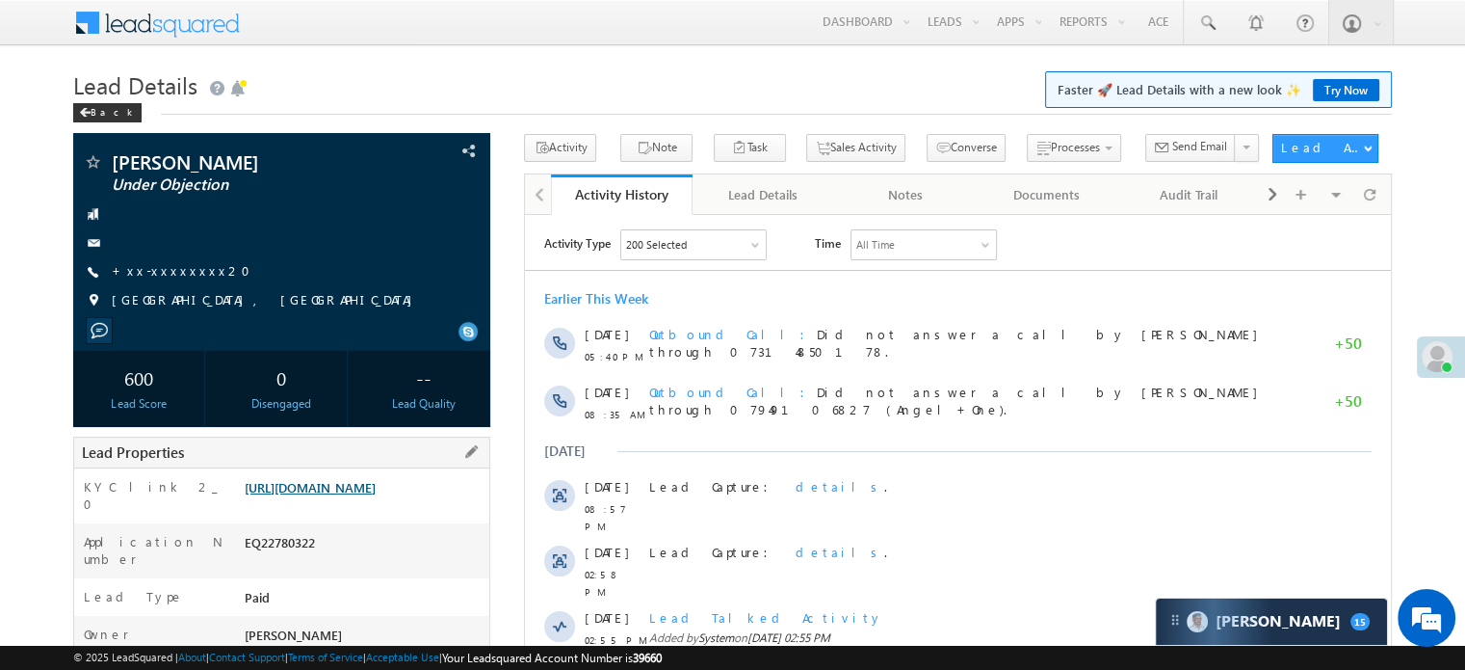
click at [281, 495] on link "[URL][DOMAIN_NAME]" at bounding box center [310, 487] width 131 height 16
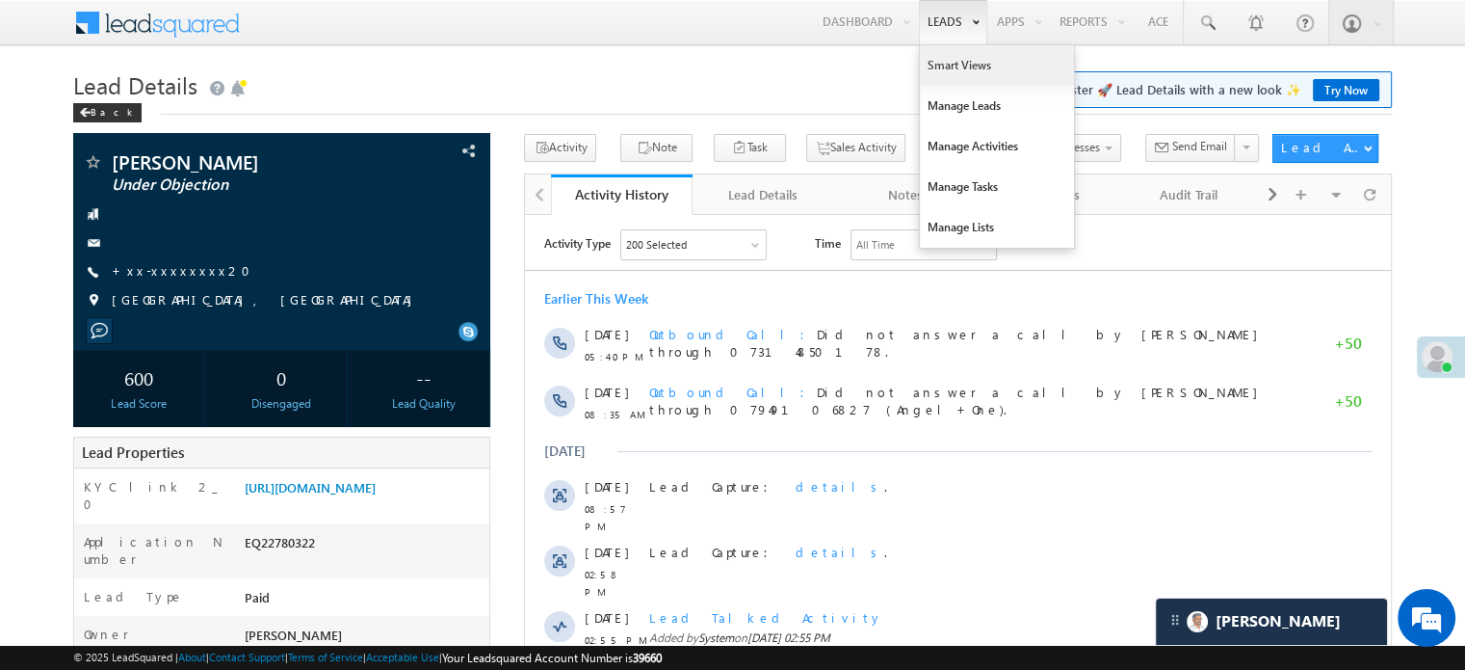
click at [955, 61] on link "Smart Views" at bounding box center [997, 65] width 154 height 40
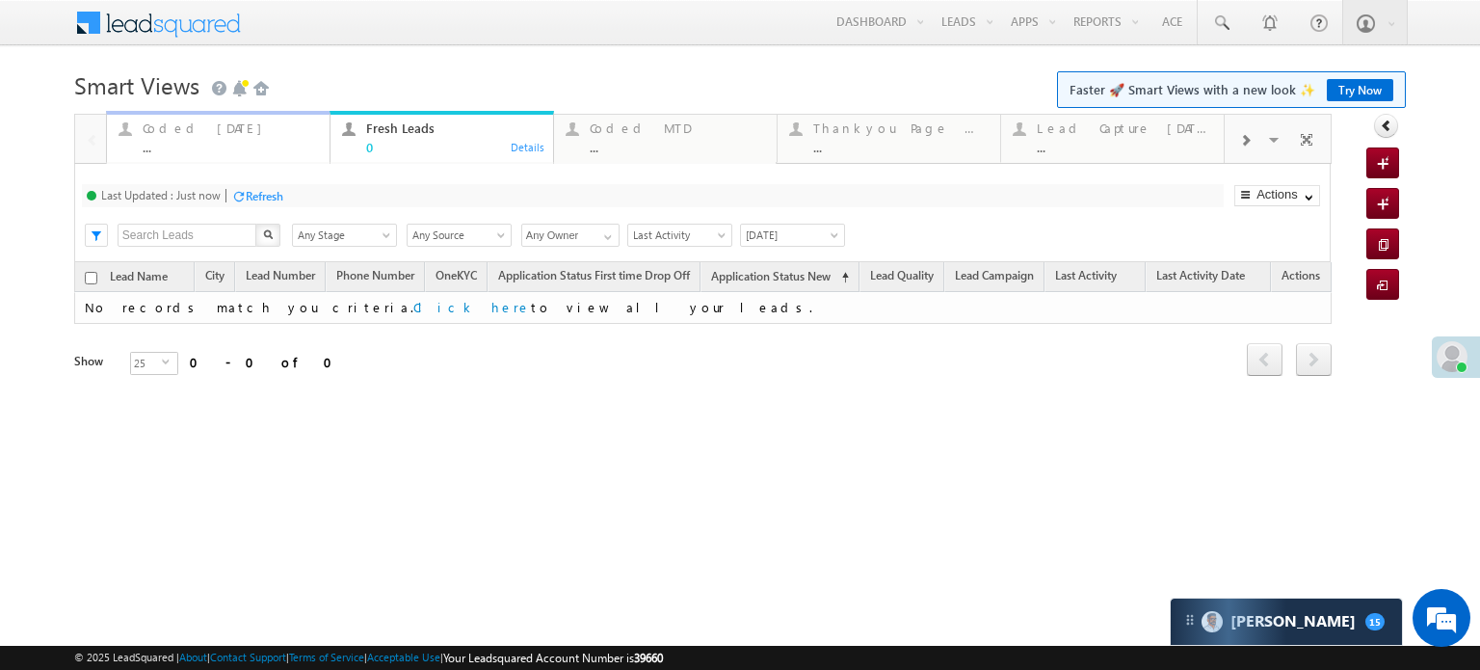
click at [197, 130] on div "Coded Today" at bounding box center [230, 127] width 175 height 15
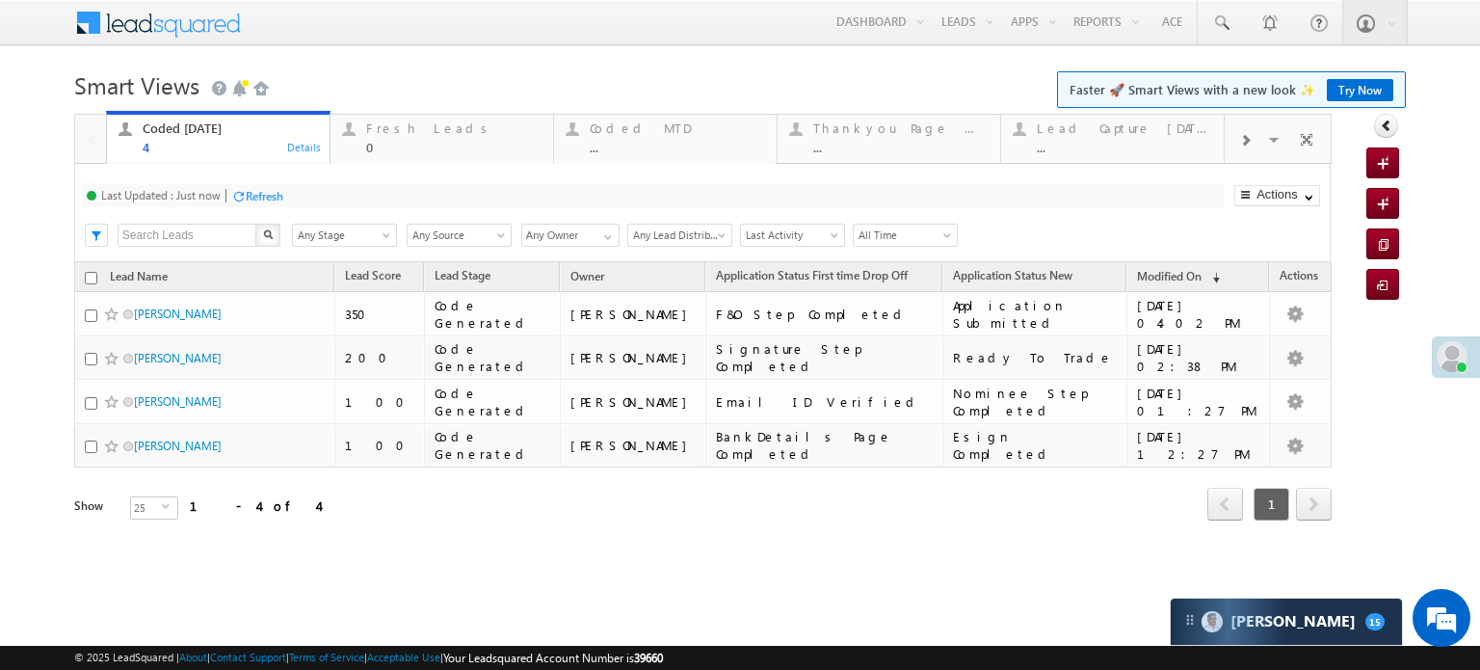
click at [270, 199] on div "Refresh" at bounding box center [265, 196] width 38 height 14
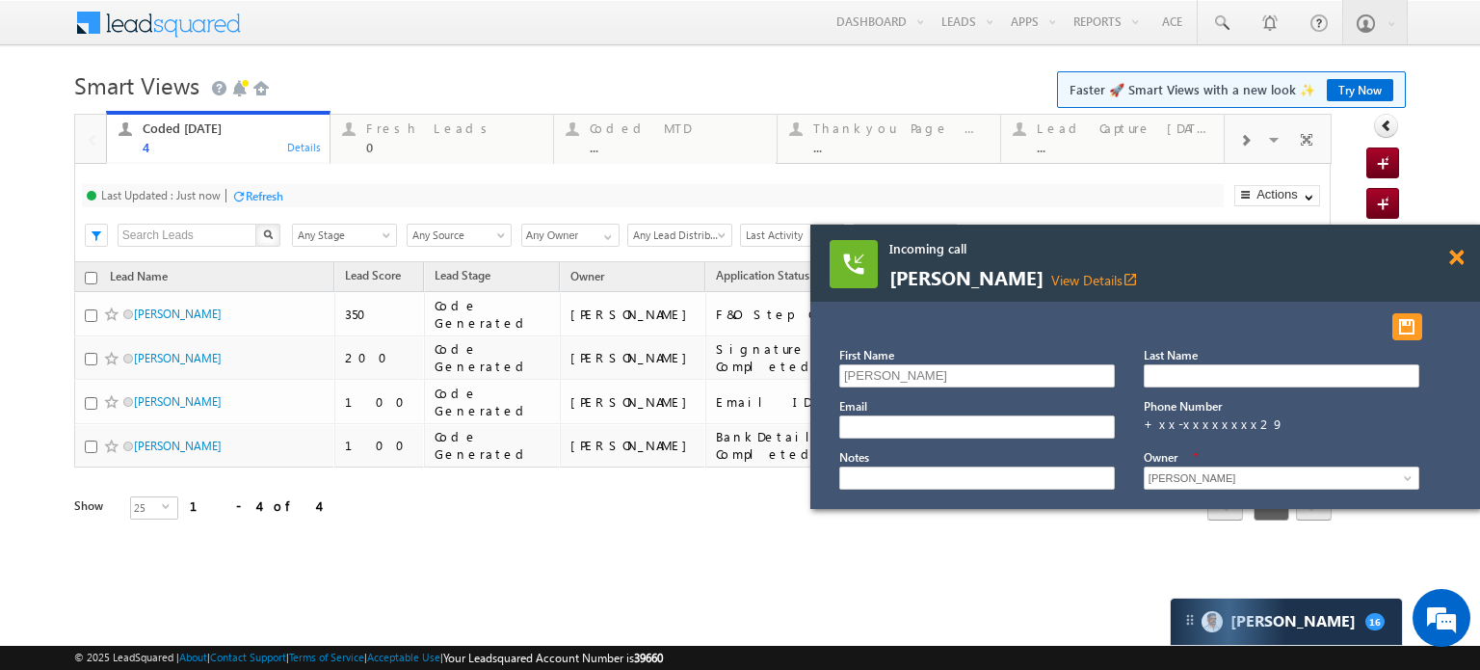
click at [1454, 259] on span at bounding box center [1456, 258] width 14 height 16
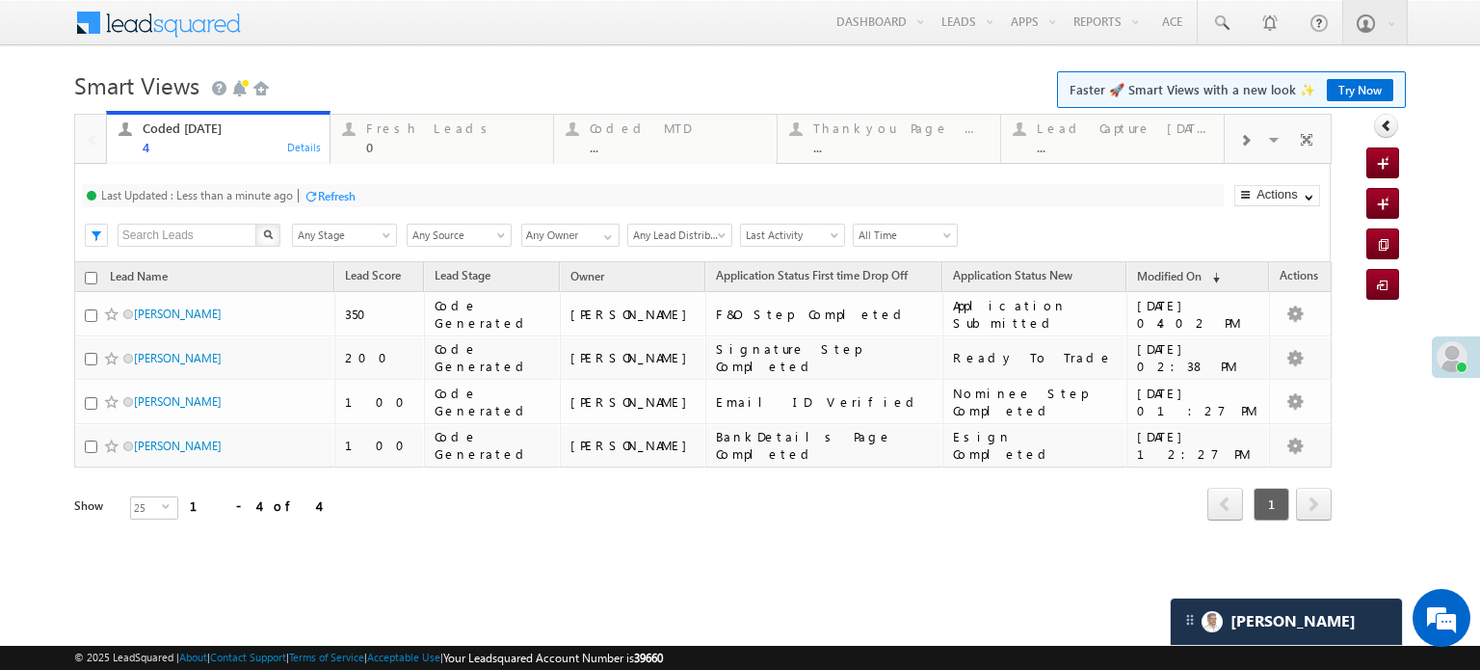
click at [326, 196] on div "Refresh" at bounding box center [337, 196] width 38 height 14
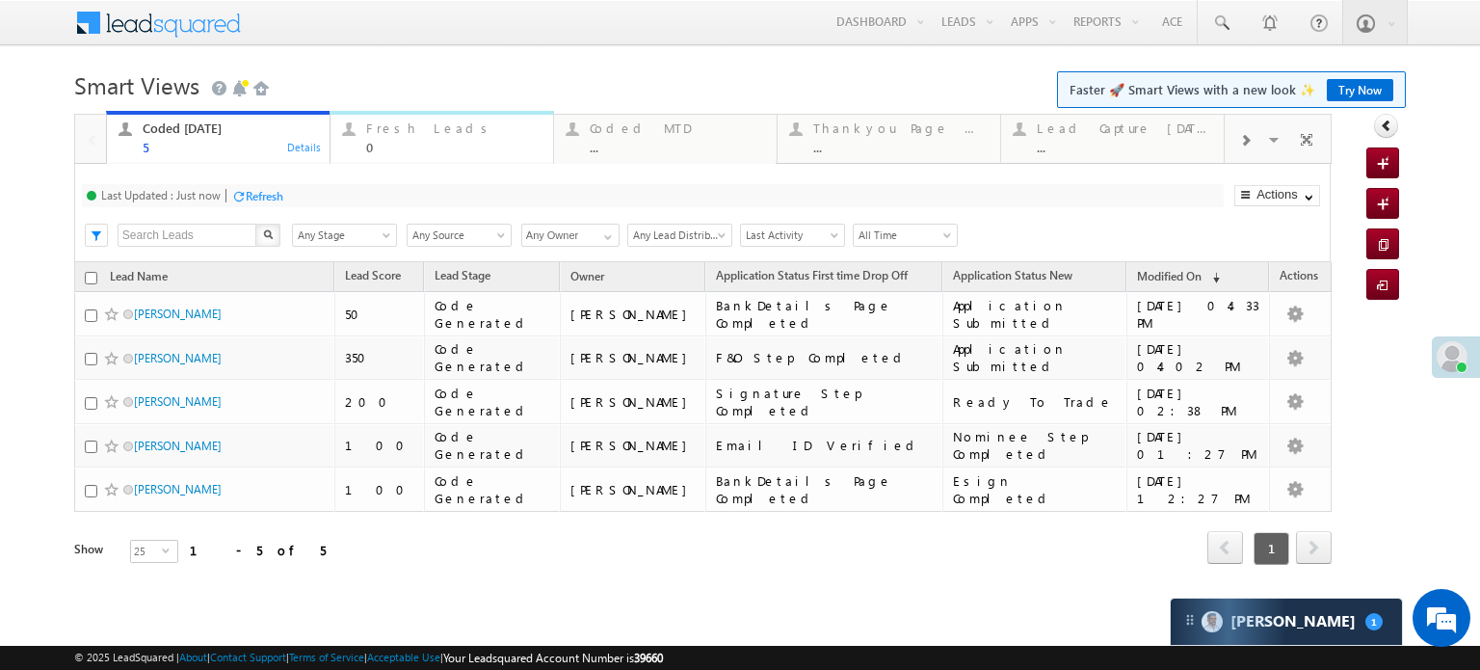
click at [434, 138] on div "Fresh Leads 0" at bounding box center [453, 136] width 175 height 38
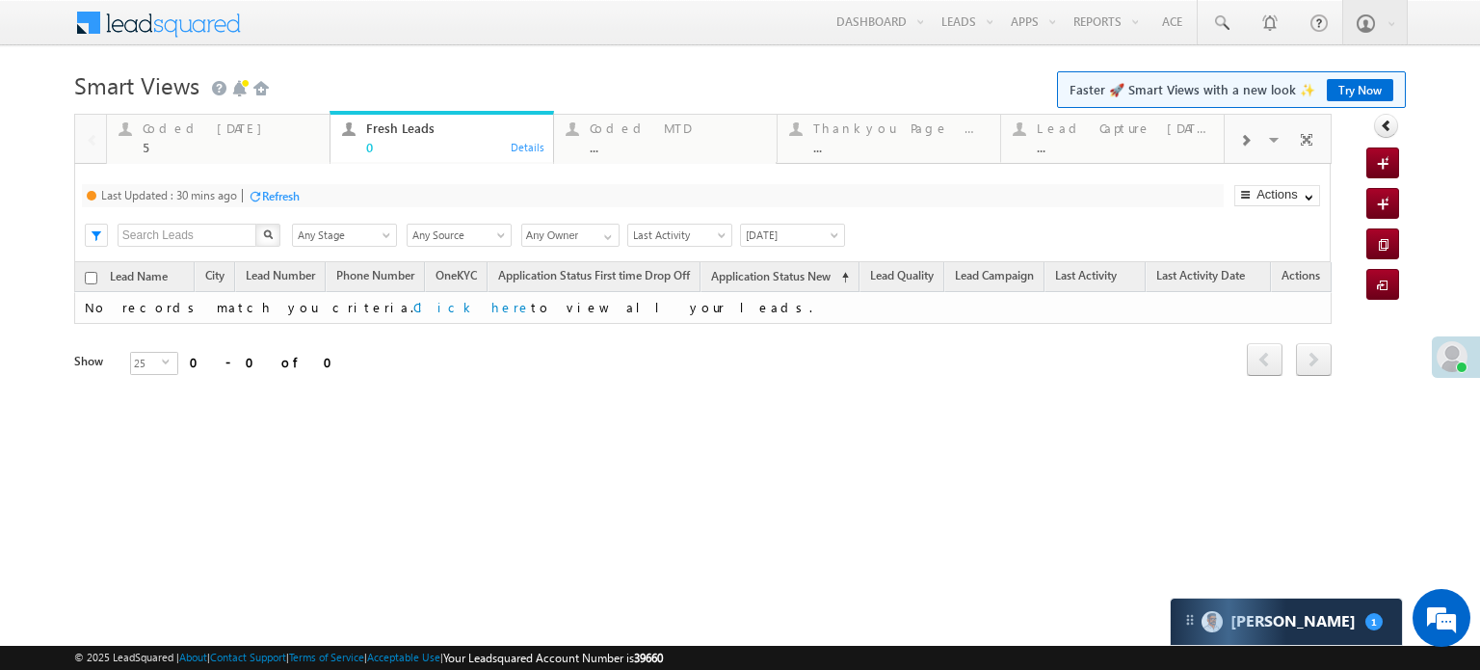
click at [277, 190] on div "Refresh" at bounding box center [281, 196] width 38 height 14
drag, startPoint x: 217, startPoint y: 126, endPoint x: 269, endPoint y: 177, distance: 72.9
click at [217, 126] on div "Coded Today" at bounding box center [230, 127] width 175 height 15
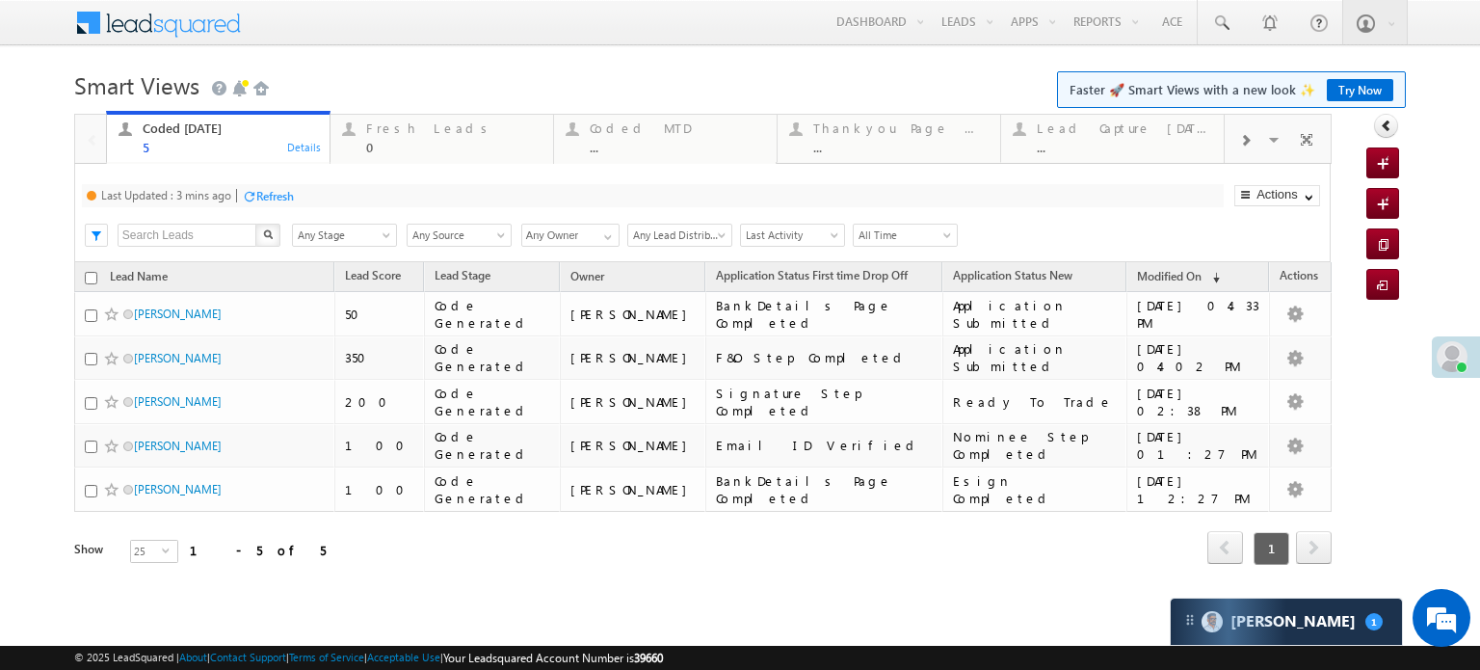
click at [279, 203] on div "Refresh" at bounding box center [275, 196] width 38 height 14
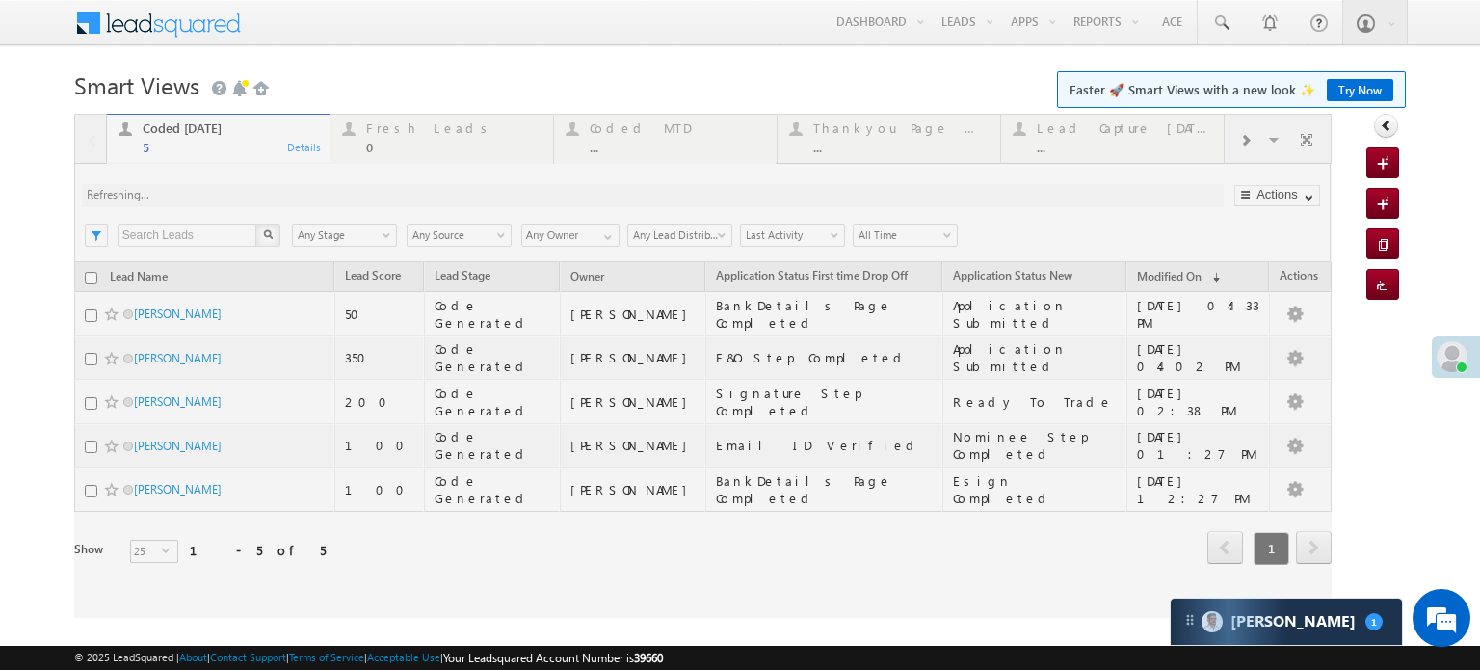
click at [265, 198] on div at bounding box center [702, 366] width 1257 height 504
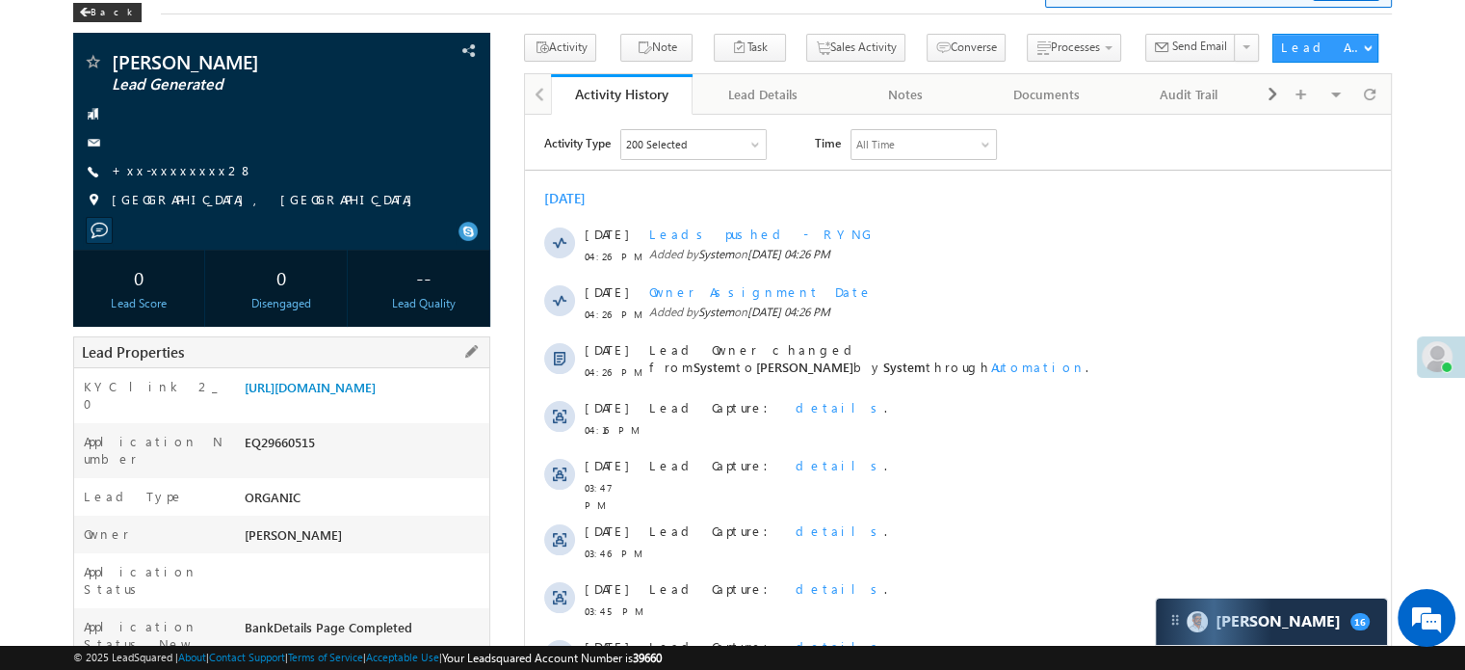
scroll to position [96, 0]
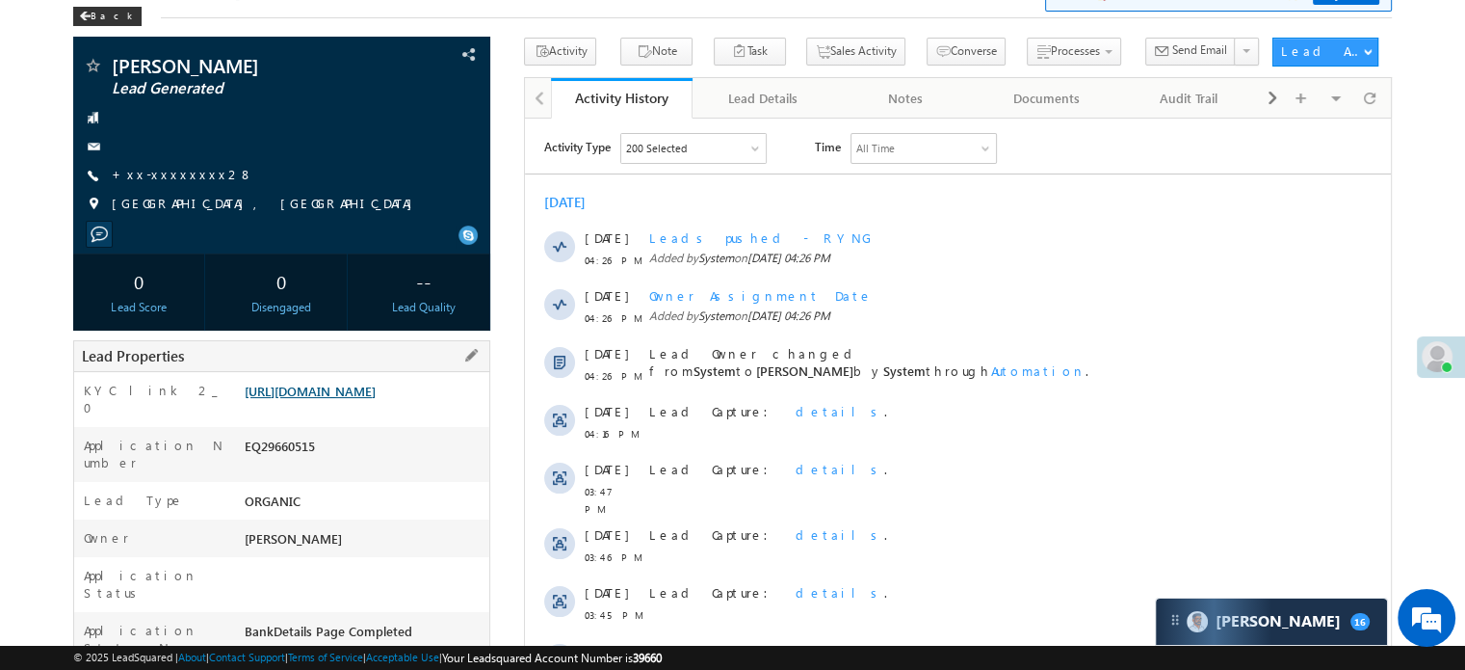
click at [374, 388] on link "[URL][DOMAIN_NAME]" at bounding box center [310, 391] width 131 height 16
click at [149, 169] on link "+xx-xxxxxxxx28" at bounding box center [183, 174] width 142 height 16
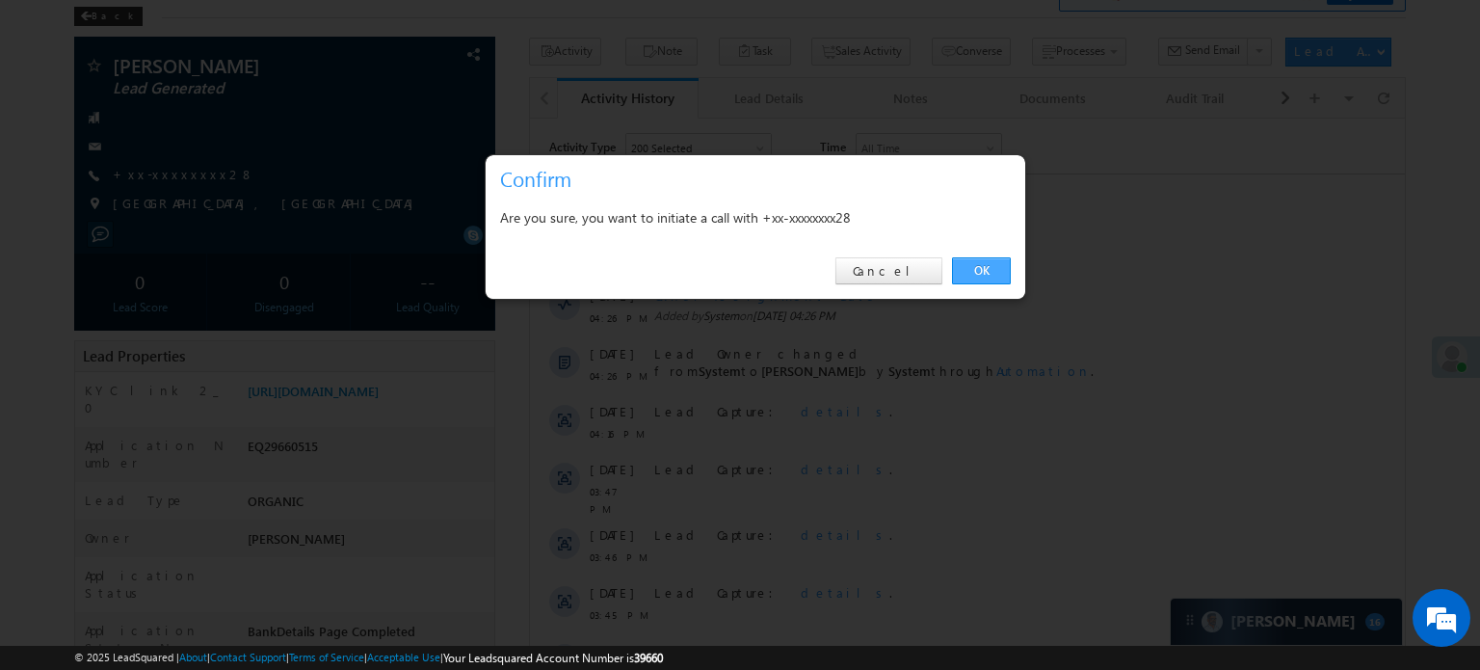
click at [968, 272] on link "OK" at bounding box center [981, 270] width 59 height 27
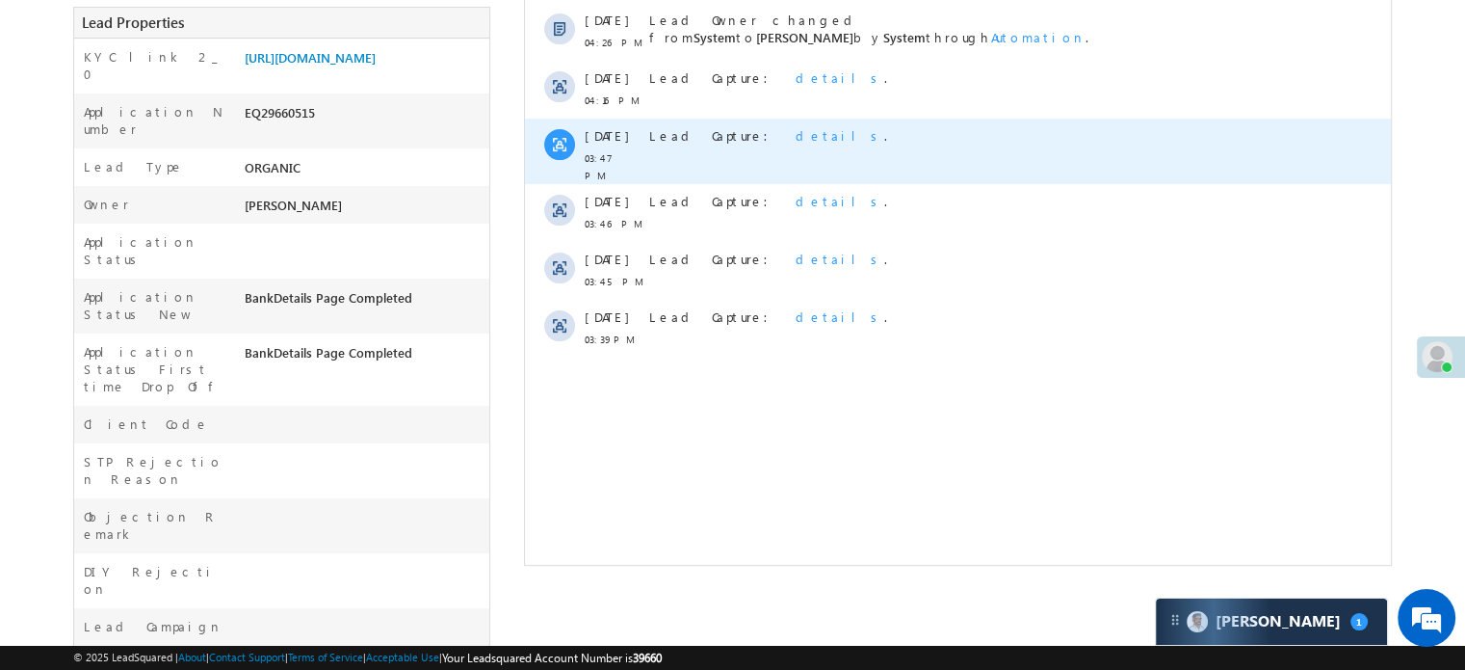
scroll to position [193, 0]
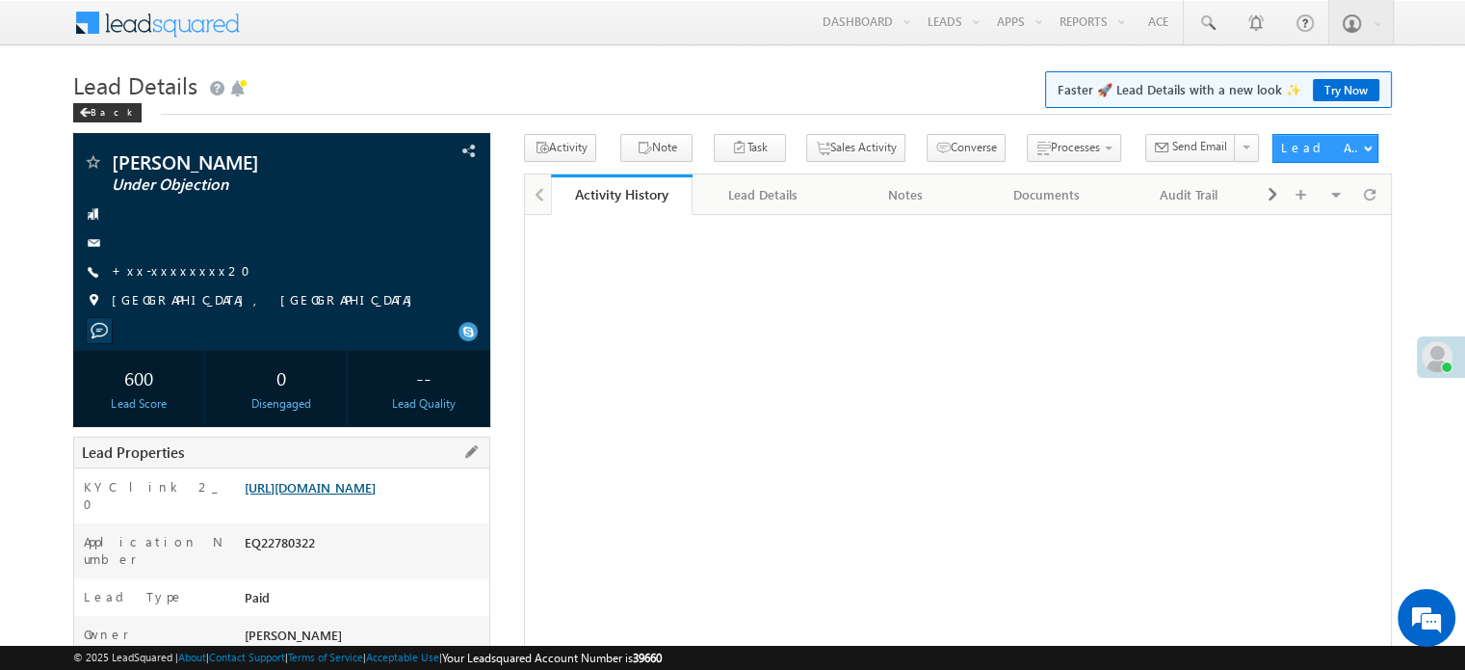
click at [306, 495] on link "[URL][DOMAIN_NAME]" at bounding box center [310, 487] width 131 height 16
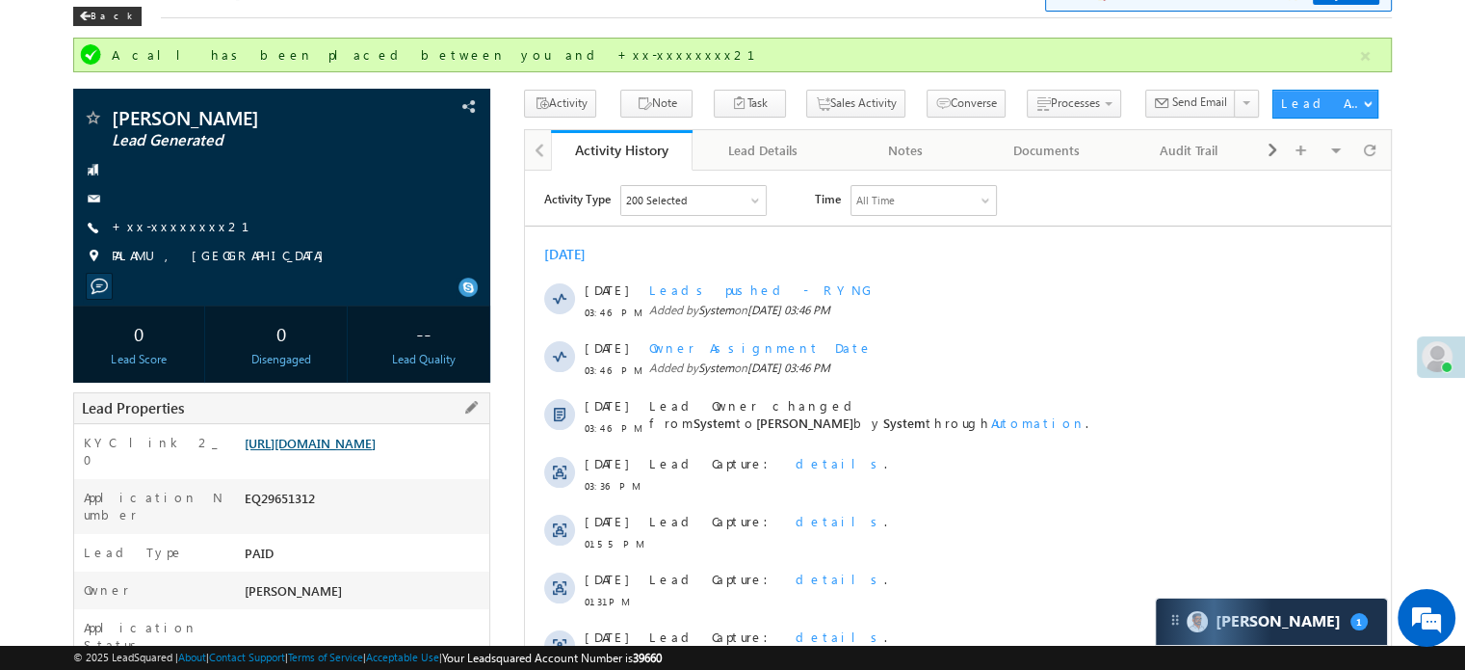
drag, startPoint x: 242, startPoint y: 443, endPoint x: 446, endPoint y: 465, distance: 205.5
click at [438, 461] on div "[URL][DOMAIN_NAME]" at bounding box center [365, 447] width 250 height 27
copy link "[URL][DOMAIN_NAME]"
click at [535, 31] on div "Lead Details Faster 🚀 Lead Details with a new look ✨ Try Now Back" at bounding box center [732, 2] width 1319 height 69
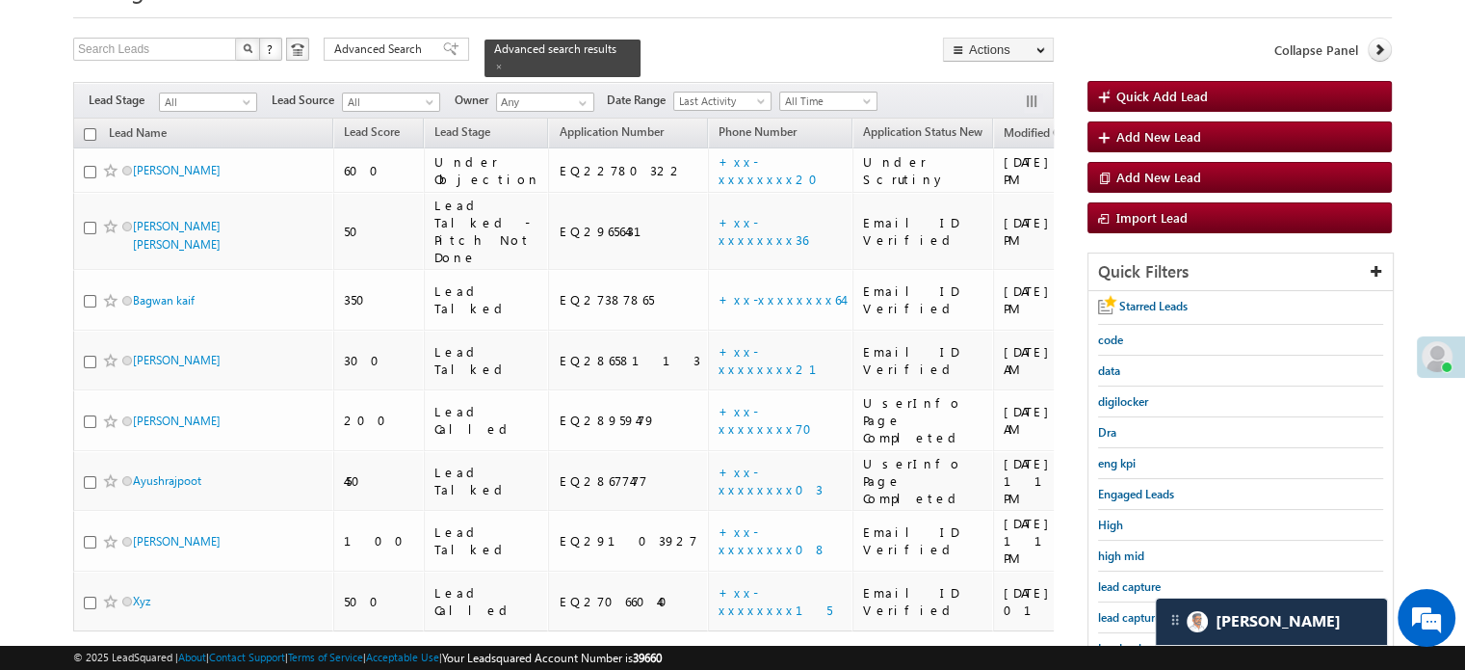
scroll to position [96, 0]
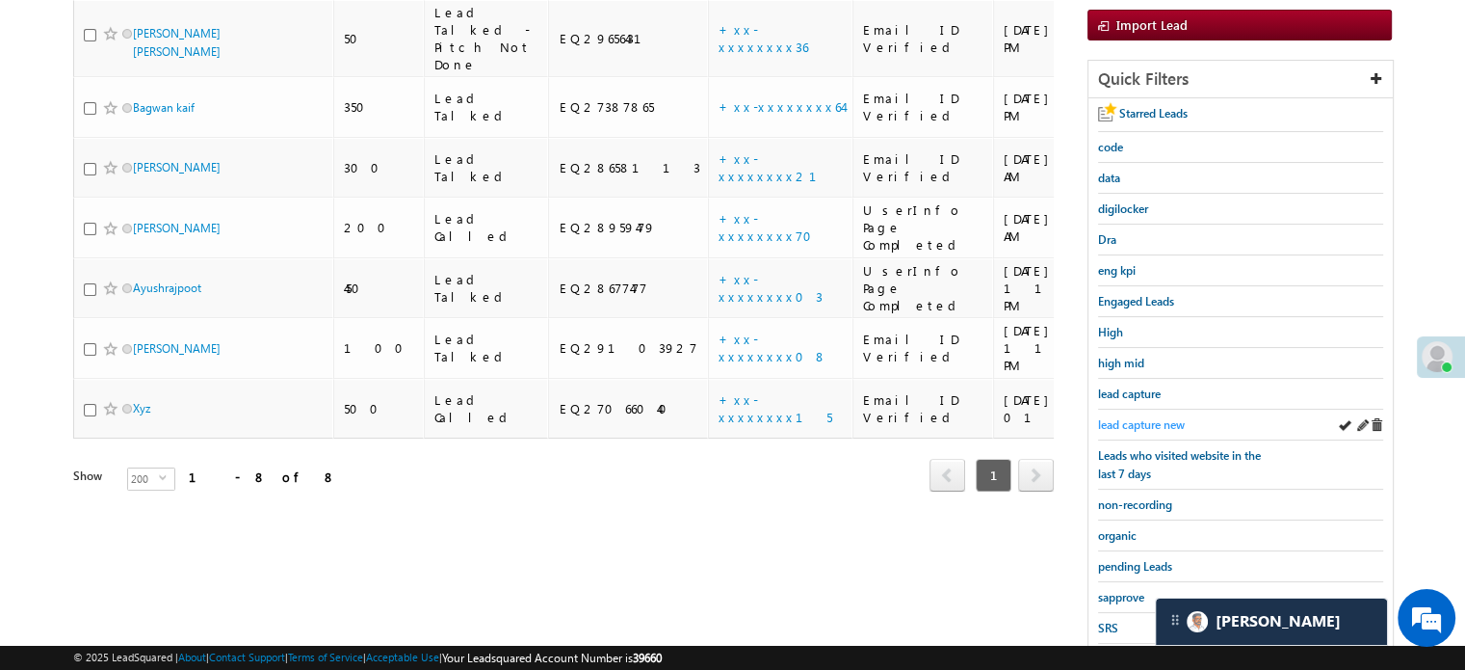
click at [1119, 424] on span "lead capture new" at bounding box center [1141, 424] width 87 height 14
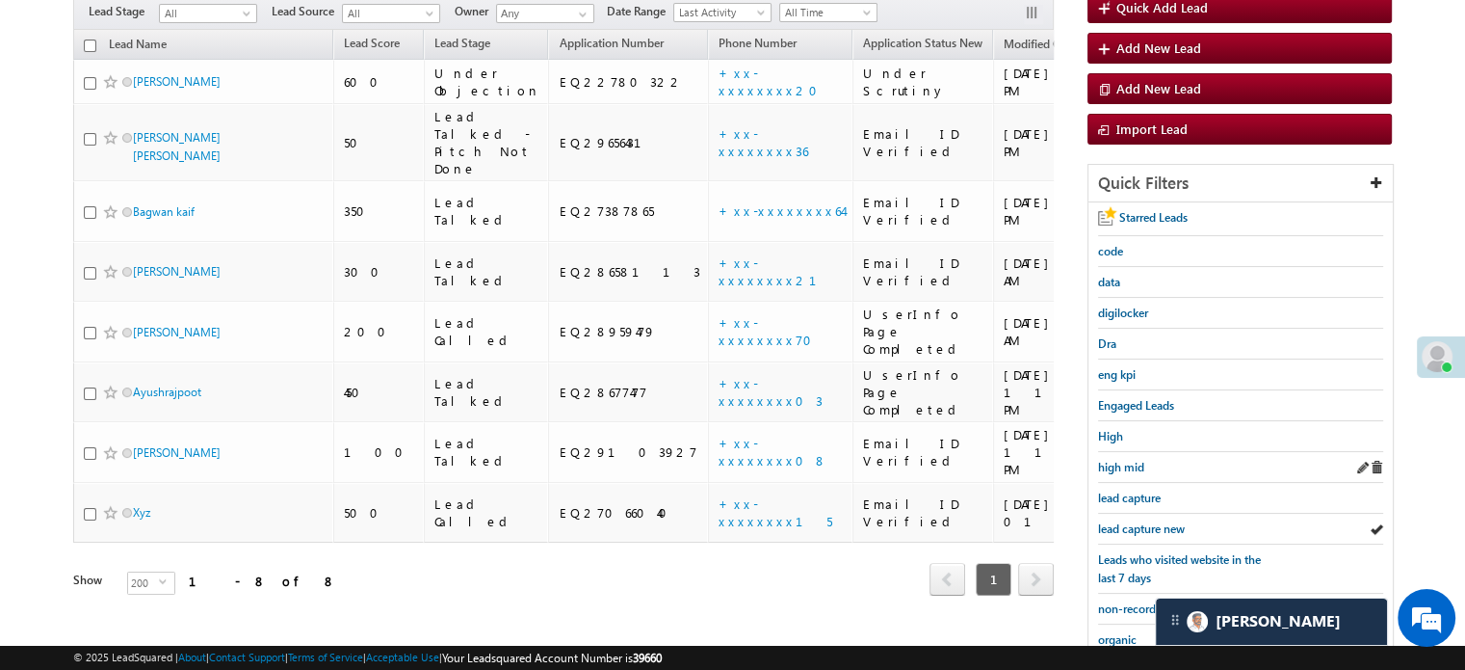
scroll to position [193, 0]
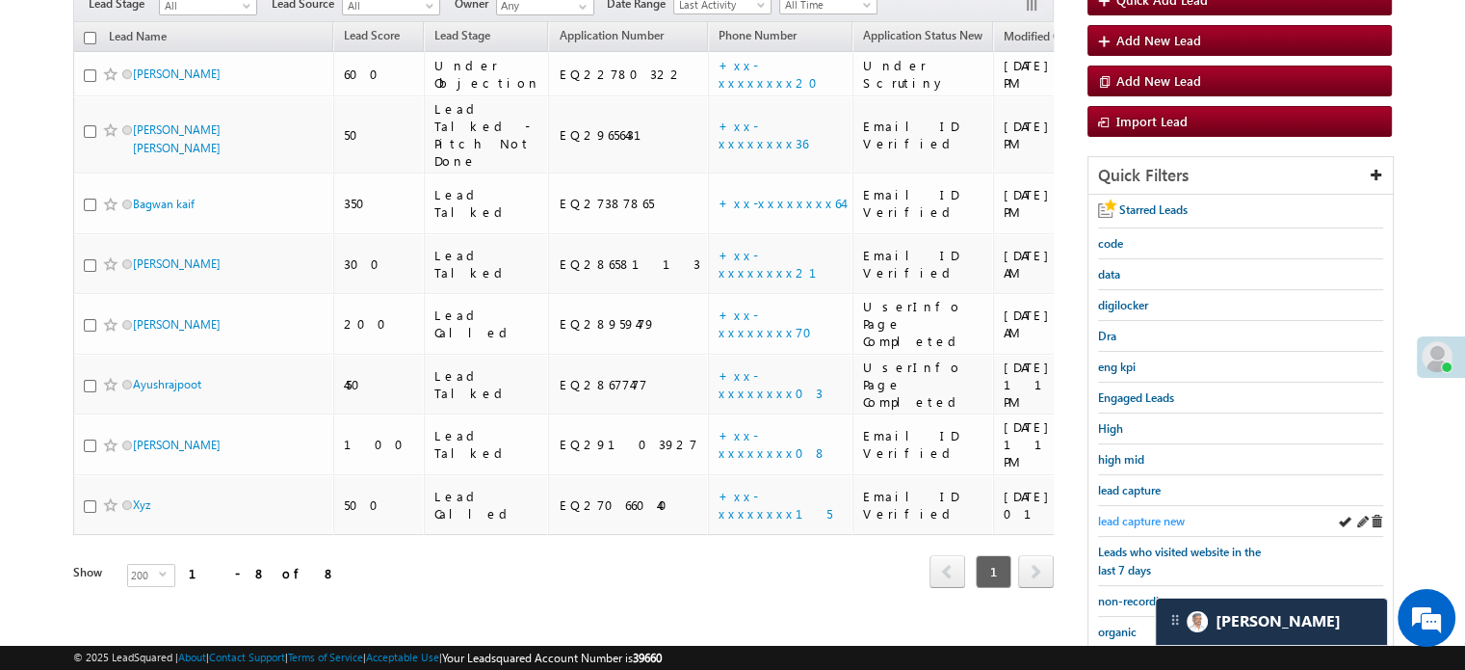
click at [1159, 520] on span "lead capture new" at bounding box center [1141, 521] width 87 height 14
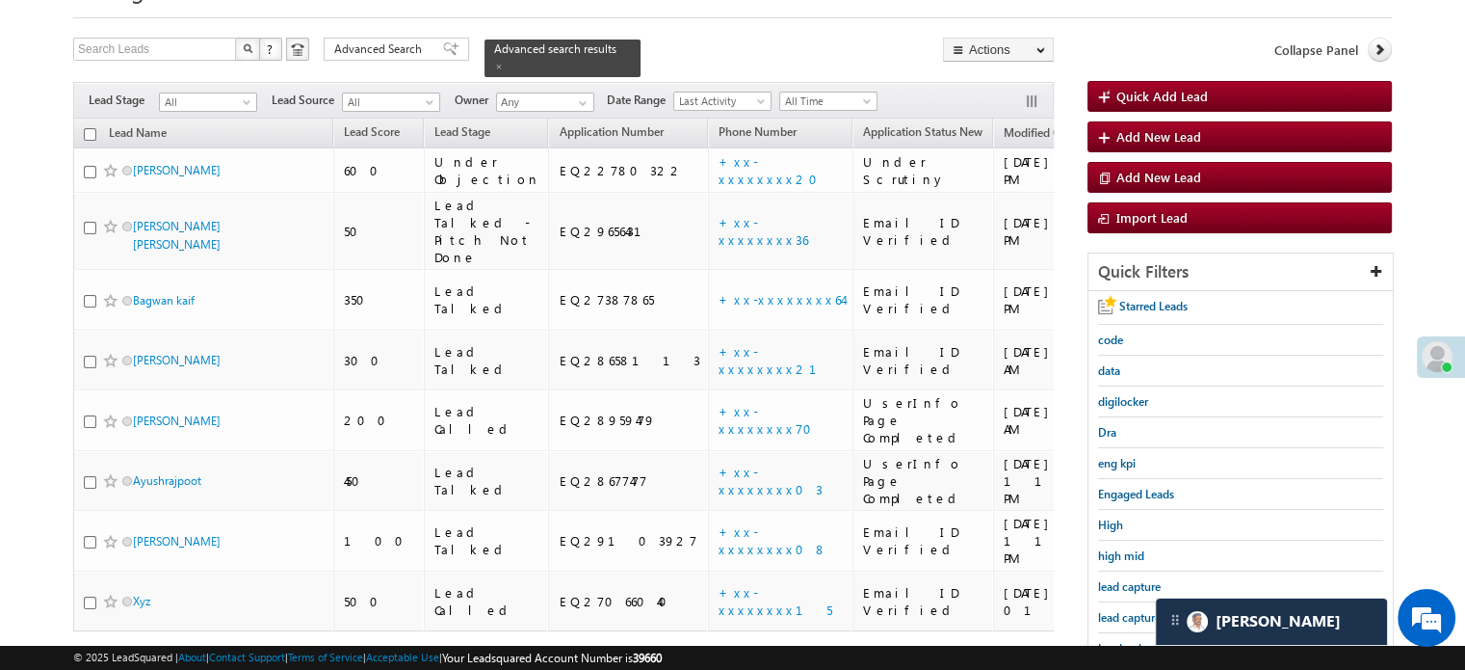
scroll to position [0, 0]
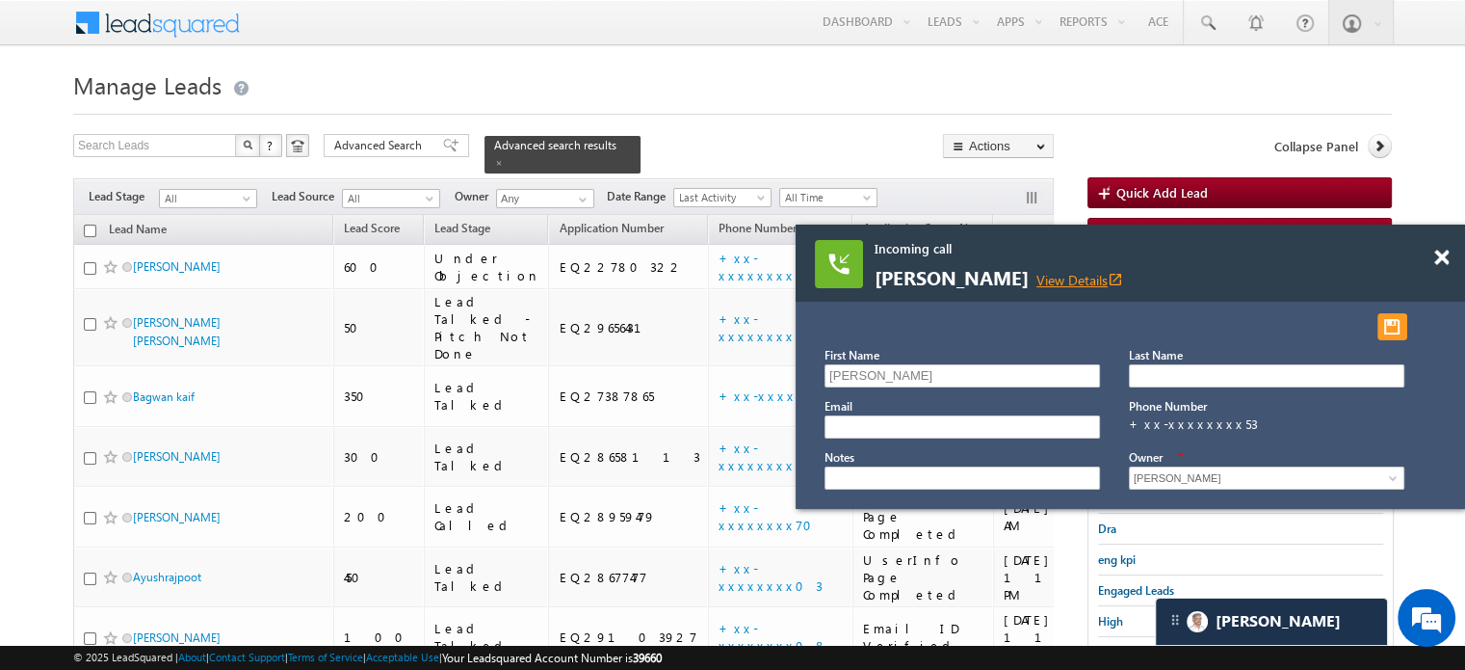
click at [1116, 271] on link "View Details open_in_new" at bounding box center [1080, 280] width 87 height 18
click at [1443, 255] on span at bounding box center [1442, 258] width 14 height 16
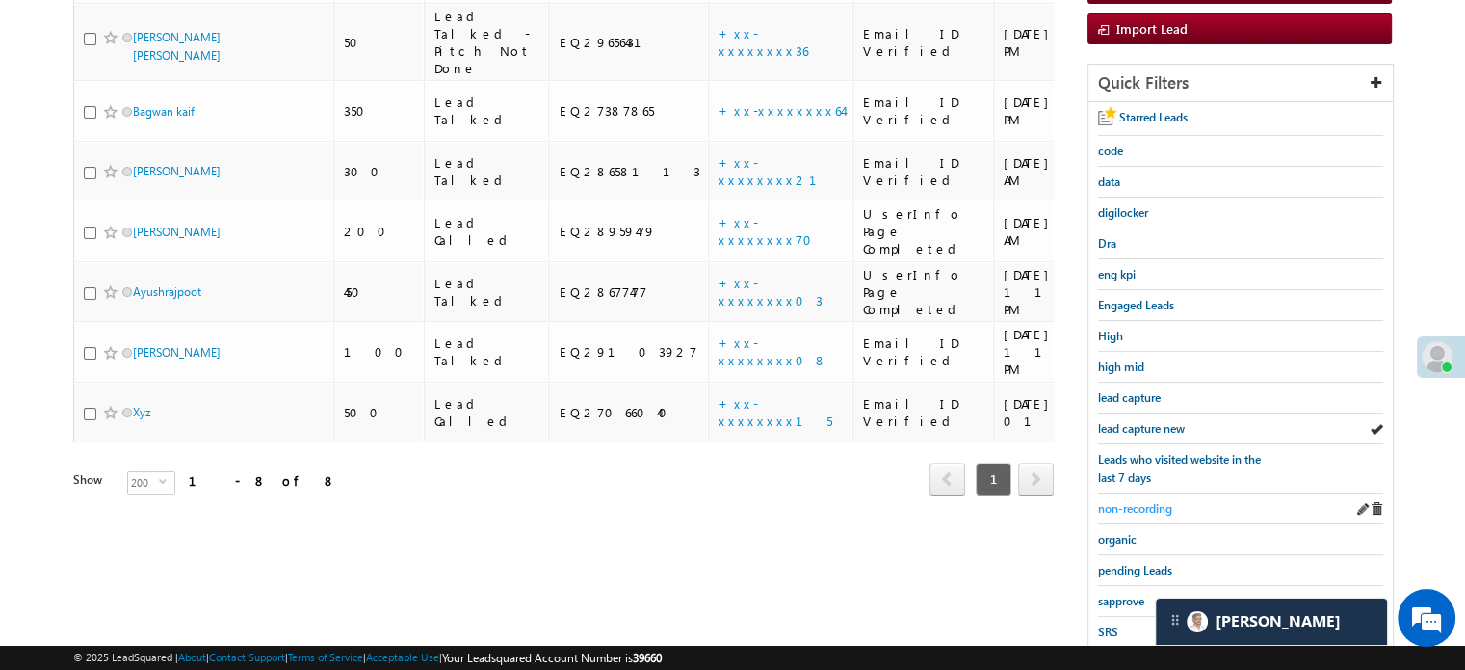
scroll to position [289, 0]
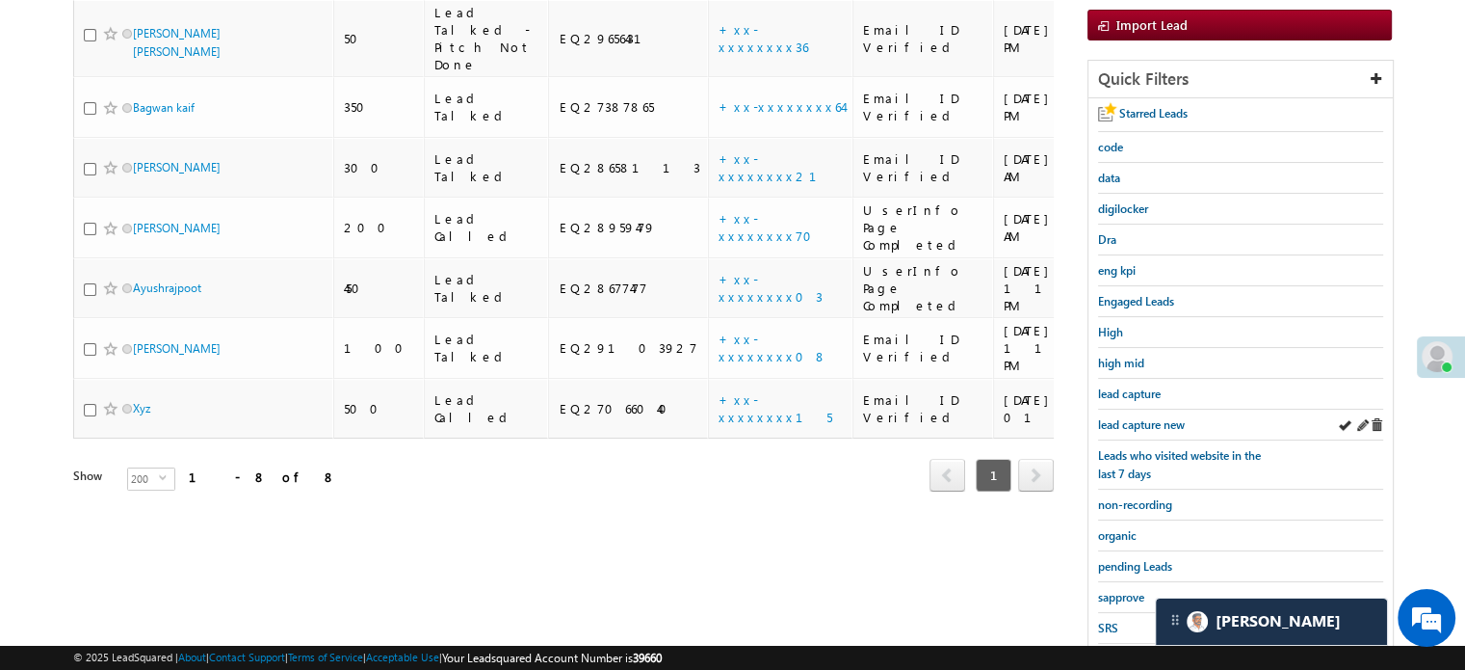
click at [1134, 430] on div "lead capture new" at bounding box center [1240, 424] width 285 height 31
click at [1136, 417] on span "lead capture new" at bounding box center [1141, 424] width 87 height 14
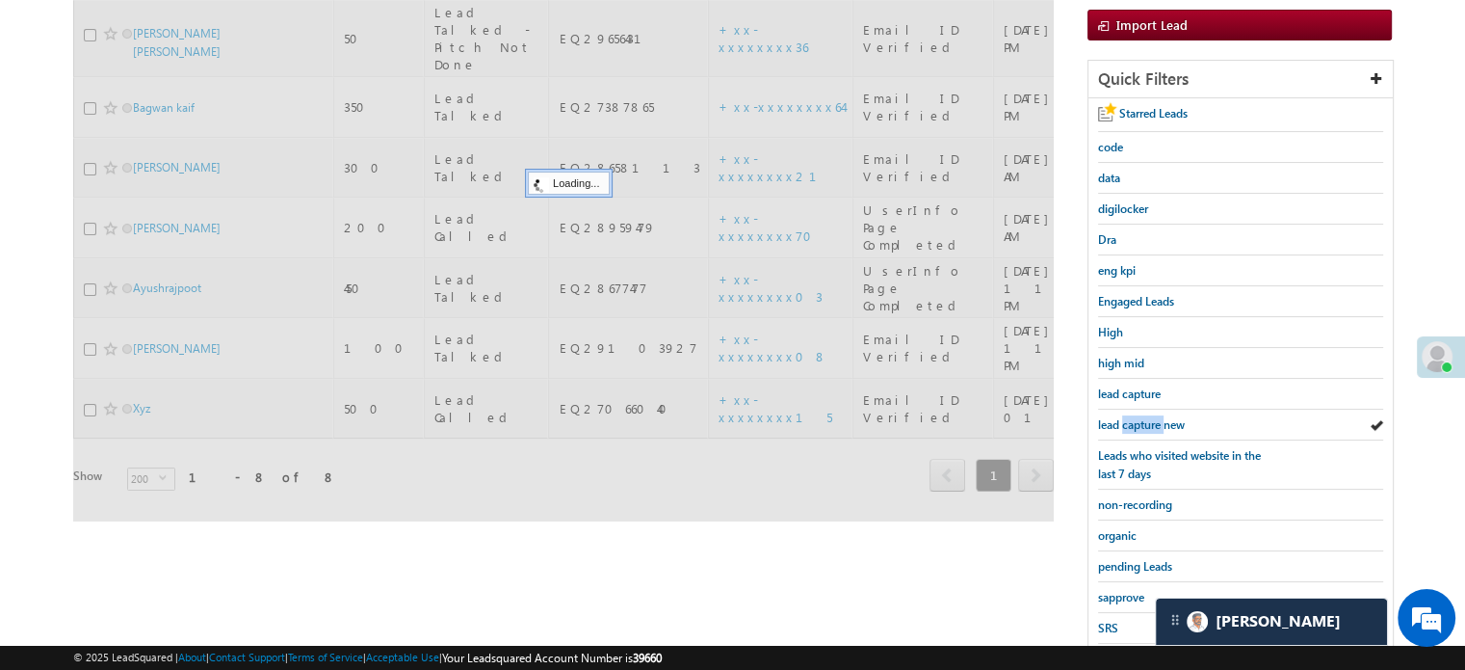
click at [1136, 417] on span "lead capture new" at bounding box center [1141, 424] width 87 height 14
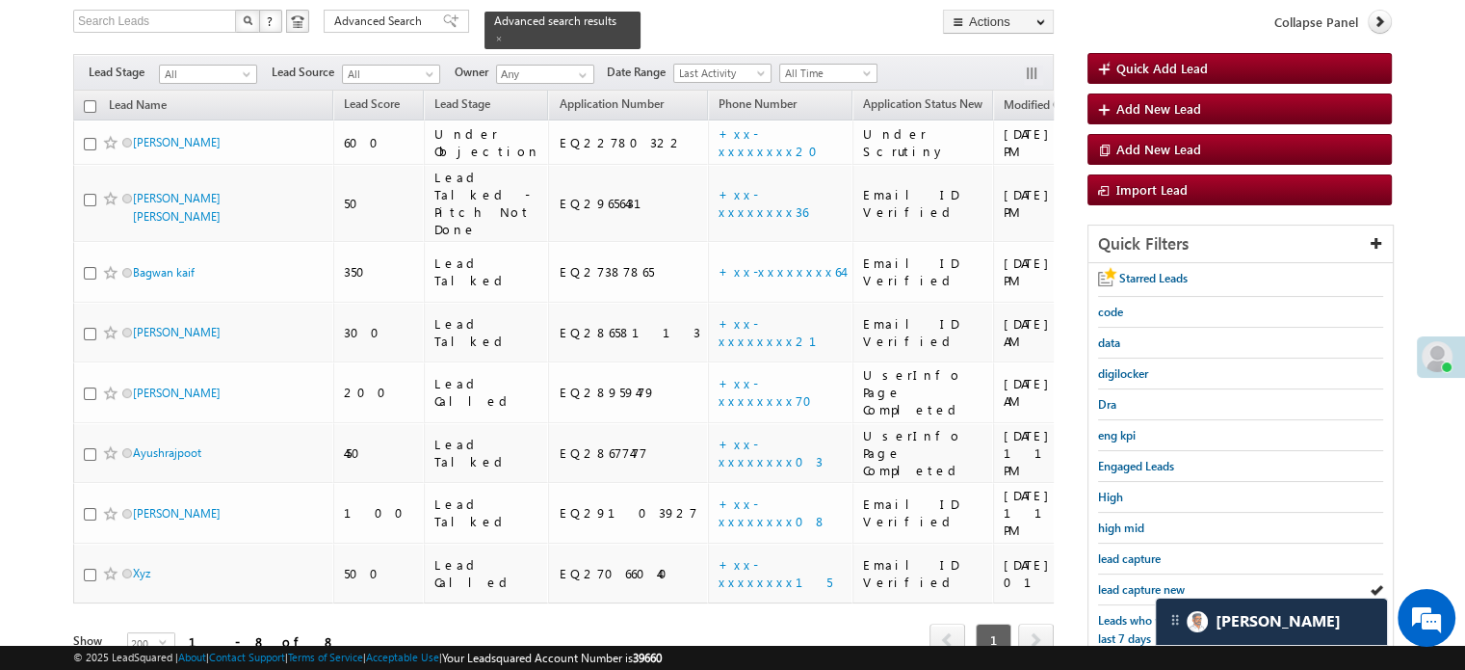
scroll to position [96, 0]
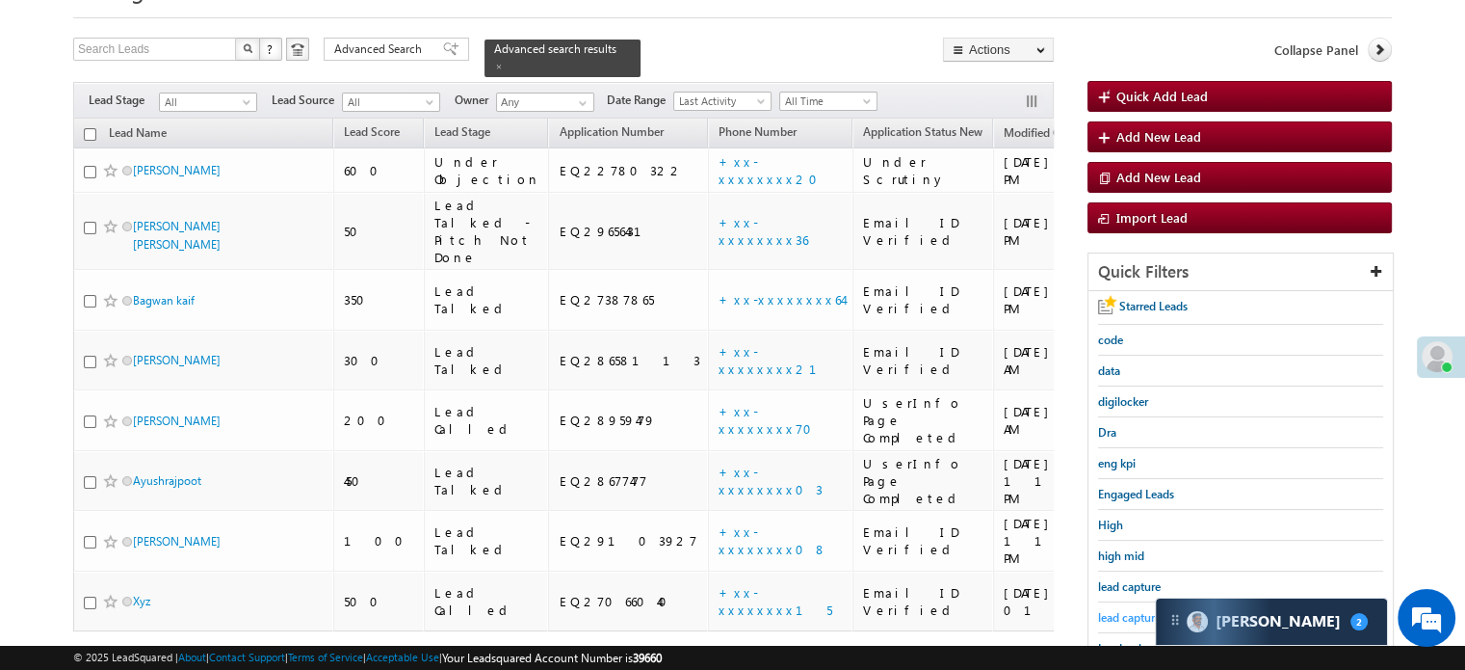
click at [1119, 612] on span "lead capture new" at bounding box center [1141, 617] width 87 height 14
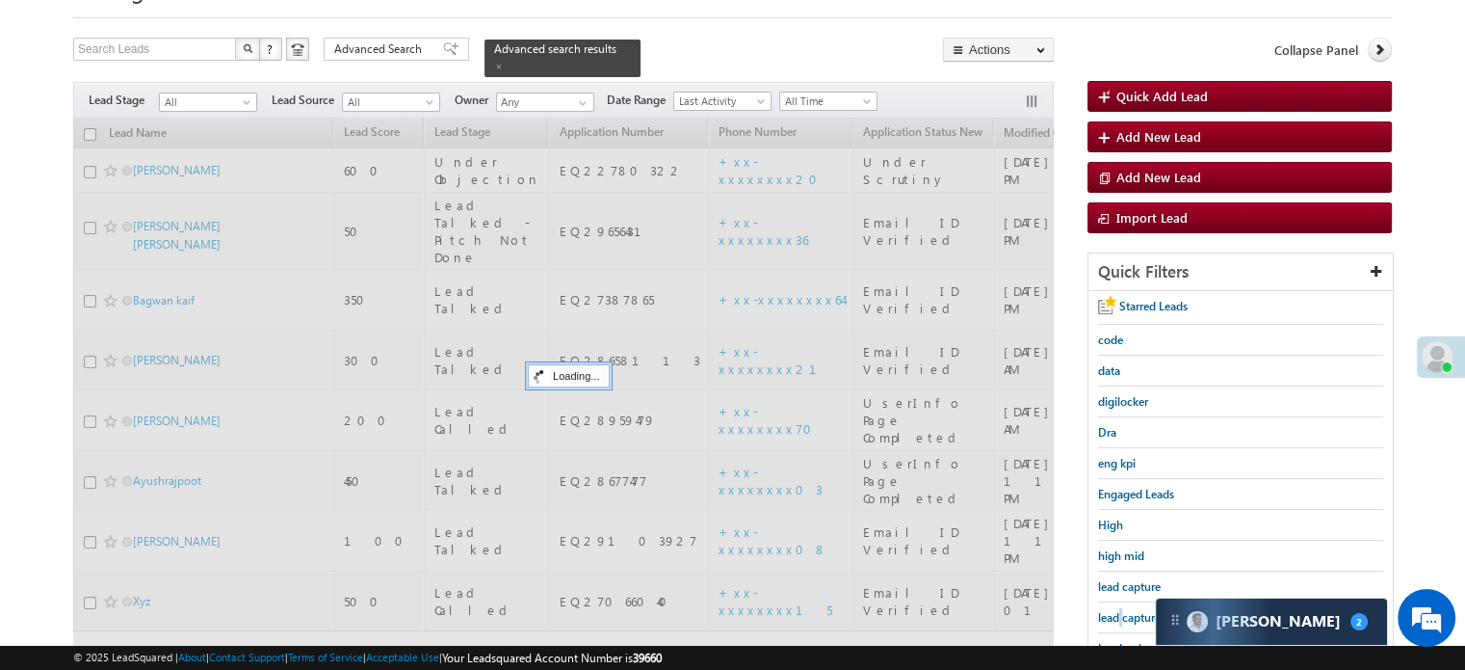
click at [1119, 612] on span "lead capture new" at bounding box center [1141, 617] width 87 height 14
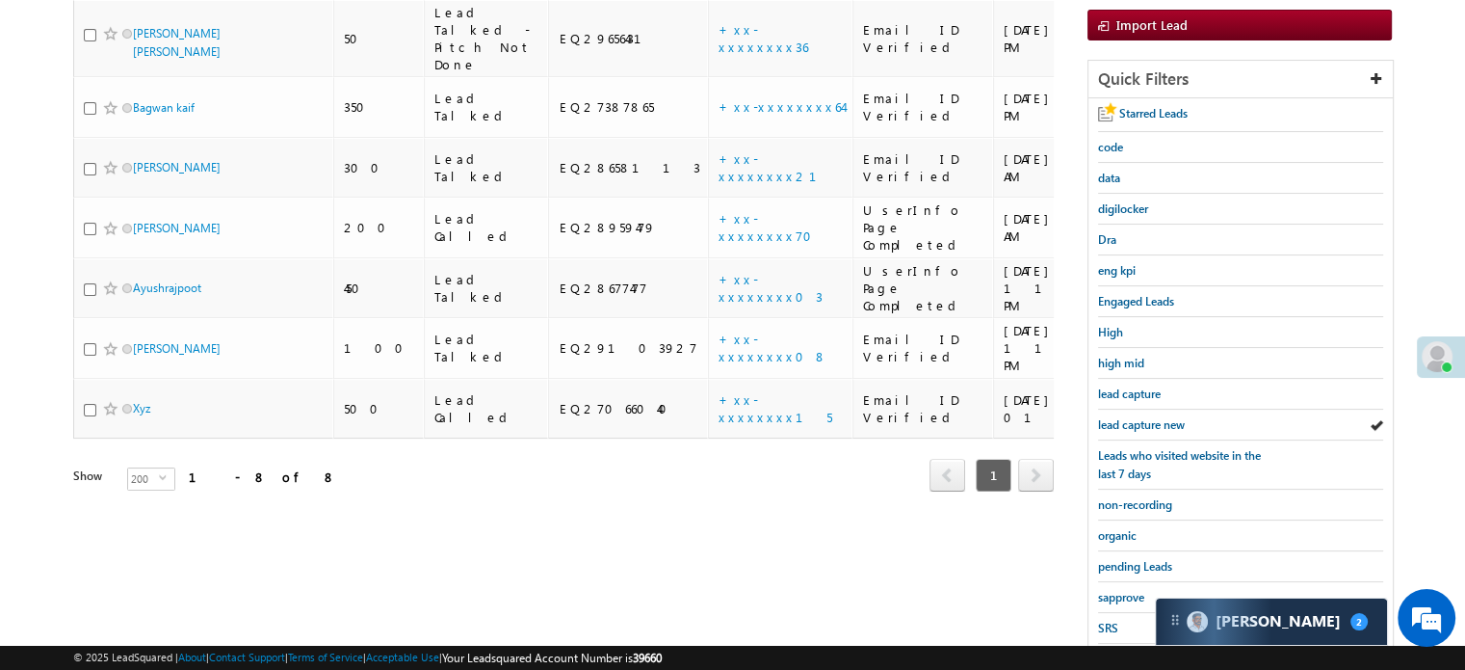
scroll to position [413, 0]
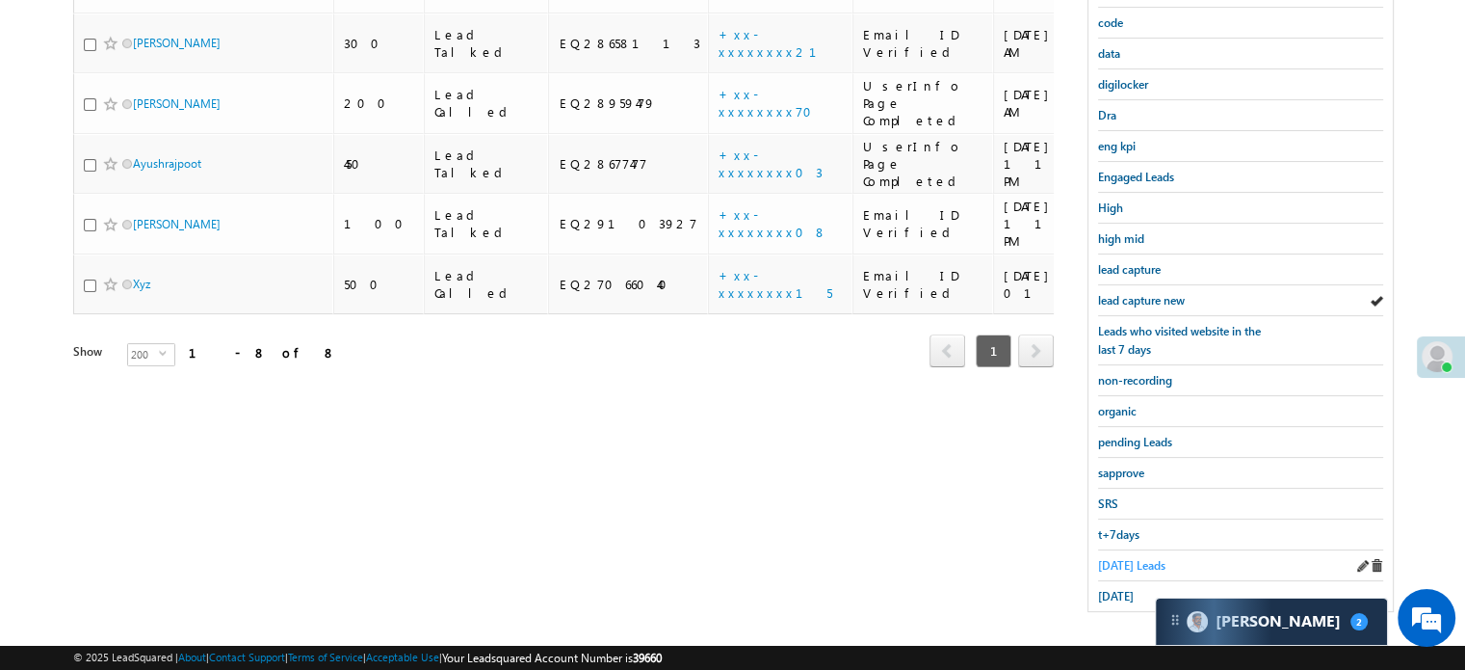
click at [1142, 558] on span "Today's Leads" at bounding box center [1131, 565] width 67 height 14
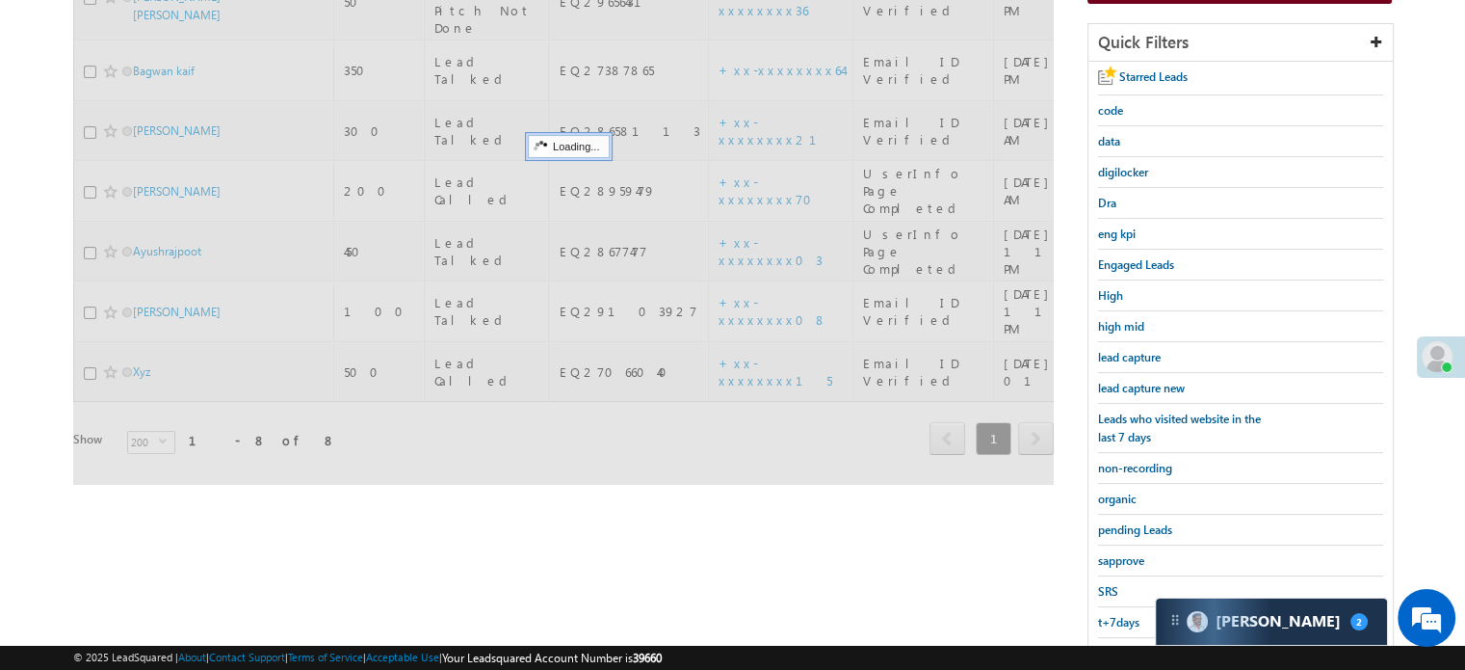
scroll to position [221, 0]
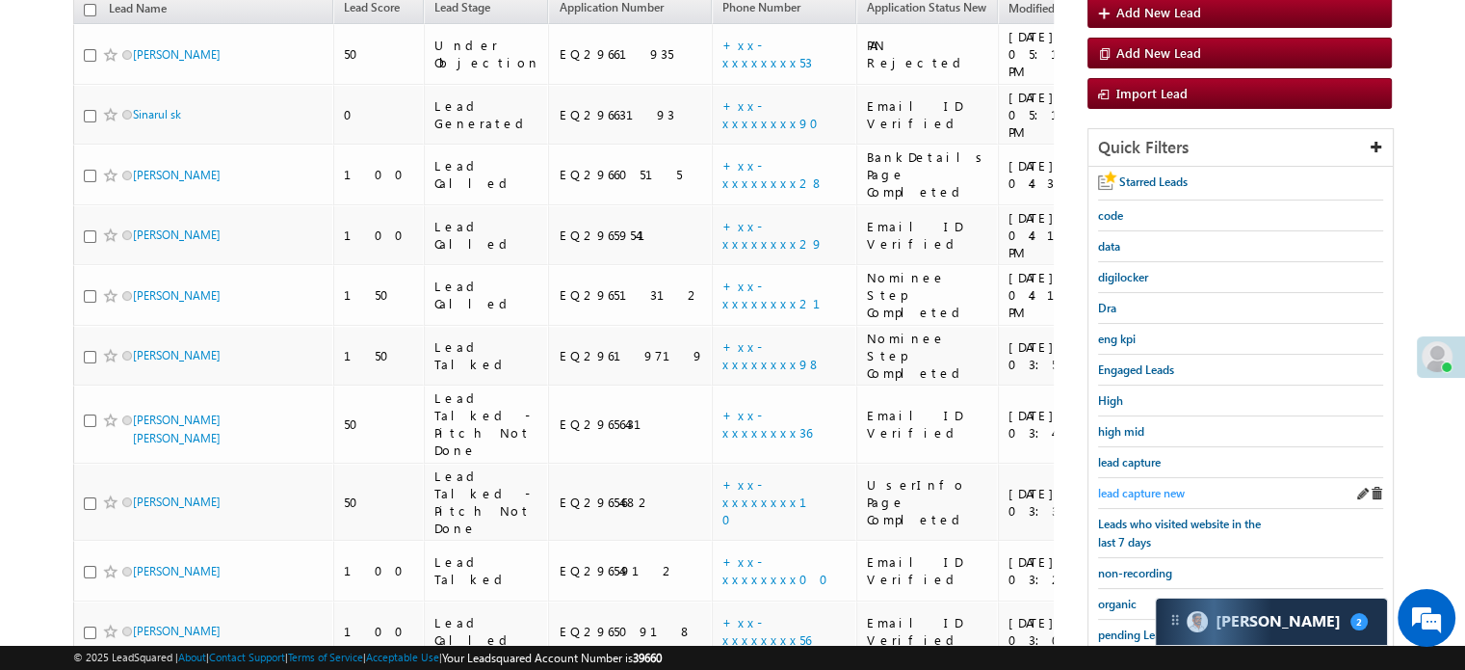
click at [1129, 486] on span "lead capture new" at bounding box center [1141, 493] width 87 height 14
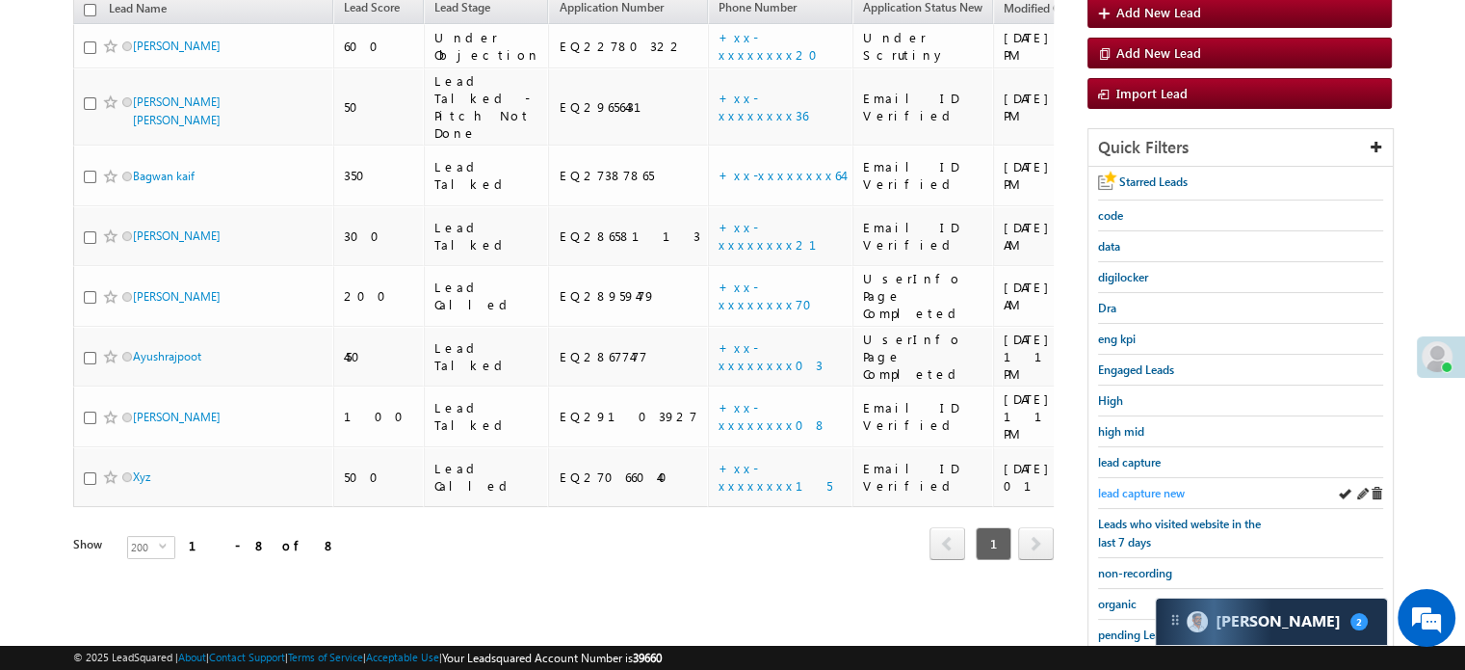
click at [1145, 486] on span "lead capture new" at bounding box center [1141, 493] width 87 height 14
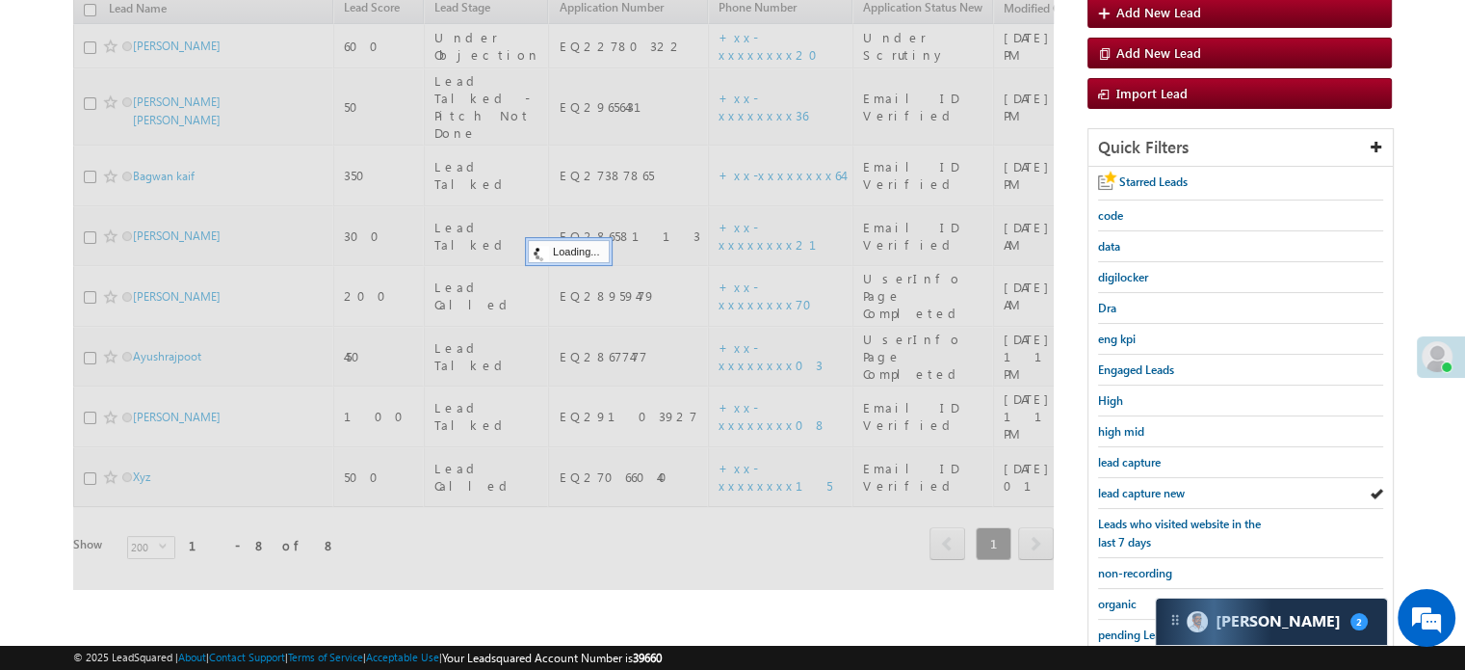
click at [1145, 486] on span "lead capture new" at bounding box center [1141, 493] width 87 height 14
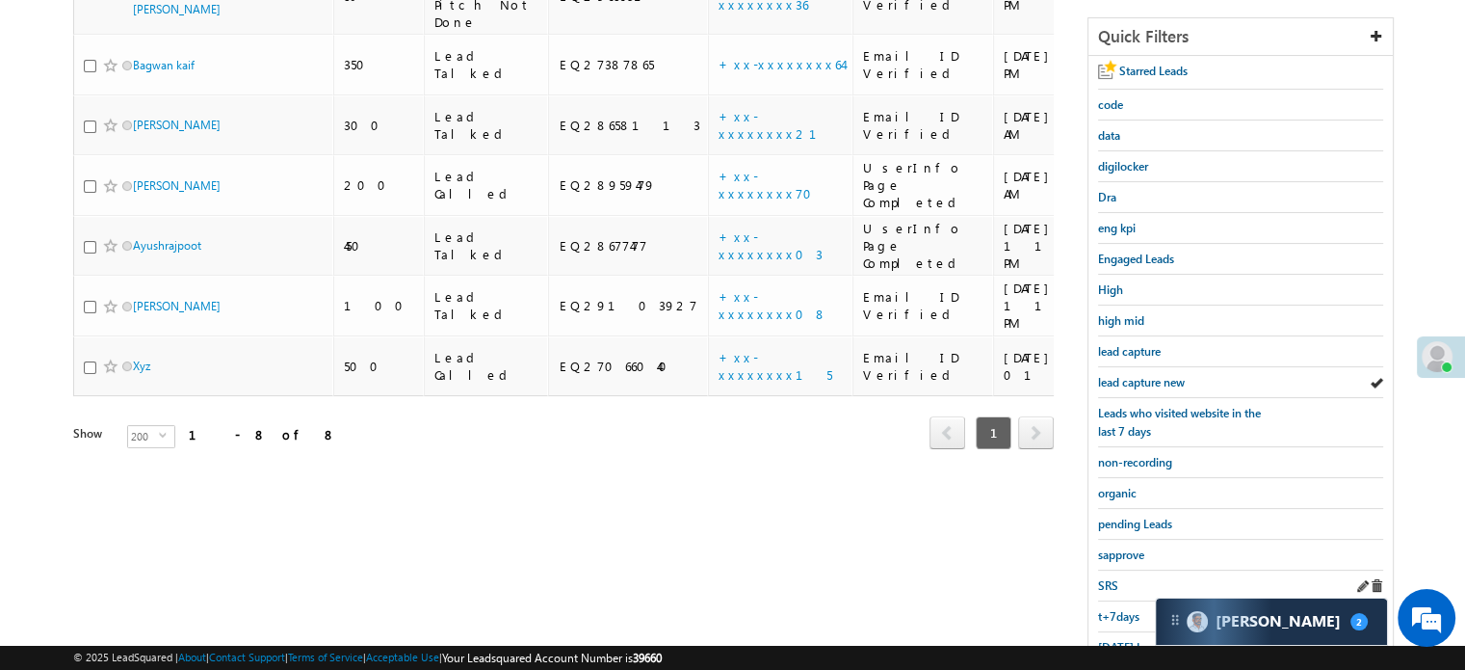
scroll to position [413, 0]
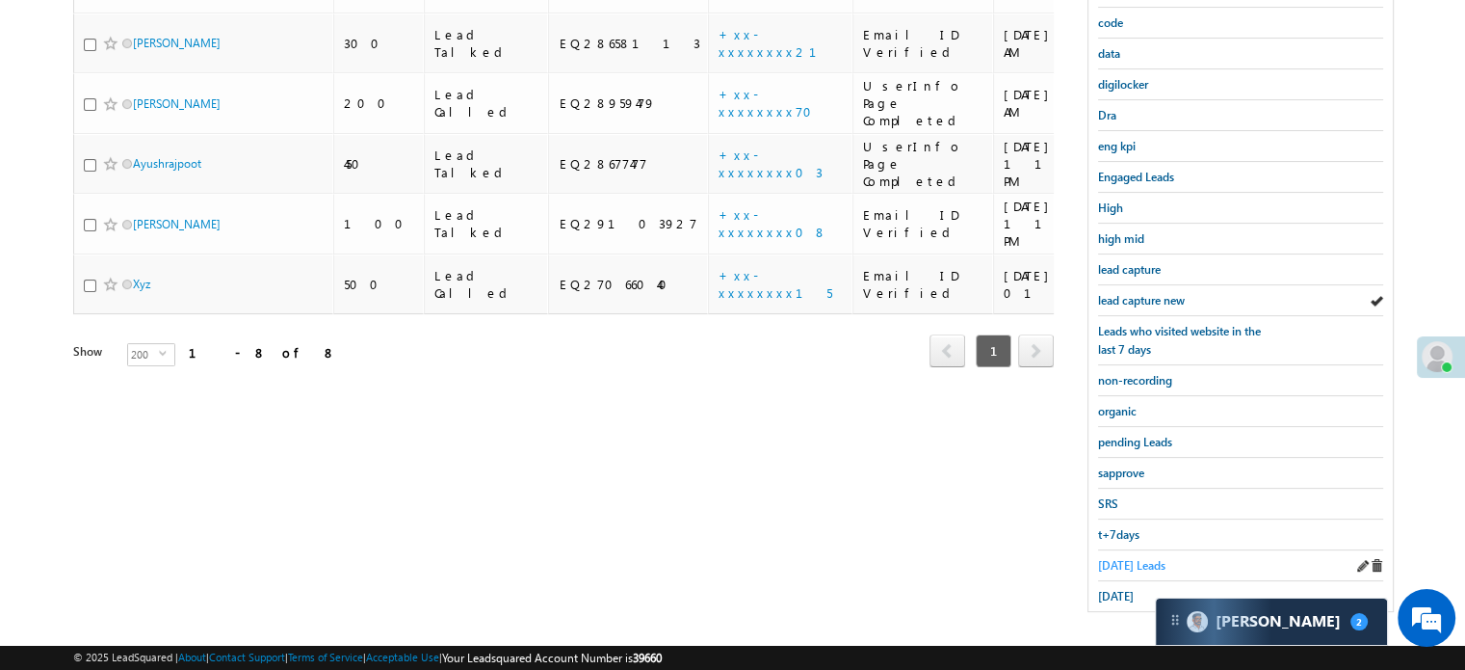
click at [1114, 562] on span "Today's Leads" at bounding box center [1131, 565] width 67 height 14
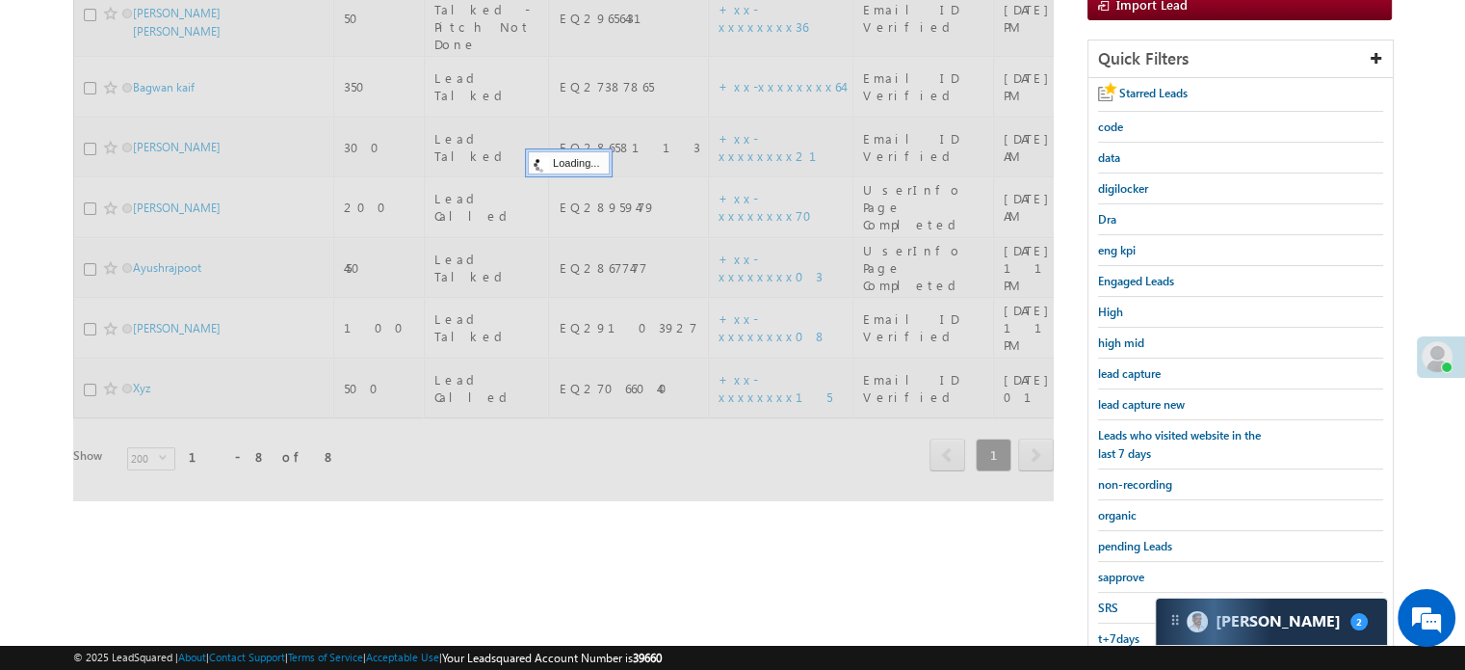
scroll to position [124, 0]
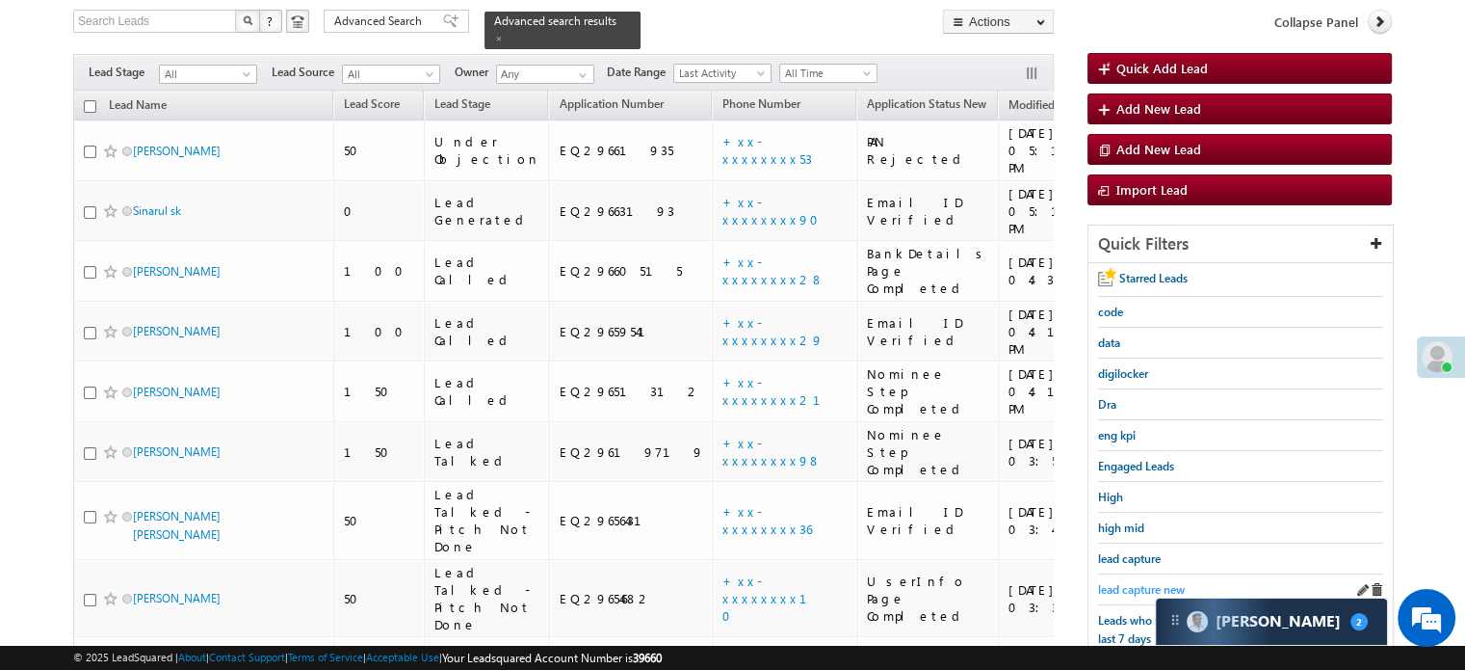
click at [1138, 582] on span "lead capture new" at bounding box center [1141, 589] width 87 height 14
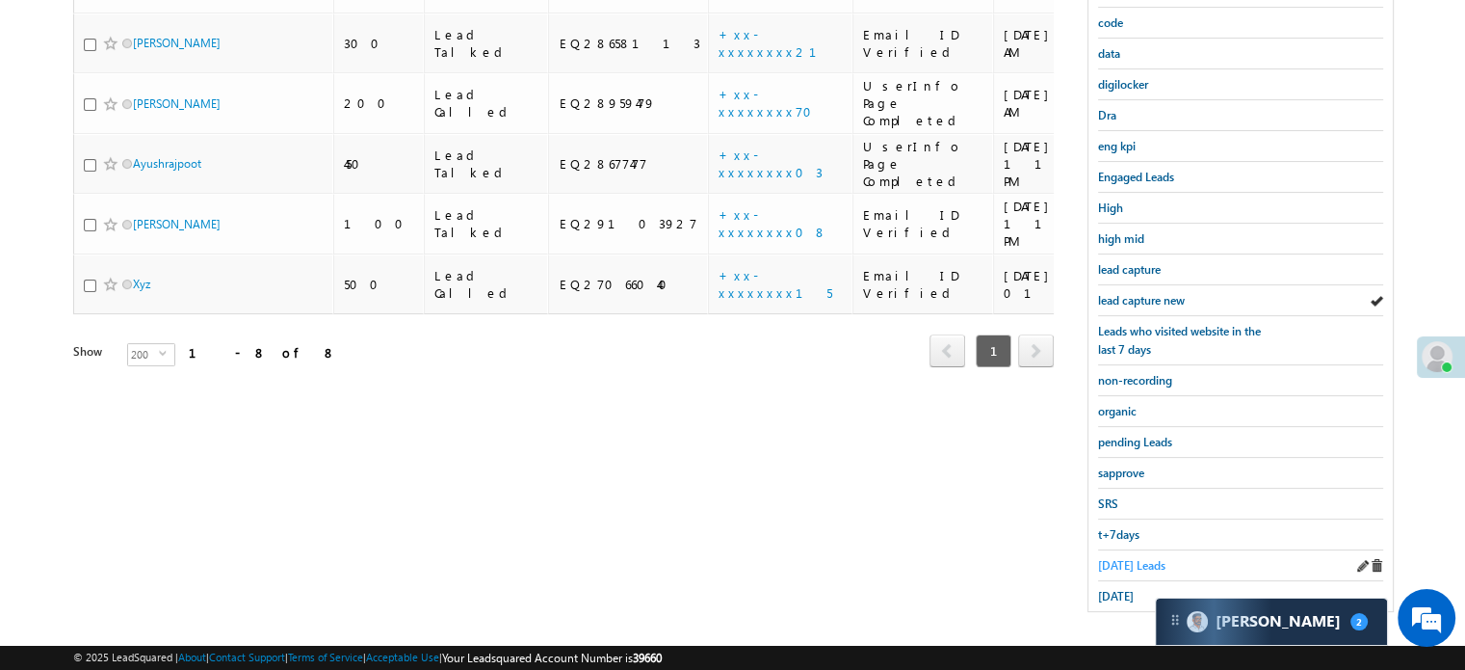
click at [1115, 558] on span "Today's Leads" at bounding box center [1131, 565] width 67 height 14
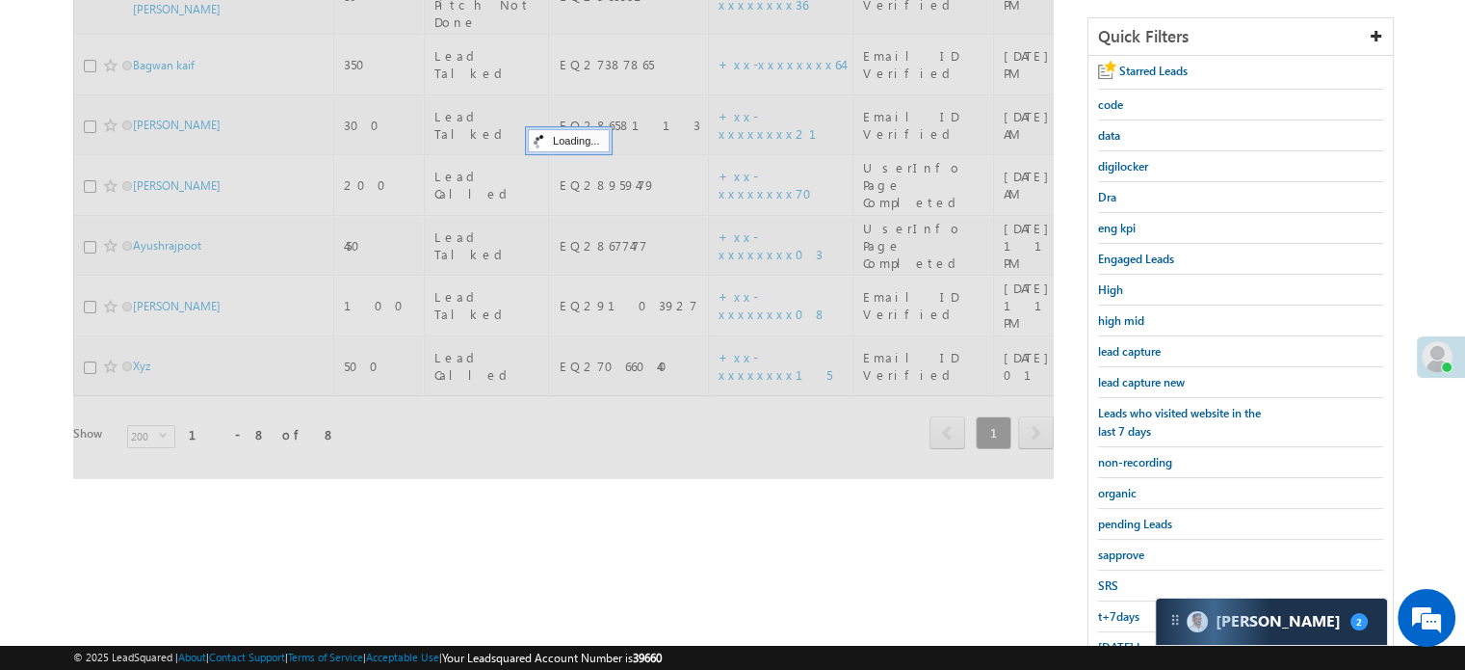
scroll to position [221, 0]
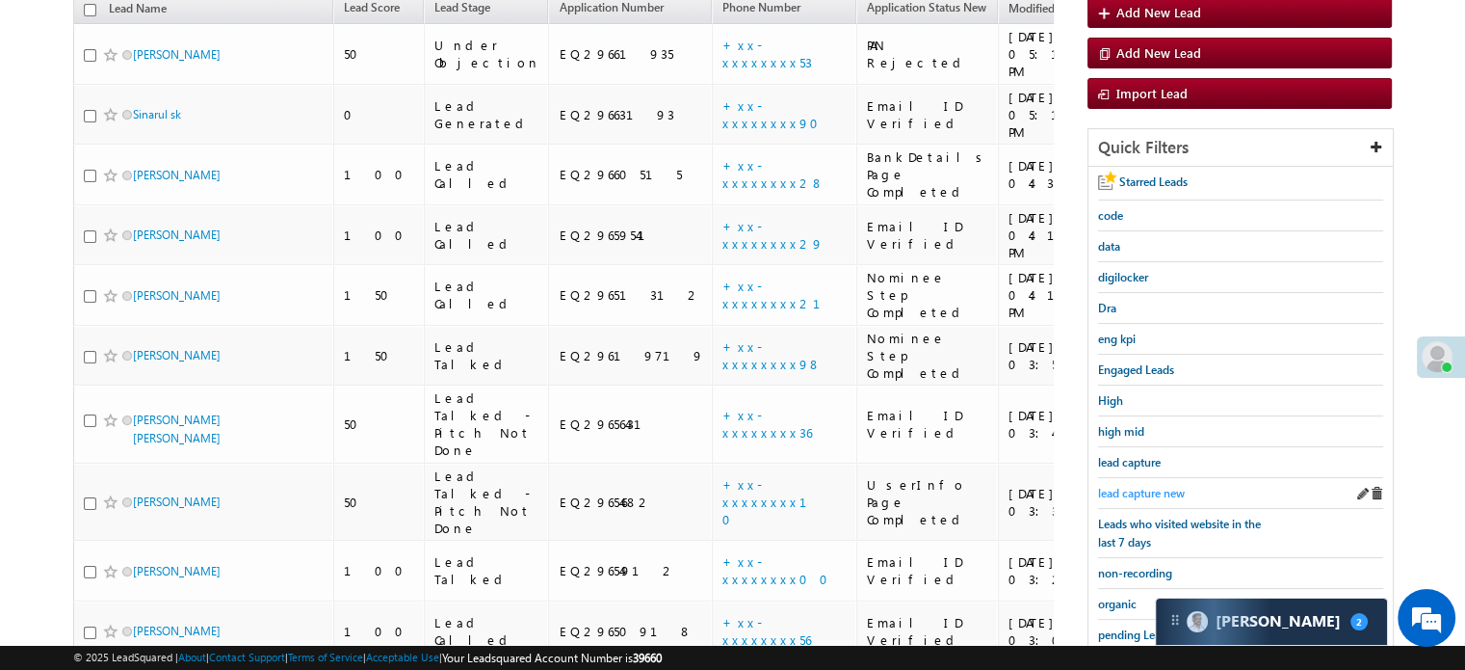
click at [1127, 488] on span "lead capture new" at bounding box center [1141, 493] width 87 height 14
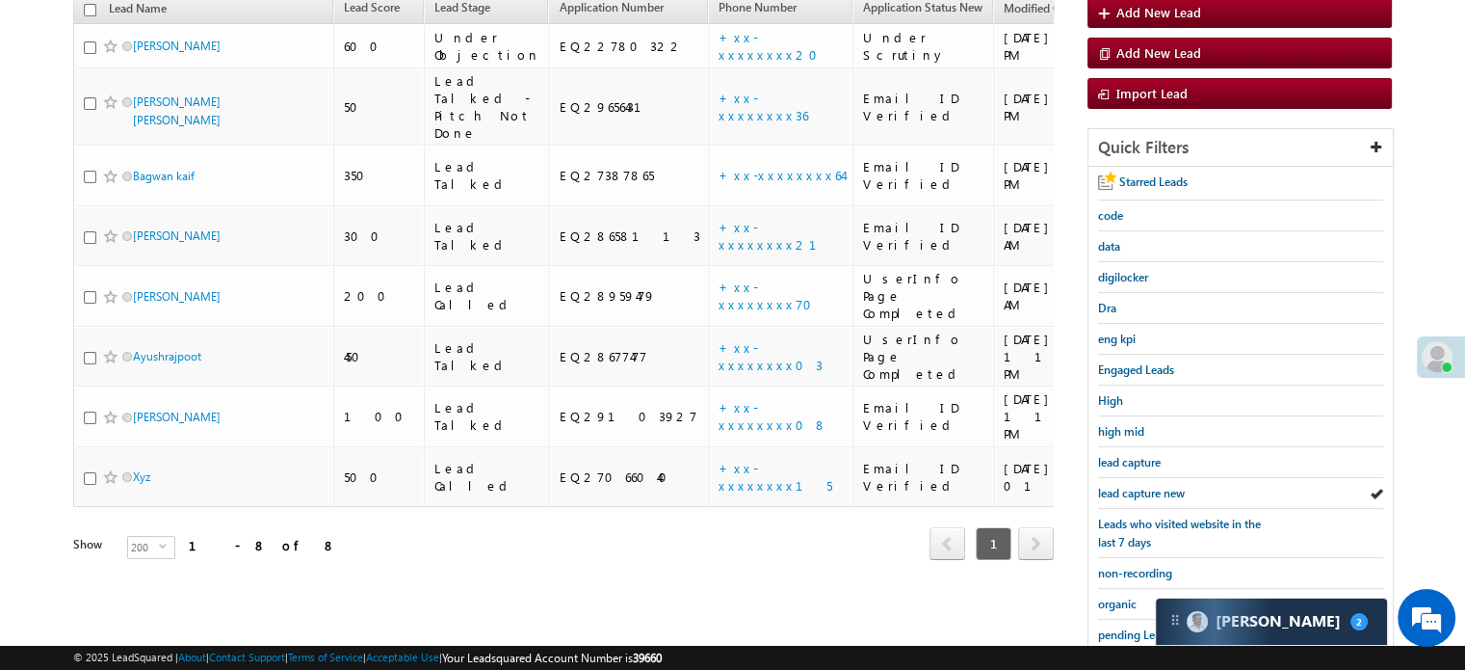
scroll to position [413, 0]
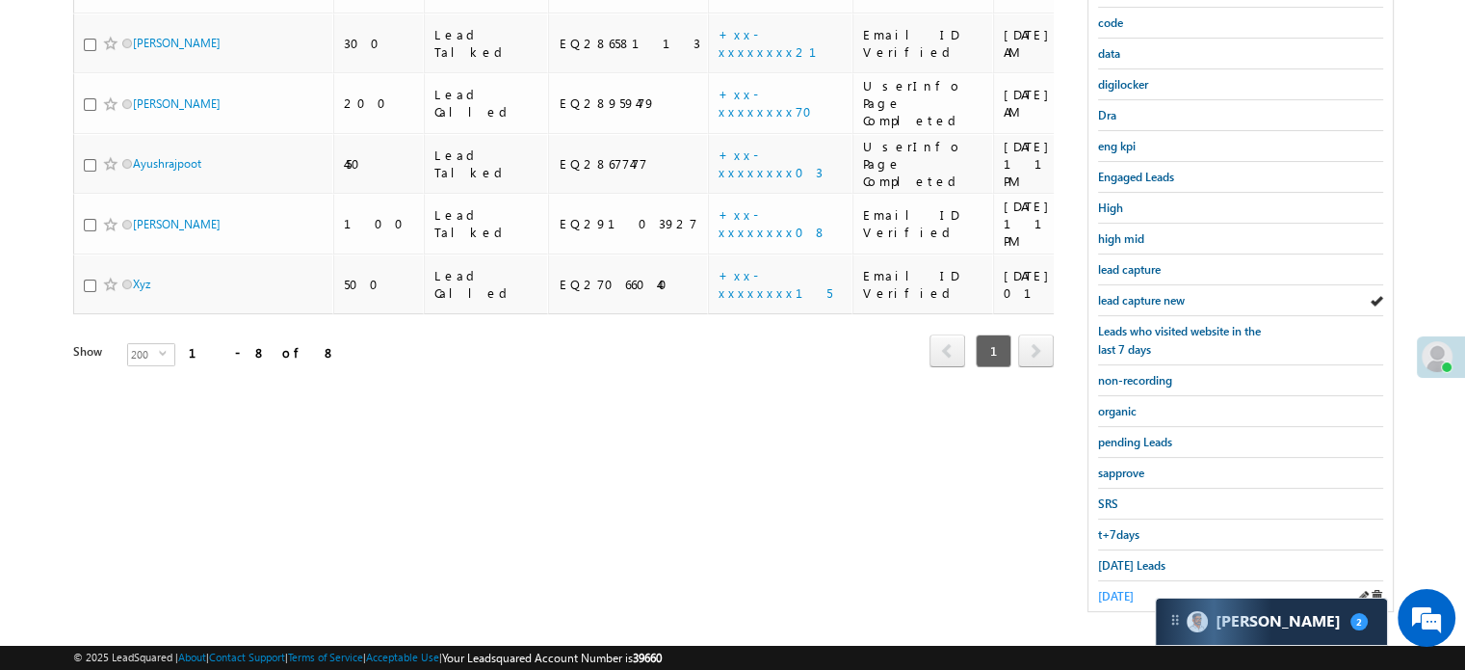
click at [1120, 589] on span "yesterday" at bounding box center [1116, 596] width 36 height 14
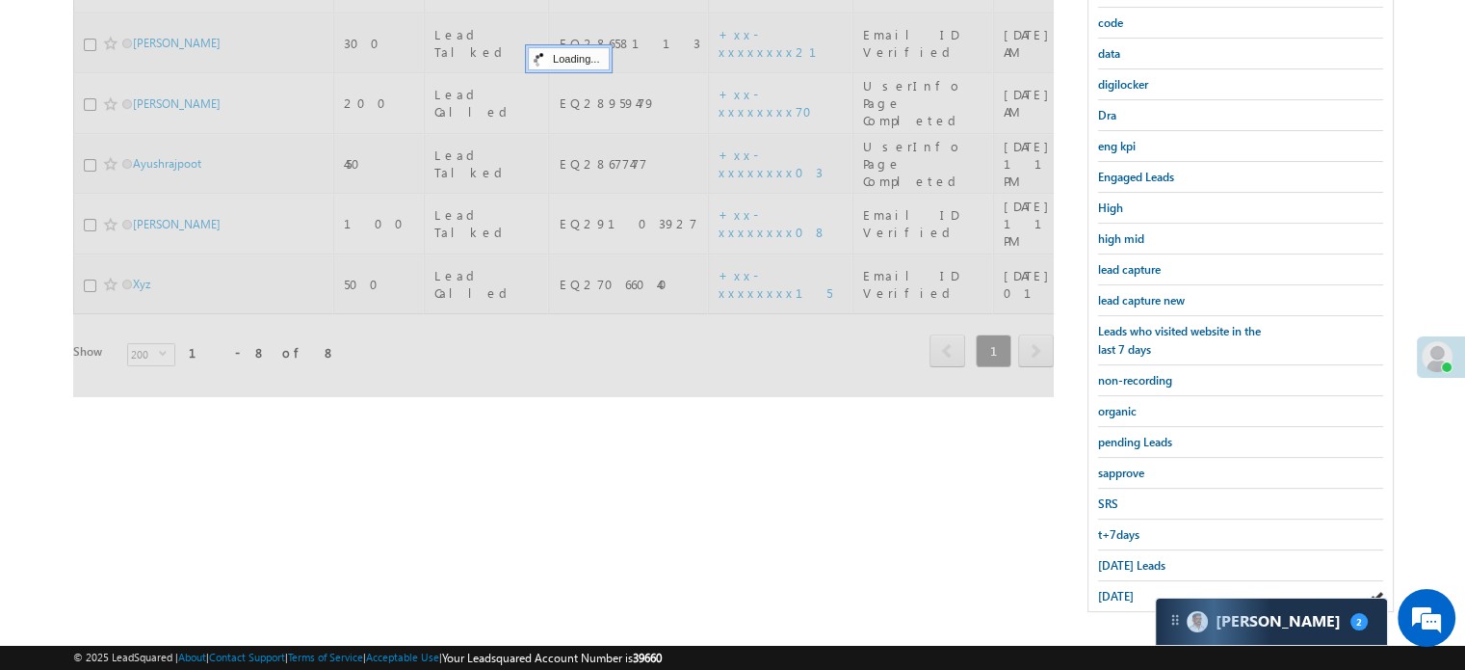
scroll to position [221, 0]
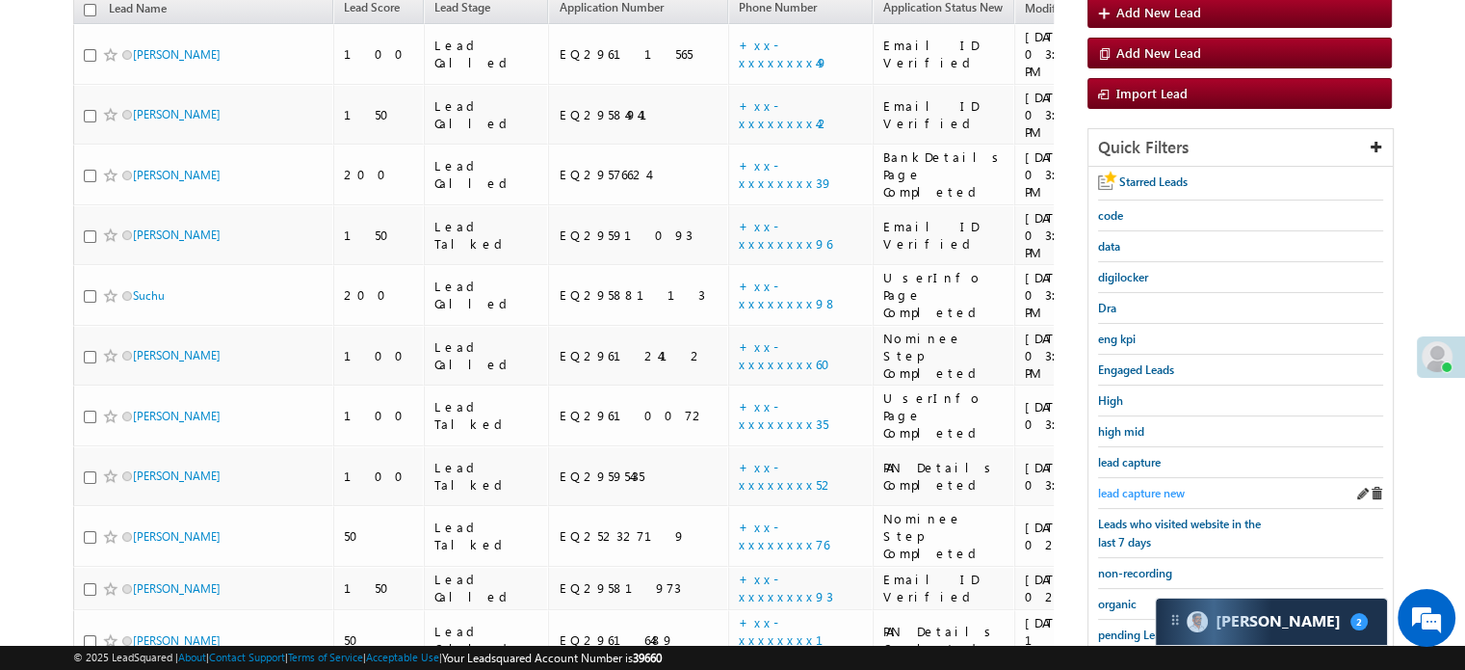
click at [1127, 489] on span "lead capture new" at bounding box center [1141, 493] width 87 height 14
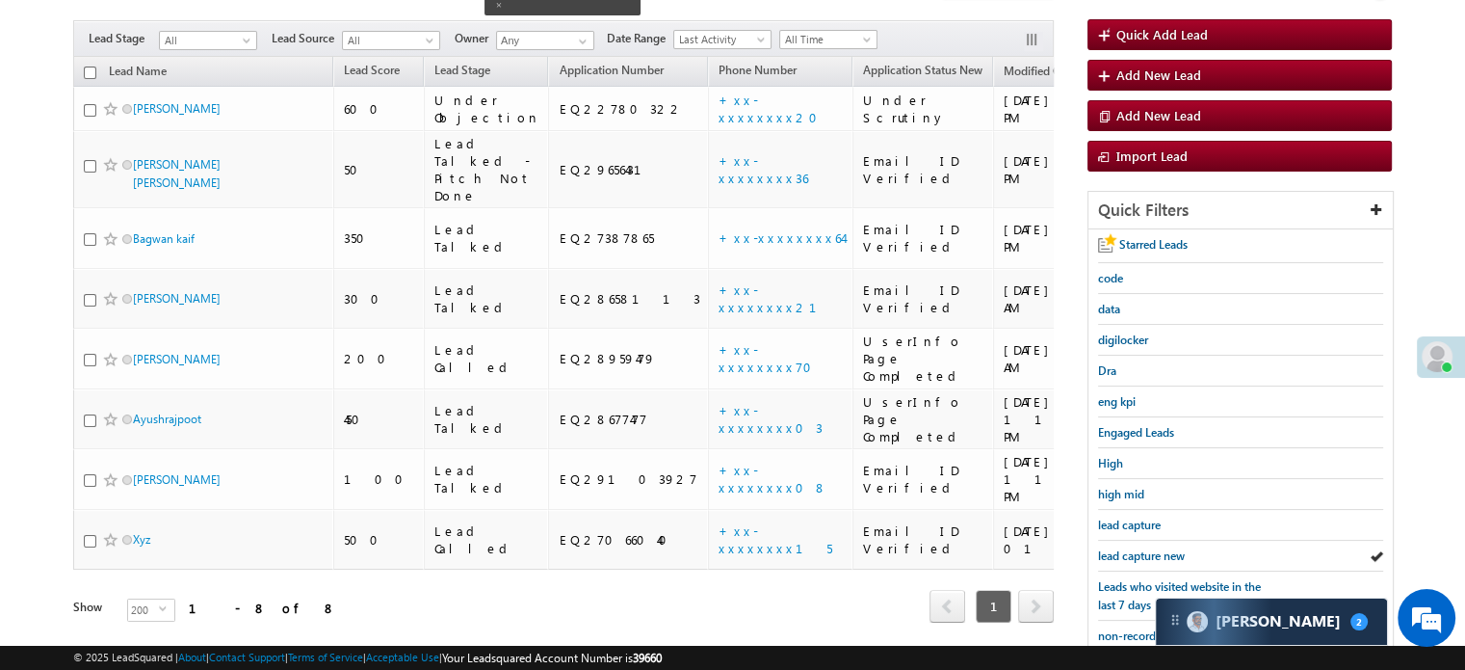
scroll to position [124, 0]
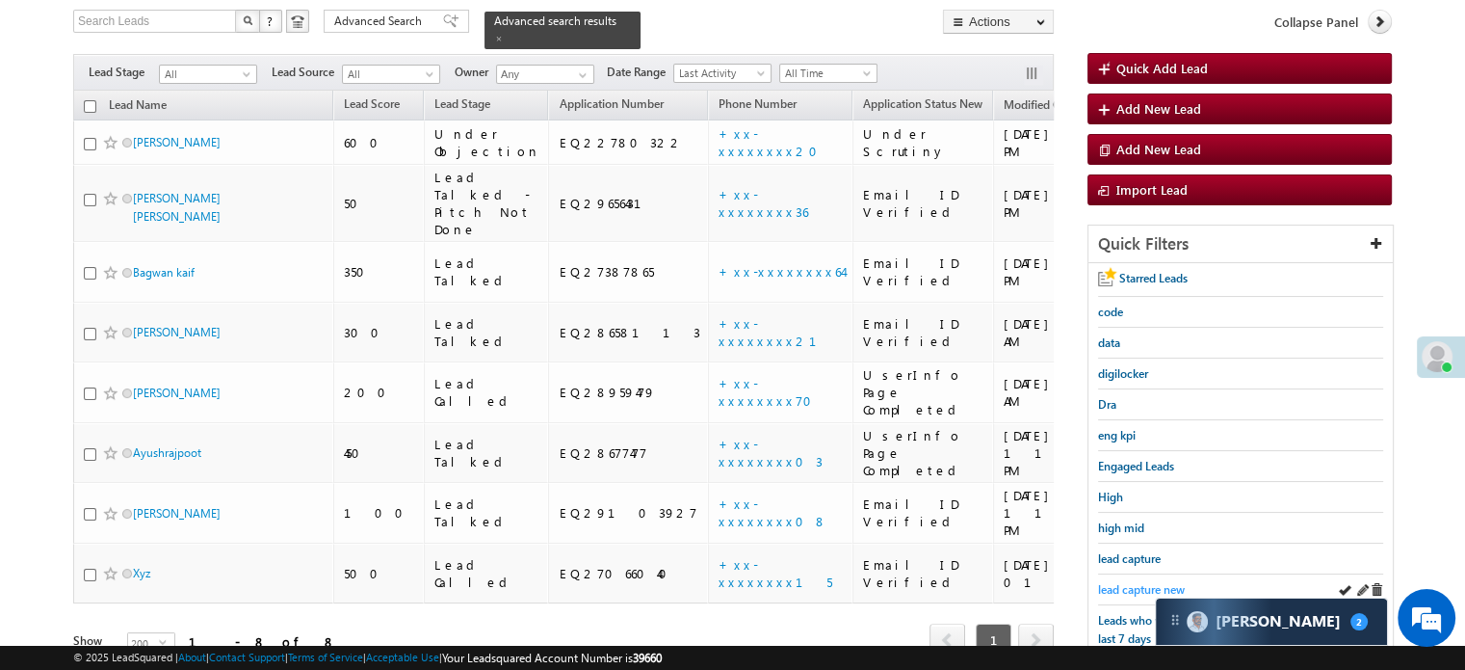
click at [1152, 582] on span "lead capture new" at bounding box center [1141, 589] width 87 height 14
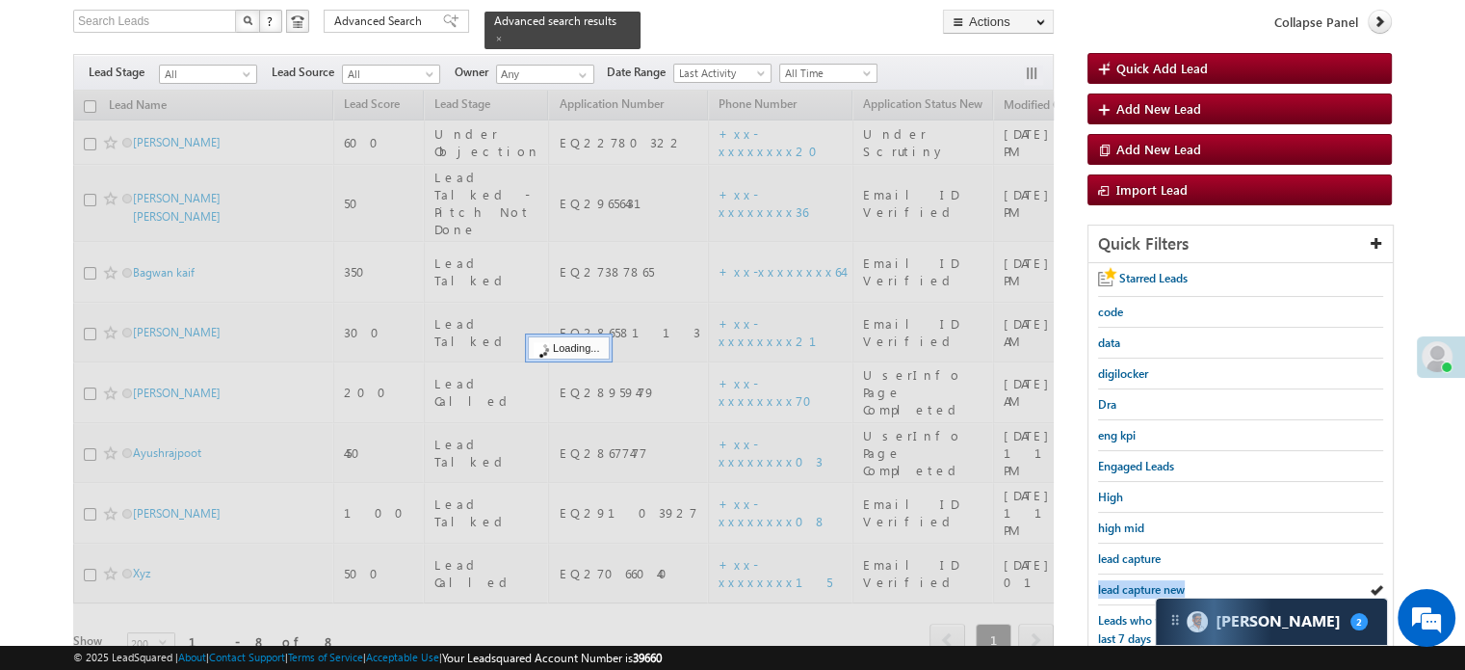
click at [1152, 582] on span "lead capture new" at bounding box center [1141, 589] width 87 height 14
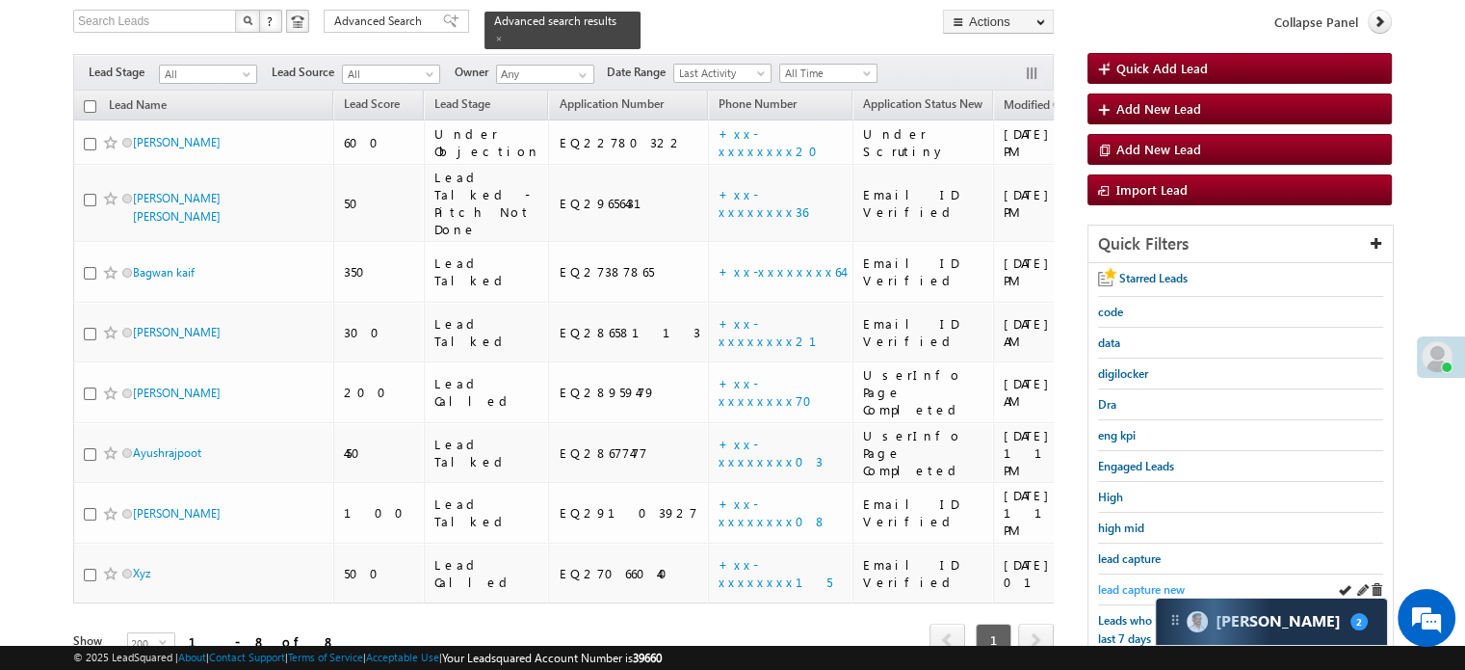
click at [1139, 582] on span "lead capture new" at bounding box center [1141, 589] width 87 height 14
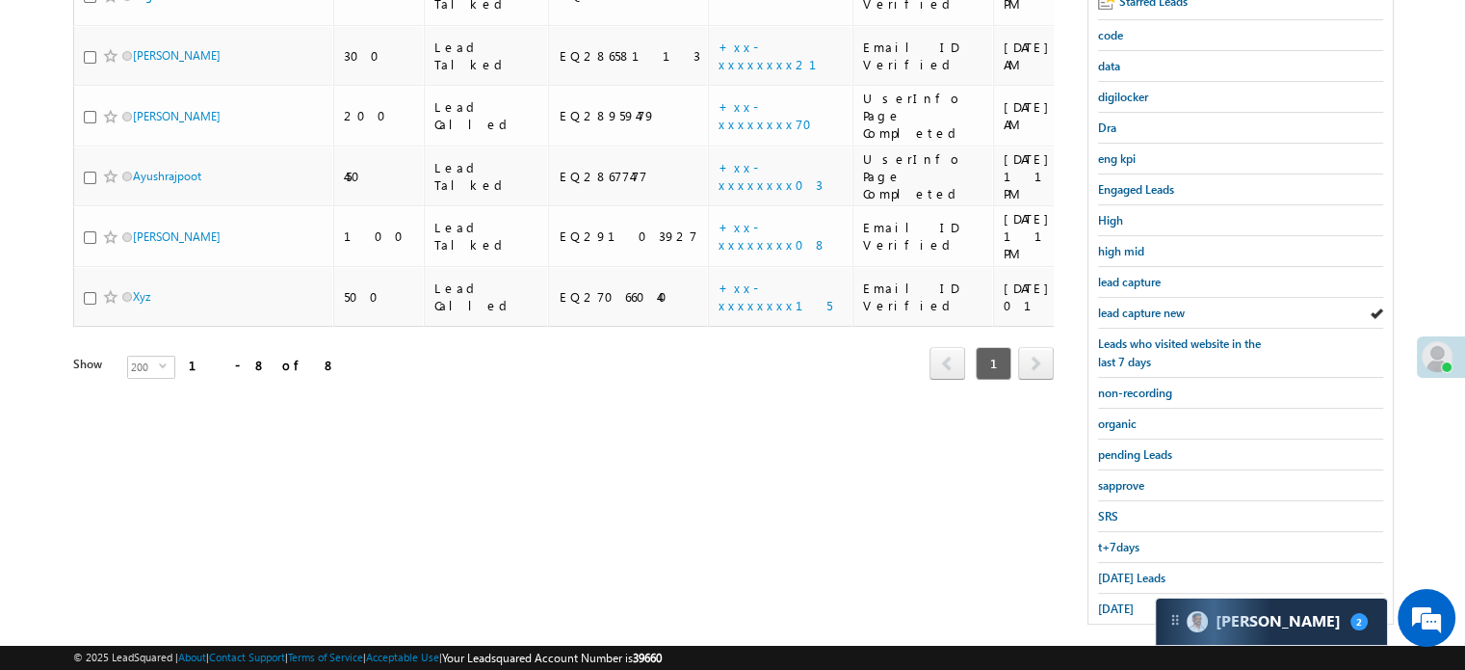
scroll to position [413, 0]
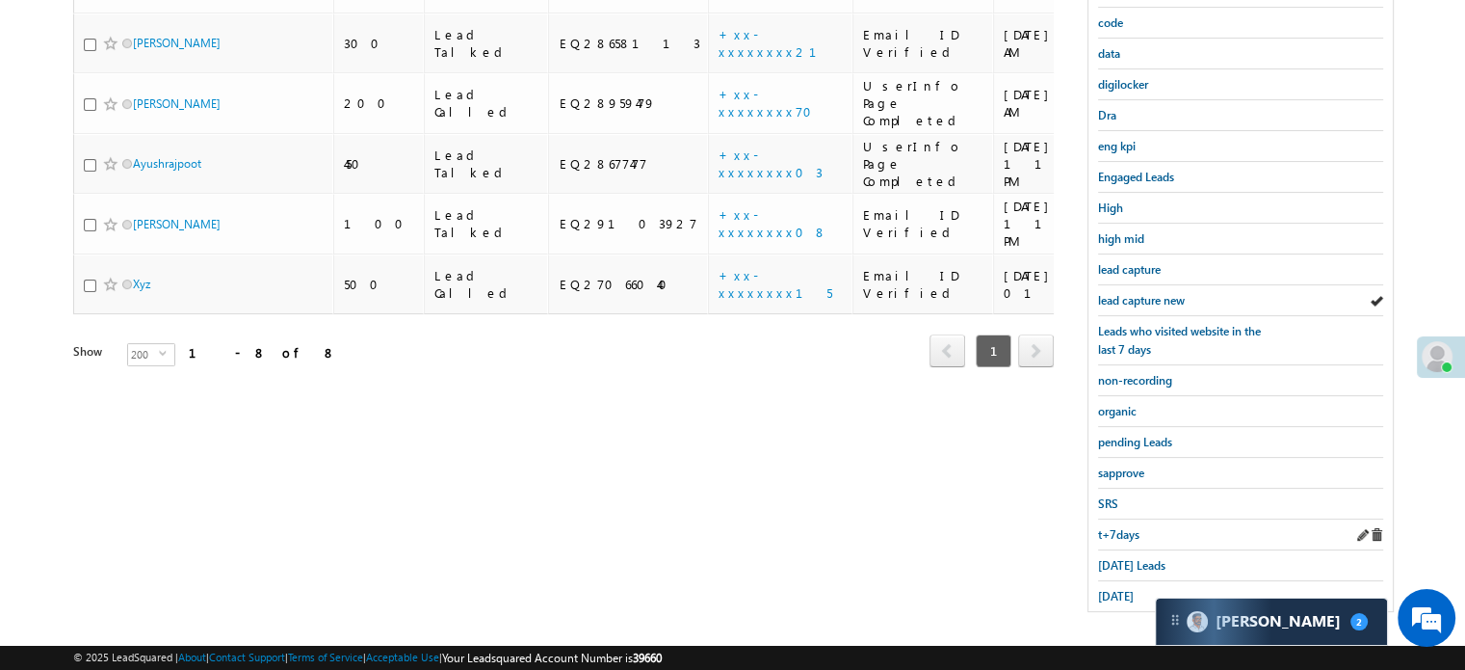
click at [1121, 535] on div "t+7days" at bounding box center [1240, 534] width 285 height 31
click at [1122, 558] on span "Today's Leads" at bounding box center [1131, 565] width 67 height 14
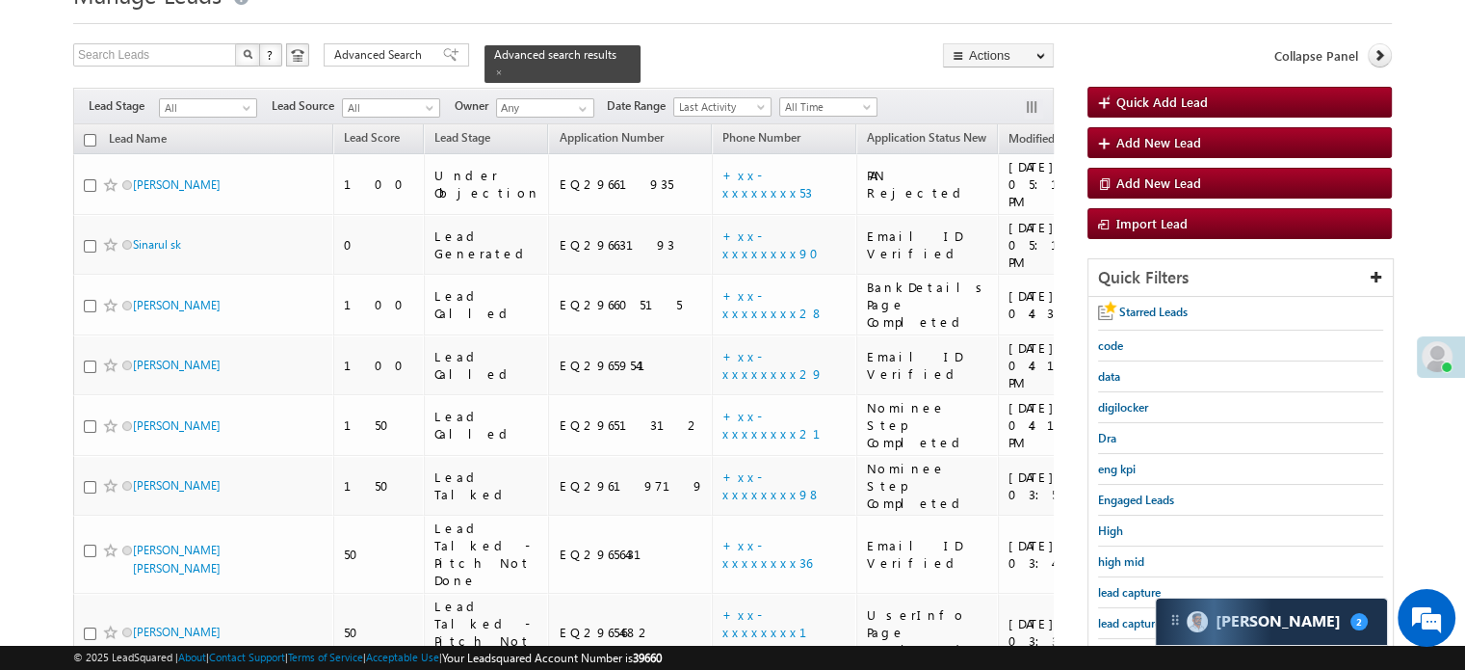
scroll to position [124, 0]
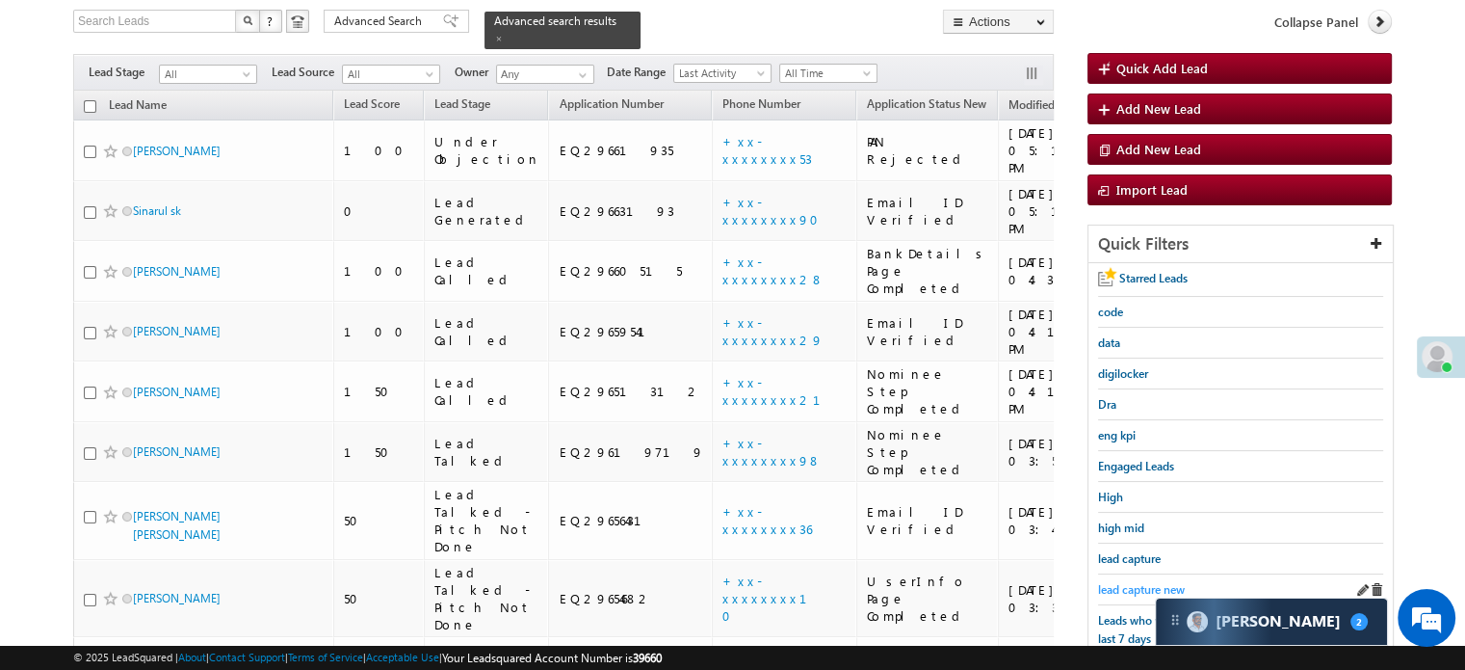
click at [1137, 585] on span "lead capture new" at bounding box center [1141, 589] width 87 height 14
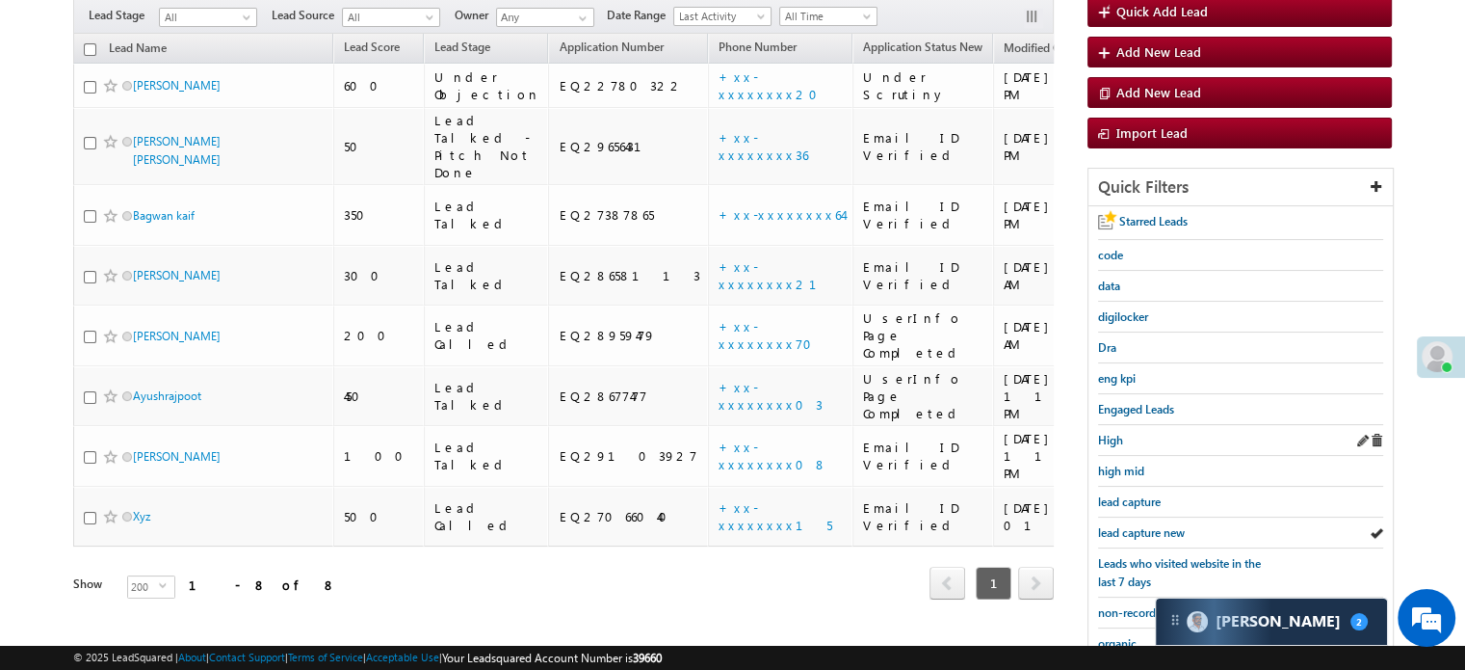
scroll to position [193, 0]
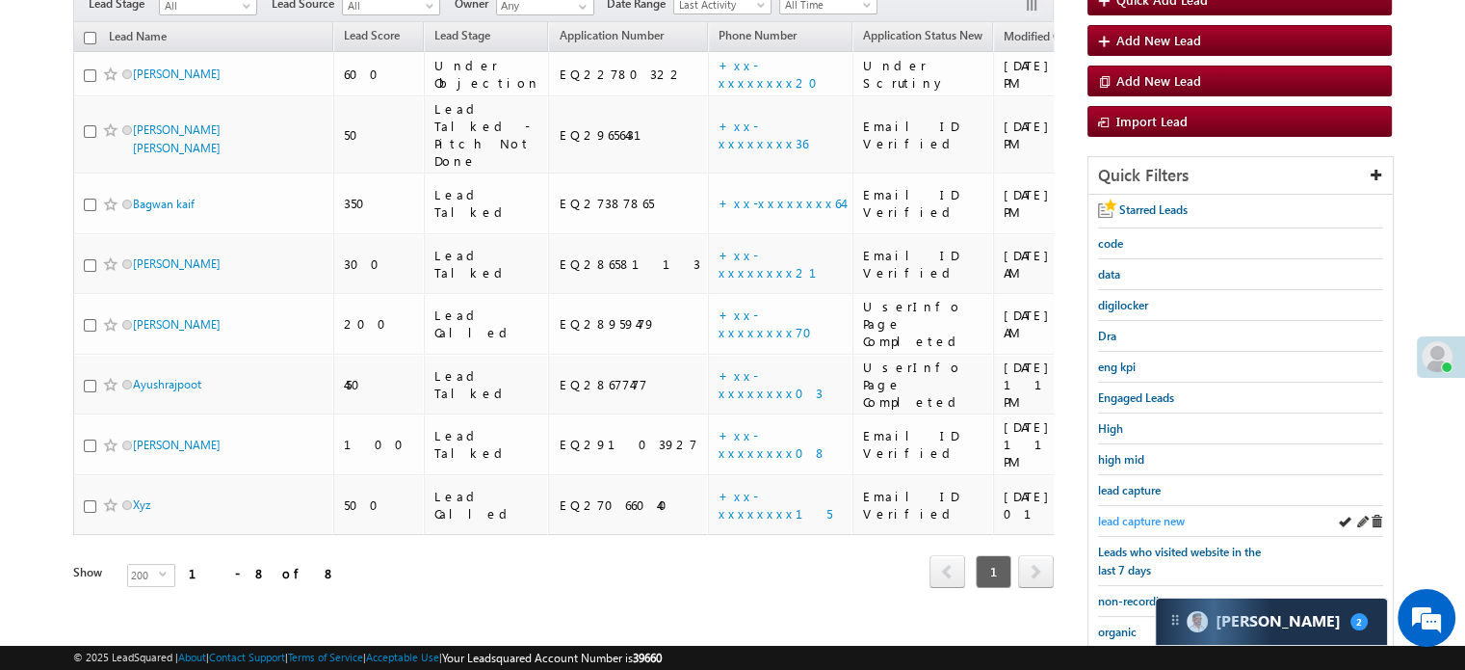
click at [1152, 519] on span "lead capture new" at bounding box center [1141, 521] width 87 height 14
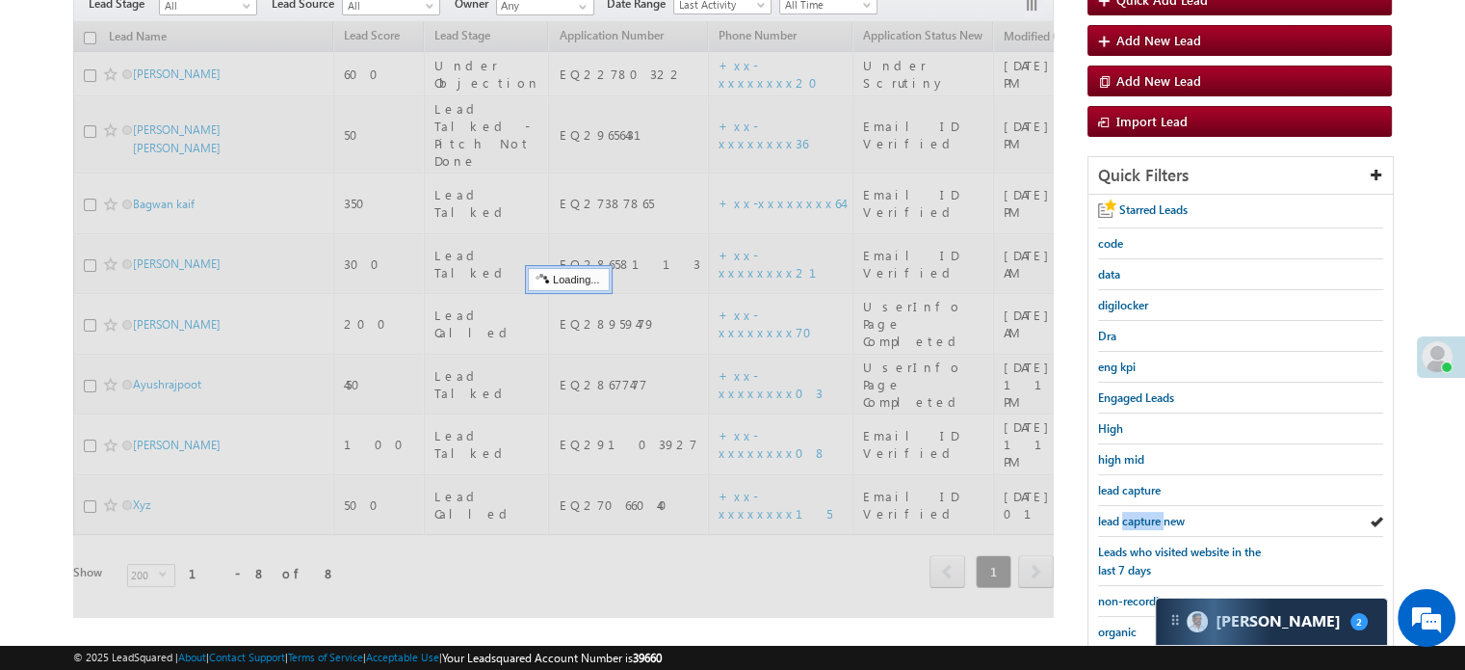
click at [1152, 519] on span "lead capture new" at bounding box center [1141, 521] width 87 height 14
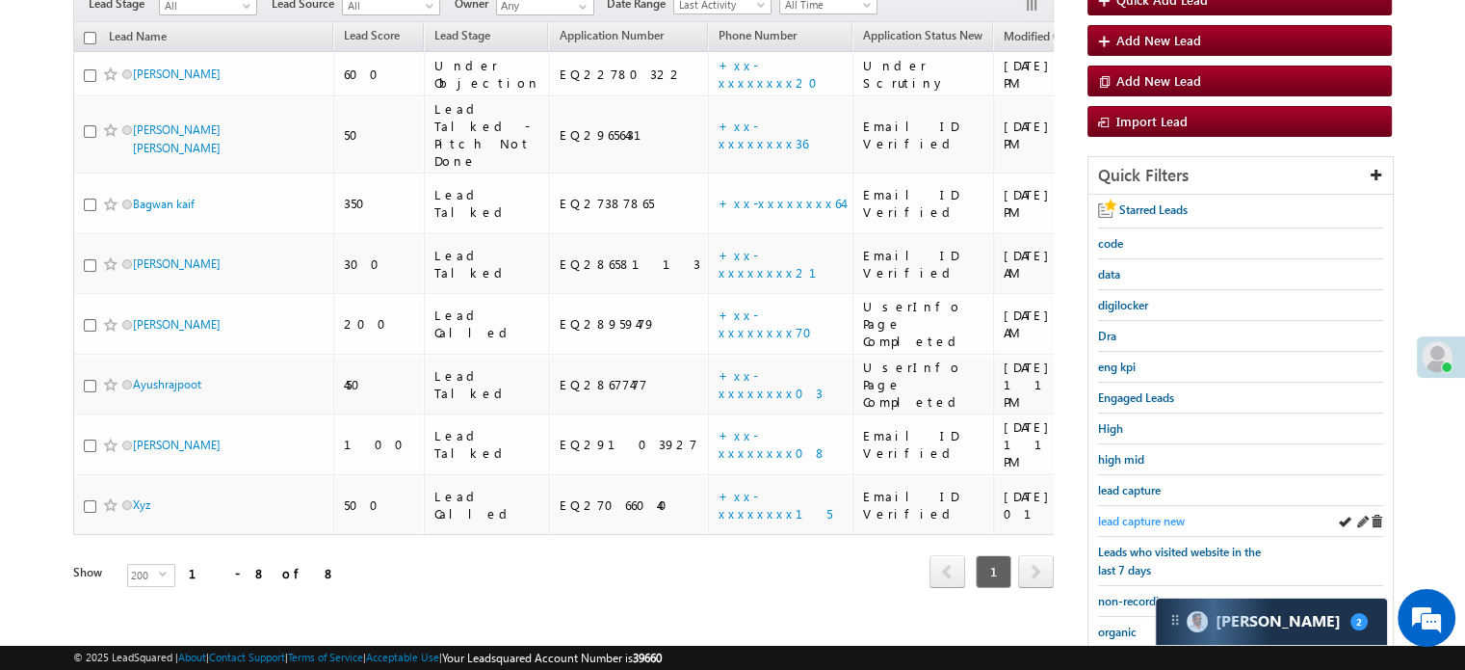
click at [1145, 515] on span "lead capture new" at bounding box center [1141, 521] width 87 height 14
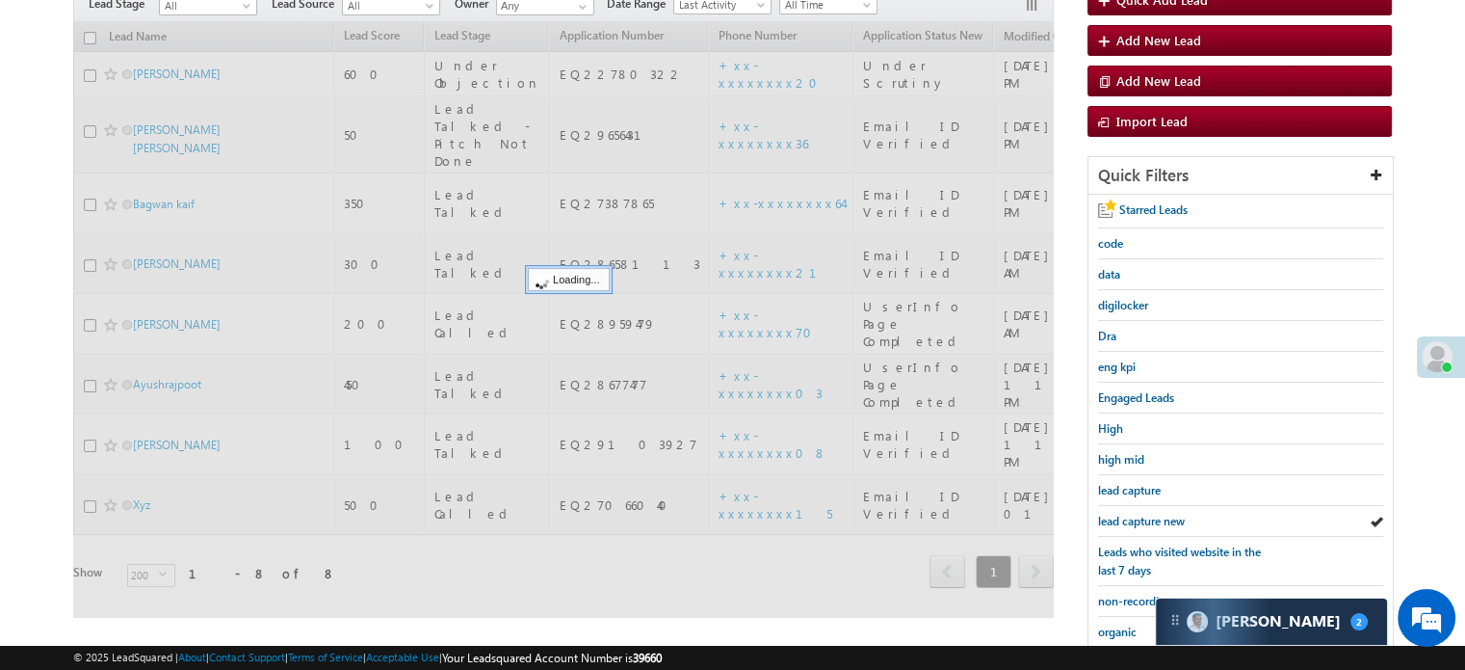
click at [1145, 515] on span "lead capture new" at bounding box center [1141, 521] width 87 height 14
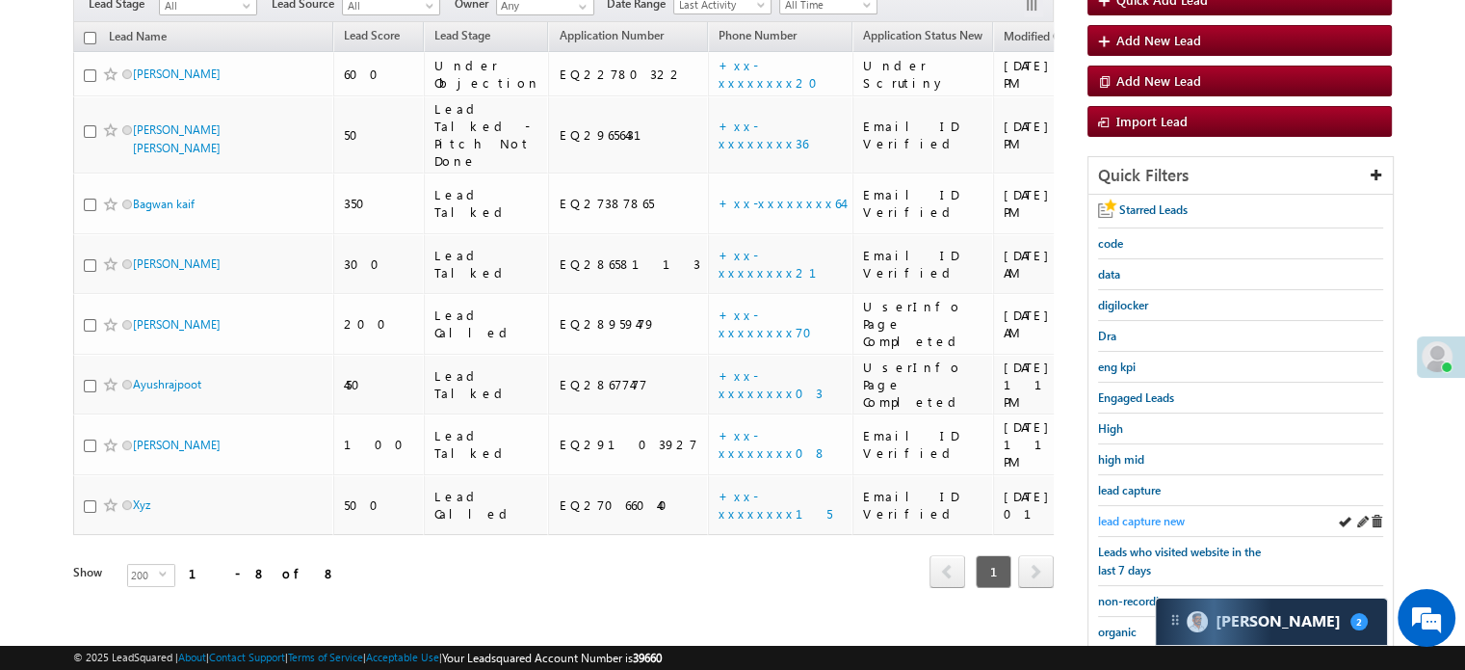
click at [1122, 519] on span "lead capture new" at bounding box center [1141, 521] width 87 height 14
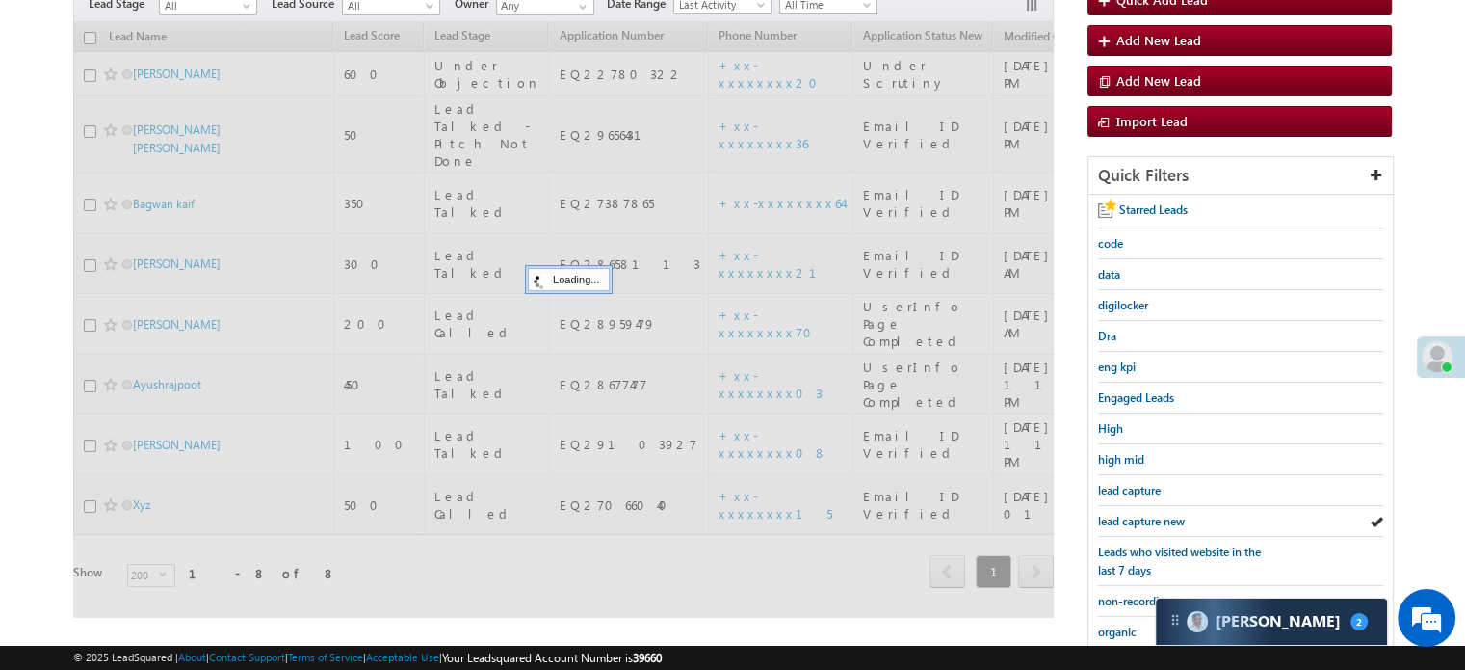
click at [1122, 519] on span "lead capture new" at bounding box center [1141, 521] width 87 height 14
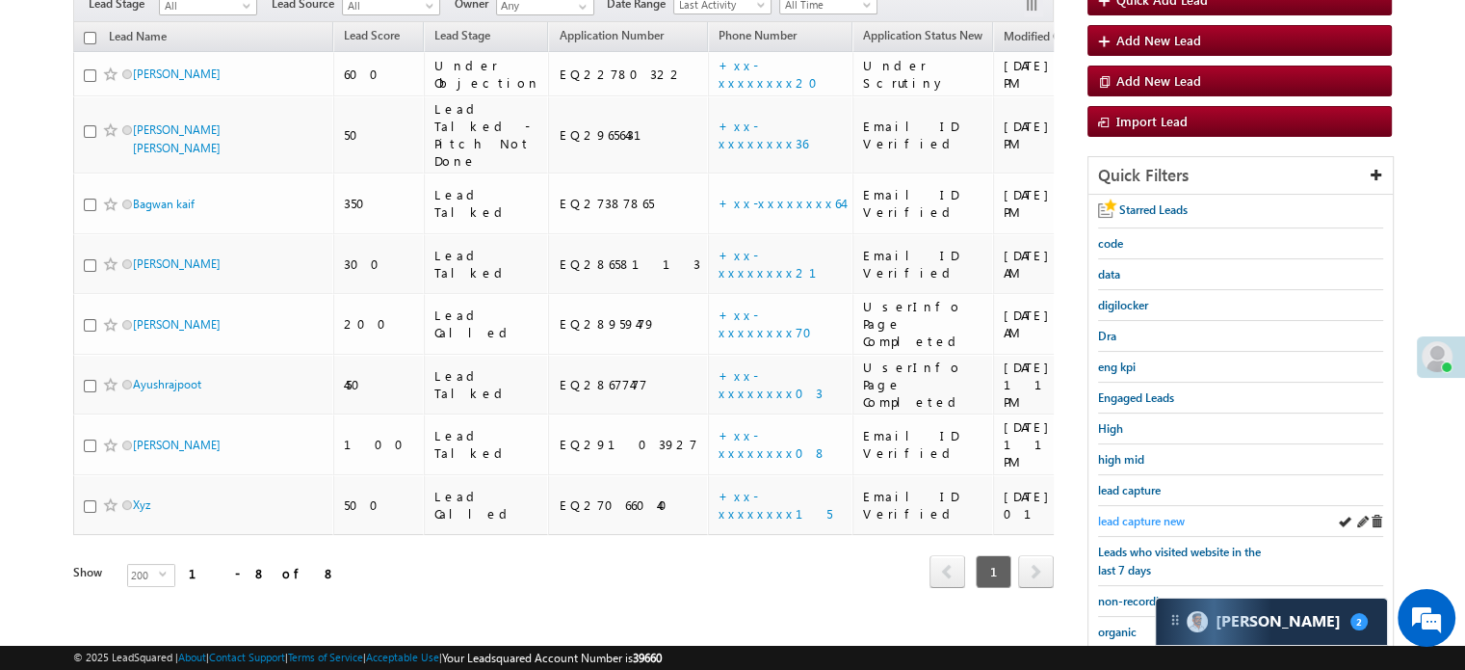
click at [1109, 514] on span "lead capture new" at bounding box center [1141, 521] width 87 height 14
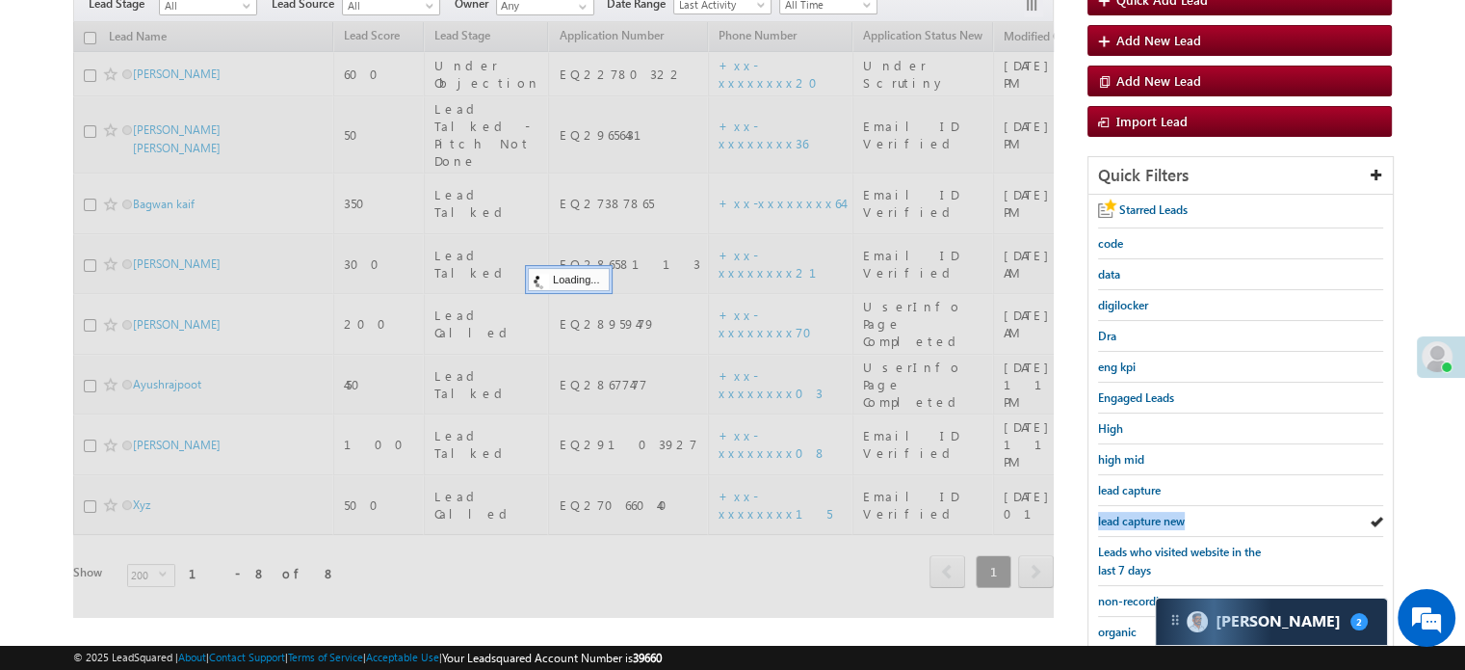
click at [1110, 514] on span "lead capture new" at bounding box center [1141, 521] width 87 height 14
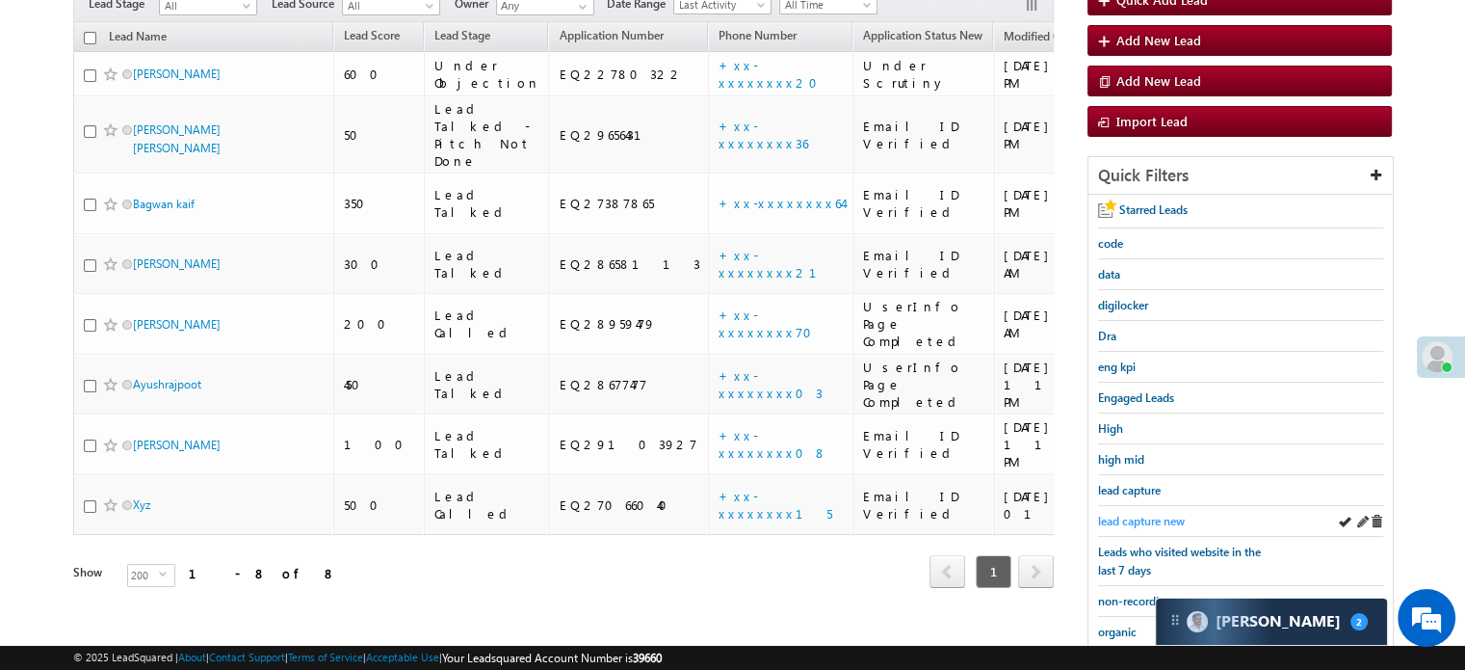
click at [1125, 512] on link "lead capture new" at bounding box center [1141, 521] width 87 height 18
click at [1164, 525] on div "lead capture new" at bounding box center [1240, 521] width 285 height 31
click at [1153, 519] on span "lead capture new" at bounding box center [1141, 521] width 87 height 14
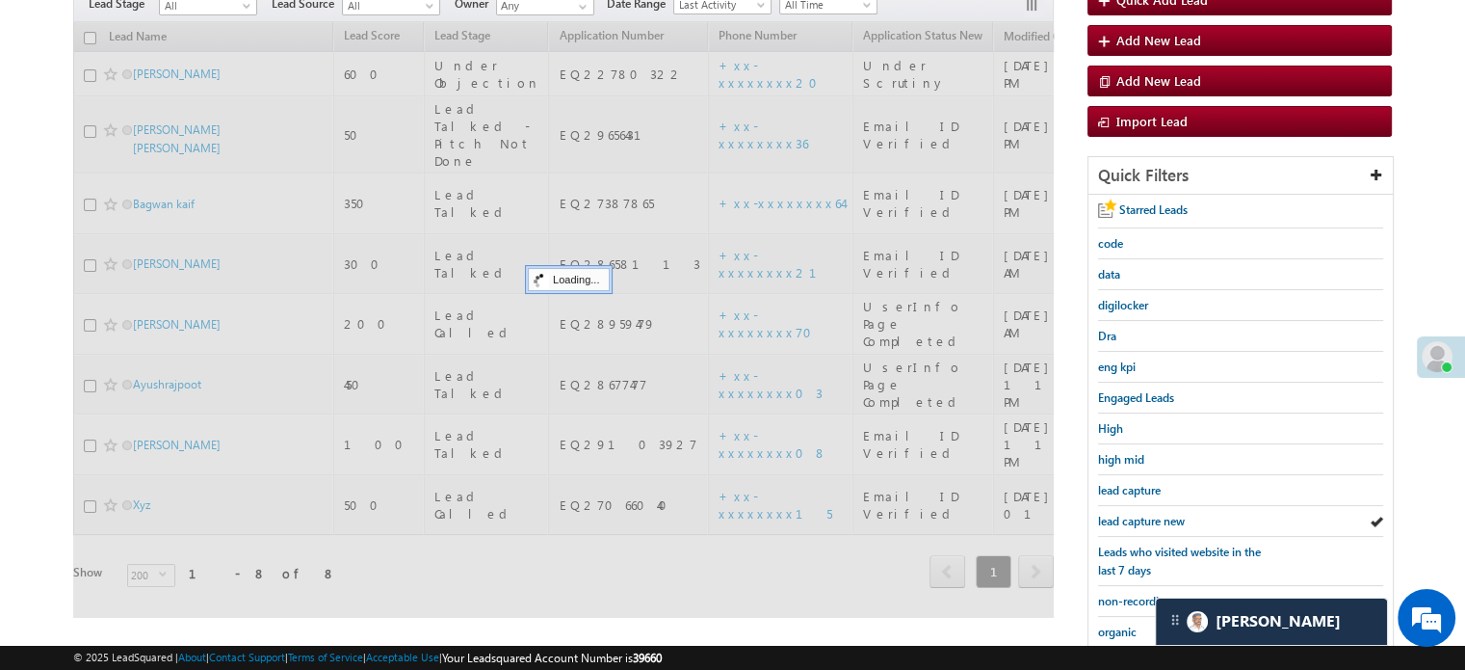
click at [1153, 519] on span "lead capture new" at bounding box center [1141, 521] width 87 height 14
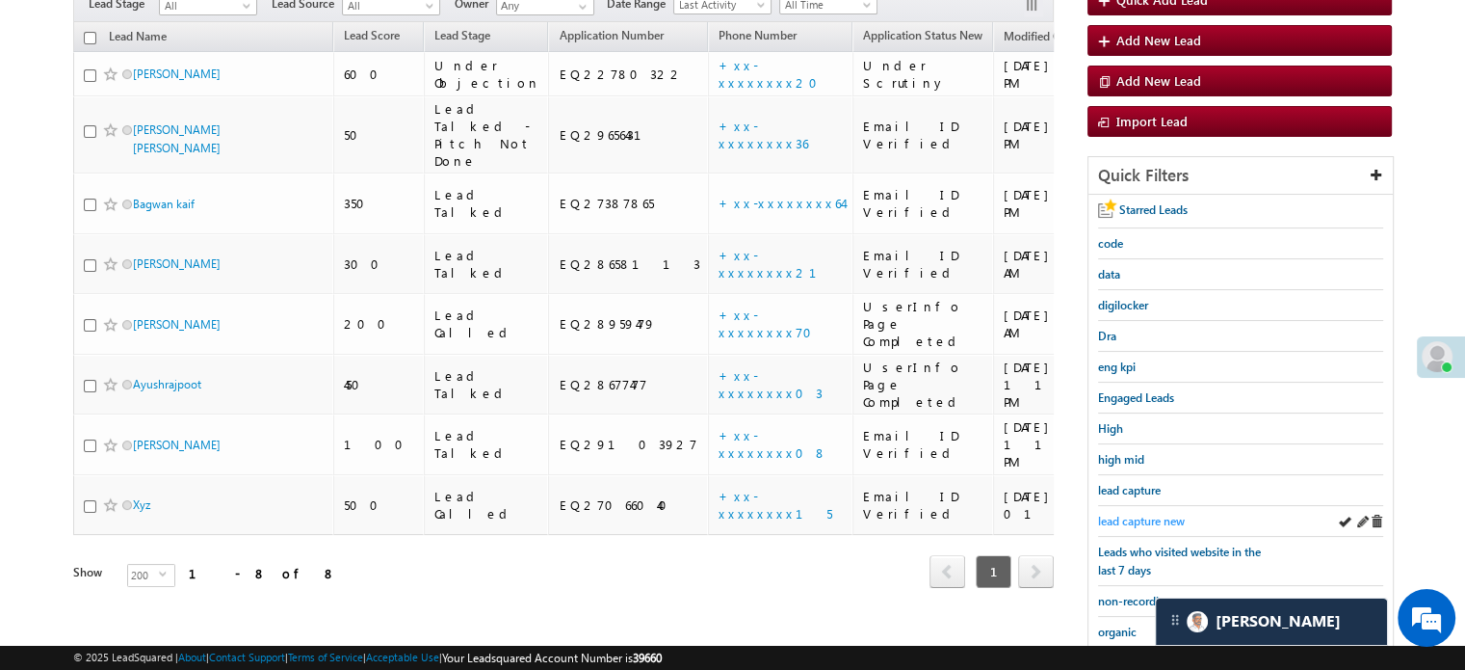
click at [1147, 515] on span "lead capture new" at bounding box center [1141, 521] width 87 height 14
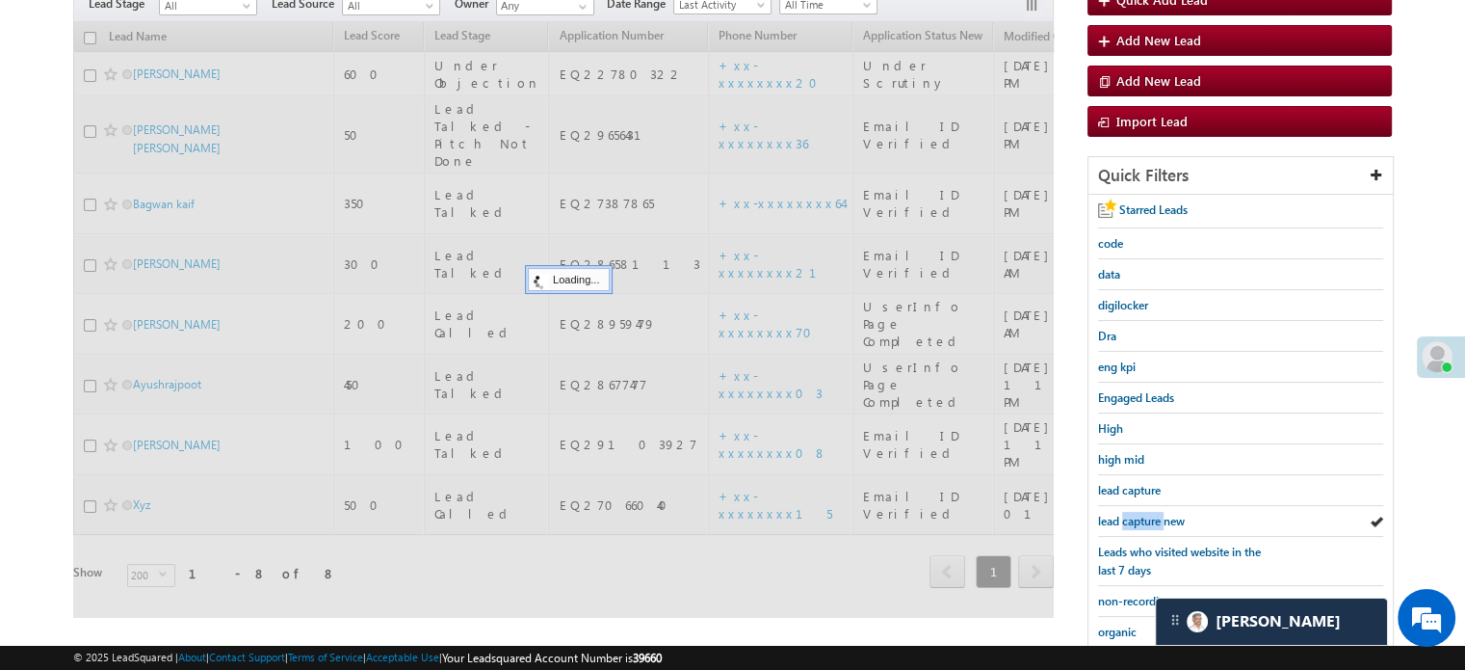
click at [1147, 515] on span "lead capture new" at bounding box center [1141, 521] width 87 height 14
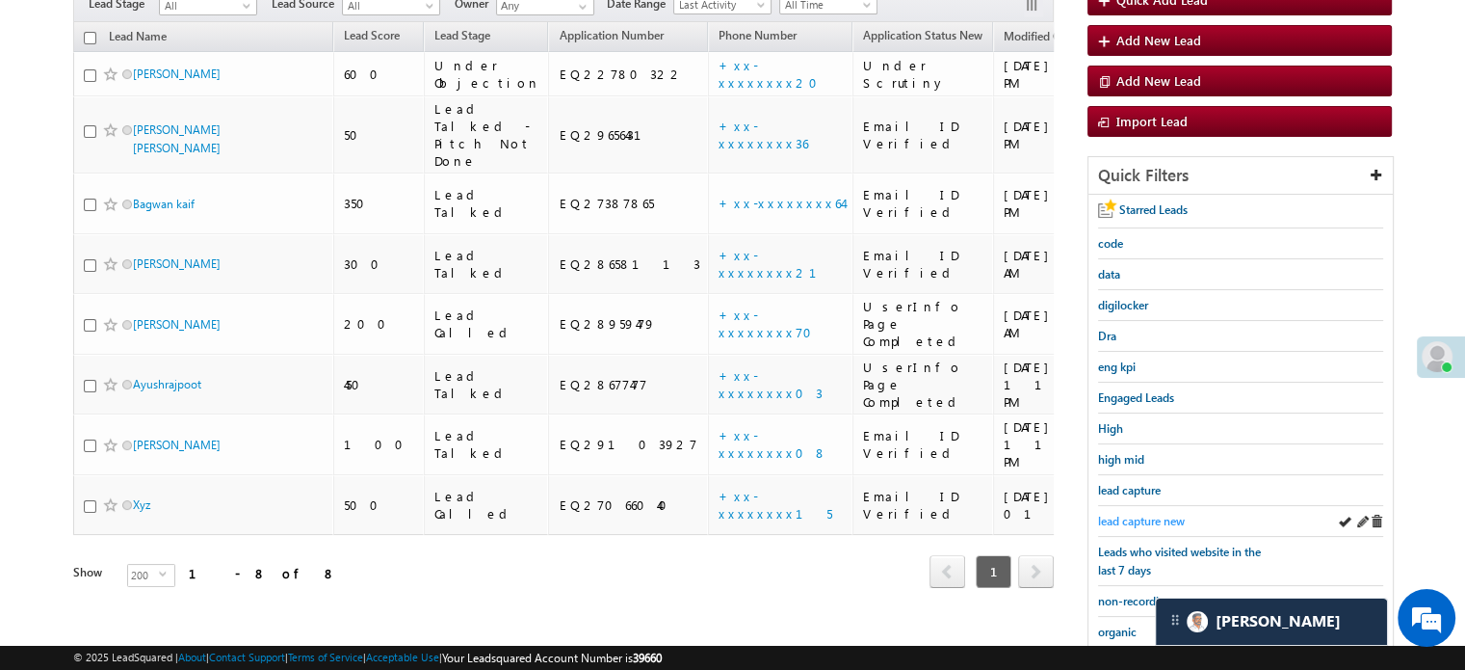
click at [1133, 514] on span "lead capture new" at bounding box center [1141, 521] width 87 height 14
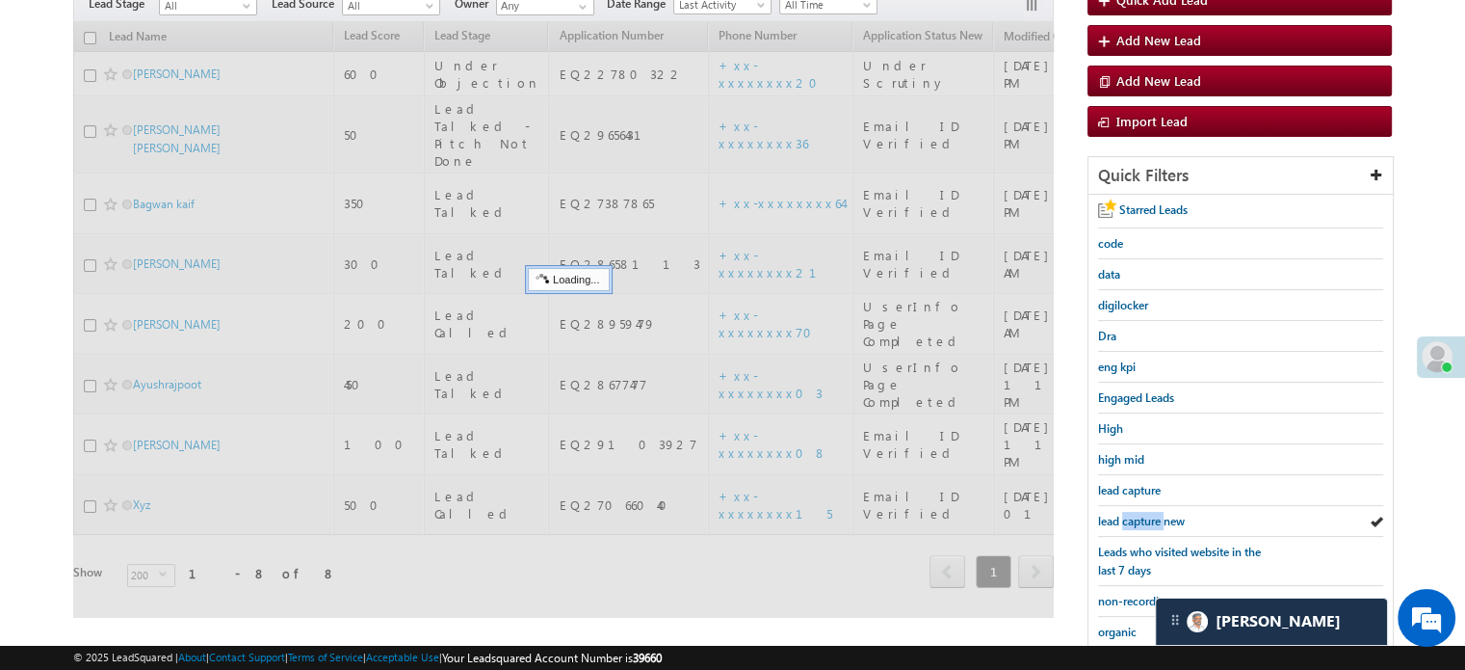
click at [1133, 514] on span "lead capture new" at bounding box center [1141, 521] width 87 height 14
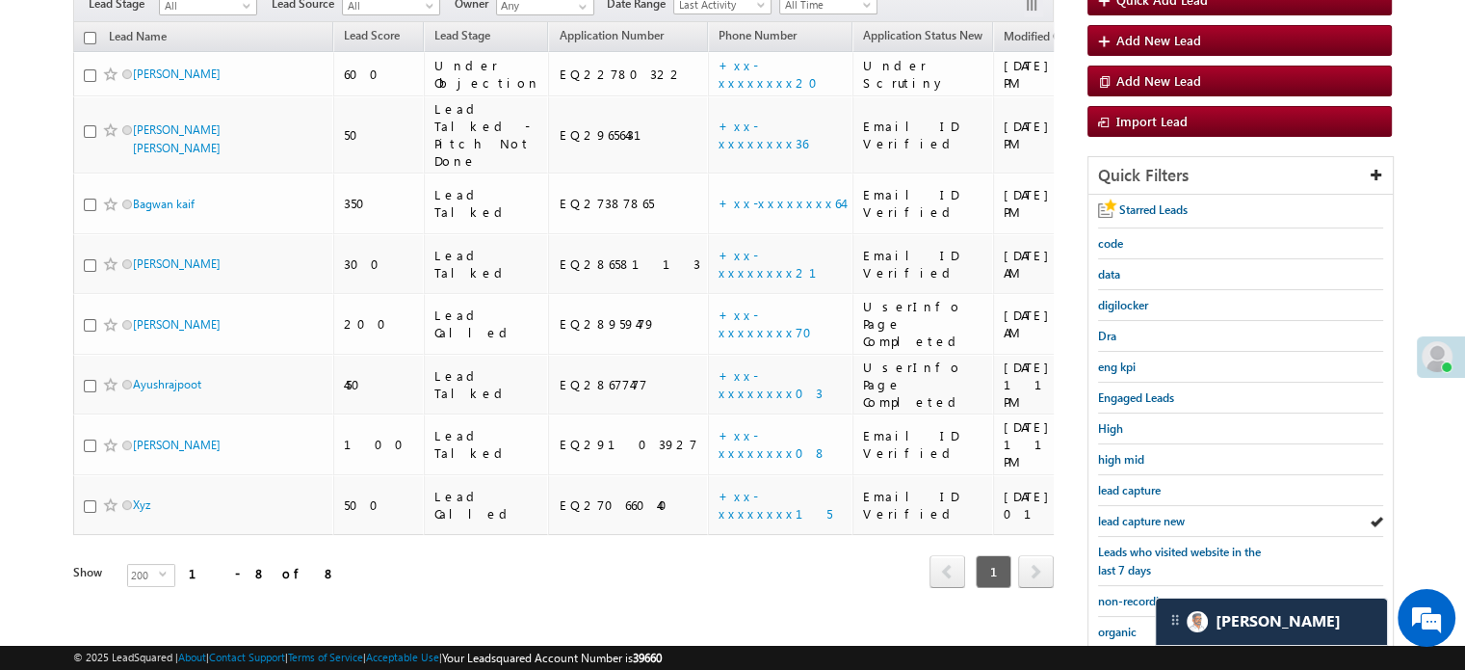
click at [1133, 514] on span "lead capture new" at bounding box center [1141, 521] width 87 height 14
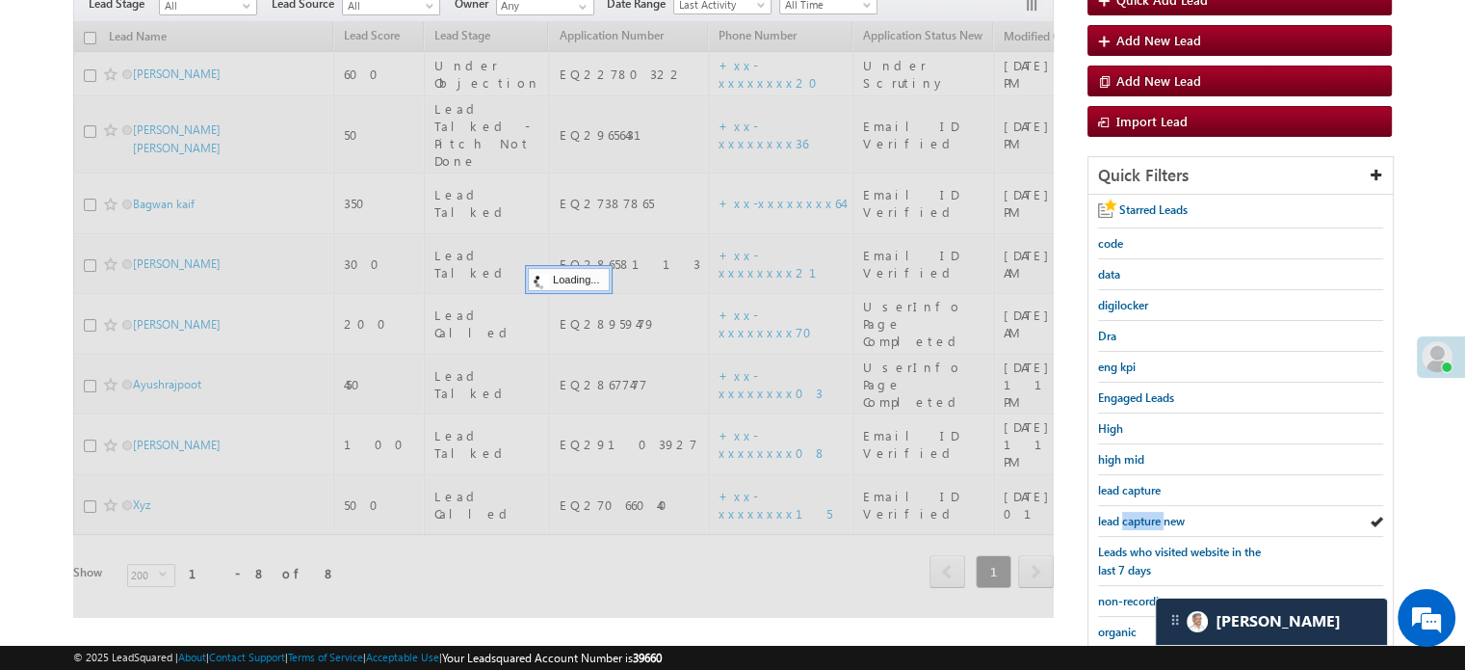
click at [1133, 514] on span "lead capture new" at bounding box center [1141, 521] width 87 height 14
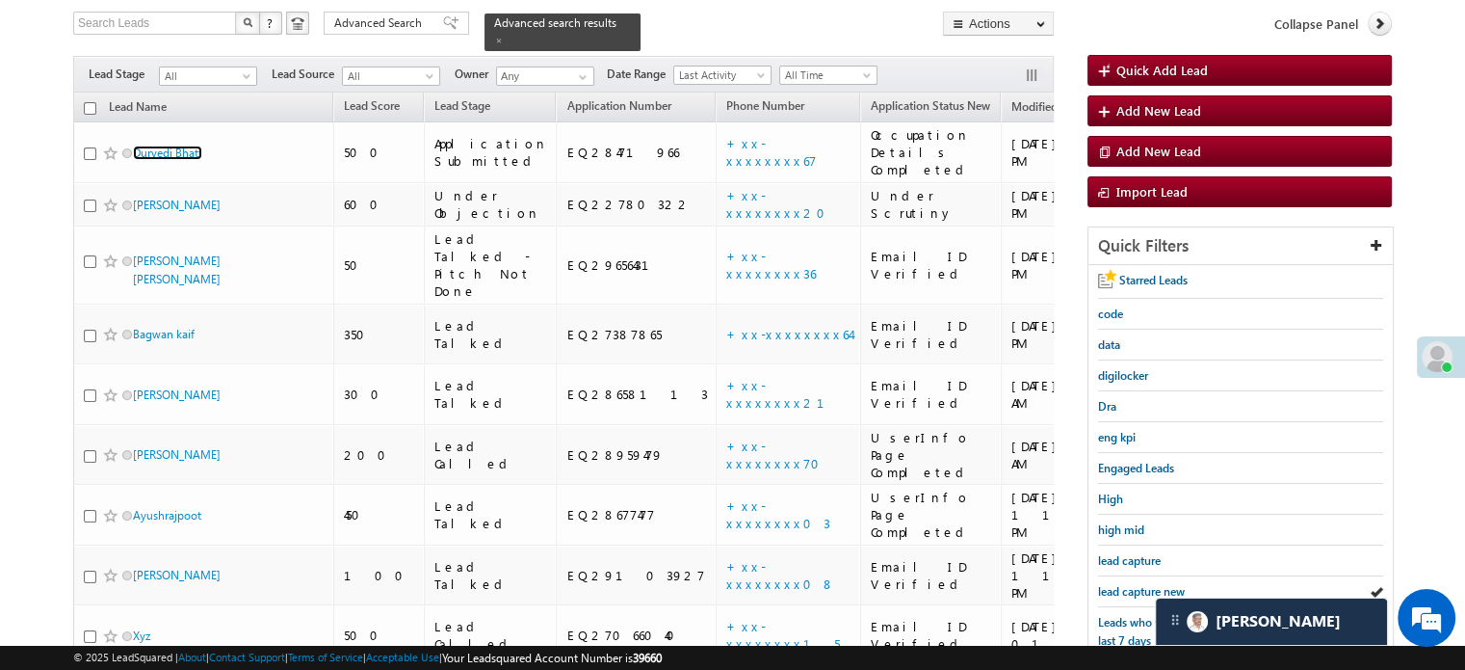
scroll to position [96, 0]
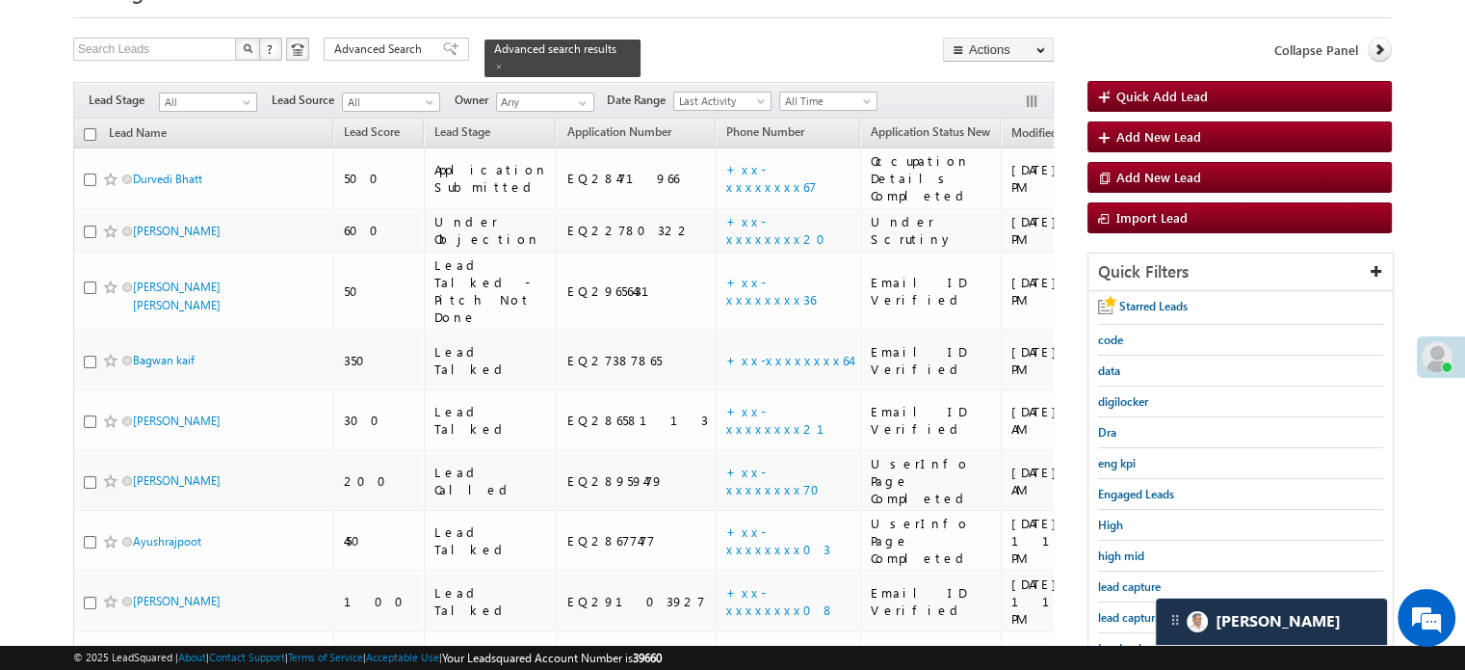
drag, startPoint x: 148, startPoint y: 60, endPoint x: 128, endPoint y: 160, distance: 102.2
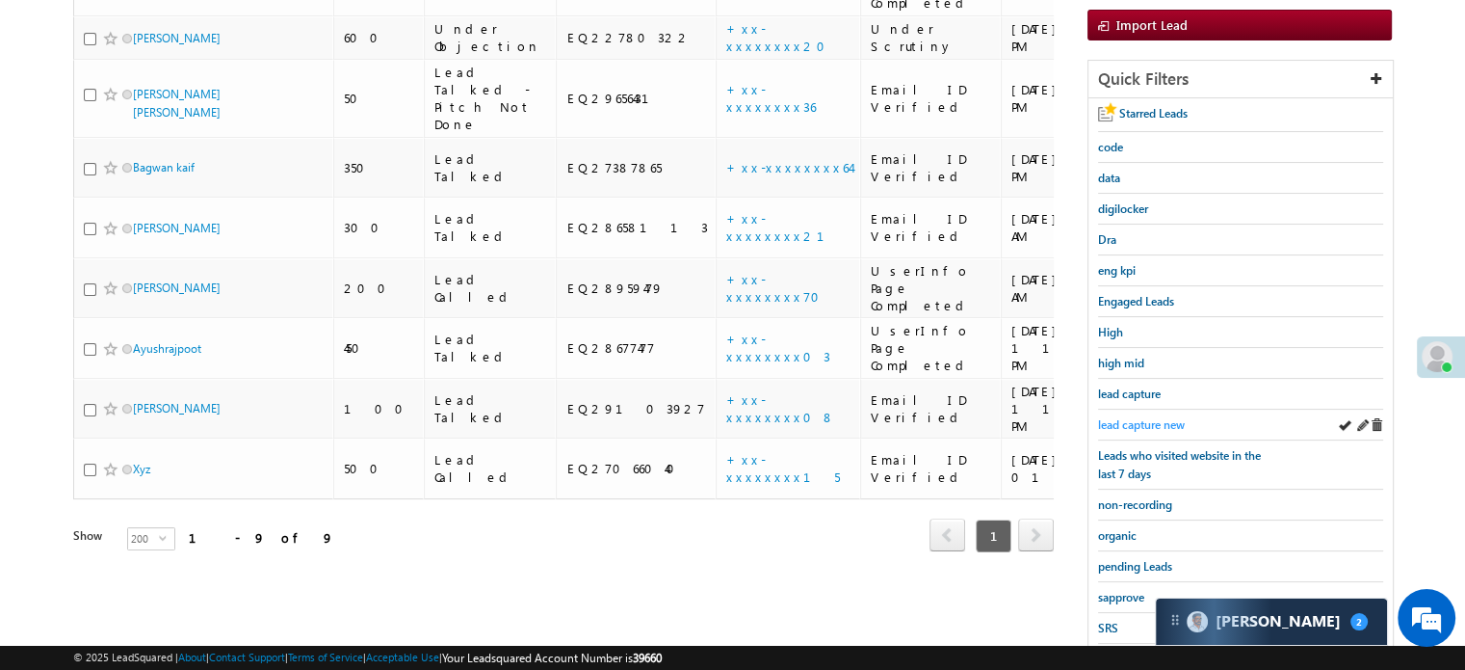
click at [1131, 423] on span "lead capture new" at bounding box center [1141, 424] width 87 height 14
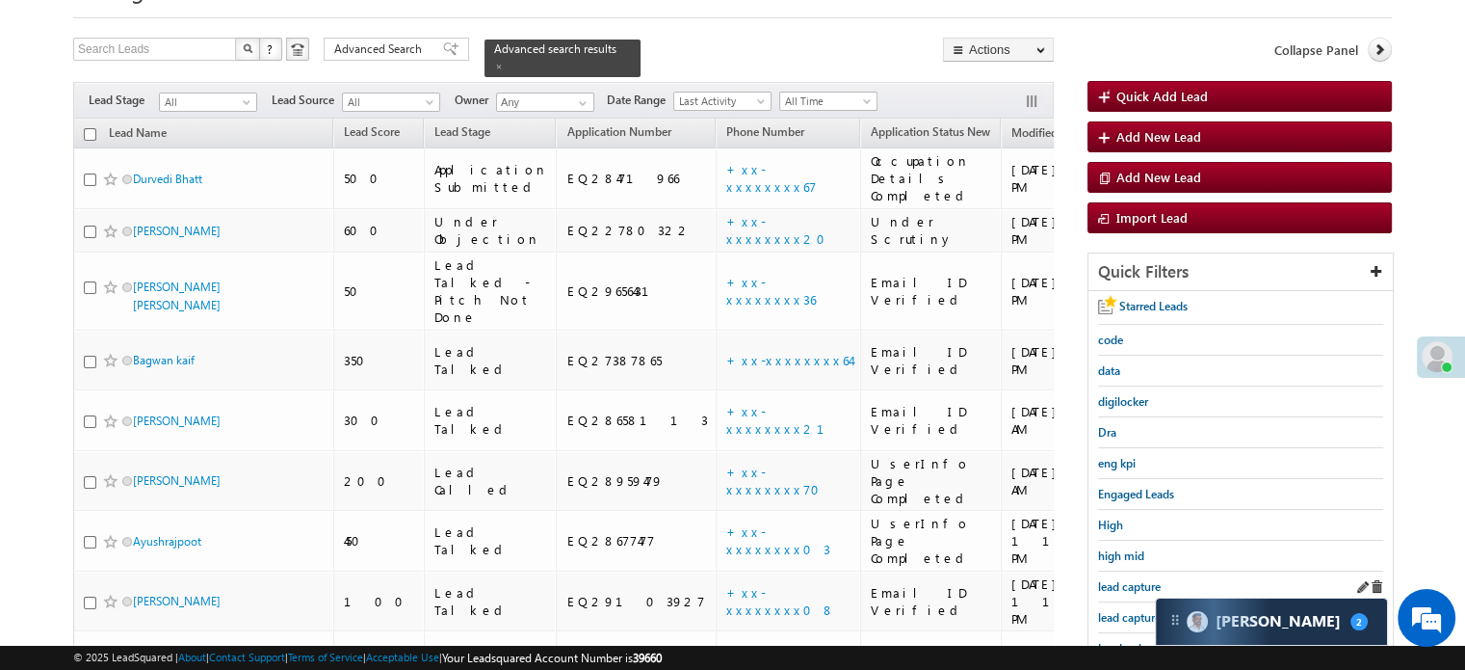
scroll to position [193, 0]
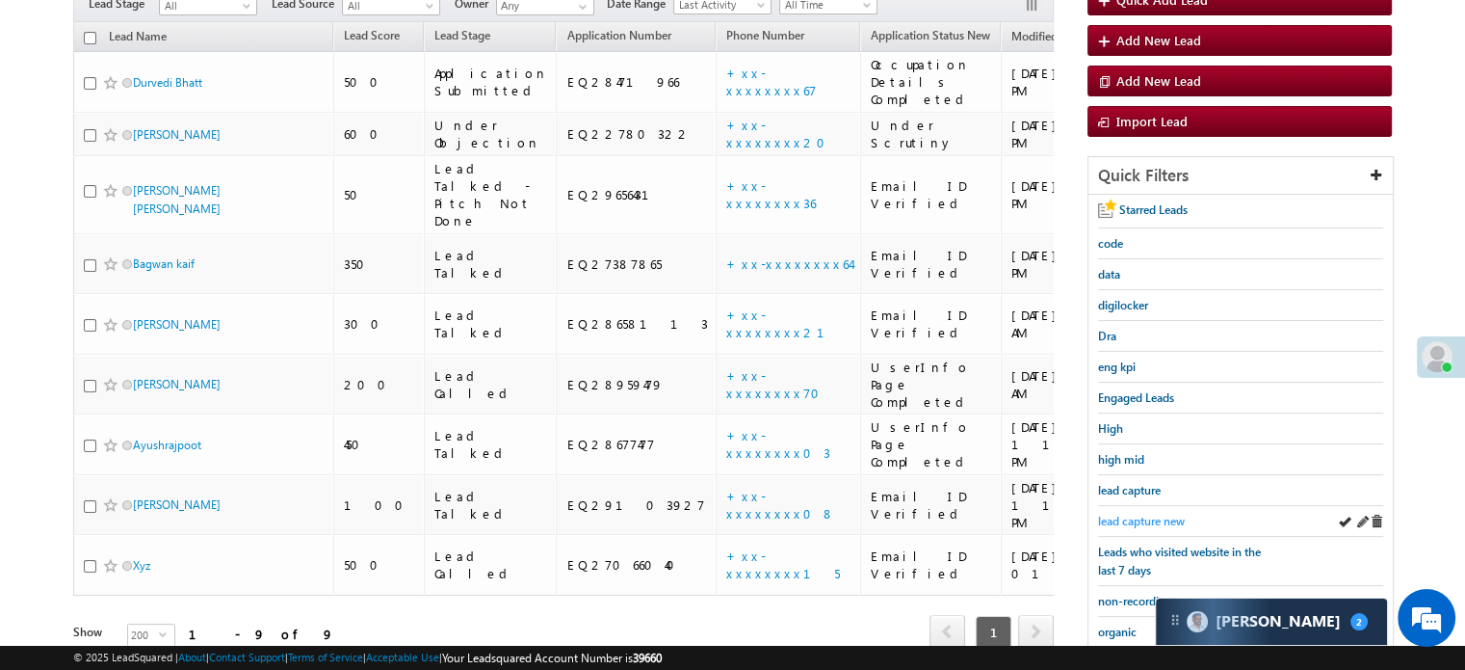
click at [1134, 520] on span "lead capture new" at bounding box center [1141, 521] width 87 height 14
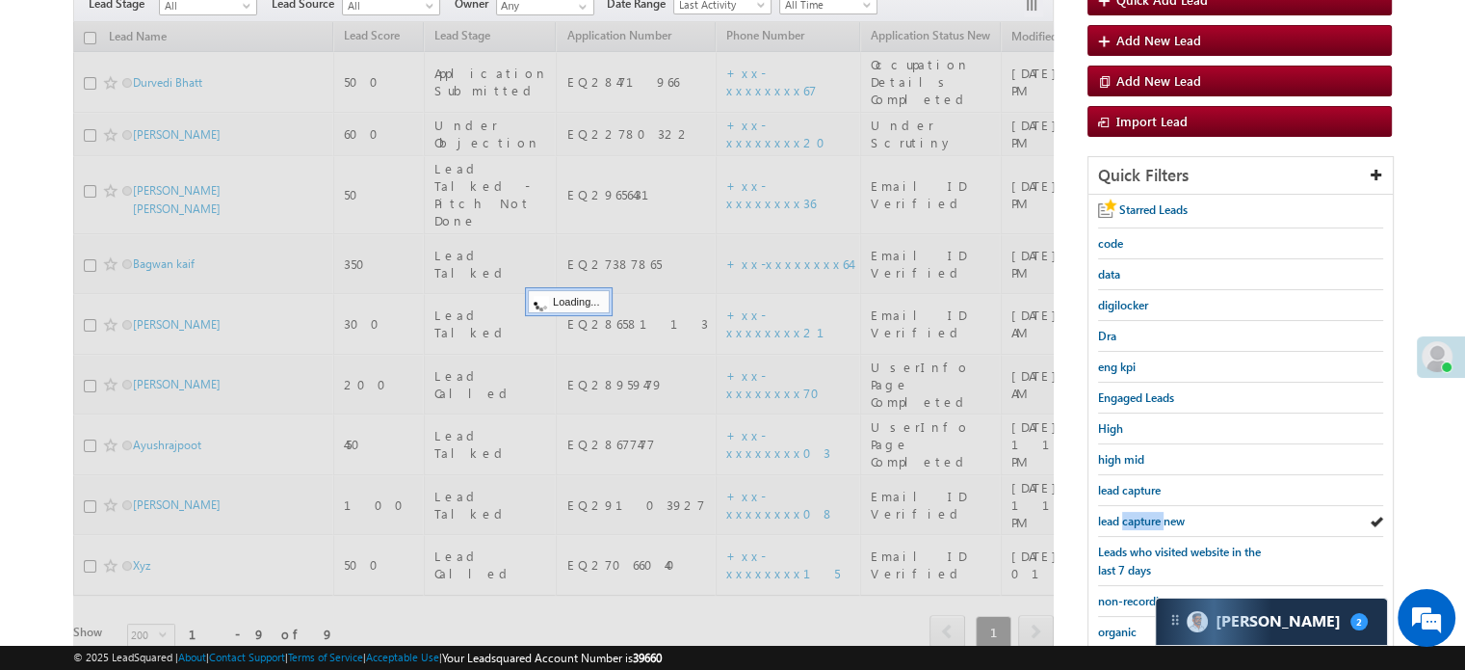
click at [1134, 520] on span "lead capture new" at bounding box center [1141, 521] width 87 height 14
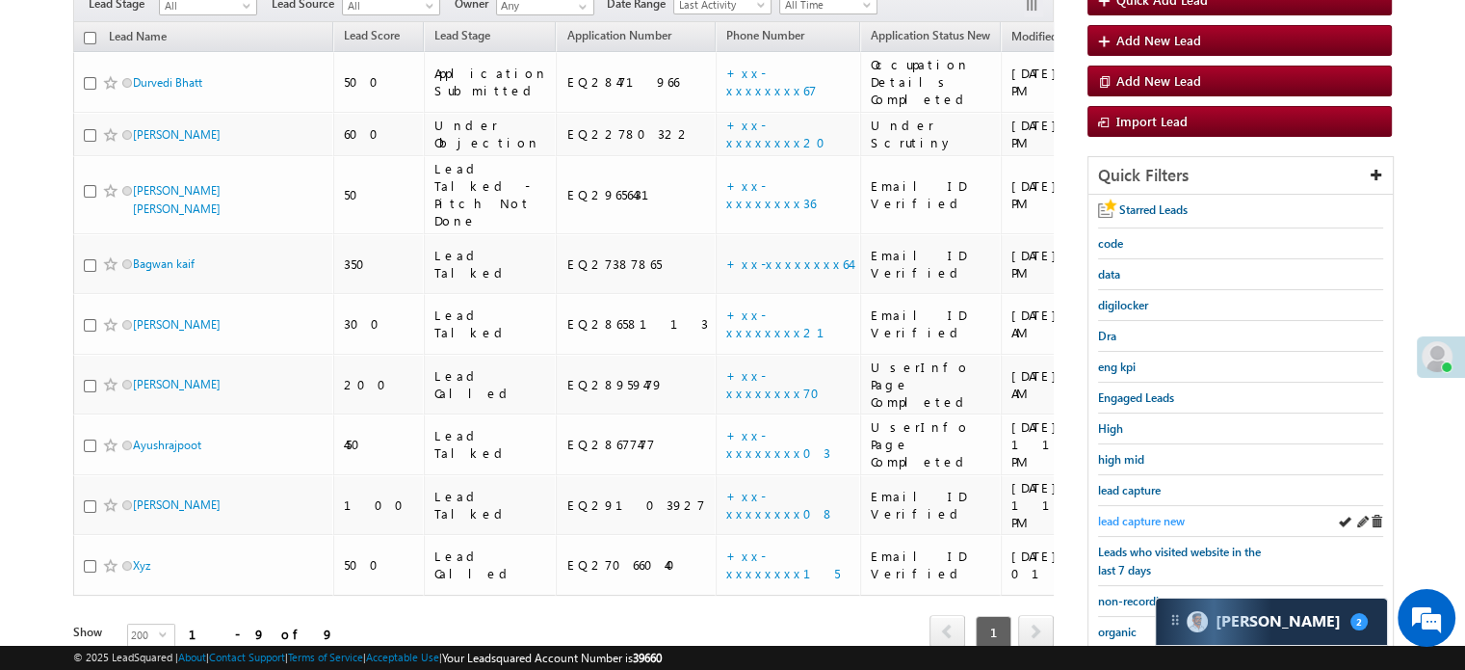
click at [1134, 519] on span "lead capture new" at bounding box center [1141, 521] width 87 height 14
click at [1141, 522] on span "lead capture new" at bounding box center [1141, 521] width 87 height 14
click at [1141, 520] on span "lead capture new" at bounding box center [1141, 521] width 87 height 14
click at [1130, 519] on span "lead capture new" at bounding box center [1141, 521] width 87 height 14
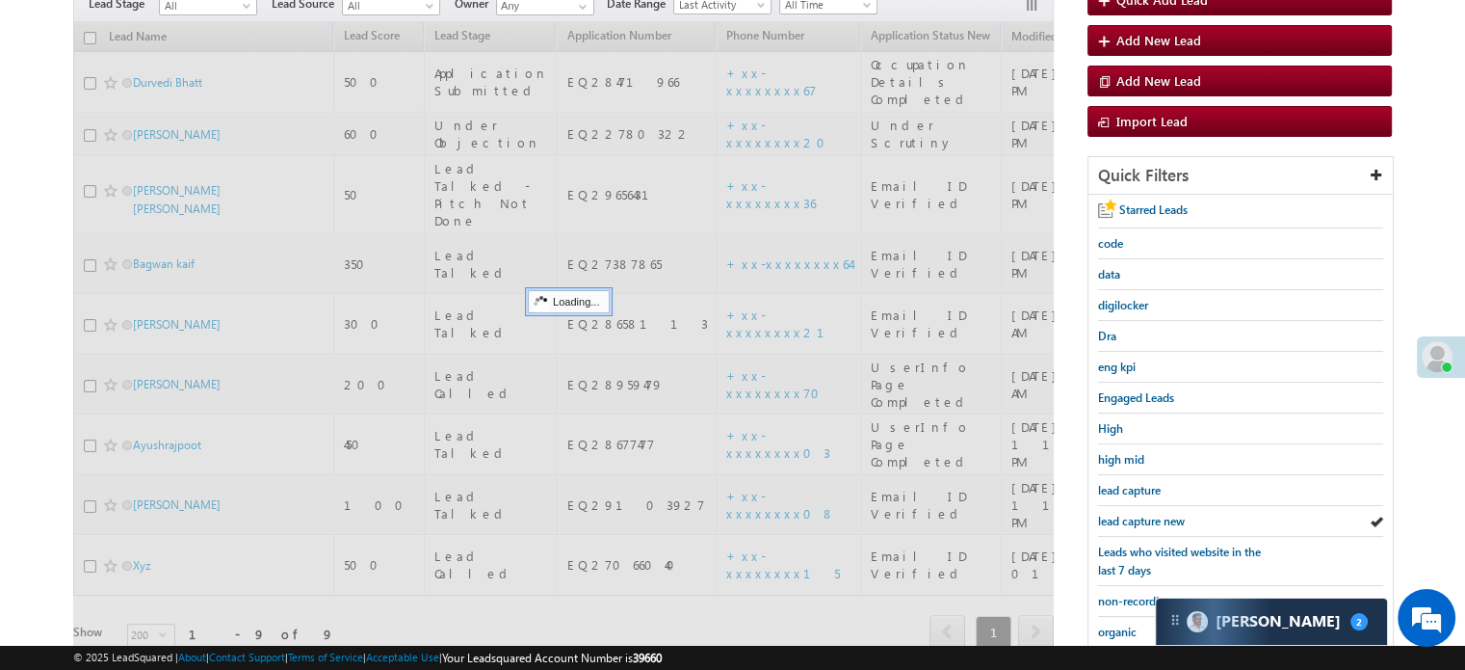
click at [1132, 517] on span "lead capture new" at bounding box center [1141, 521] width 87 height 14
click at [1133, 517] on span "lead capture new" at bounding box center [1141, 521] width 87 height 14
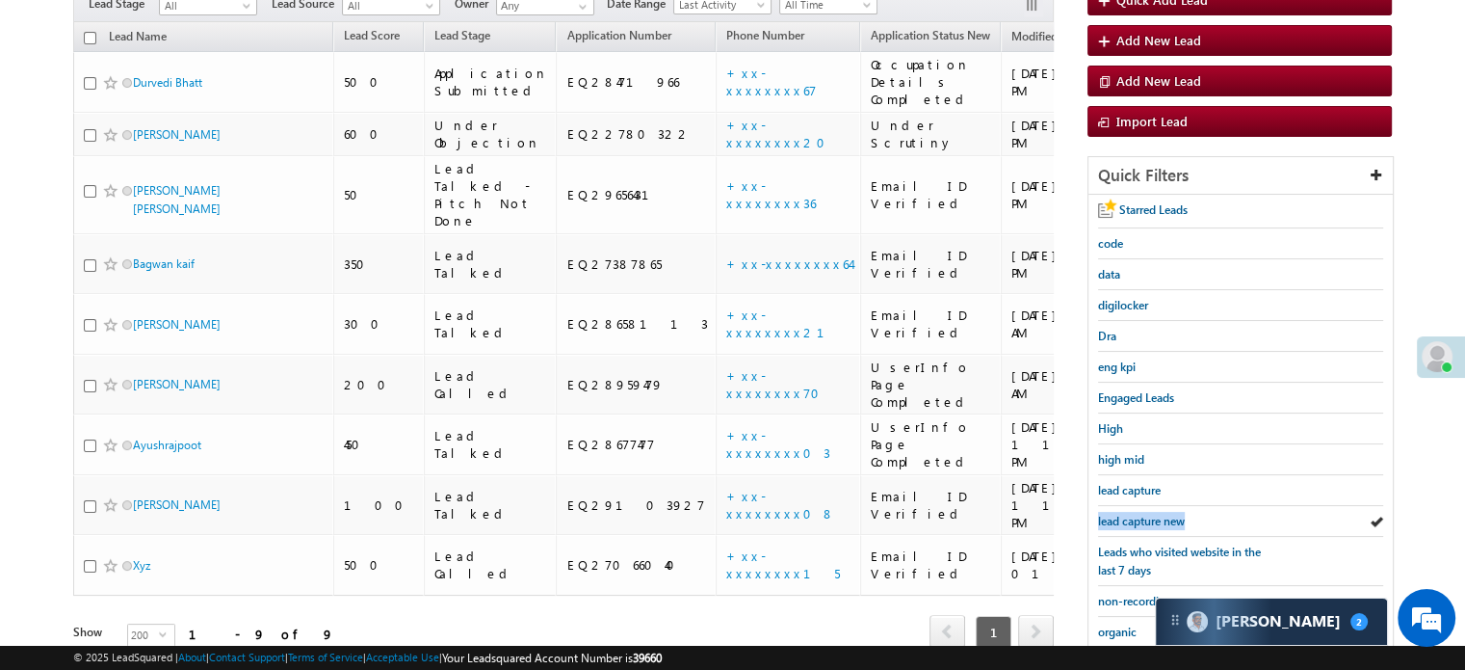
click at [1133, 517] on span "lead capture new" at bounding box center [1141, 521] width 87 height 14
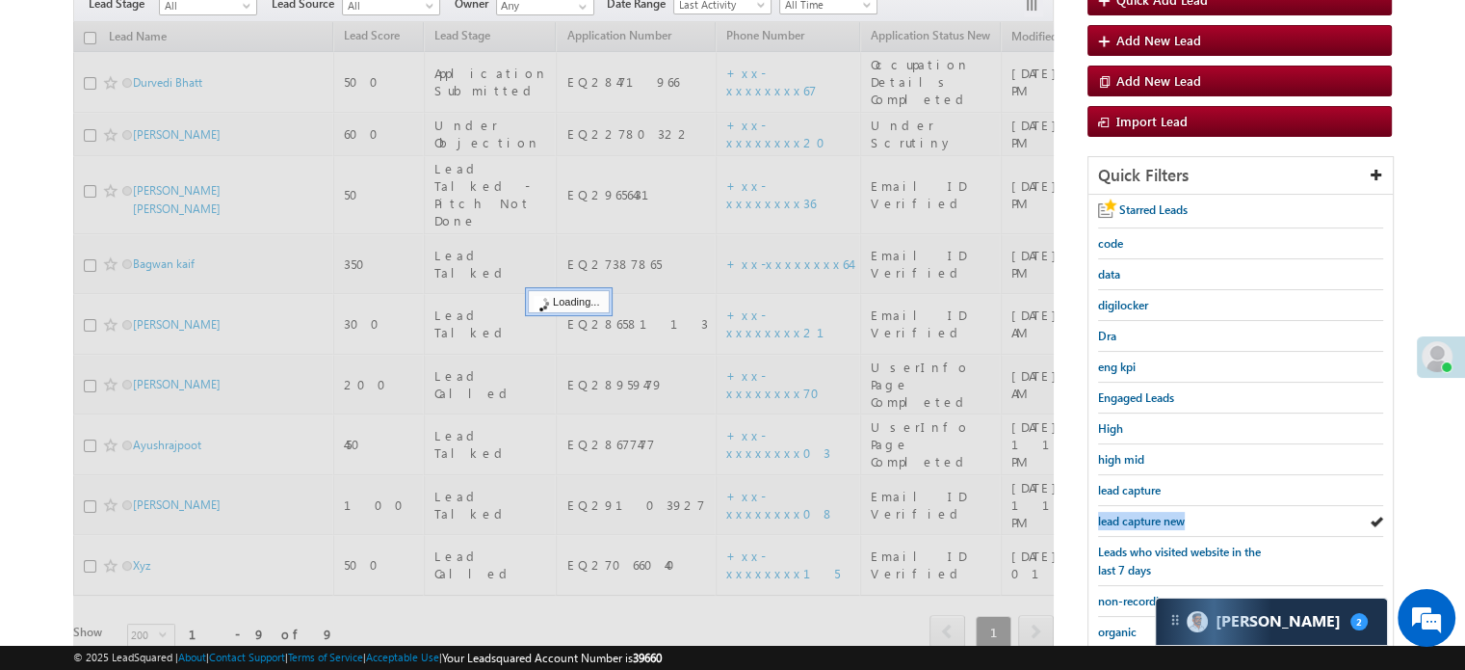
click at [1133, 517] on span "lead capture new" at bounding box center [1141, 521] width 87 height 14
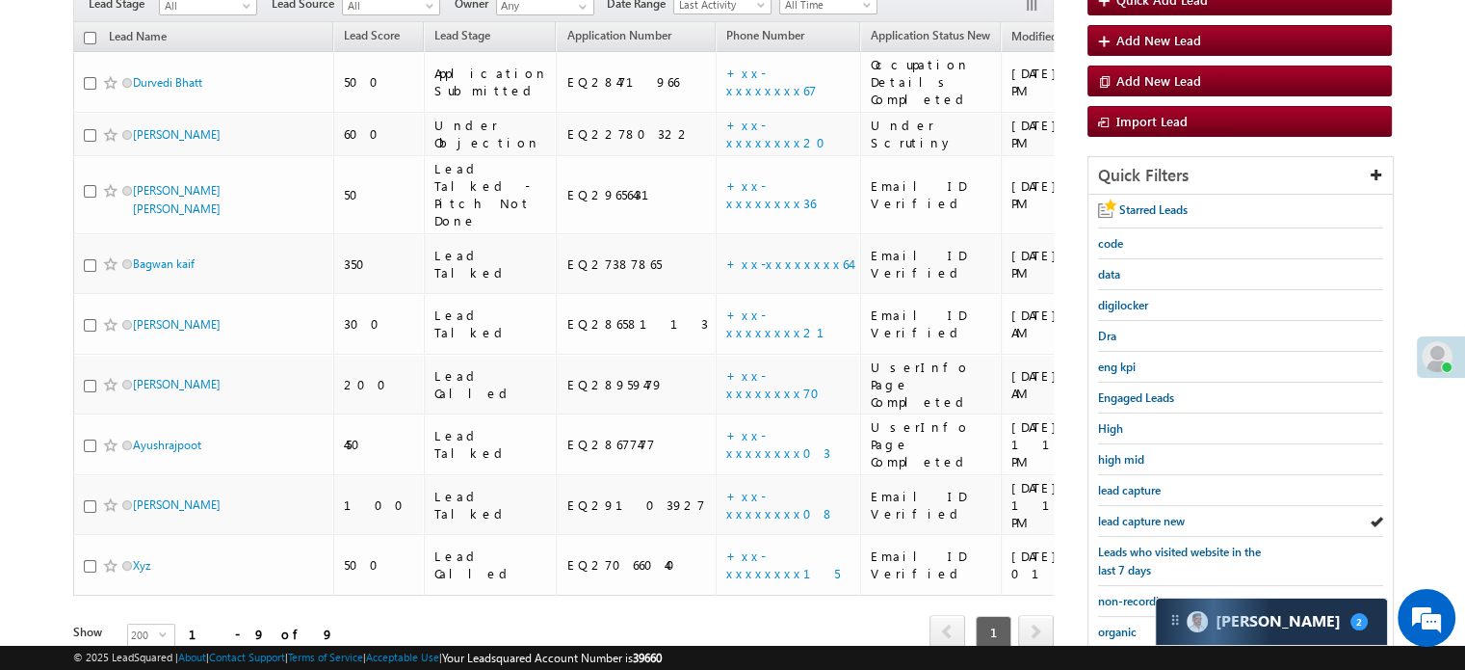
click at [1133, 517] on span "lead capture new" at bounding box center [1141, 521] width 87 height 14
click at [1148, 514] on span "lead capture new" at bounding box center [1141, 521] width 87 height 14
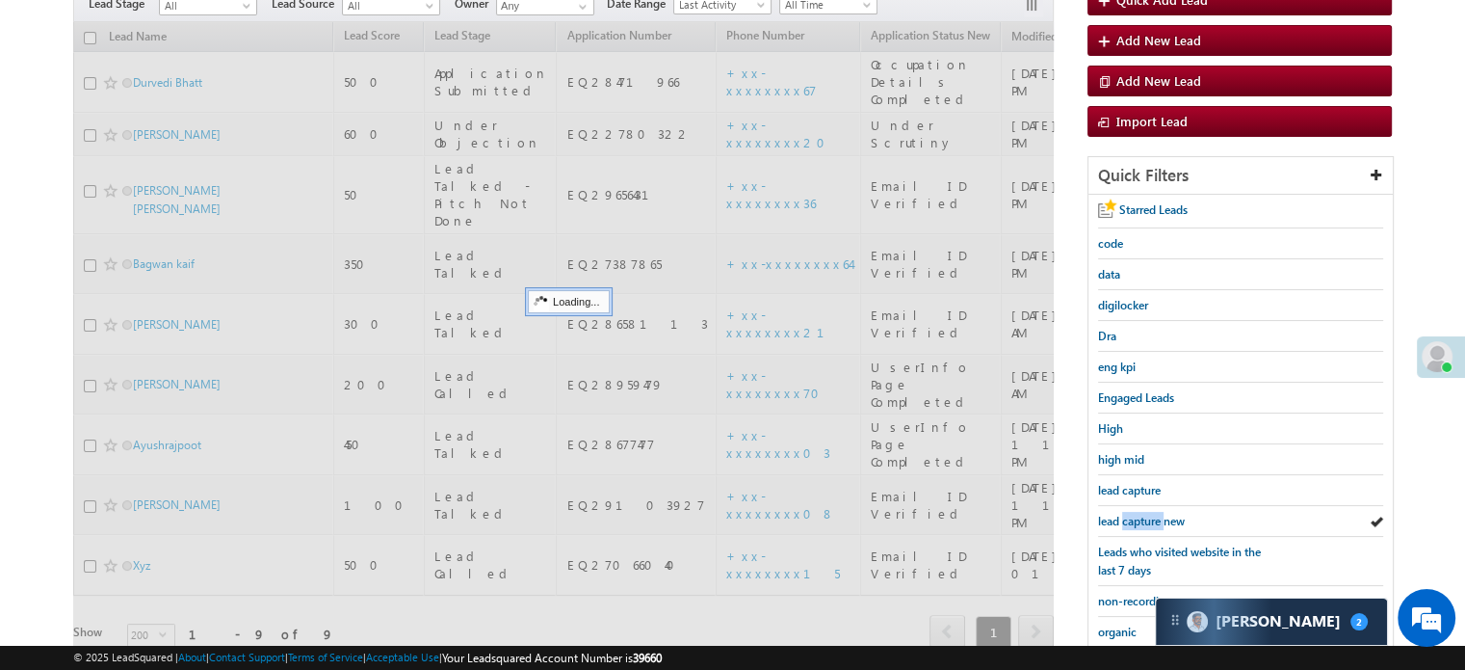
click at [1148, 514] on span "lead capture new" at bounding box center [1141, 521] width 87 height 14
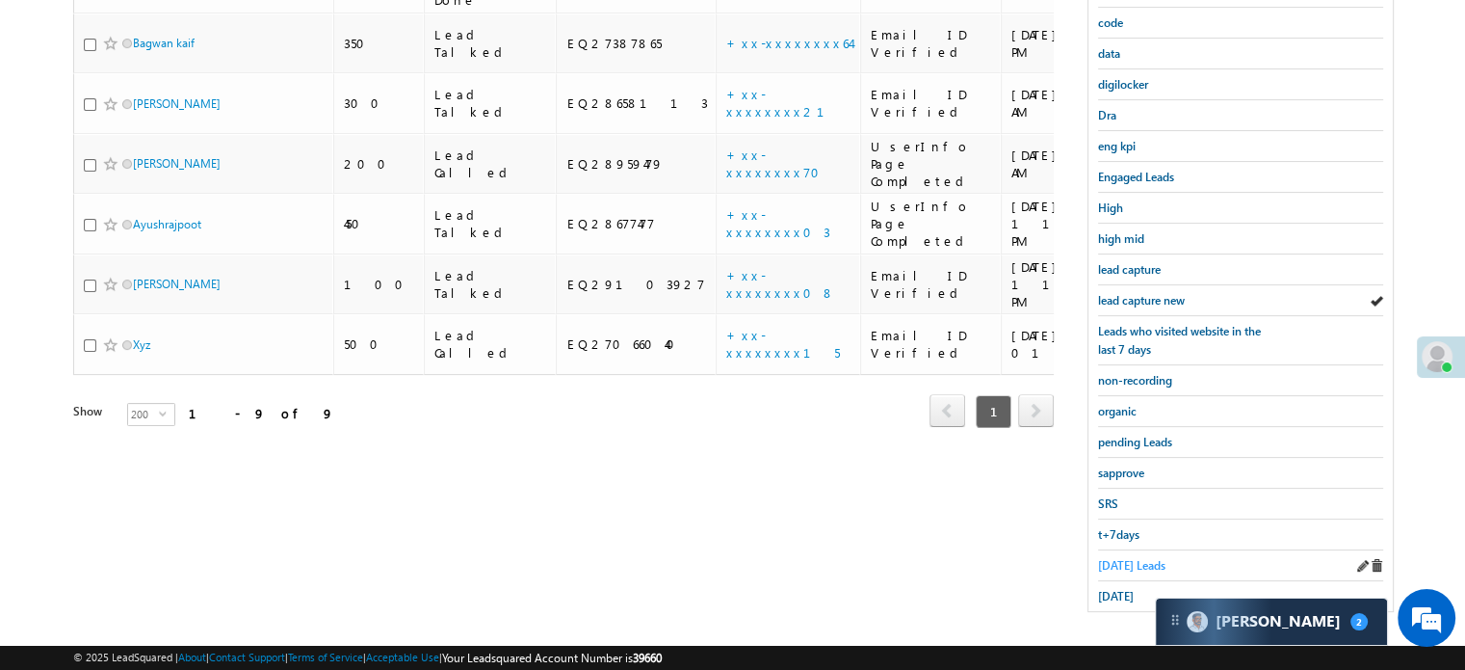
click at [1114, 558] on span "Today's Leads" at bounding box center [1131, 565] width 67 height 14
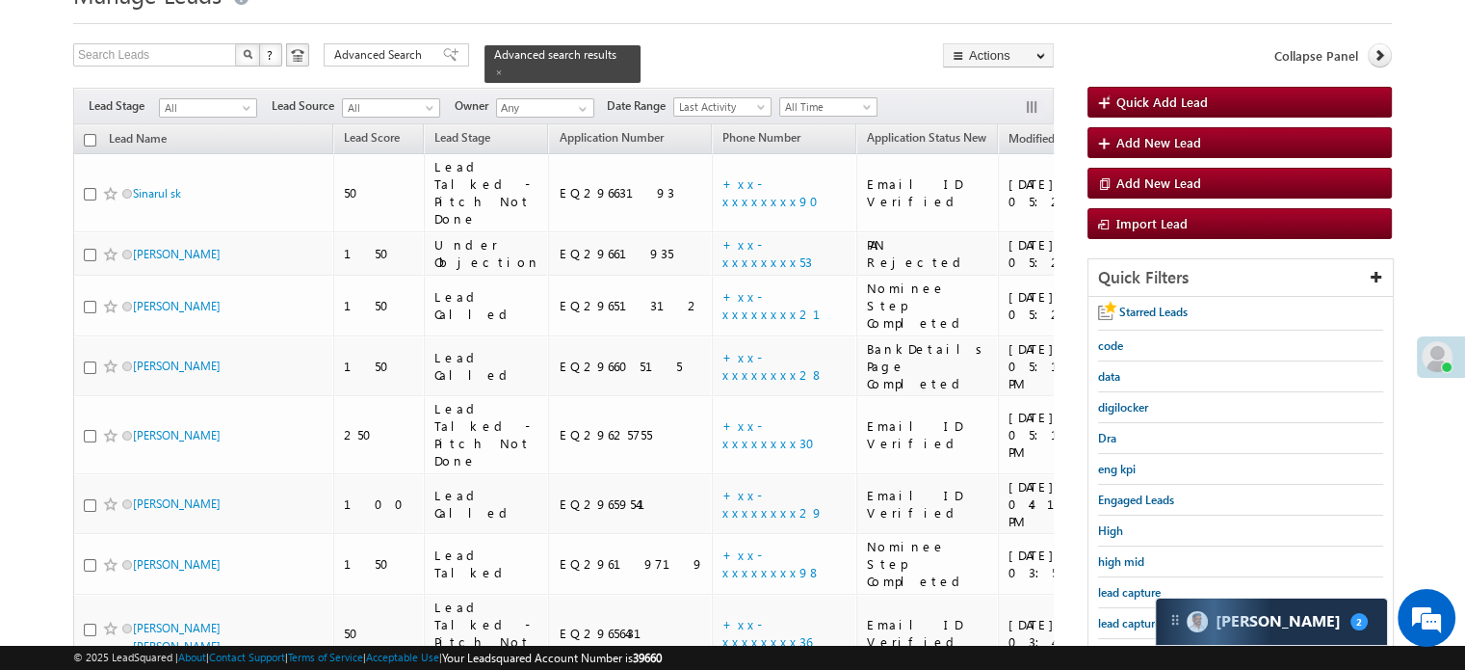
scroll to position [124, 0]
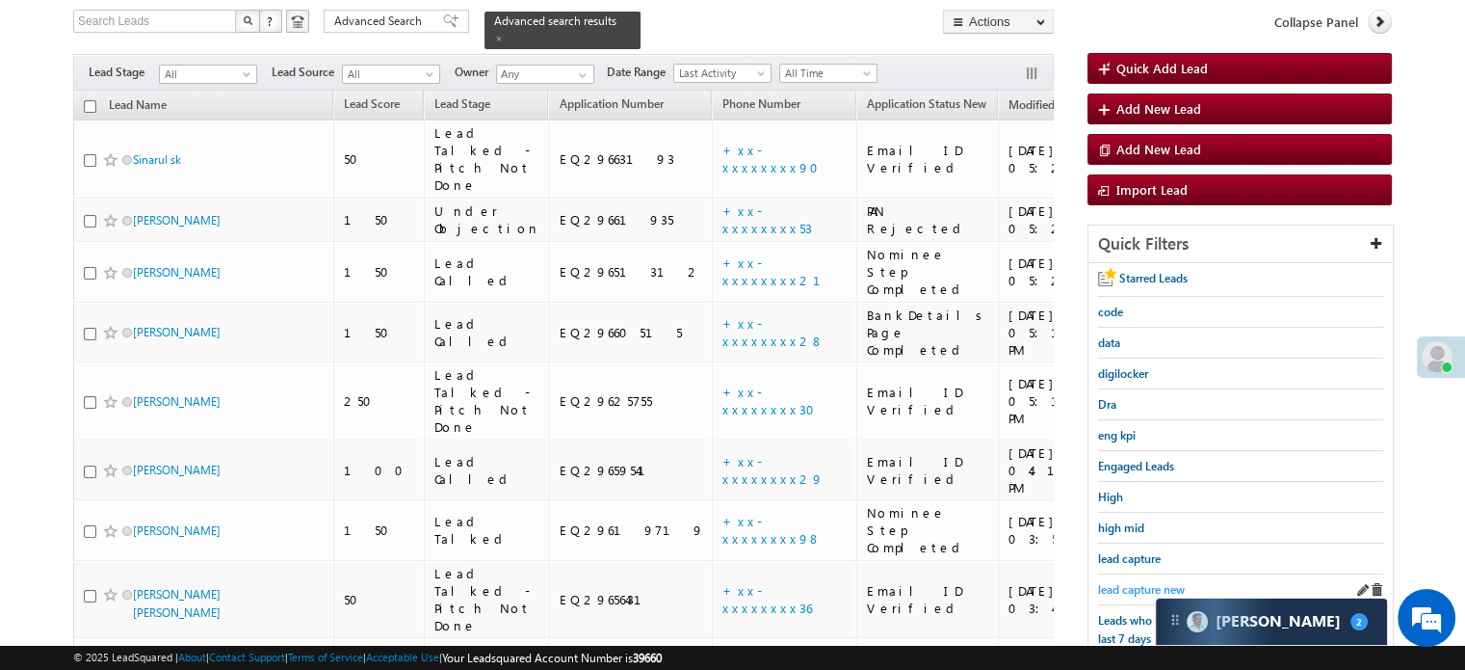
click at [1134, 580] on link "lead capture new" at bounding box center [1141, 589] width 87 height 18
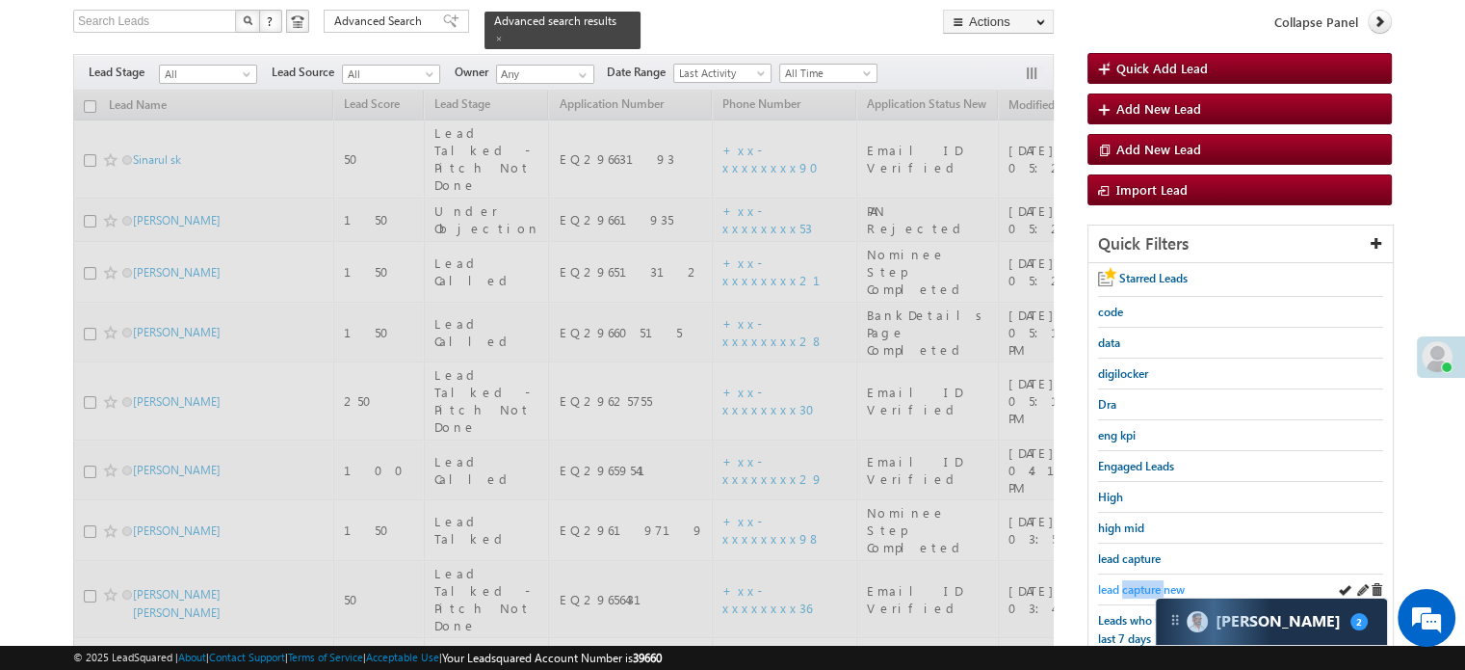
click at [1134, 580] on link "lead capture new" at bounding box center [1141, 589] width 87 height 18
click at [1134, 582] on span "lead capture new" at bounding box center [1141, 589] width 87 height 14
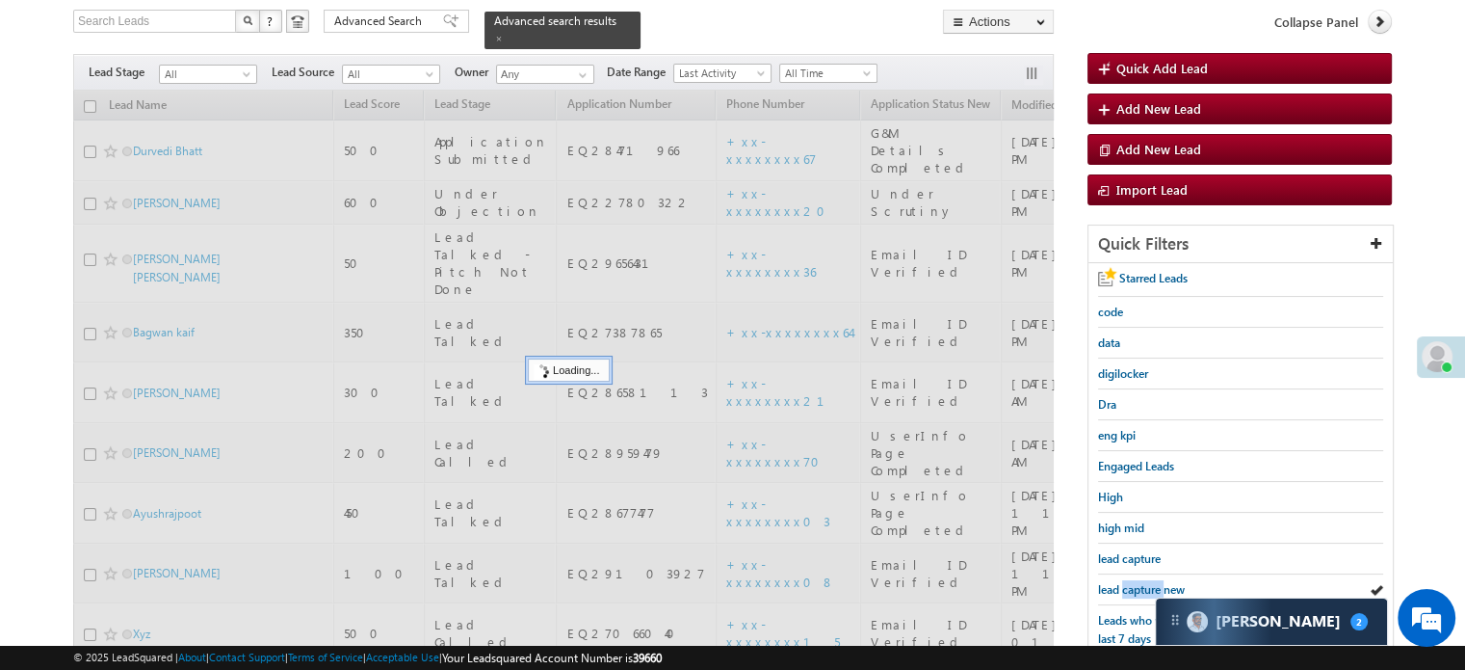
click at [1134, 582] on span "lead capture new" at bounding box center [1141, 589] width 87 height 14
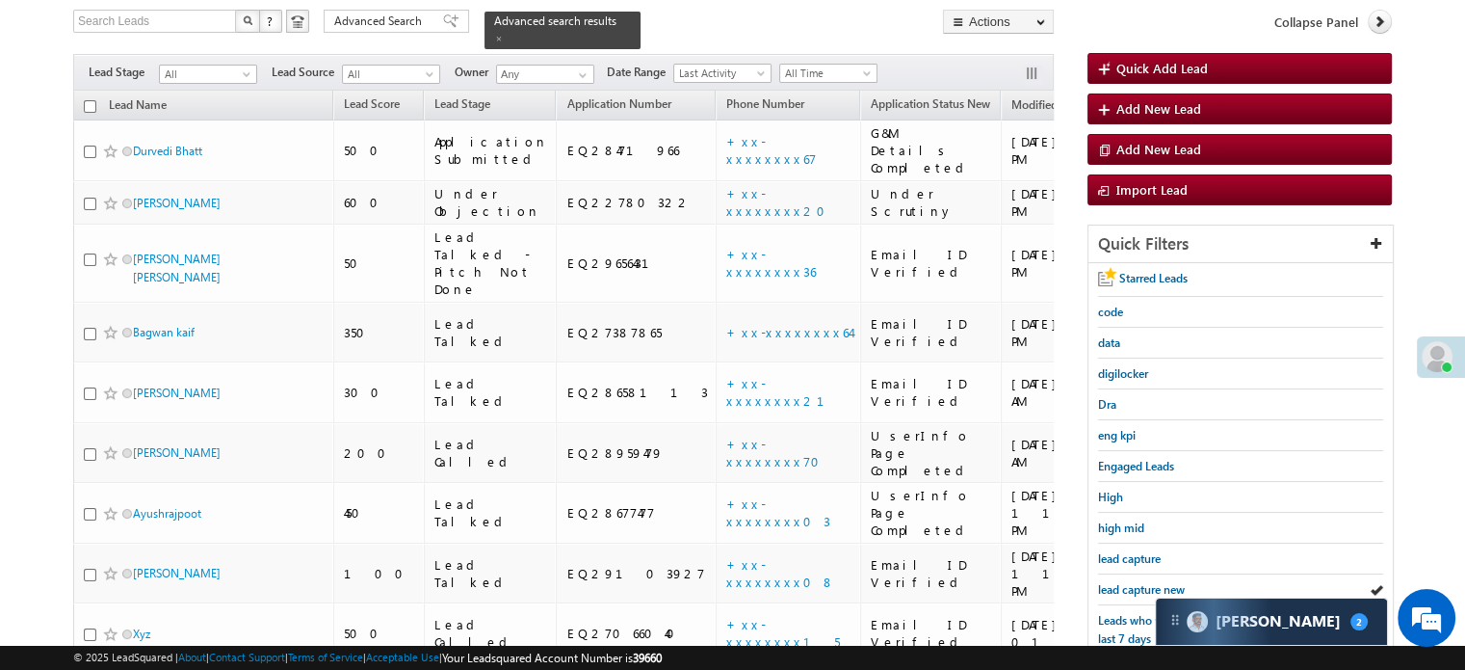
click at [1134, 582] on span "lead capture new" at bounding box center [1141, 589] width 87 height 14
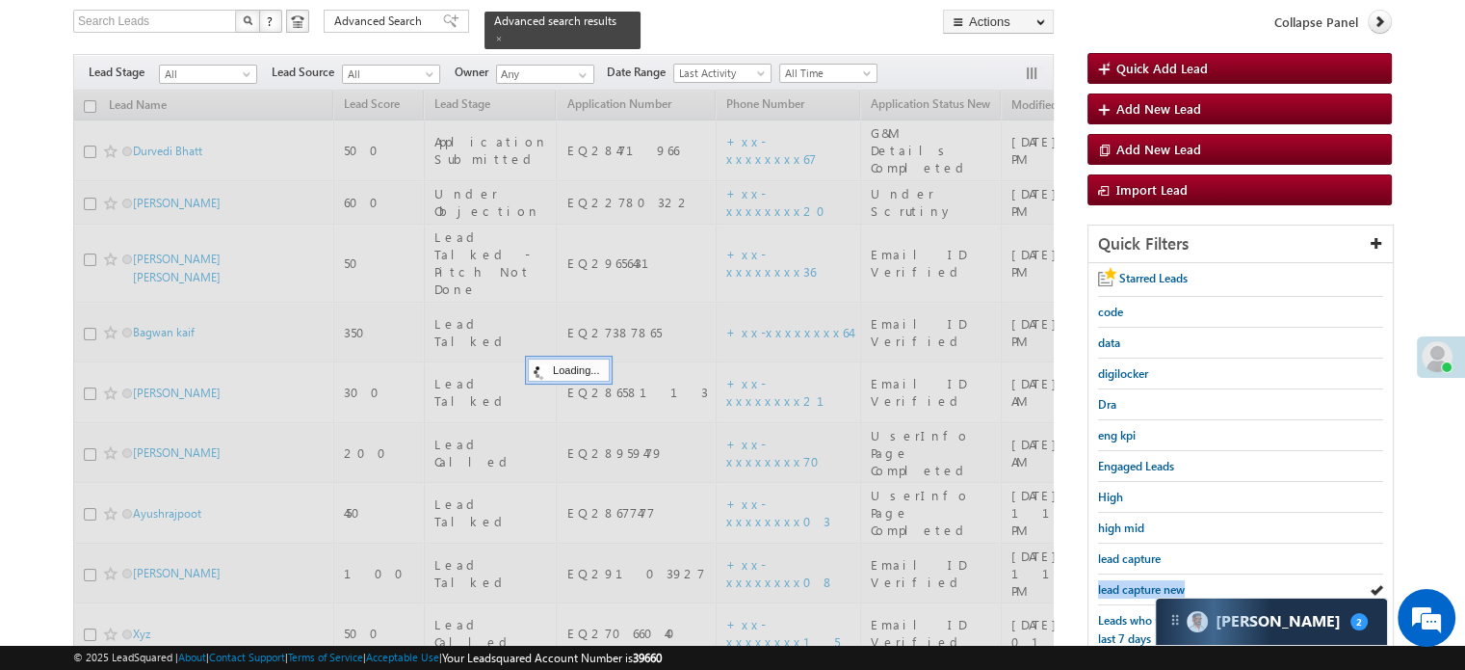
click at [1134, 582] on span "lead capture new" at bounding box center [1141, 589] width 87 height 14
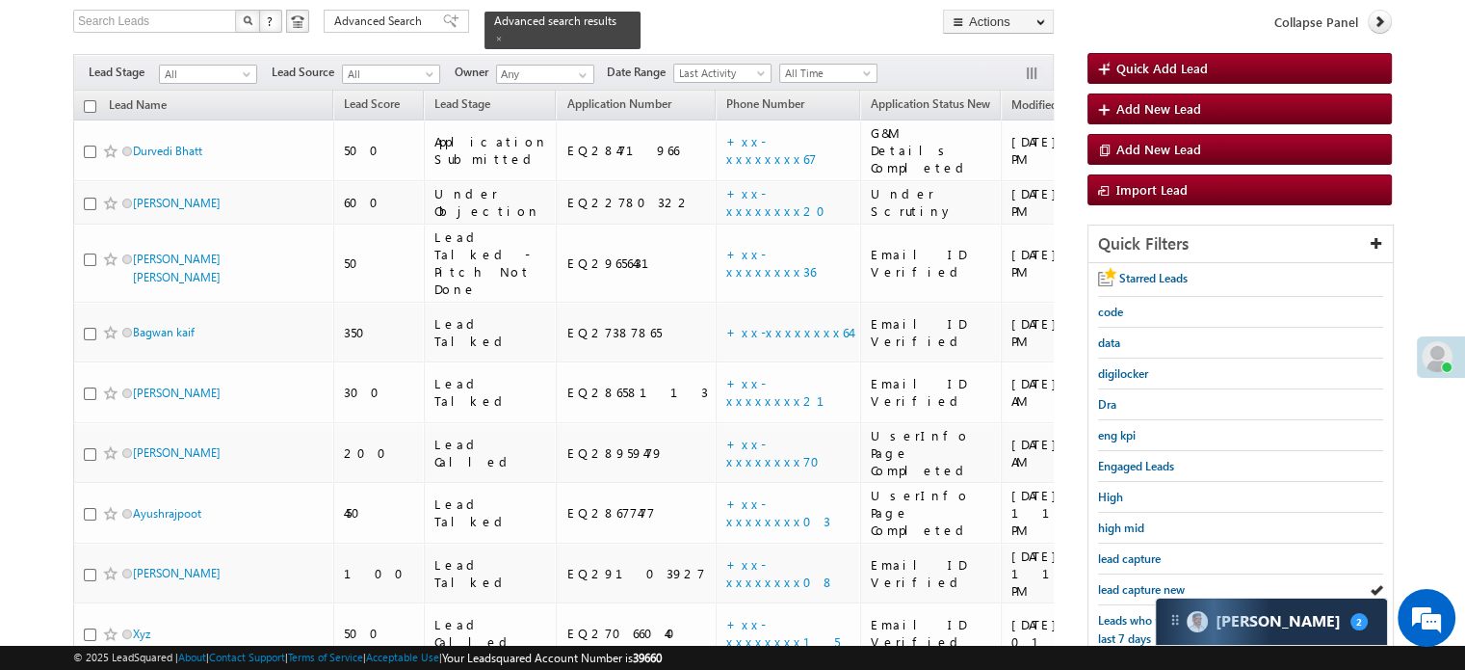
click at [1134, 582] on span "lead capture new" at bounding box center [1141, 589] width 87 height 14
click at [1170, 597] on div "Carter 2" at bounding box center [1271, 621] width 233 height 48
click at [1157, 584] on span "lead capture new" at bounding box center [1141, 589] width 87 height 14
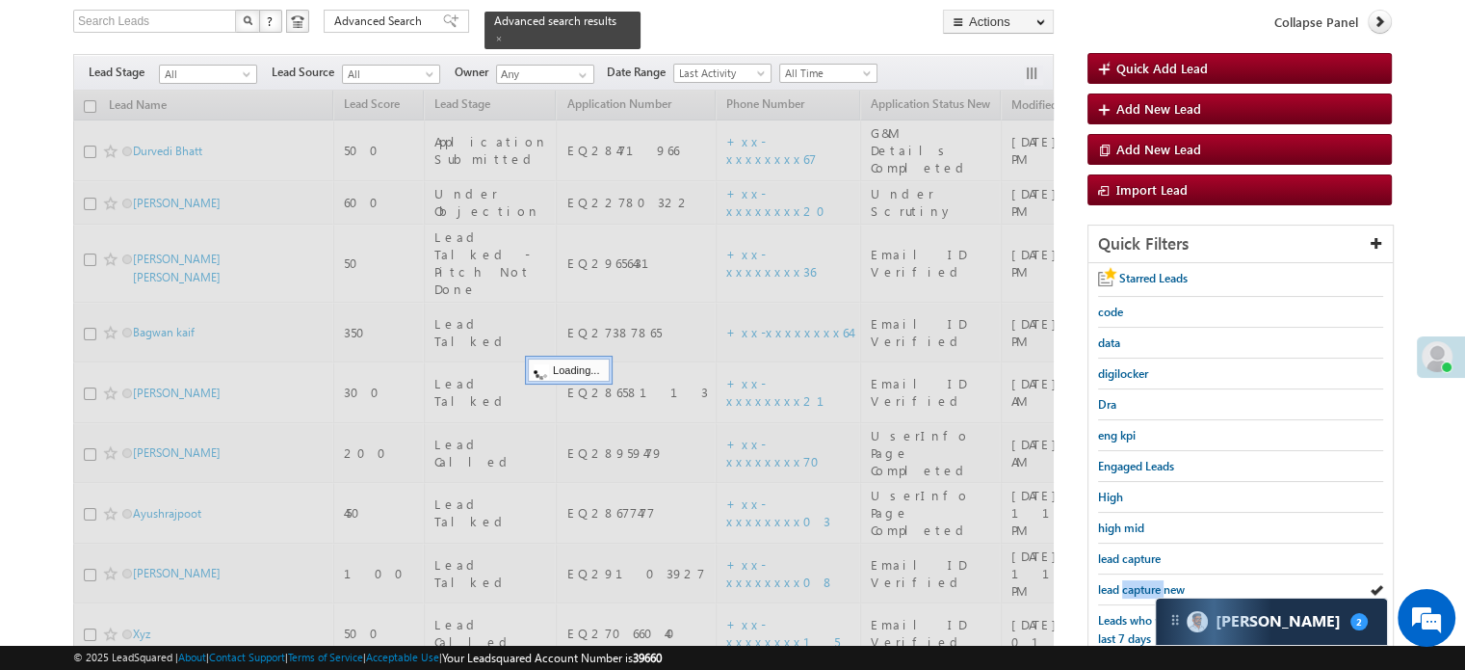
click at [1156, 583] on span "lead capture new" at bounding box center [1141, 589] width 87 height 14
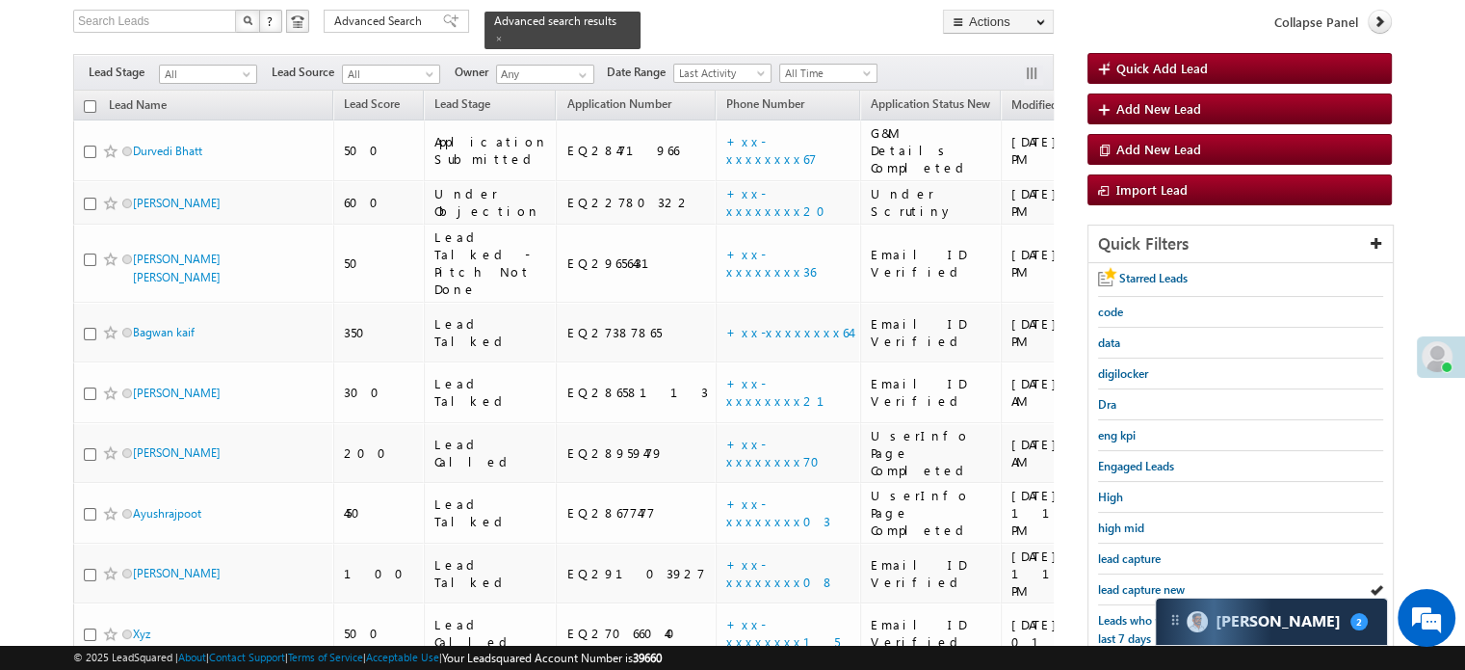
click at [1156, 583] on span "lead capture new" at bounding box center [1141, 589] width 87 height 14
click at [1141, 589] on span "lead capture new" at bounding box center [1141, 589] width 87 height 14
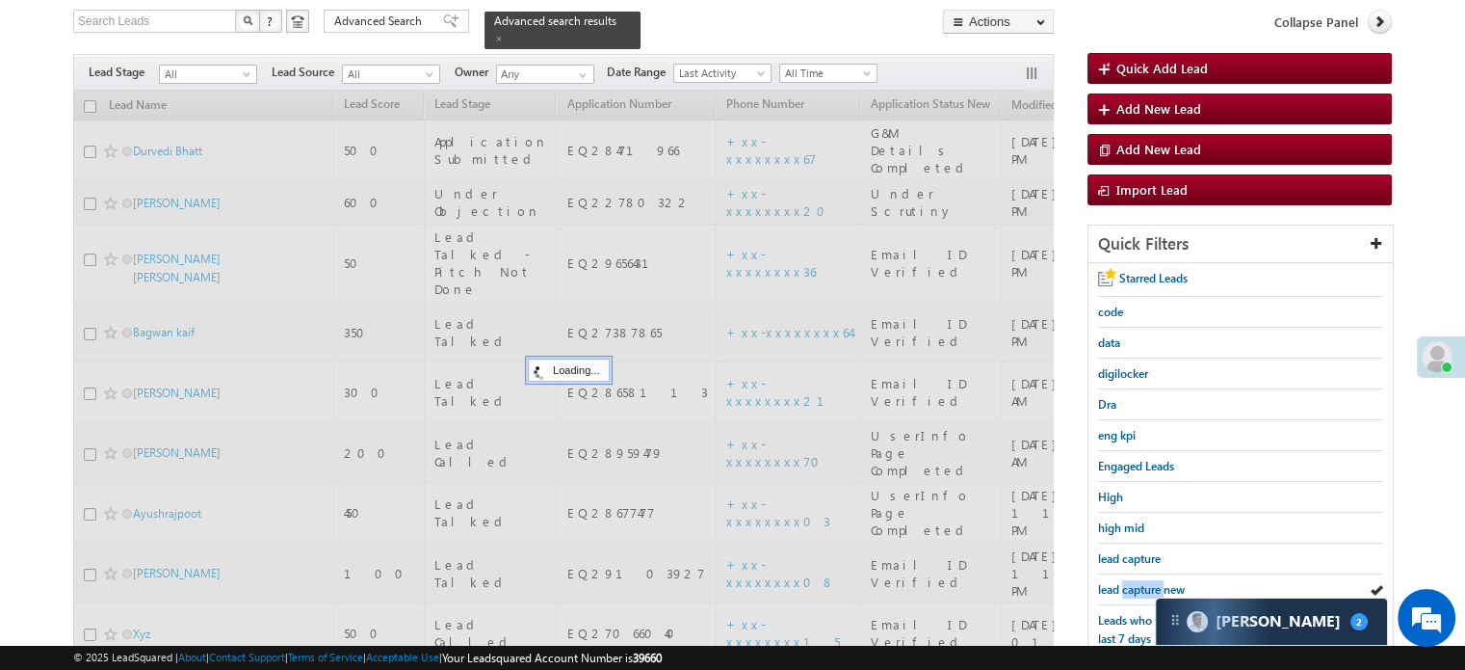
click at [1141, 588] on span "lead capture new" at bounding box center [1141, 589] width 87 height 14
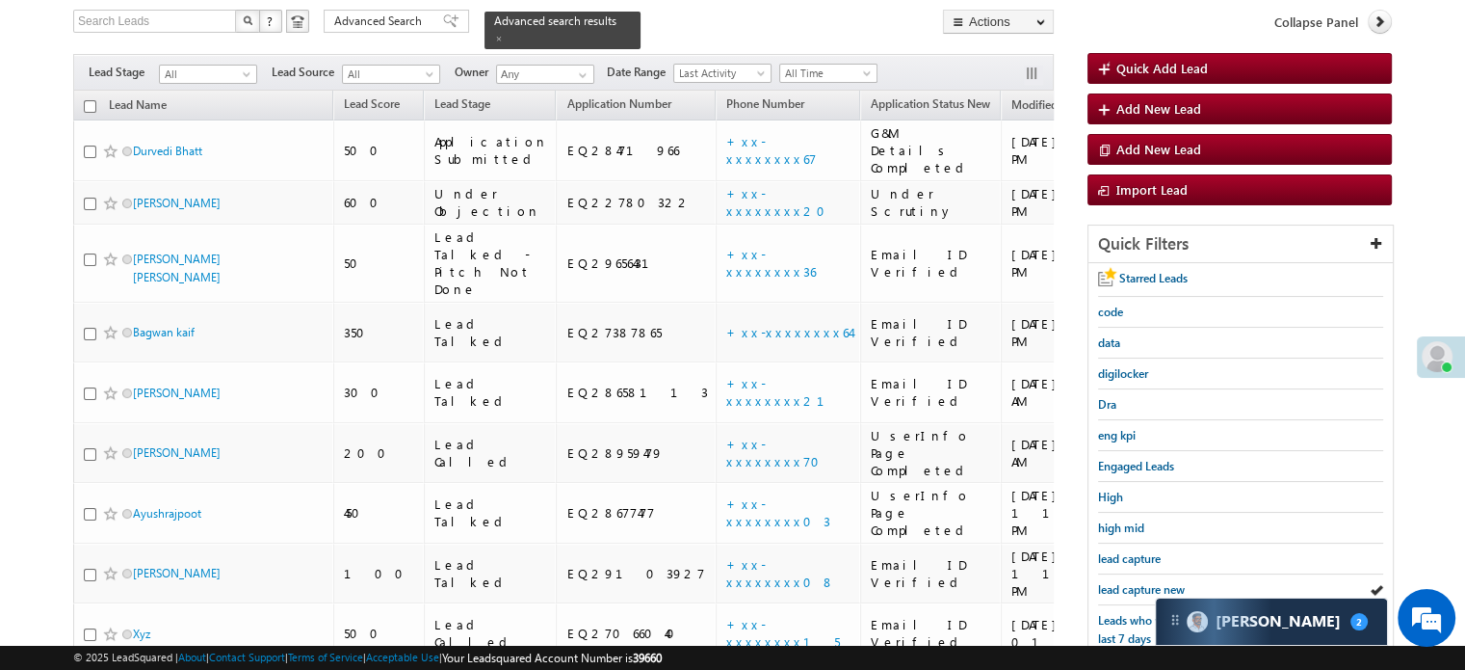
click at [1141, 588] on span "lead capture new" at bounding box center [1141, 589] width 87 height 14
click at [1139, 580] on link "lead capture new" at bounding box center [1141, 589] width 87 height 18
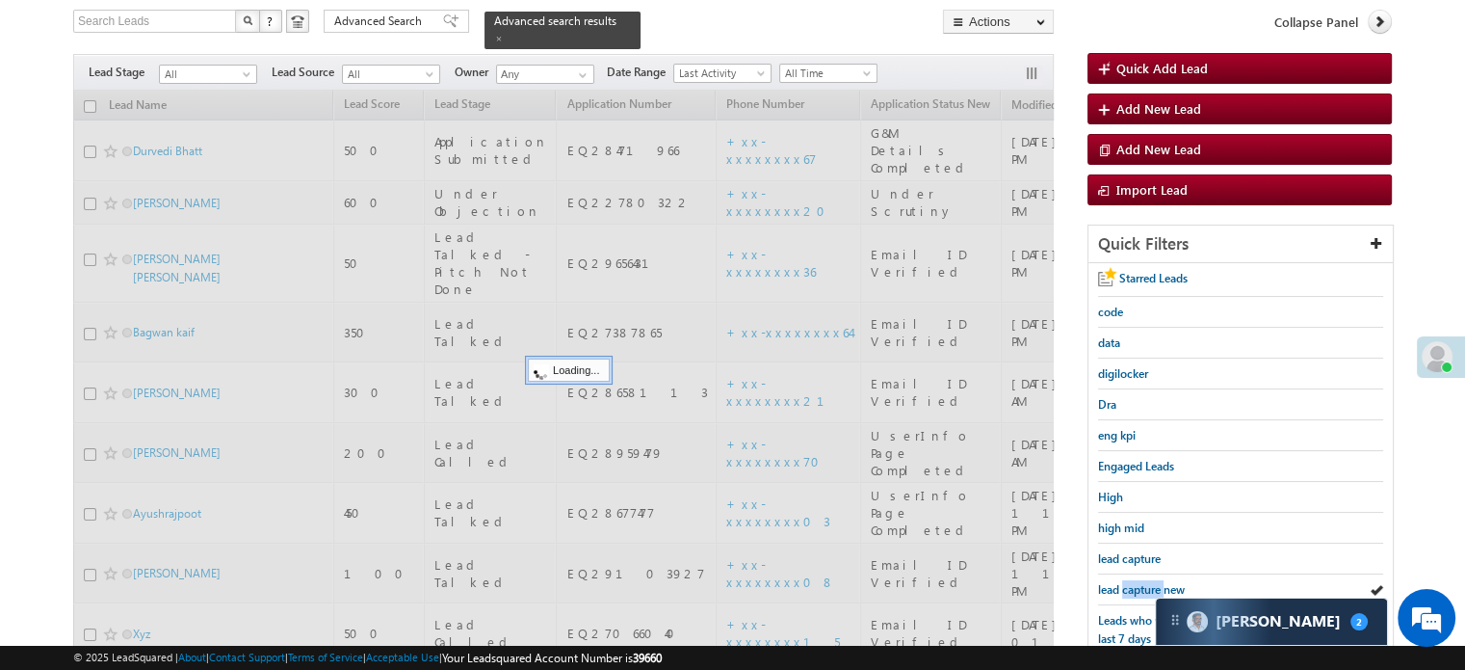
click at [1139, 580] on link "lead capture new" at bounding box center [1141, 589] width 87 height 18
click at [1139, 582] on span "lead capture new" at bounding box center [1141, 589] width 87 height 14
click at [1138, 582] on span "lead capture new" at bounding box center [1141, 589] width 87 height 14
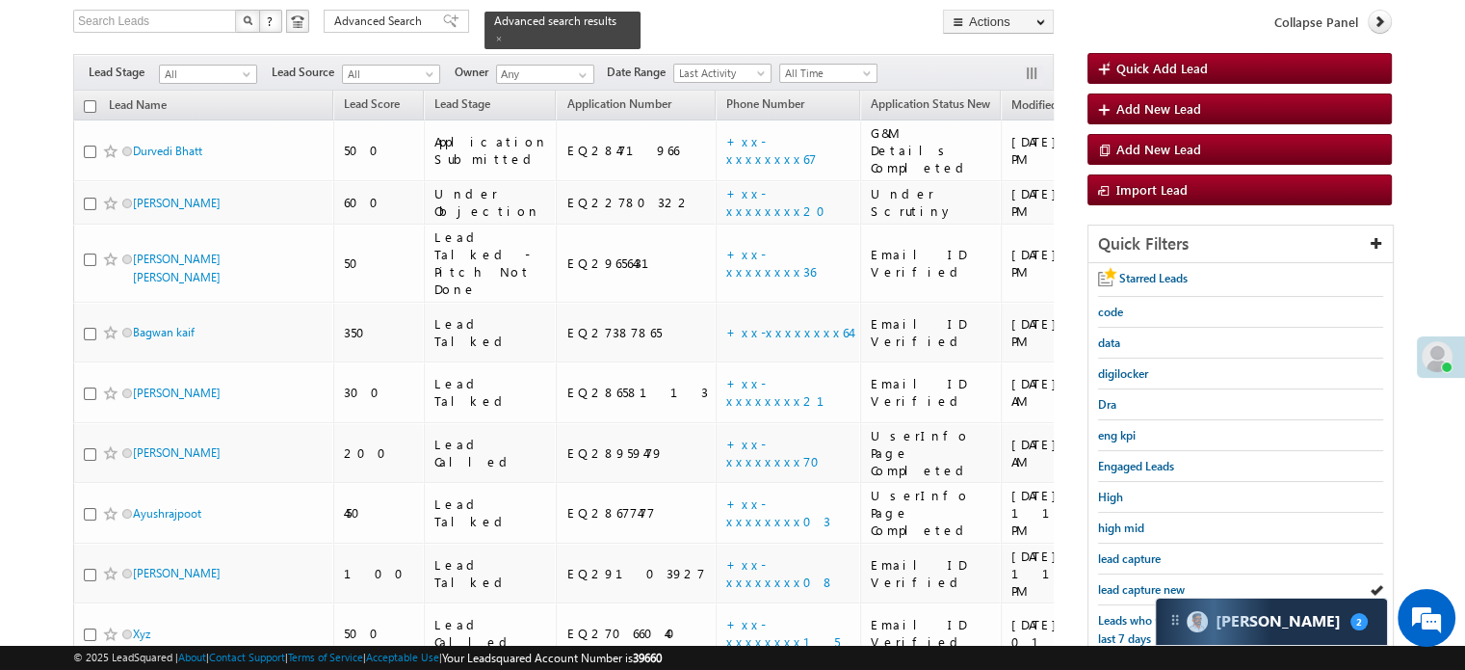
click at [1138, 582] on span "lead capture new" at bounding box center [1141, 589] width 87 height 14
click at [1122, 588] on span "lead capture new" at bounding box center [1141, 589] width 87 height 14
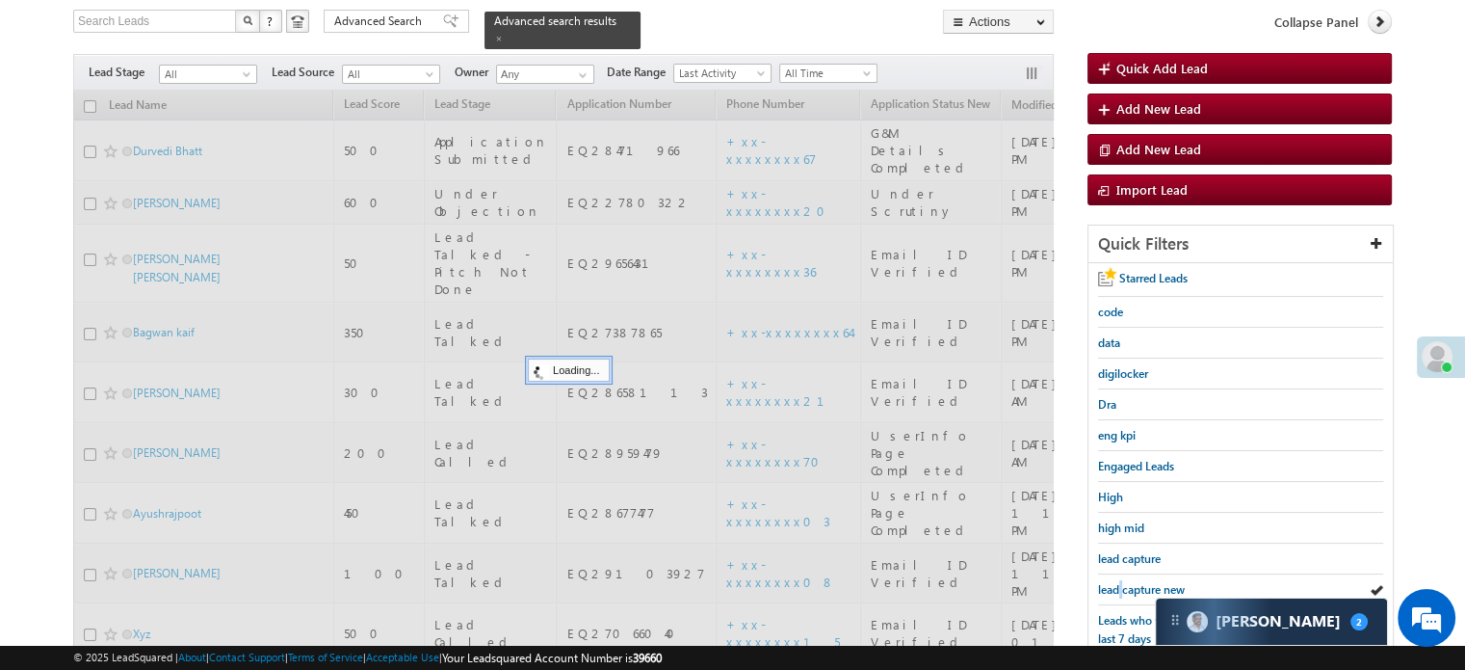
click at [1122, 588] on span "lead capture new" at bounding box center [1141, 589] width 87 height 14
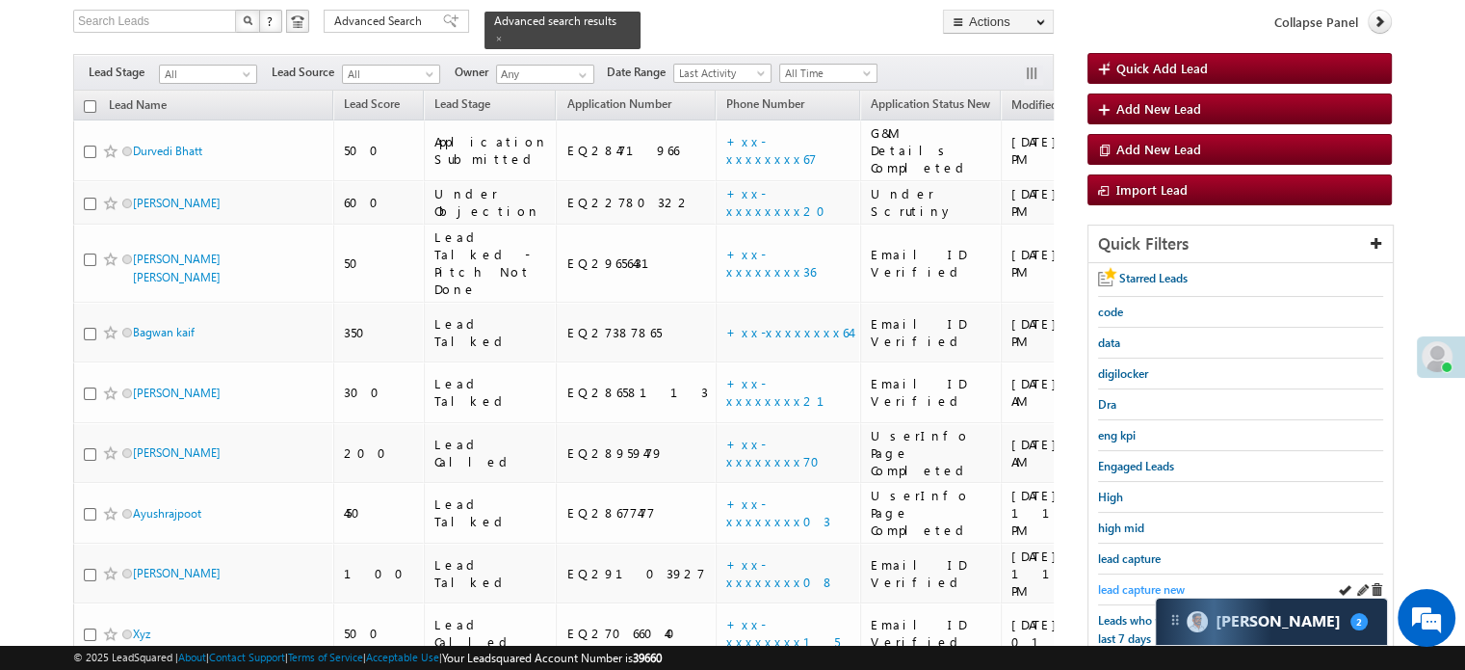
click at [1131, 584] on span "lead capture new" at bounding box center [1141, 589] width 87 height 14
click at [1118, 580] on link "lead capture new" at bounding box center [1141, 589] width 87 height 18
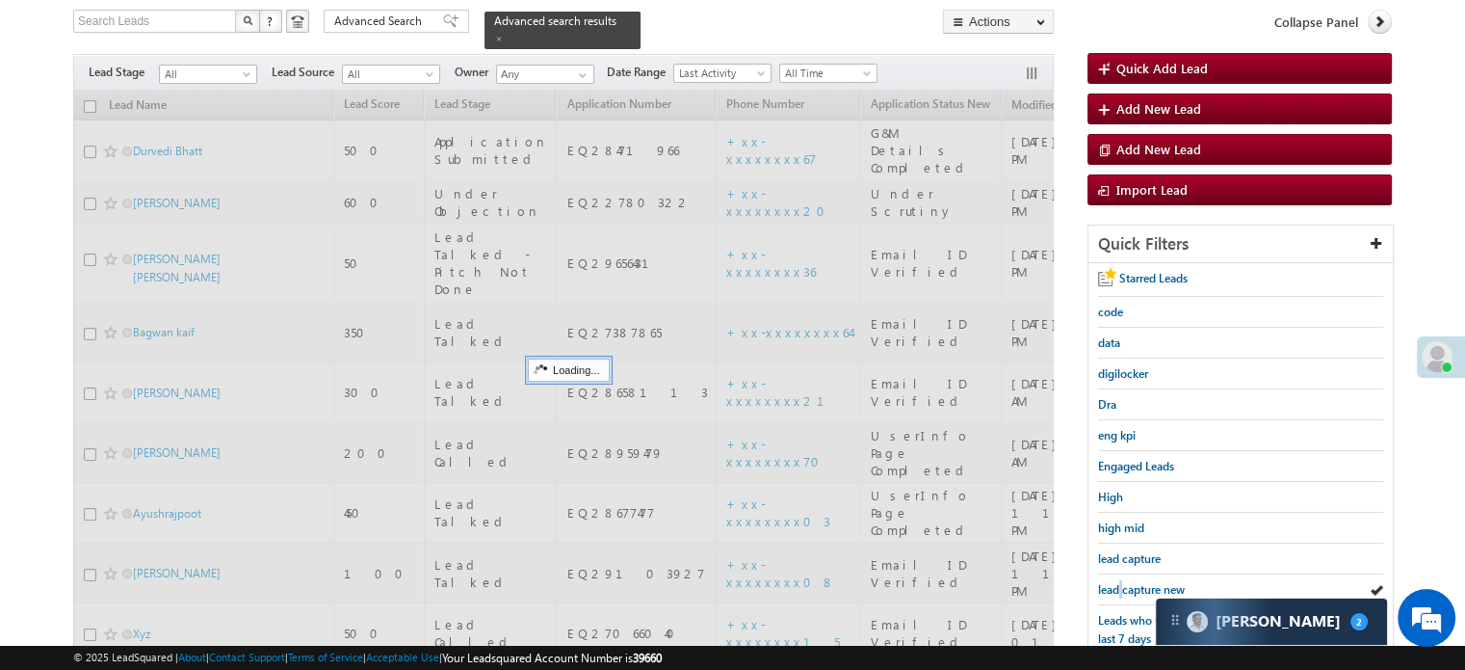
click at [1118, 580] on link "lead capture new" at bounding box center [1141, 589] width 87 height 18
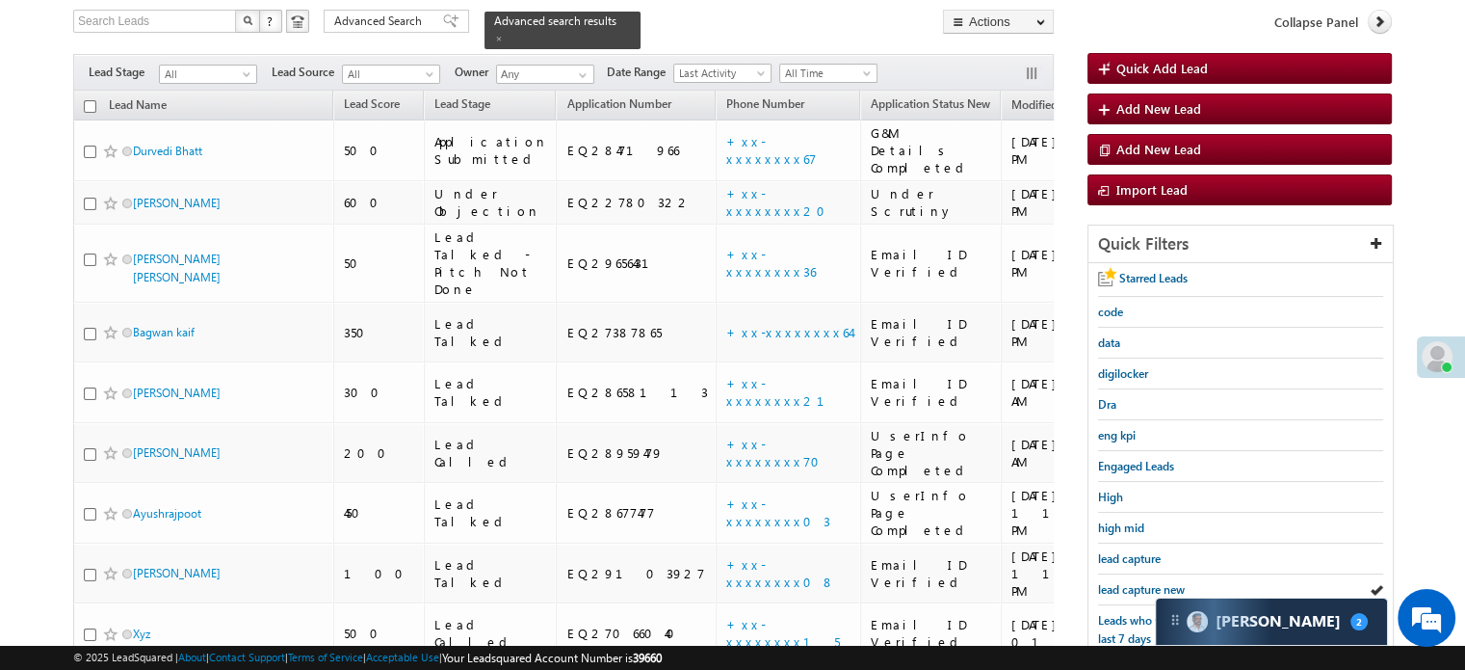
click at [1118, 580] on link "lead capture new" at bounding box center [1141, 589] width 87 height 18
click at [1140, 582] on span "lead capture new" at bounding box center [1141, 589] width 87 height 14
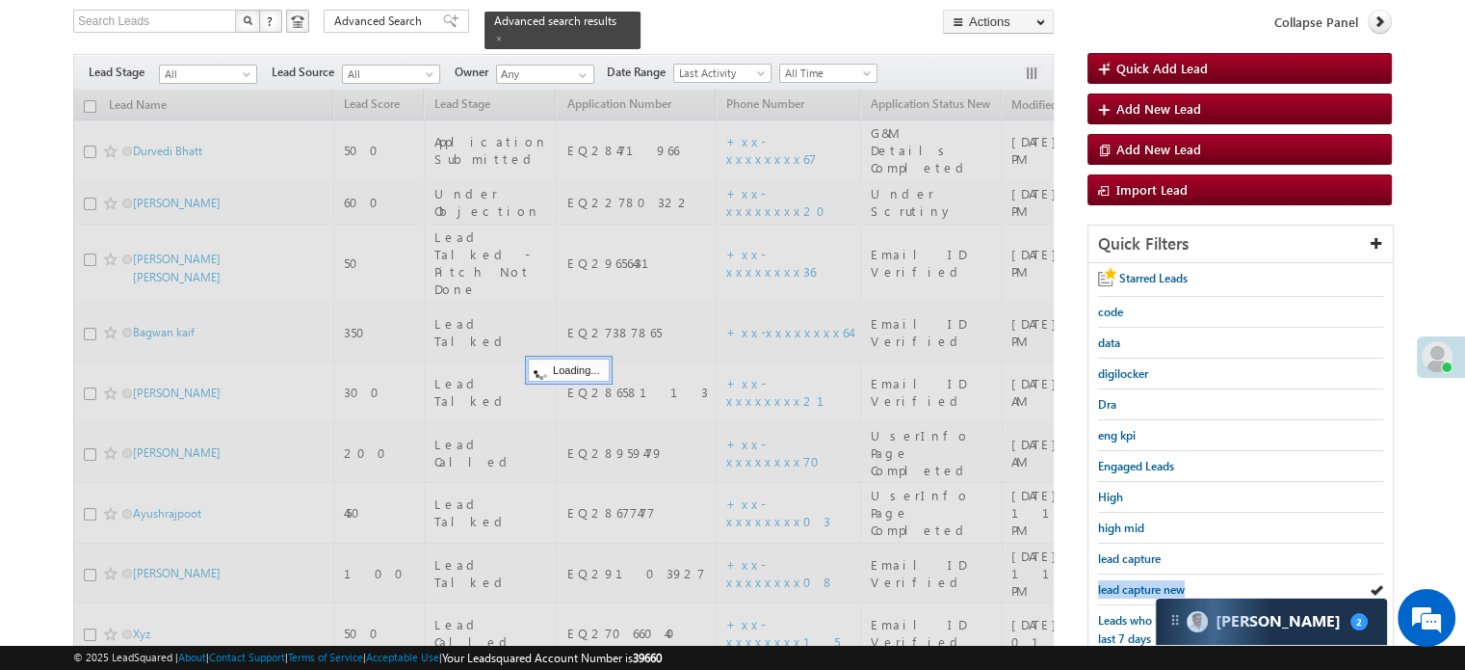
click at [1140, 582] on span "lead capture new" at bounding box center [1141, 589] width 87 height 14
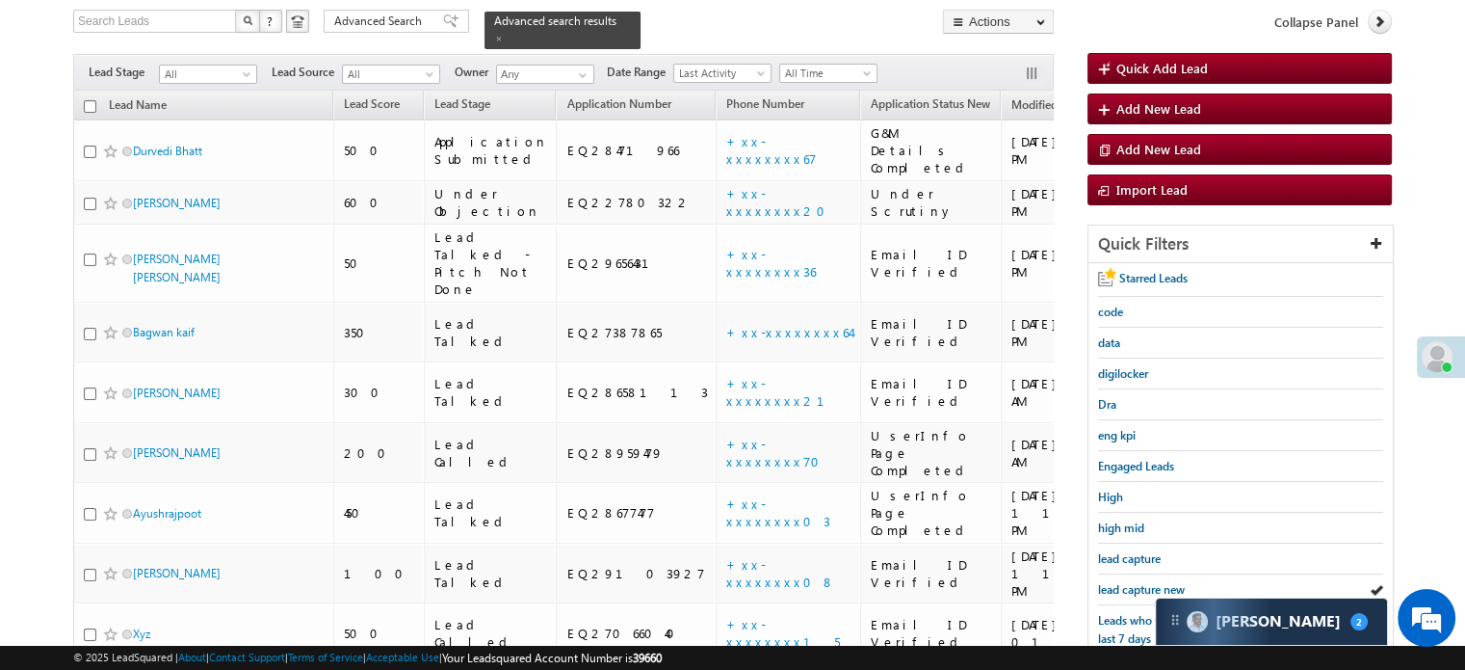
click at [1140, 582] on span "lead capture new" at bounding box center [1141, 589] width 87 height 14
click at [1128, 586] on span "lead capture new" at bounding box center [1141, 589] width 87 height 14
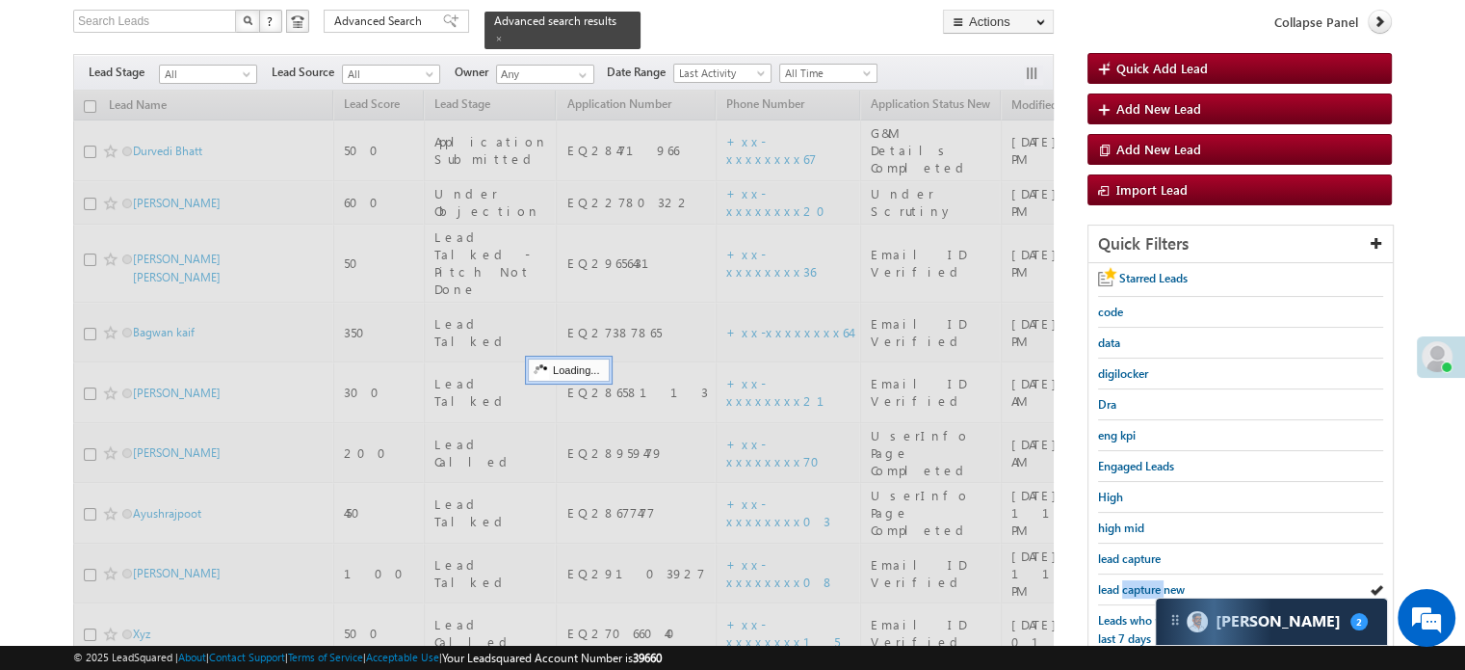
click at [1128, 586] on span "lead capture new" at bounding box center [1141, 589] width 87 height 14
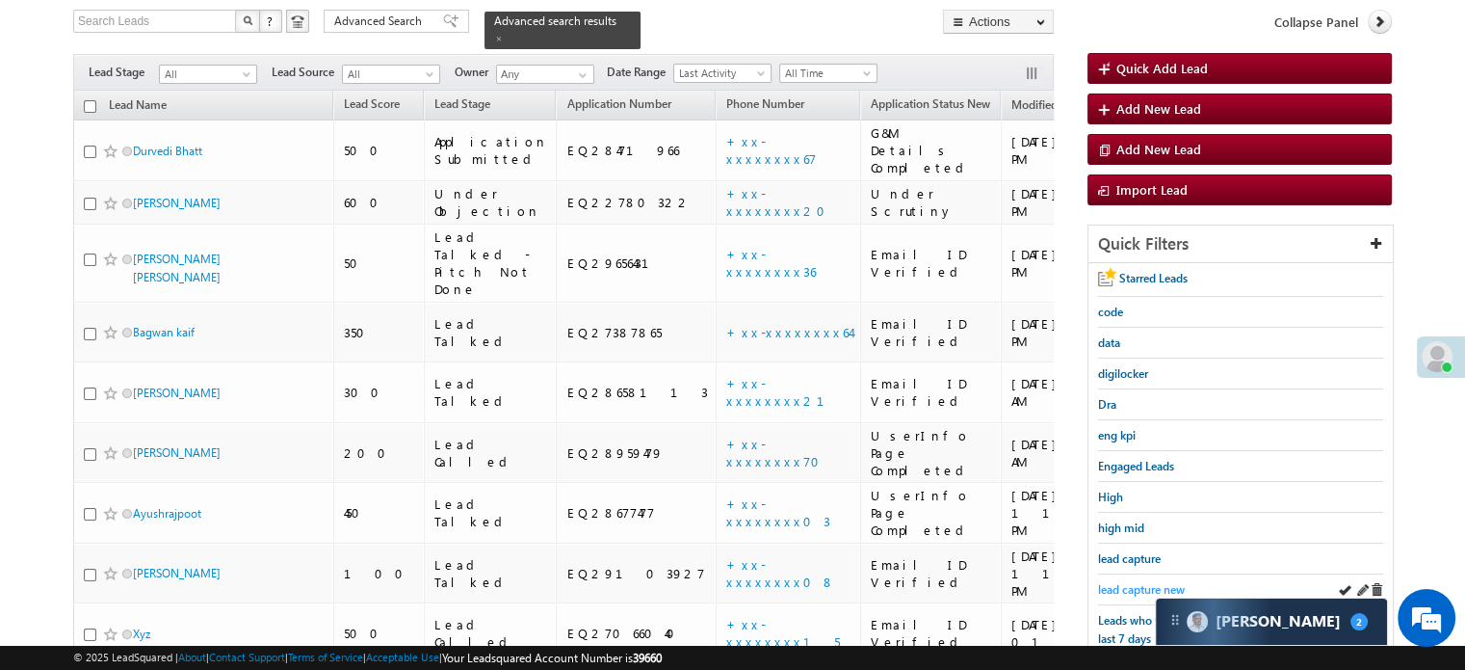
click at [1125, 582] on span "lead capture new" at bounding box center [1141, 589] width 87 height 14
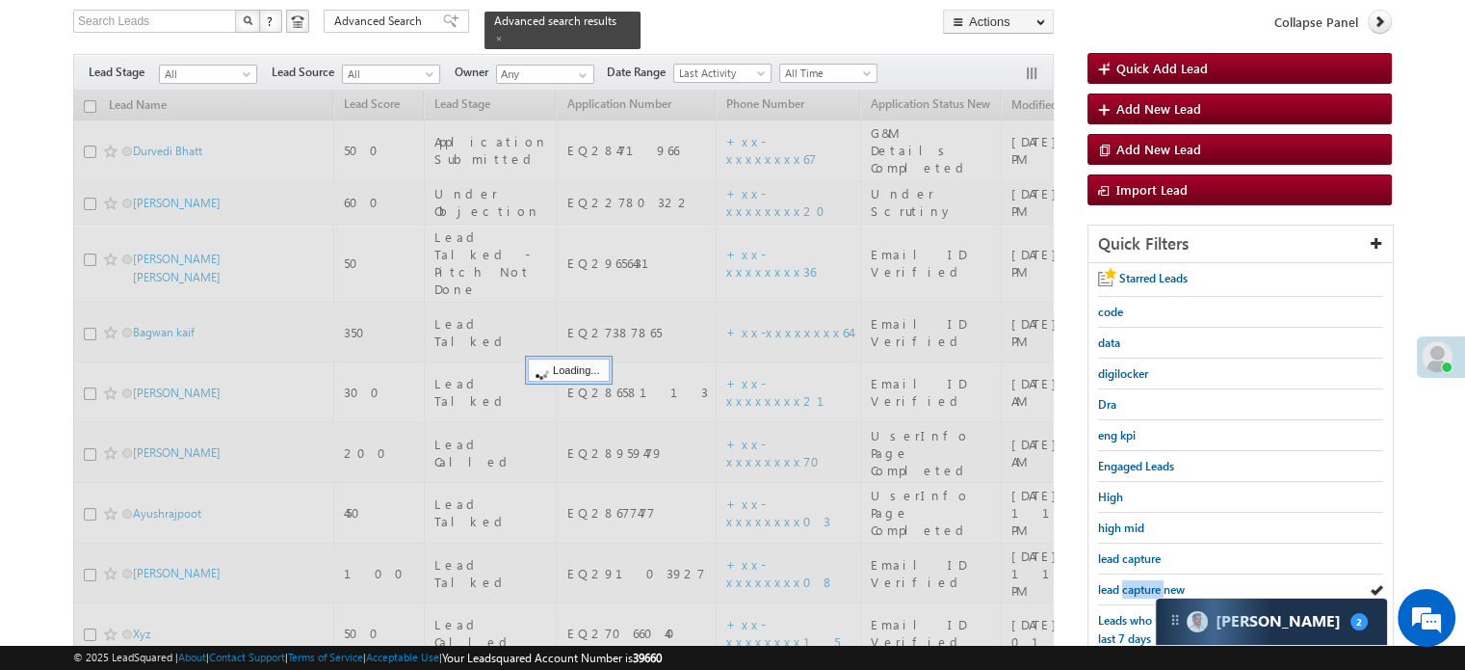
click at [1125, 582] on span "lead capture new" at bounding box center [1141, 589] width 87 height 14
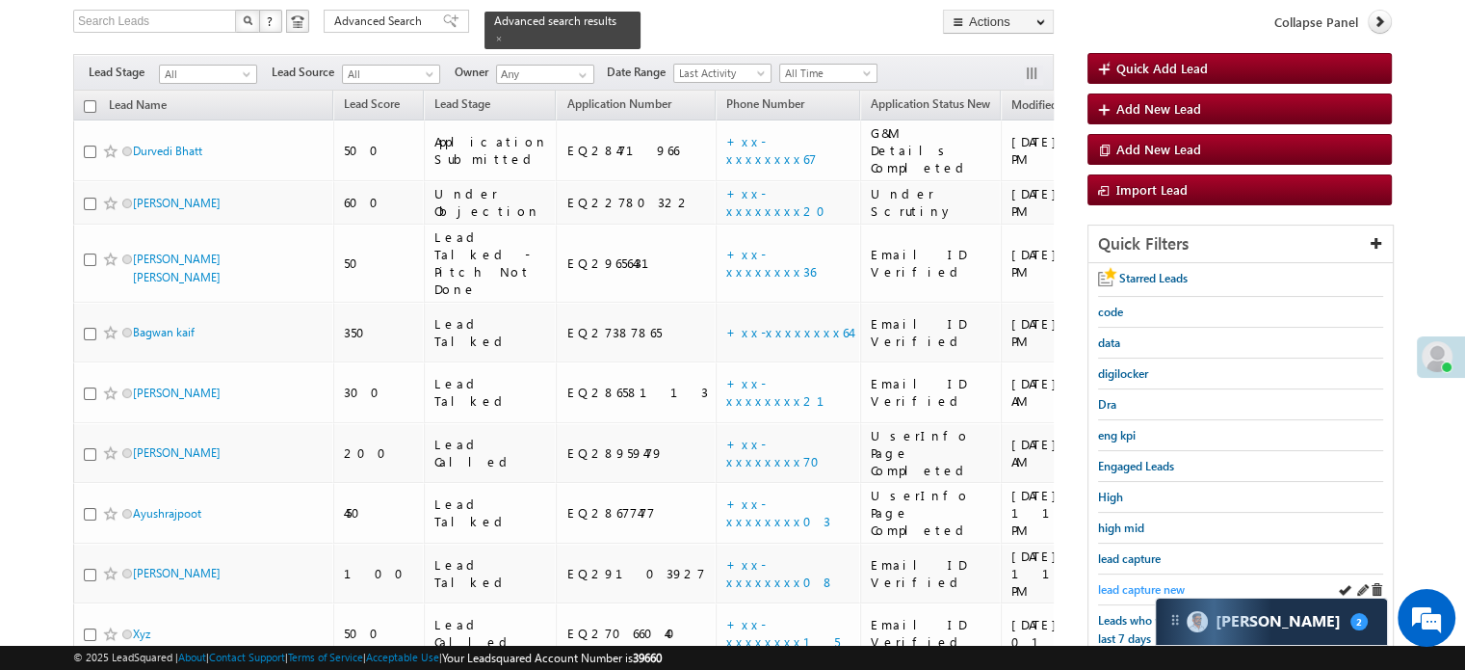
click at [1140, 582] on span "lead capture new" at bounding box center [1141, 589] width 87 height 14
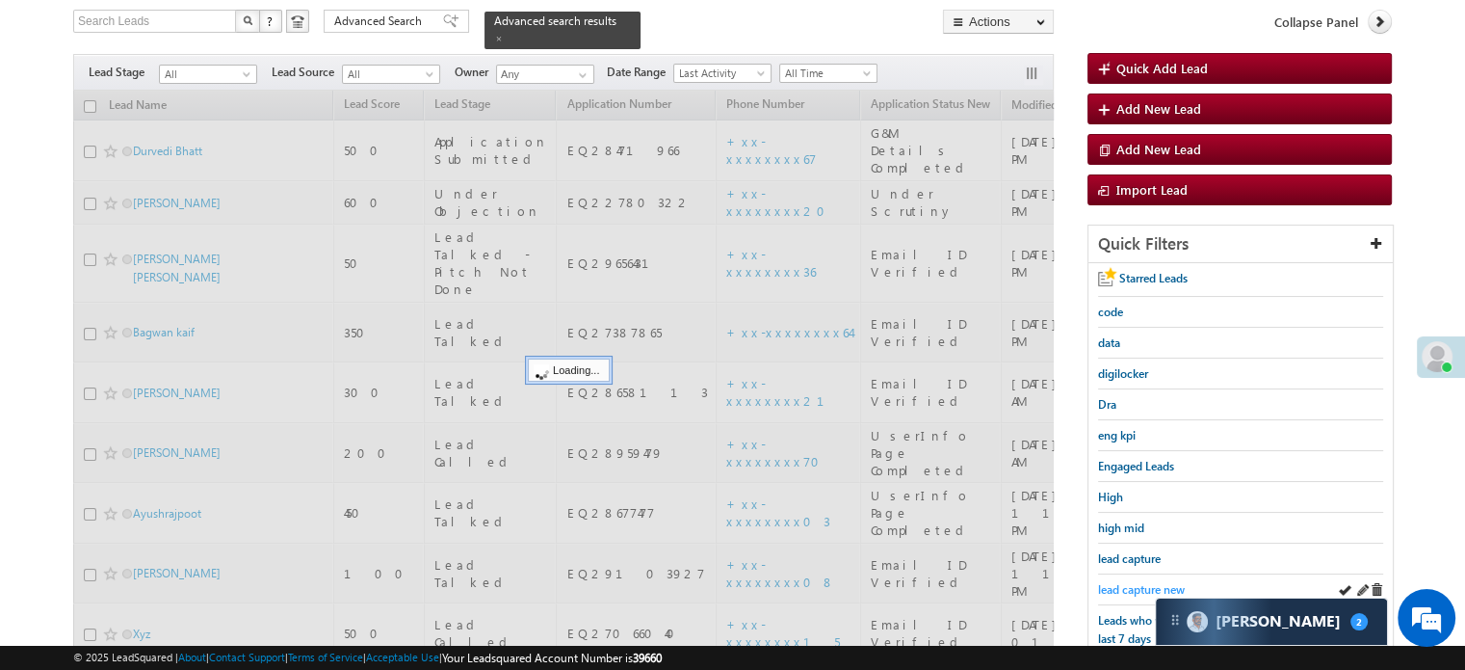
click at [1141, 582] on span "lead capture new" at bounding box center [1141, 589] width 87 height 14
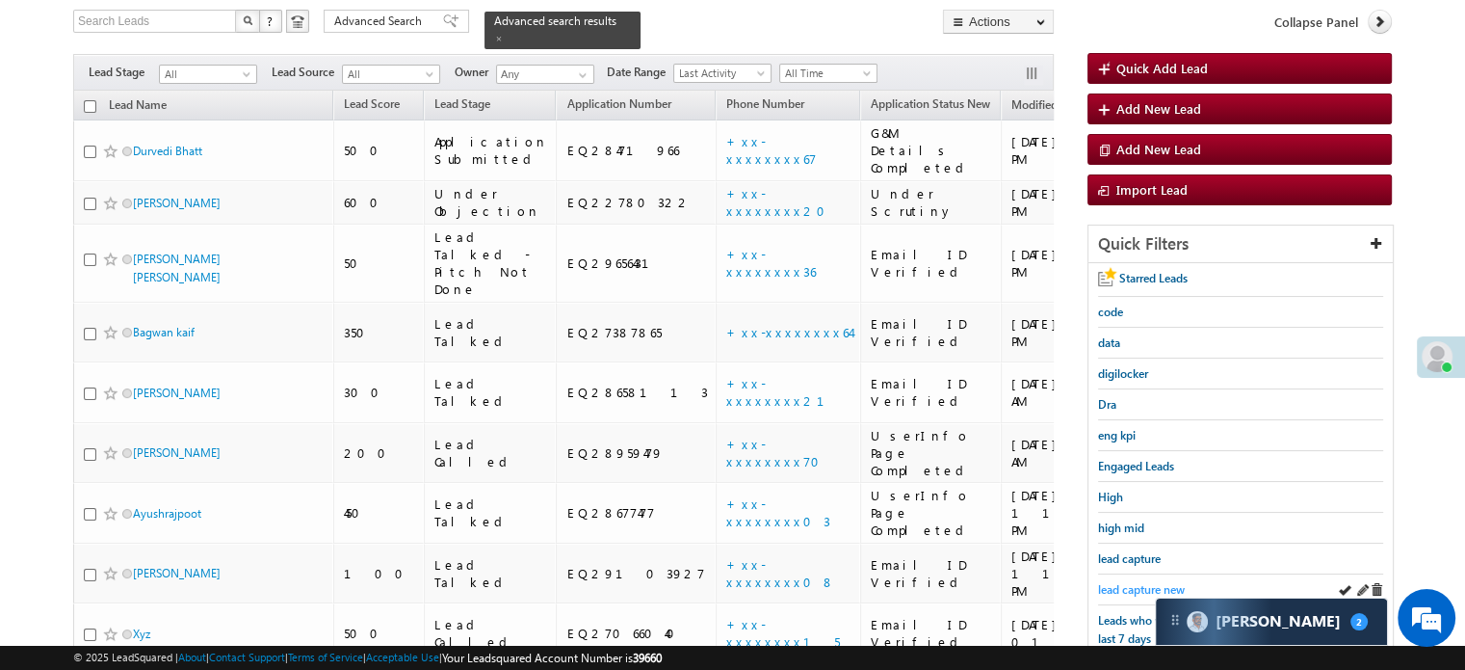
click at [1137, 582] on span "lead capture new" at bounding box center [1141, 589] width 87 height 14
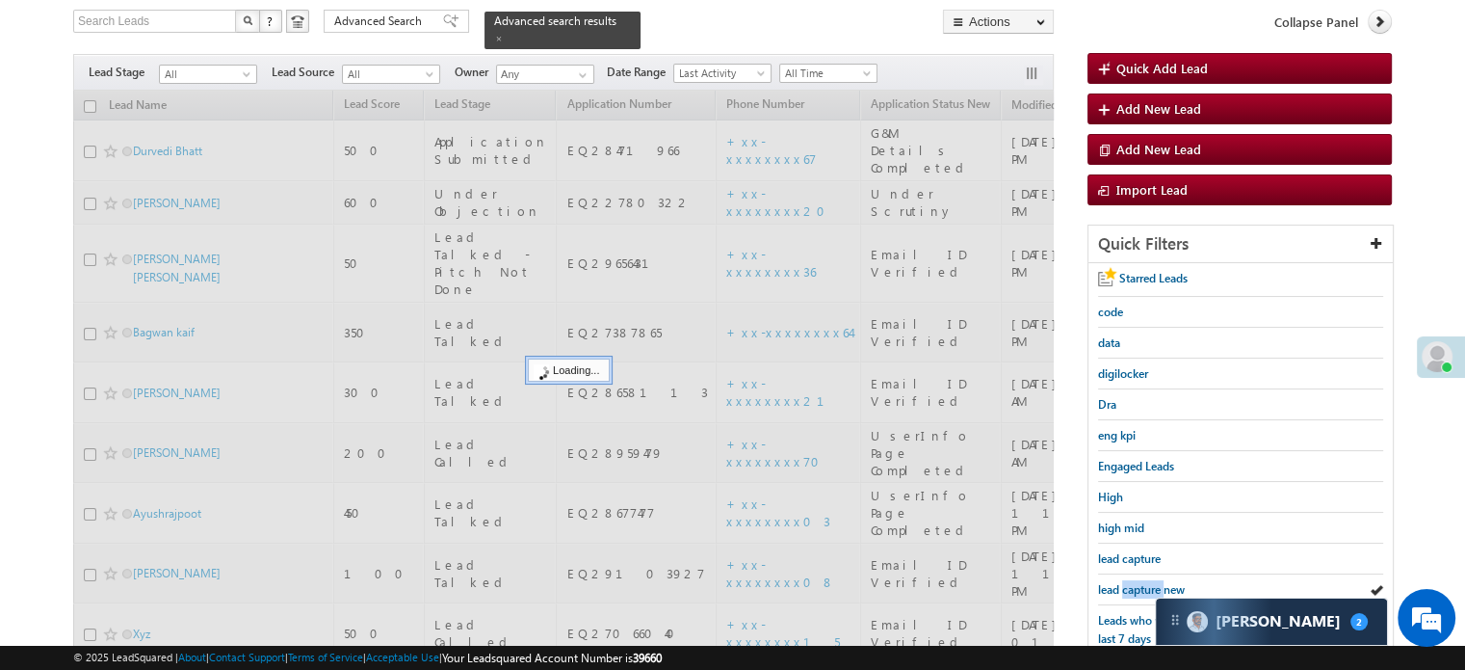
click at [1137, 582] on span "lead capture new" at bounding box center [1141, 589] width 87 height 14
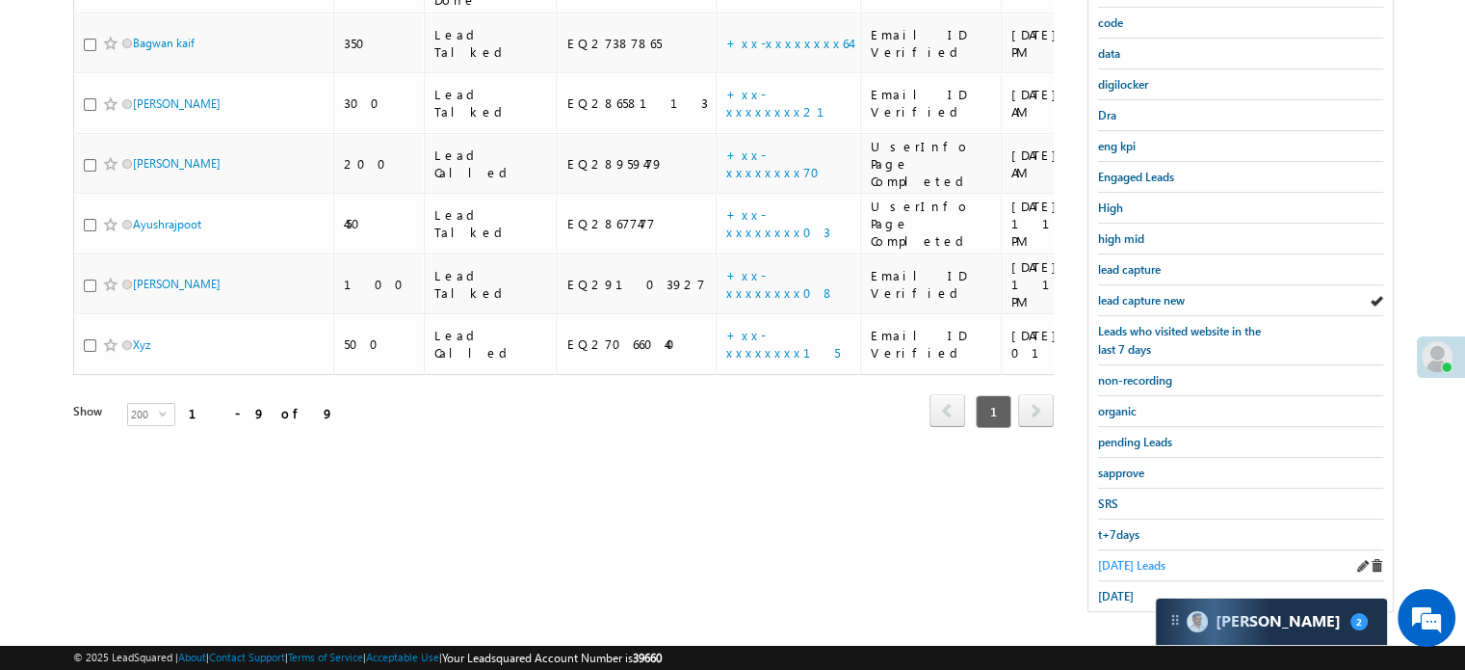
click at [1119, 558] on span "Today's Leads" at bounding box center [1131, 565] width 67 height 14
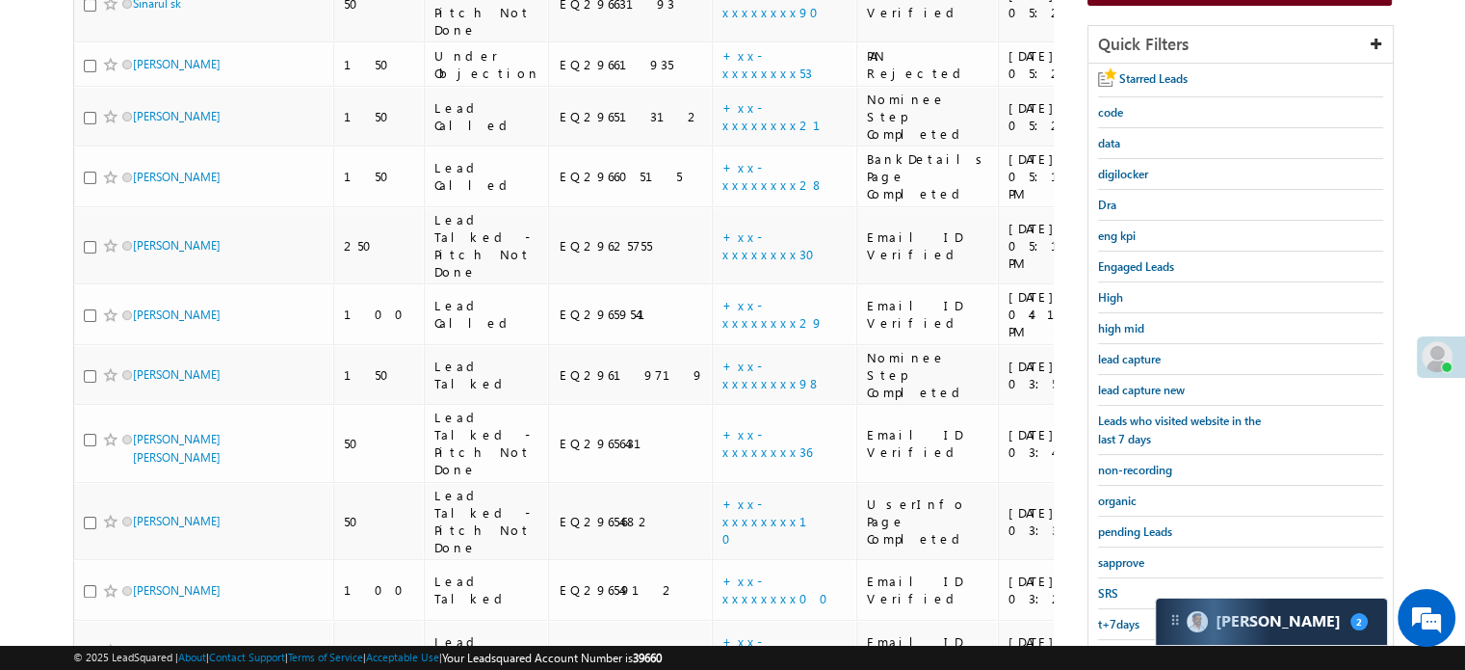
scroll to position [159, 0]
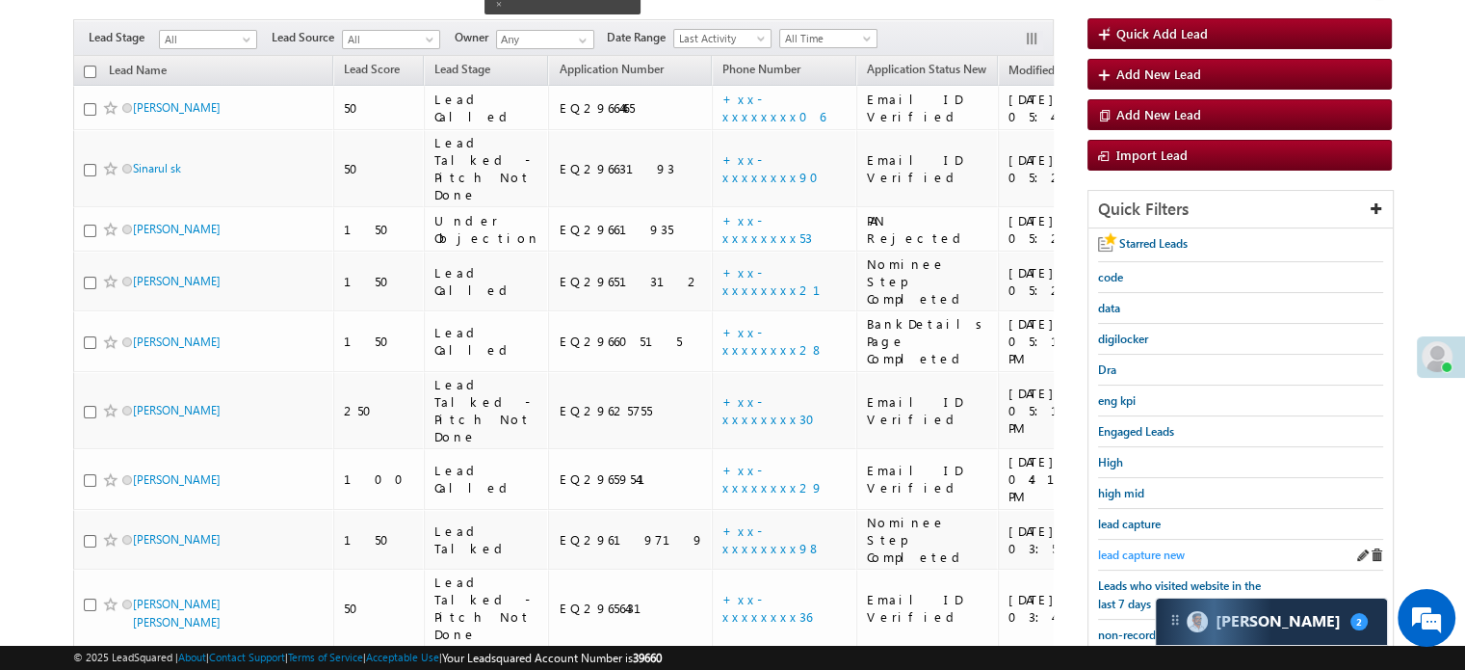
click at [1132, 547] on span "lead capture new" at bounding box center [1141, 554] width 87 height 14
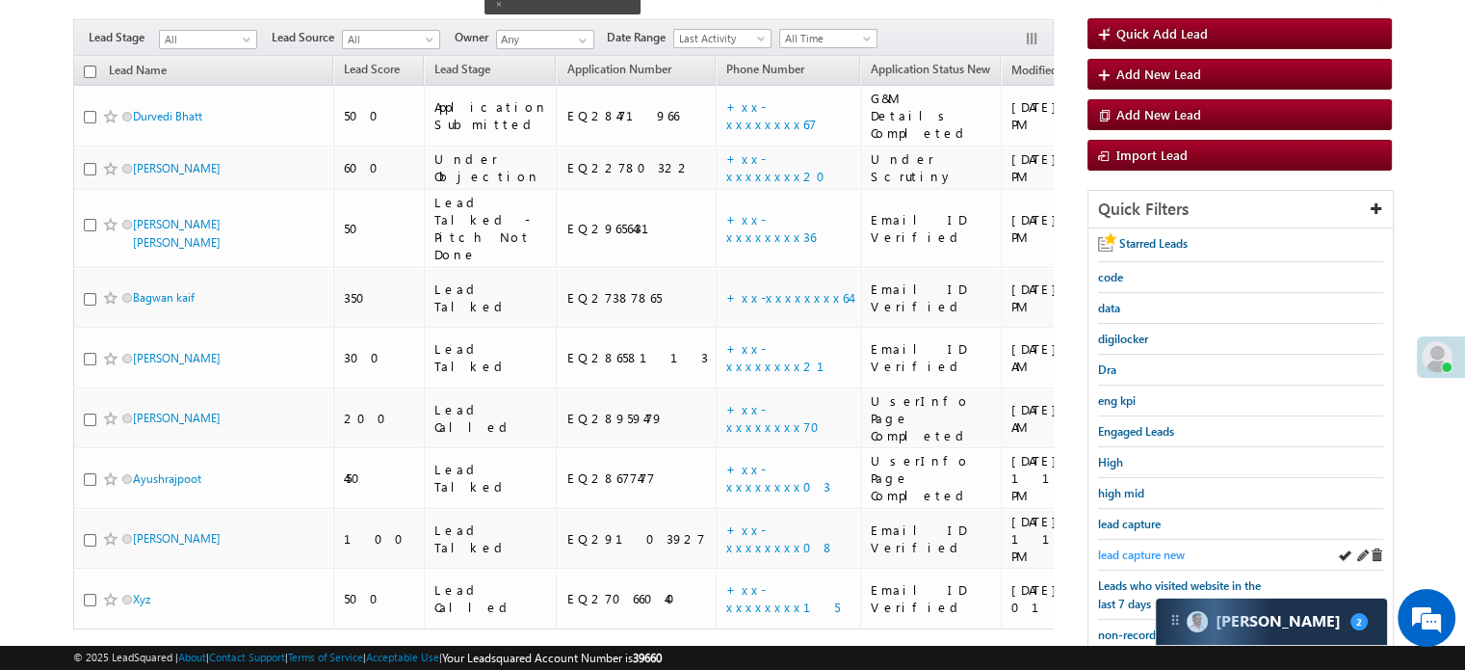
click at [1133, 547] on span "lead capture new" at bounding box center [1141, 554] width 87 height 14
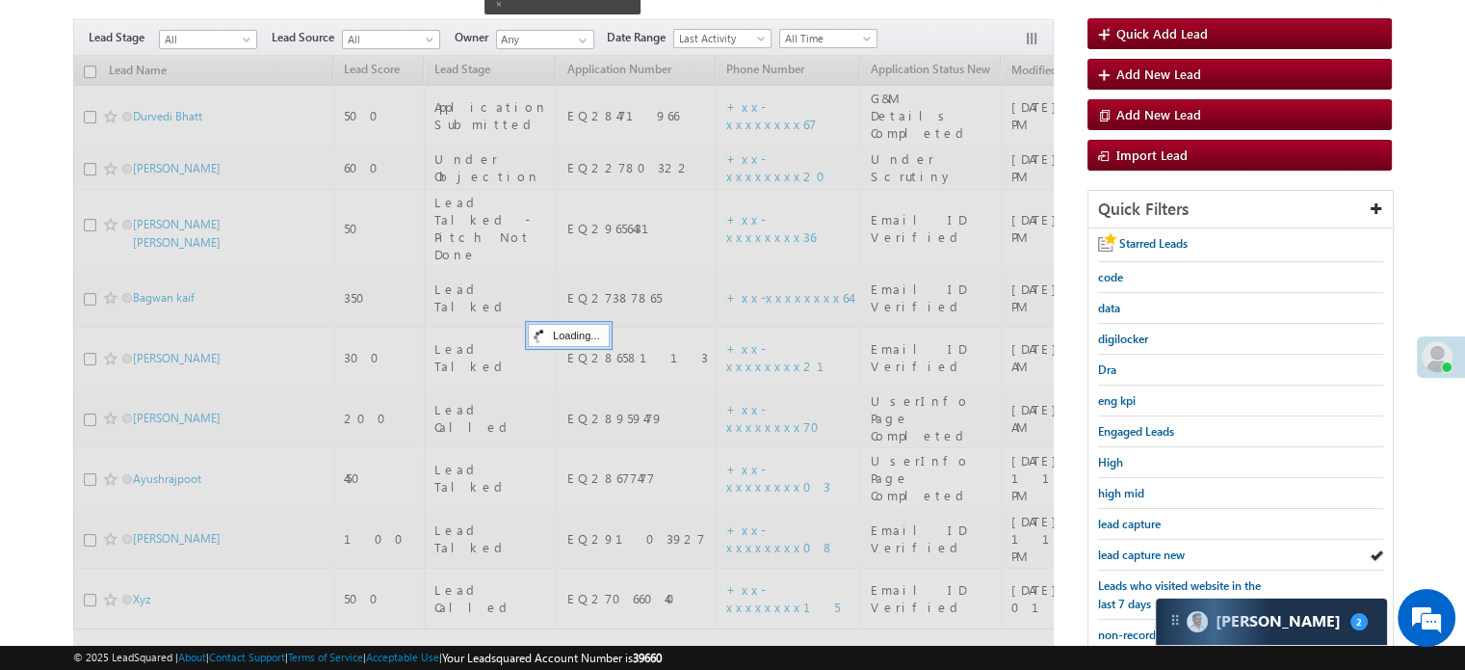
click at [1133, 547] on span "lead capture new" at bounding box center [1141, 554] width 87 height 14
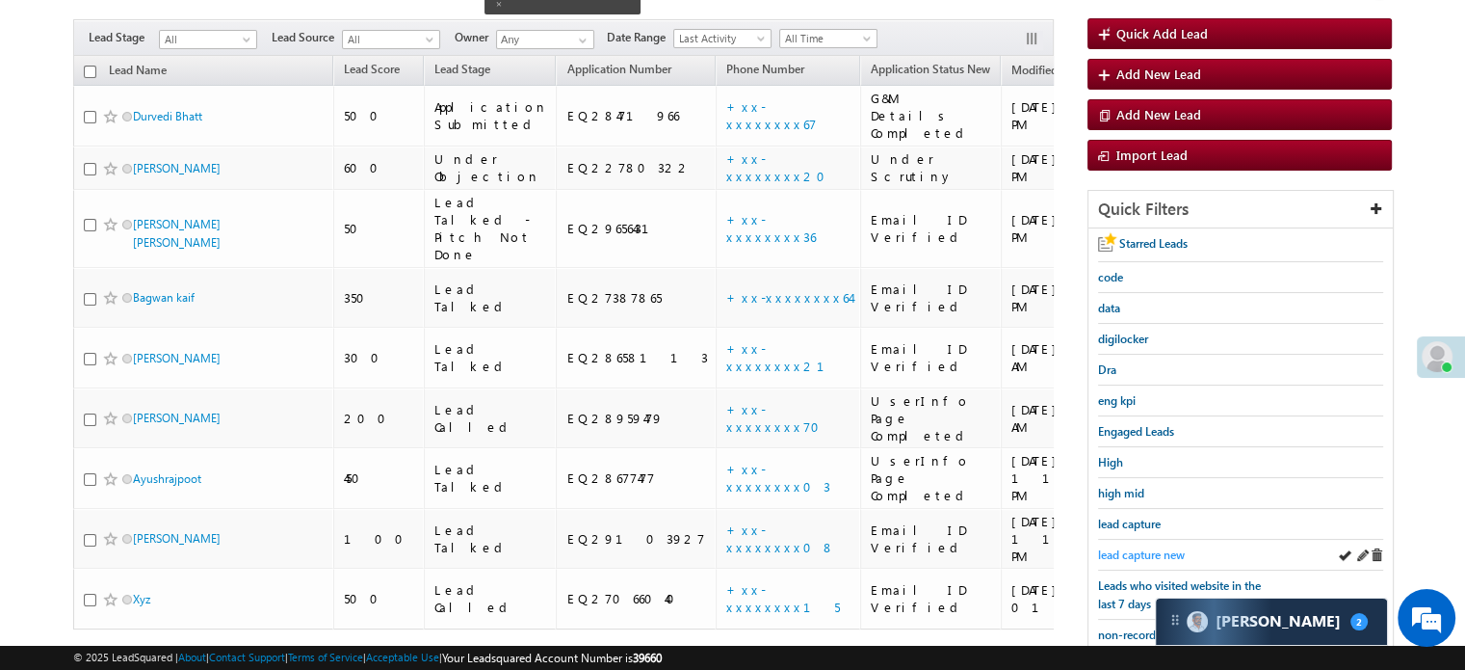
click at [1144, 547] on span "lead capture new" at bounding box center [1141, 554] width 87 height 14
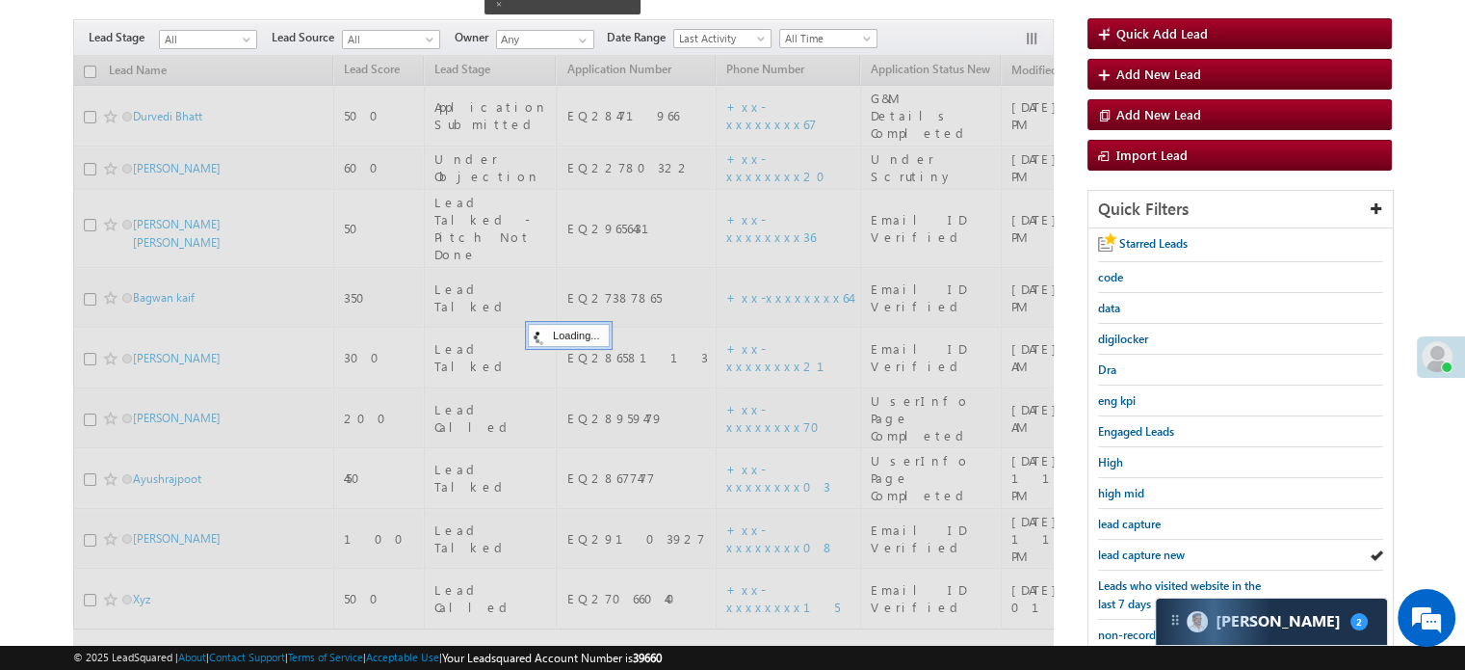
click at [1144, 547] on span "lead capture new" at bounding box center [1141, 554] width 87 height 14
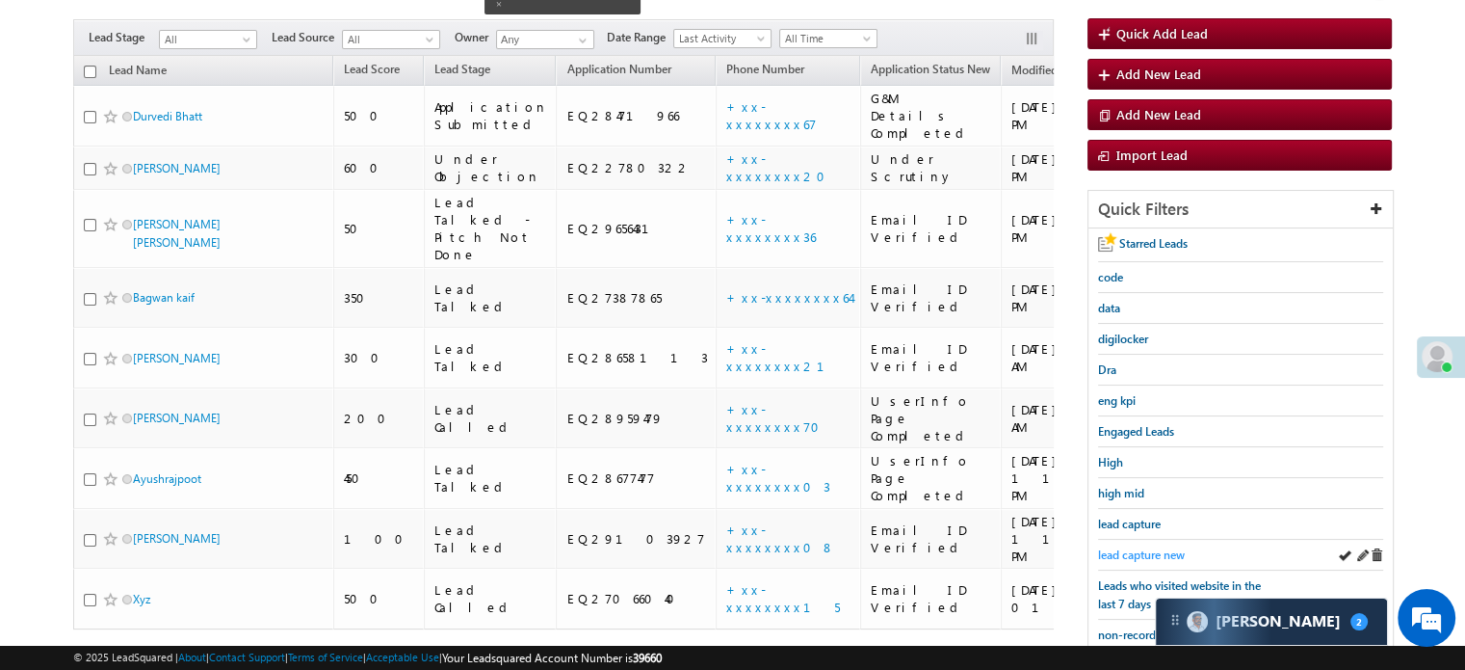
click at [1125, 554] on span "lead capture new" at bounding box center [1141, 554] width 87 height 14
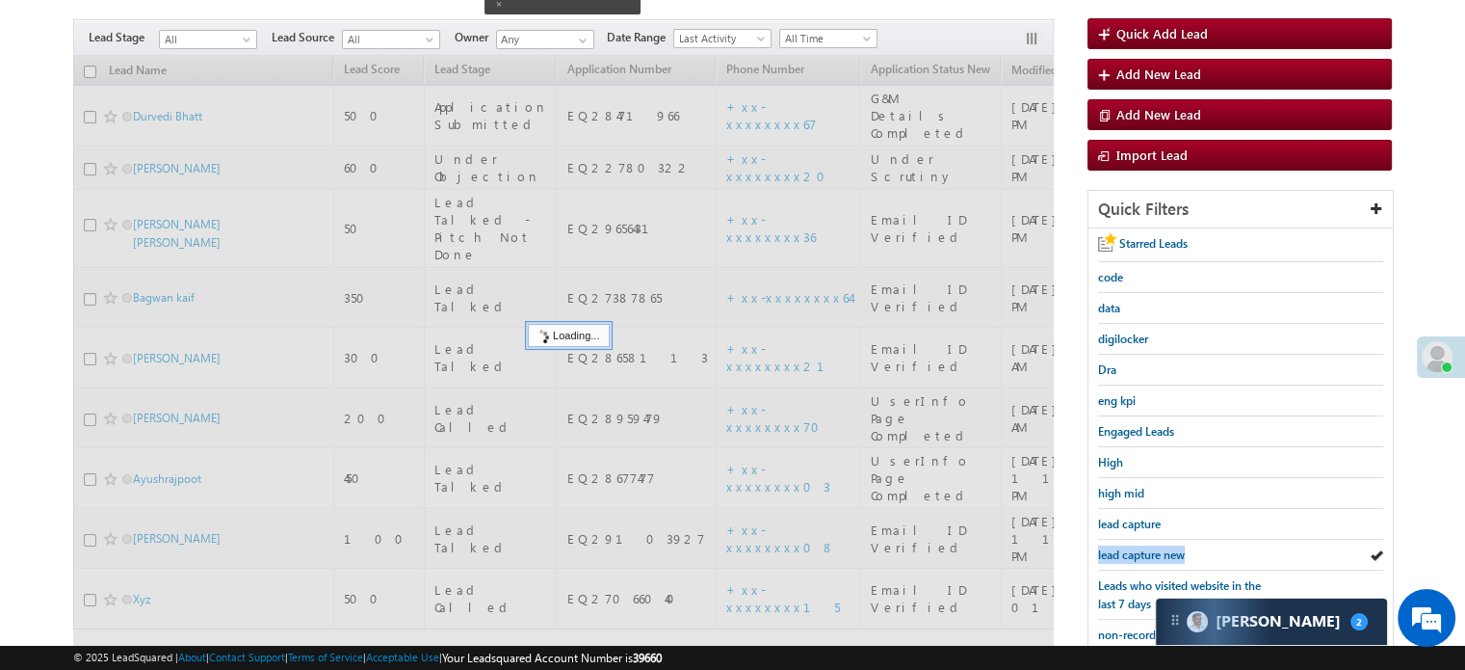
click at [1125, 554] on span "lead capture new" at bounding box center [1141, 554] width 87 height 14
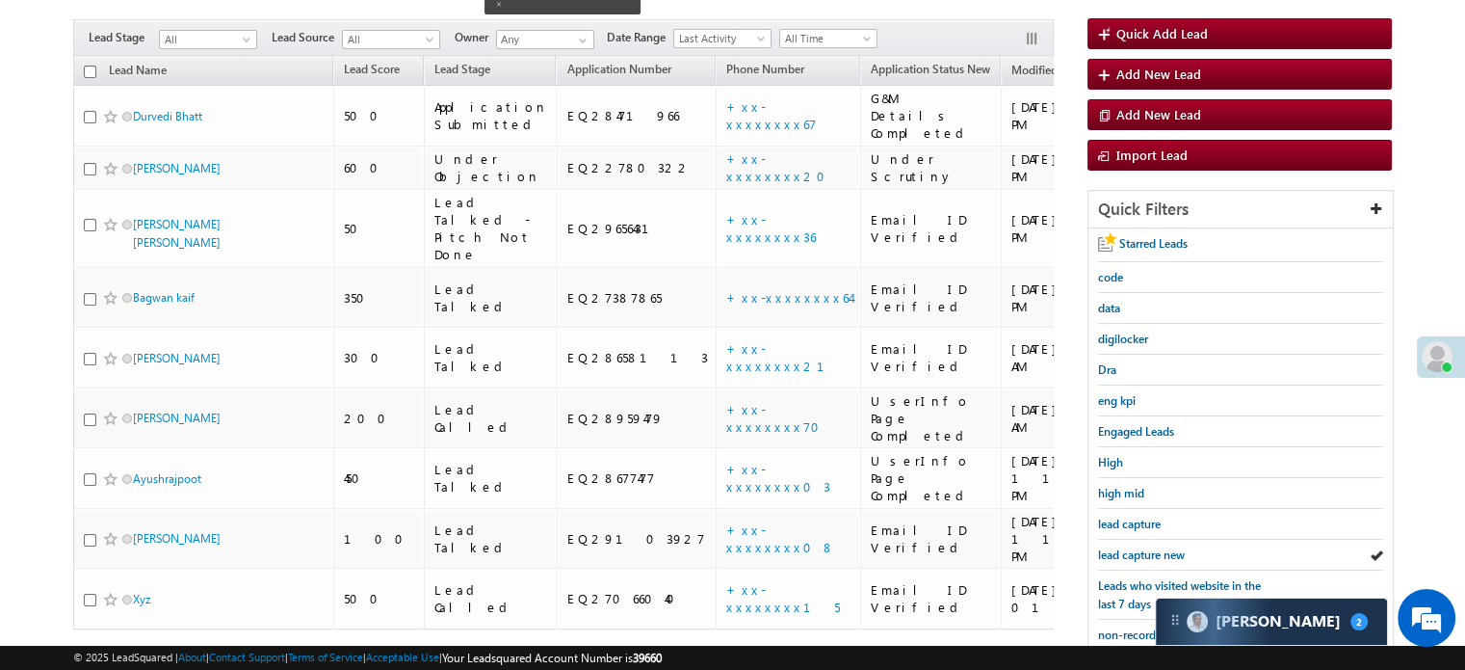
click at [1125, 554] on span "lead capture new" at bounding box center [1141, 554] width 87 height 14
click at [1168, 557] on link "lead capture new" at bounding box center [1141, 554] width 87 height 18
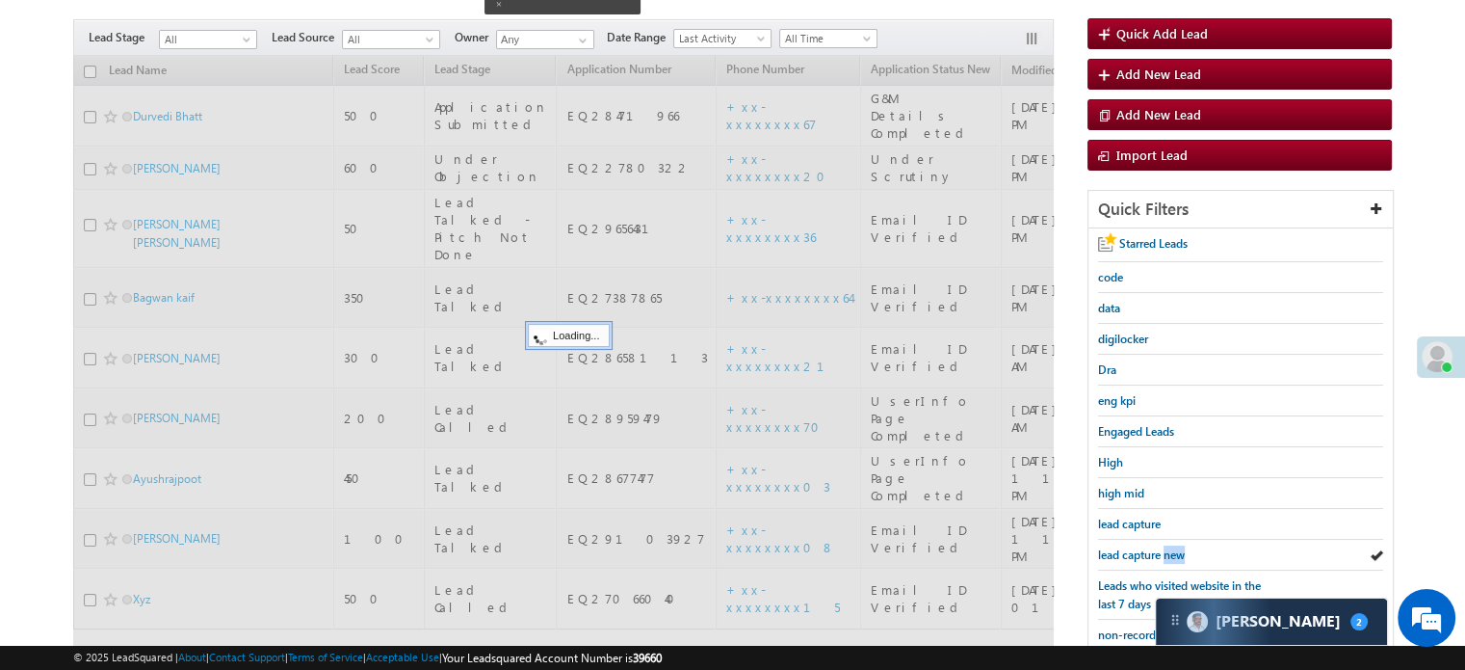
click at [1168, 557] on link "lead capture new" at bounding box center [1141, 554] width 87 height 18
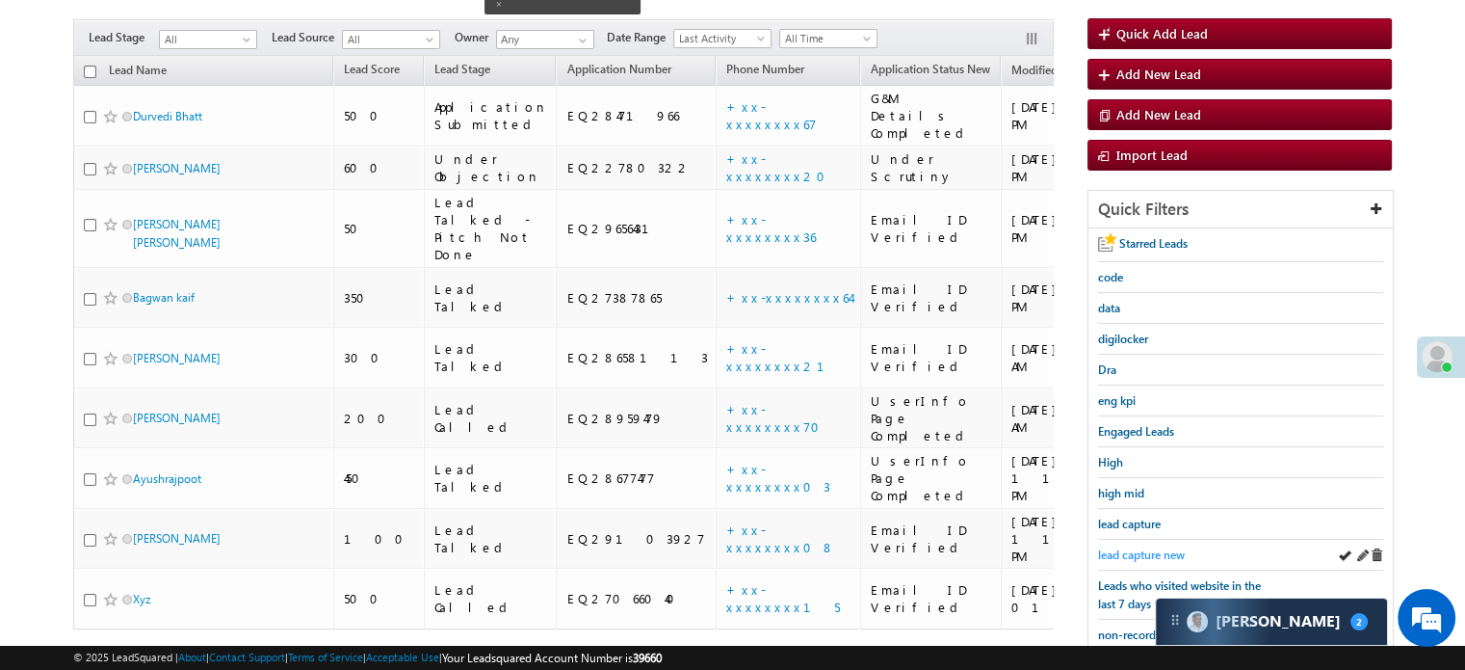
click at [1134, 549] on span "lead capture new" at bounding box center [1141, 554] width 87 height 14
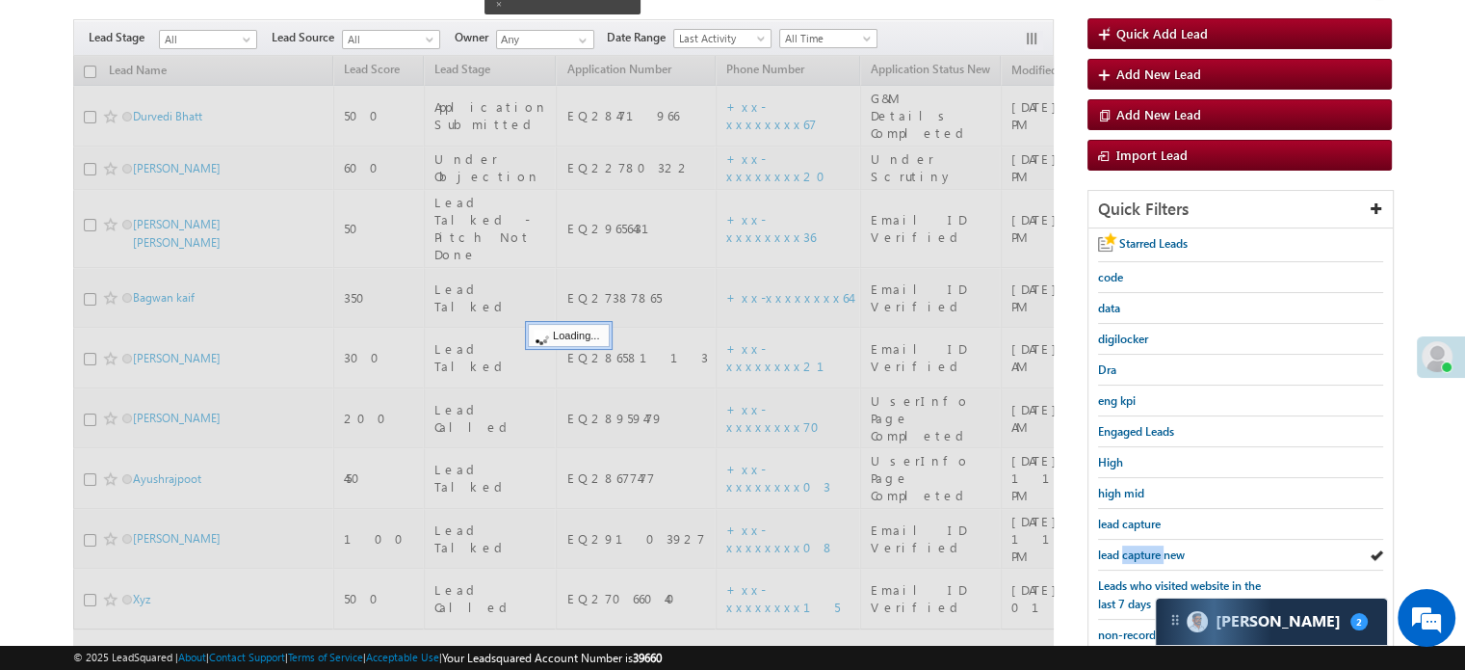
click at [1134, 549] on span "lead capture new" at bounding box center [1141, 554] width 87 height 14
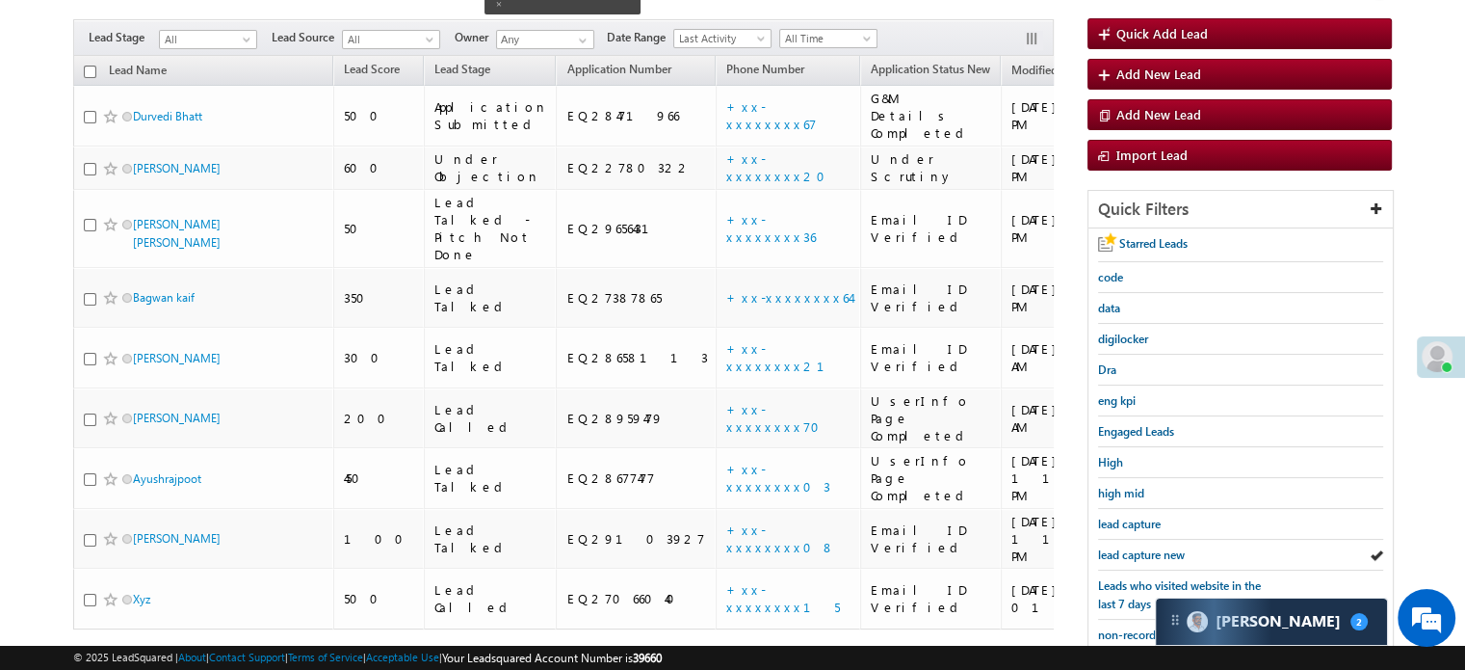
click at [1134, 549] on span "lead capture new" at bounding box center [1141, 554] width 87 height 14
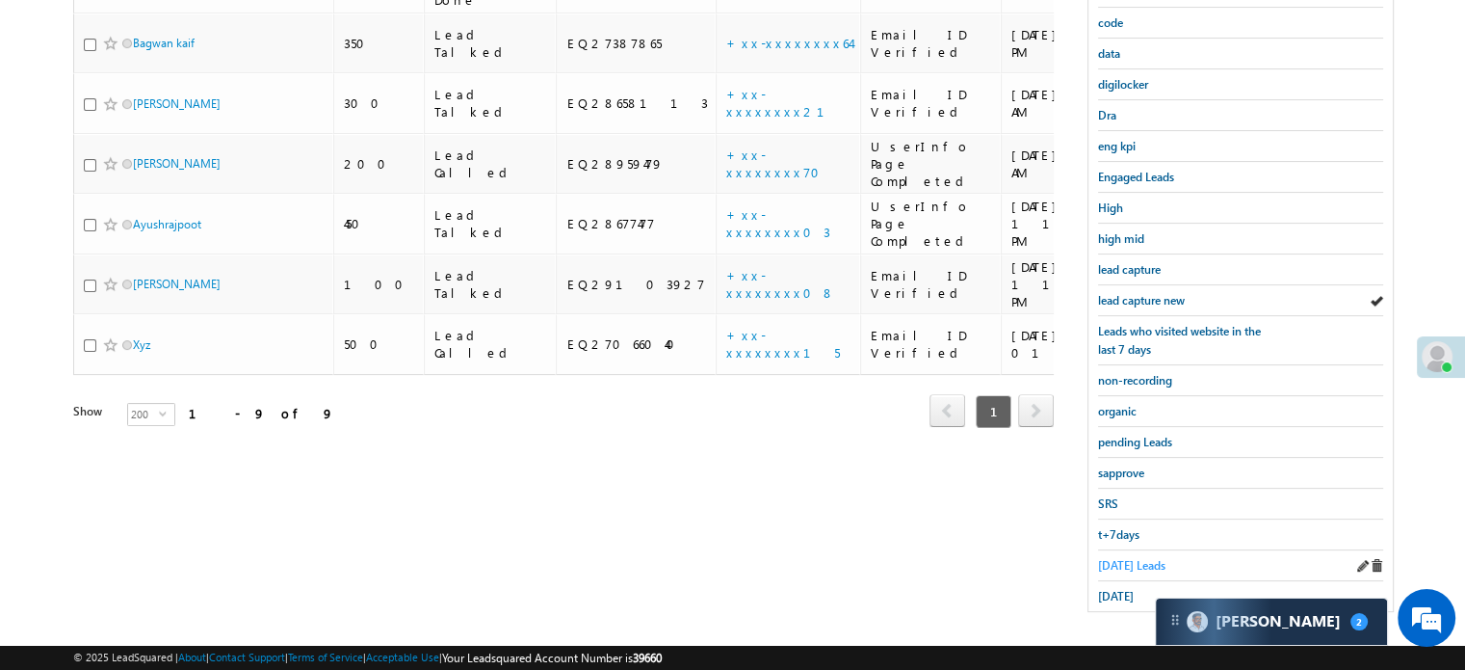
click at [1122, 558] on span "Today's Leads" at bounding box center [1131, 565] width 67 height 14
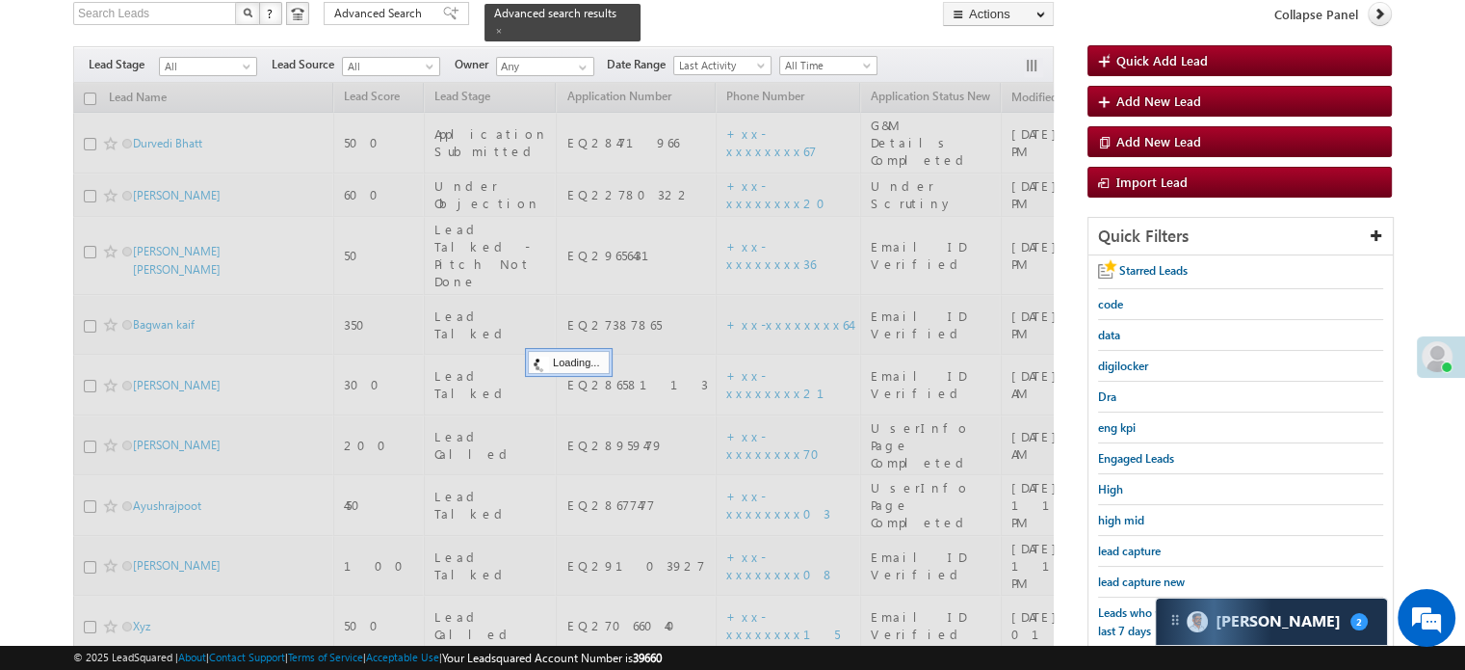
scroll to position [124, 0]
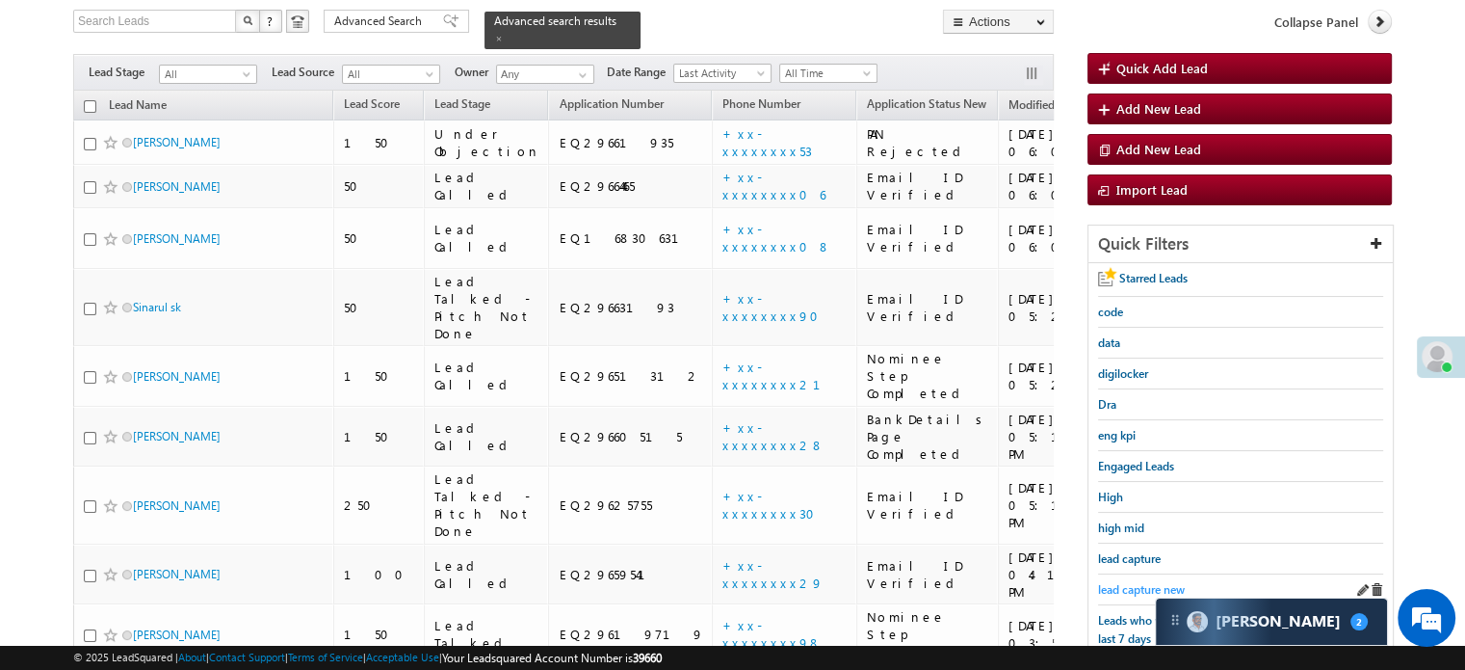
click at [1130, 582] on span "lead capture new" at bounding box center [1141, 589] width 87 height 14
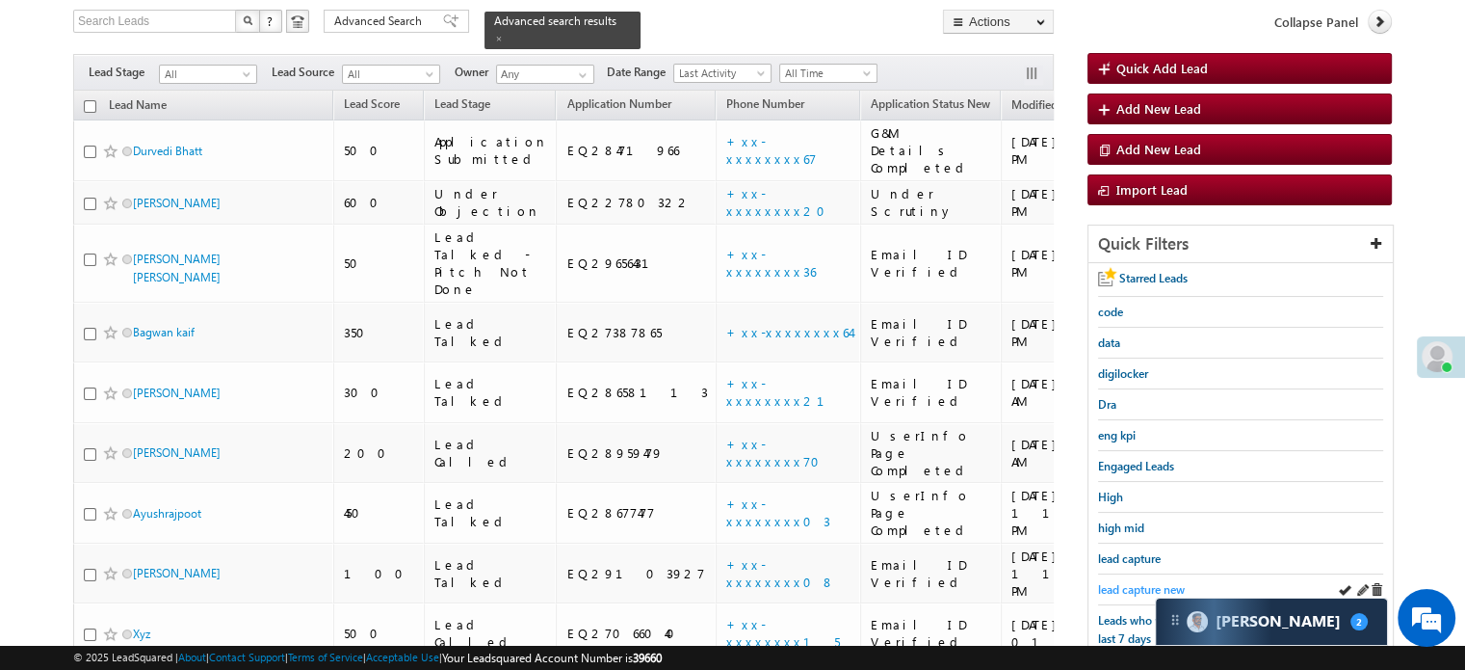
click at [1127, 590] on span "lead capture new" at bounding box center [1141, 589] width 87 height 14
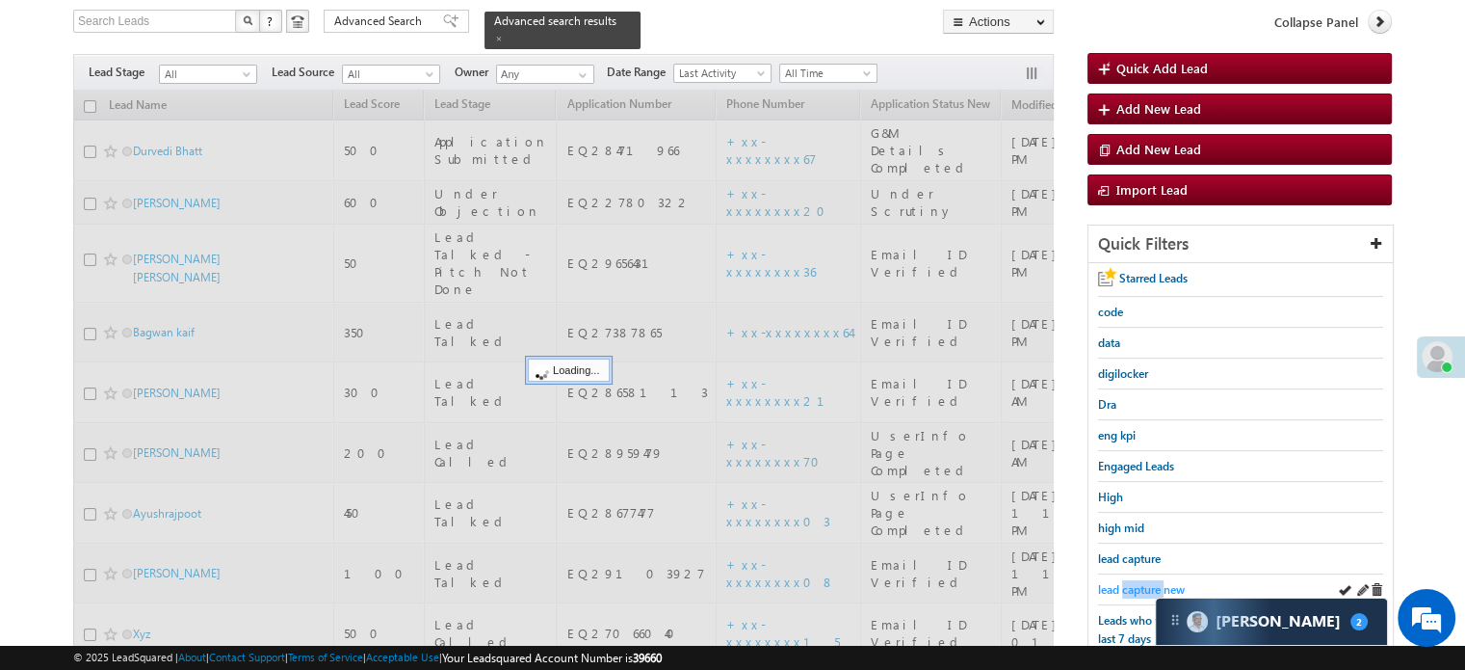
click at [1129, 589] on span "lead capture new" at bounding box center [1141, 589] width 87 height 14
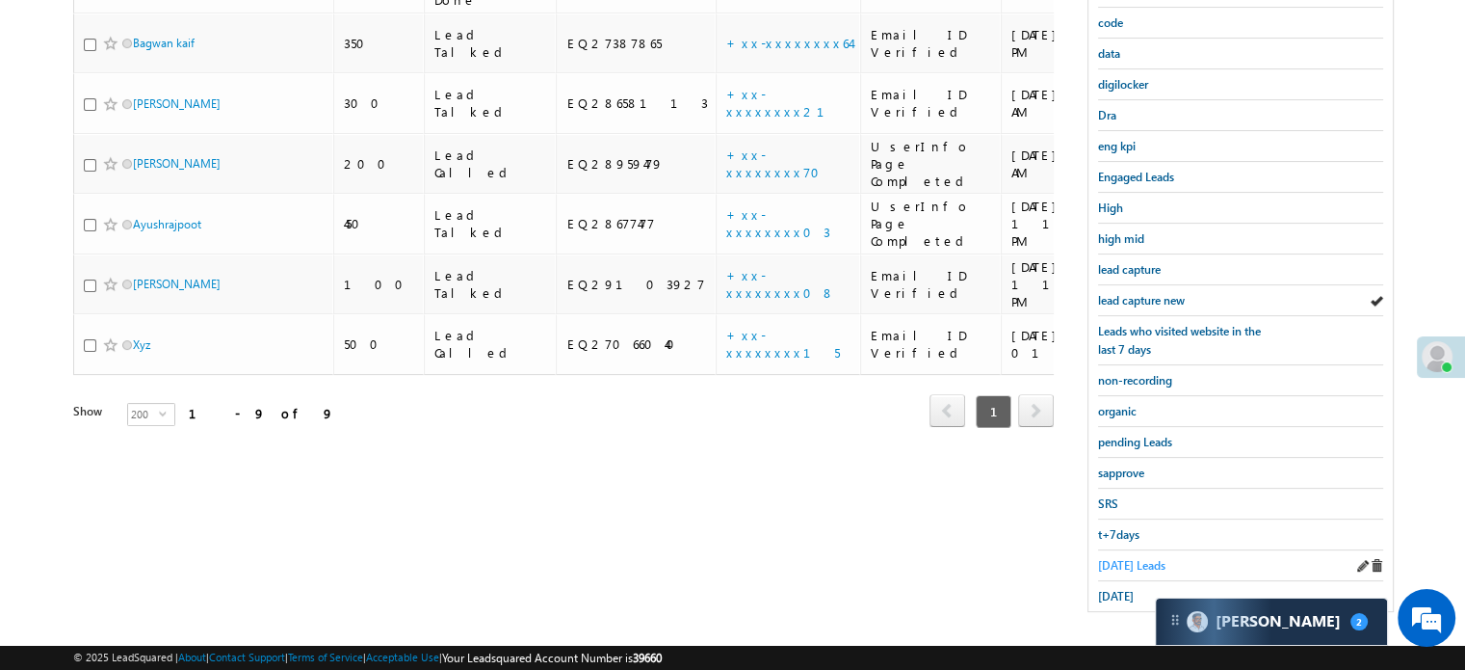
click at [1119, 558] on span "Today's Leads" at bounding box center [1131, 565] width 67 height 14
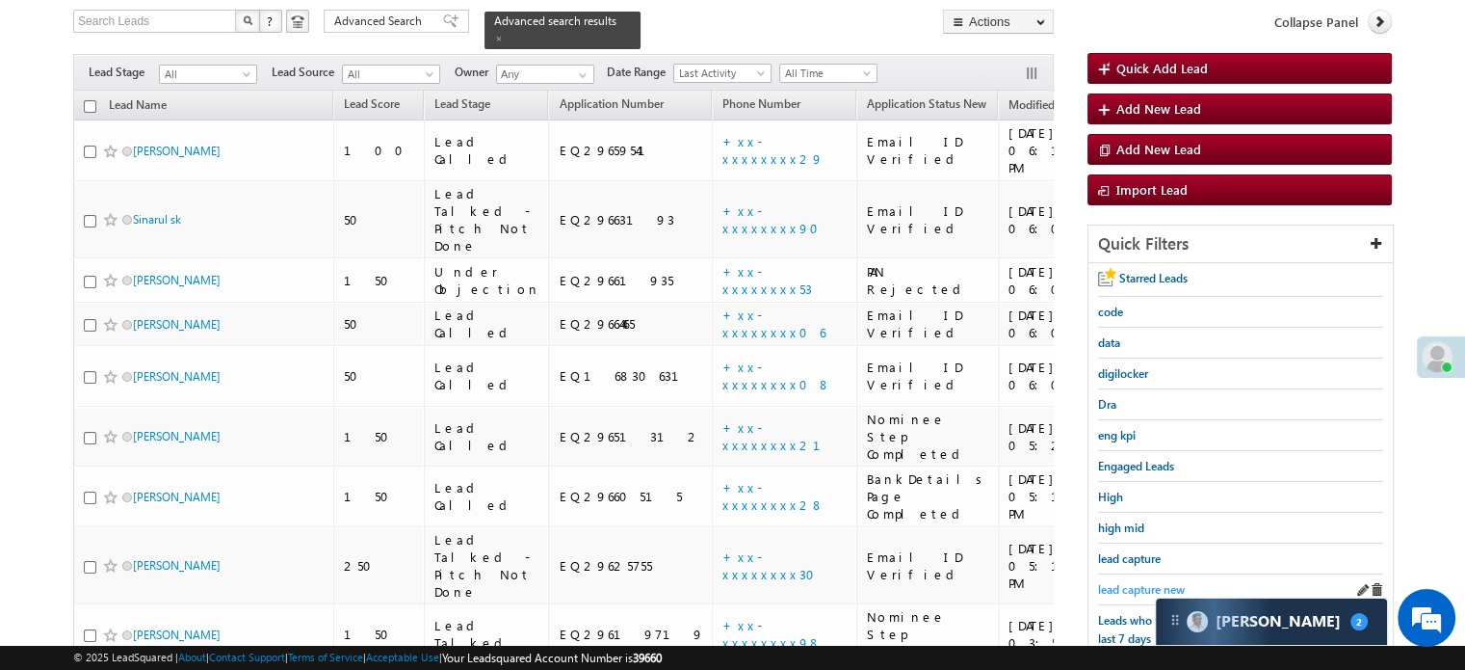
click at [1139, 582] on span "lead capture new" at bounding box center [1141, 589] width 87 height 14
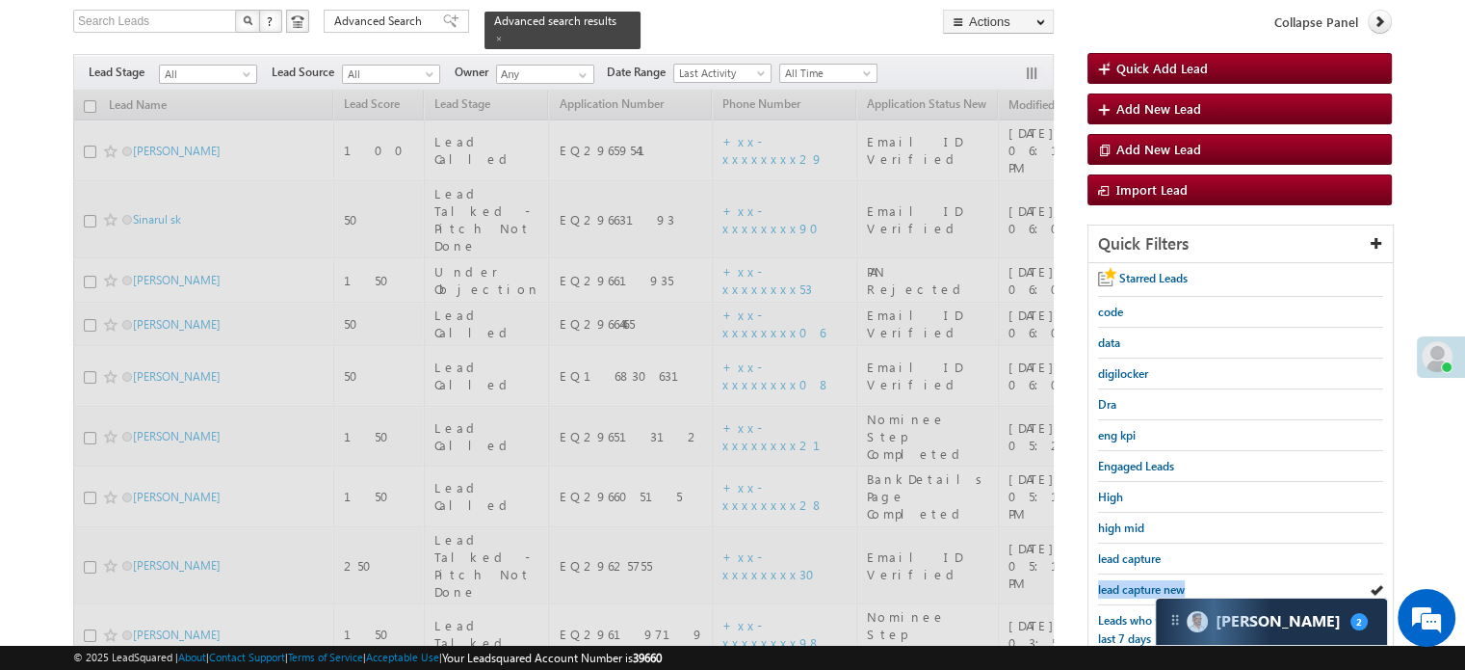
click at [1139, 582] on span "lead capture new" at bounding box center [1141, 589] width 87 height 14
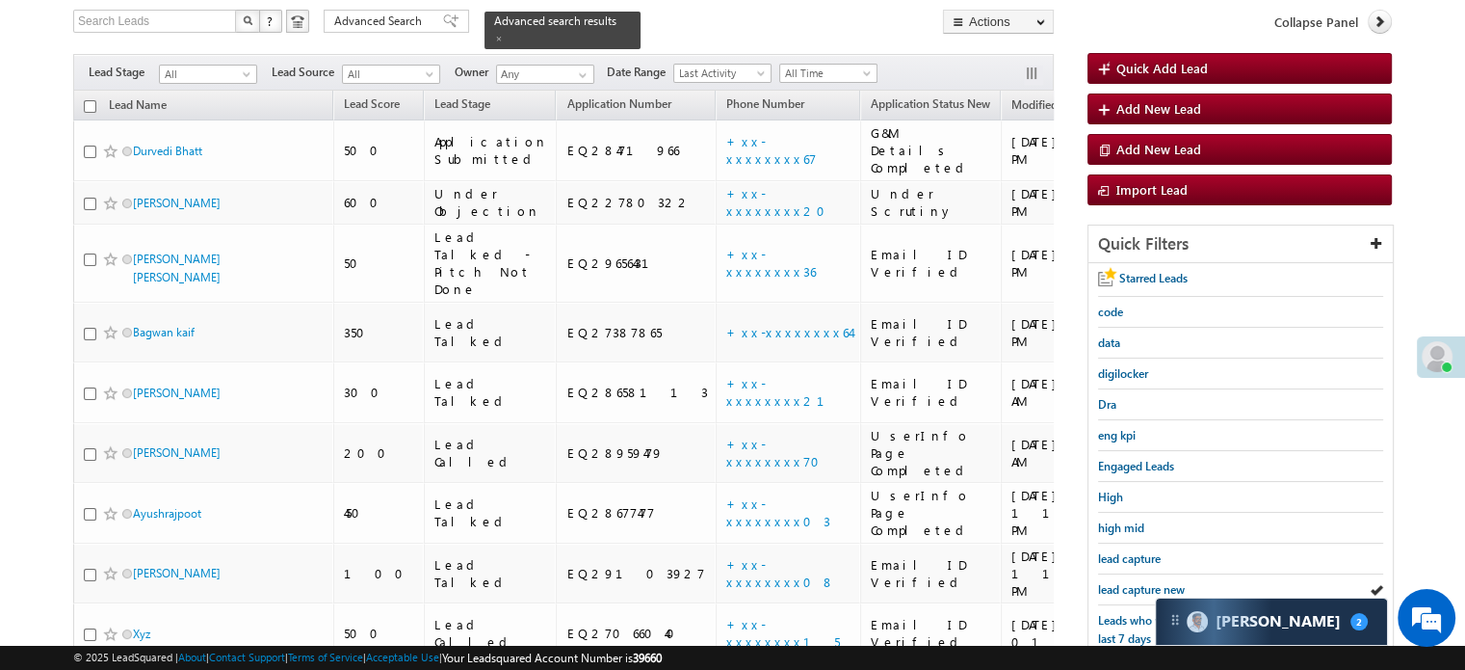
click at [1139, 582] on span "lead capture new" at bounding box center [1141, 589] width 87 height 14
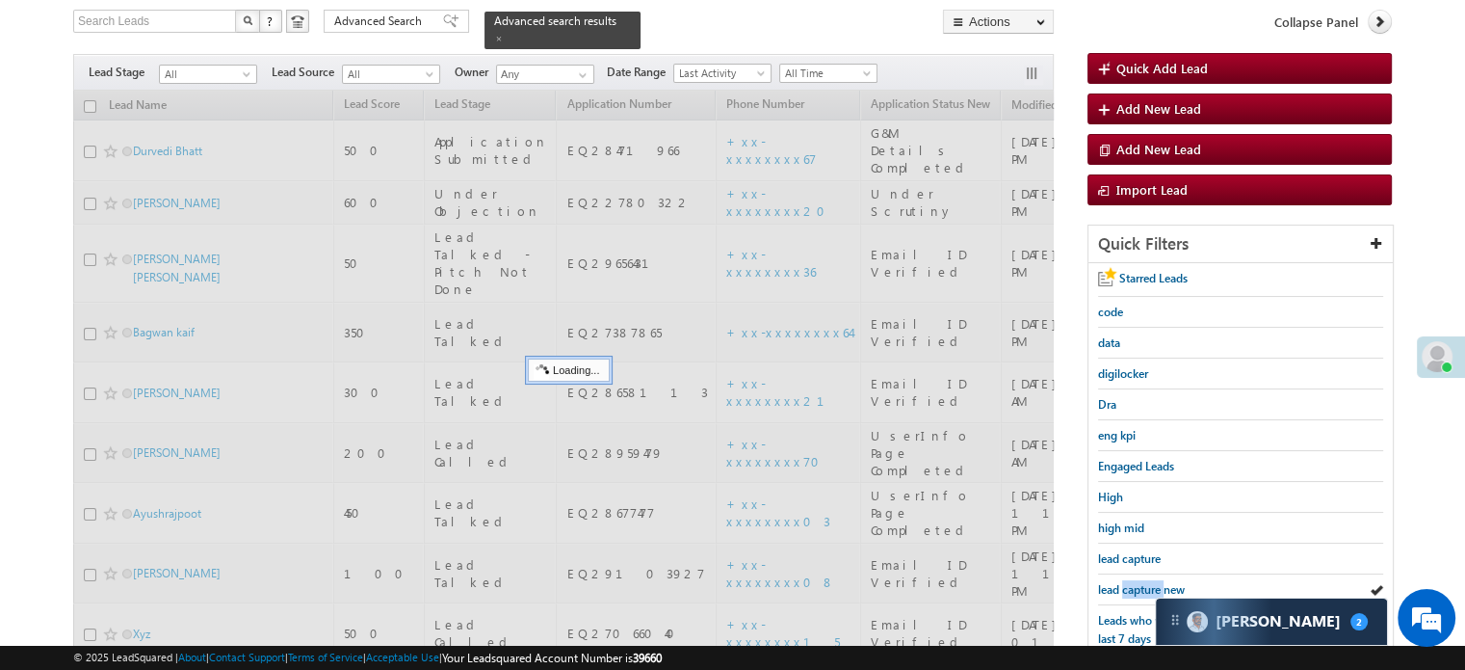
click at [1139, 582] on span "lead capture new" at bounding box center [1141, 589] width 87 height 14
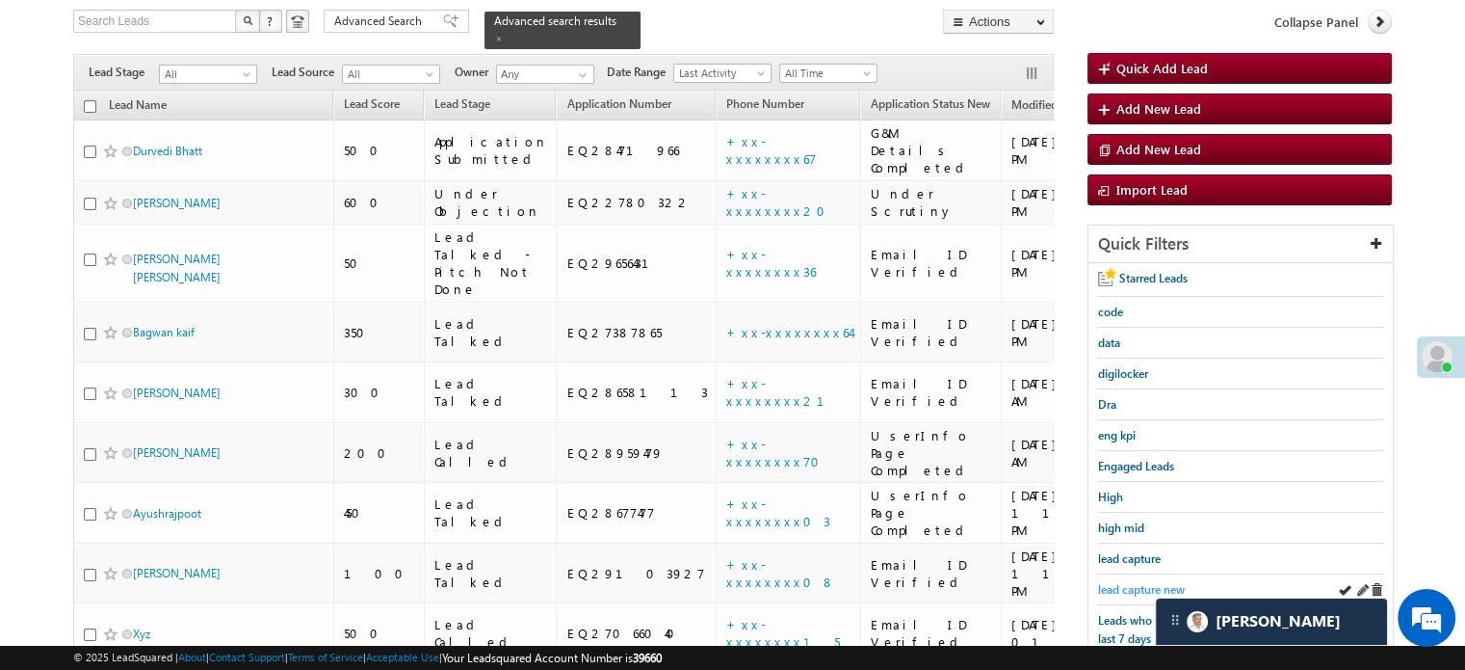
click at [1137, 584] on span "lead capture new" at bounding box center [1141, 589] width 87 height 14
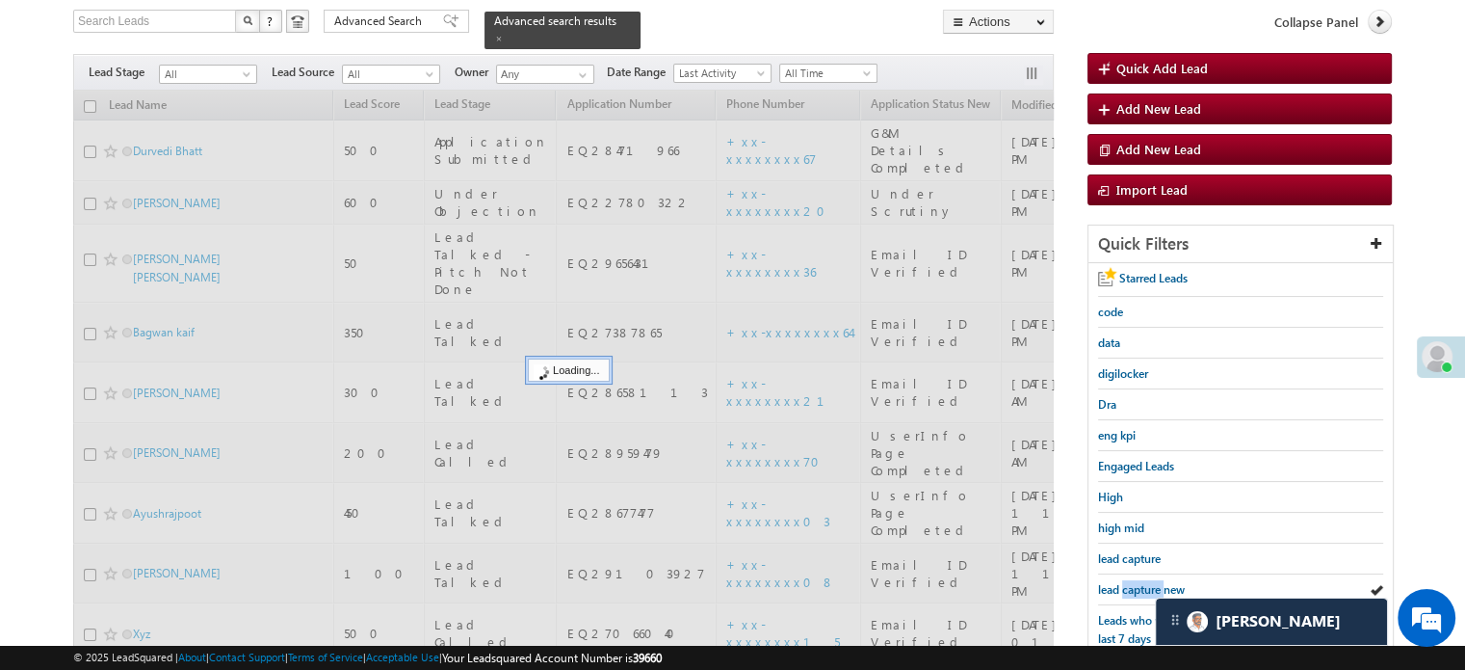
click at [1137, 584] on span "lead capture new" at bounding box center [1141, 589] width 87 height 14
click at [1135, 584] on span "lead capture new" at bounding box center [1141, 589] width 87 height 14
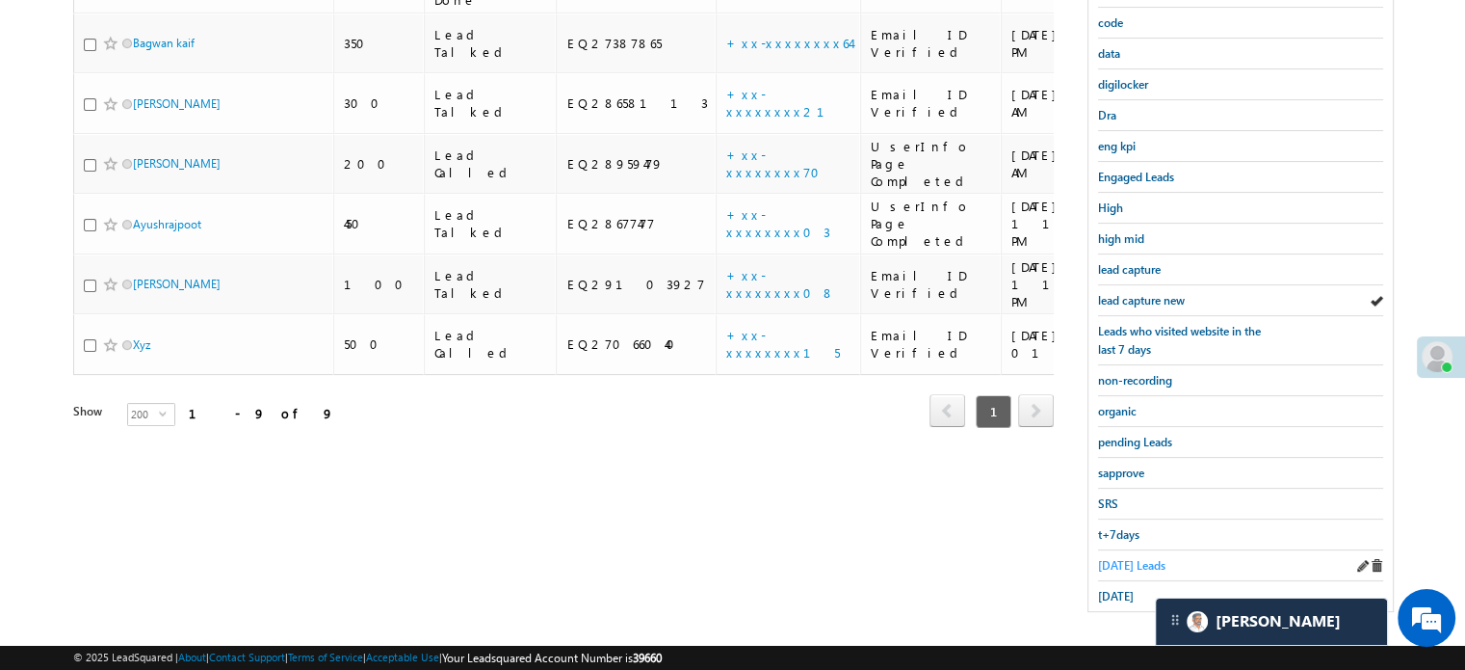
click at [1121, 558] on span "Today's Leads" at bounding box center [1131, 565] width 67 height 14
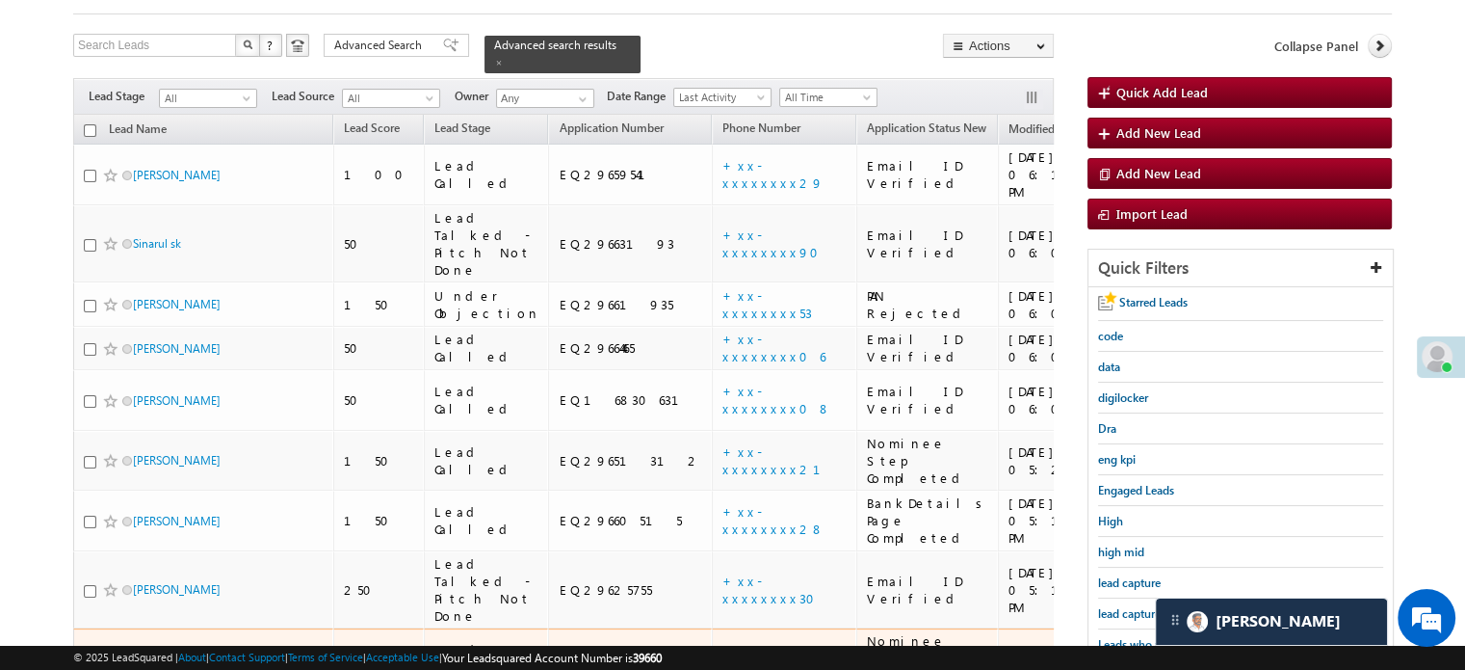
scroll to position [96, 0]
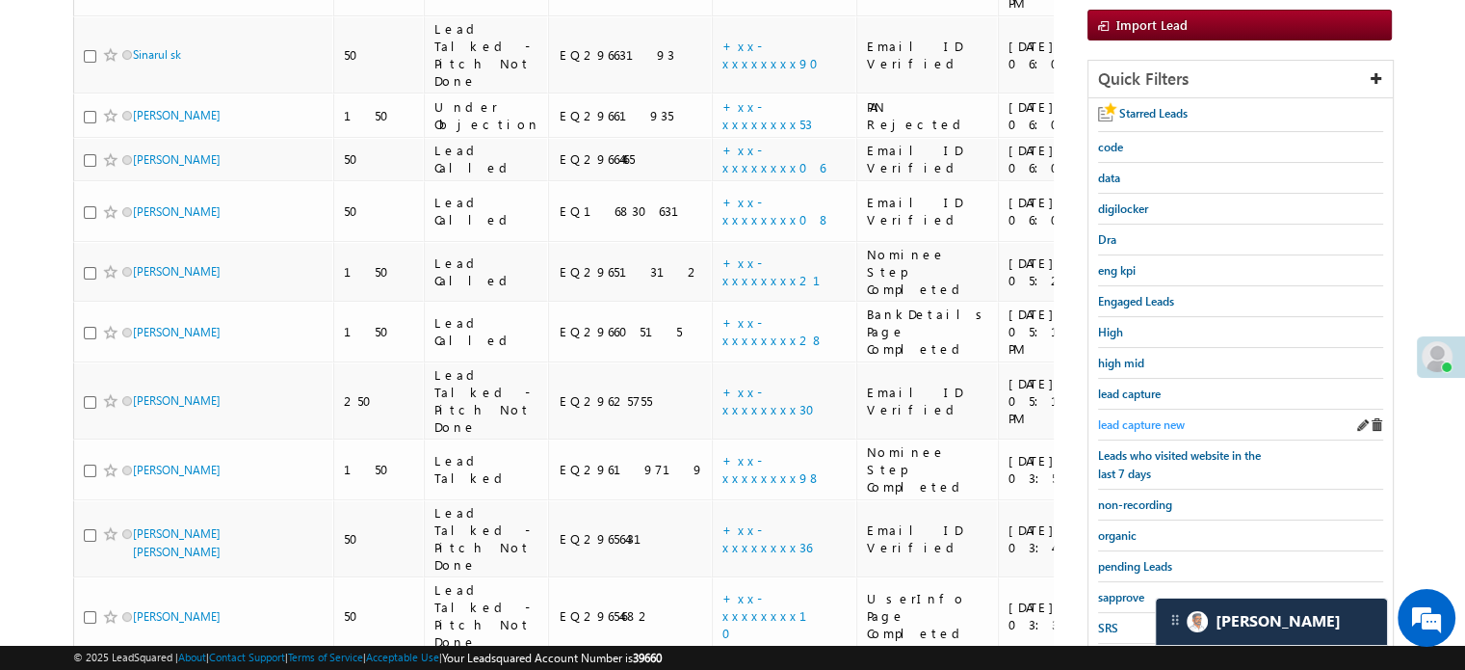
click at [1152, 419] on span "lead capture new" at bounding box center [1141, 424] width 87 height 14
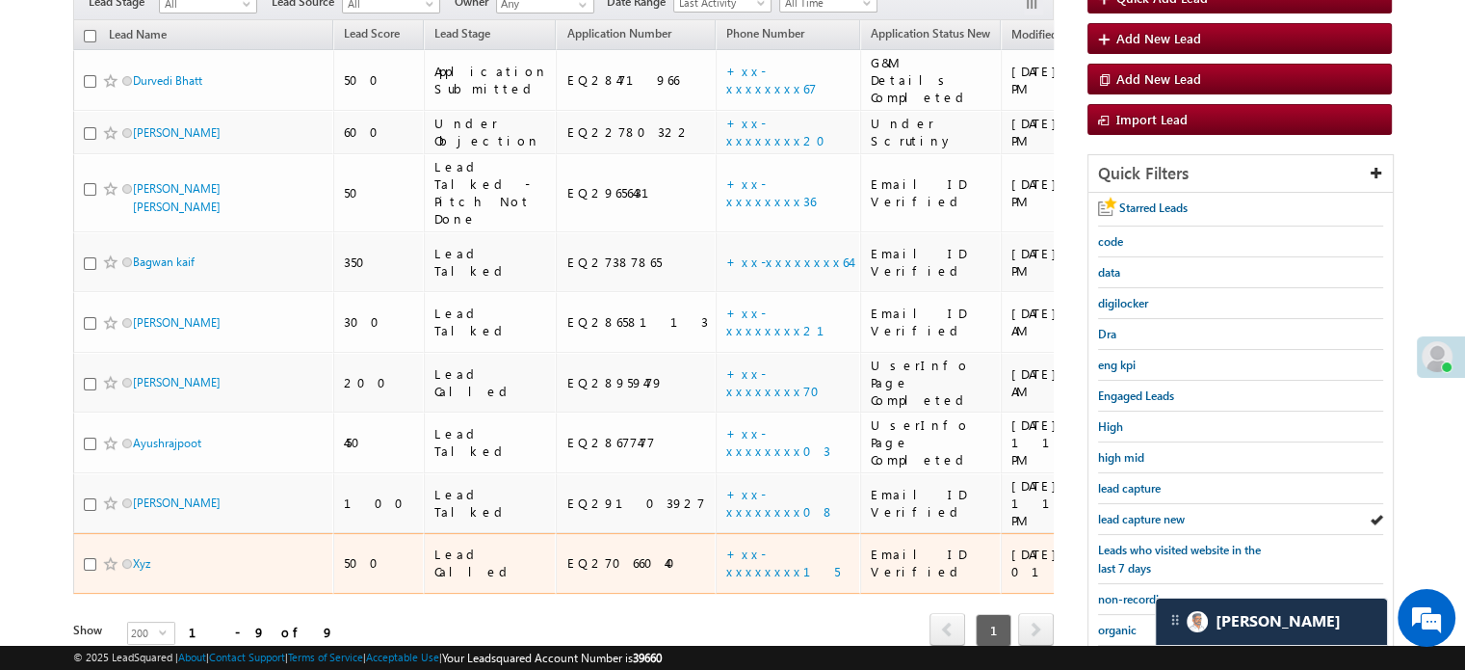
scroll to position [289, 0]
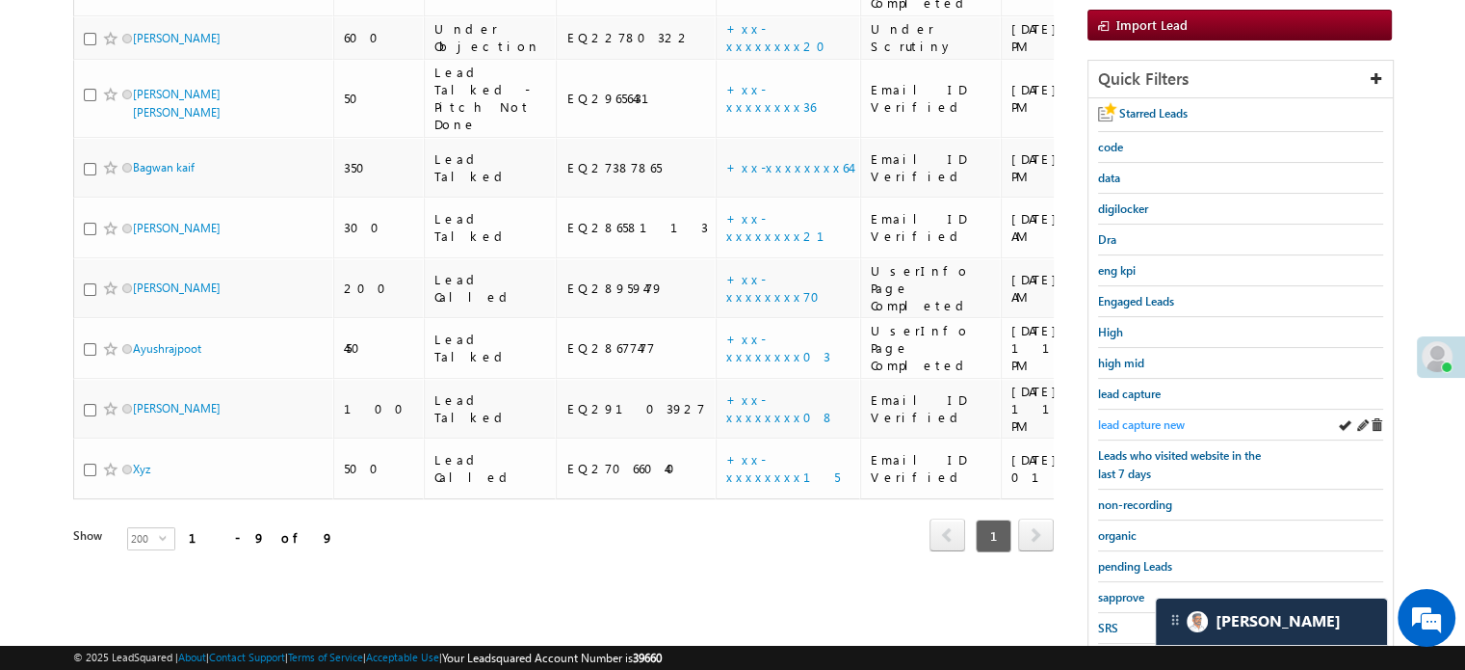
click at [1161, 419] on span "lead capture new" at bounding box center [1141, 424] width 87 height 14
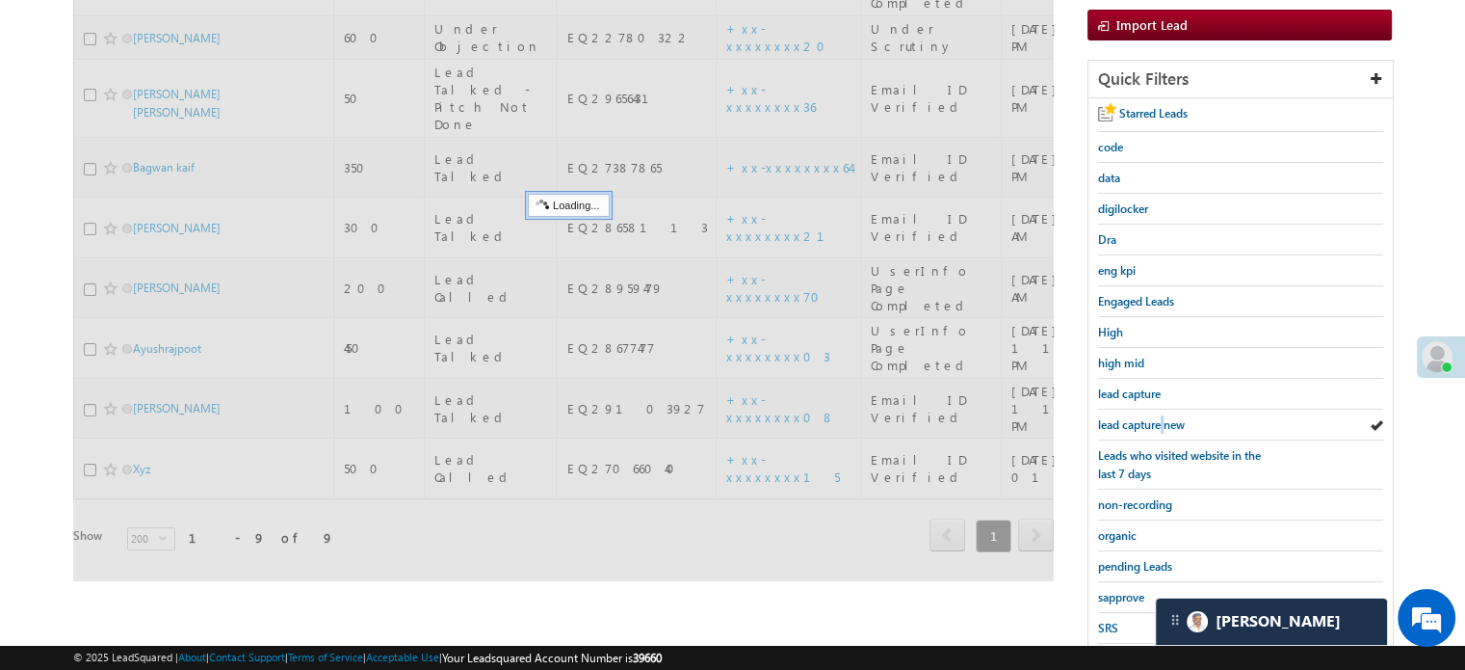
click at [1161, 419] on span "lead capture new" at bounding box center [1141, 424] width 87 height 14
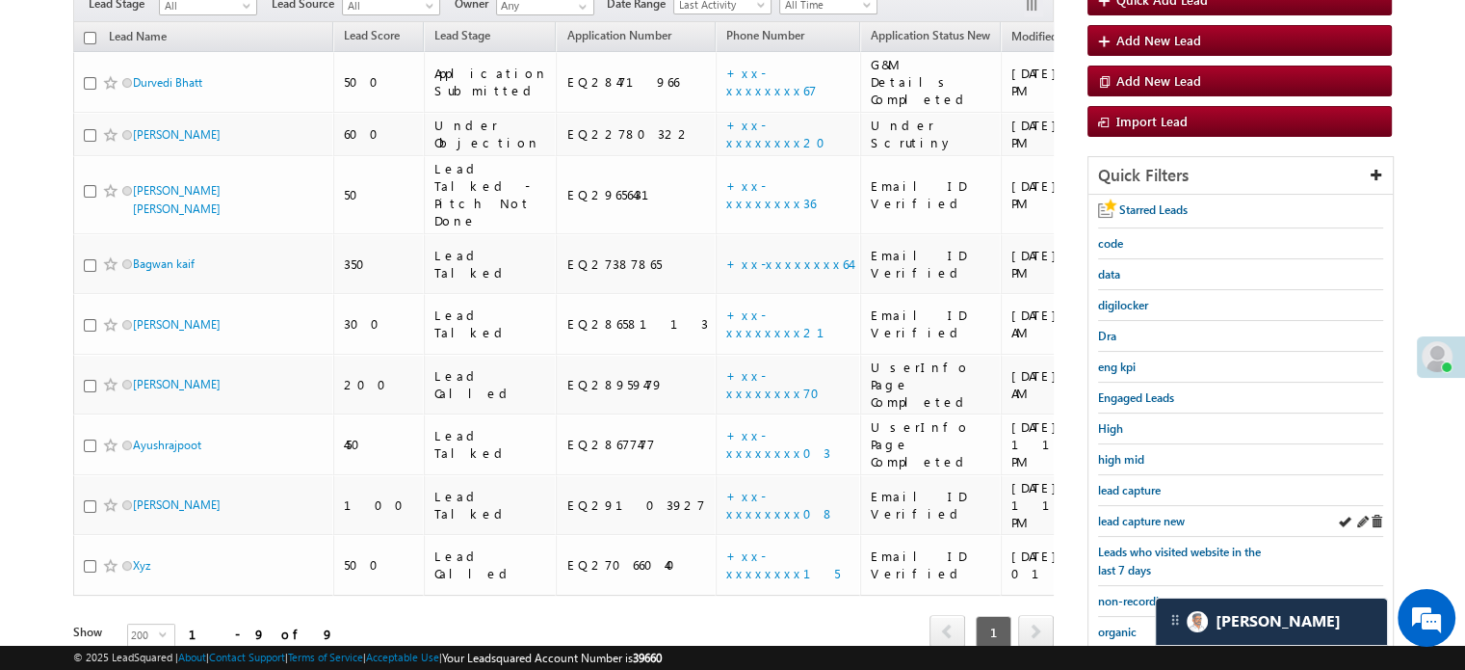
drag, startPoint x: 1128, startPoint y: 504, endPoint x: 1145, endPoint y: 513, distance: 18.5
click at [1129, 506] on div "lead capture new" at bounding box center [1240, 521] width 285 height 31
click at [1151, 515] on span "lead capture new" at bounding box center [1141, 521] width 87 height 14
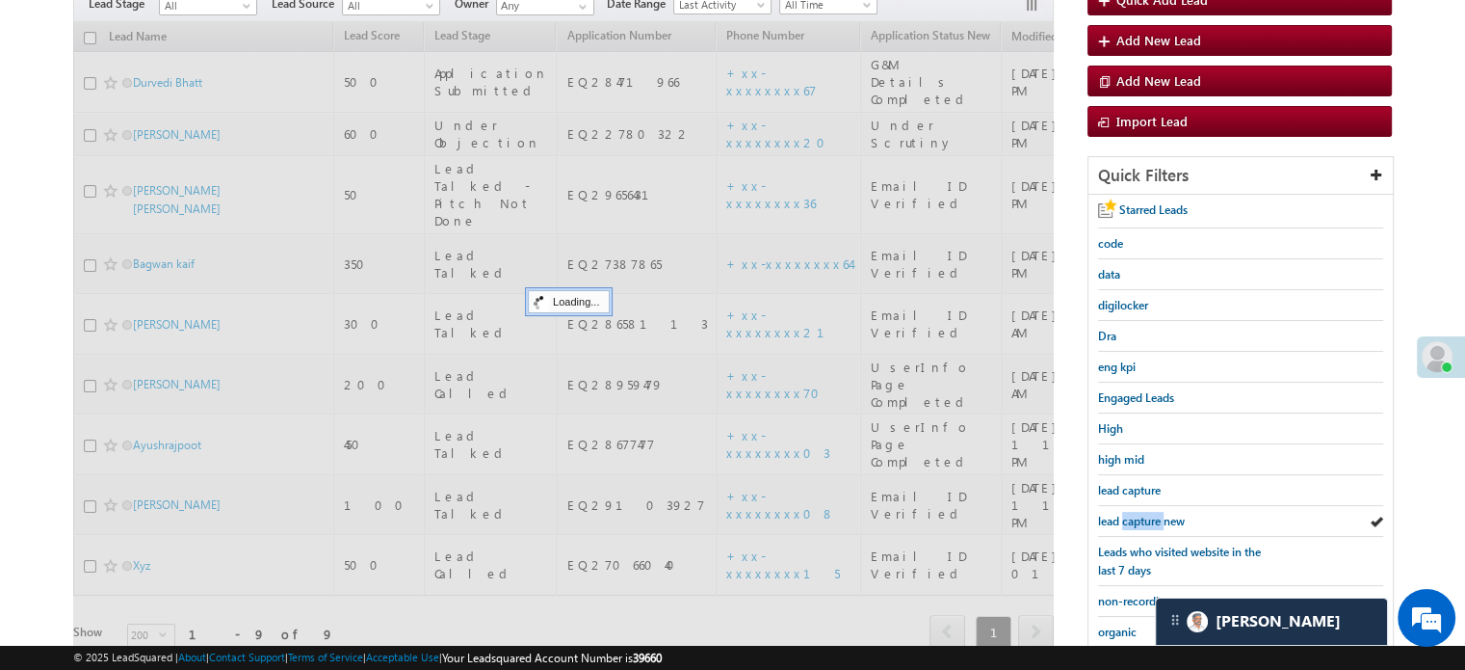
click at [1151, 515] on span "lead capture new" at bounding box center [1141, 521] width 87 height 14
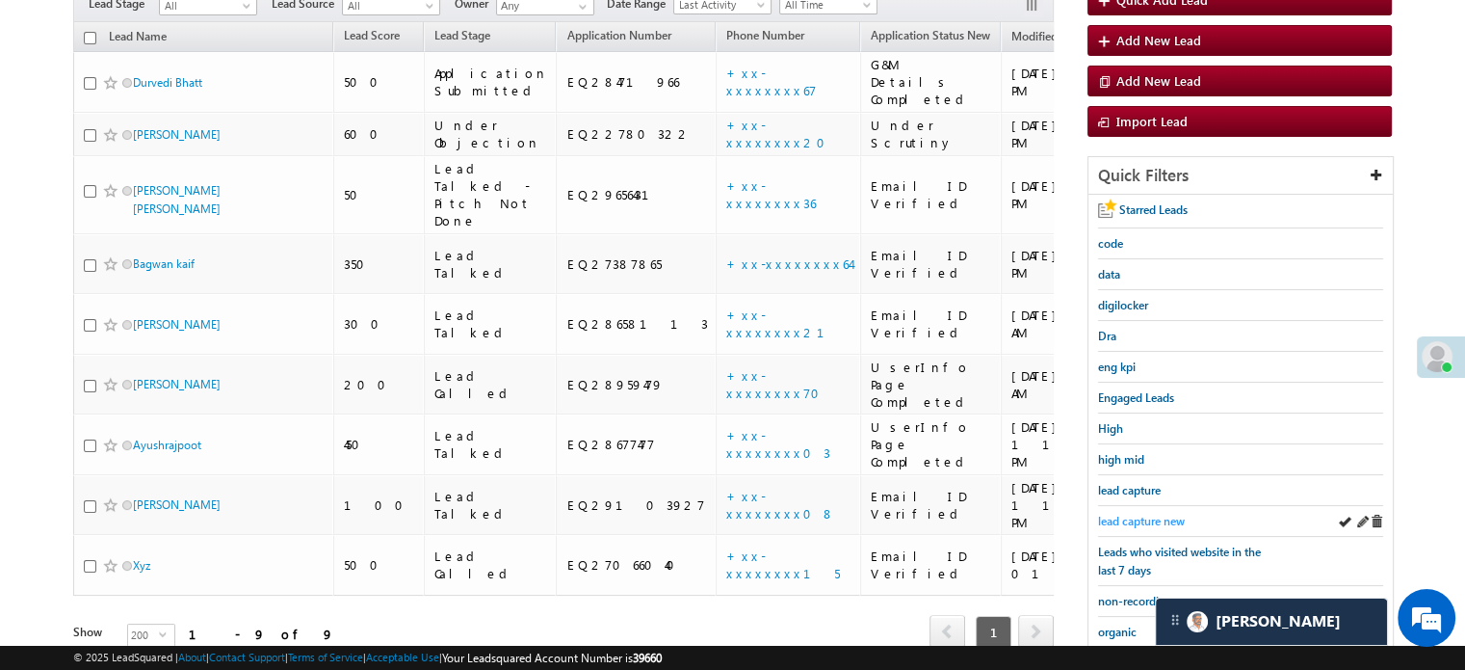
click at [1139, 515] on span "lead capture new" at bounding box center [1141, 521] width 87 height 14
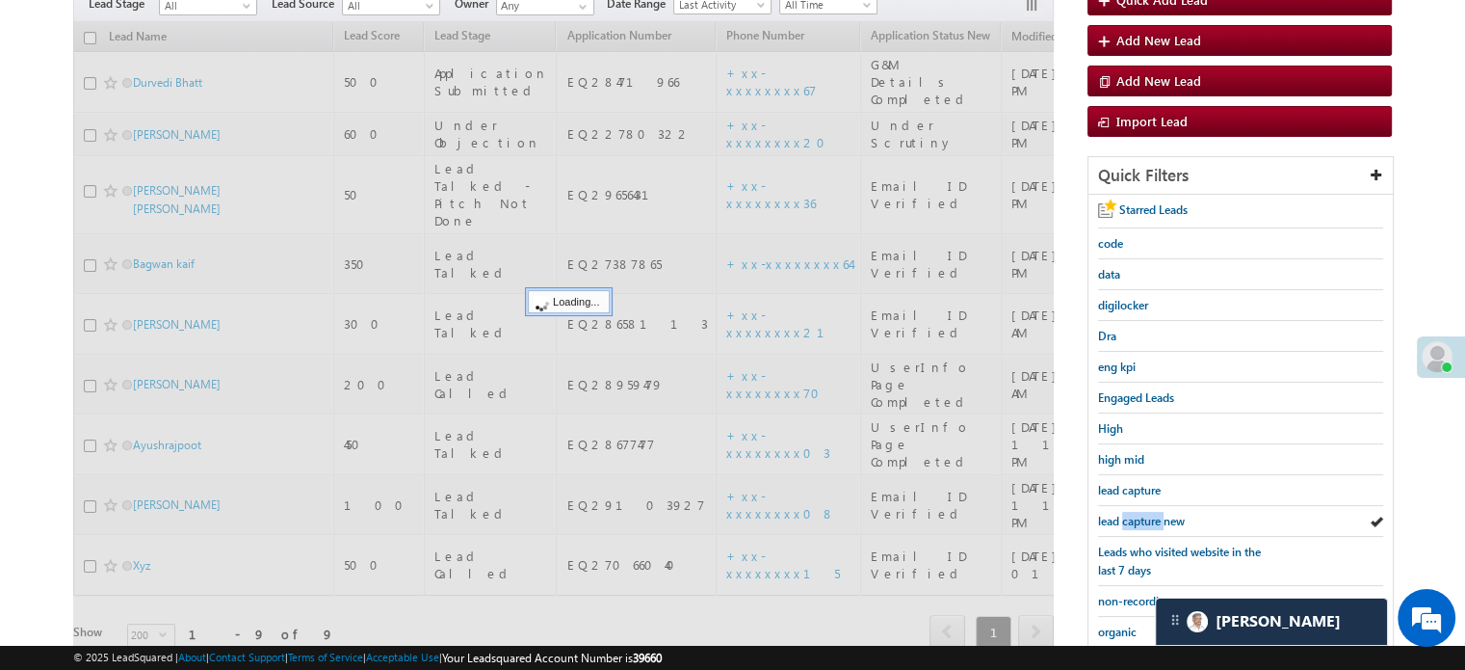
click at [1139, 515] on span "lead capture new" at bounding box center [1141, 521] width 87 height 14
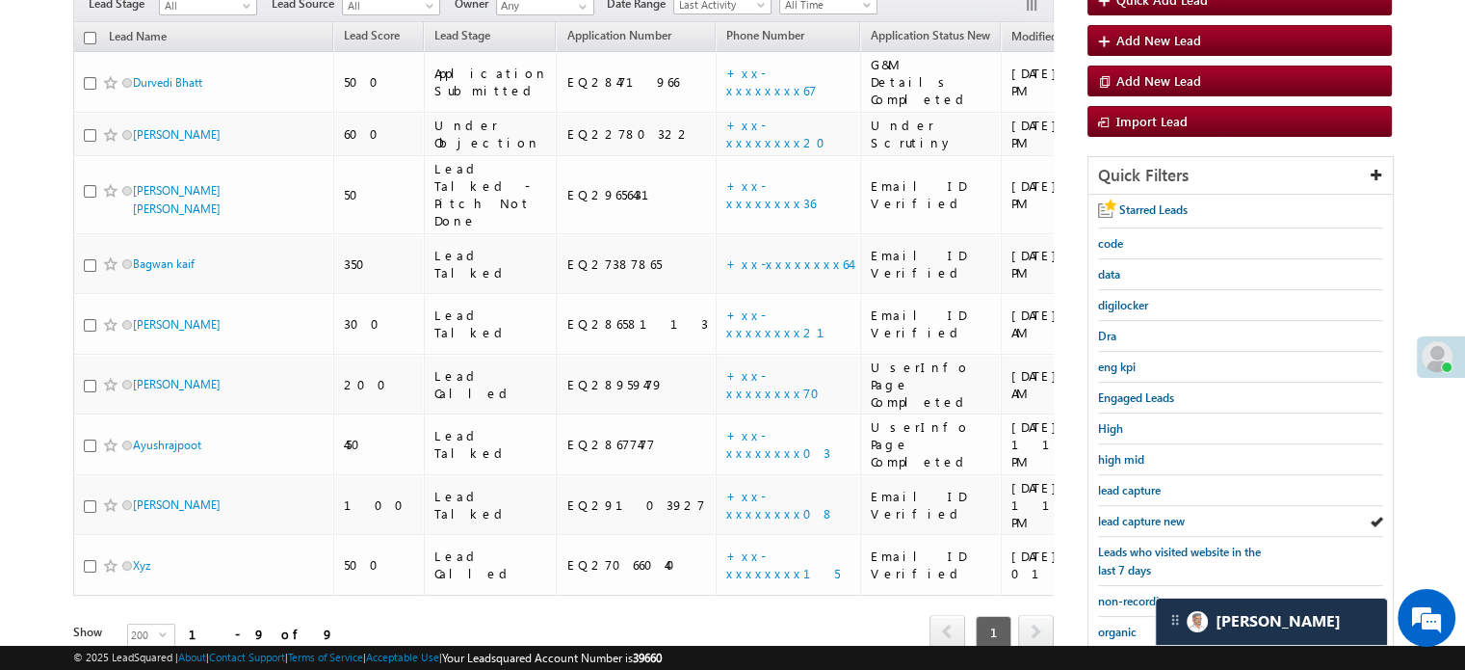
click at [1139, 515] on span "lead capture new" at bounding box center [1141, 521] width 87 height 14
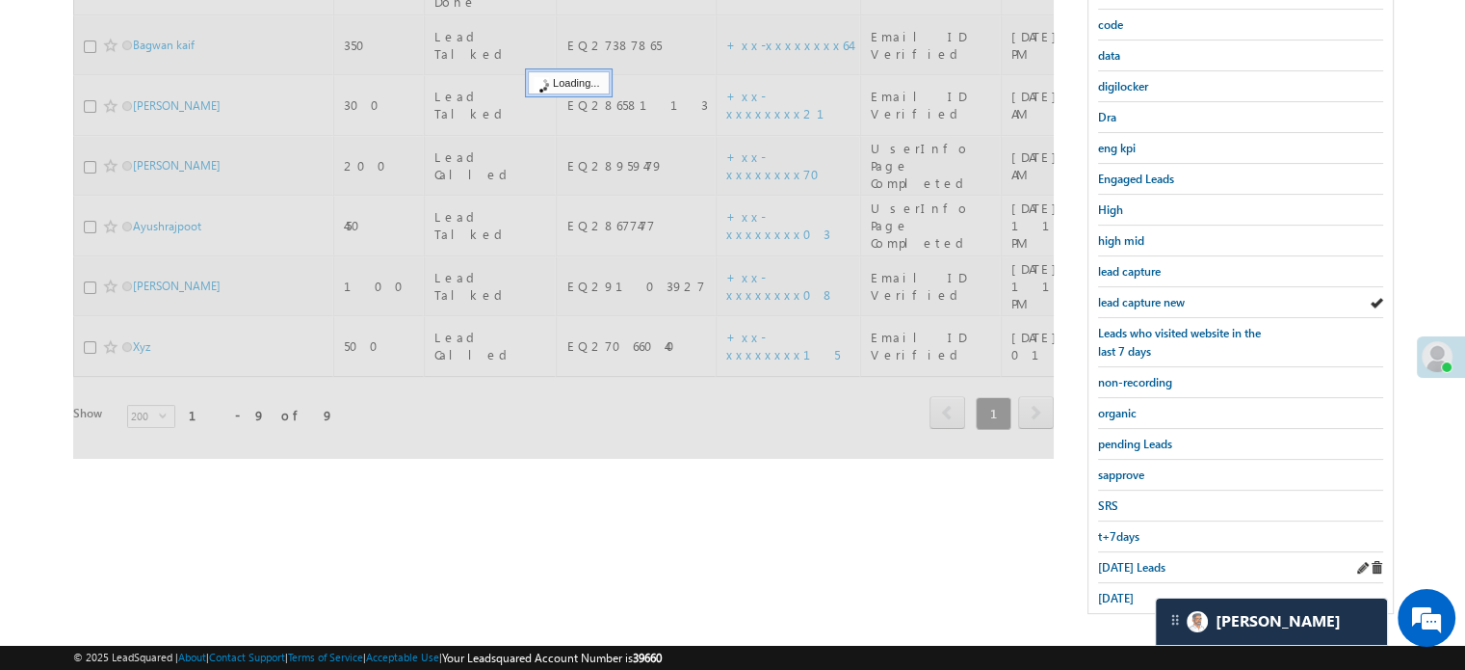
scroll to position [413, 0]
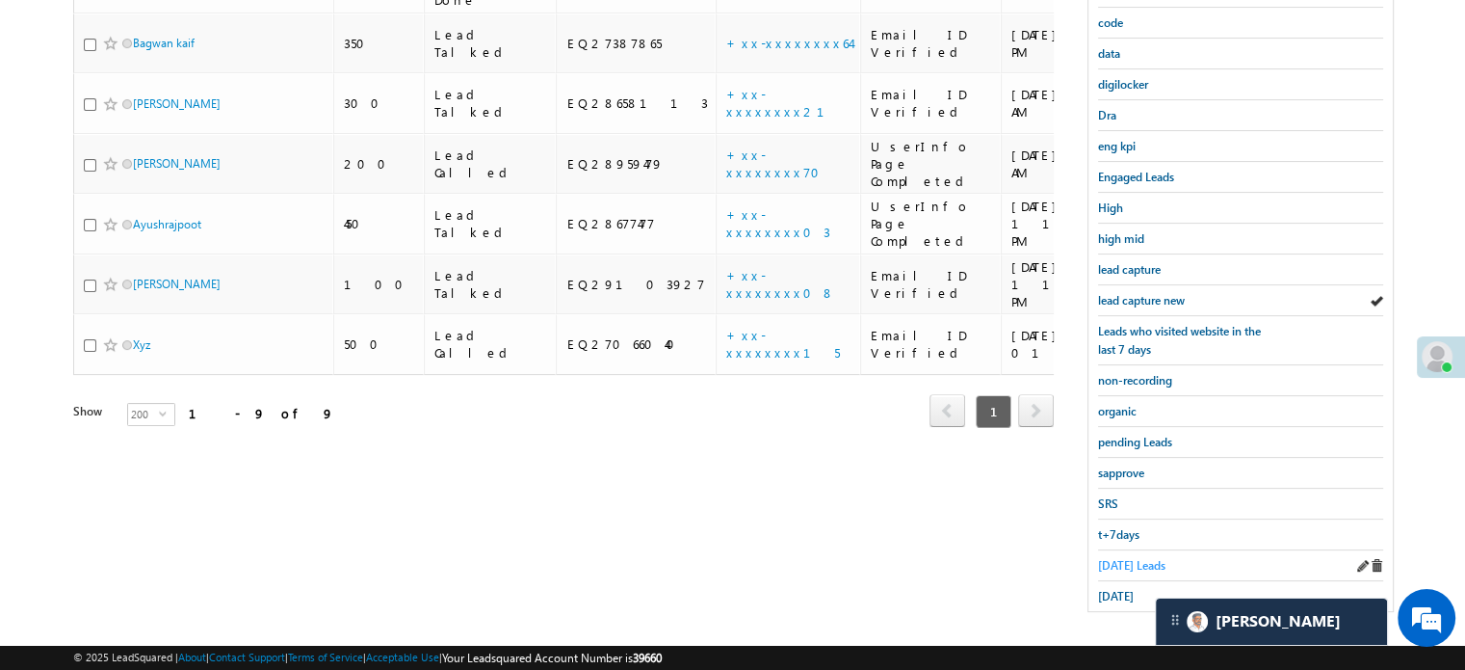
click at [1118, 563] on span "Today's Leads" at bounding box center [1131, 565] width 67 height 14
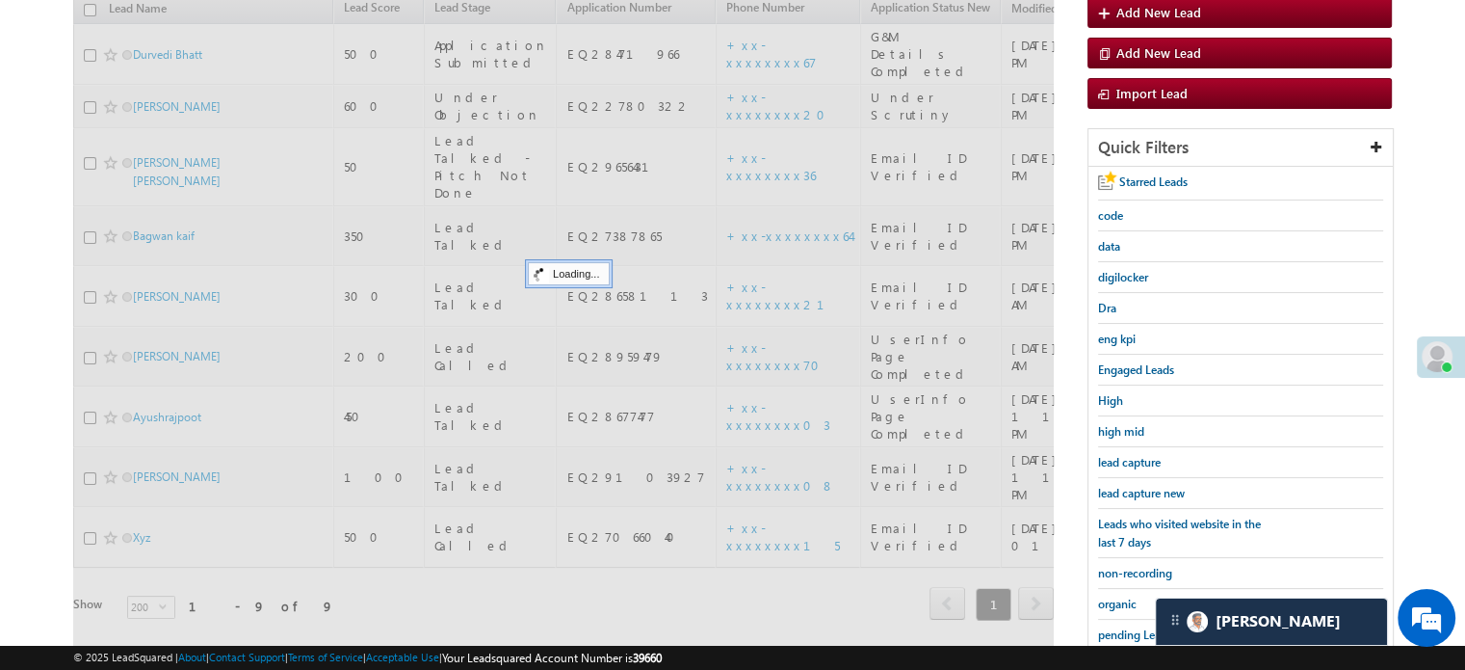
scroll to position [124, 0]
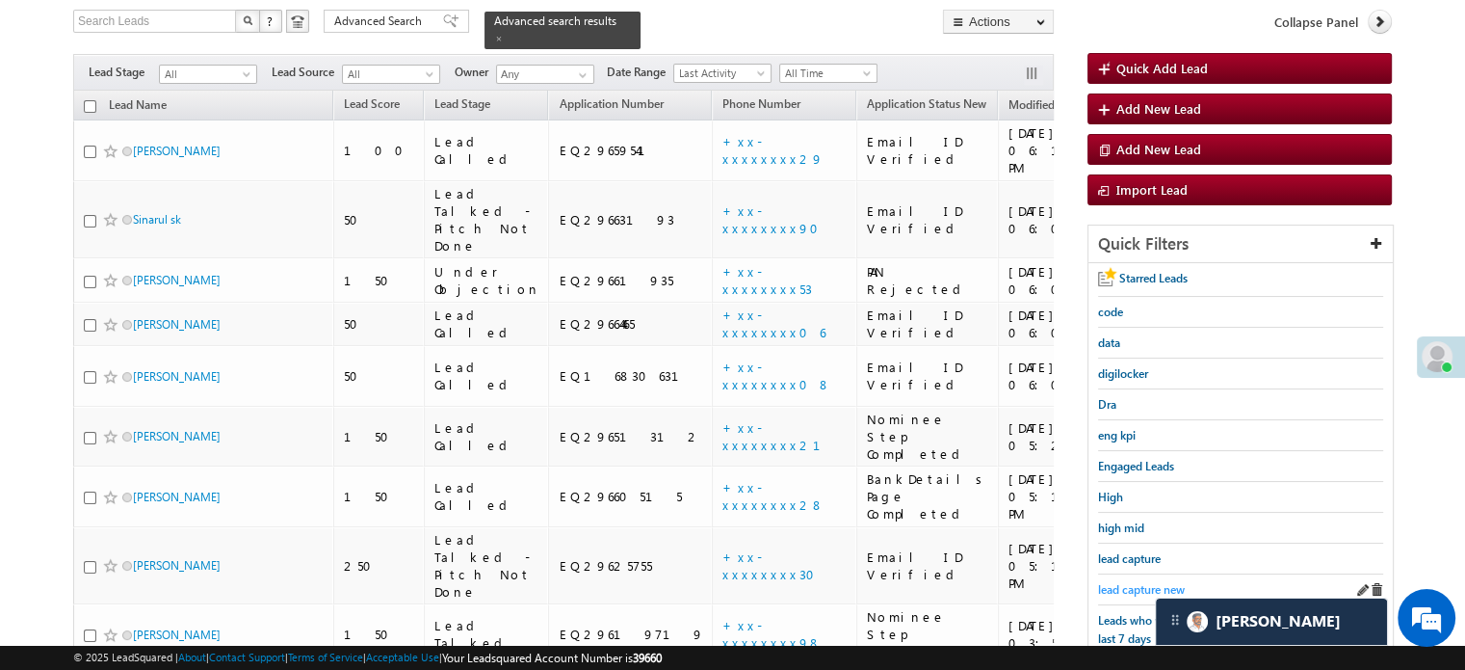
click at [1122, 582] on span "lead capture new" at bounding box center [1141, 589] width 87 height 14
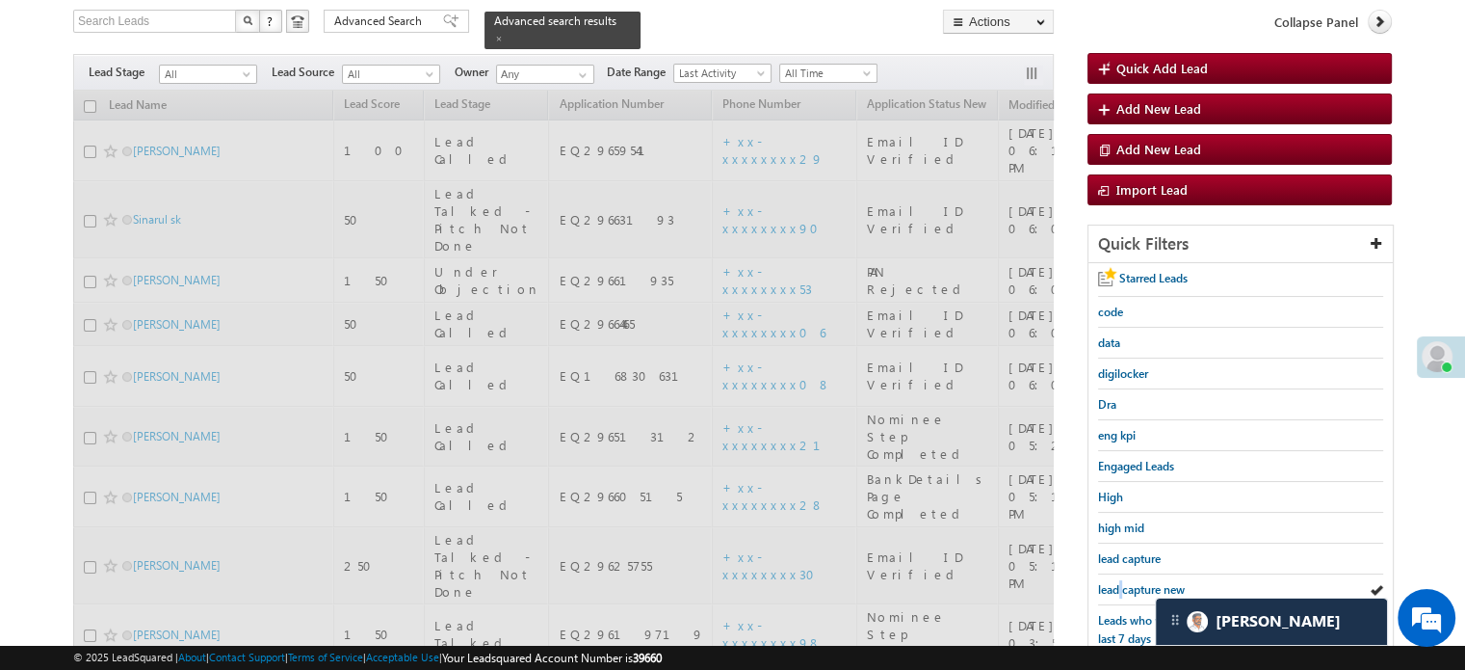
click at [1122, 582] on span "lead capture new" at bounding box center [1141, 589] width 87 height 14
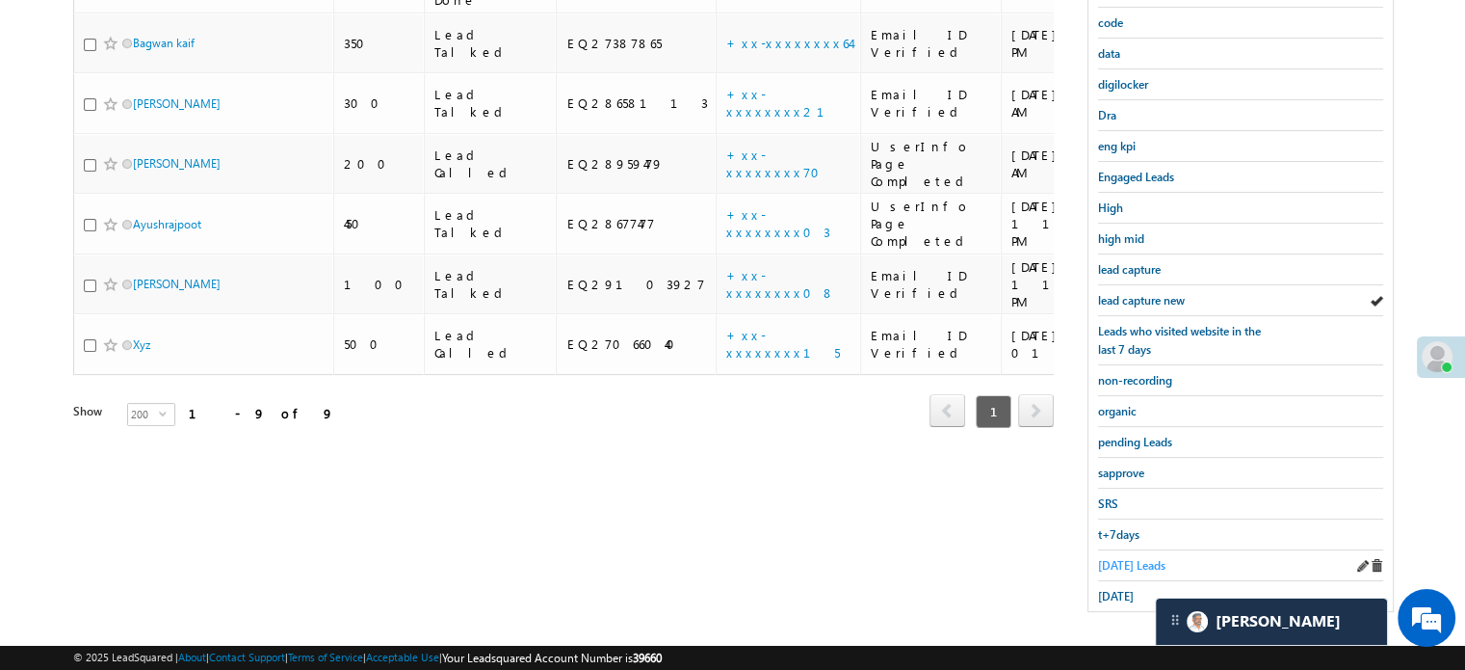
click at [1114, 558] on span "Today's Leads" at bounding box center [1131, 565] width 67 height 14
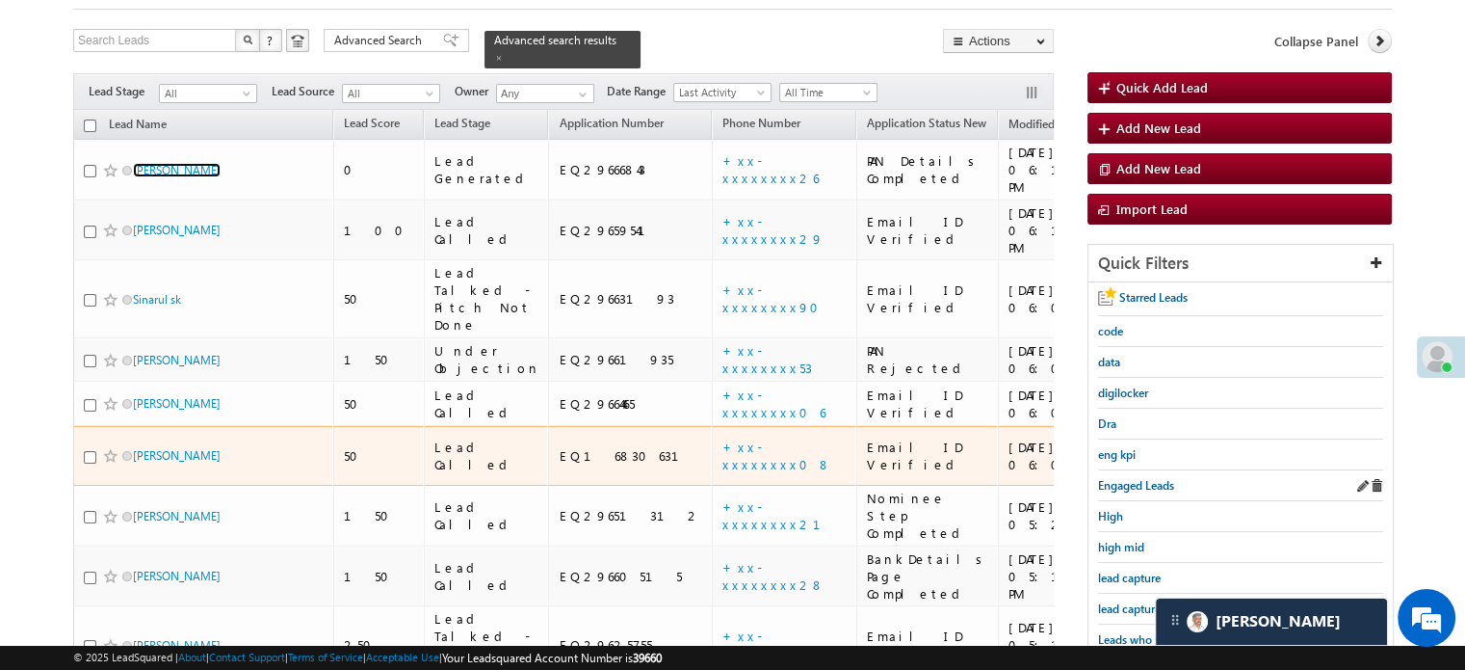
scroll to position [133, 0]
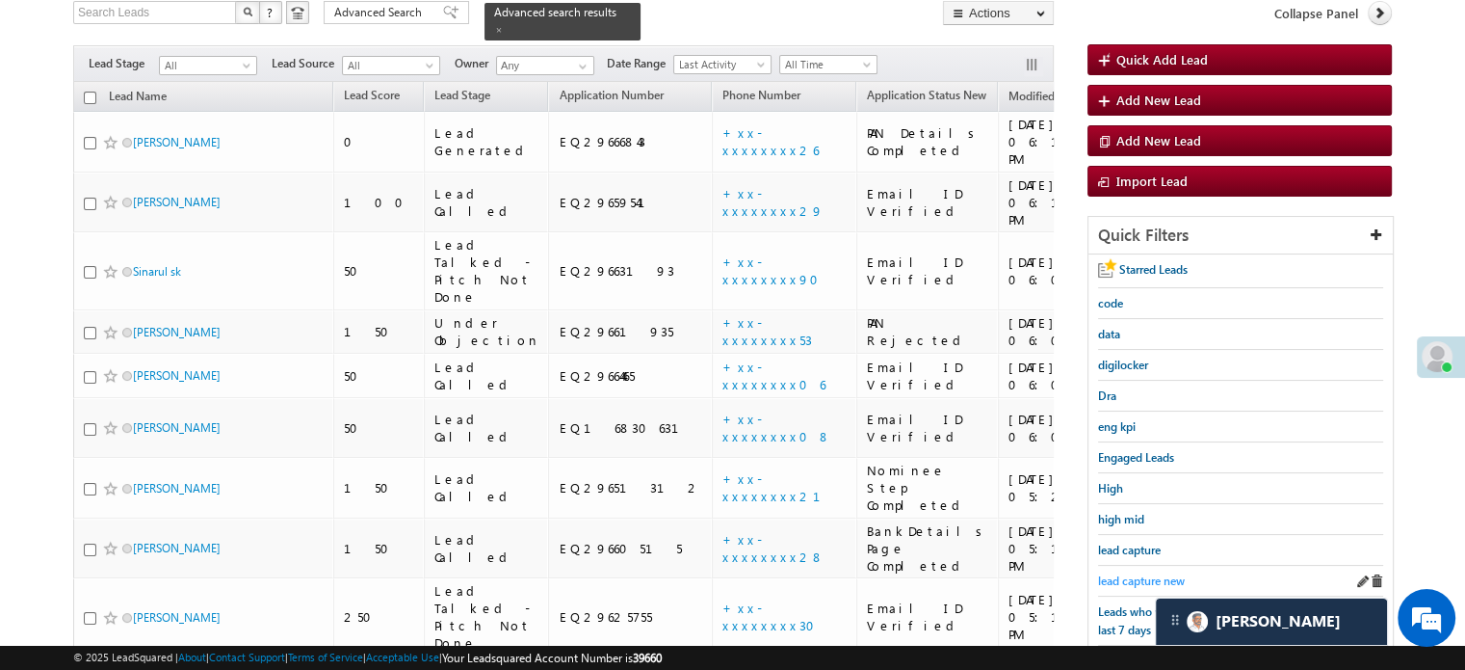
click at [1131, 575] on span "lead capture new" at bounding box center [1141, 580] width 87 height 14
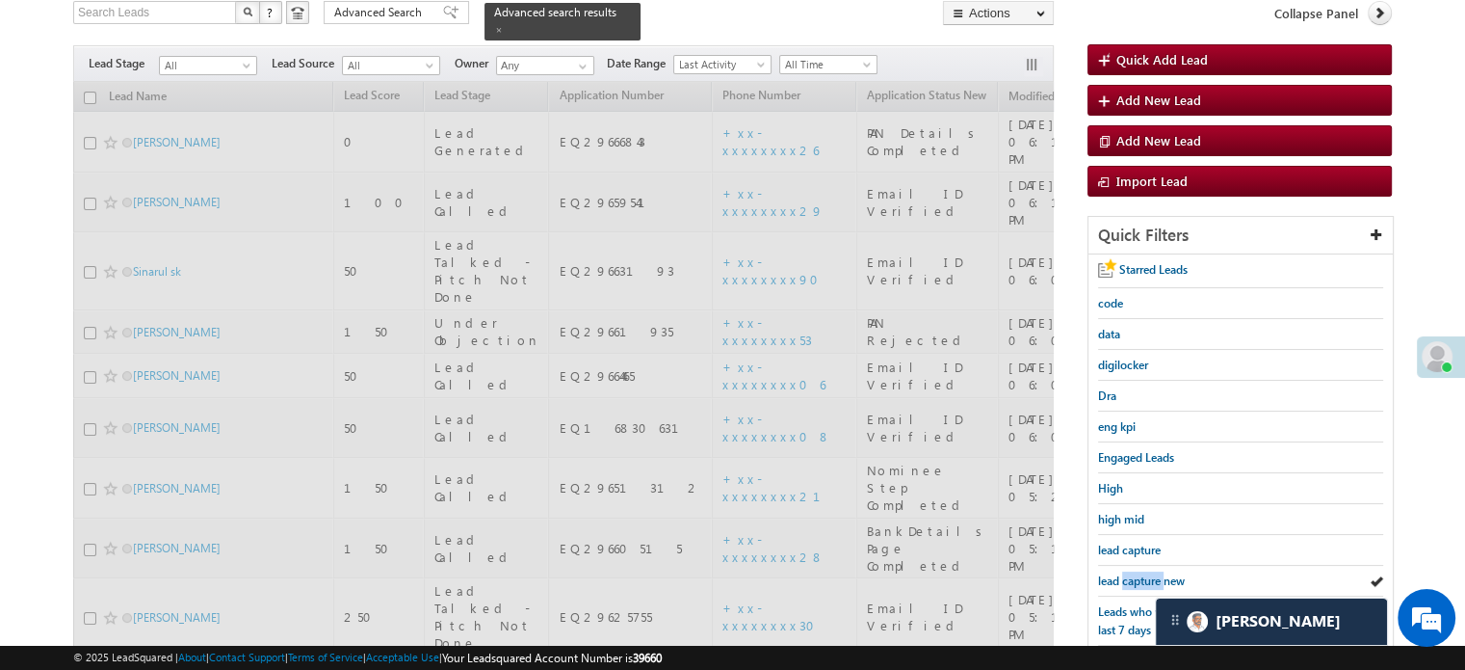
click at [1131, 575] on span "lead capture new" at bounding box center [1141, 580] width 87 height 14
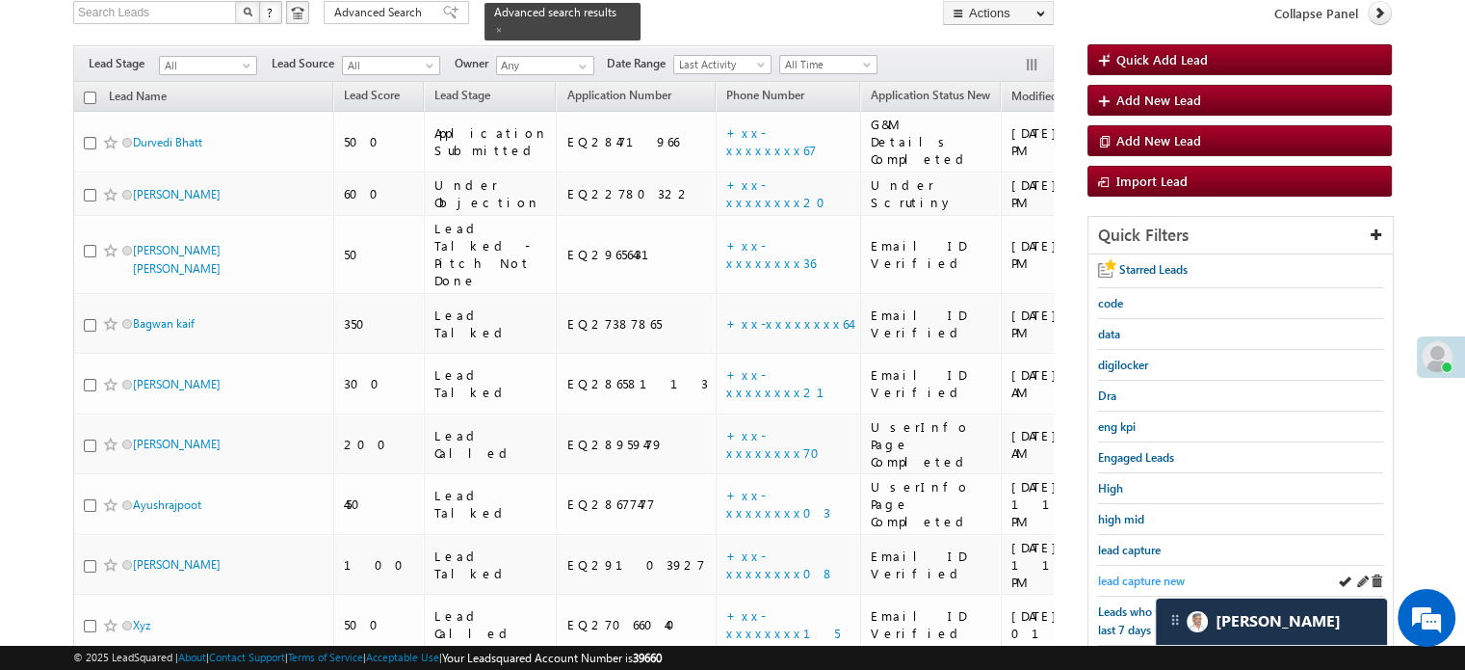
scroll to position [413, 0]
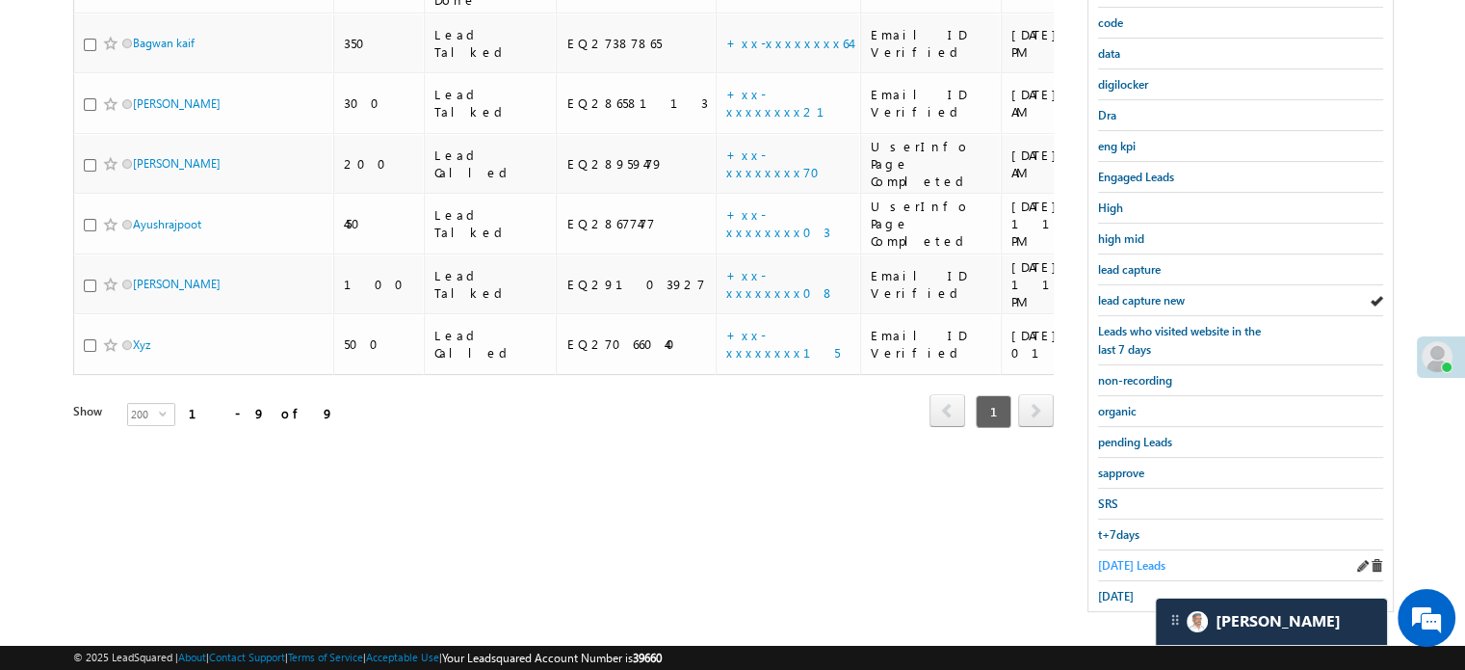
click at [1125, 564] on span "Today's Leads" at bounding box center [1131, 565] width 67 height 14
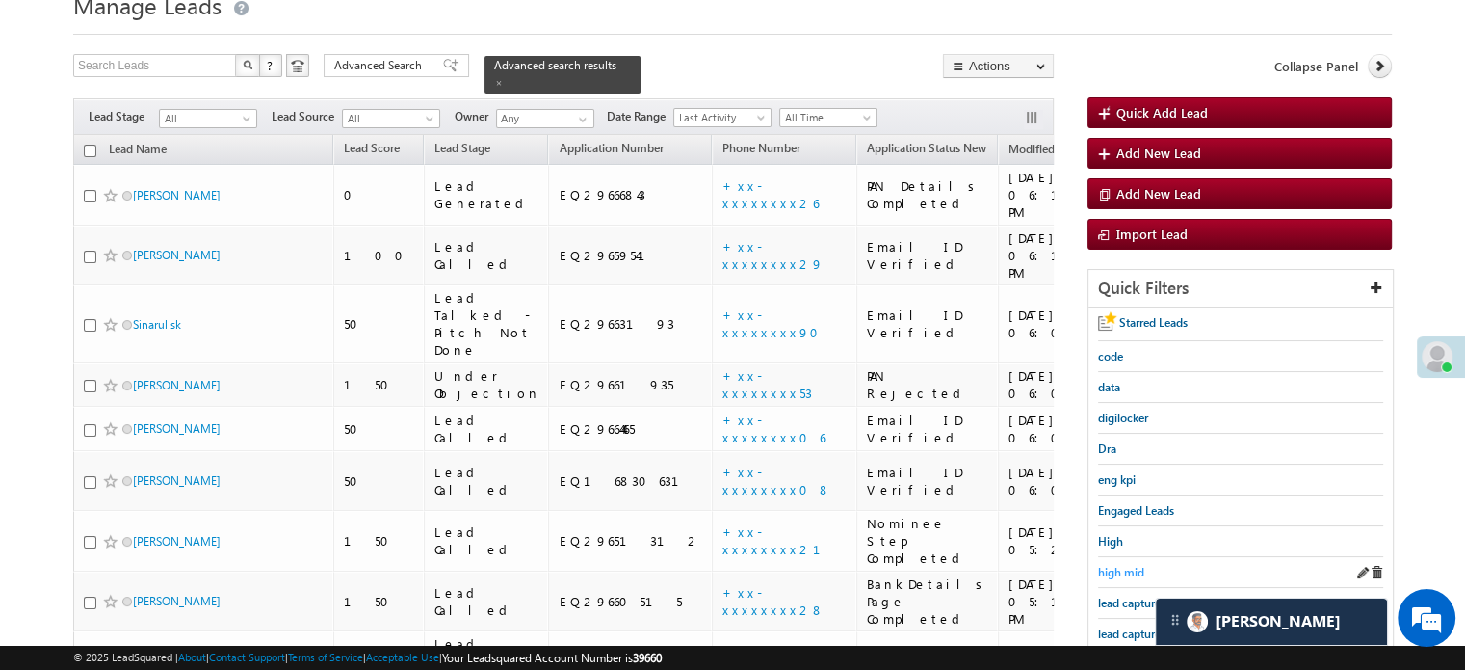
scroll to position [124, 0]
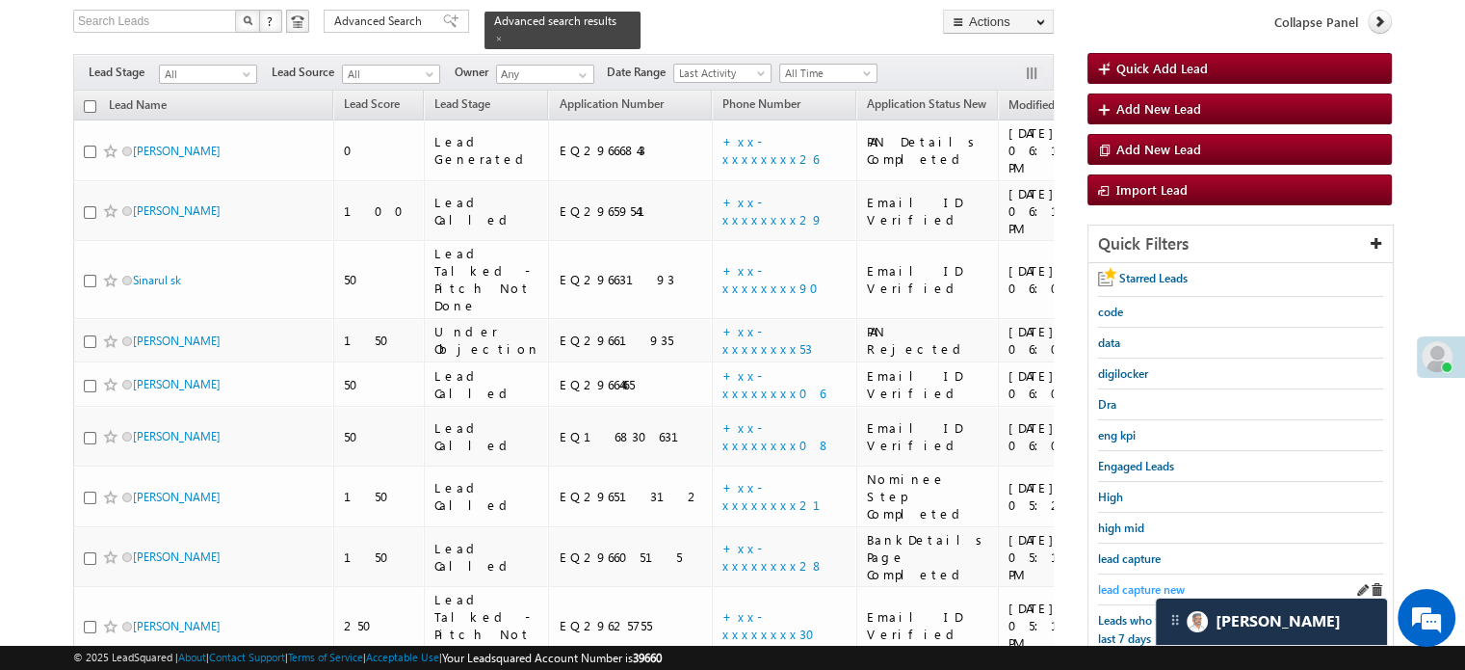
click at [1133, 589] on span "lead capture new" at bounding box center [1141, 589] width 87 height 14
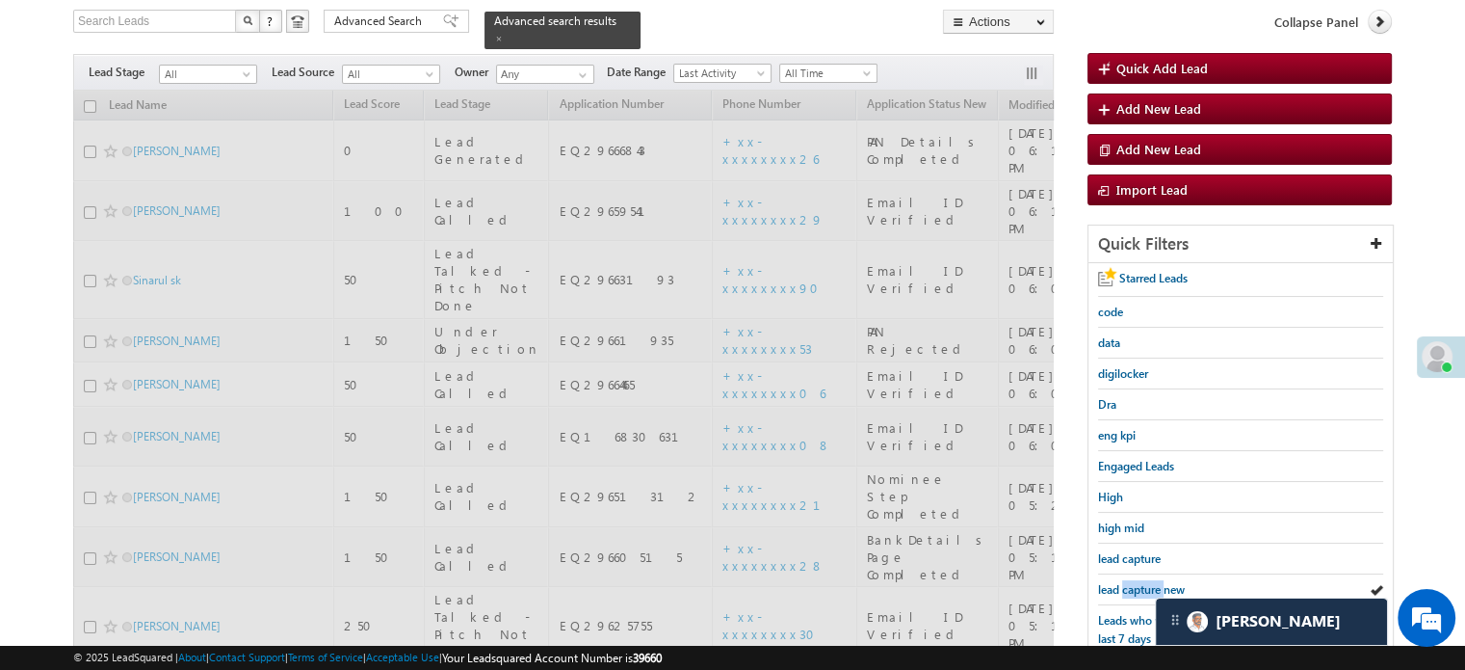
click at [1133, 589] on span "lead capture new" at bounding box center [1141, 589] width 87 height 14
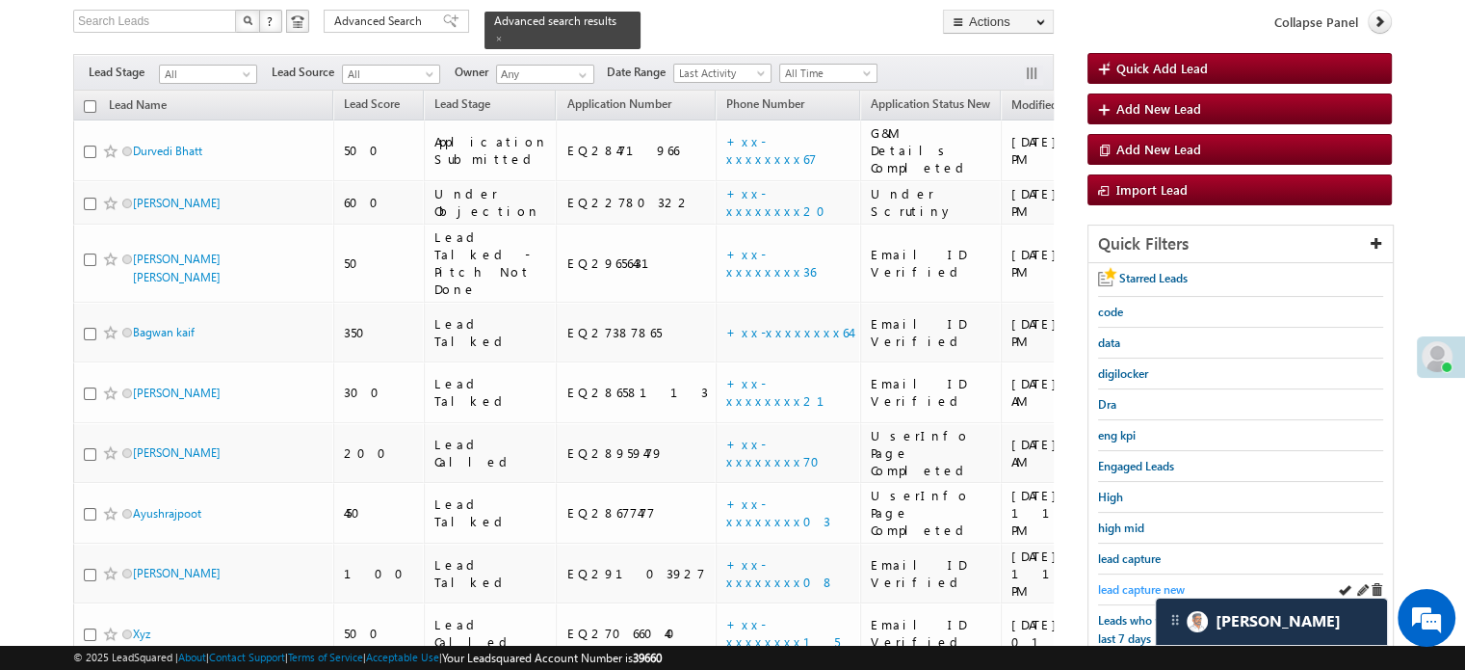
click at [1115, 582] on span "lead capture new" at bounding box center [1141, 589] width 87 height 14
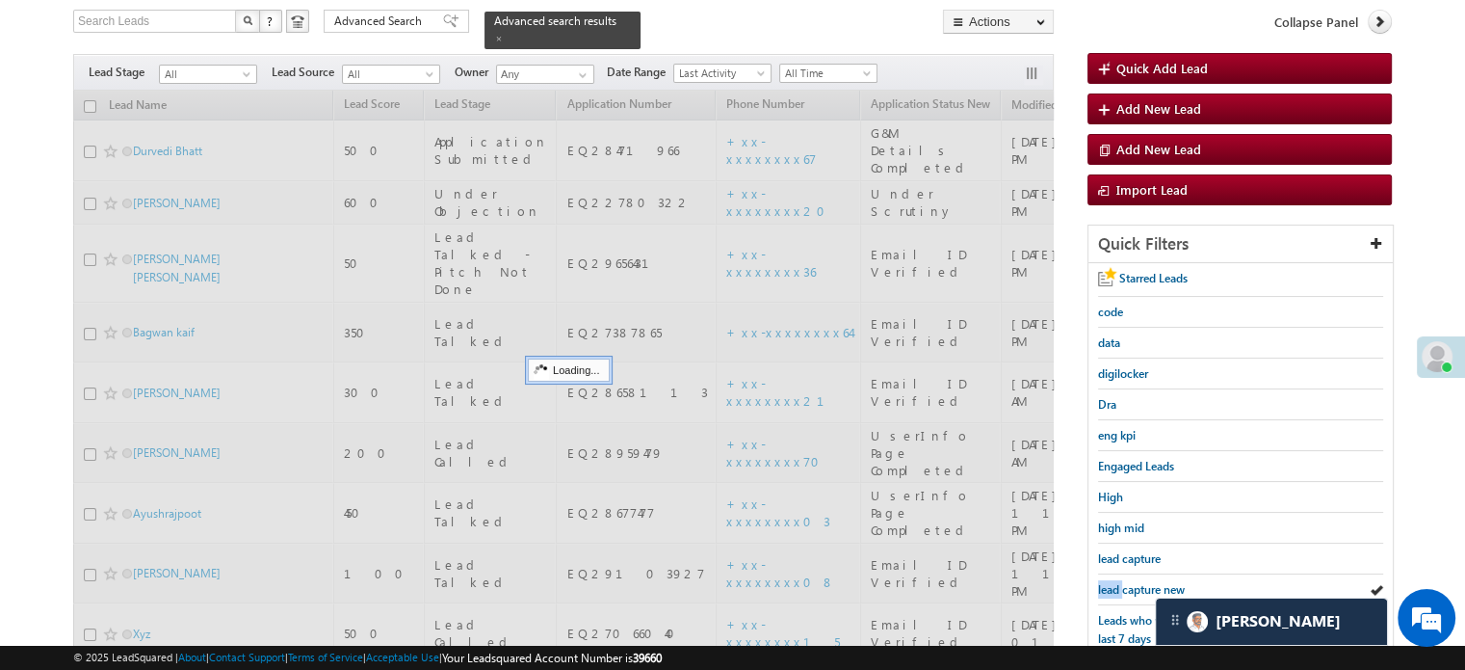
click at [1115, 582] on span "lead capture new" at bounding box center [1141, 589] width 87 height 14
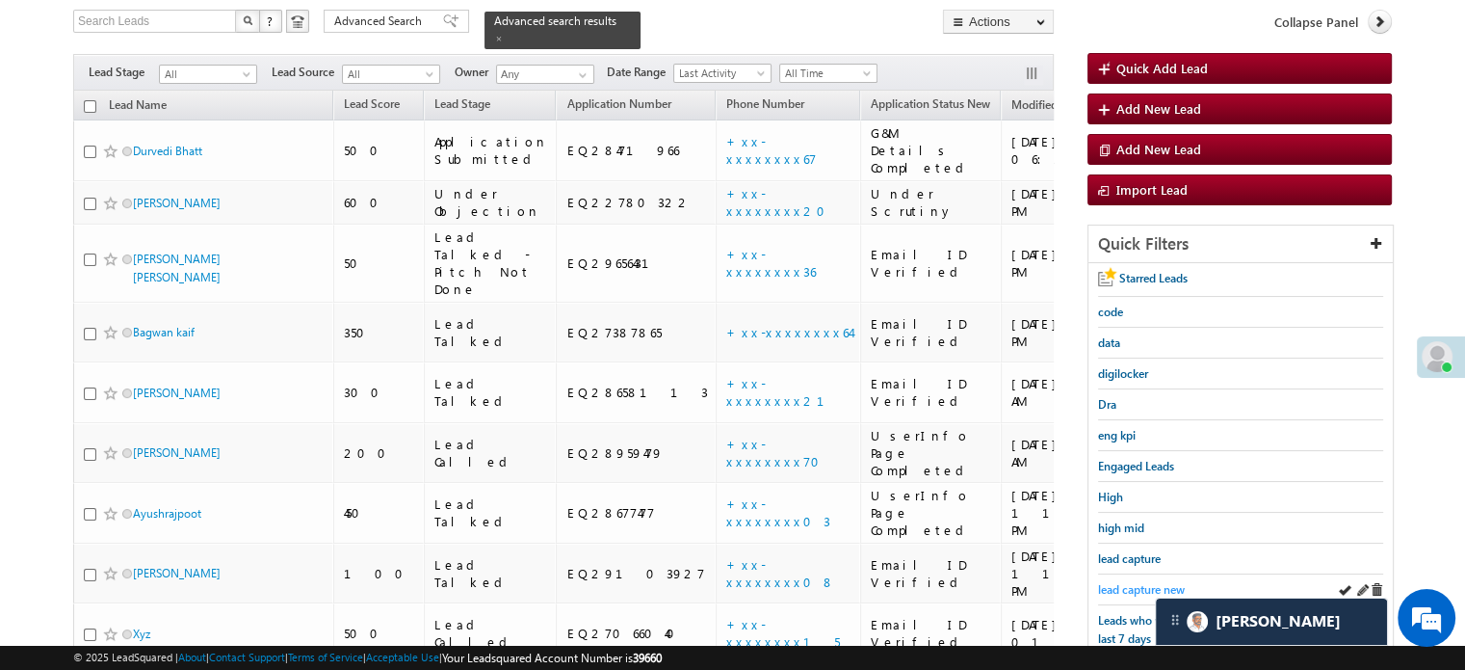
click at [1112, 582] on span "lead capture new" at bounding box center [1141, 589] width 87 height 14
click at [1115, 582] on span "lead capture new" at bounding box center [1141, 589] width 87 height 14
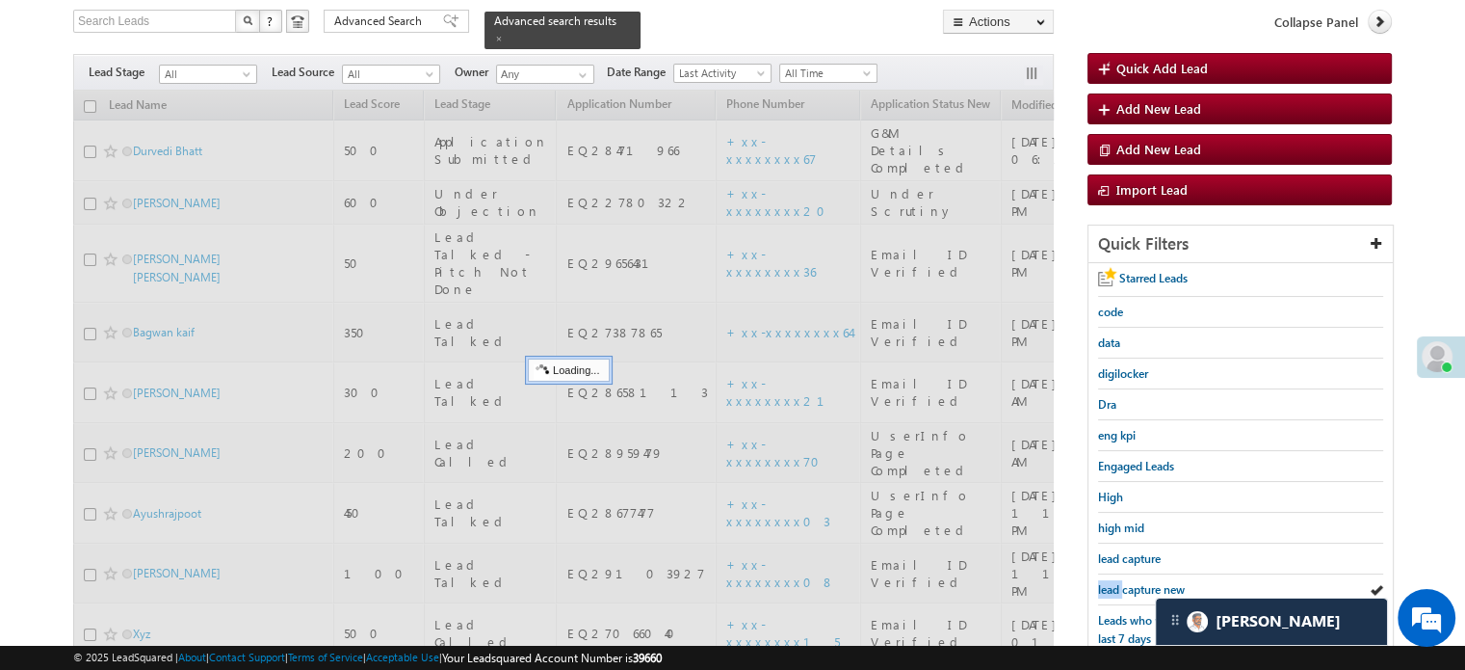
click at [1115, 582] on span "lead capture new" at bounding box center [1141, 589] width 87 height 14
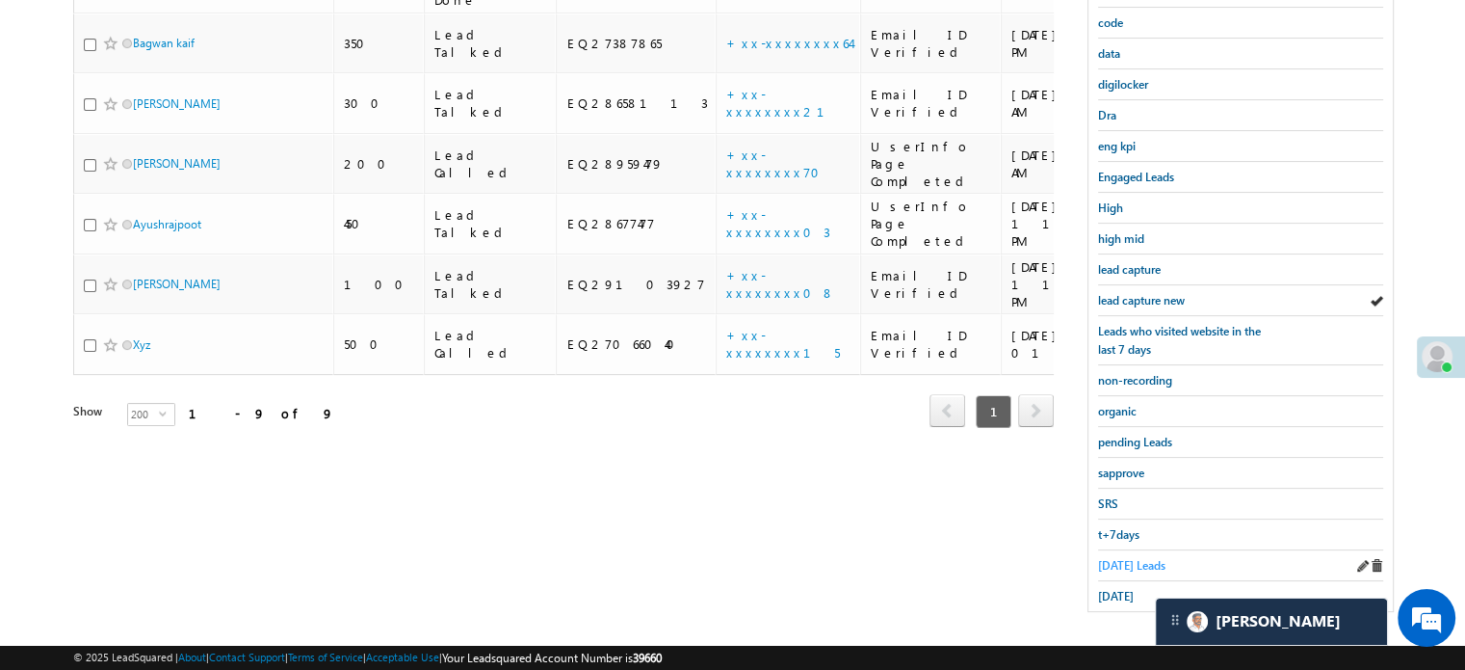
click at [1114, 558] on span "Today's Leads" at bounding box center [1131, 565] width 67 height 14
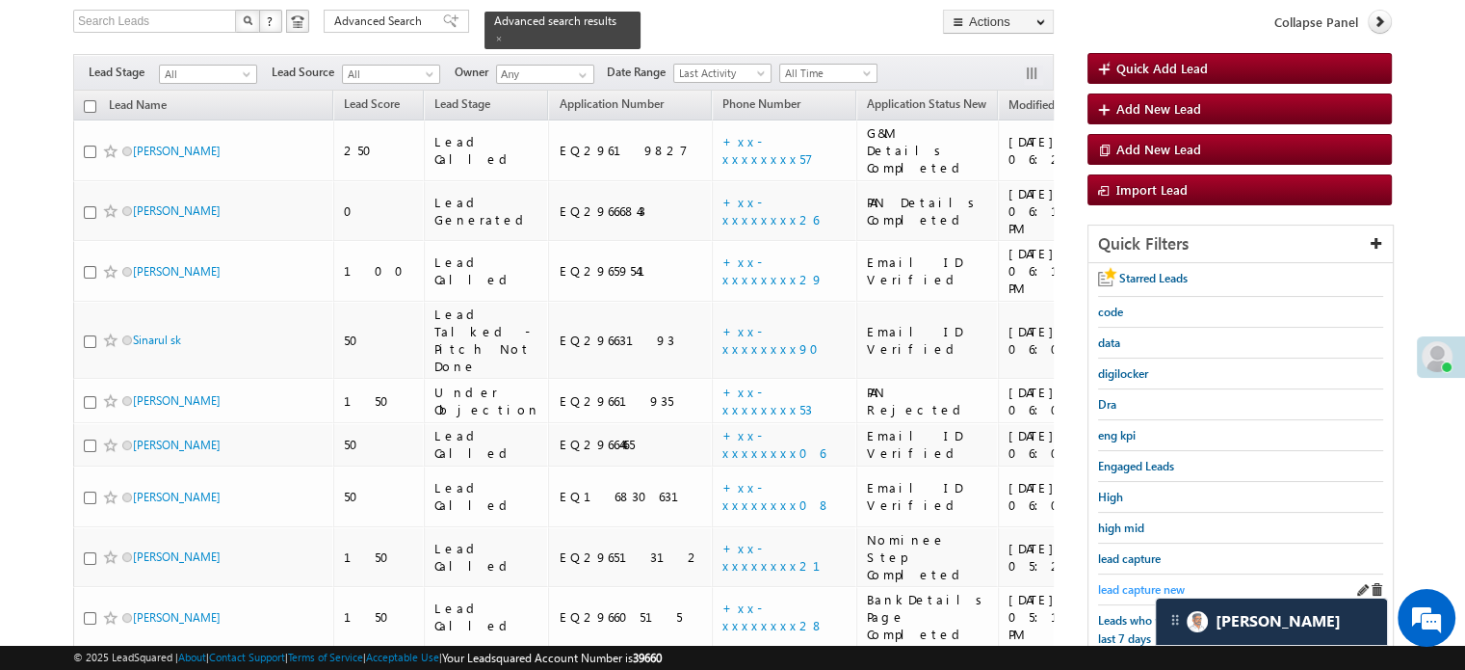
click at [1119, 590] on span "lead capture new" at bounding box center [1141, 589] width 87 height 14
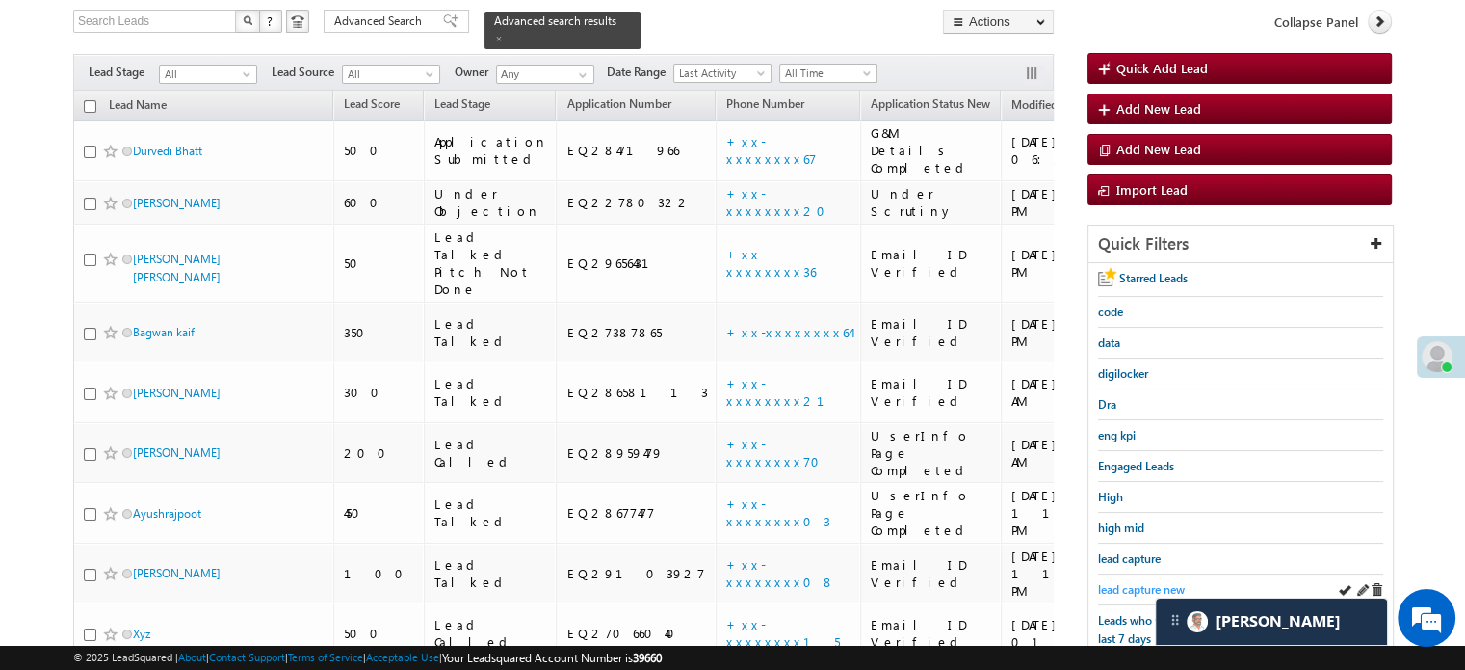
click at [1133, 582] on span "lead capture new" at bounding box center [1141, 589] width 87 height 14
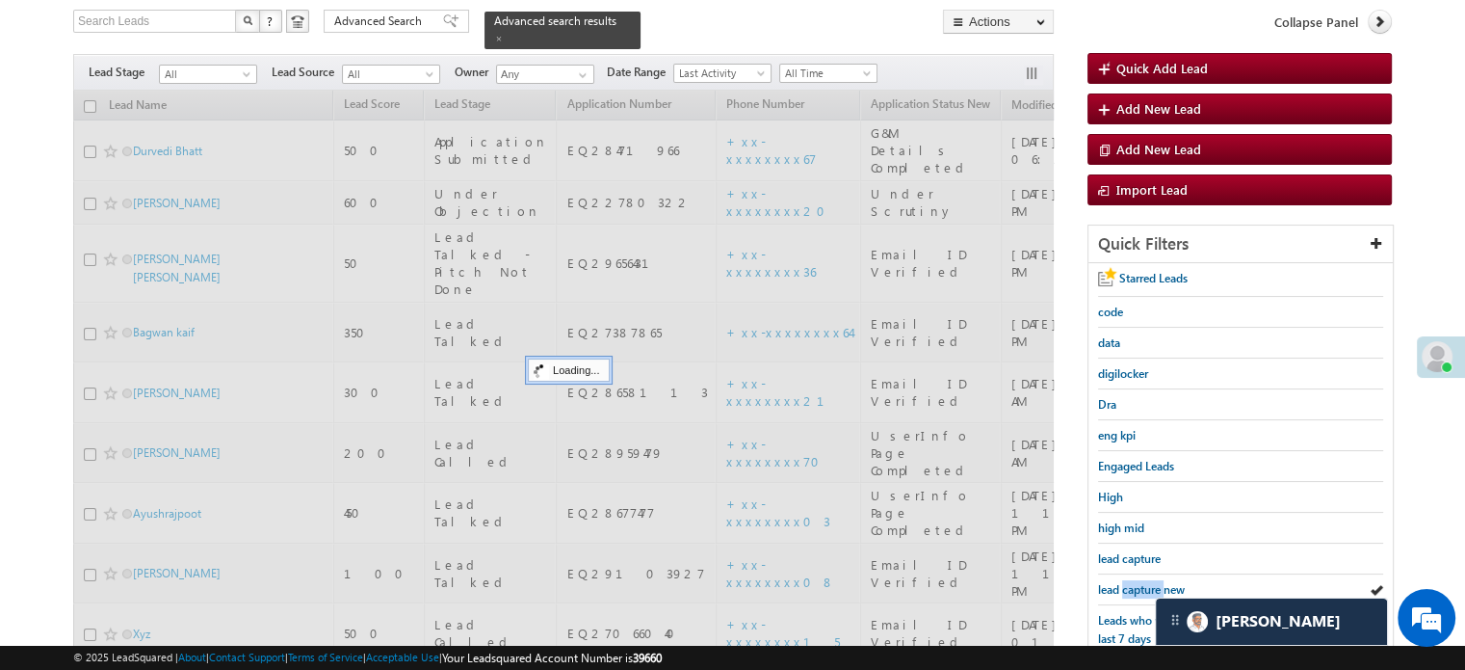
click at [1133, 582] on span "lead capture new" at bounding box center [1141, 589] width 87 height 14
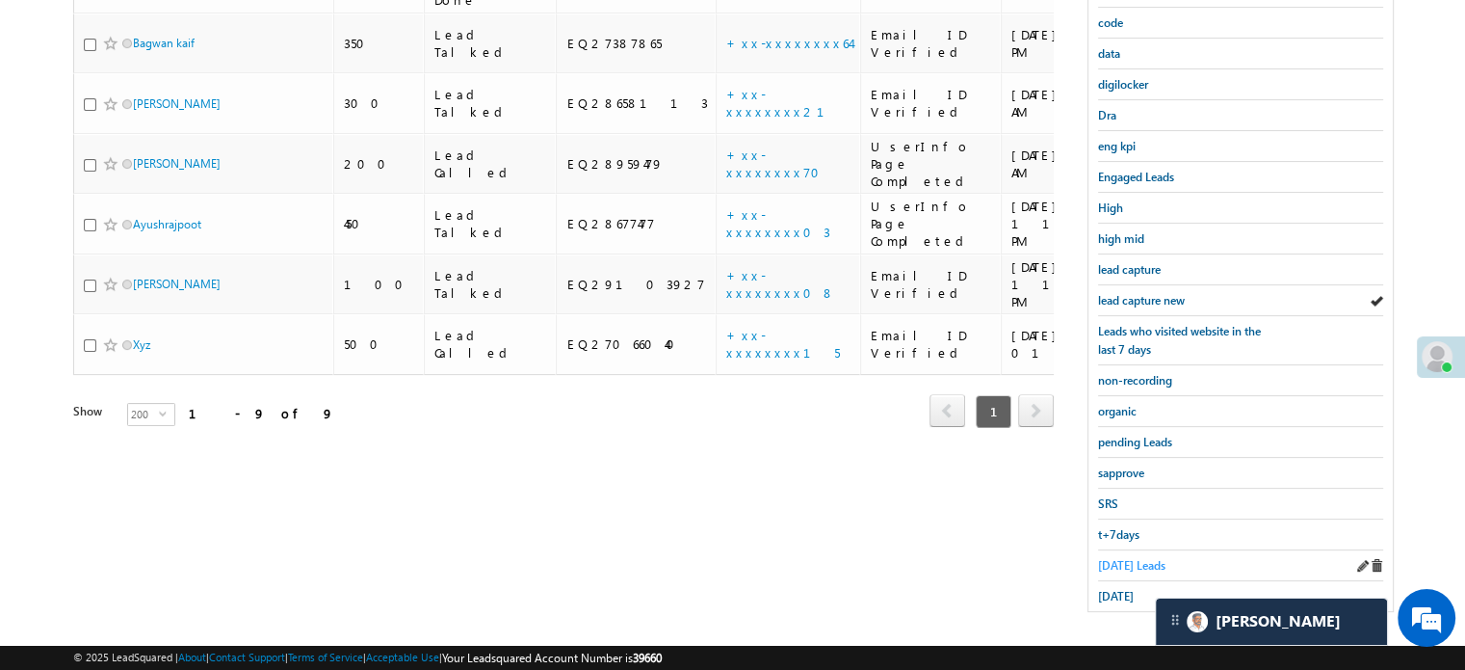
click at [1125, 558] on span "Today's Leads" at bounding box center [1131, 565] width 67 height 14
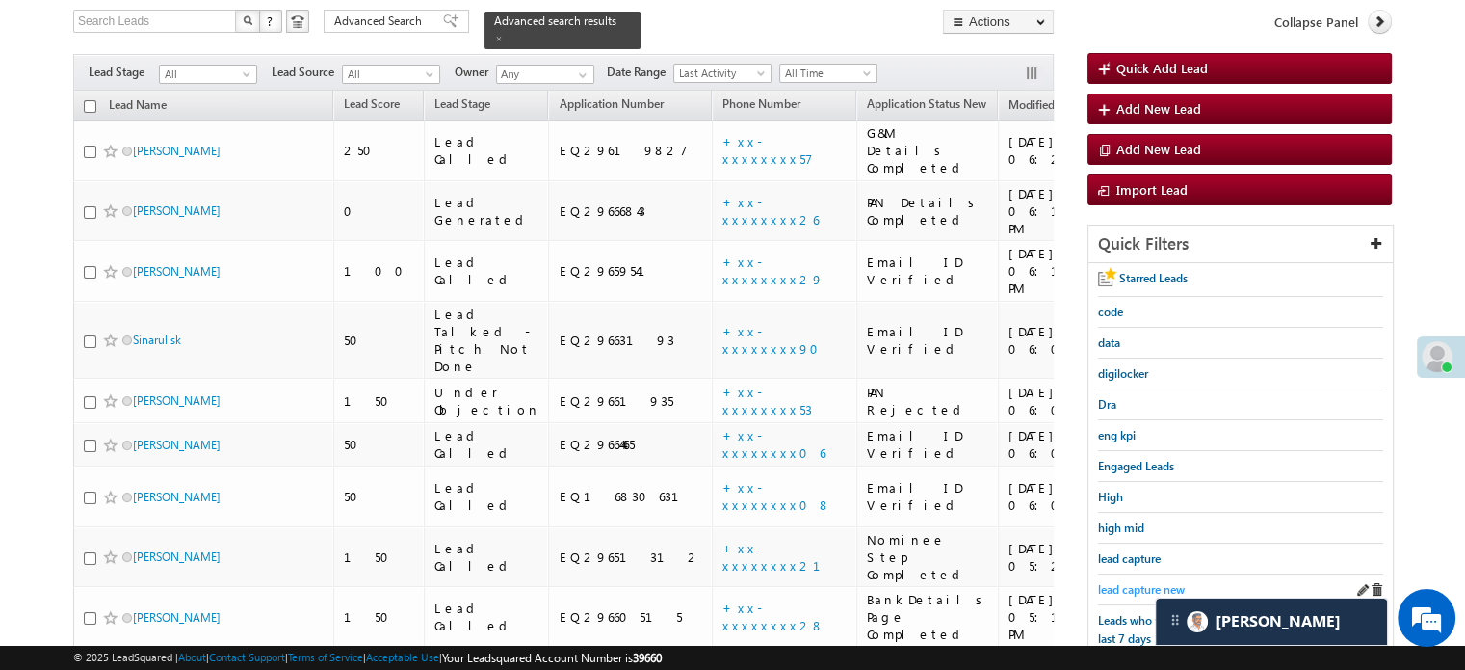
click at [1121, 585] on span "lead capture new" at bounding box center [1141, 589] width 87 height 14
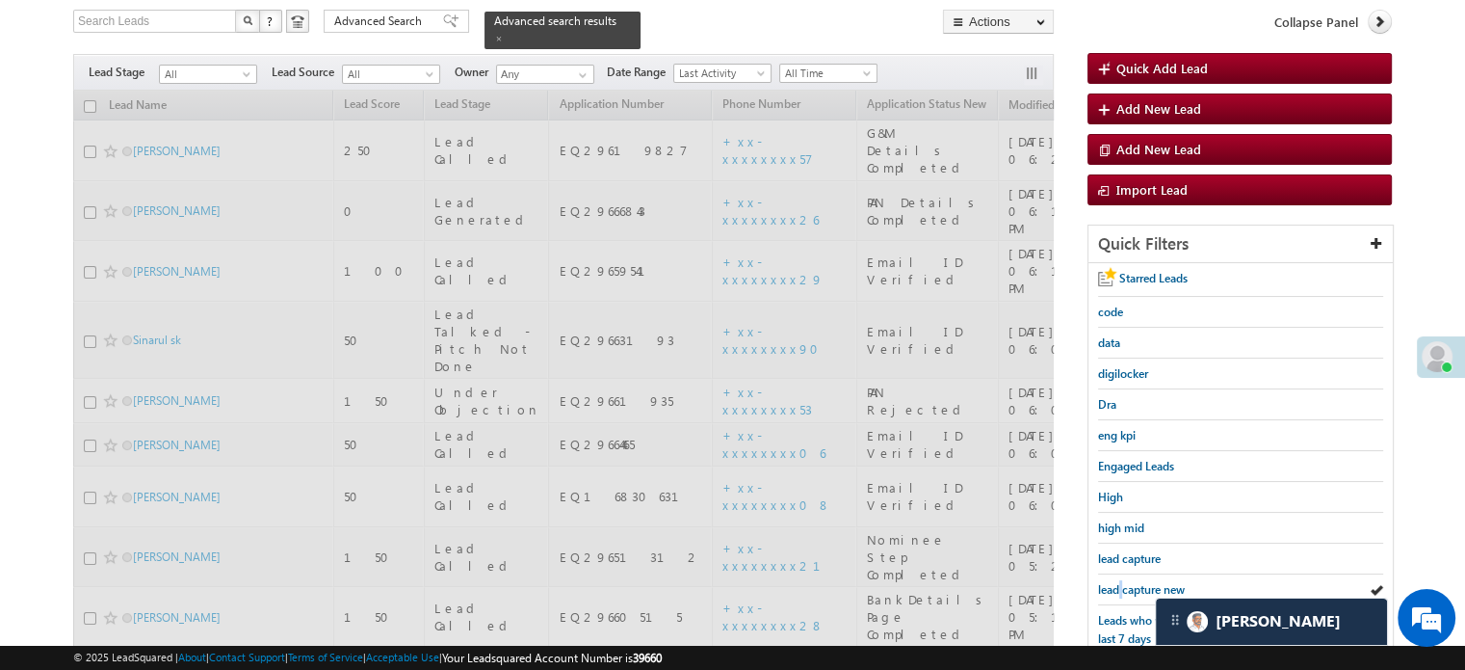
click at [1121, 585] on span "lead capture new" at bounding box center [1141, 589] width 87 height 14
click at [1121, 588] on span "lead capture new" at bounding box center [1141, 589] width 87 height 14
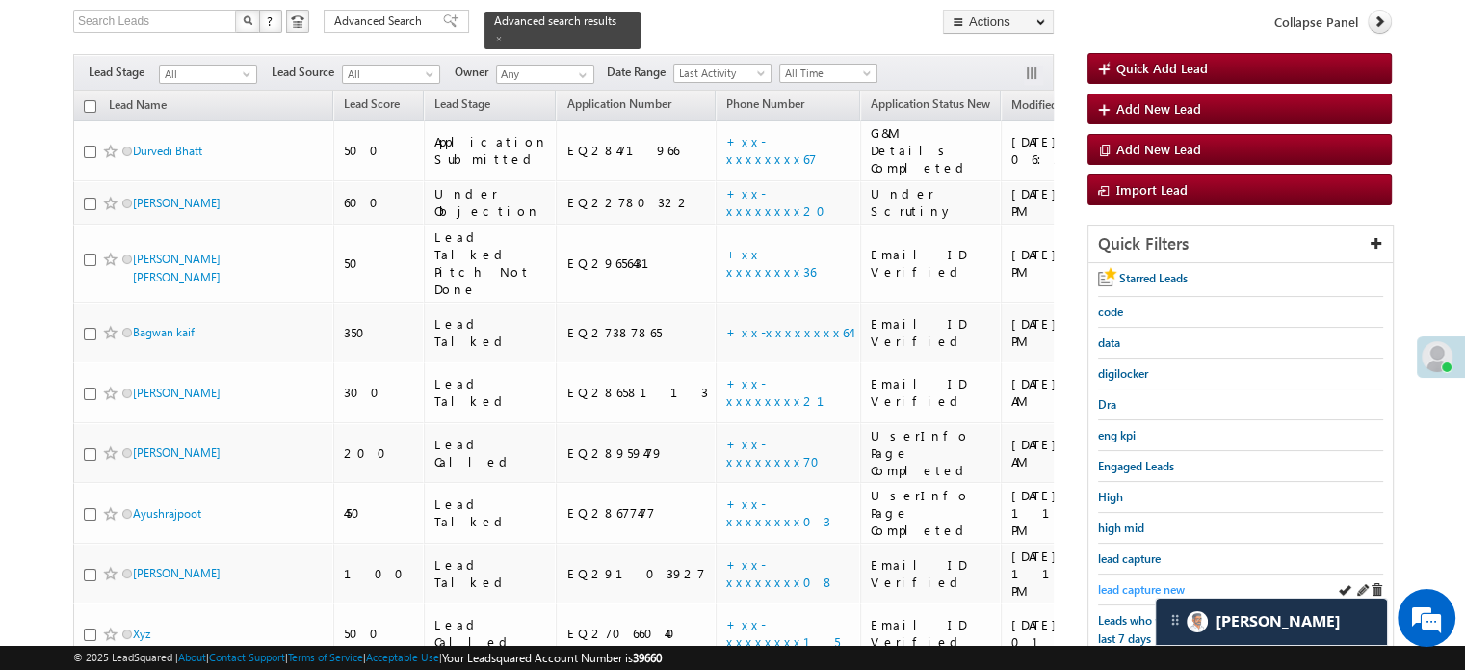
click at [1119, 588] on span "lead capture new" at bounding box center [1141, 589] width 87 height 14
click at [1141, 582] on span "lead capture new" at bounding box center [1141, 589] width 87 height 14
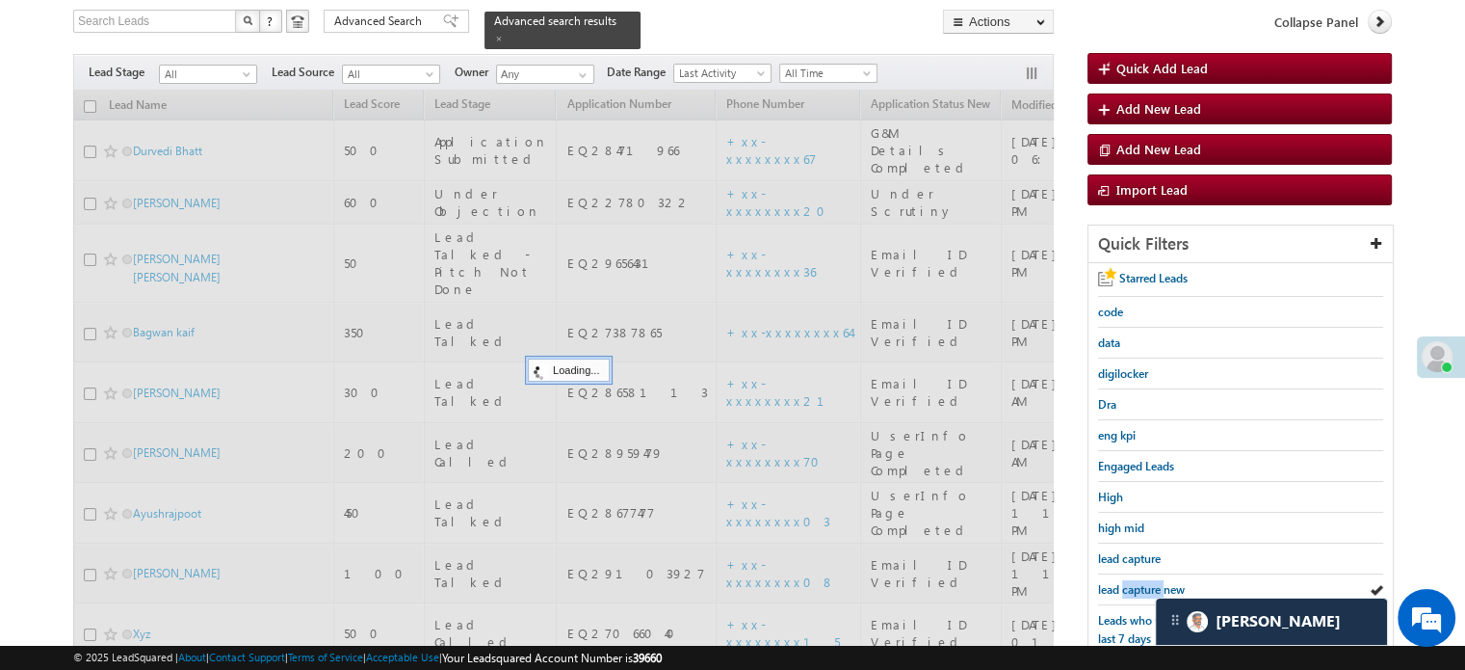
click at [1141, 582] on span "lead capture new" at bounding box center [1141, 589] width 87 height 14
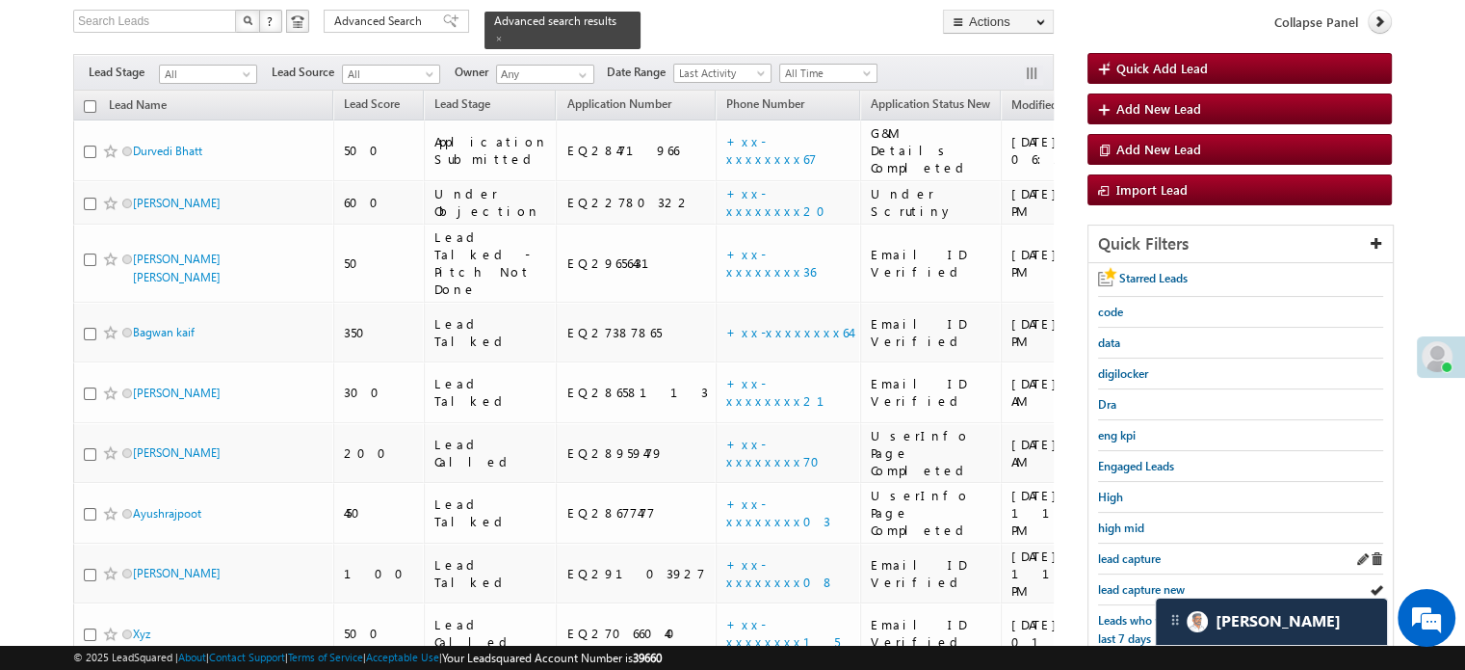
click at [1145, 563] on div "lead capture" at bounding box center [1240, 558] width 285 height 31
click at [1143, 582] on span "lead capture new" at bounding box center [1141, 589] width 87 height 14
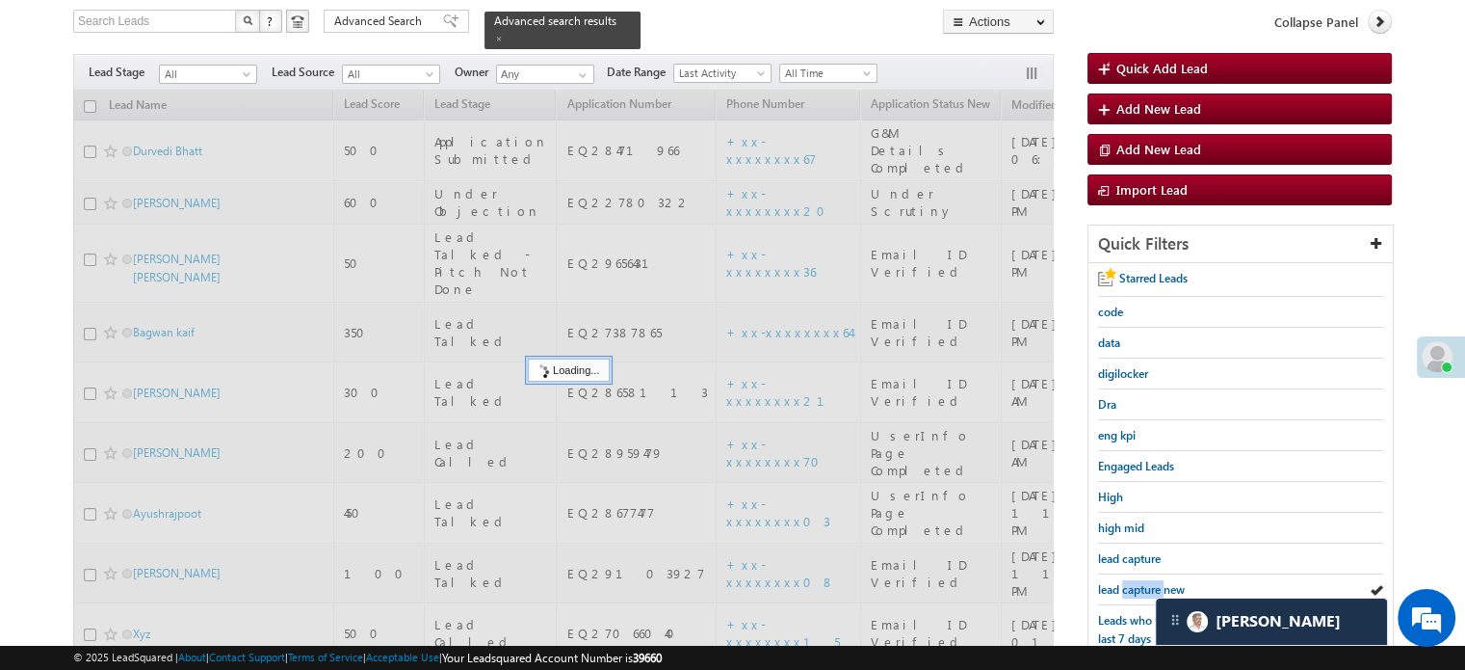
click at [1138, 582] on span "lead capture new" at bounding box center [1141, 589] width 87 height 14
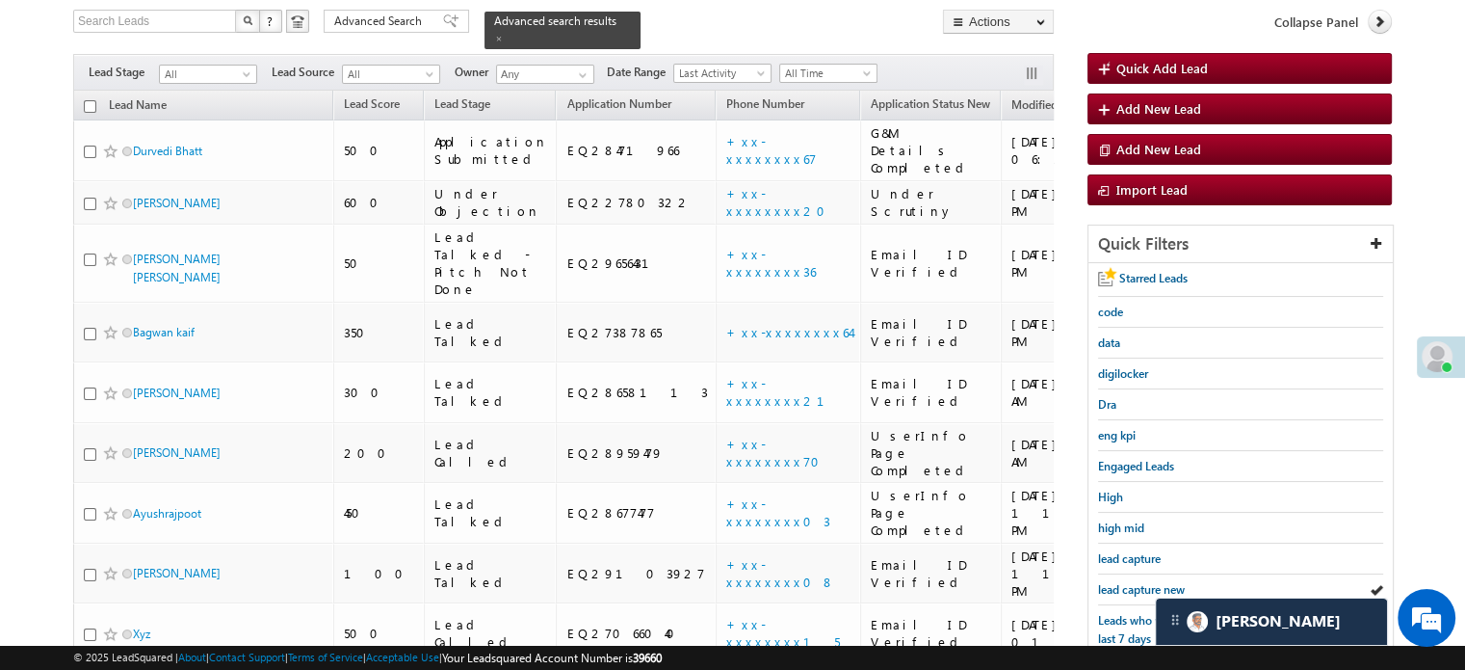
click at [1138, 582] on span "lead capture new" at bounding box center [1141, 589] width 87 height 14
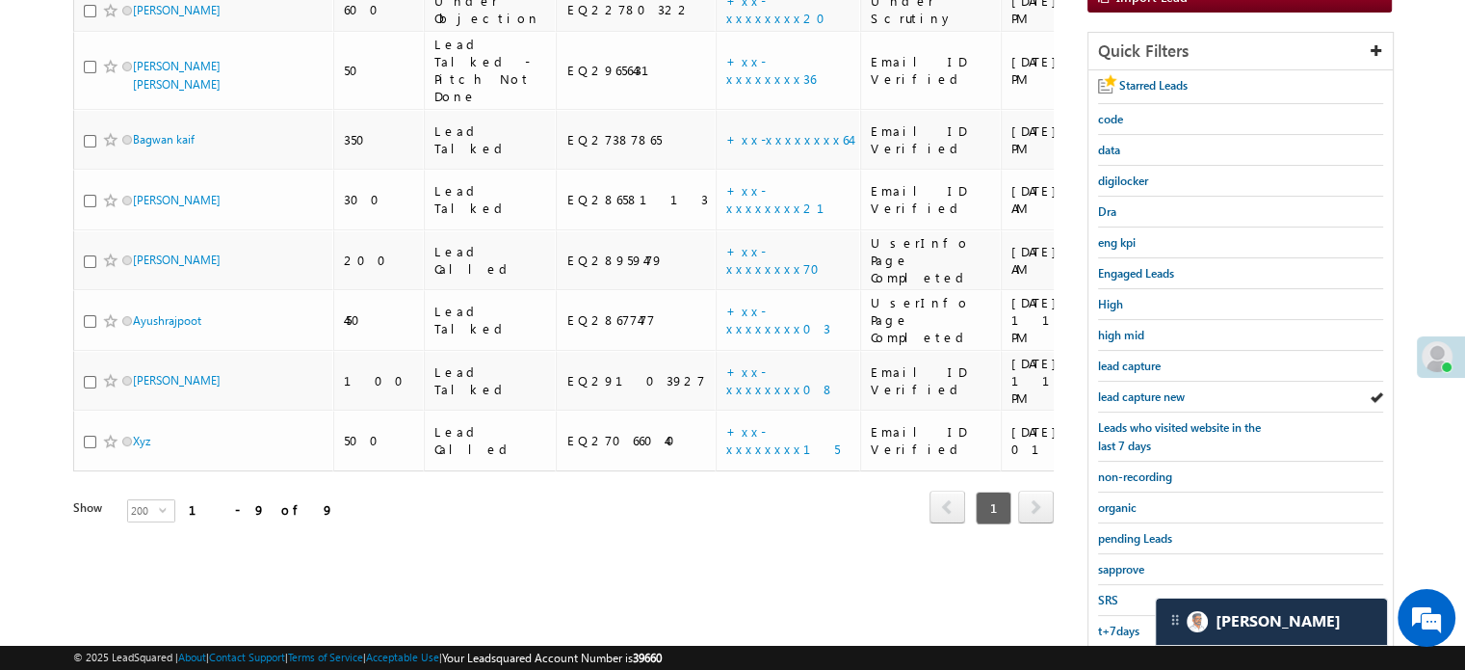
scroll to position [413, 0]
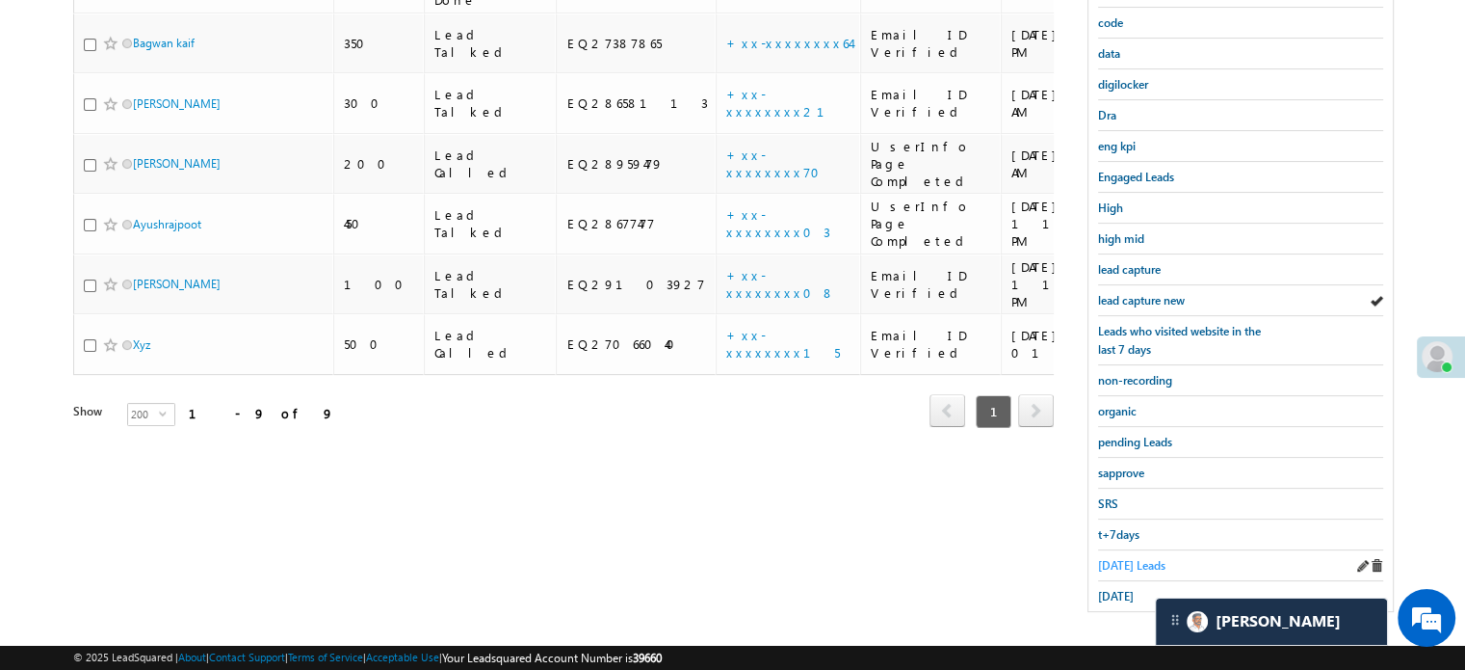
click at [1125, 558] on span "Today's Leads" at bounding box center [1131, 565] width 67 height 14
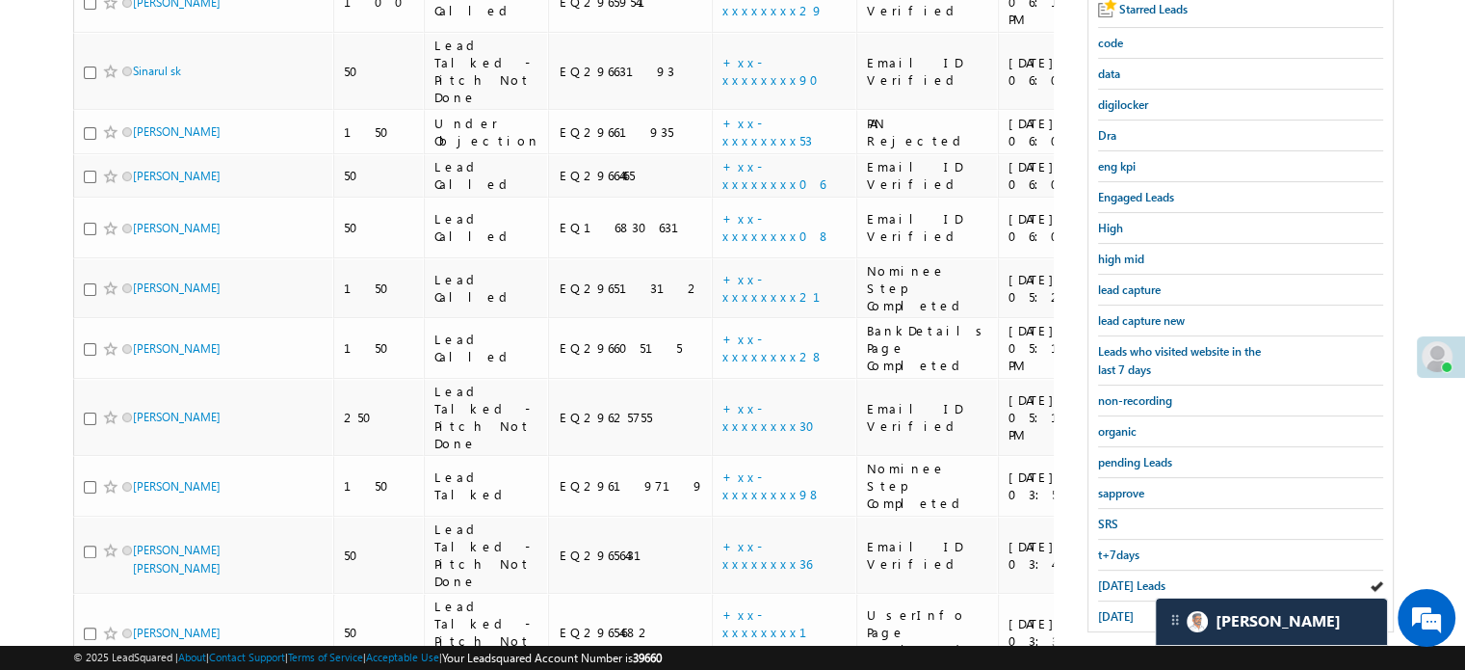
scroll to position [229, 0]
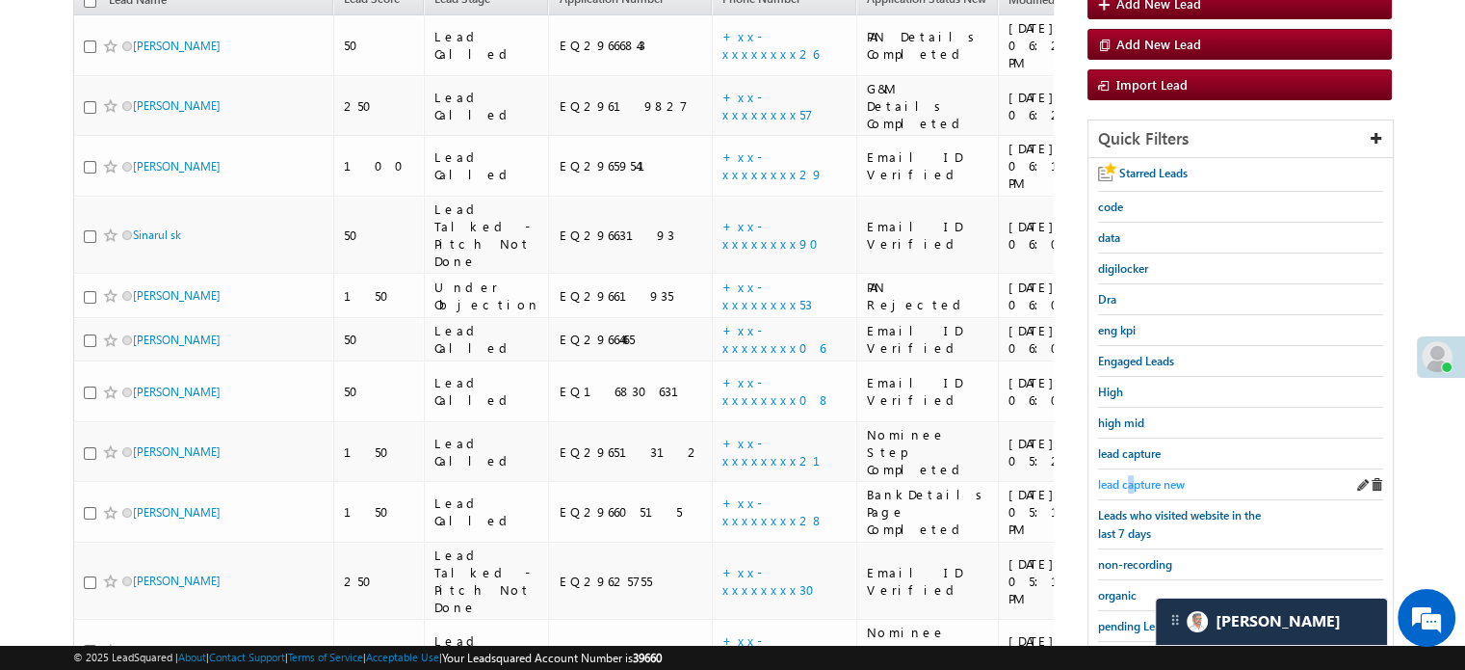
click at [1133, 475] on link "lead capture new" at bounding box center [1141, 484] width 87 height 18
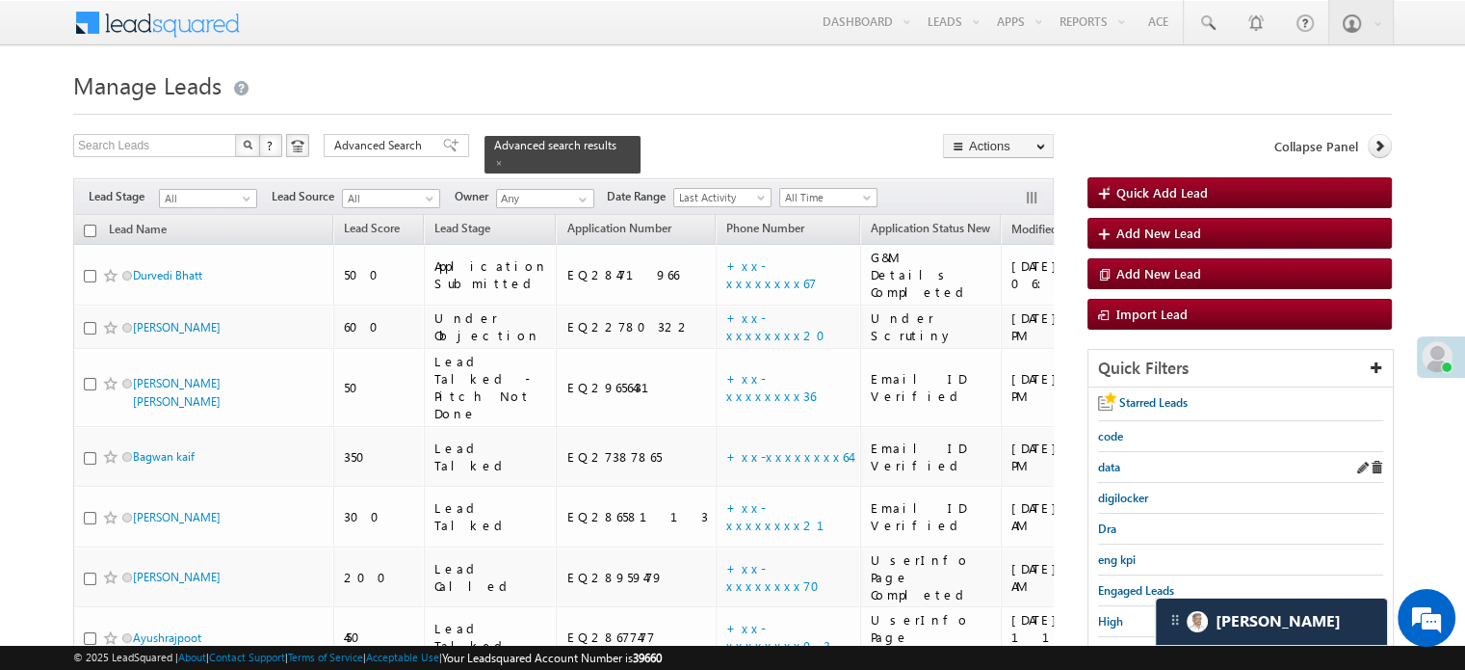
scroll to position [193, 0]
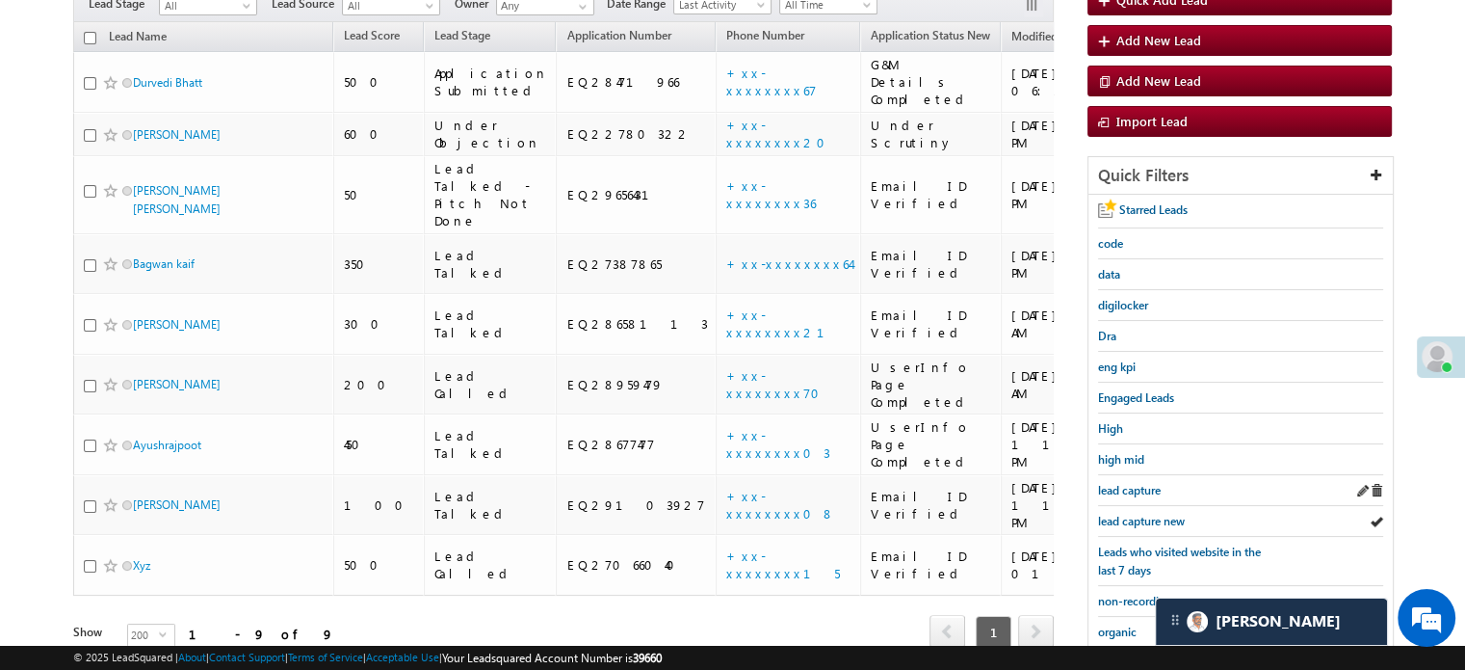
click at [1165, 497] on div "lead capture" at bounding box center [1240, 490] width 285 height 31
click at [1152, 514] on span "lead capture new" at bounding box center [1141, 521] width 87 height 14
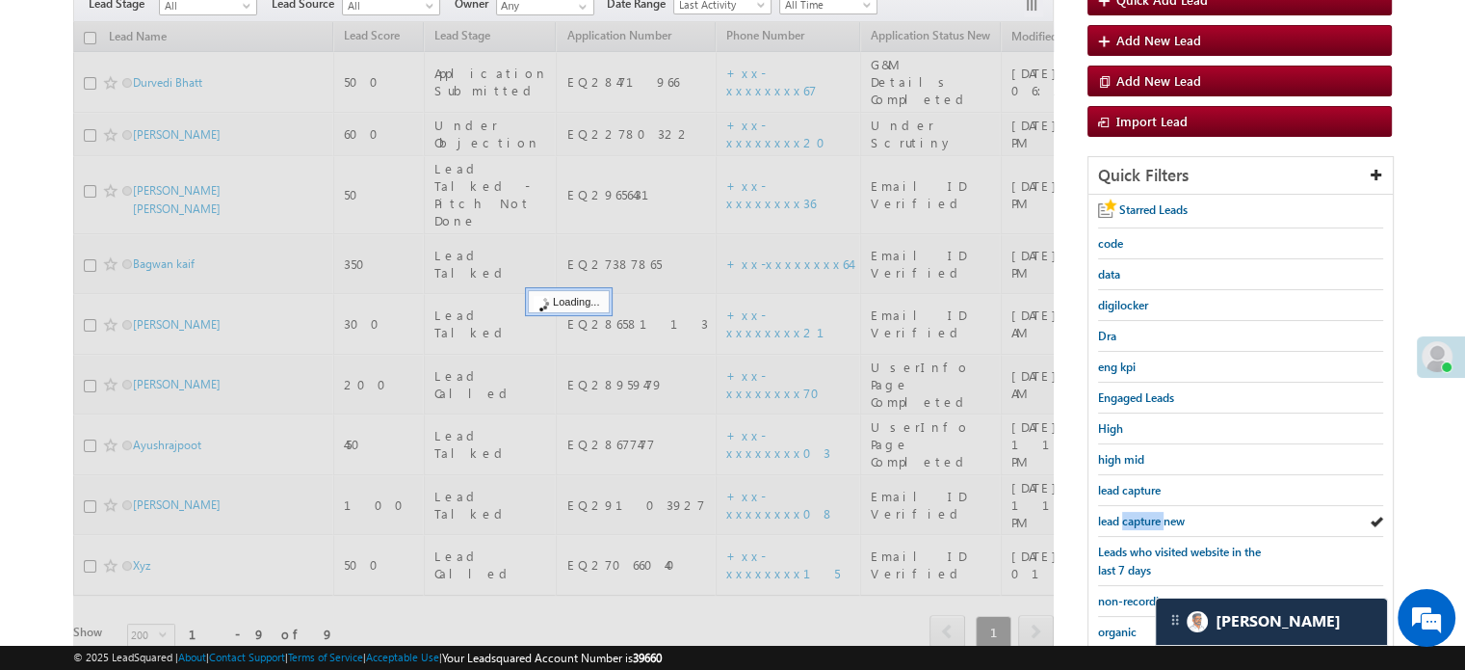
click at [1152, 514] on span "lead capture new" at bounding box center [1141, 521] width 87 height 14
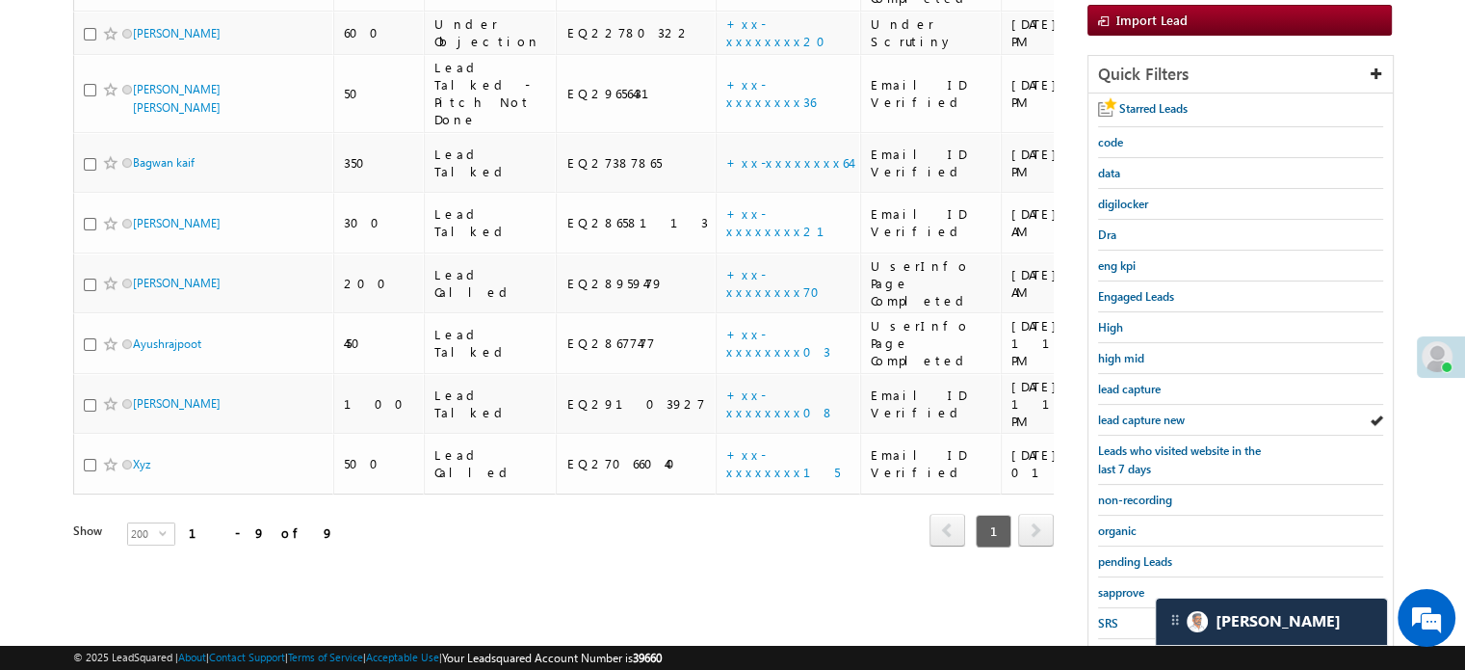
scroll to position [413, 0]
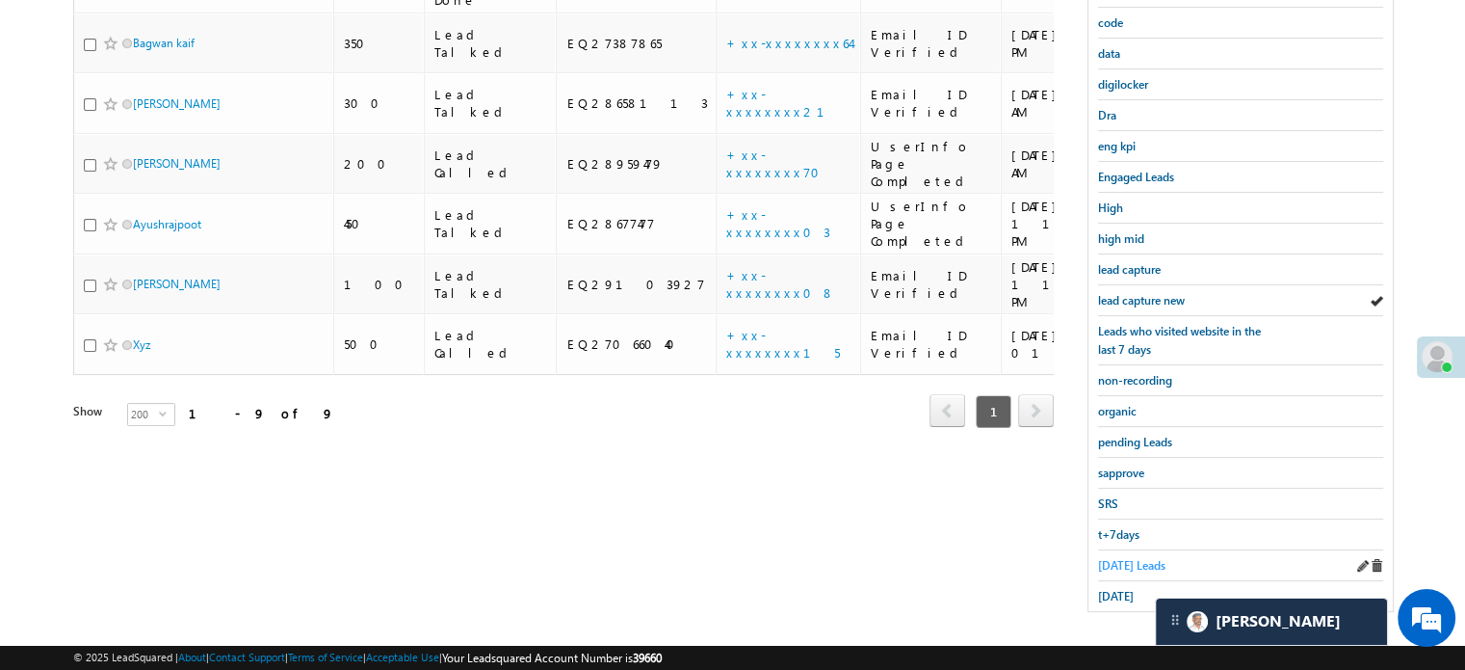
click at [1127, 558] on span "Today's Leads" at bounding box center [1131, 565] width 67 height 14
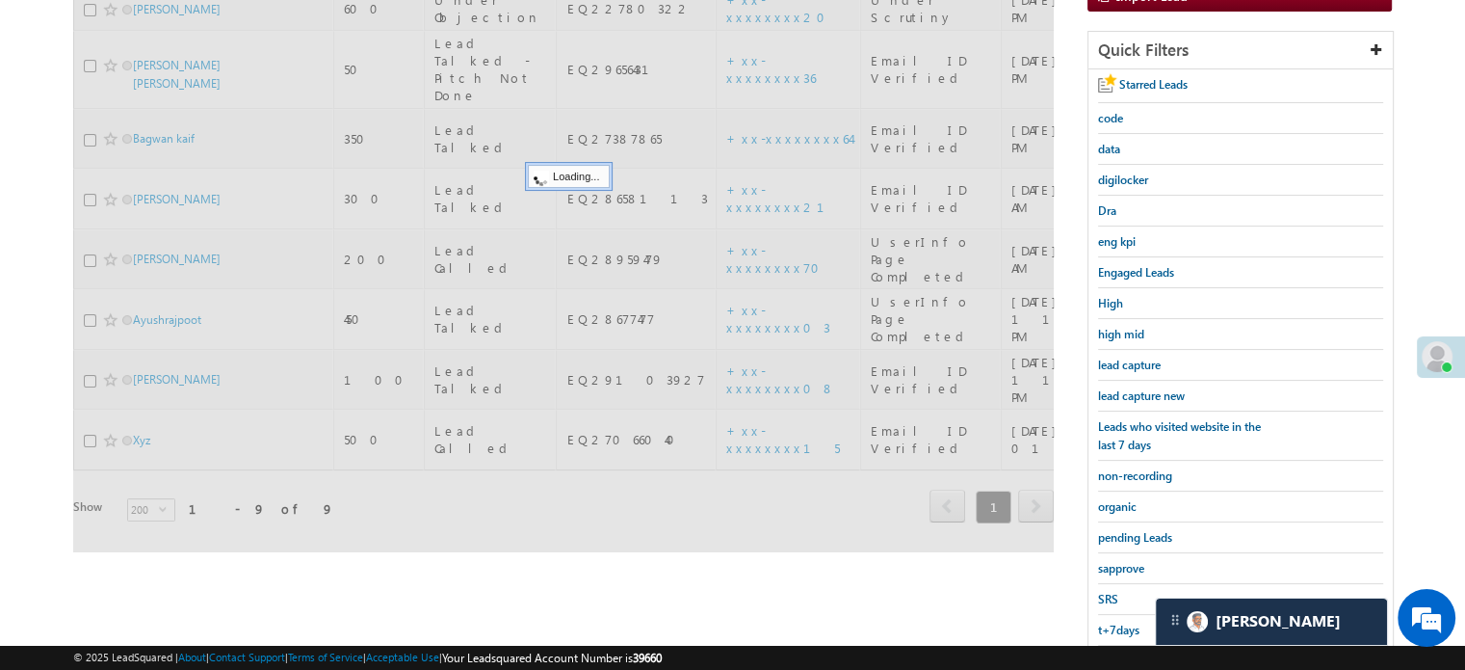
scroll to position [221, 0]
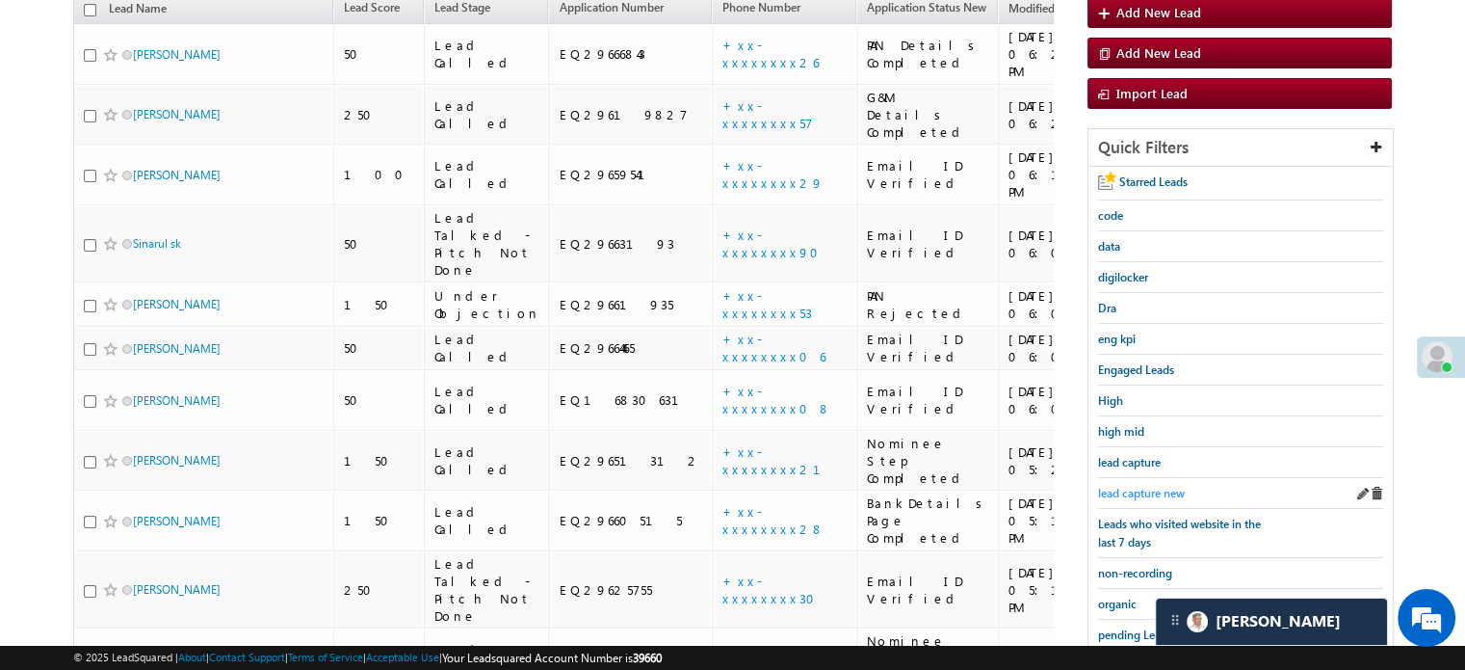
click at [1155, 486] on span "lead capture new" at bounding box center [1141, 493] width 87 height 14
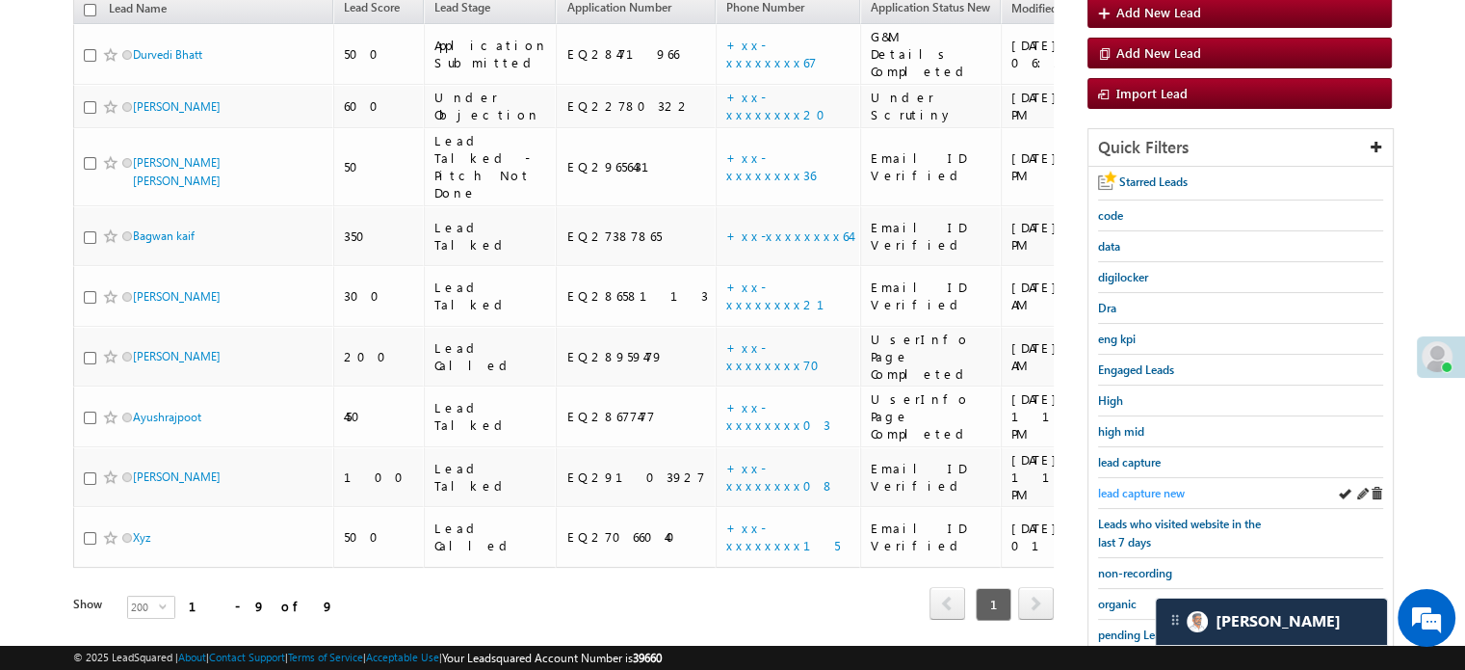
click at [1160, 486] on span "lead capture new" at bounding box center [1141, 493] width 87 height 14
click at [1159, 486] on span "lead capture new" at bounding box center [1141, 493] width 87 height 14
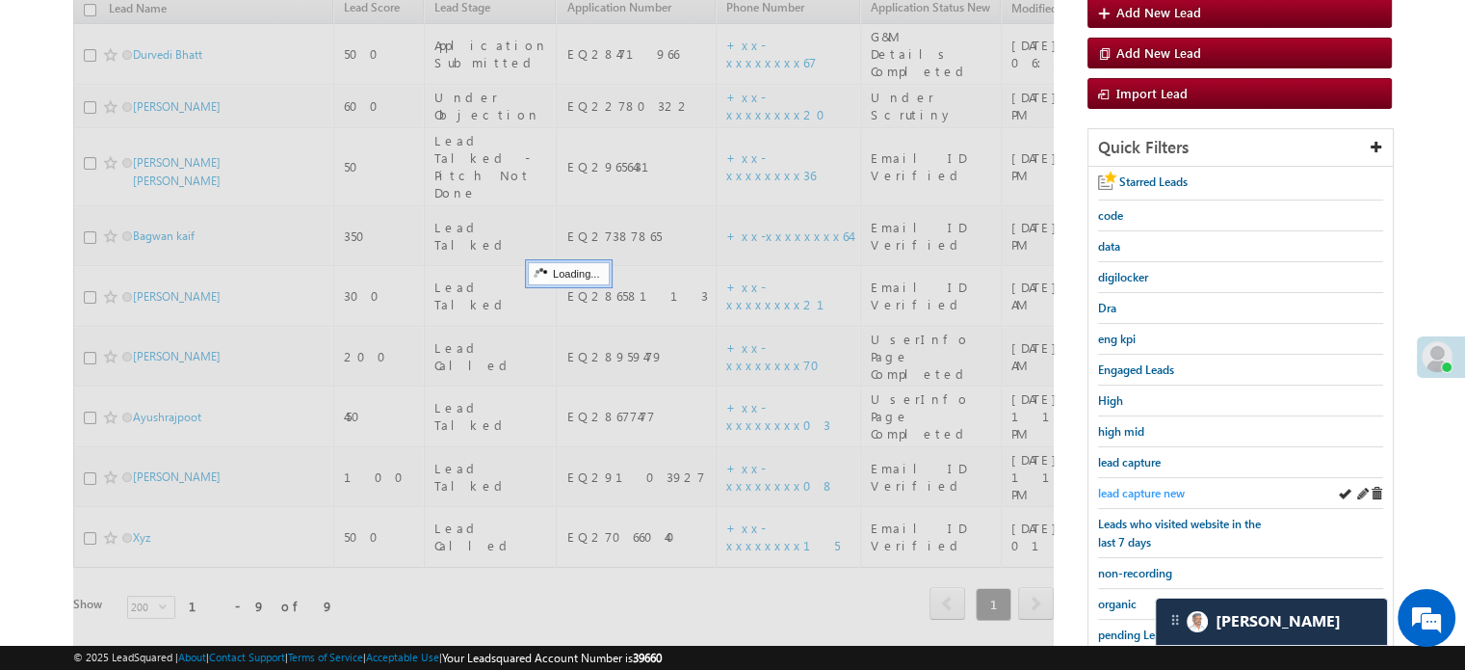
click at [1148, 486] on span "lead capture new" at bounding box center [1141, 493] width 87 height 14
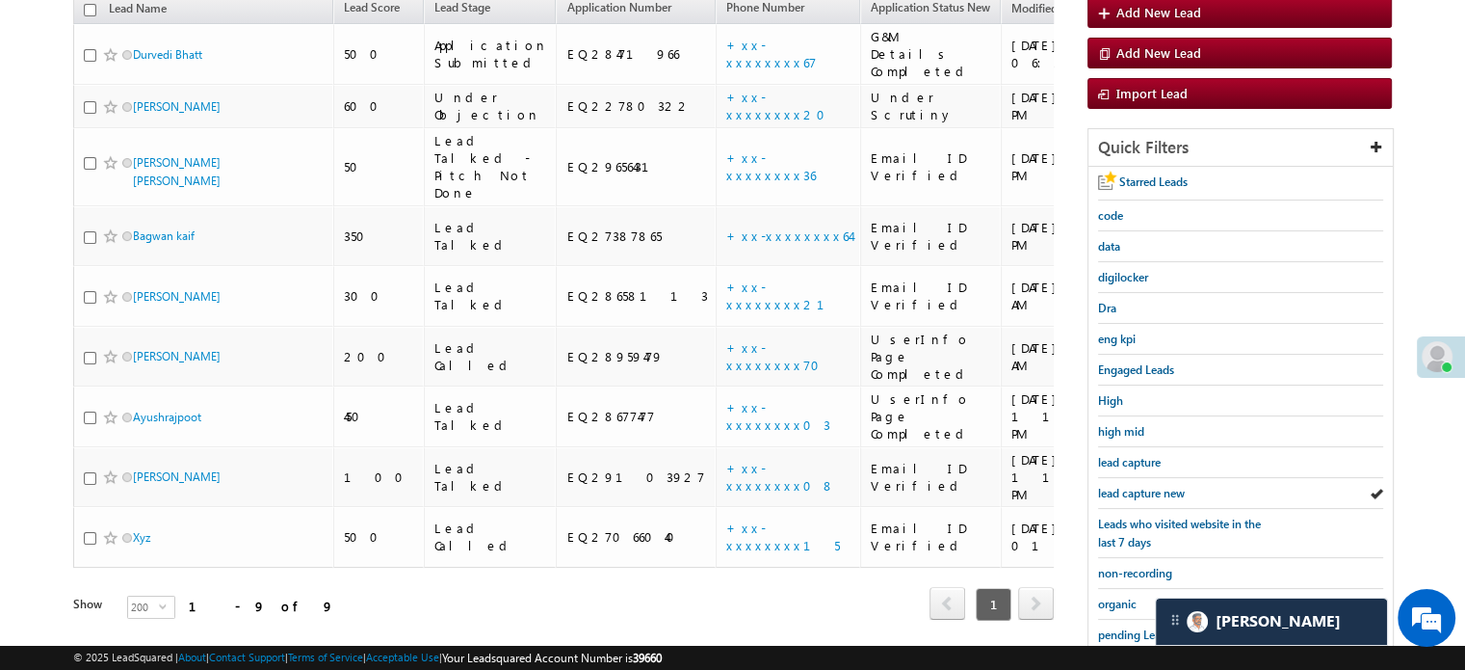
scroll to position [413, 0]
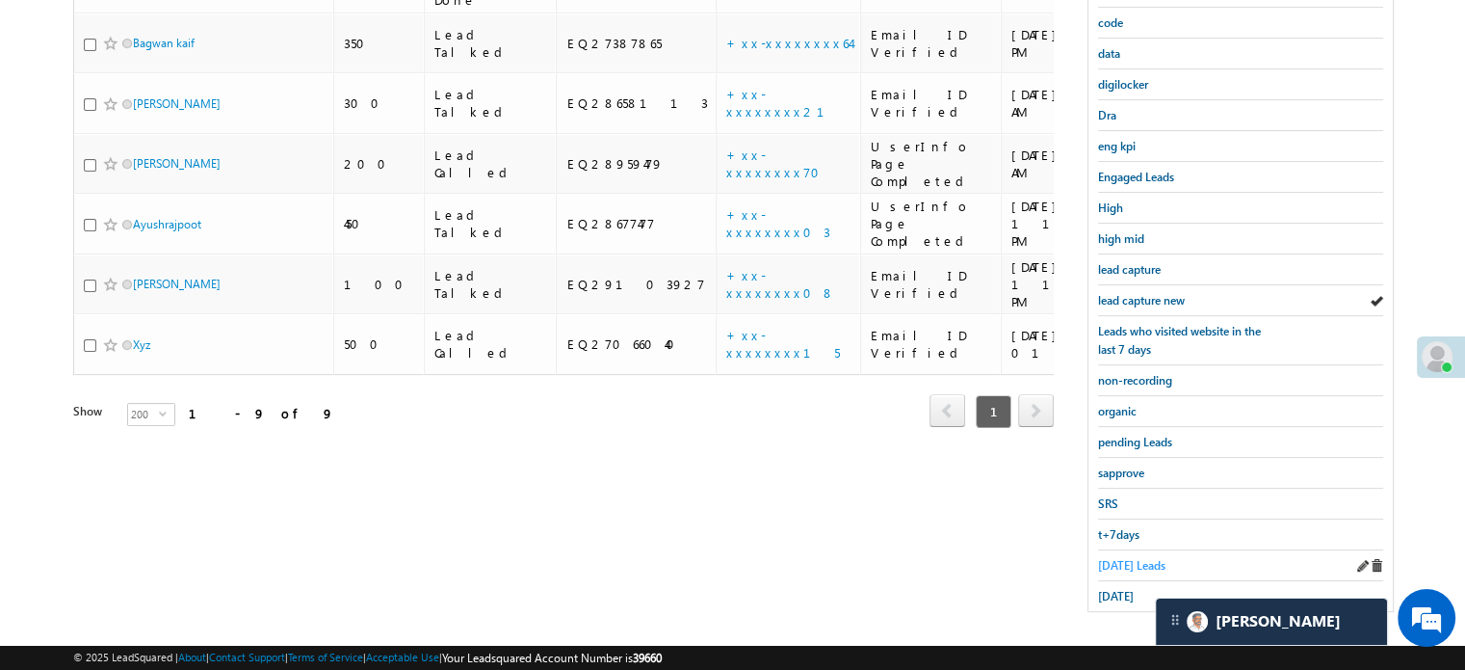
click at [1127, 562] on span "Today's Leads" at bounding box center [1131, 565] width 67 height 14
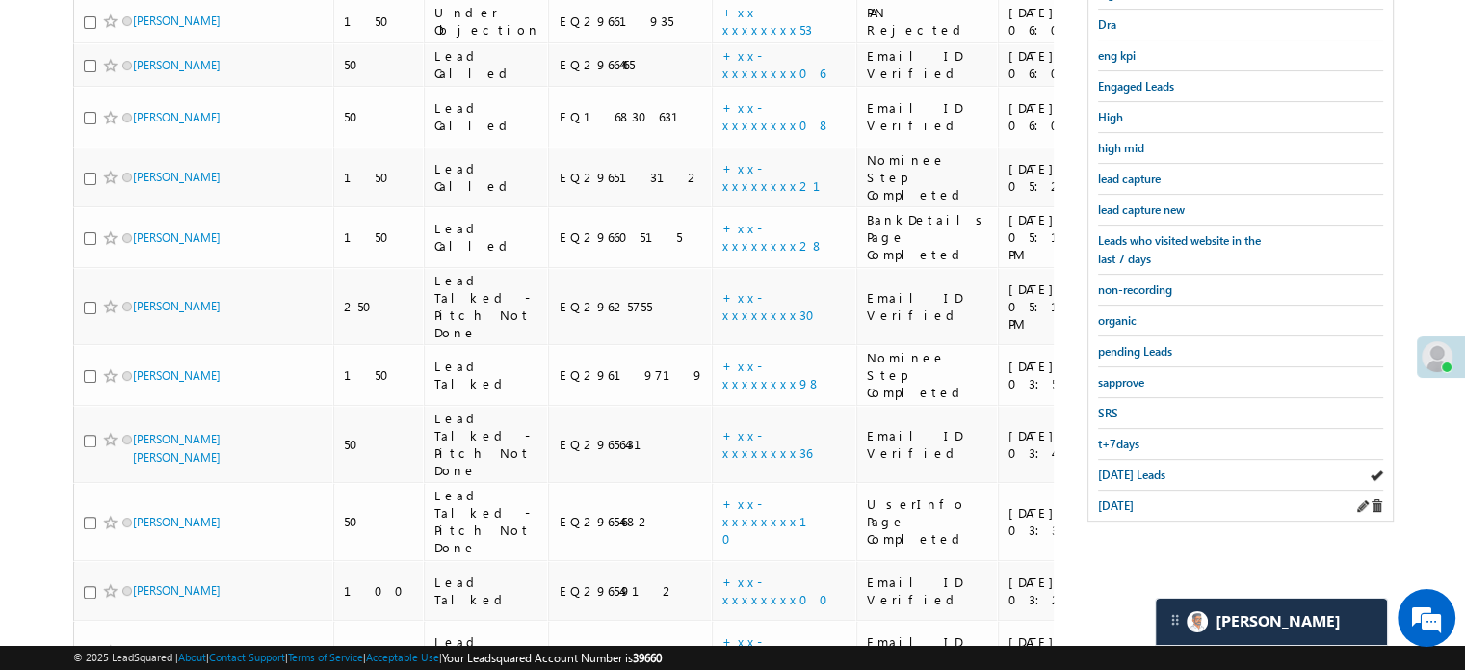
scroll to position [510, 0]
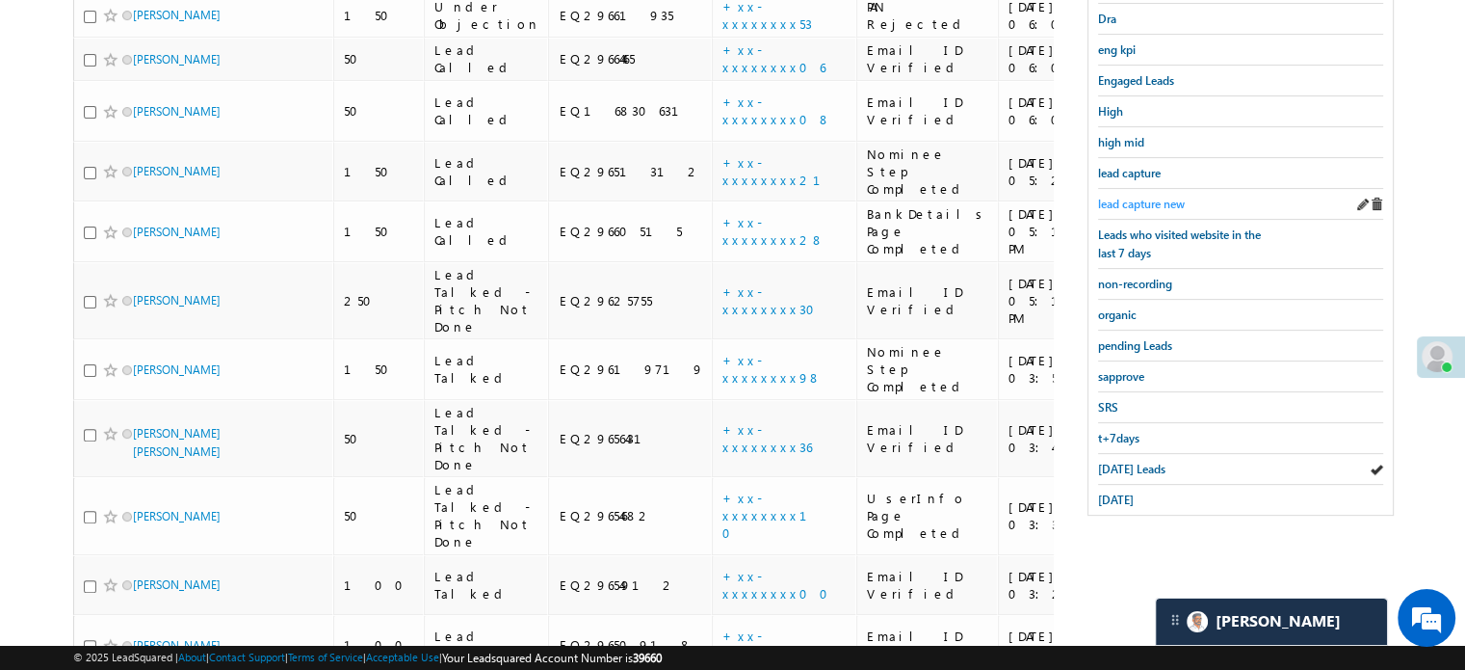
click at [1140, 198] on span "lead capture new" at bounding box center [1141, 204] width 87 height 14
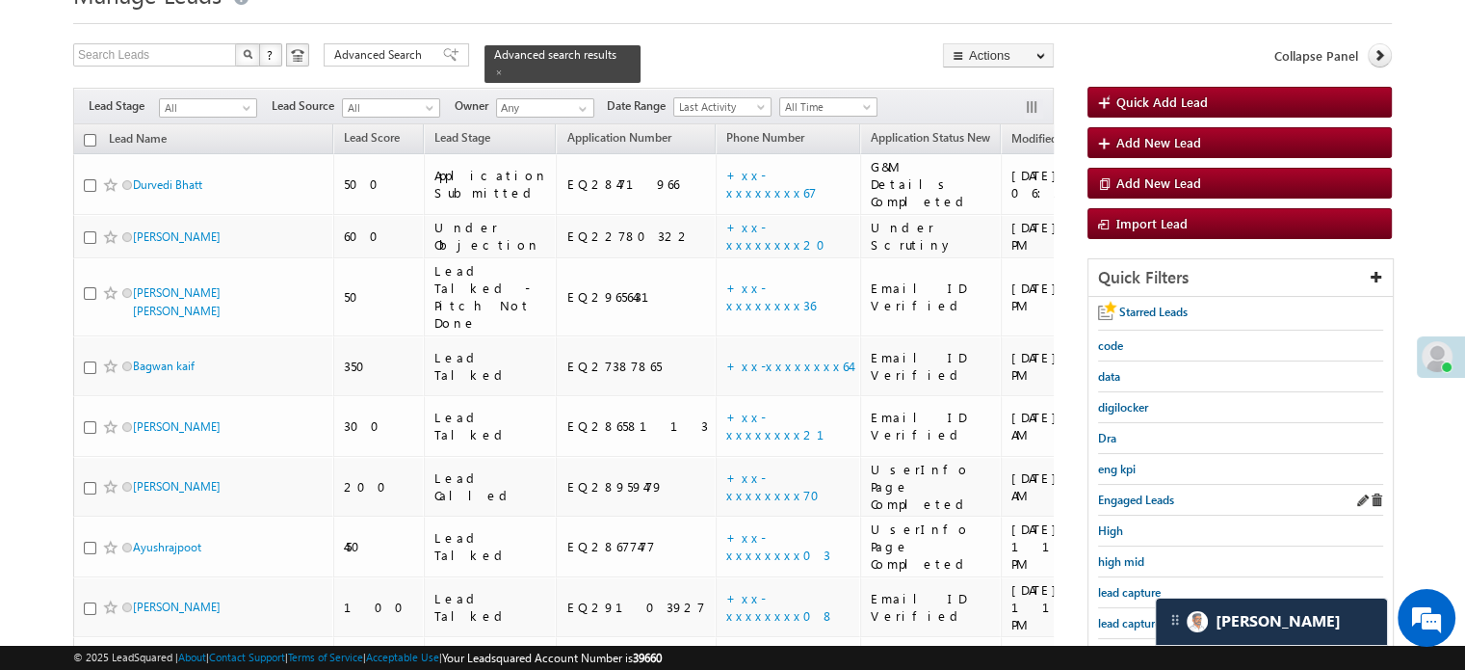
scroll to position [124, 0]
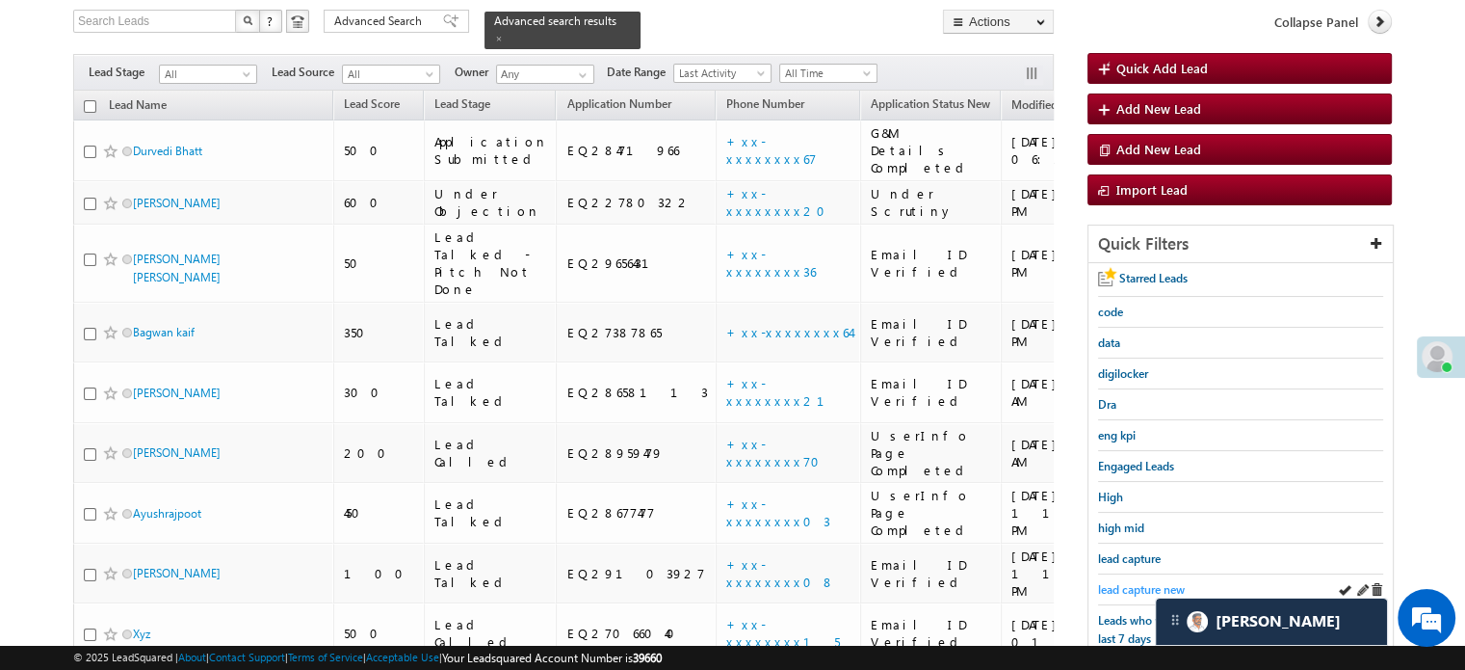
click at [1136, 582] on span "lead capture new" at bounding box center [1141, 589] width 87 height 14
click at [1141, 582] on span "lead capture new" at bounding box center [1141, 589] width 87 height 14
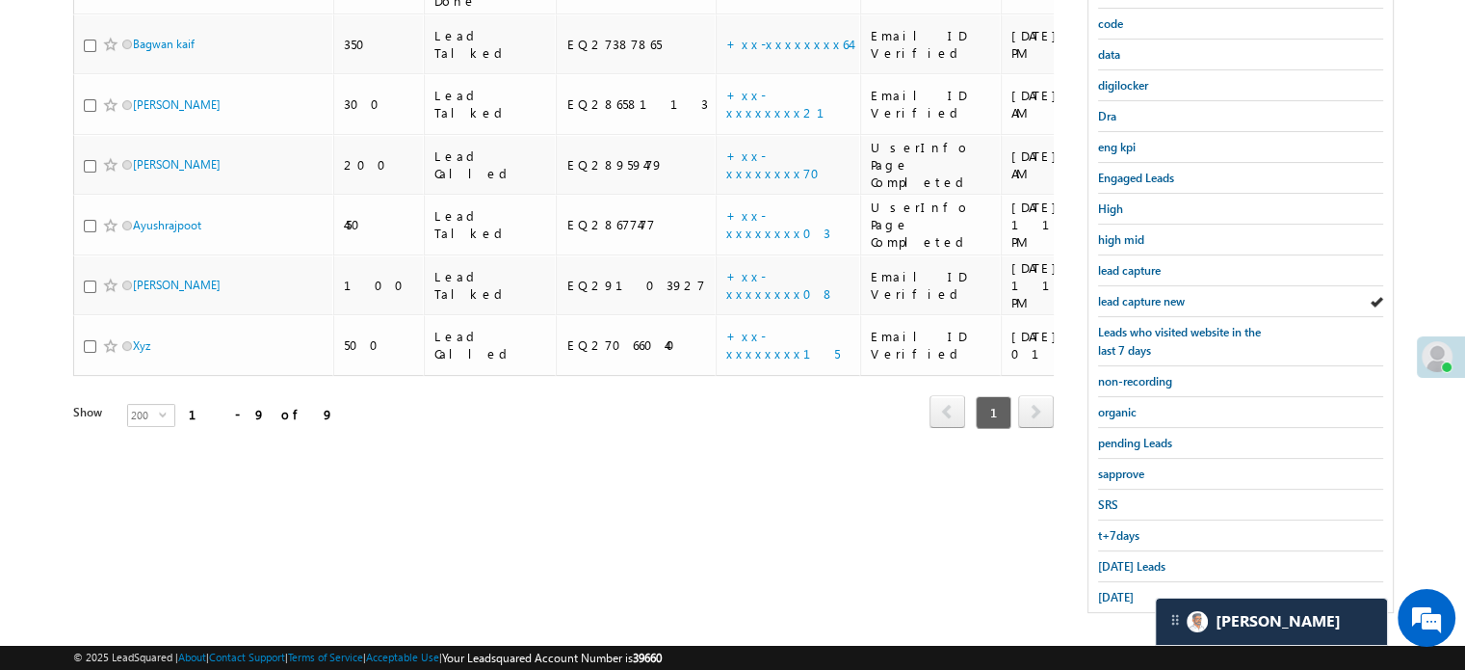
scroll to position [413, 0]
click at [1121, 558] on span "Today's Leads" at bounding box center [1131, 565] width 67 height 14
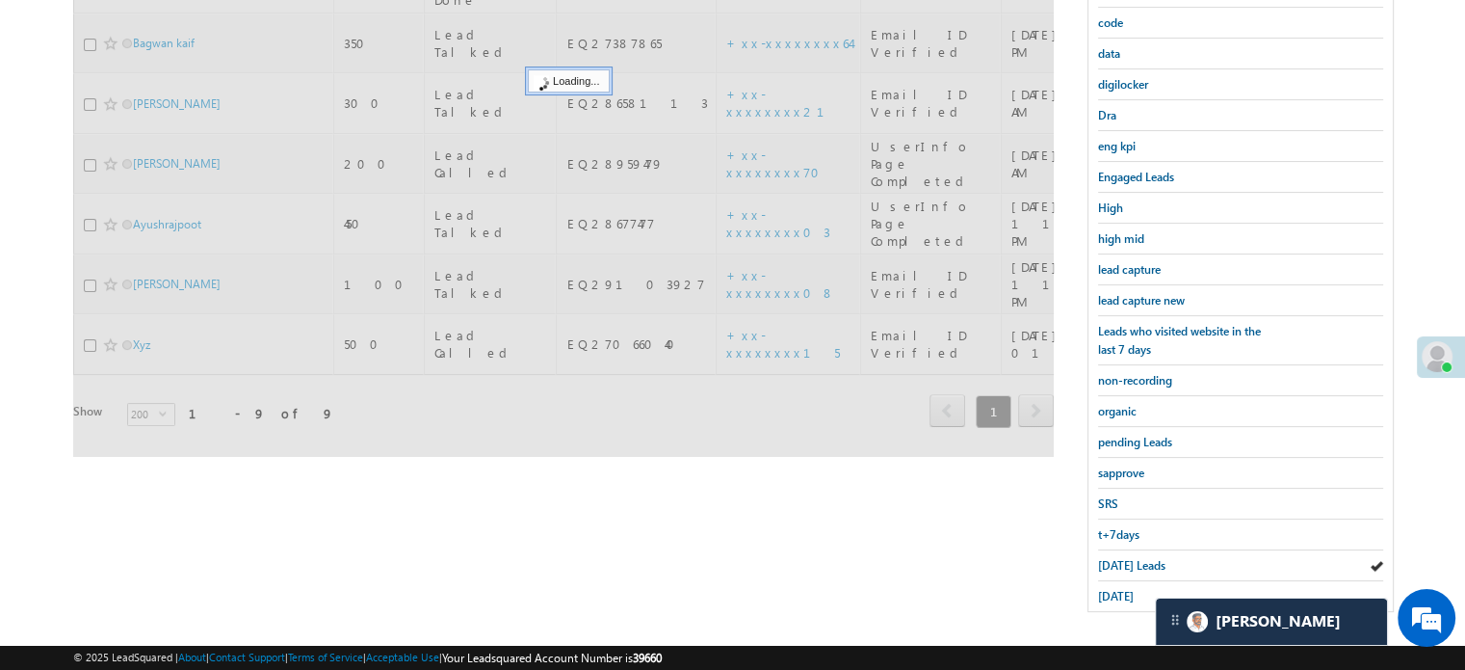
scroll to position [221, 0]
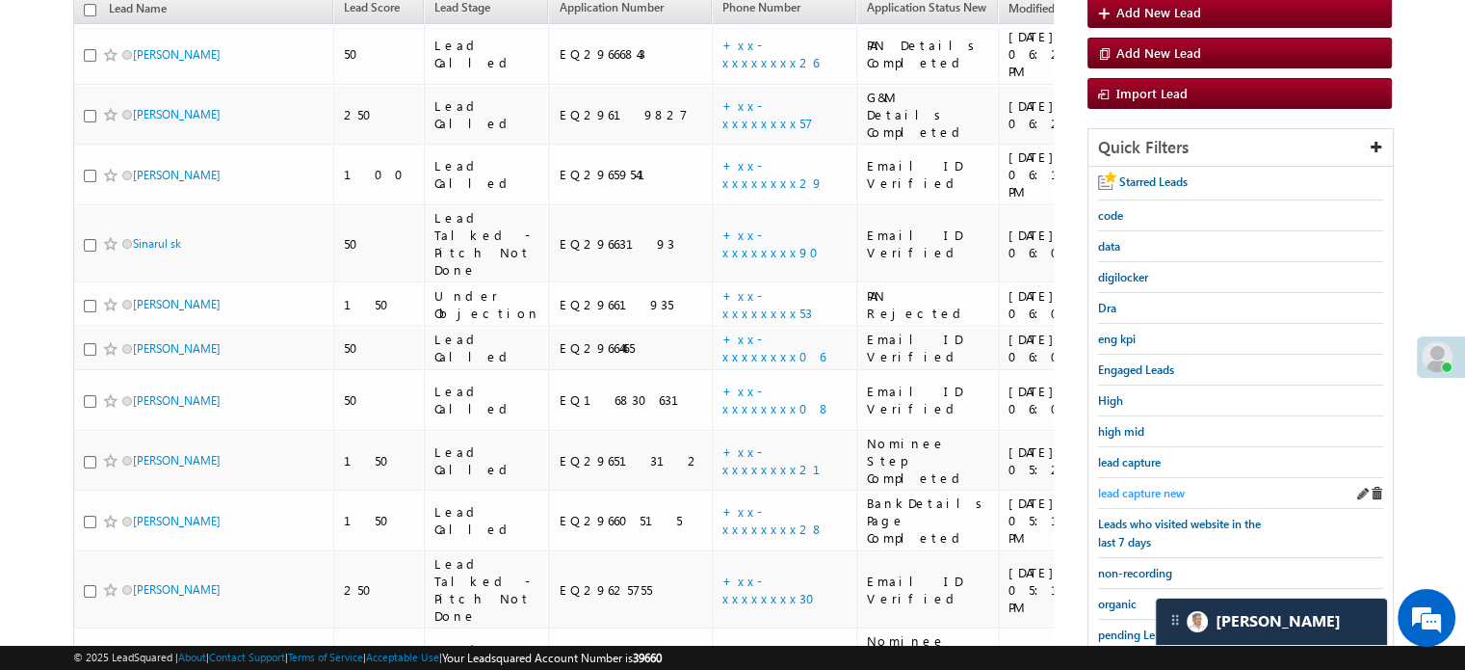
click at [1137, 488] on span "lead capture new" at bounding box center [1141, 493] width 87 height 14
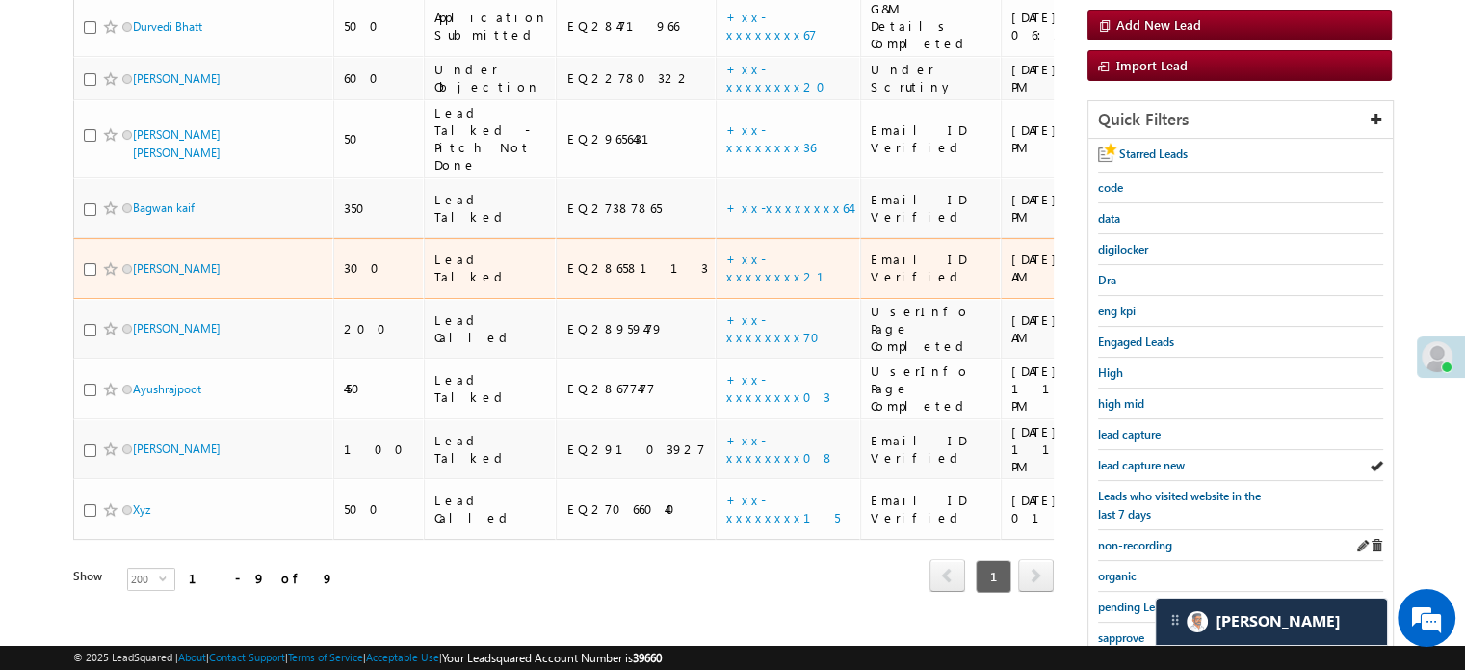
scroll to position [317, 0]
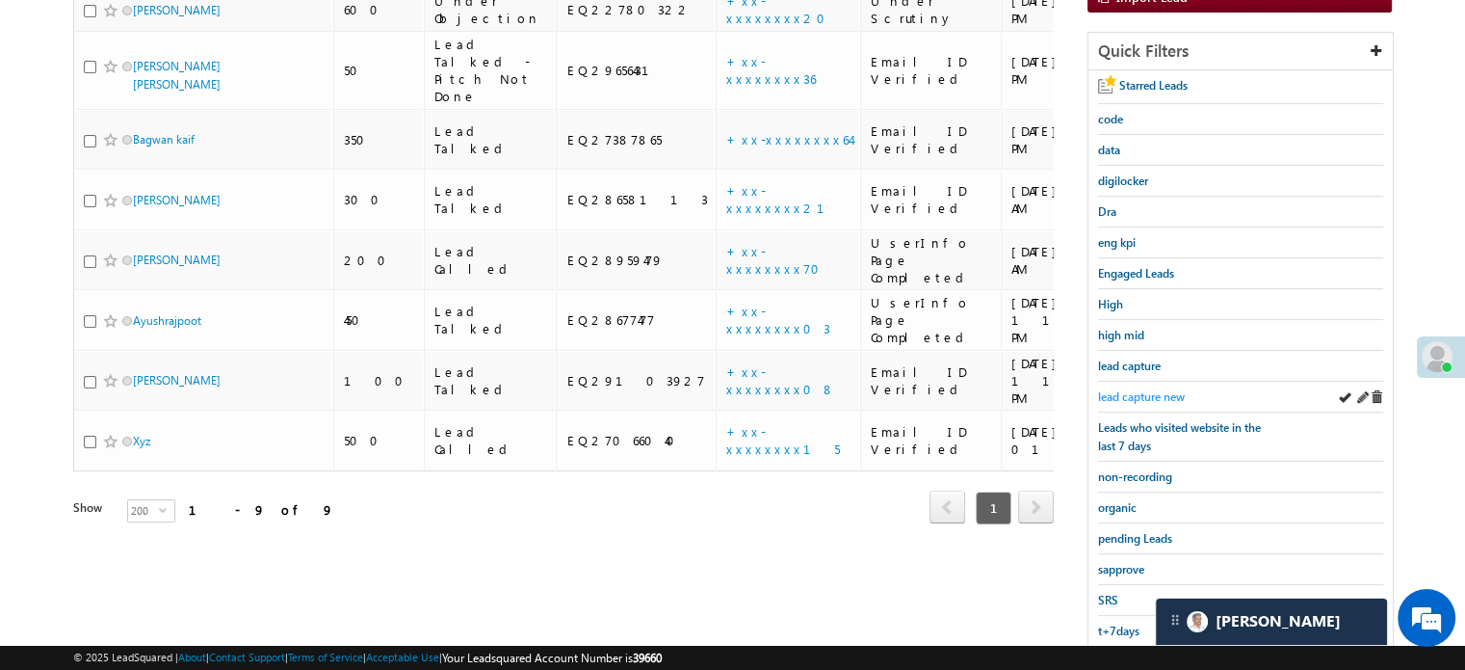
click at [1171, 389] on span "lead capture new" at bounding box center [1141, 396] width 87 height 14
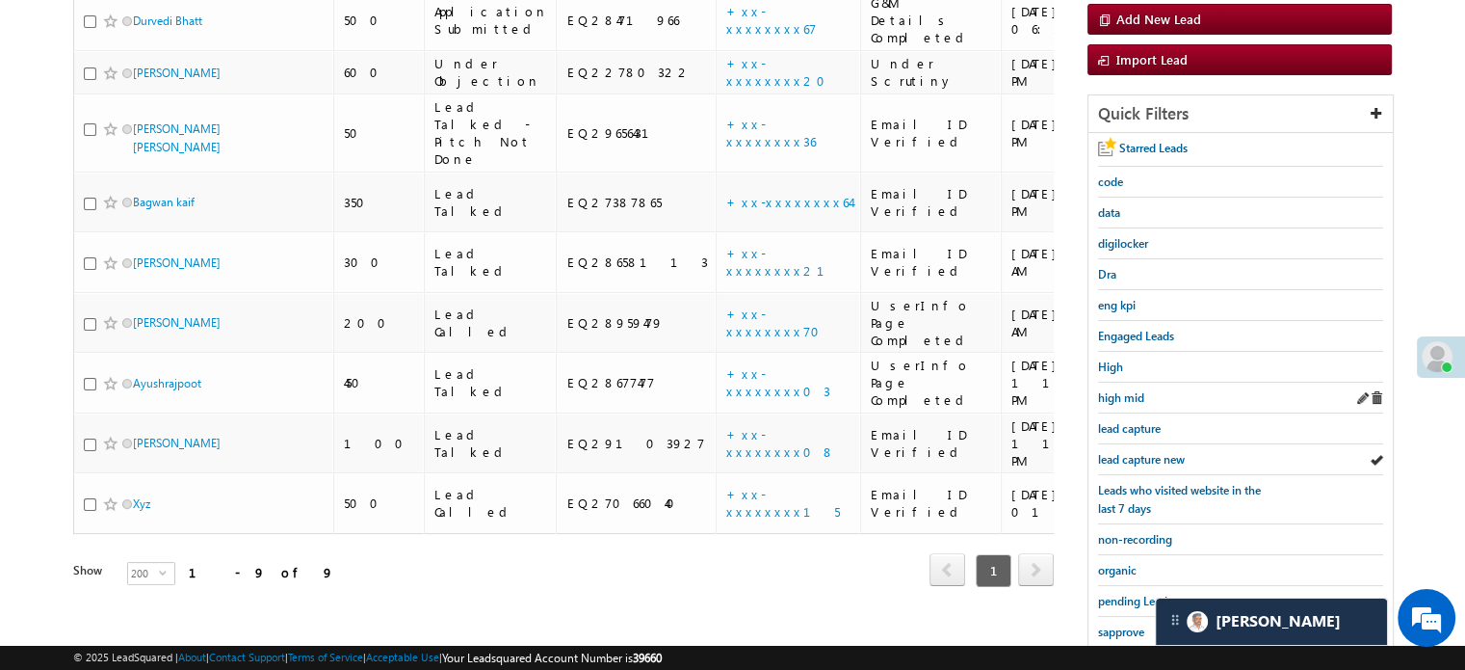
scroll to position [413, 0]
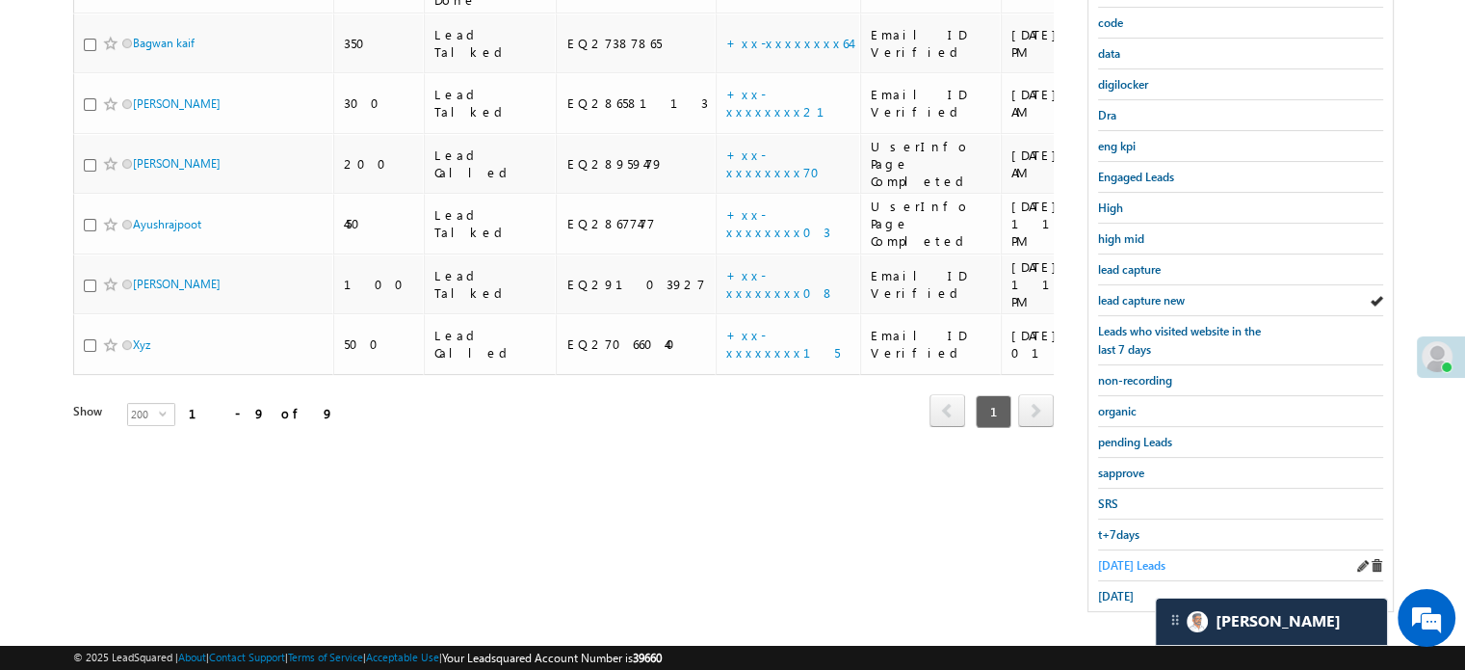
click at [1112, 558] on span "Today's Leads" at bounding box center [1131, 565] width 67 height 14
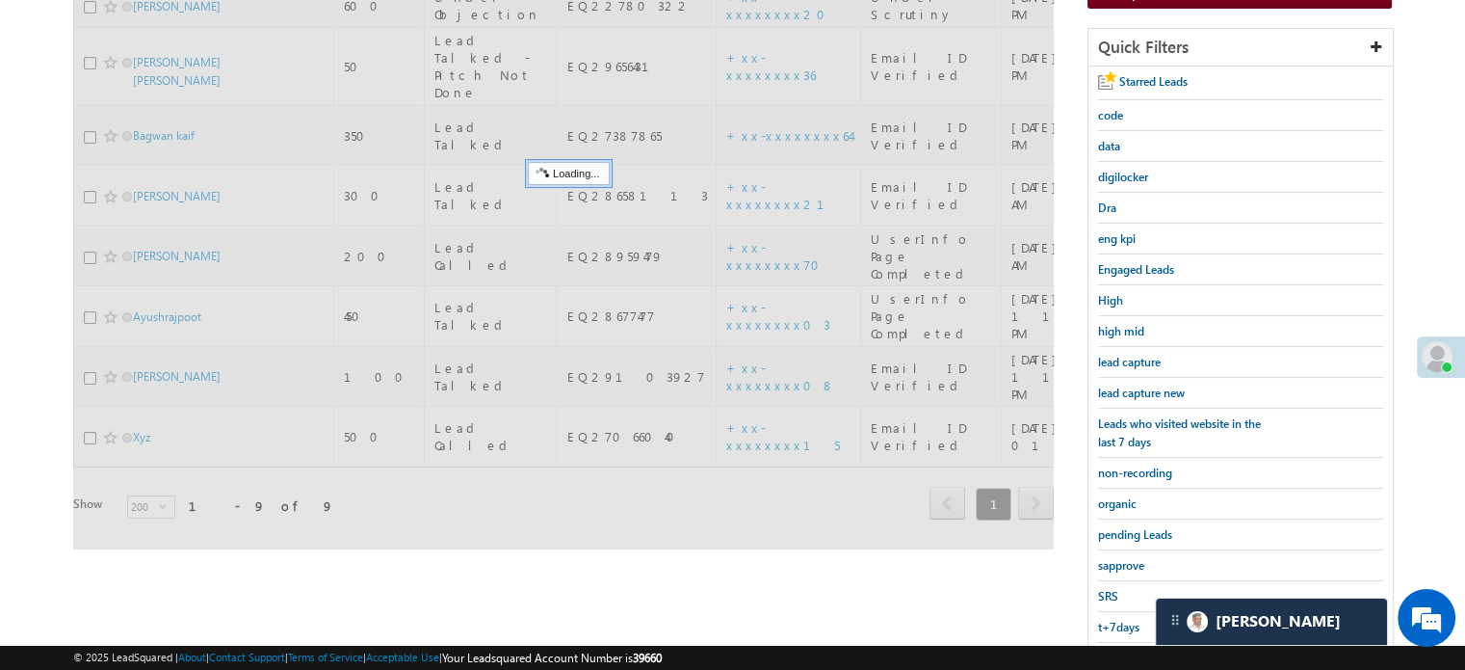
scroll to position [124, 0]
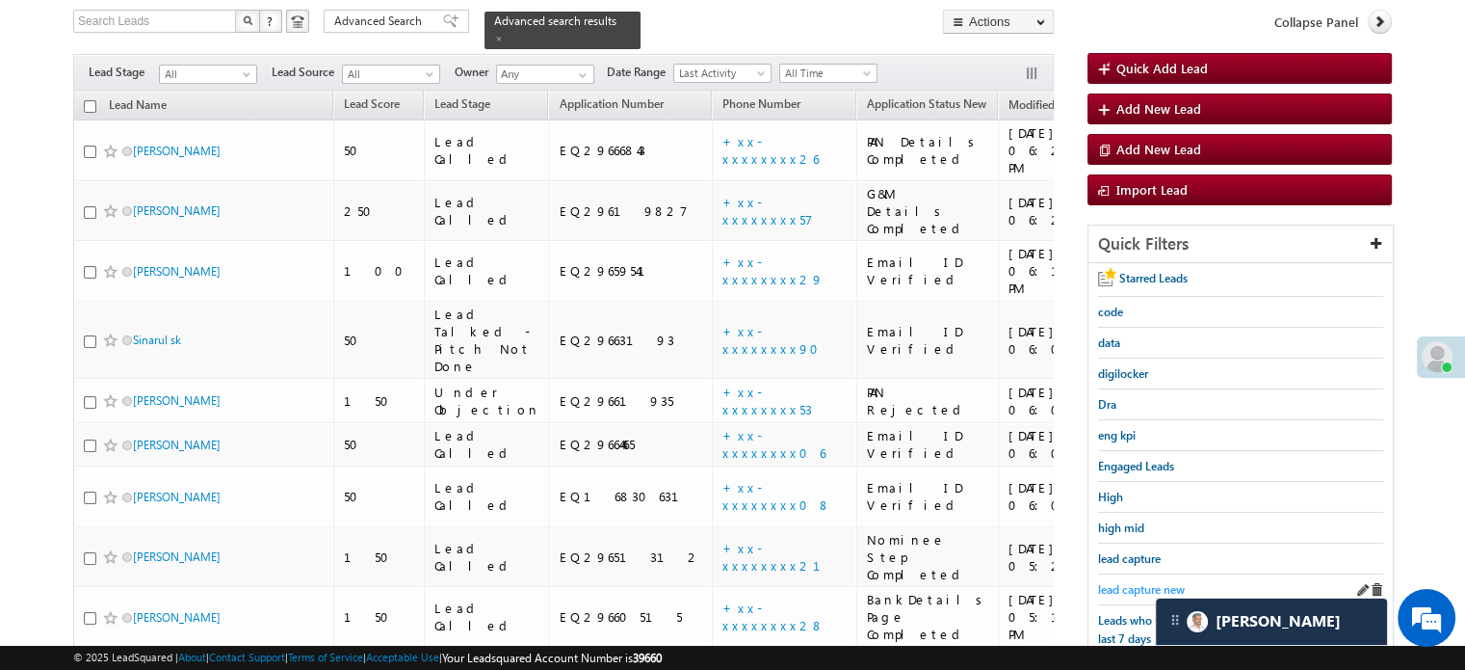
click at [1128, 582] on span "lead capture new" at bounding box center [1141, 589] width 87 height 14
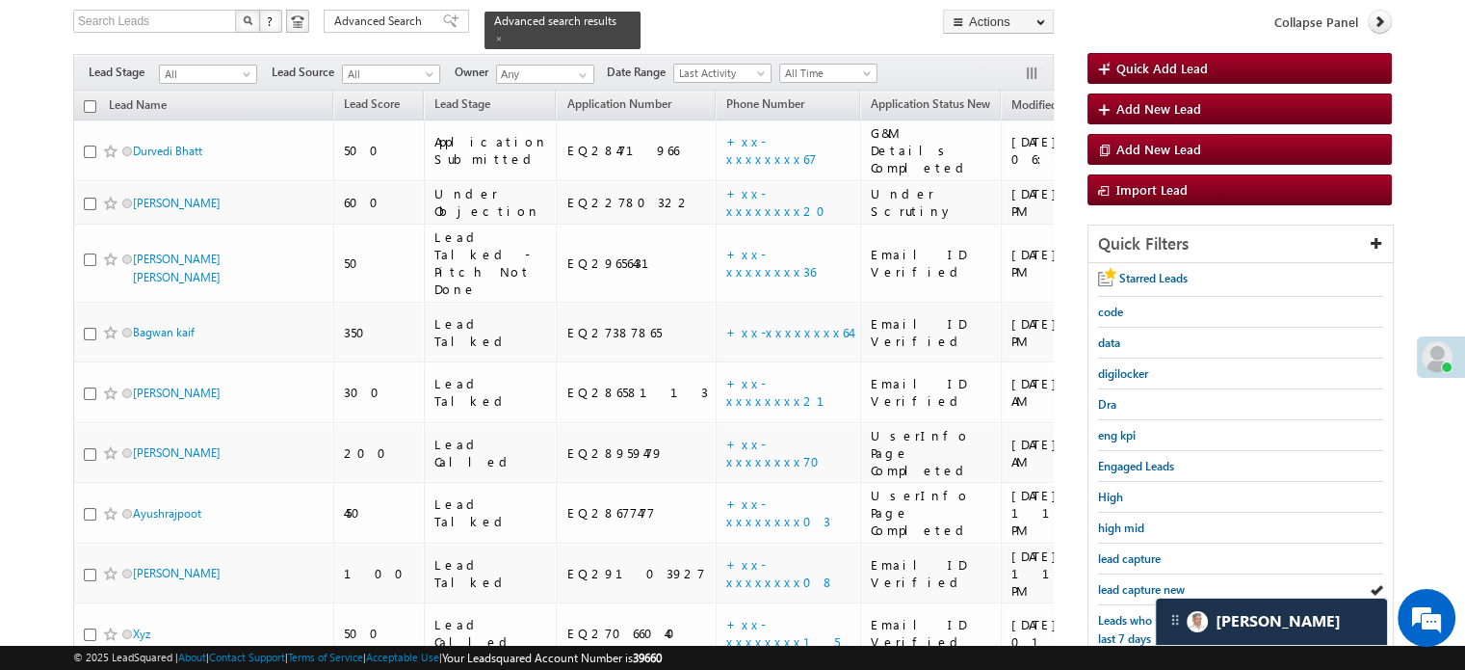
scroll to position [413, 0]
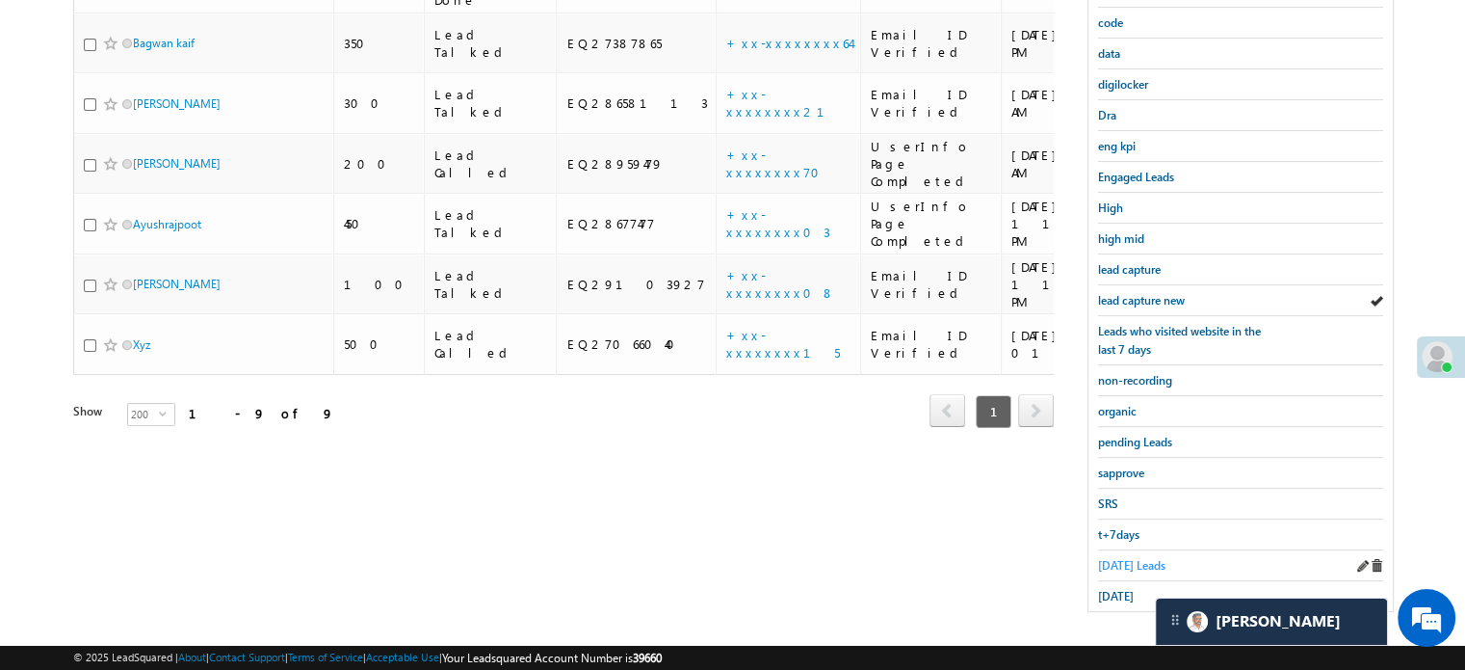
click at [1110, 558] on span "Today's Leads" at bounding box center [1131, 565] width 67 height 14
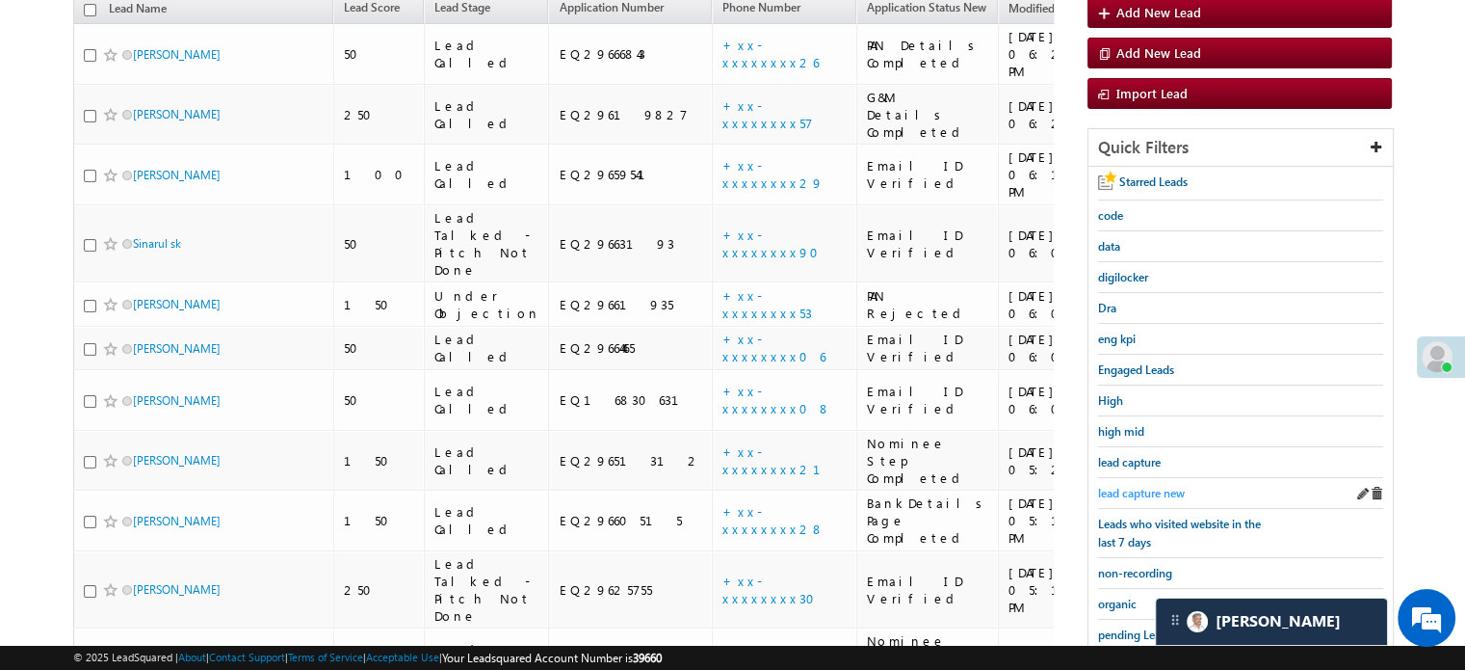
click at [1146, 490] on span "lead capture new" at bounding box center [1141, 493] width 87 height 14
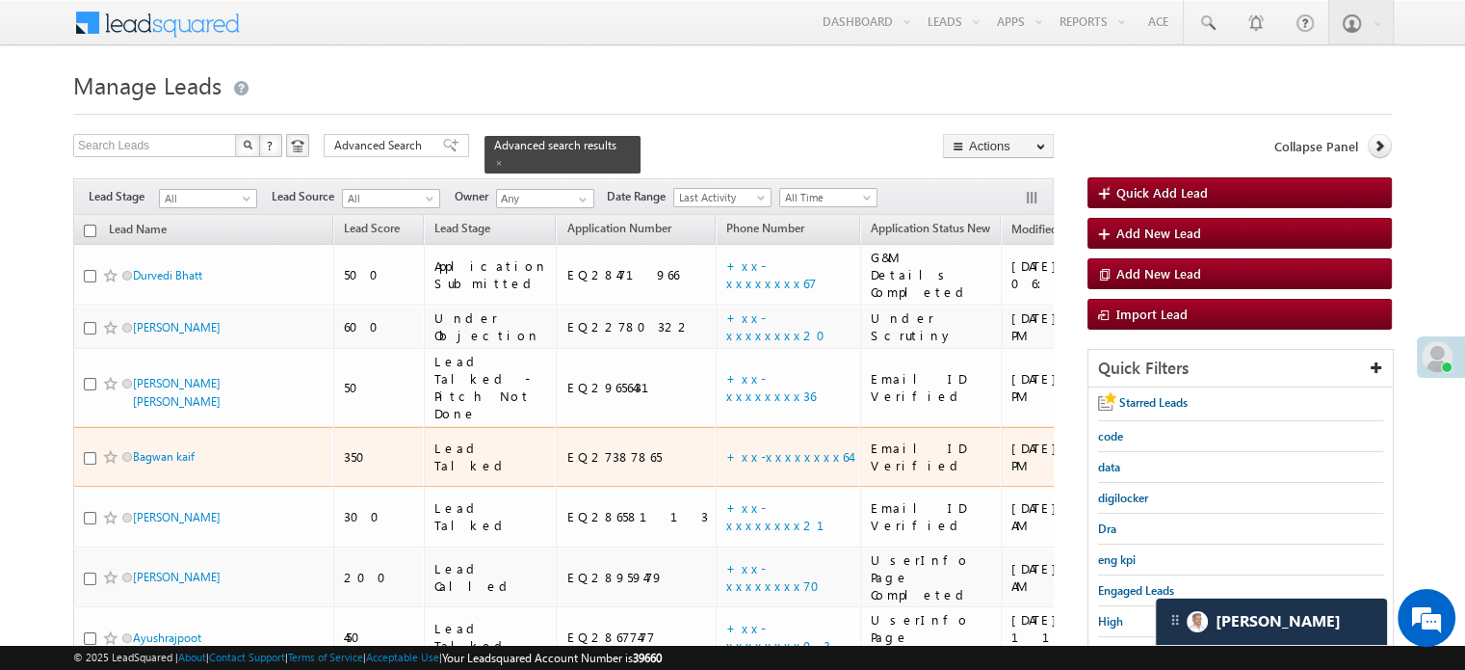
scroll to position [289, 0]
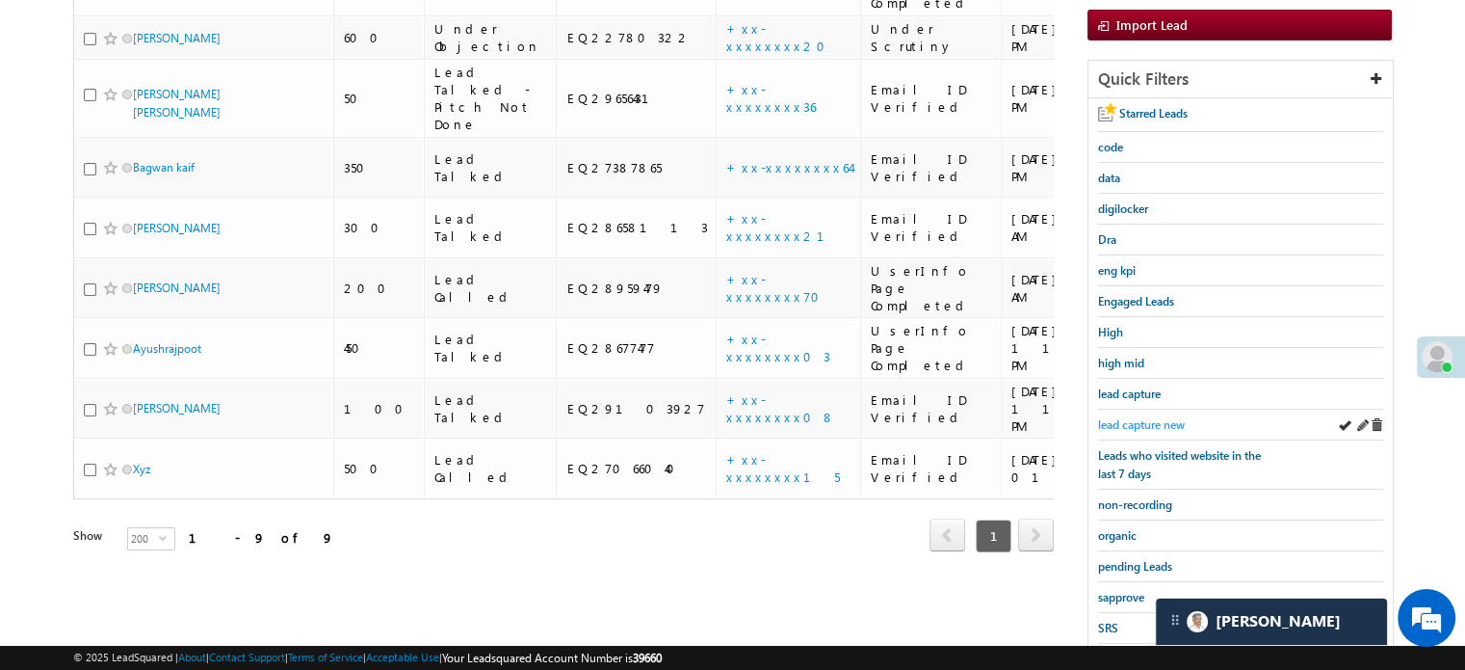
click at [1107, 427] on link "lead capture new" at bounding box center [1141, 424] width 87 height 18
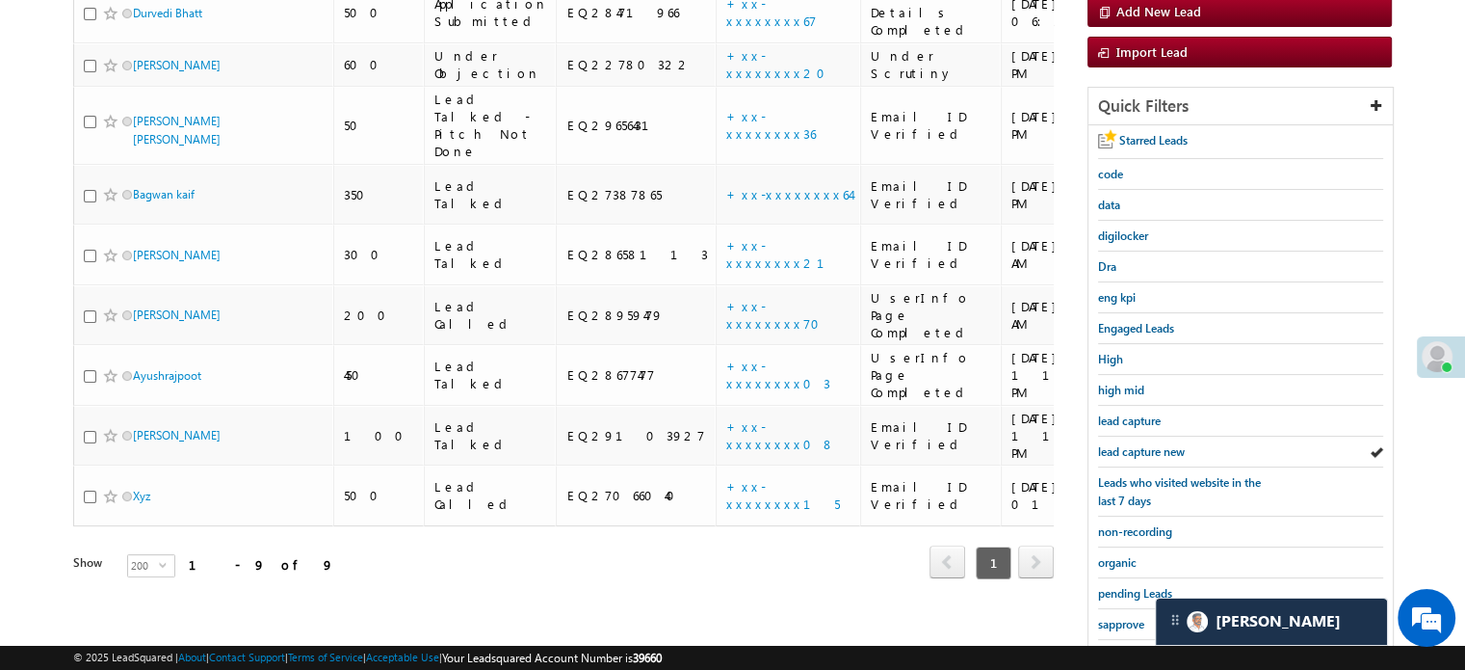
scroll to position [385, 0]
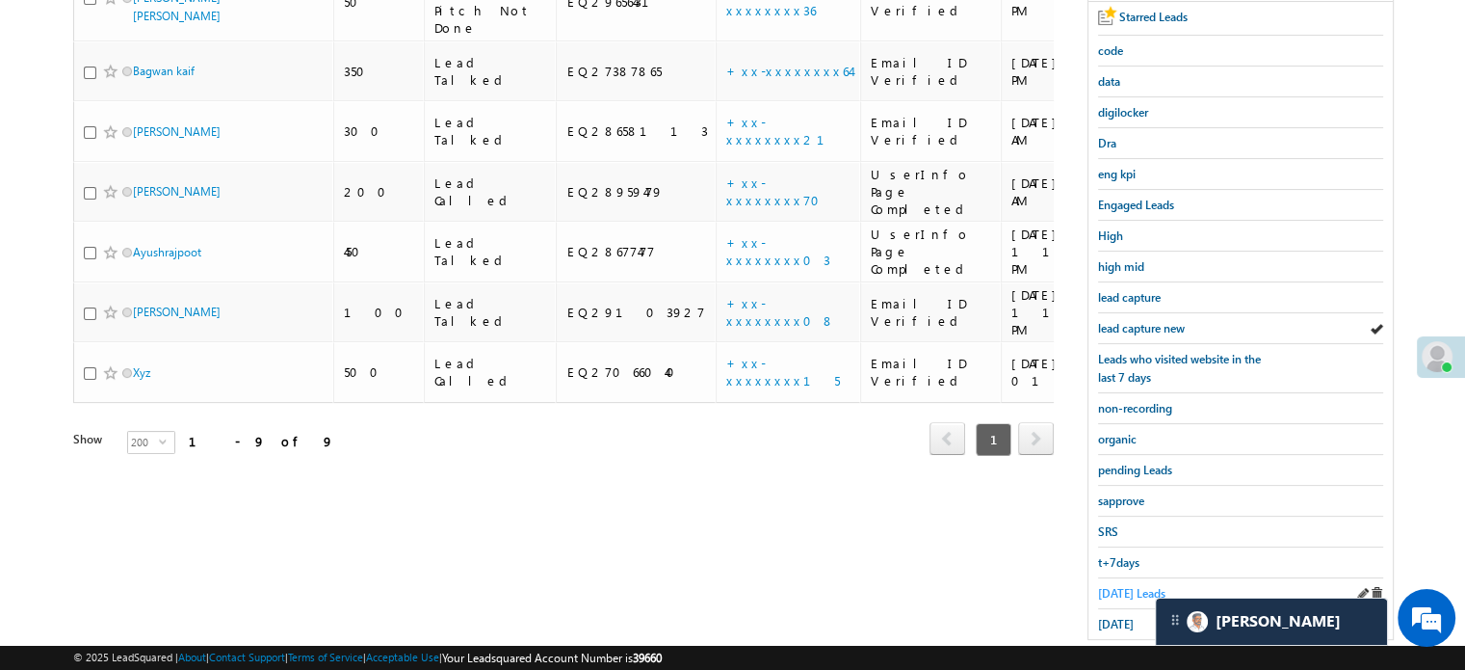
click at [1096, 577] on div "Starred Leads code data digilocker Dra eng kpi Engaged Leads High high mid lead…" at bounding box center [1241, 320] width 304 height 637
click at [1106, 586] on span "Today's Leads" at bounding box center [1131, 593] width 67 height 14
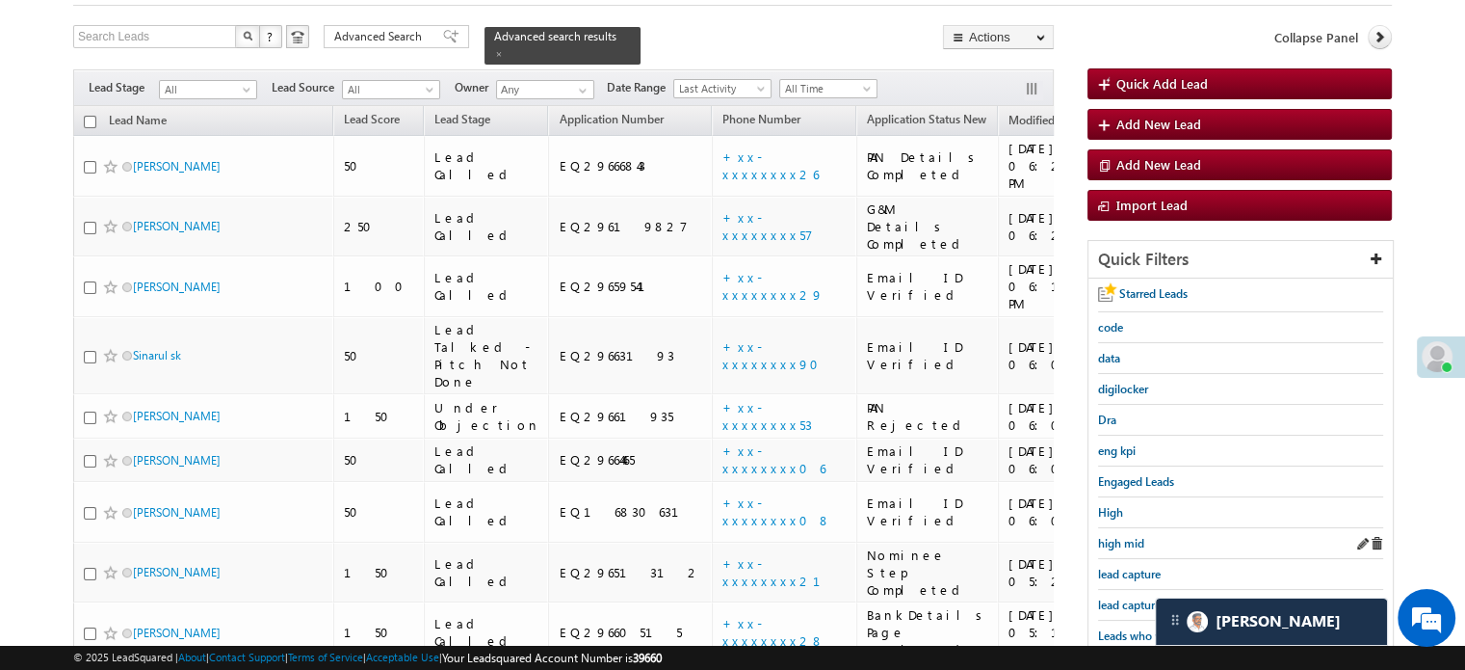
scroll to position [193, 0]
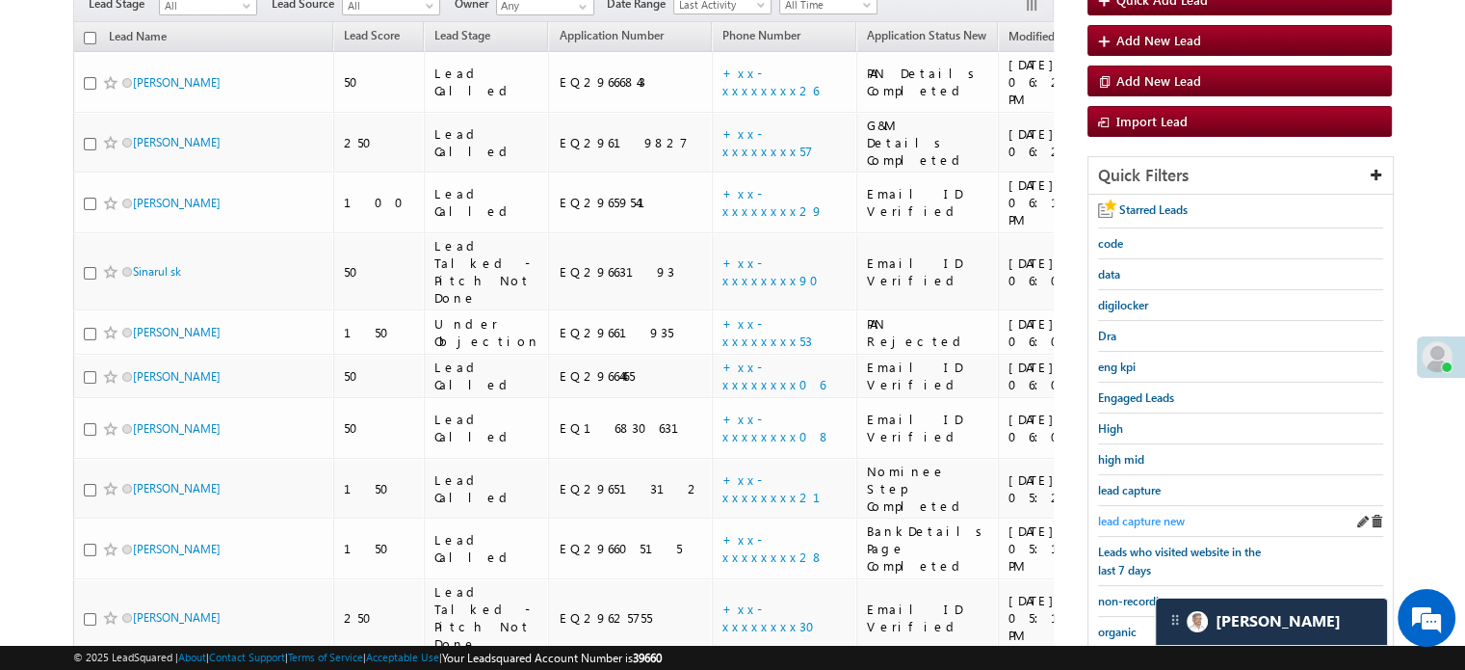
click at [1145, 522] on span "lead capture new" at bounding box center [1141, 521] width 87 height 14
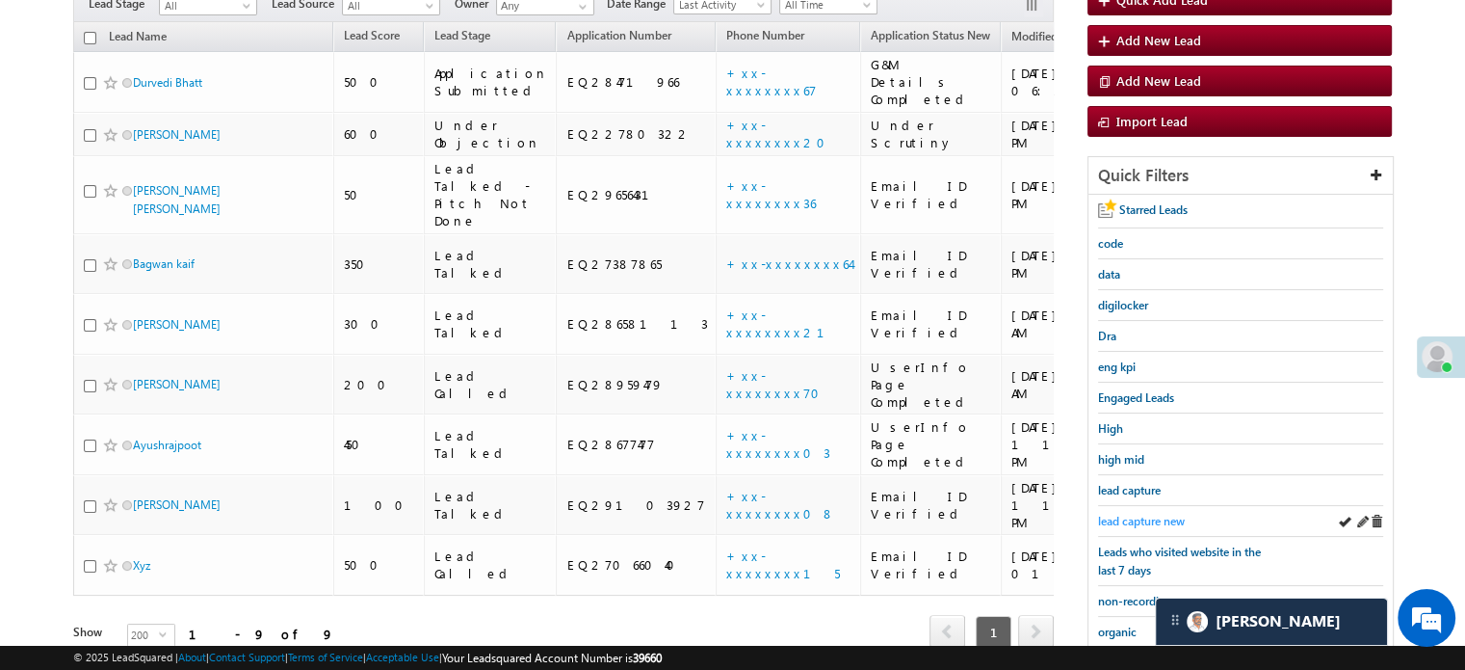
click at [1126, 515] on span "lead capture new" at bounding box center [1141, 521] width 87 height 14
click at [1151, 516] on span "lead capture new" at bounding box center [1141, 521] width 87 height 14
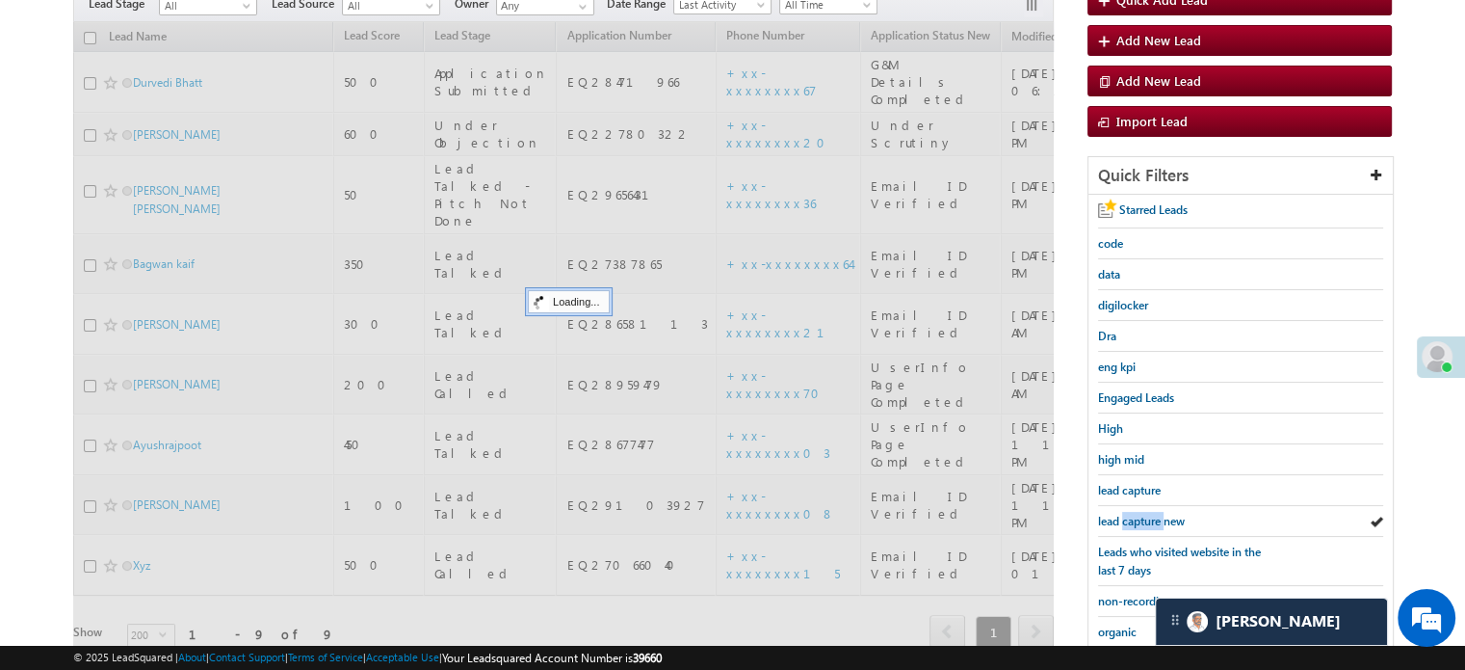
click at [1151, 516] on span "lead capture new" at bounding box center [1141, 521] width 87 height 14
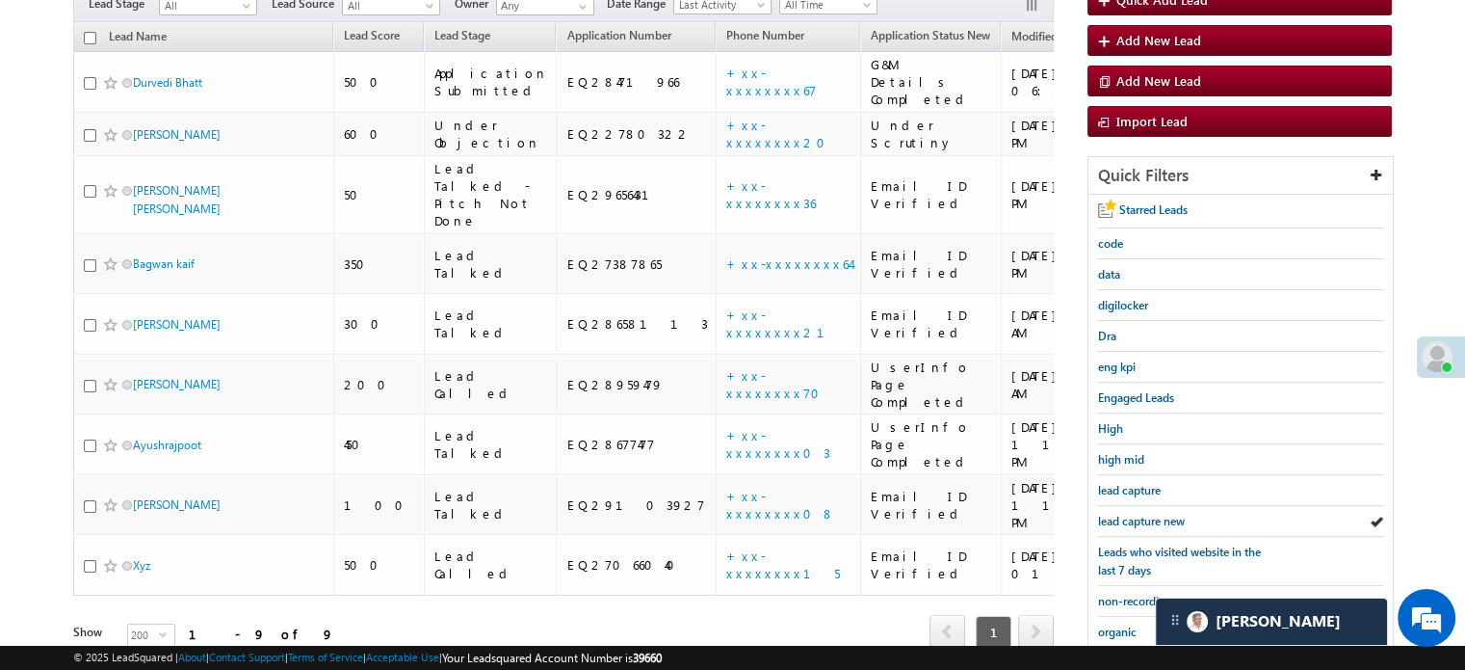
click at [1151, 516] on span "lead capture new" at bounding box center [1141, 521] width 87 height 14
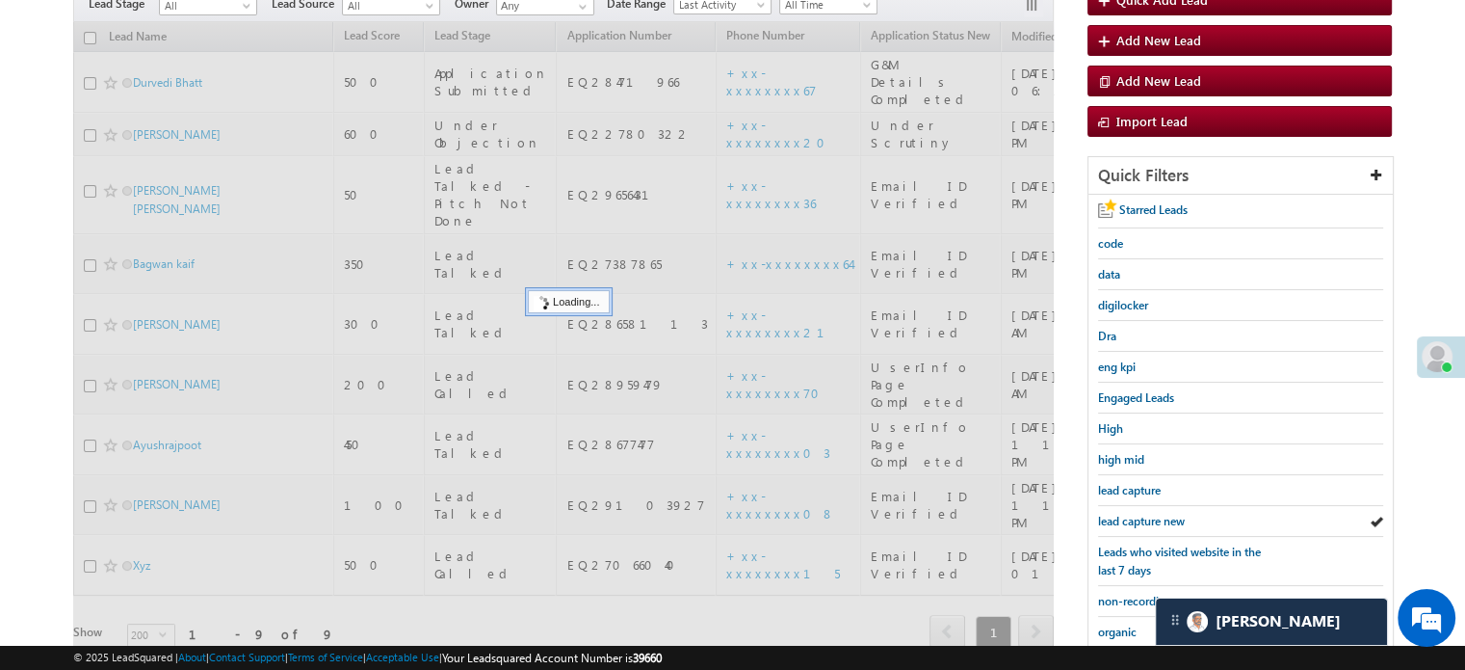
click at [1151, 516] on span "lead capture new" at bounding box center [1141, 521] width 87 height 14
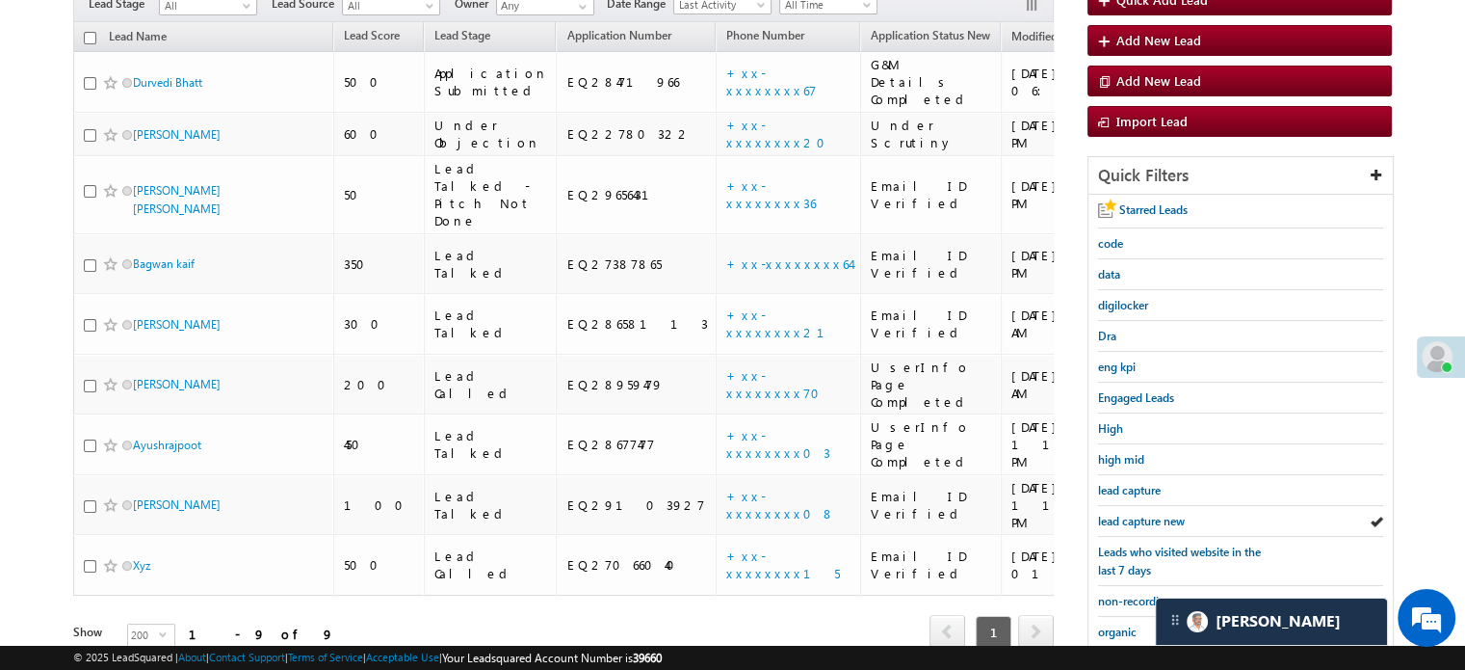
scroll to position [413, 0]
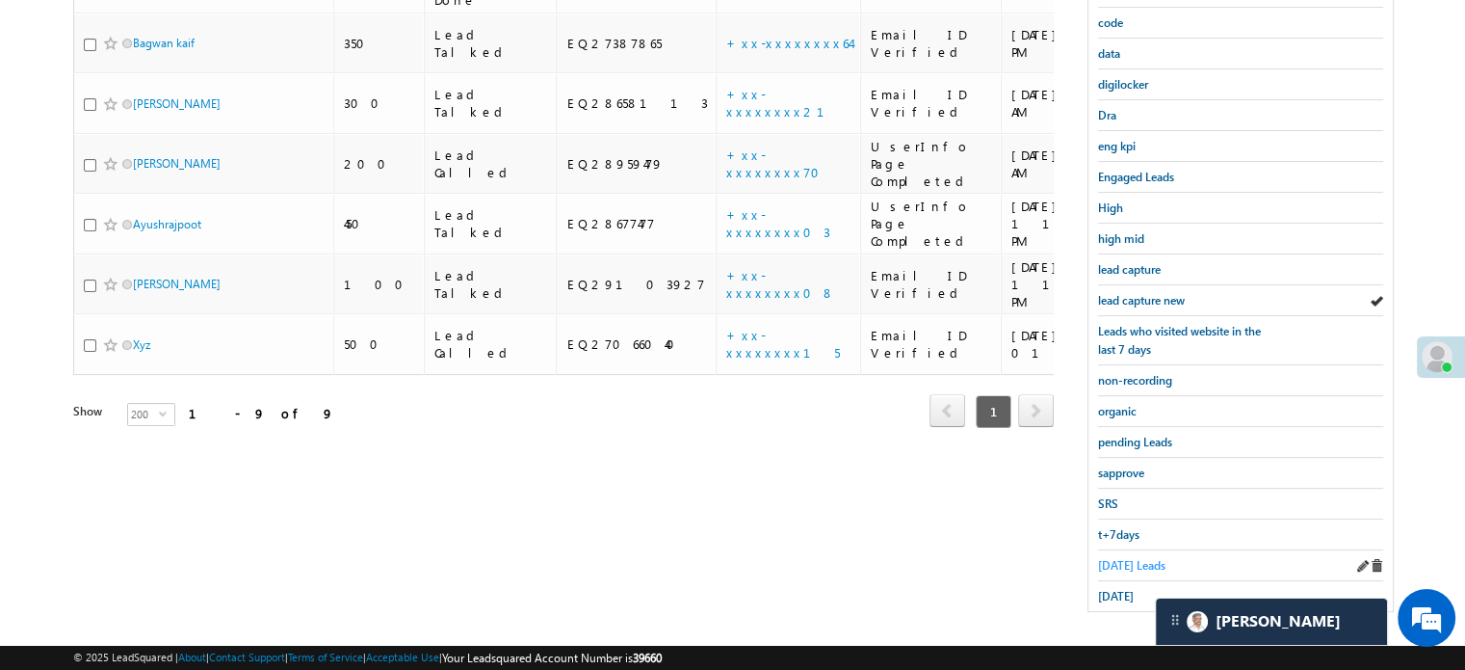
click at [1122, 556] on link "Today's Leads" at bounding box center [1131, 565] width 67 height 18
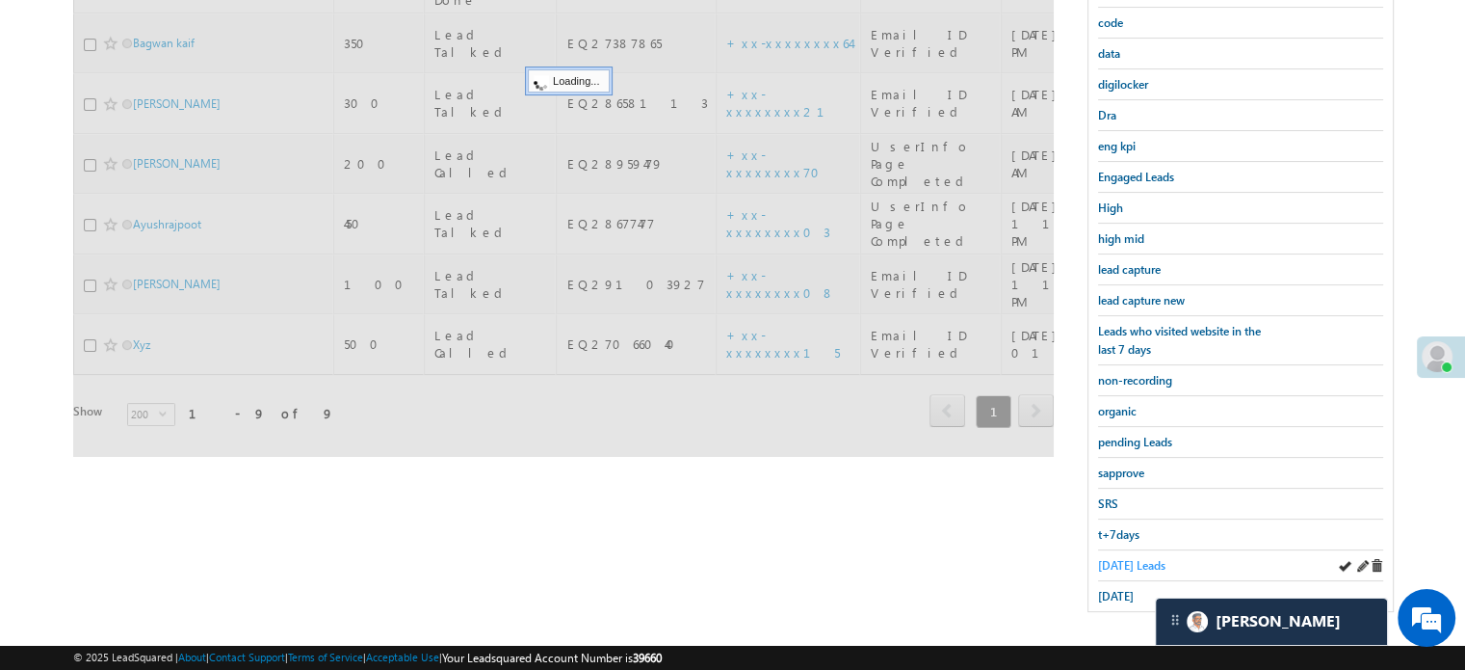
click at [1122, 558] on span "Today's Leads" at bounding box center [1131, 565] width 67 height 14
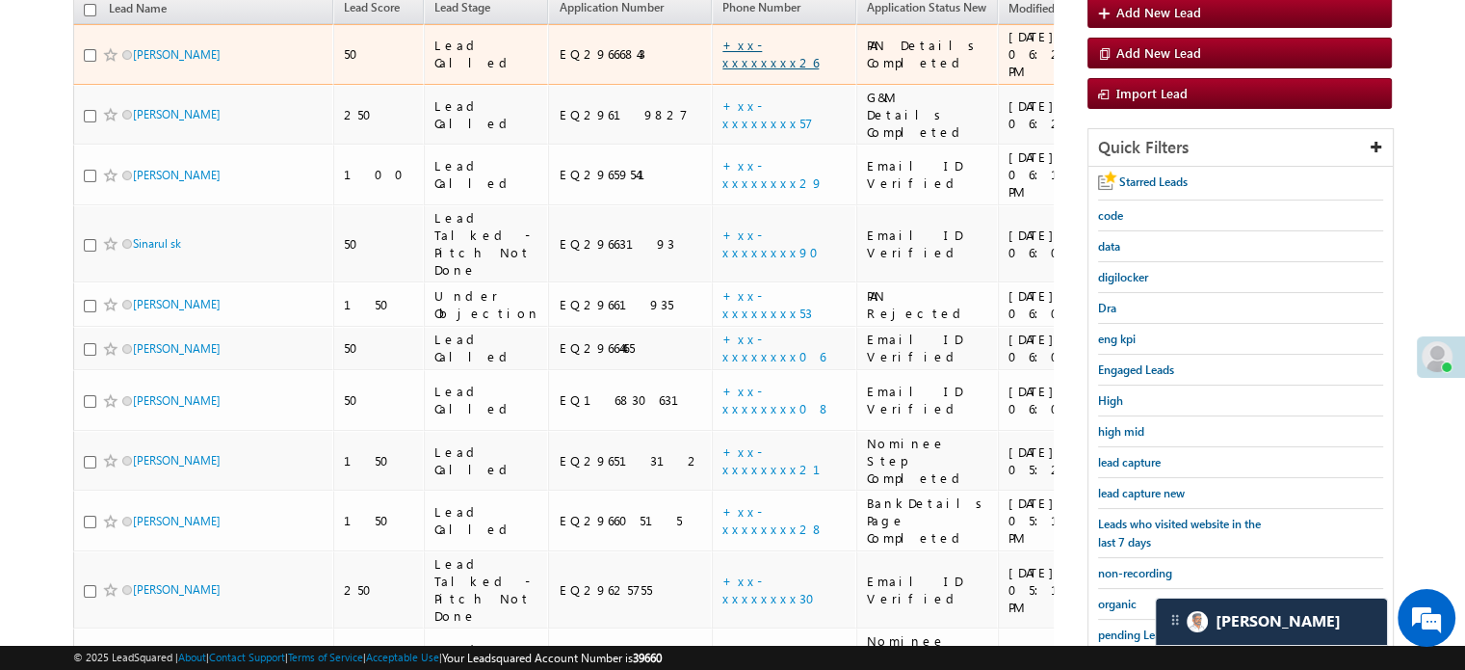
click at [723, 38] on link "+xx-xxxxxxxx26" at bounding box center [771, 54] width 96 height 34
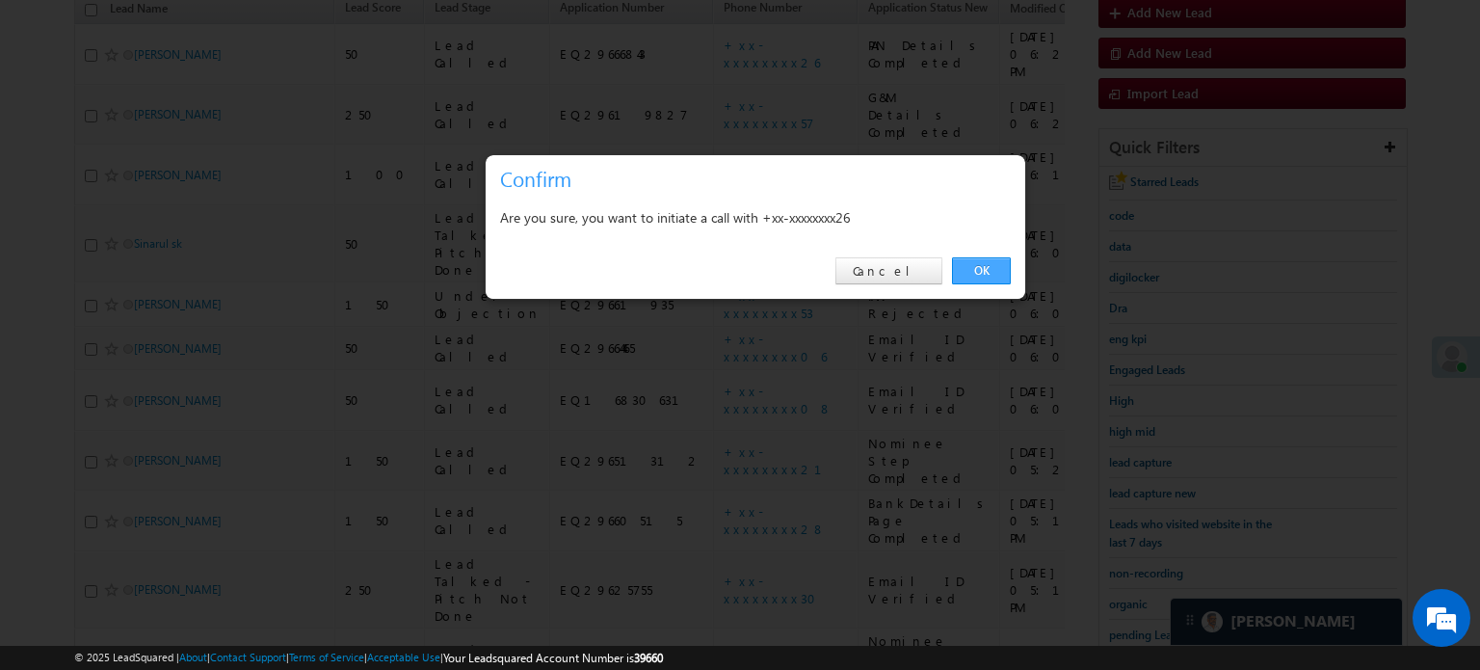
click at [978, 271] on link "OK" at bounding box center [981, 270] width 59 height 27
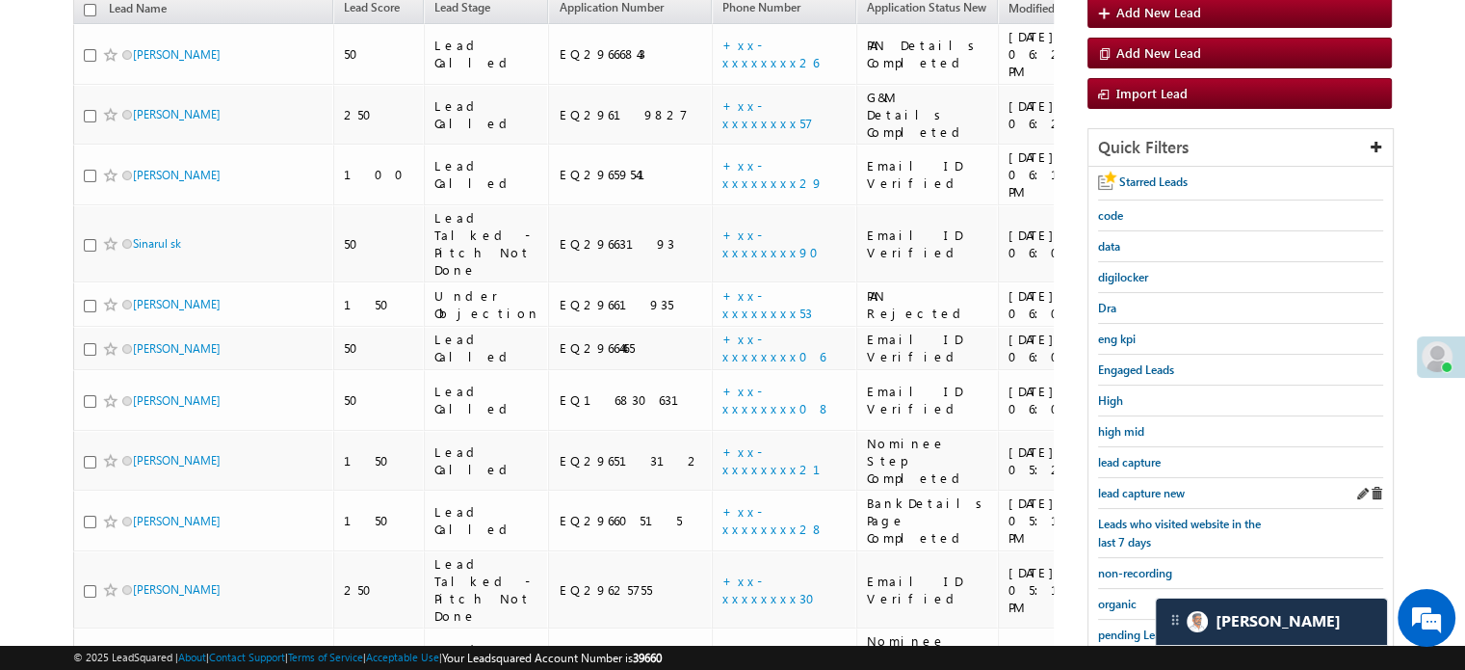
click at [1154, 478] on div "lead capture new" at bounding box center [1240, 493] width 285 height 31
click at [1157, 488] on span "lead capture new" at bounding box center [1141, 493] width 87 height 14
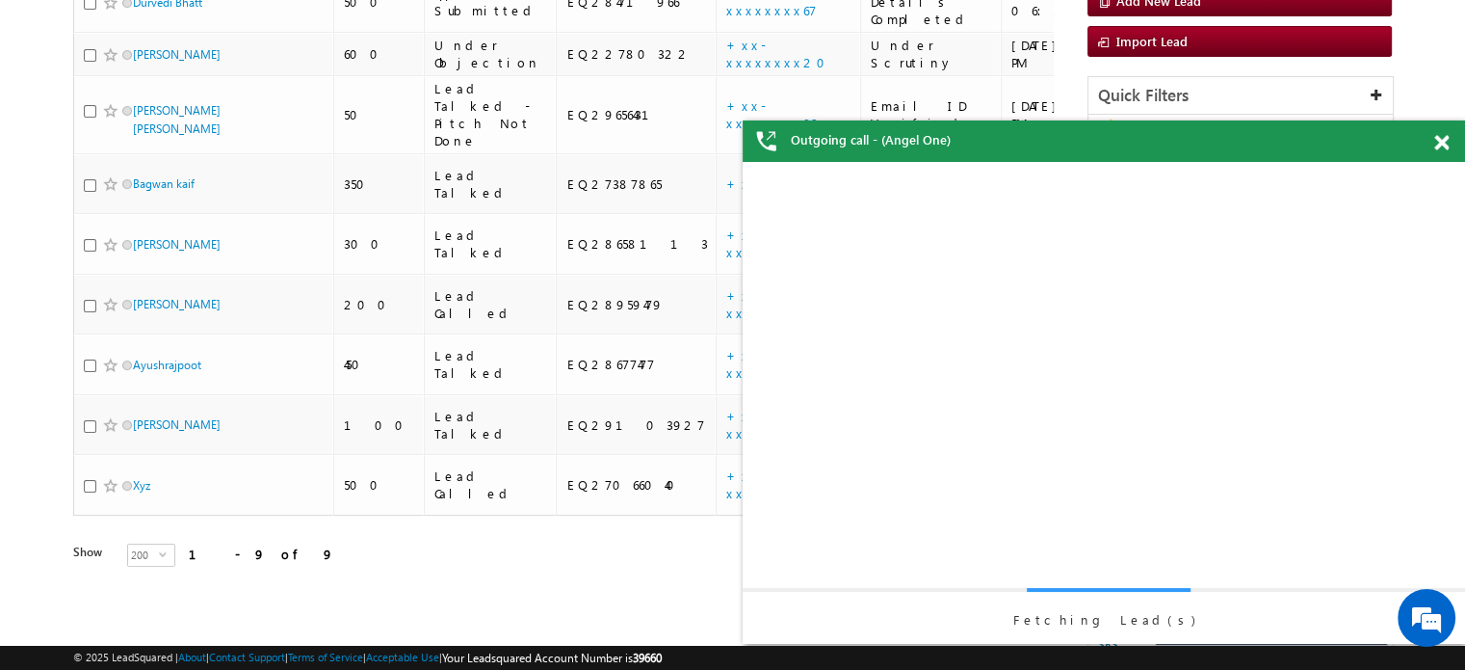
scroll to position [0, 0]
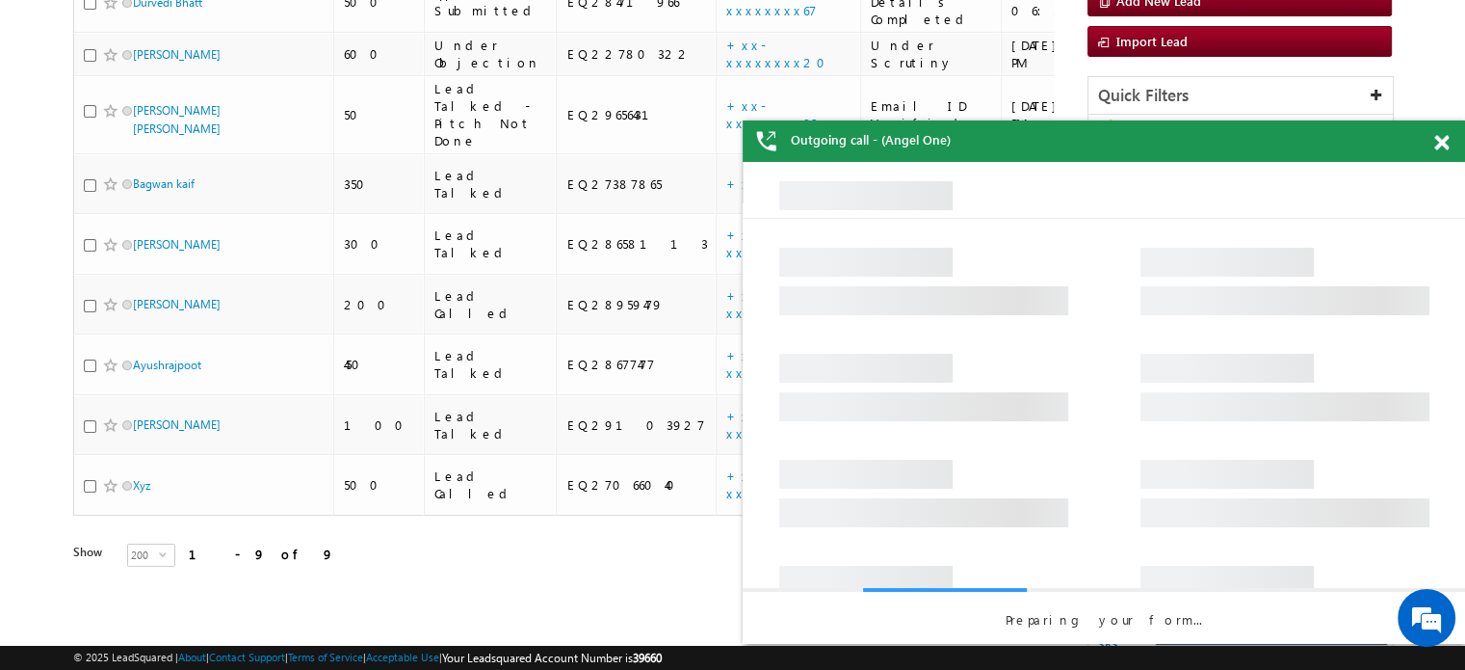
click at [1435, 140] on span at bounding box center [1442, 143] width 14 height 16
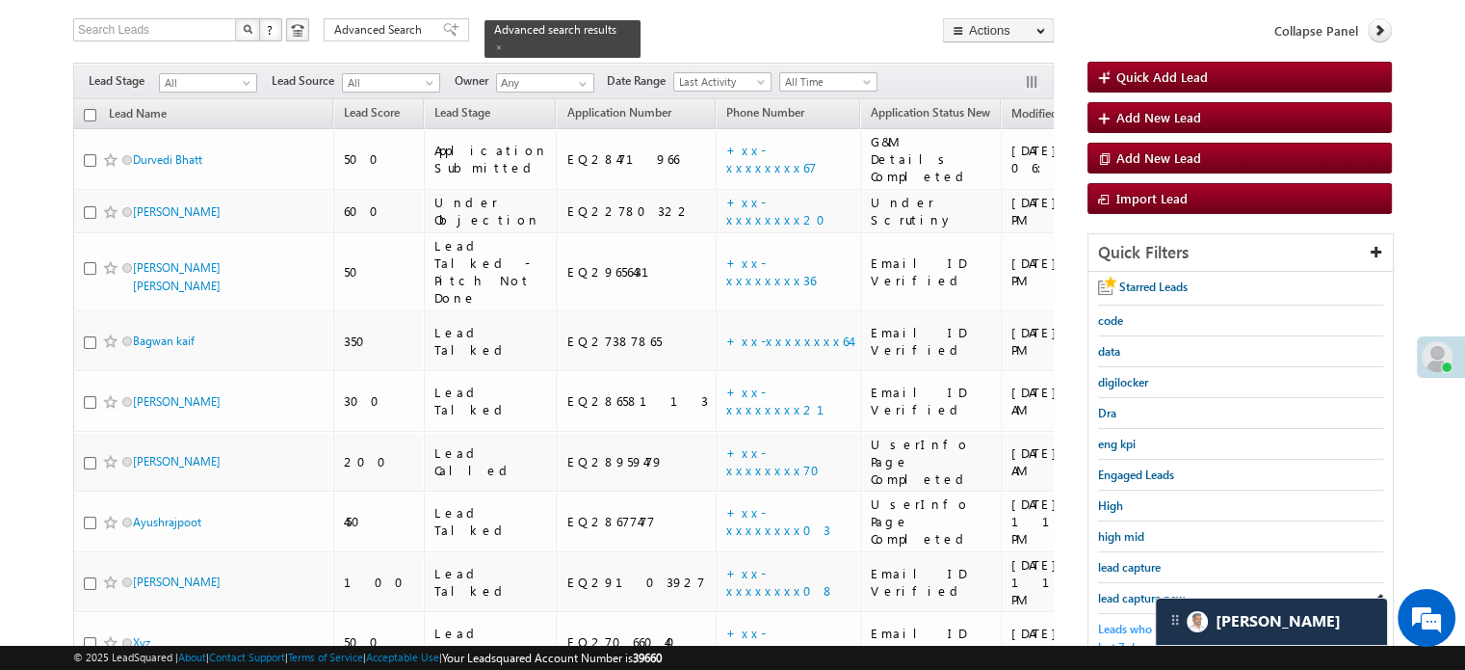
scroll to position [289, 0]
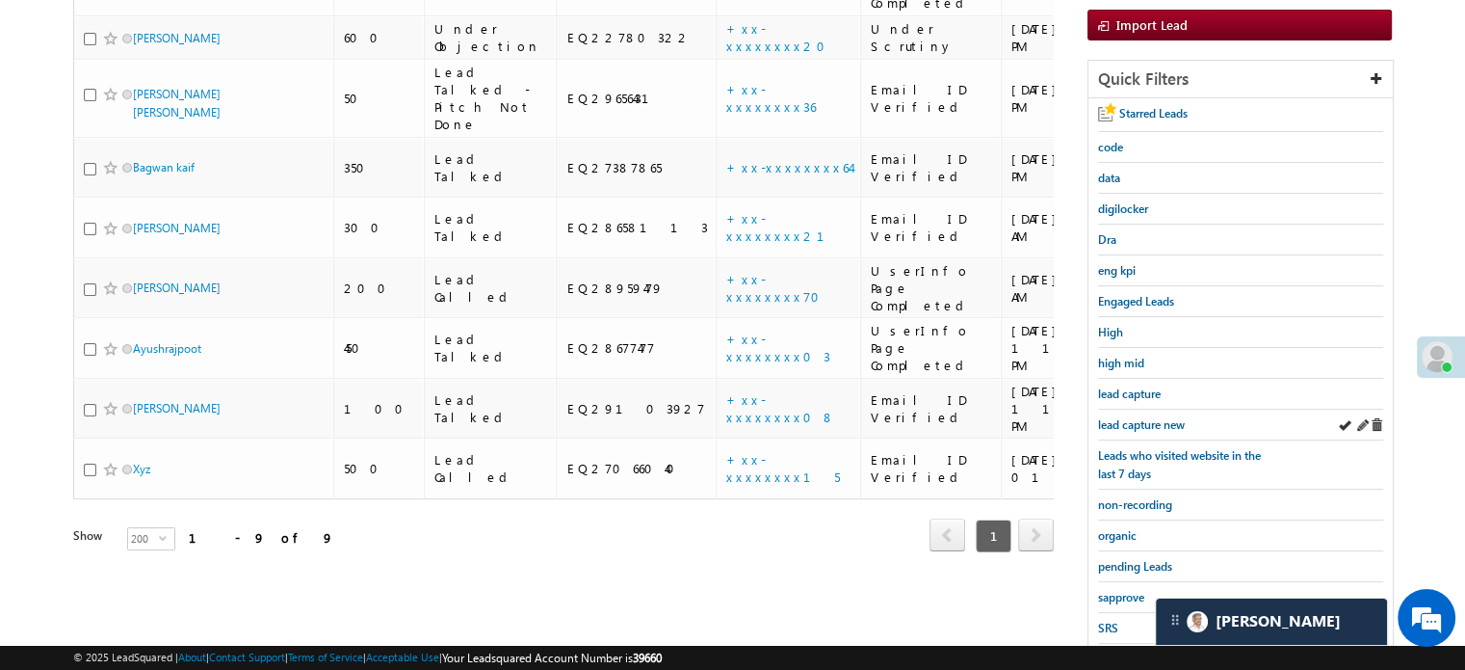
click at [1122, 428] on div "lead capture new" at bounding box center [1240, 424] width 285 height 31
click at [1124, 420] on span "lead capture new" at bounding box center [1141, 424] width 87 height 14
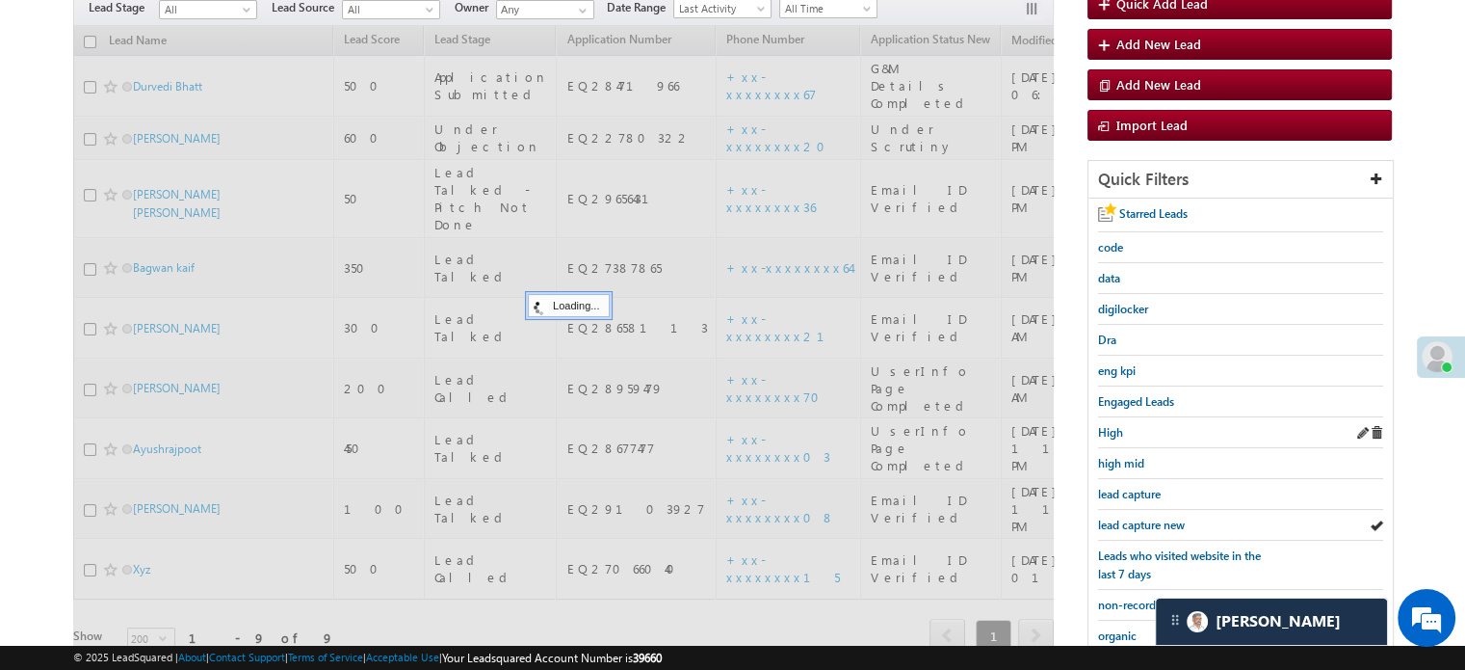
scroll to position [96, 0]
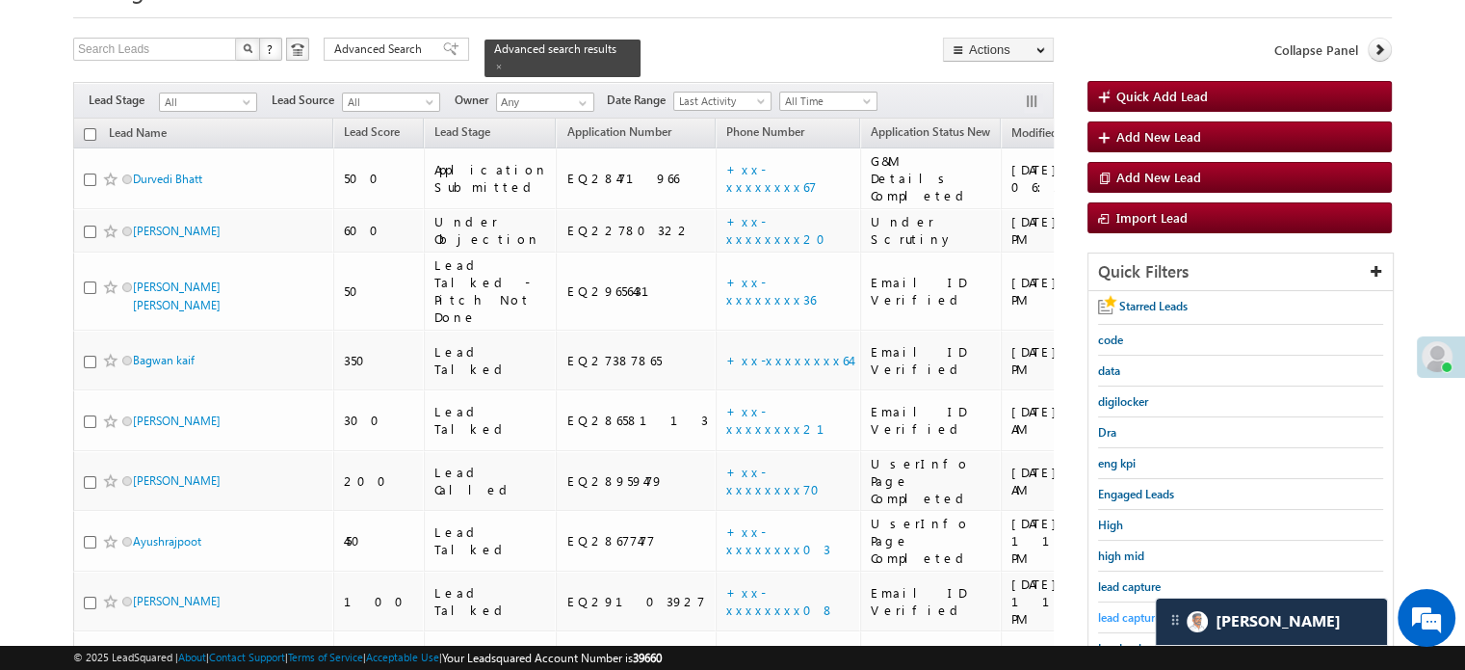
click at [1121, 614] on span "lead capture new" at bounding box center [1141, 617] width 87 height 14
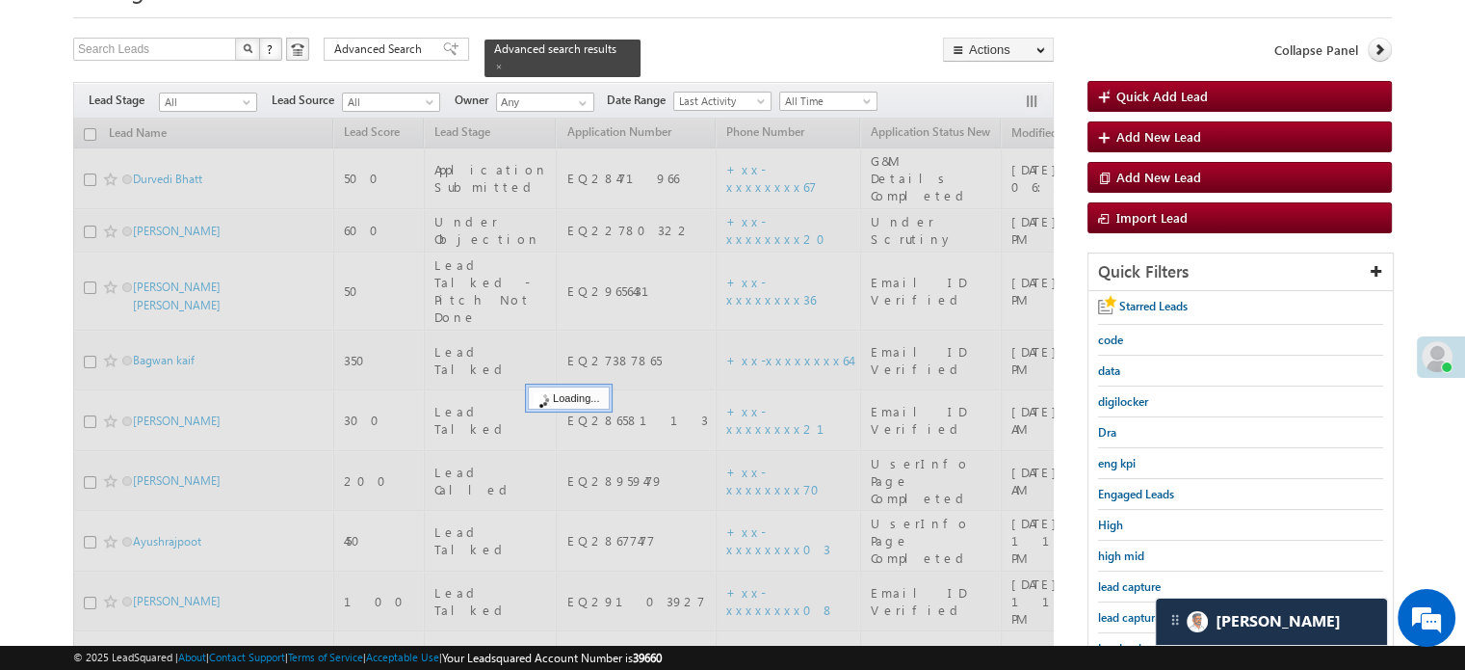
click at [1121, 614] on span "lead capture new" at bounding box center [1141, 617] width 87 height 14
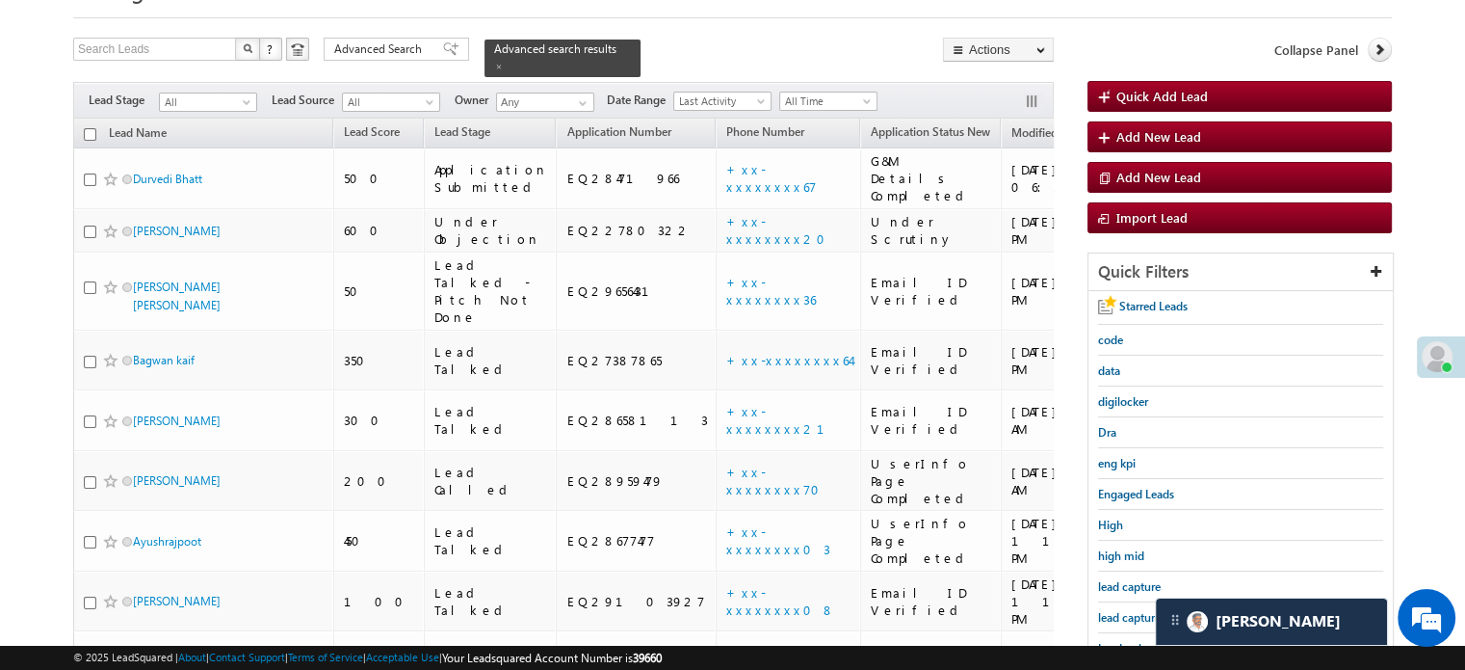
click at [1121, 614] on span "lead capture new" at bounding box center [1141, 617] width 87 height 14
click at [1138, 620] on link "lead capture new" at bounding box center [1141, 617] width 87 height 18
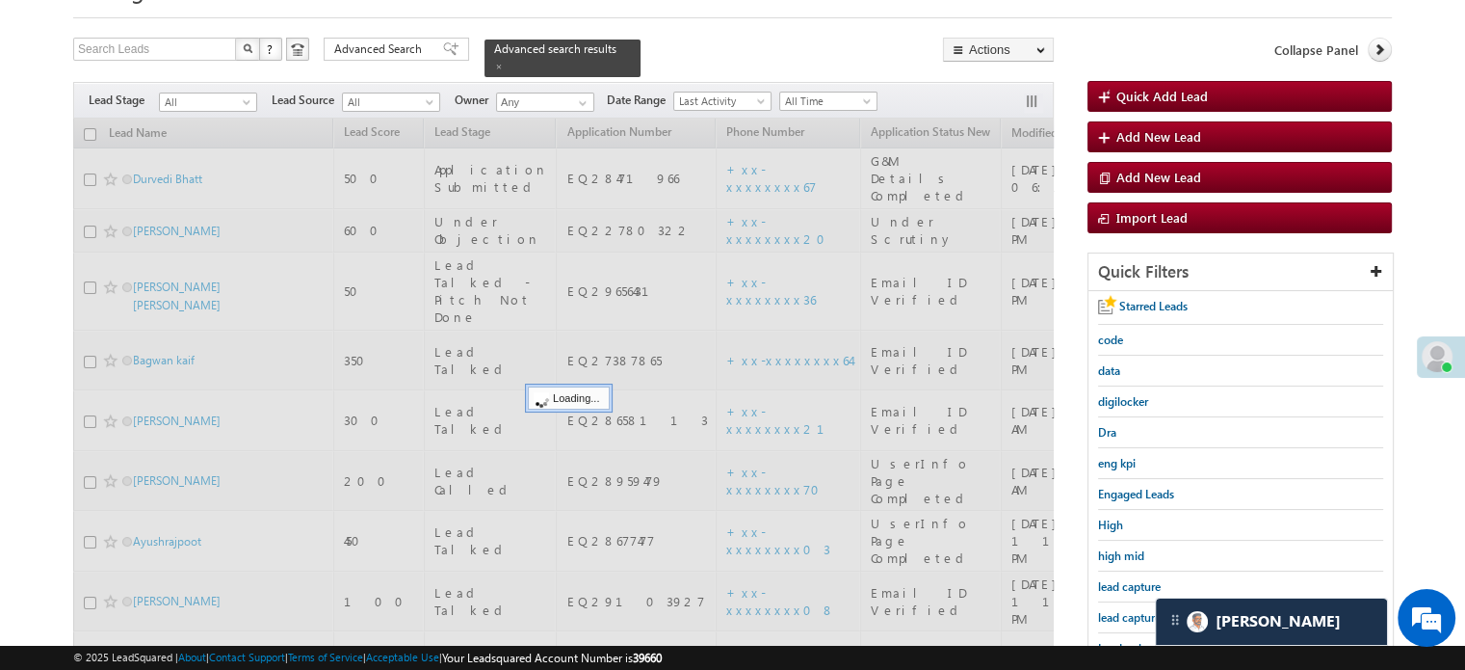
click at [1138, 620] on link "lead capture new" at bounding box center [1141, 617] width 87 height 18
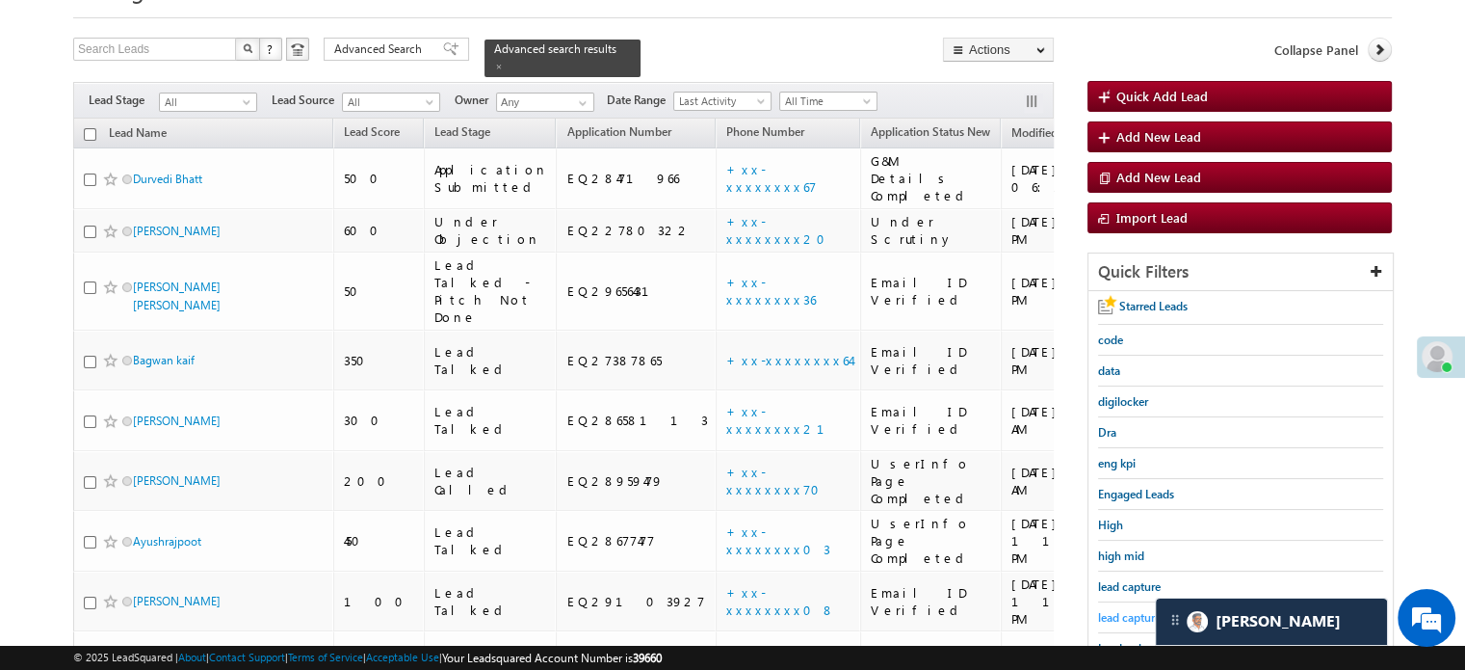
click at [1125, 615] on span "lead capture new" at bounding box center [1141, 617] width 87 height 14
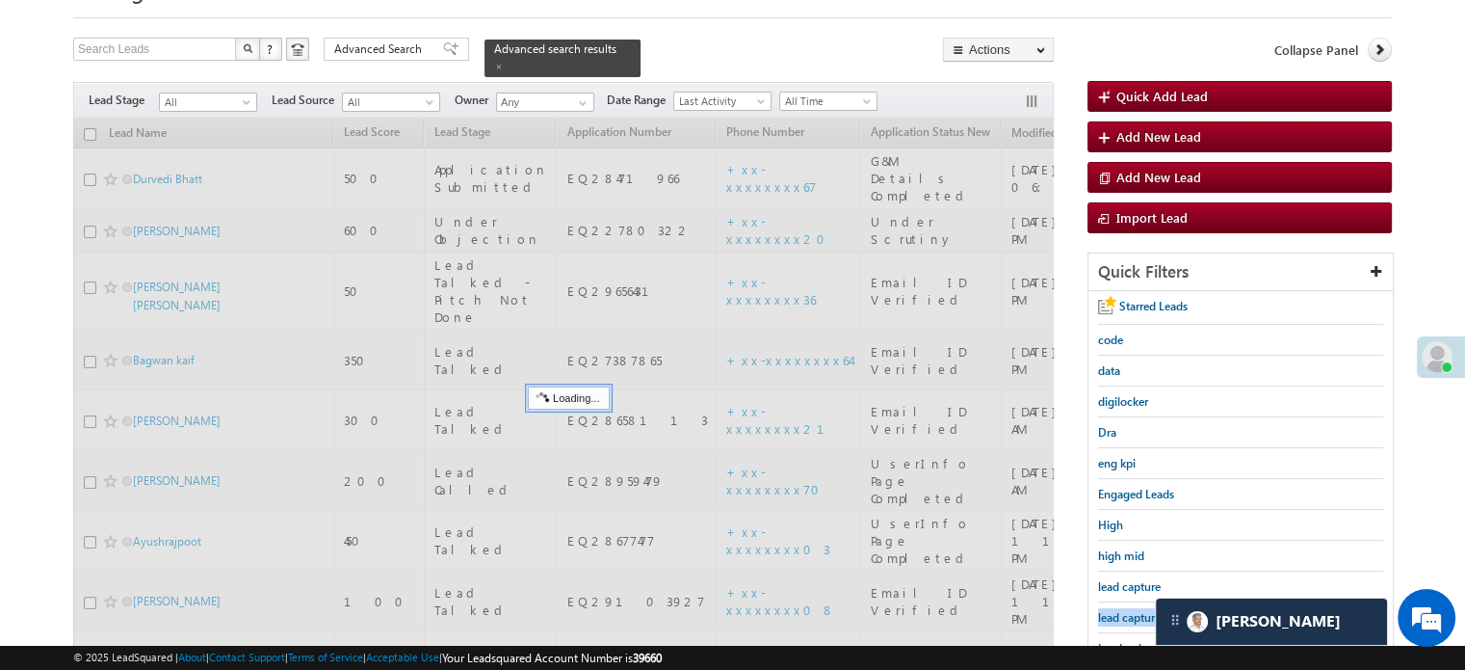
click at [1125, 615] on span "lead capture new" at bounding box center [1141, 617] width 87 height 14
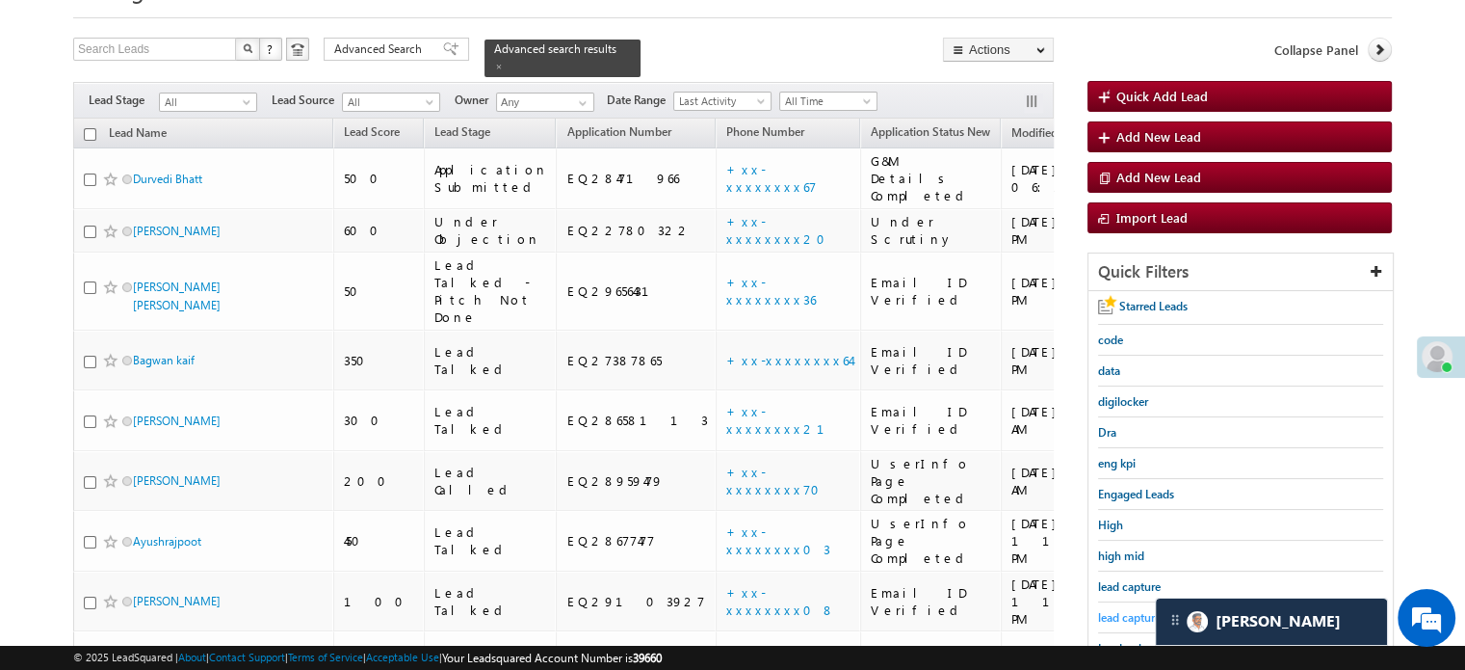
click at [1110, 610] on span "lead capture new" at bounding box center [1141, 617] width 87 height 14
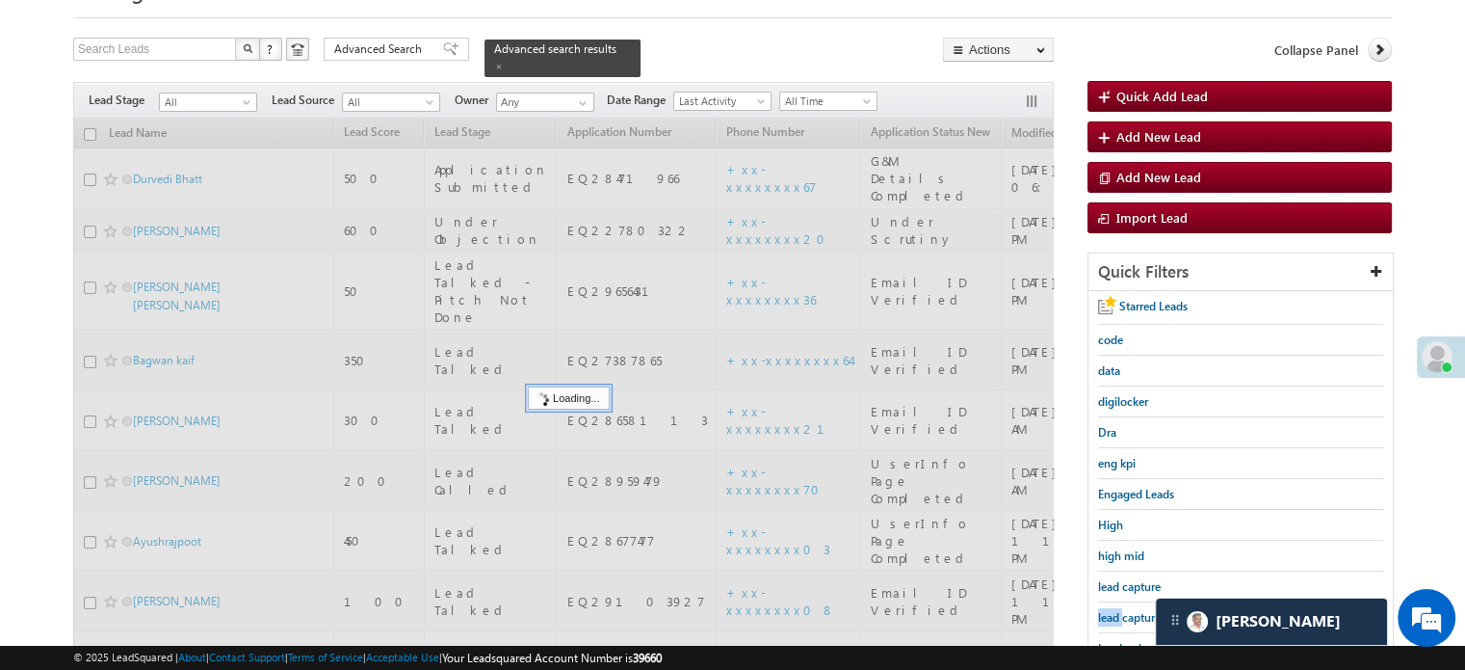
click at [1110, 610] on span "lead capture new" at bounding box center [1141, 617] width 87 height 14
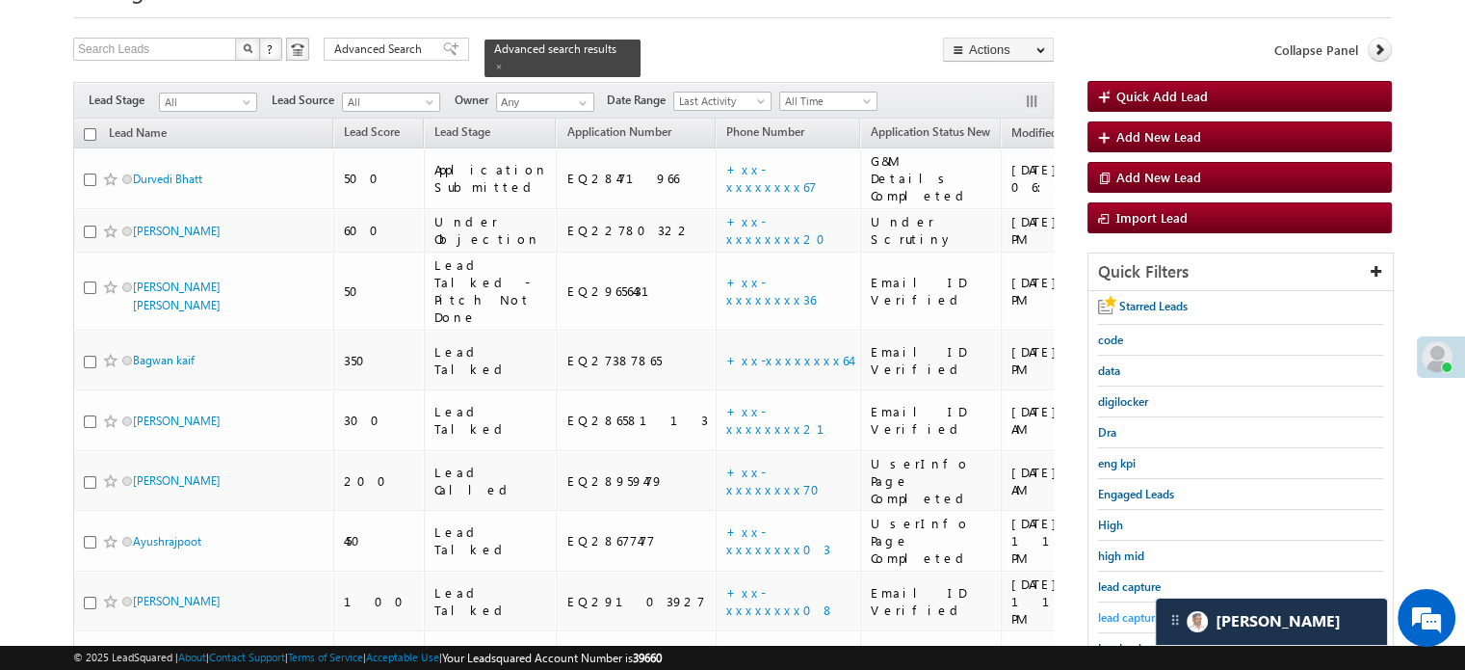
click at [1132, 616] on span "lead capture new" at bounding box center [1141, 617] width 87 height 14
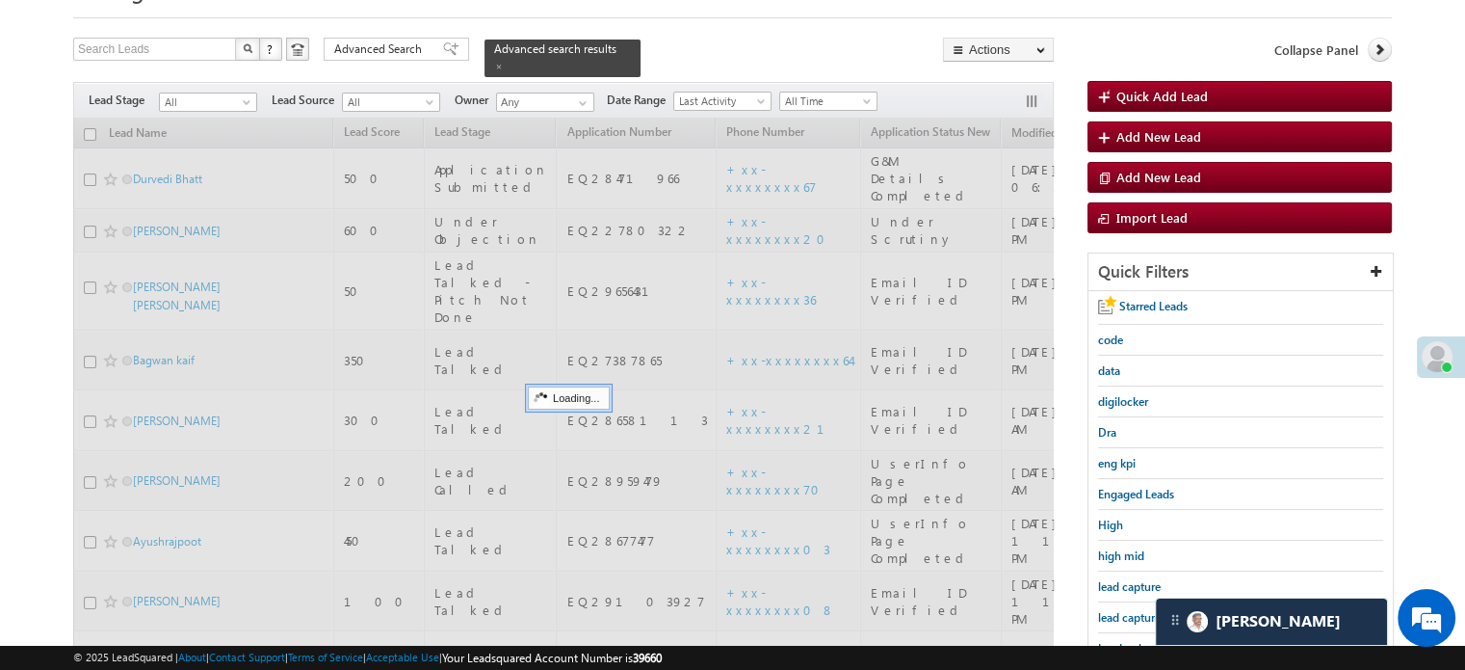
click at [1132, 615] on span "lead capture new" at bounding box center [1141, 617] width 87 height 14
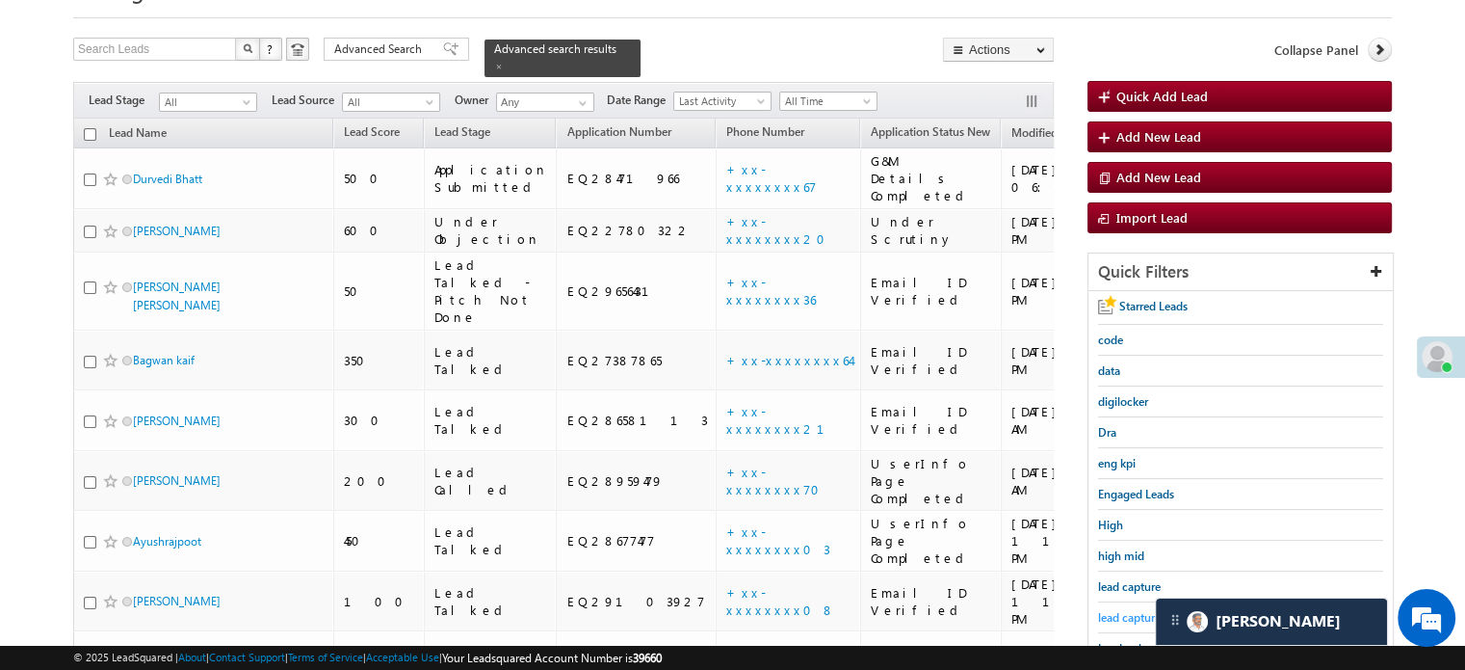
click at [1129, 610] on span "lead capture new" at bounding box center [1141, 617] width 87 height 14
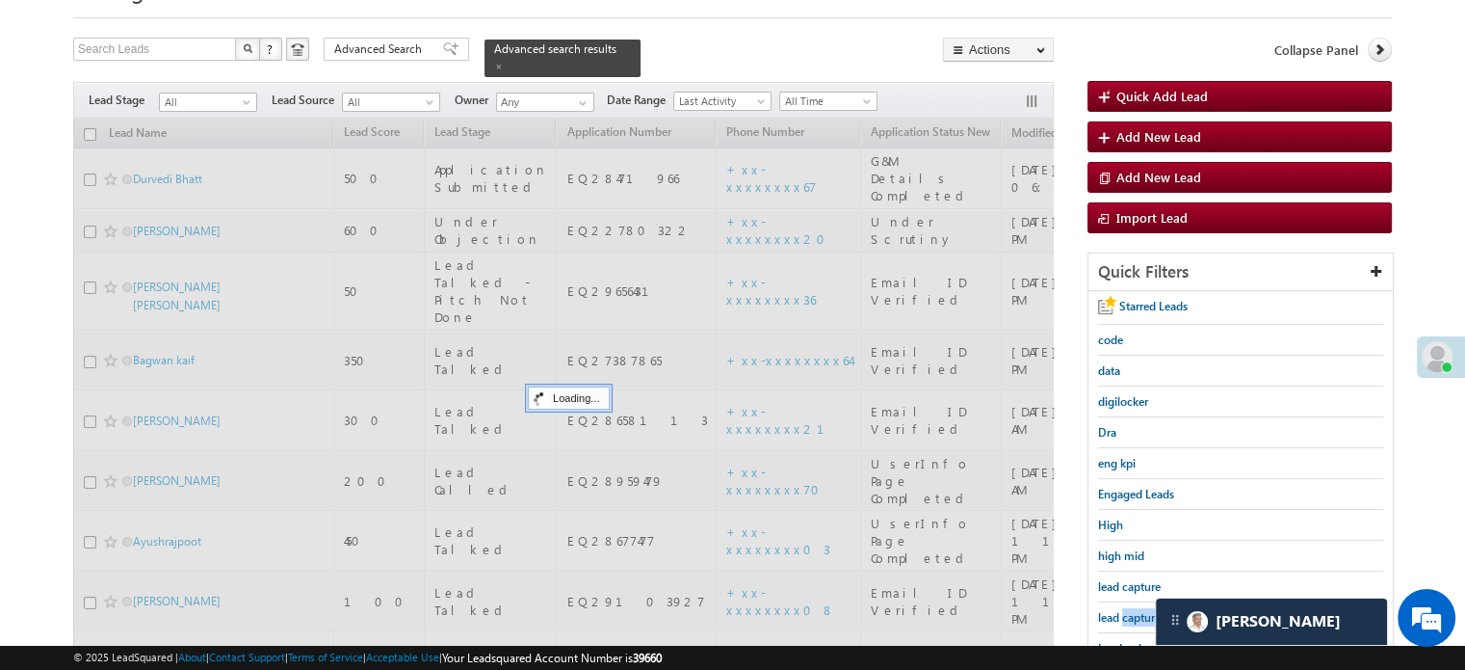
click at [1129, 610] on span "lead capture new" at bounding box center [1141, 617] width 87 height 14
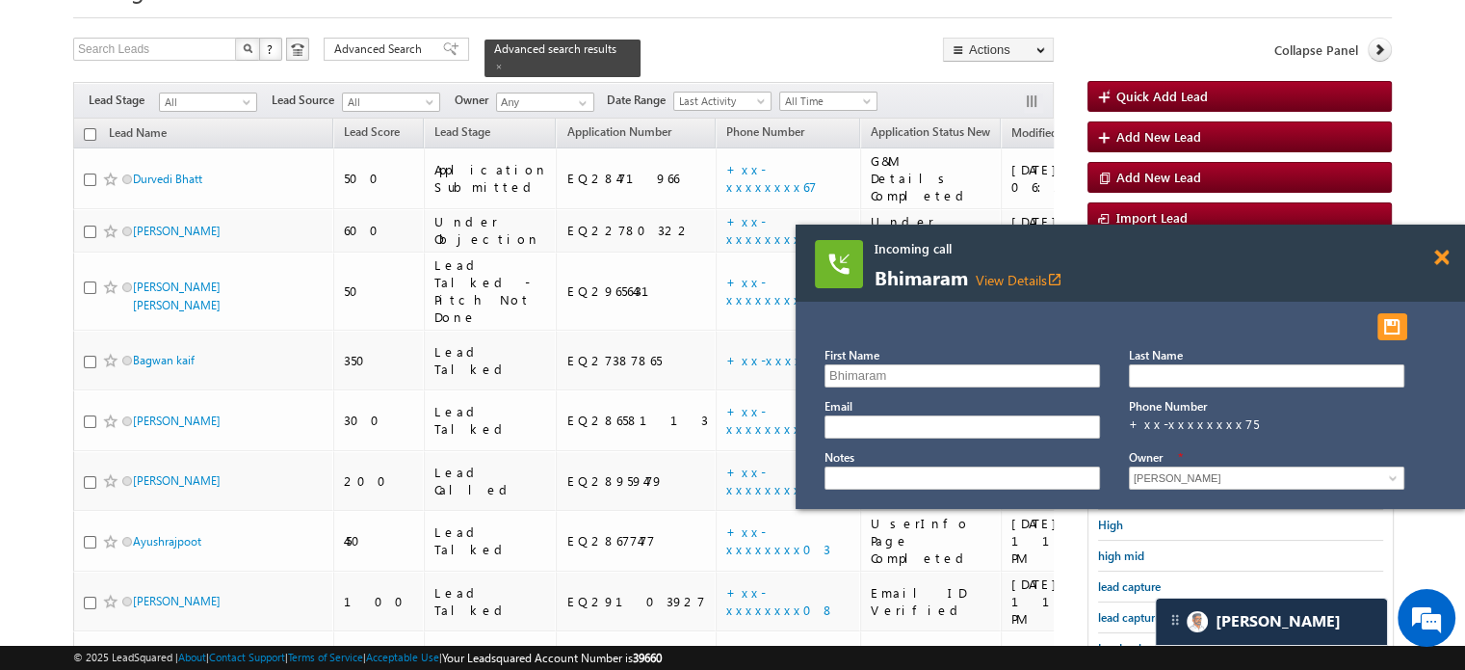
click at [1438, 258] on span at bounding box center [1442, 258] width 14 height 16
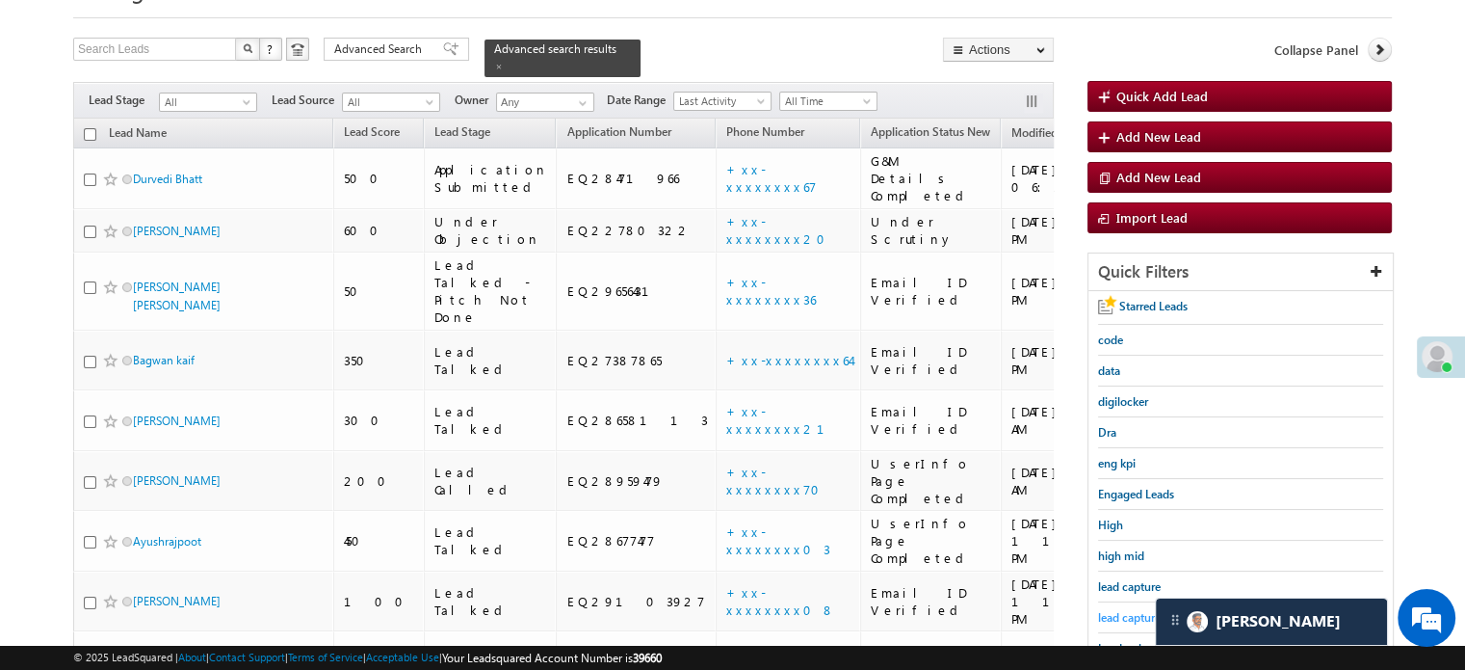
click at [1114, 612] on span "lead capture new" at bounding box center [1141, 617] width 87 height 14
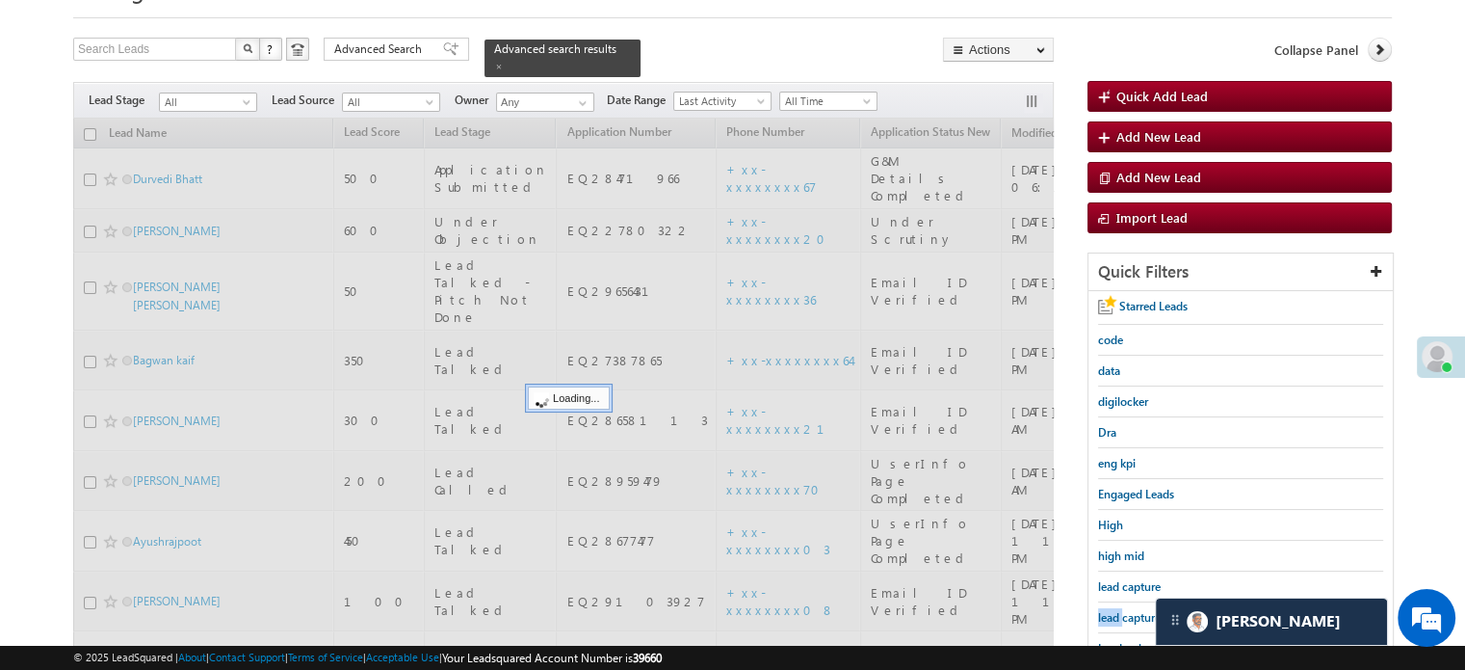
click at [1114, 612] on span "lead capture new" at bounding box center [1141, 617] width 87 height 14
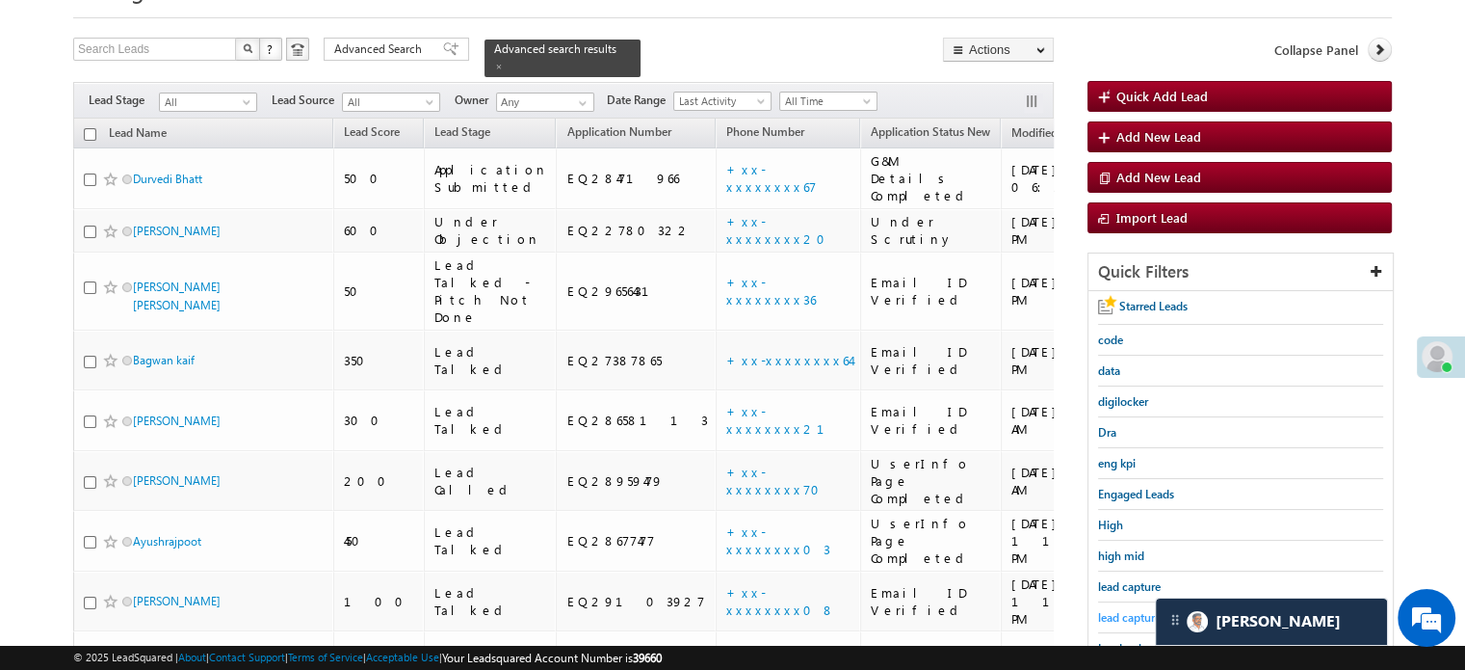
click at [1125, 615] on span "lead capture new" at bounding box center [1141, 617] width 87 height 14
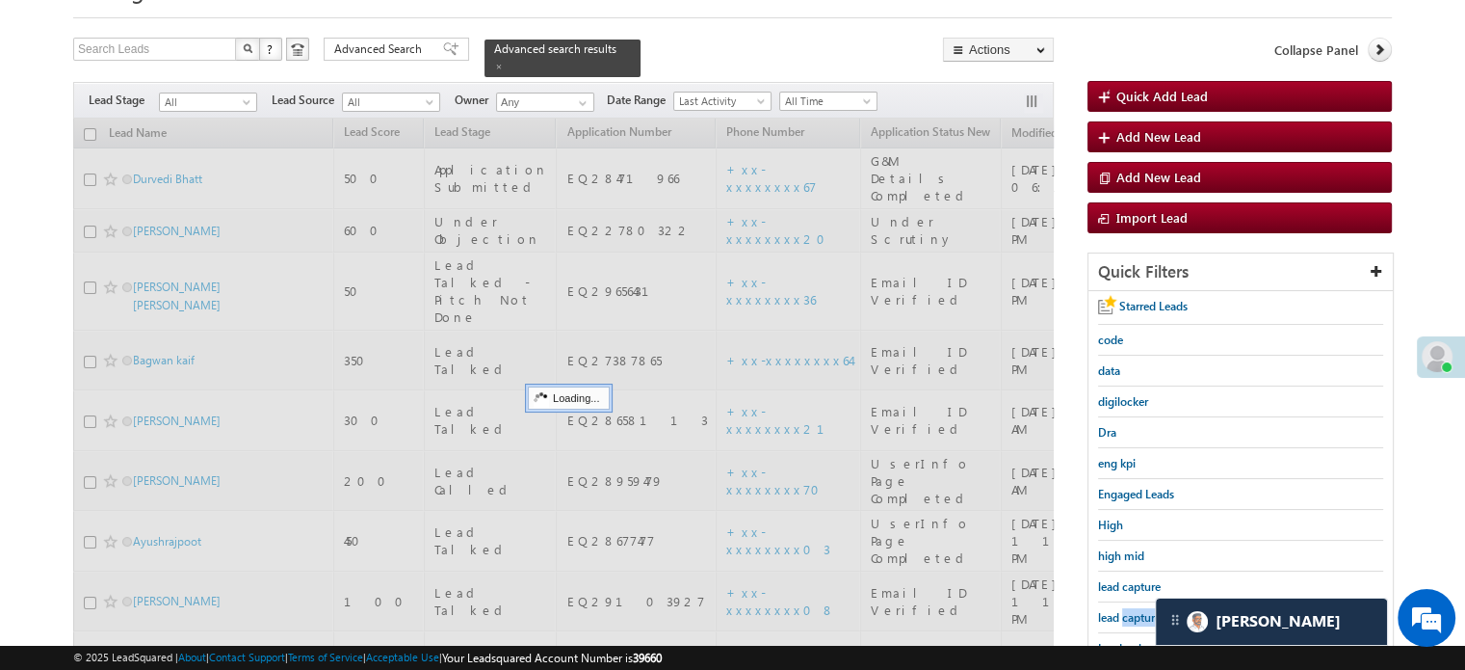
click at [1125, 615] on span "lead capture new" at bounding box center [1141, 617] width 87 height 14
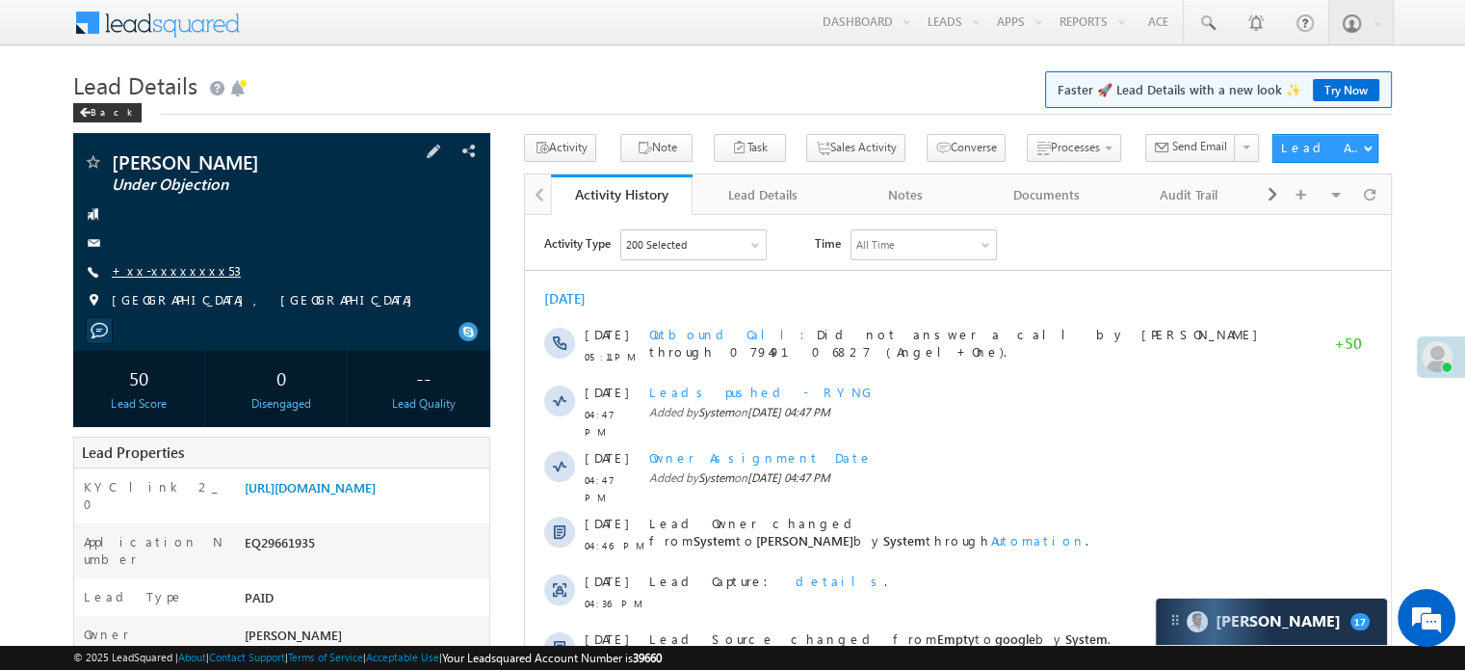
click at [169, 272] on link "+xx-xxxxxxxx53" at bounding box center [176, 270] width 129 height 16
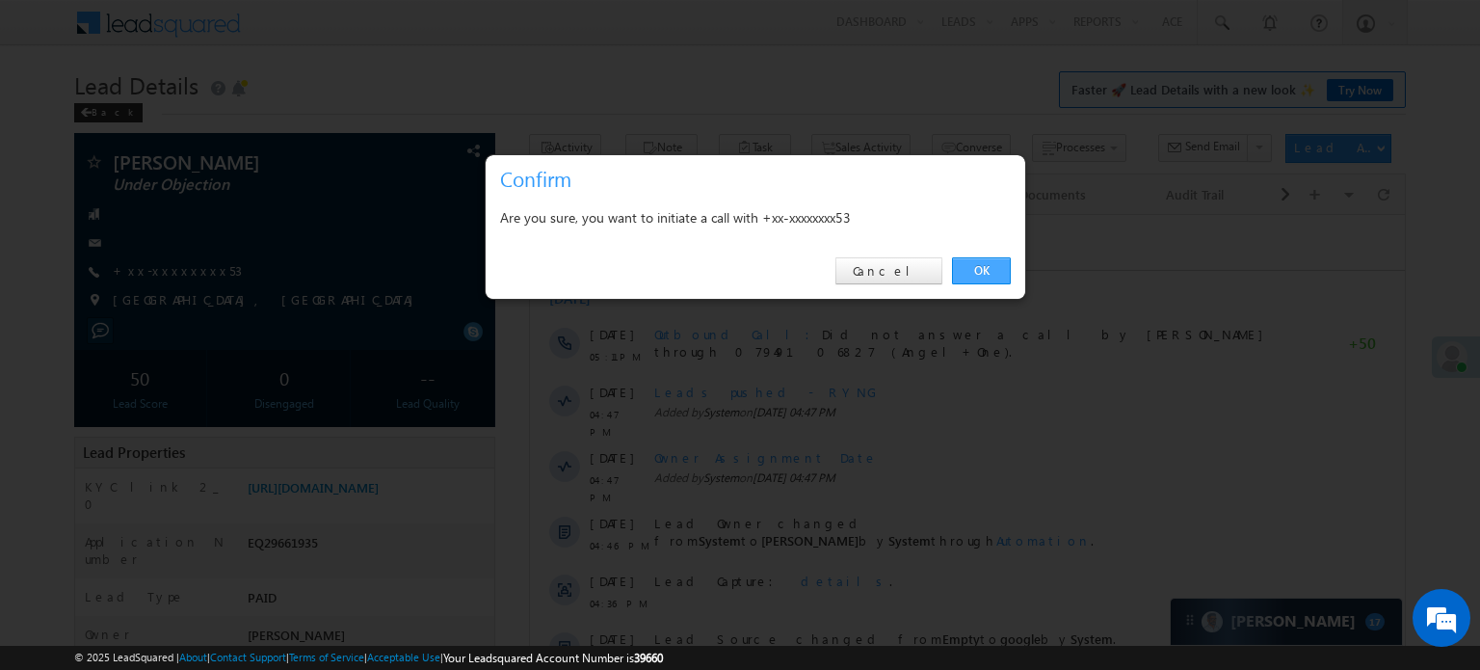
click at [978, 271] on link "OK" at bounding box center [981, 270] width 59 height 27
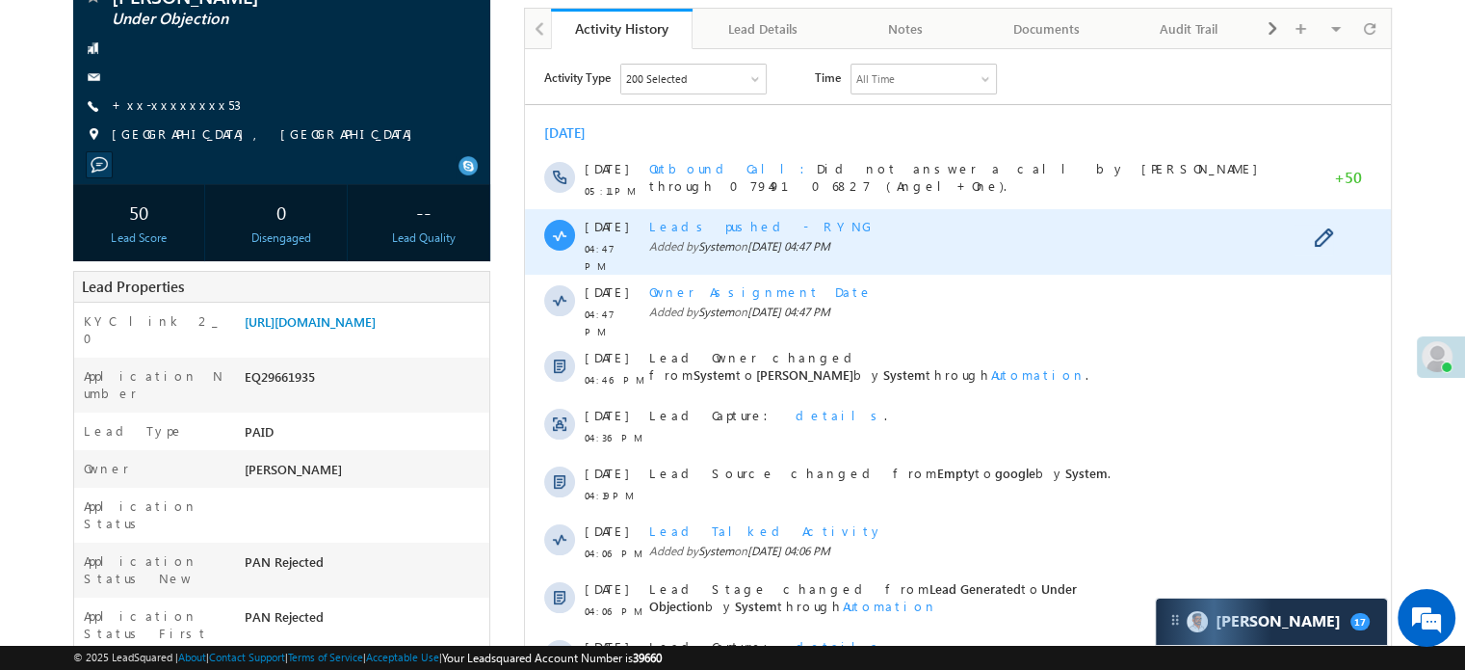
scroll to position [289, 0]
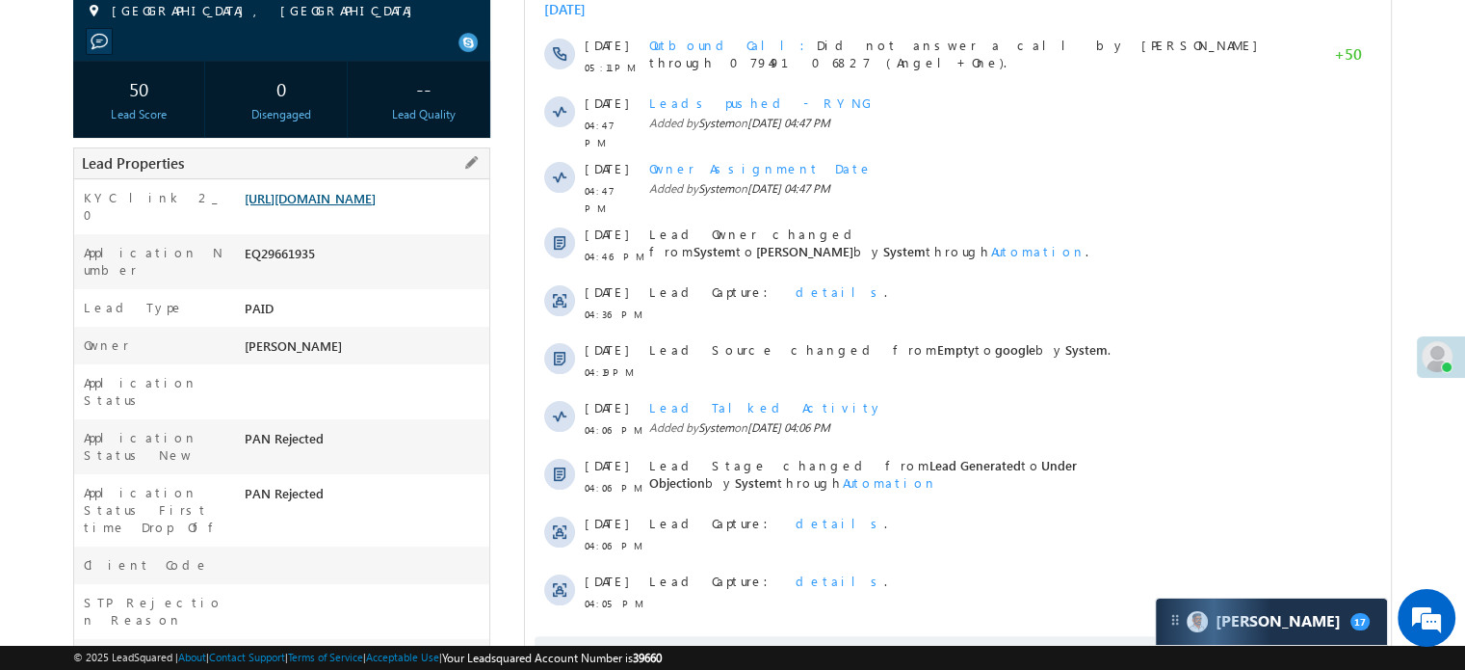
click at [376, 206] on link "[URL][DOMAIN_NAME]" at bounding box center [310, 198] width 131 height 16
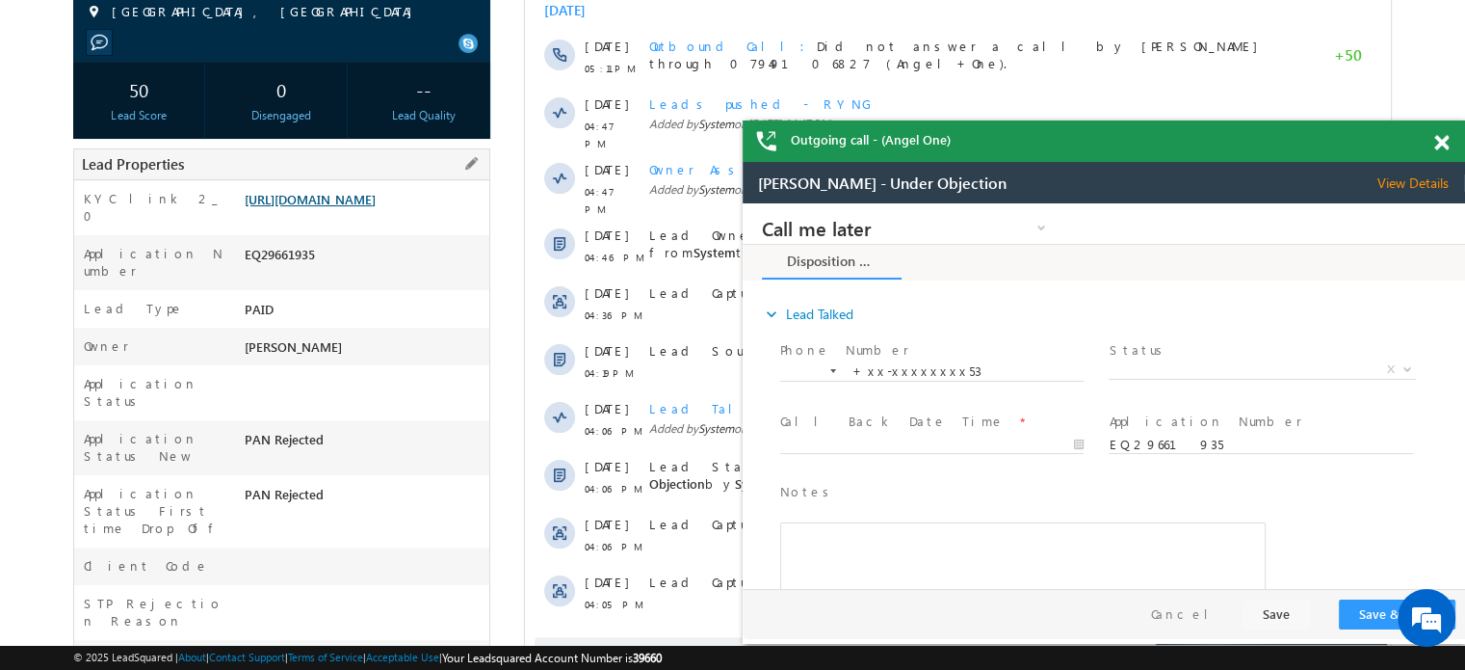
scroll to position [0, 0]
click at [1435, 145] on span at bounding box center [1442, 143] width 14 height 16
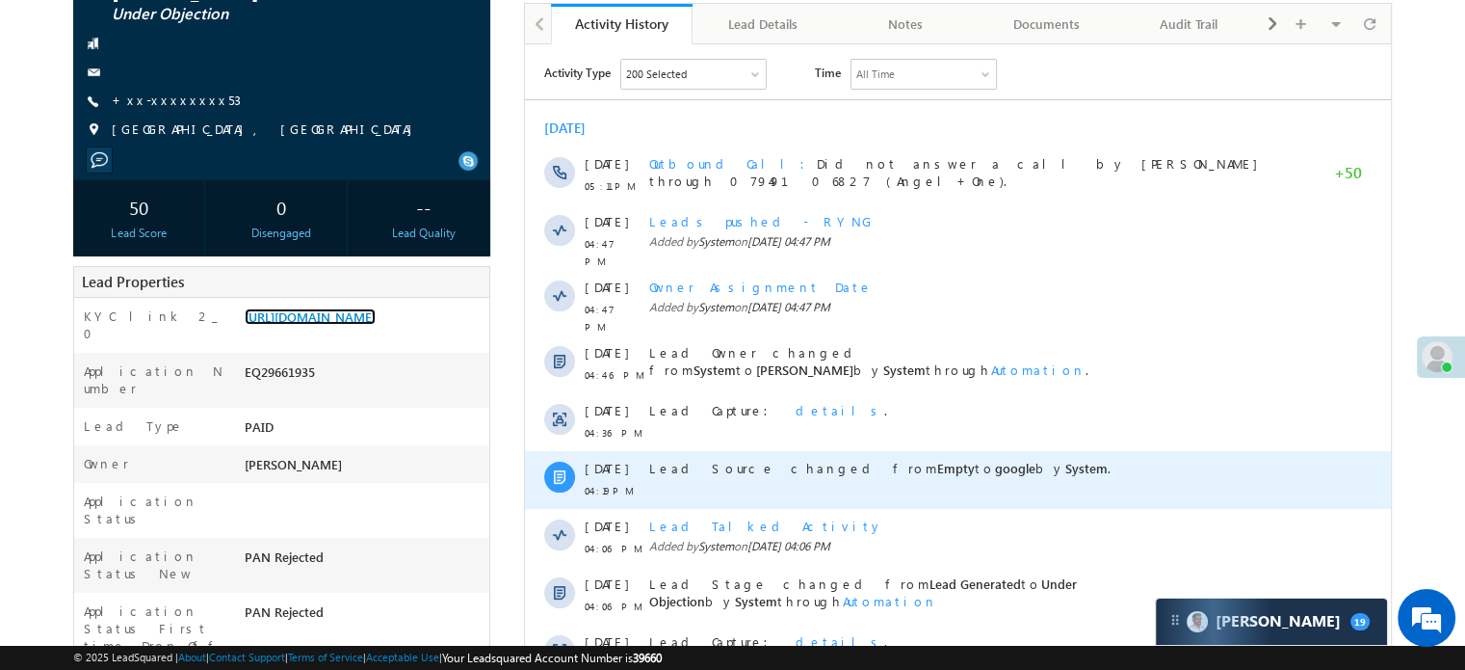
scroll to position [51, 0]
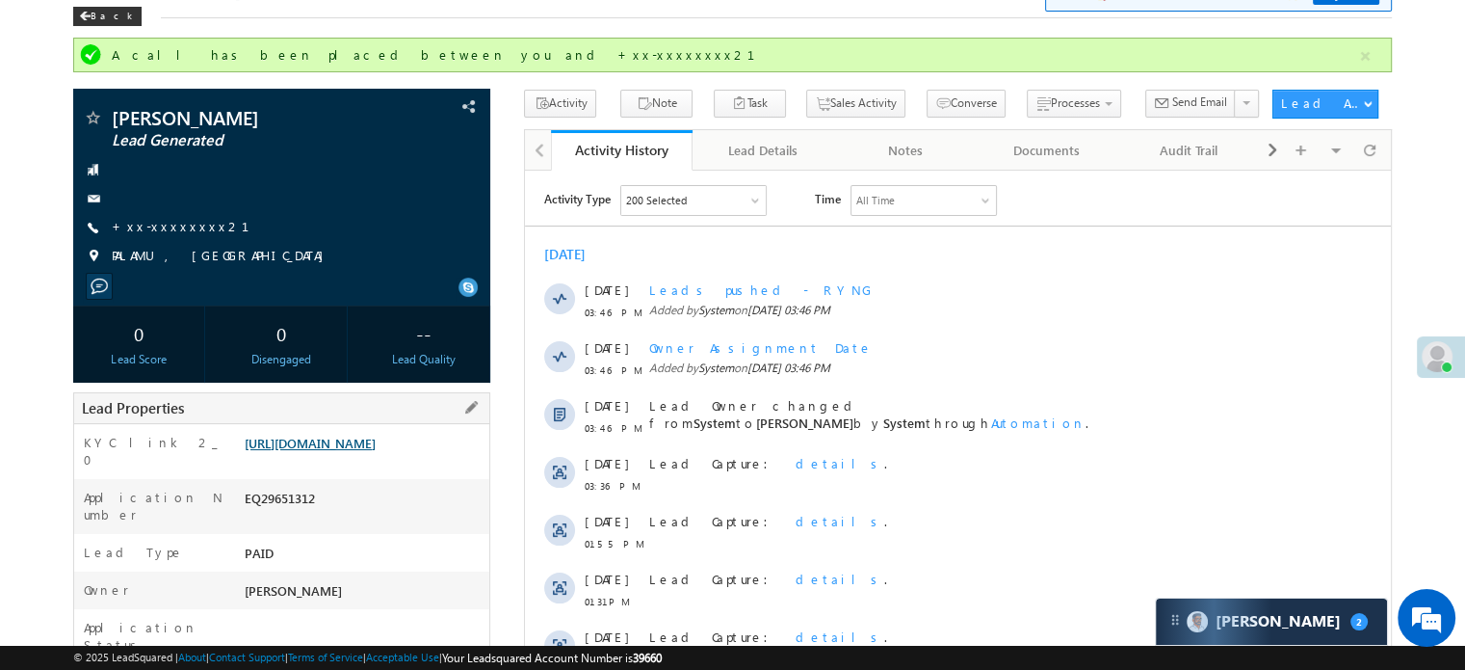
click at [376, 451] on link "https://angelbroking1-pk3em7sa.customui-test.leadsquared.com?leadId=cf860a71-ee…" at bounding box center [310, 443] width 131 height 16
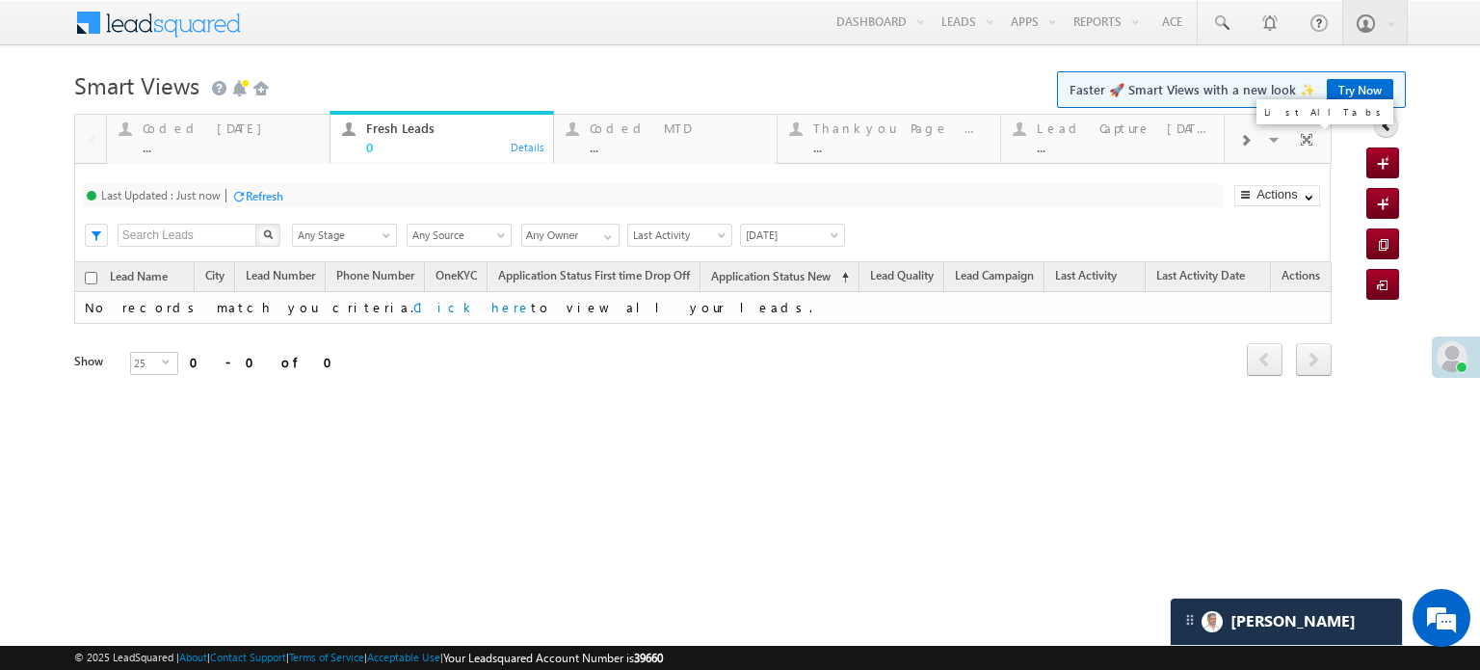
click at [1339, 99] on link "Try Now" at bounding box center [1360, 90] width 66 height 22
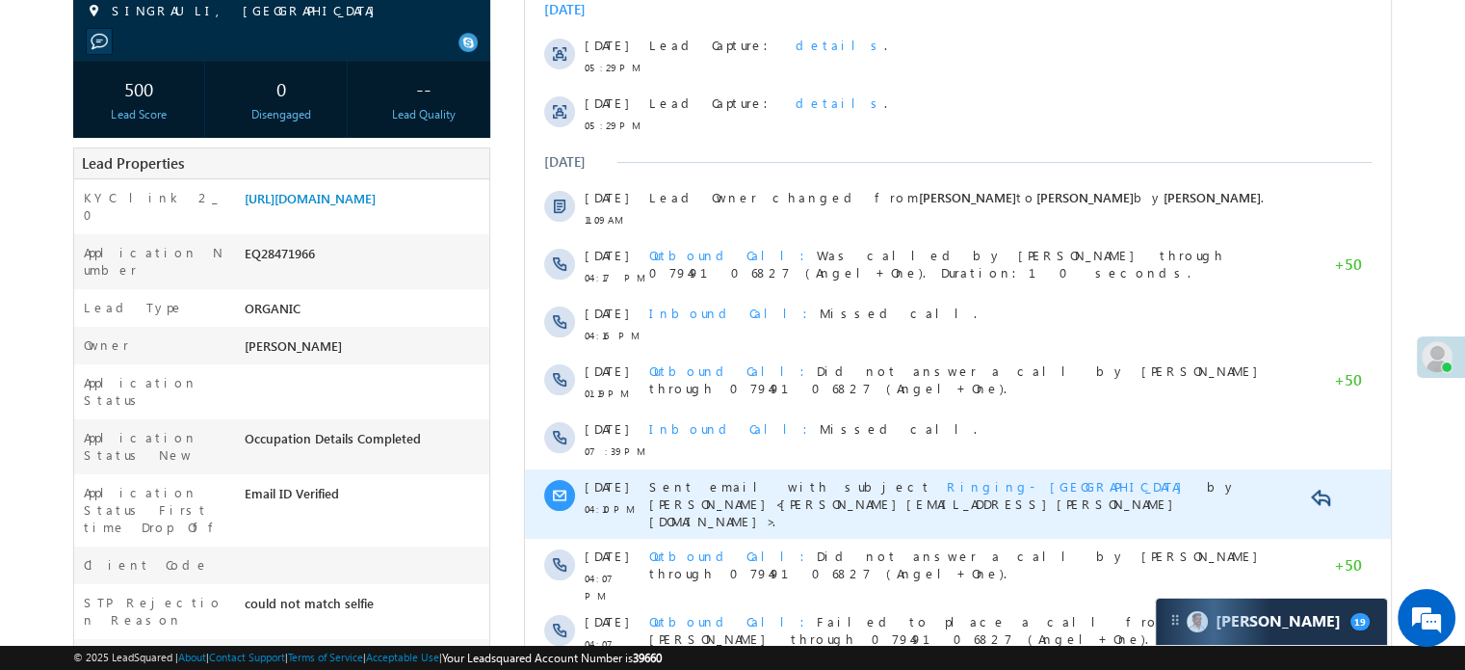
scroll to position [482, 0]
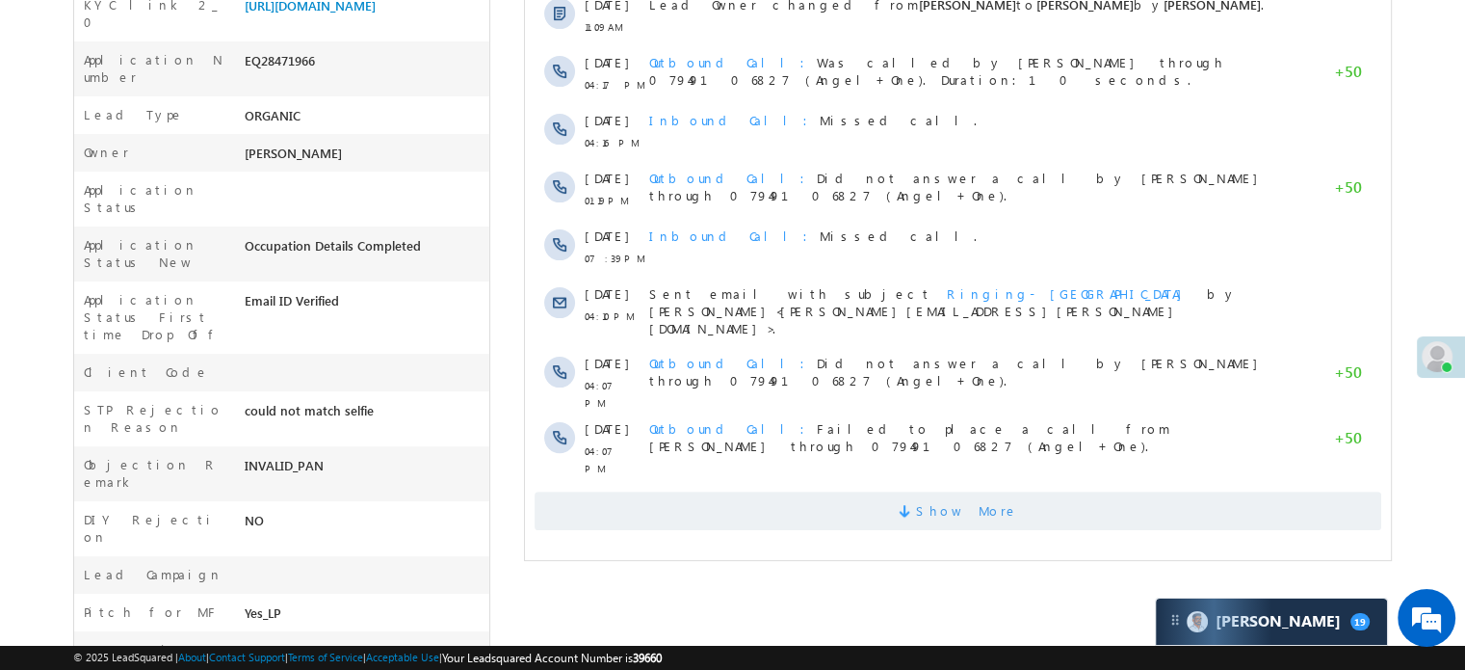
click at [1014, 491] on span "Show More" at bounding box center [958, 510] width 847 height 39
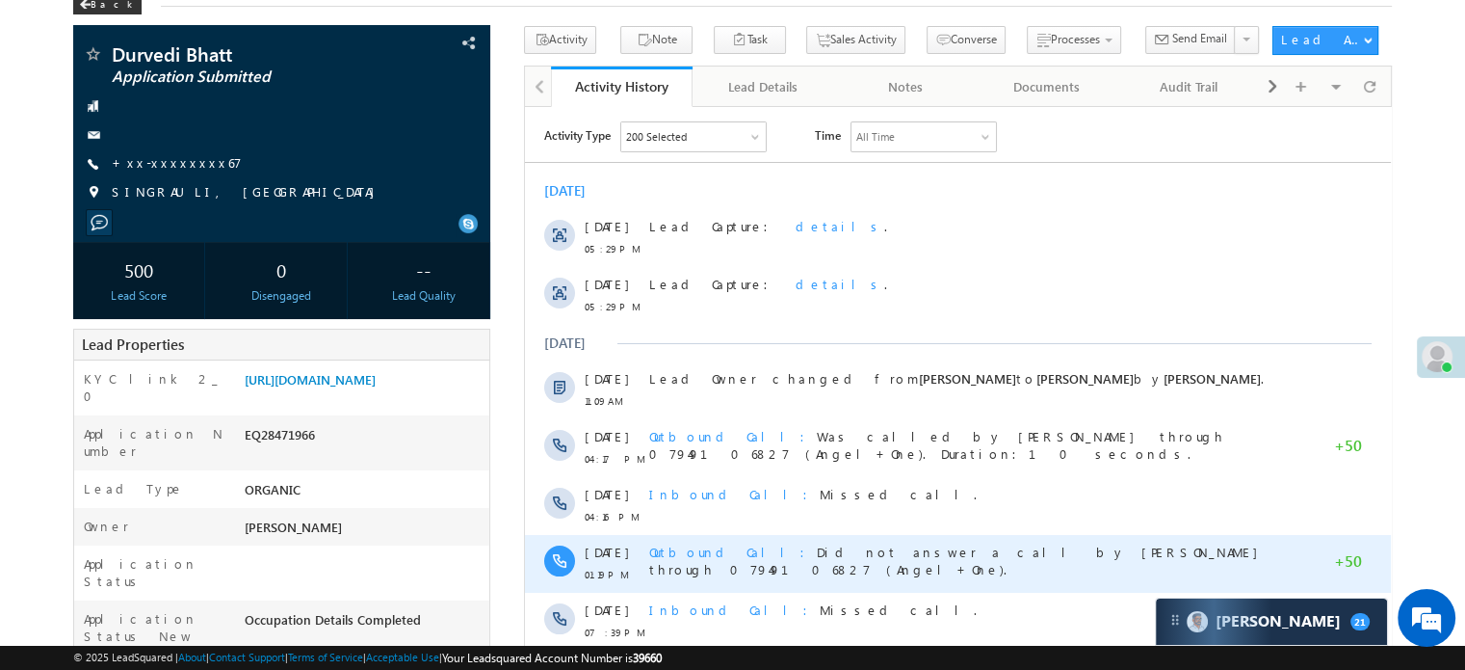
scroll to position [0, 0]
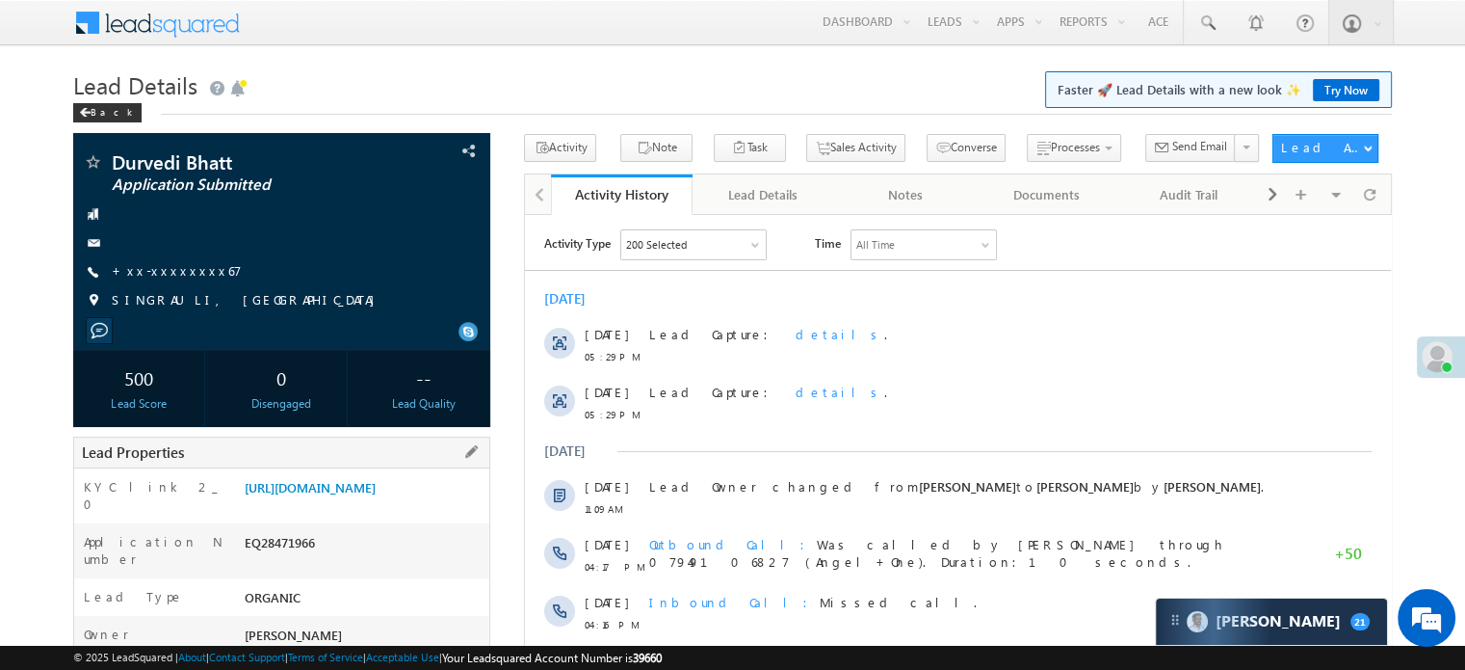
drag, startPoint x: 243, startPoint y: 482, endPoint x: 464, endPoint y: 531, distance: 227.0
click at [464, 505] on div "[URL][DOMAIN_NAME]" at bounding box center [365, 491] width 250 height 27
copy link "[URL][DOMAIN_NAME]"
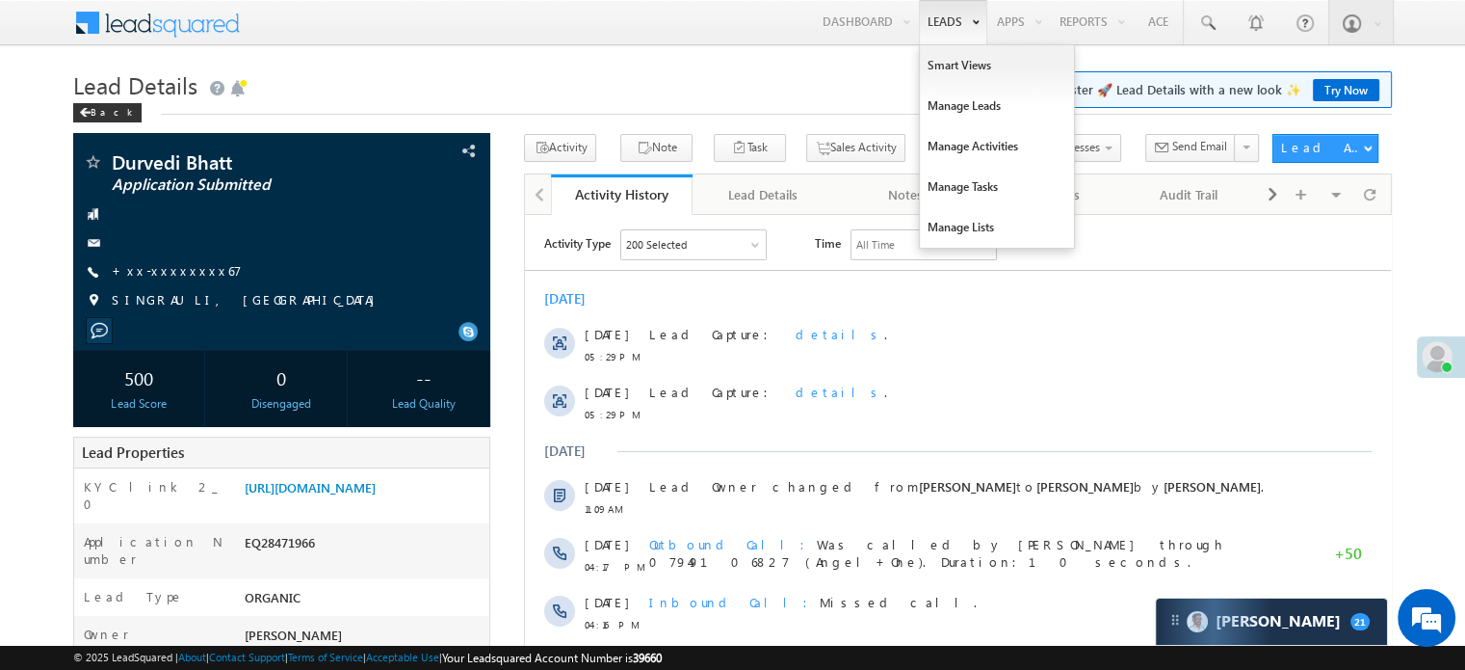
copy link "[URL][DOMAIN_NAME]"
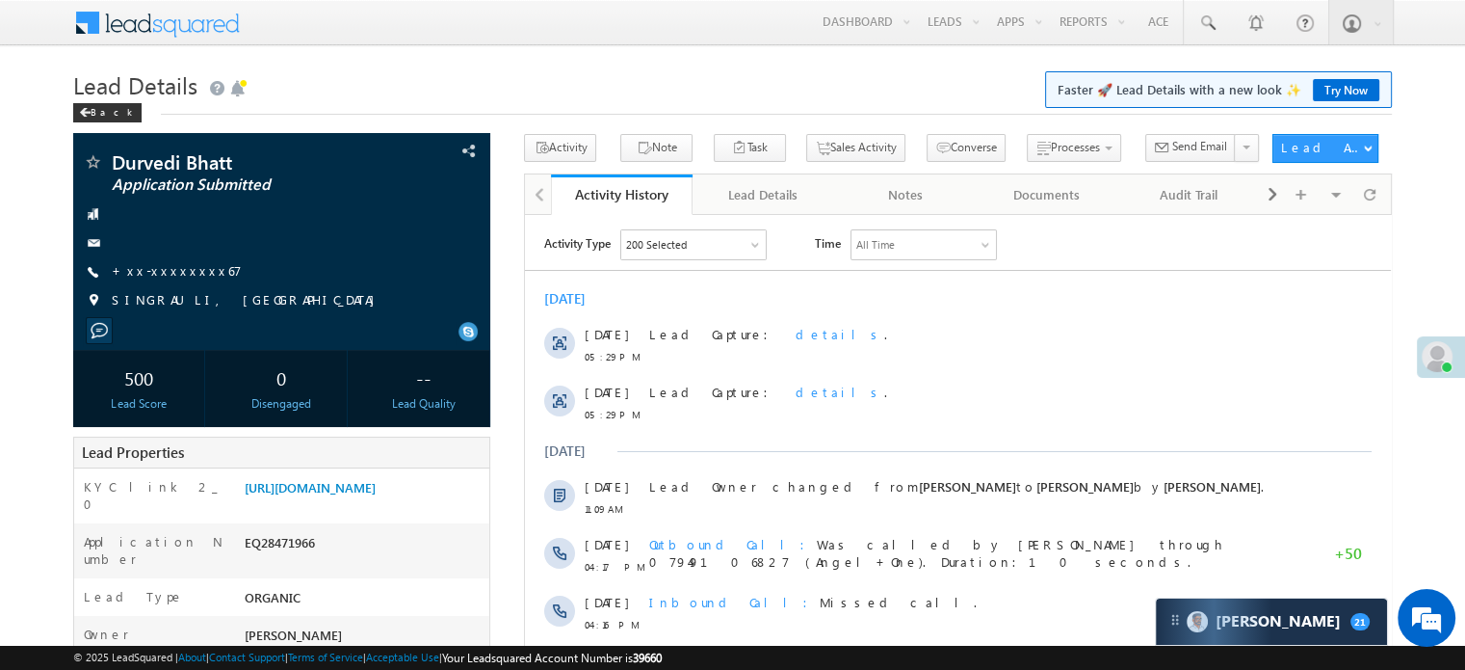
click at [664, 103] on div "Back" at bounding box center [732, 108] width 1319 height 13
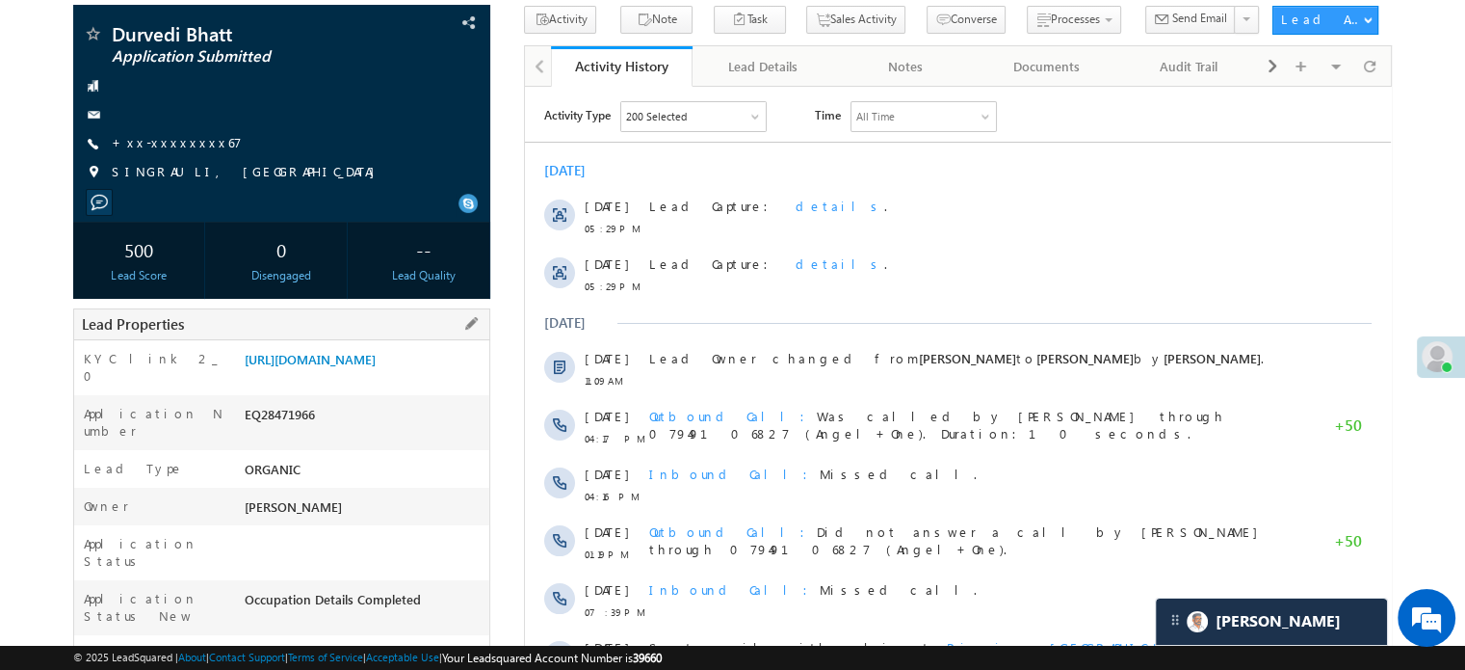
scroll to position [289, 0]
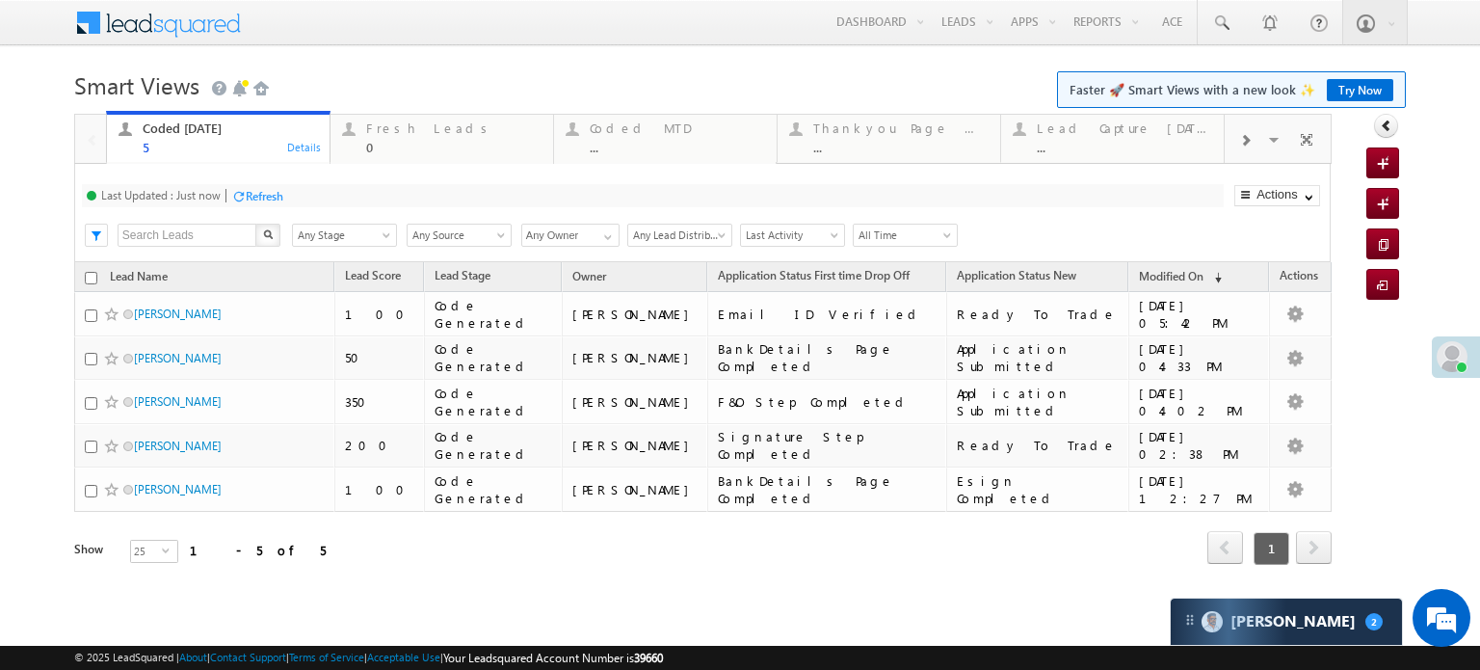
drag, startPoint x: 285, startPoint y: 189, endPoint x: 274, endPoint y: 197, distance: 13.9
click at [285, 189] on div "Last Updated : Just now Refresh Refreshing..." at bounding box center [653, 195] width 1142 height 23
click at [254, 204] on div "Refresh" at bounding box center [257, 195] width 52 height 18
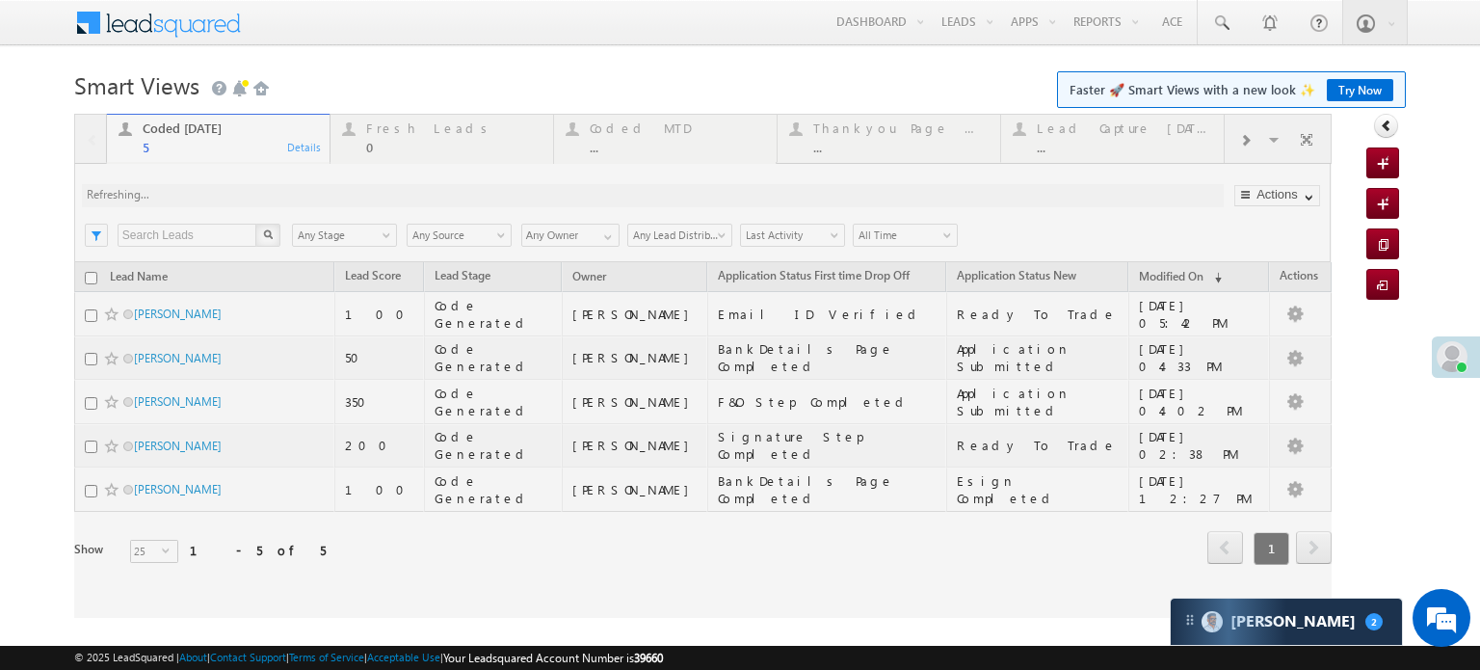
click at [257, 202] on div at bounding box center [702, 366] width 1257 height 504
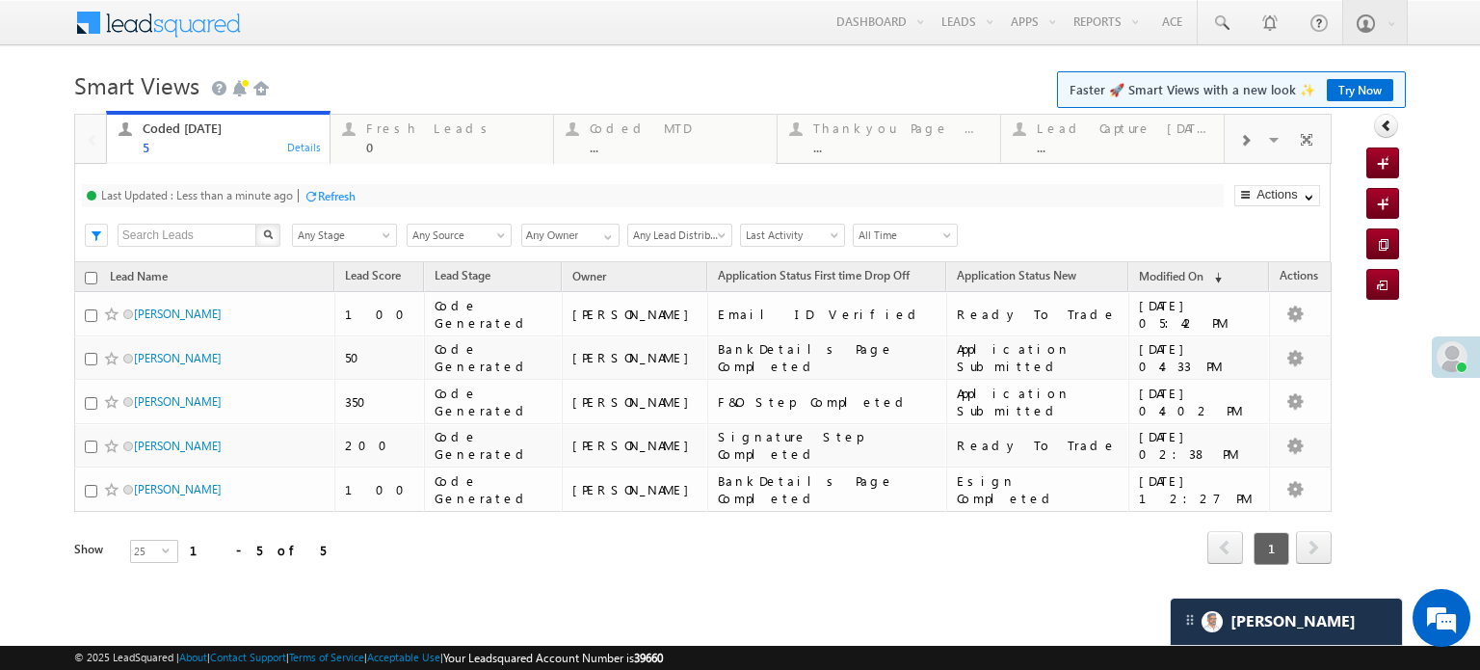
click at [331, 219] on div "Search X Lead Stage Any Stage Any Stage Lead Source Any Source Any Source Owner…" at bounding box center [719, 233] width 1222 height 29
click at [330, 201] on div "Refresh" at bounding box center [337, 196] width 38 height 14
click at [416, 132] on div "Fresh Leads" at bounding box center [453, 127] width 175 height 15
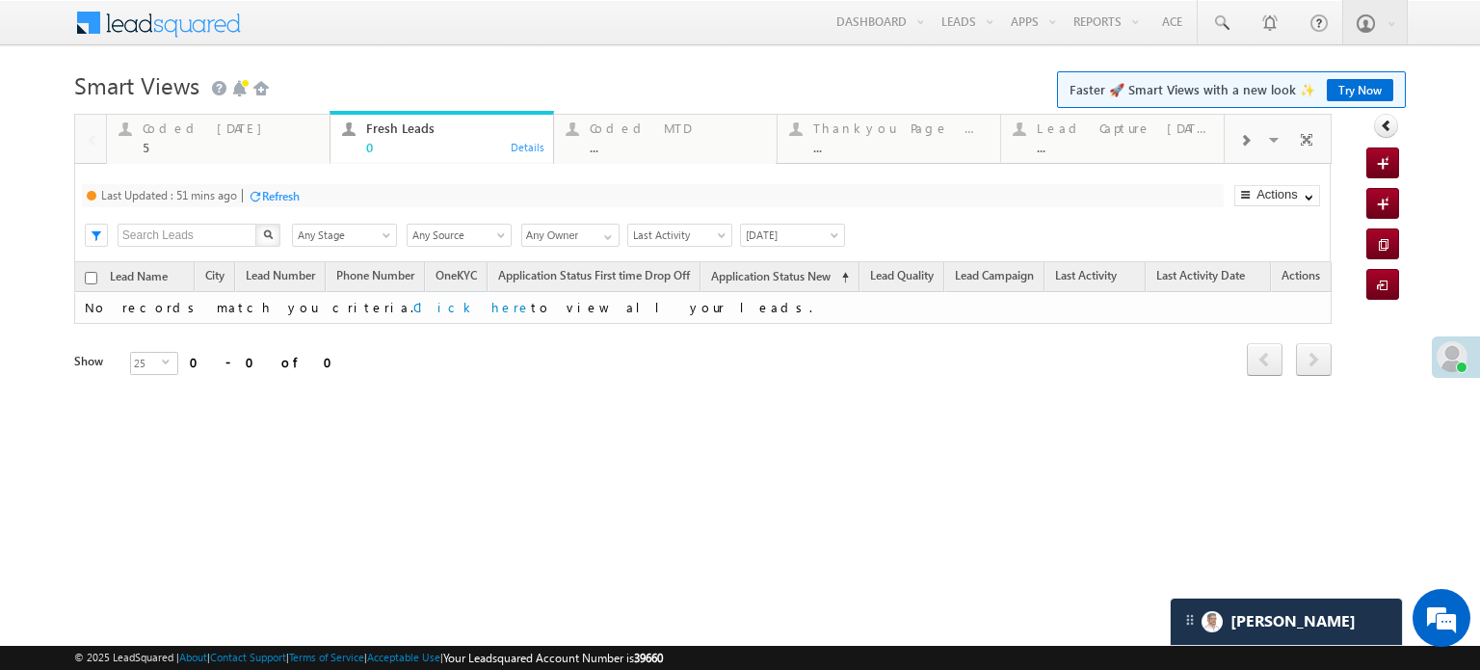
click at [290, 194] on div "Refresh" at bounding box center [281, 196] width 38 height 14
click at [204, 126] on div "Coded Today" at bounding box center [230, 127] width 175 height 15
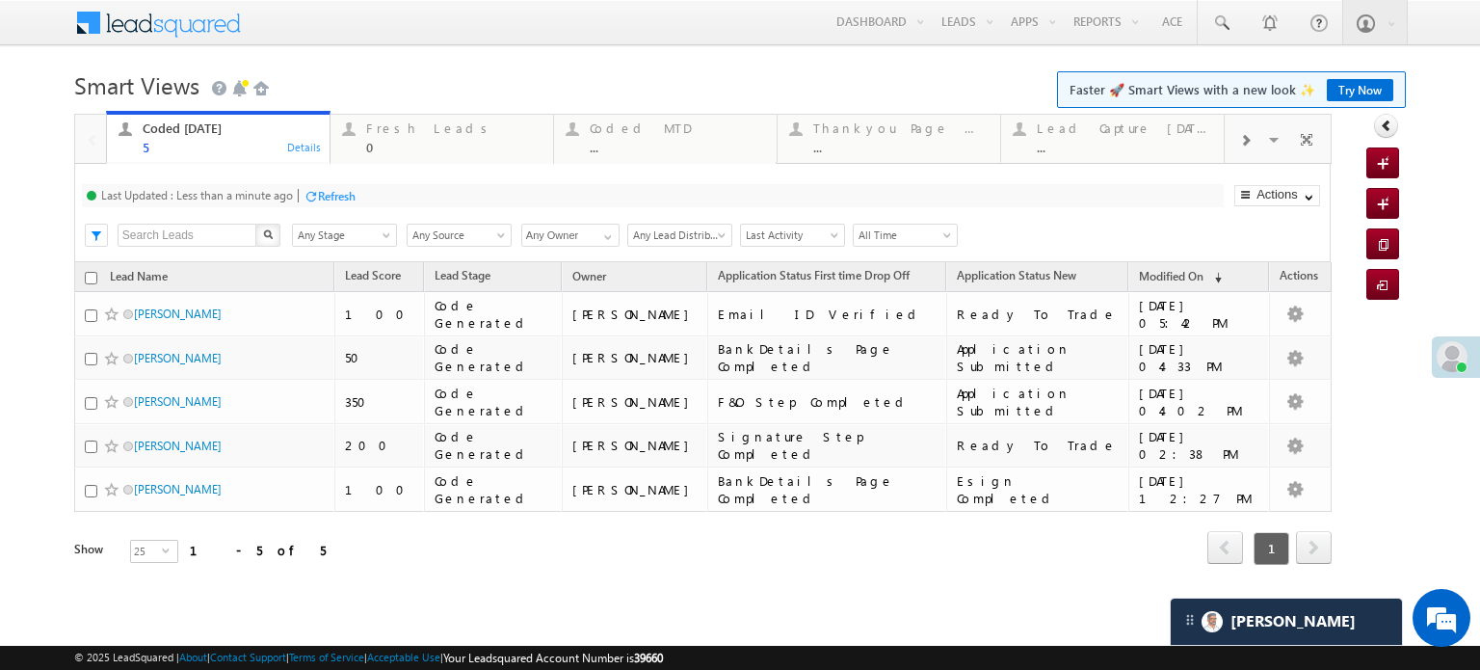
click at [358, 196] on div "Last Updated : Less than a minute ago Refresh Refreshing..." at bounding box center [653, 195] width 1142 height 23
click at [353, 196] on div "Refresh" at bounding box center [337, 196] width 38 height 14
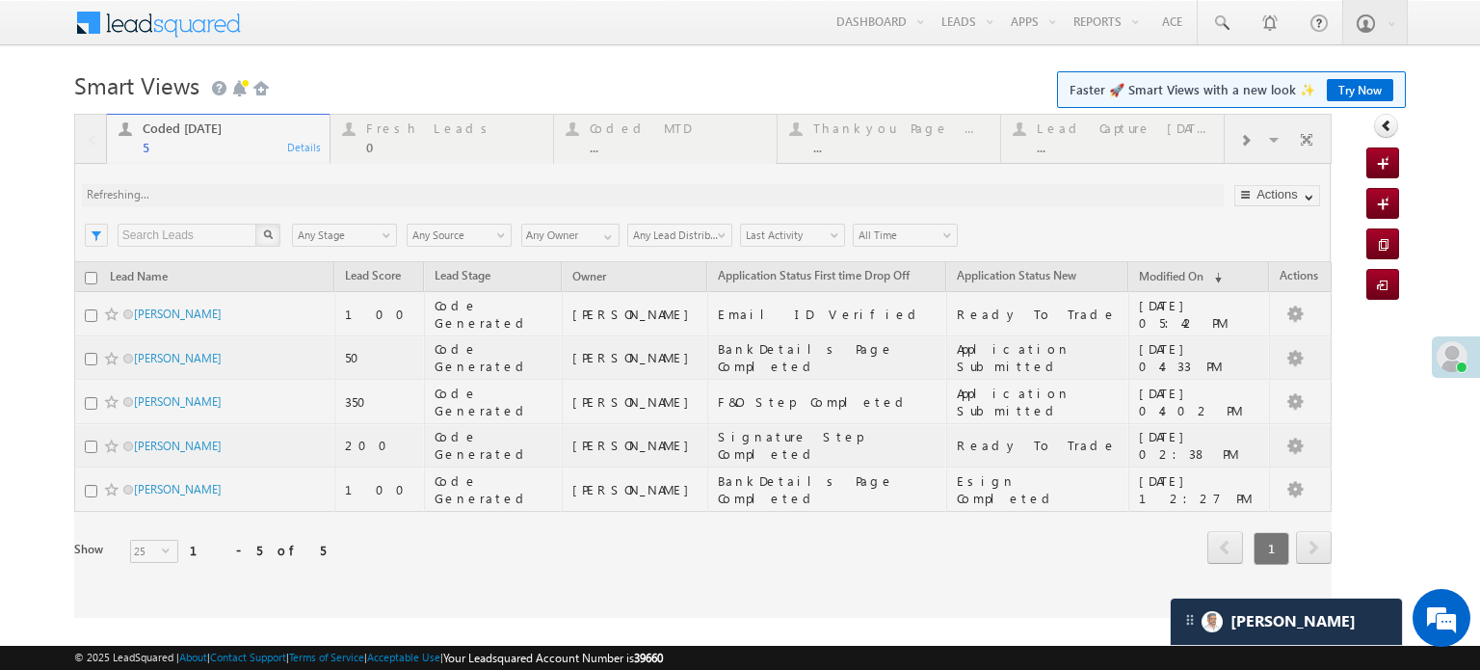
click at [347, 196] on div at bounding box center [702, 366] width 1257 height 504
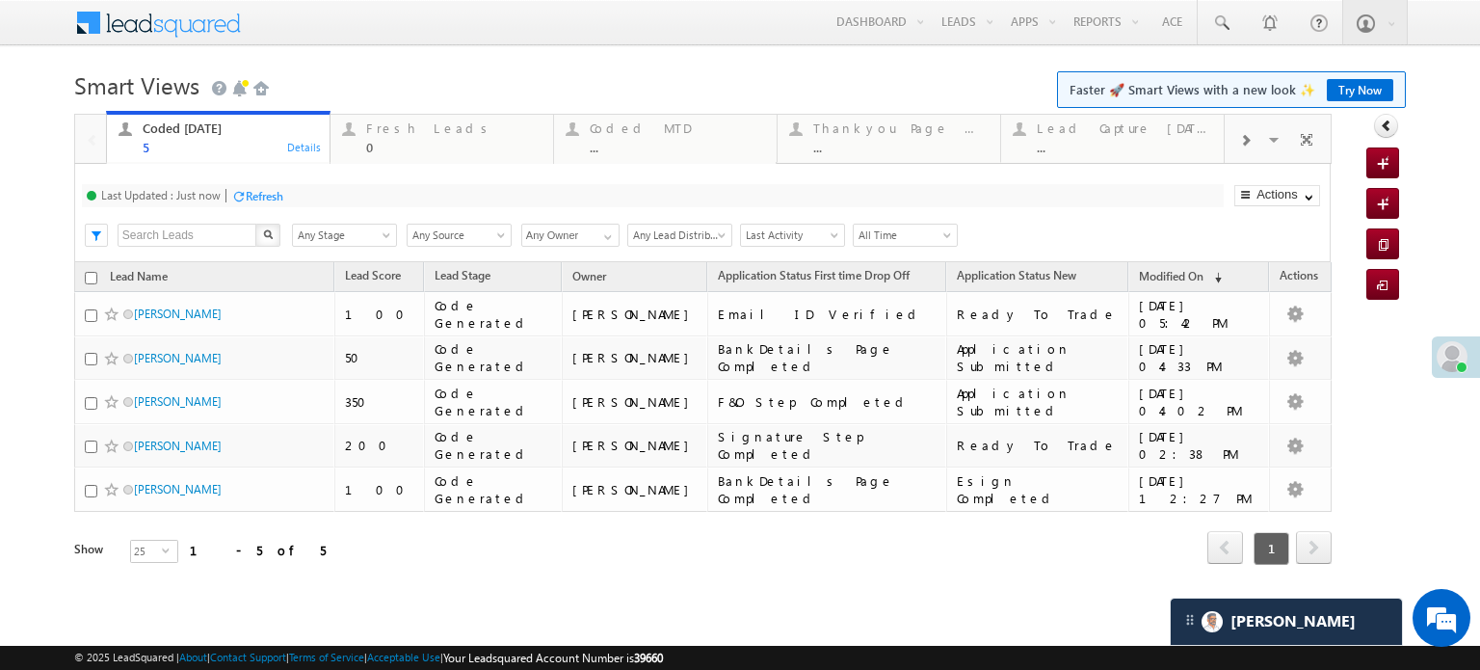
click at [282, 195] on div "Refresh" at bounding box center [265, 196] width 38 height 14
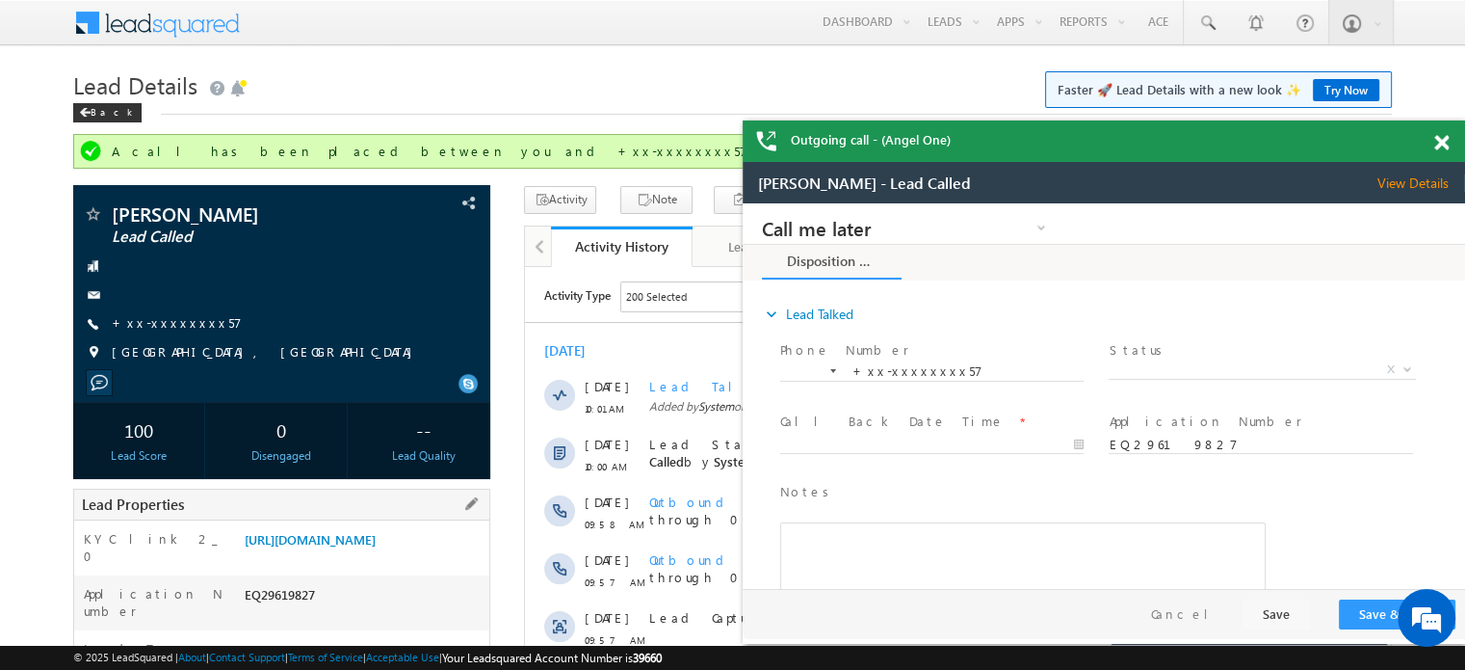
drag, startPoint x: 242, startPoint y: 537, endPoint x: 446, endPoint y: 568, distance: 206.7
click at [446, 557] on div "[URL][DOMAIN_NAME]" at bounding box center [365, 543] width 250 height 27
copy link "[URL][DOMAIN_NAME]"
click at [546, 43] on div "Menu [PERSON_NAME] priya .[PERSON_NAME] ore@a ngelb rokin [DOMAIN_NAME] Angel B…" at bounding box center [732, 23] width 1319 height 47
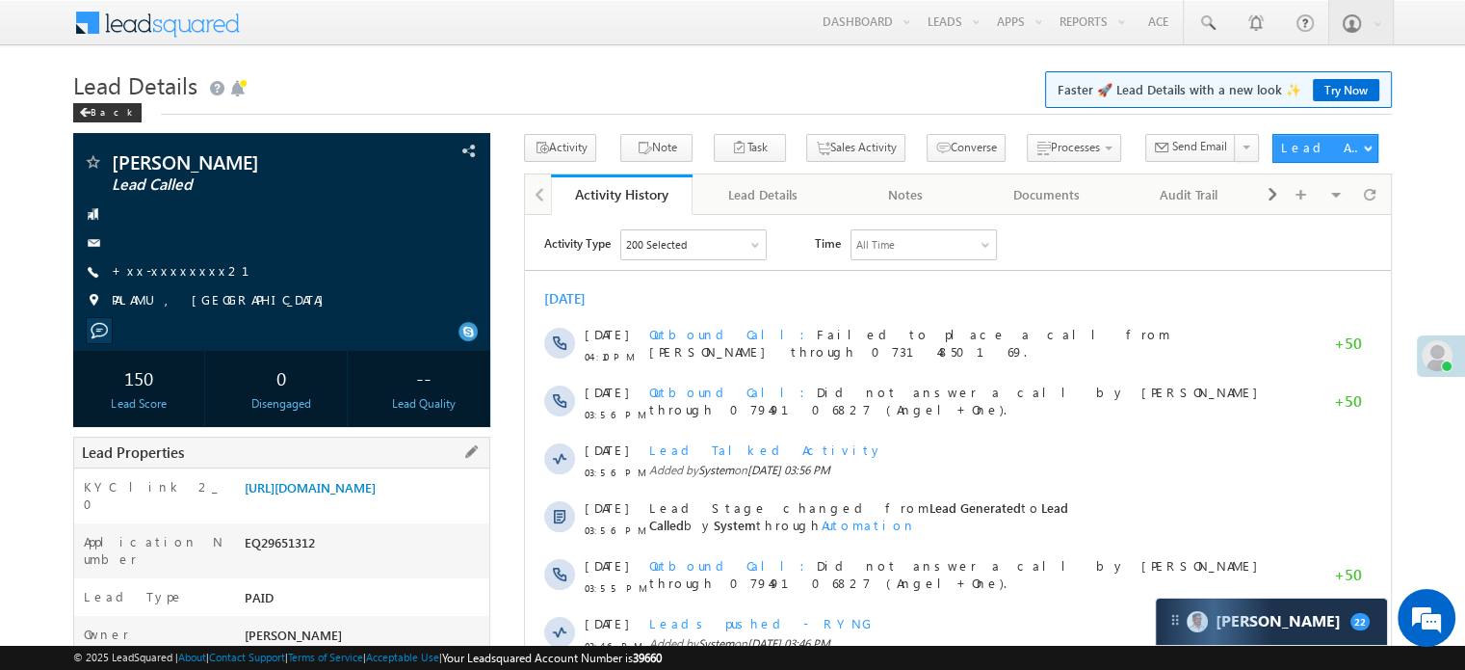
drag, startPoint x: 243, startPoint y: 488, endPoint x: 443, endPoint y: 530, distance: 204.8
click at [443, 505] on div "[URL][DOMAIN_NAME]" at bounding box center [365, 491] width 250 height 27
copy link "[URL][DOMAIN_NAME]"
click at [779, 99] on h1 "Lead Details Faster 🚀 Lead Details with a new look ✨ Try Now" at bounding box center [732, 84] width 1319 height 38
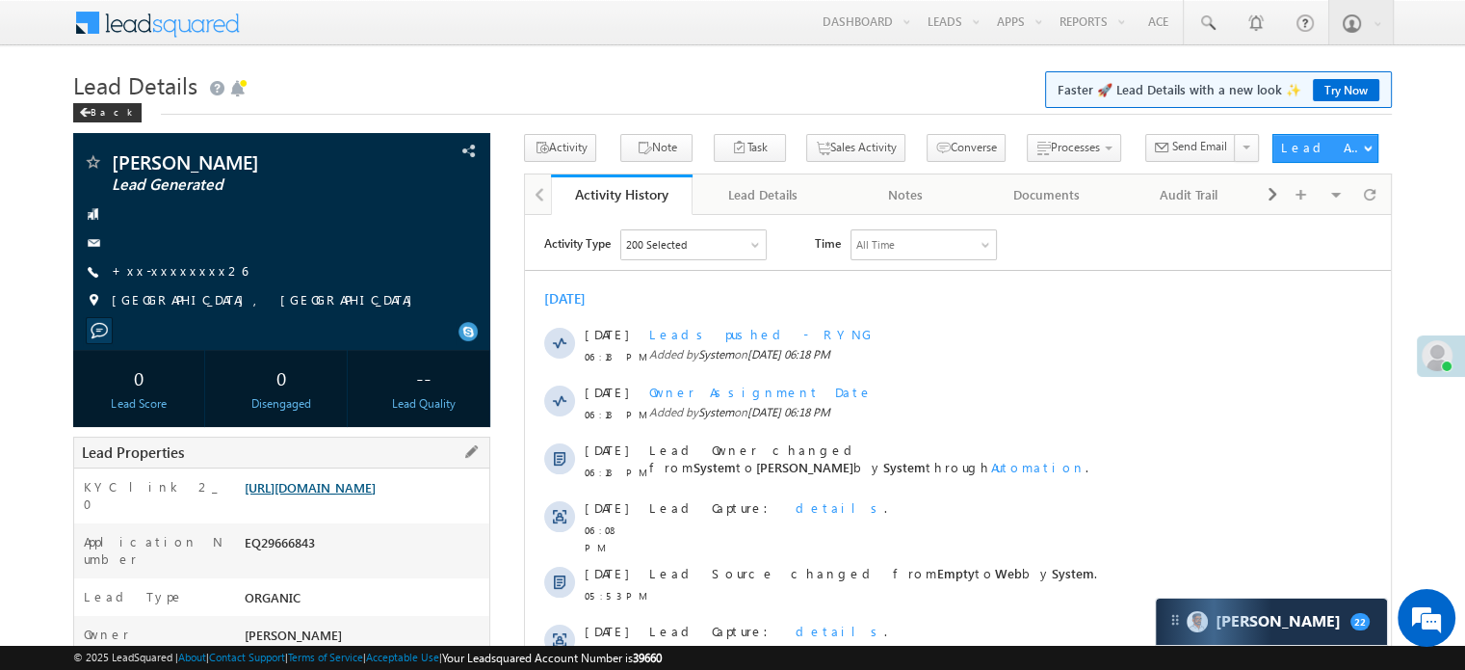
click at [374, 488] on link "[URL][DOMAIN_NAME]" at bounding box center [310, 487] width 131 height 16
click at [154, 282] on div "[PERSON_NAME] Lead Generated +xx-xxxxxxxx26 [GEOGRAPHIC_DATA], [GEOGRAPHIC_DATA]" at bounding box center [282, 236] width 398 height 168
click at [165, 271] on link "+xx-xxxxxxxx26" at bounding box center [180, 270] width 136 height 16
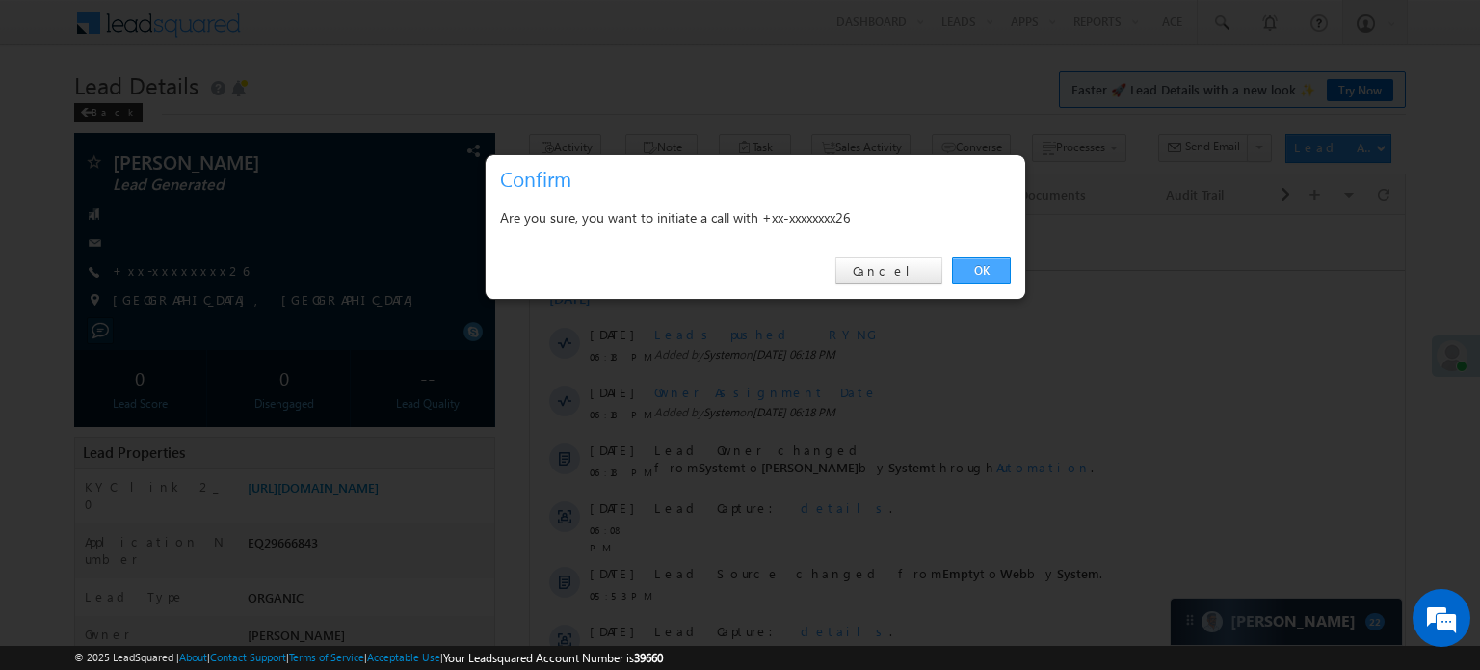
drag, startPoint x: 444, startPoint y: 53, endPoint x: 972, endPoint y: 265, distance: 569.0
click at [972, 265] on link "OK" at bounding box center [981, 270] width 59 height 27
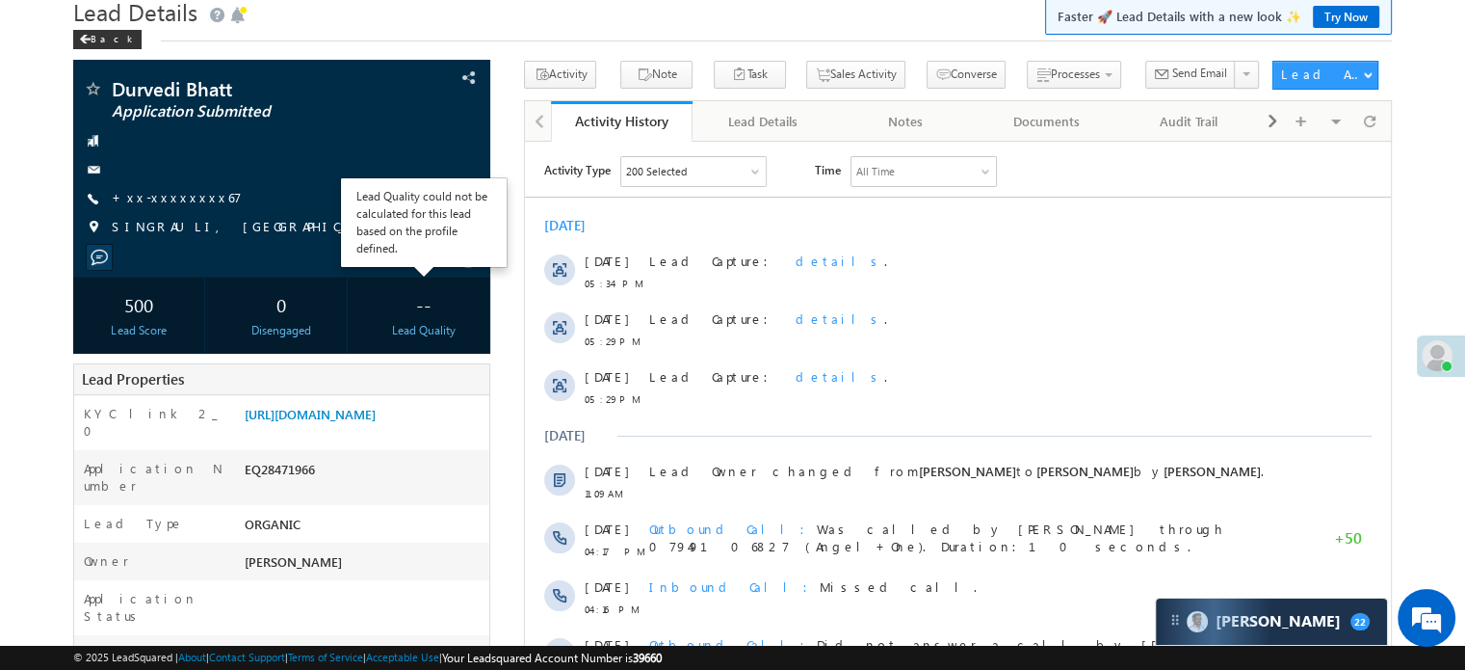
scroll to position [1, 0]
